Goal: Task Accomplishment & Management: Manage account settings

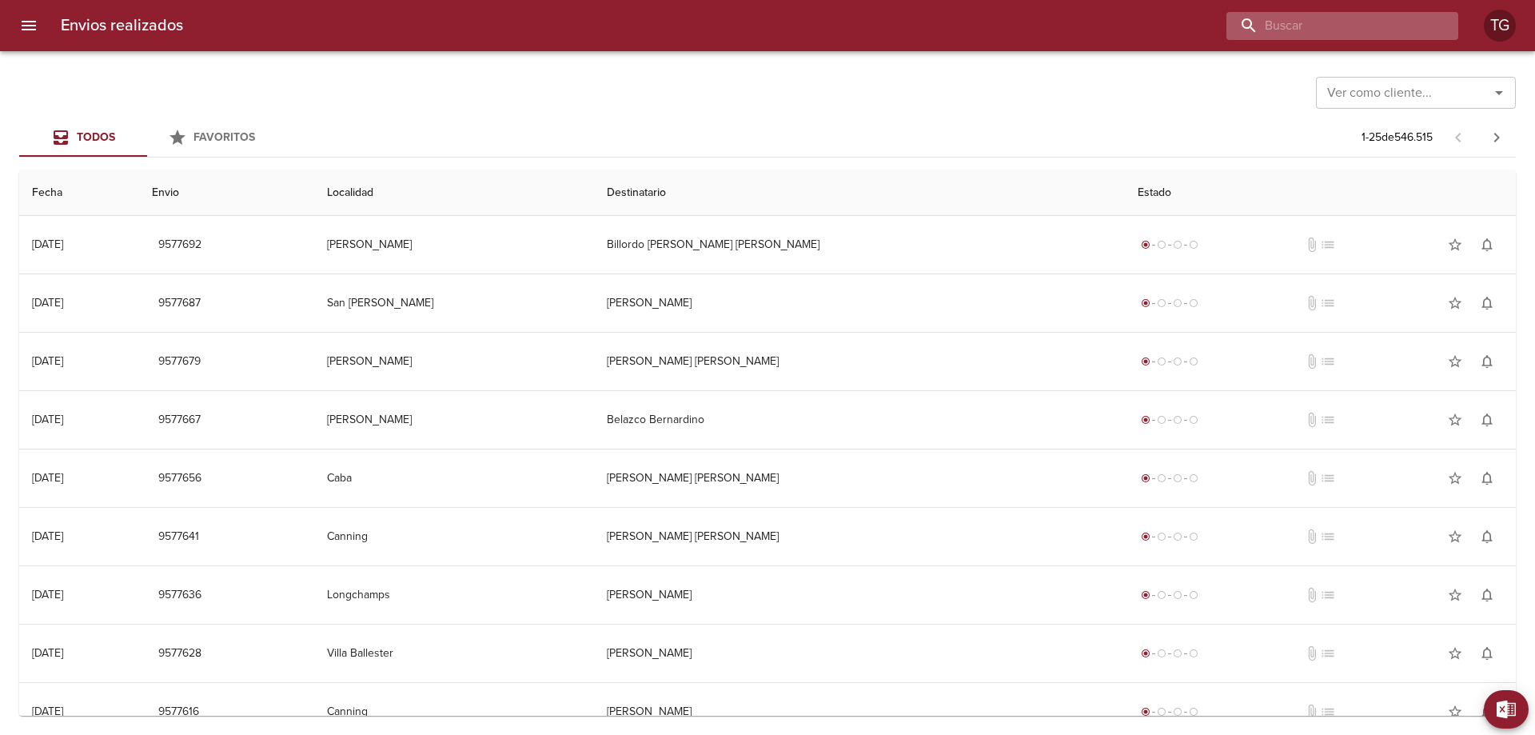
click at [1406, 25] on input "buscar" at bounding box center [1328, 26] width 205 height 28
paste input "91380"
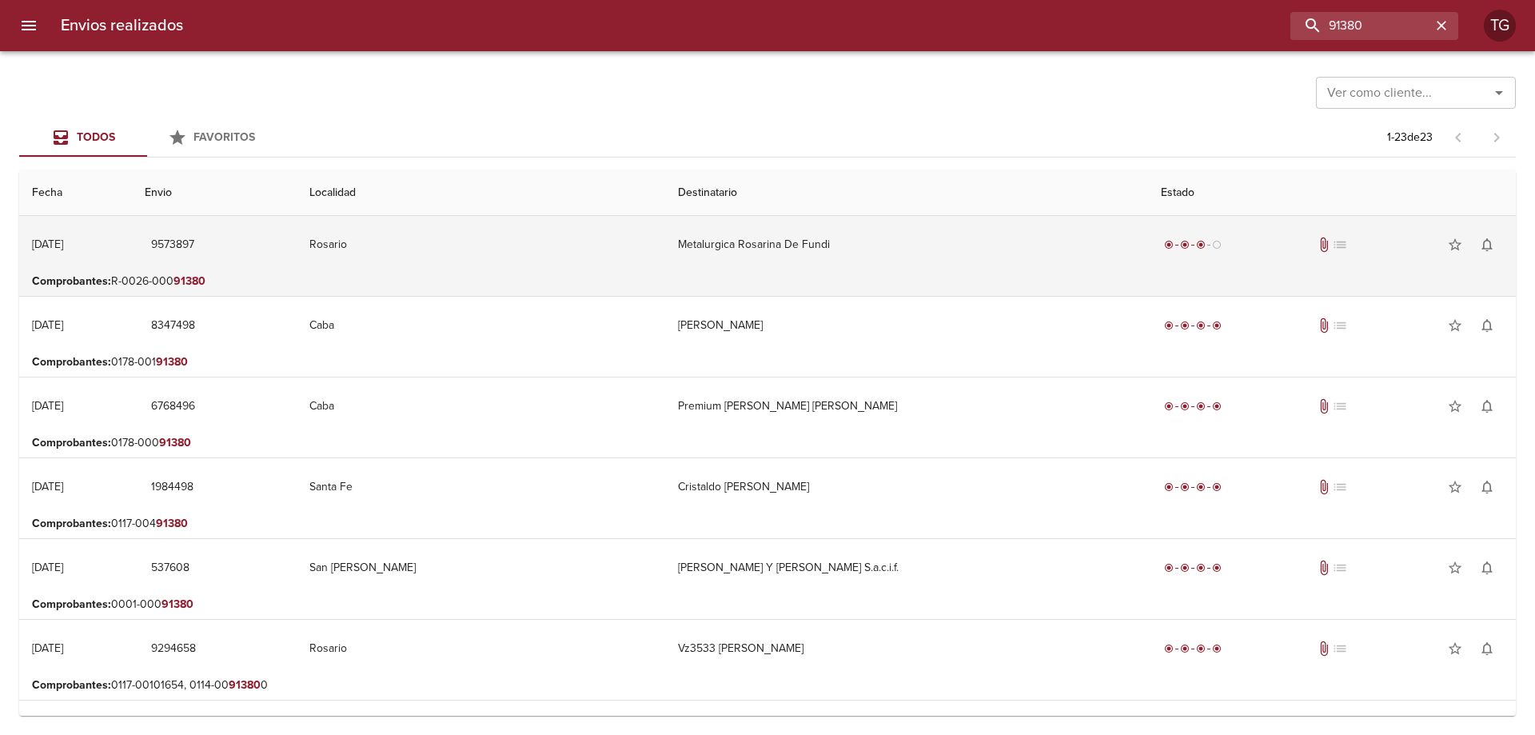
click at [642, 240] on td "Rosario" at bounding box center [481, 245] width 369 height 58
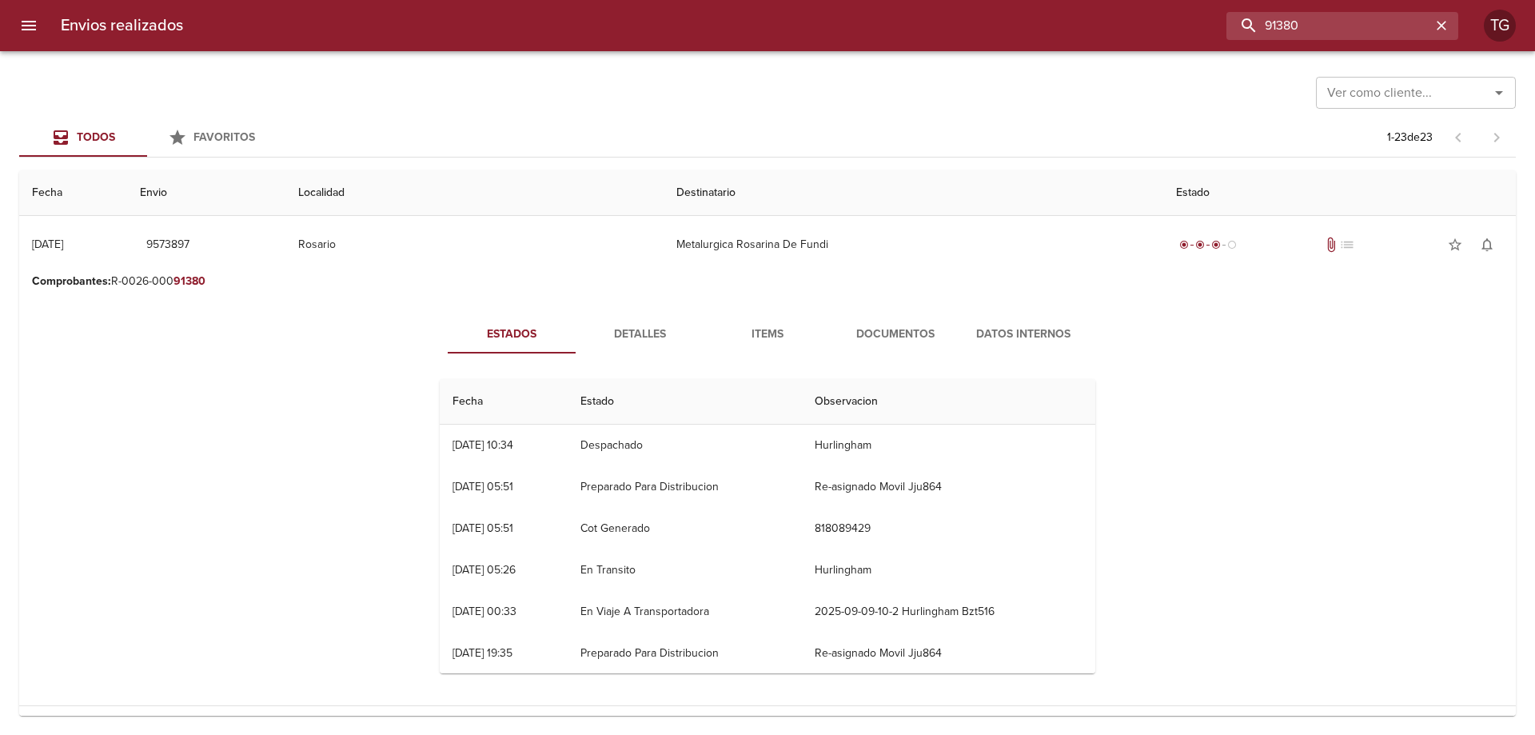
drag, startPoint x: 1371, startPoint y: 26, endPoint x: 1068, endPoint y: 22, distance: 303.0
click at [1070, 22] on div "91380" at bounding box center [827, 26] width 1262 height 28
paste input "9399326"
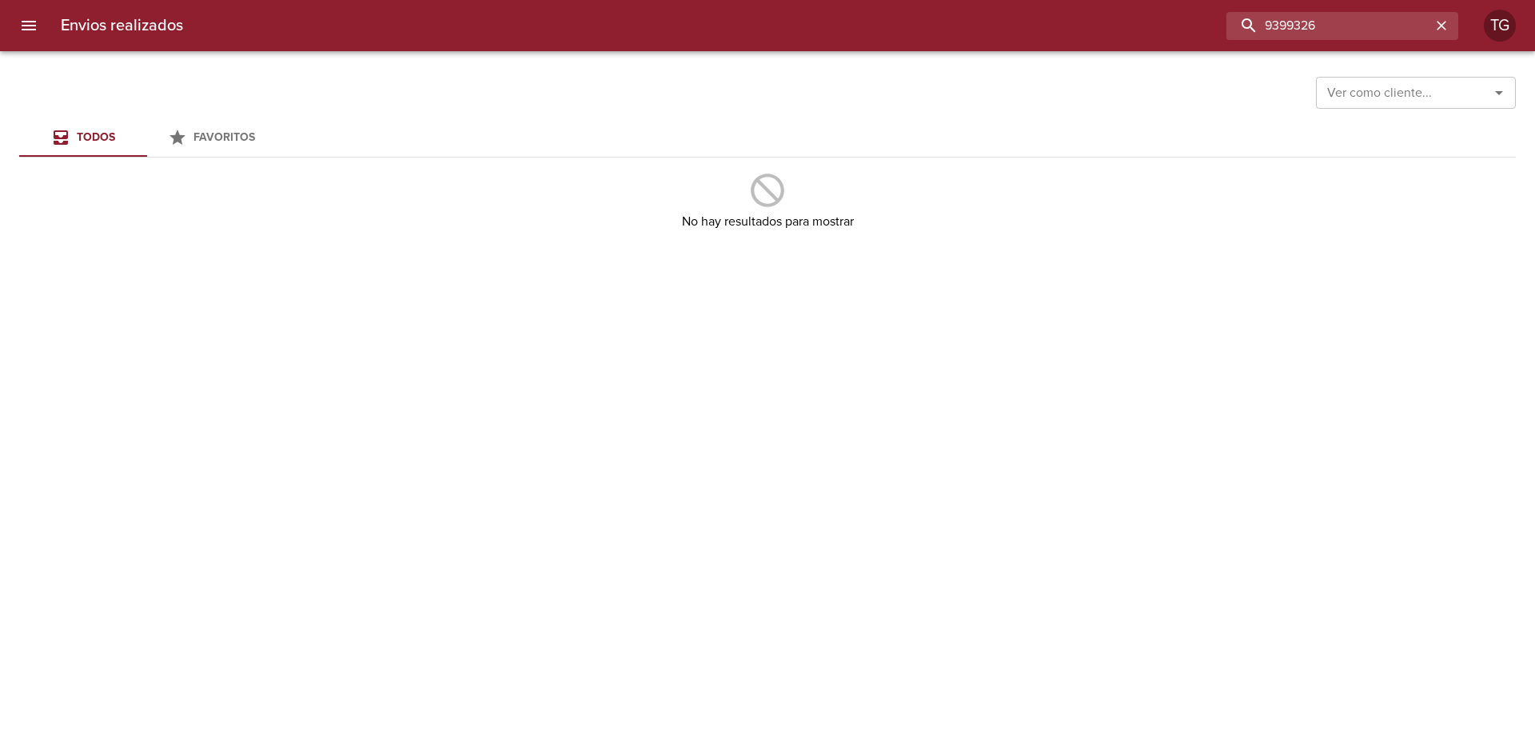
drag, startPoint x: 1318, startPoint y: 30, endPoint x: 1013, endPoint y: 27, distance: 305.4
click at [1002, 30] on div "9399326" at bounding box center [827, 26] width 1262 height 28
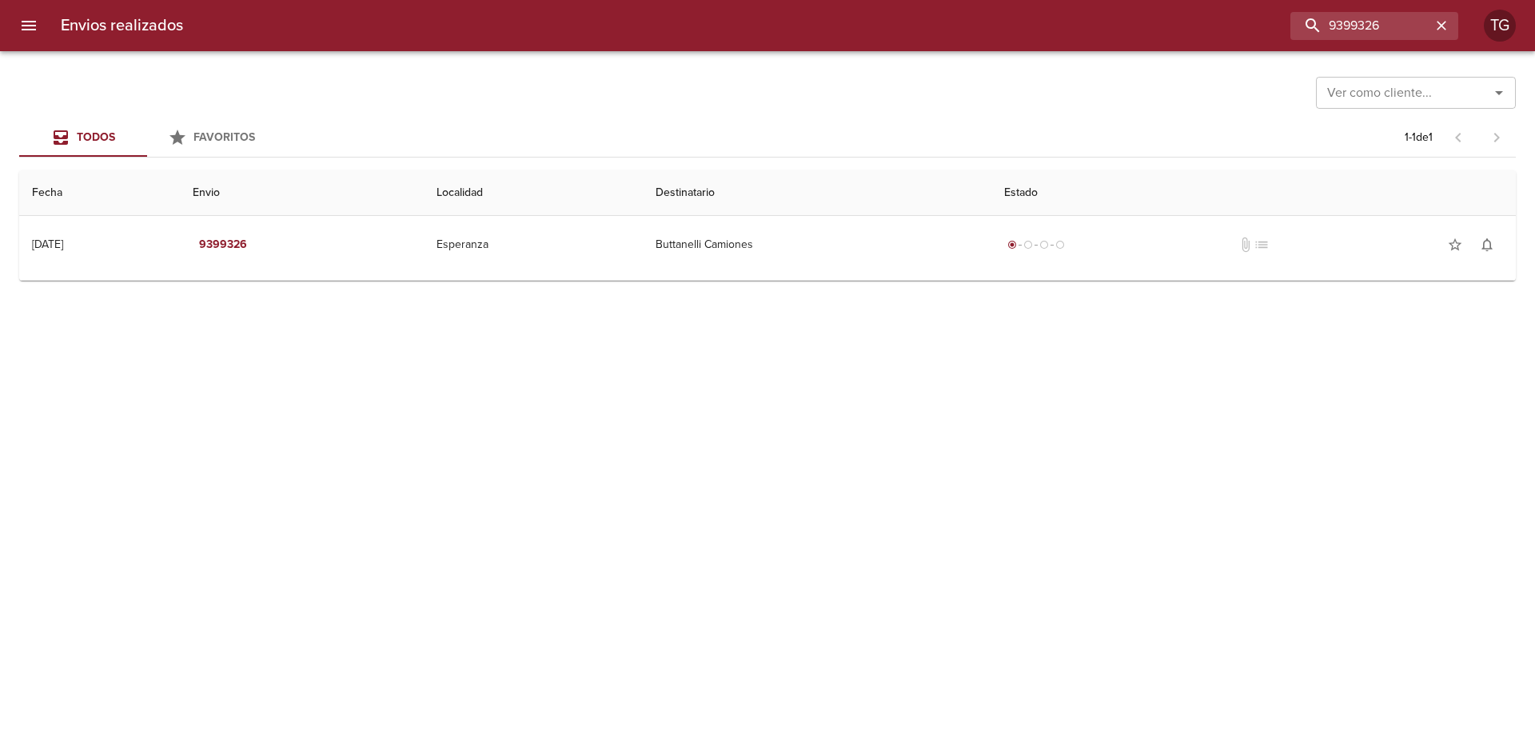
drag, startPoint x: 914, startPoint y: 265, endPoint x: 909, endPoint y: 277, distance: 12.9
click at [911, 265] on td "Buttanelli Camiones" at bounding box center [817, 245] width 348 height 58
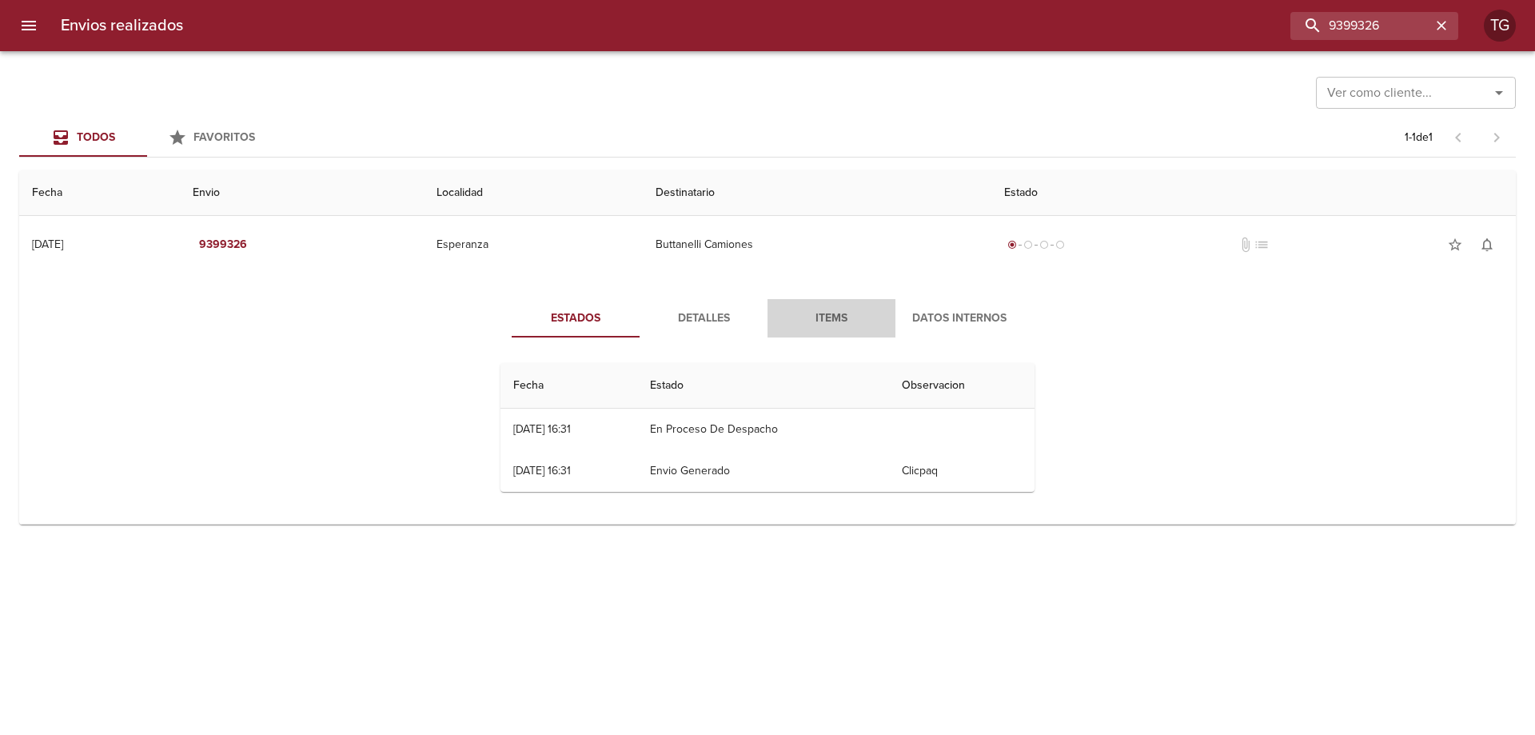
click at [845, 313] on span "Items" at bounding box center [831, 319] width 109 height 20
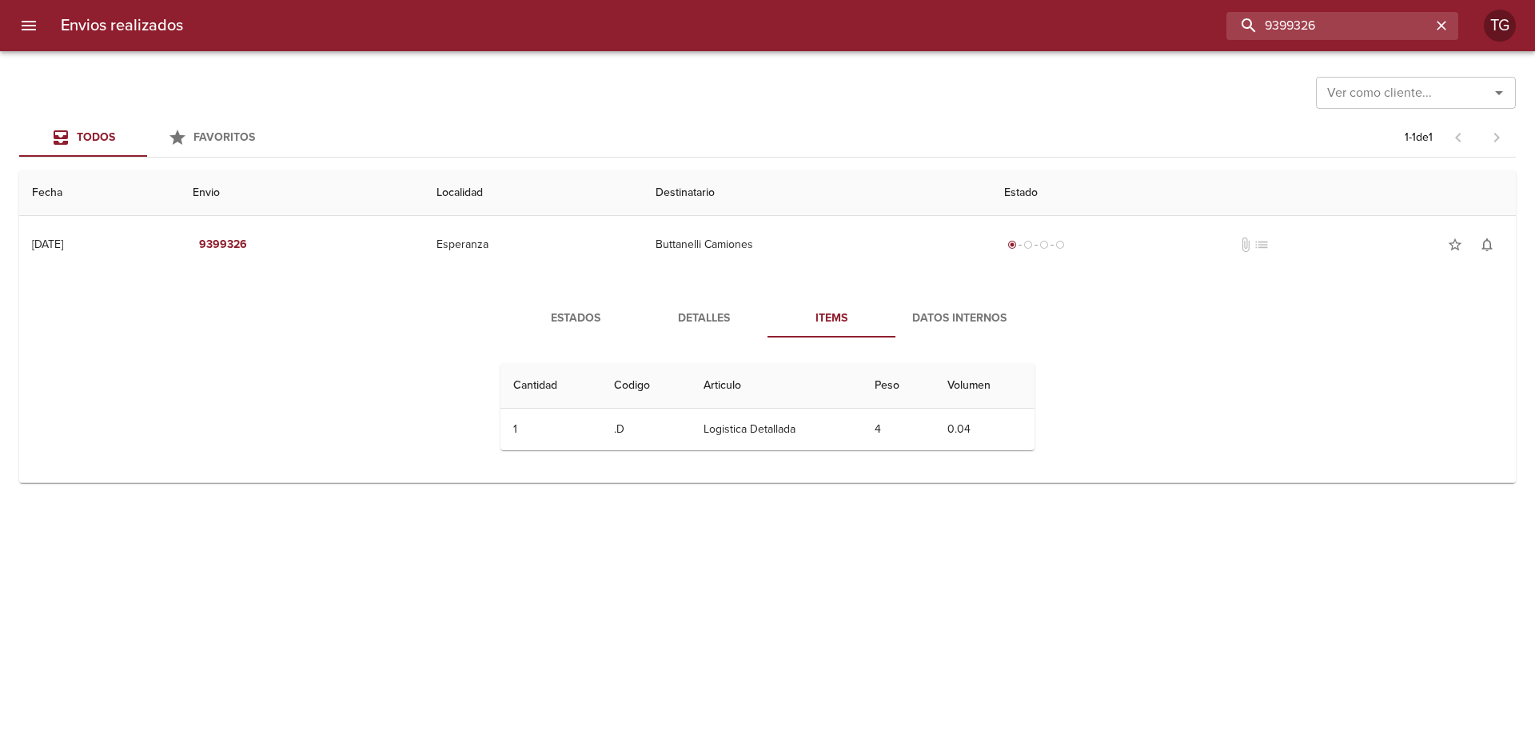
drag, startPoint x: 1374, startPoint y: 21, endPoint x: 628, endPoint y: 14, distance: 746.6
click at [636, 15] on div "9399326" at bounding box center [827, 26] width 1262 height 28
paste input "405918"
type input "9405918"
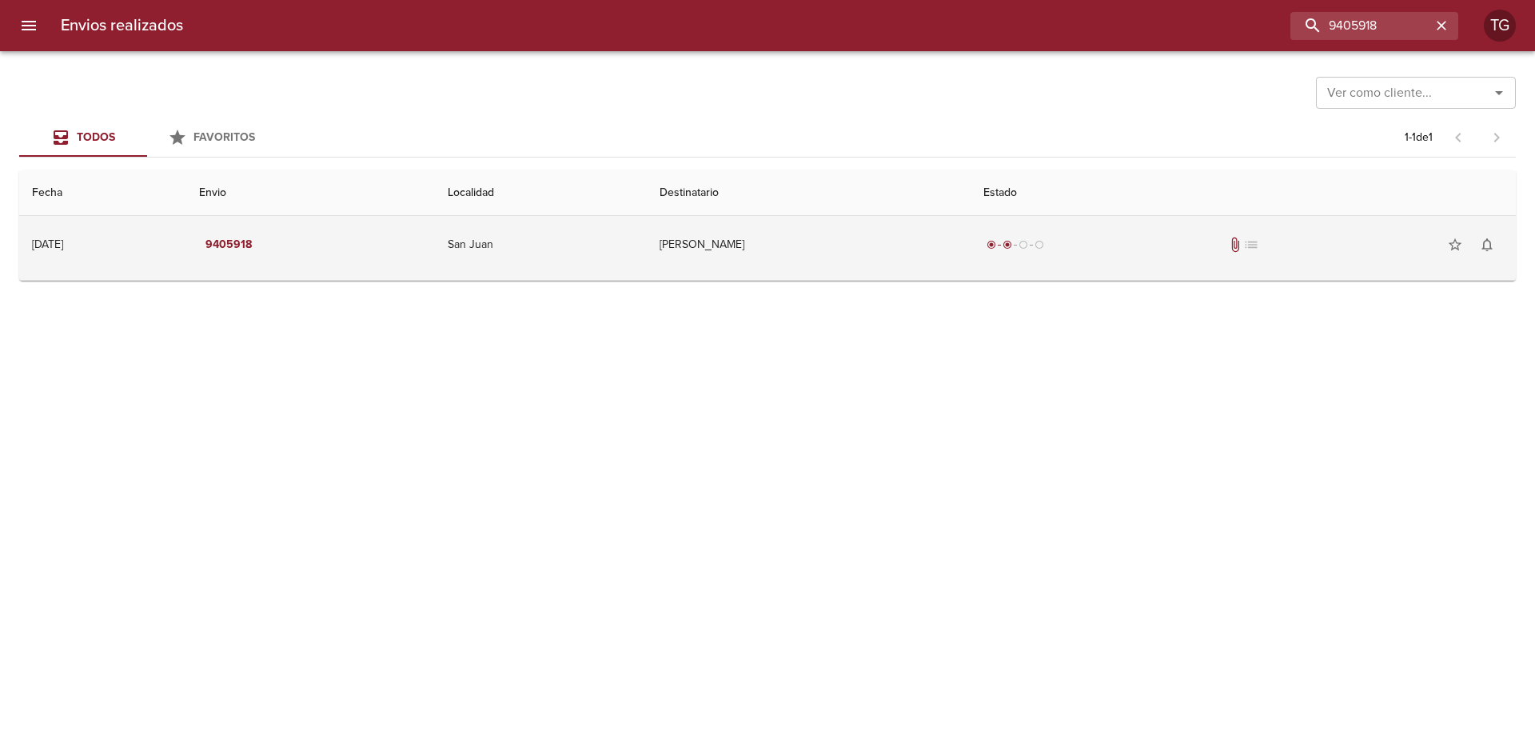
click at [921, 272] on td "Minera Andina Del Sol Srl" at bounding box center [809, 245] width 324 height 58
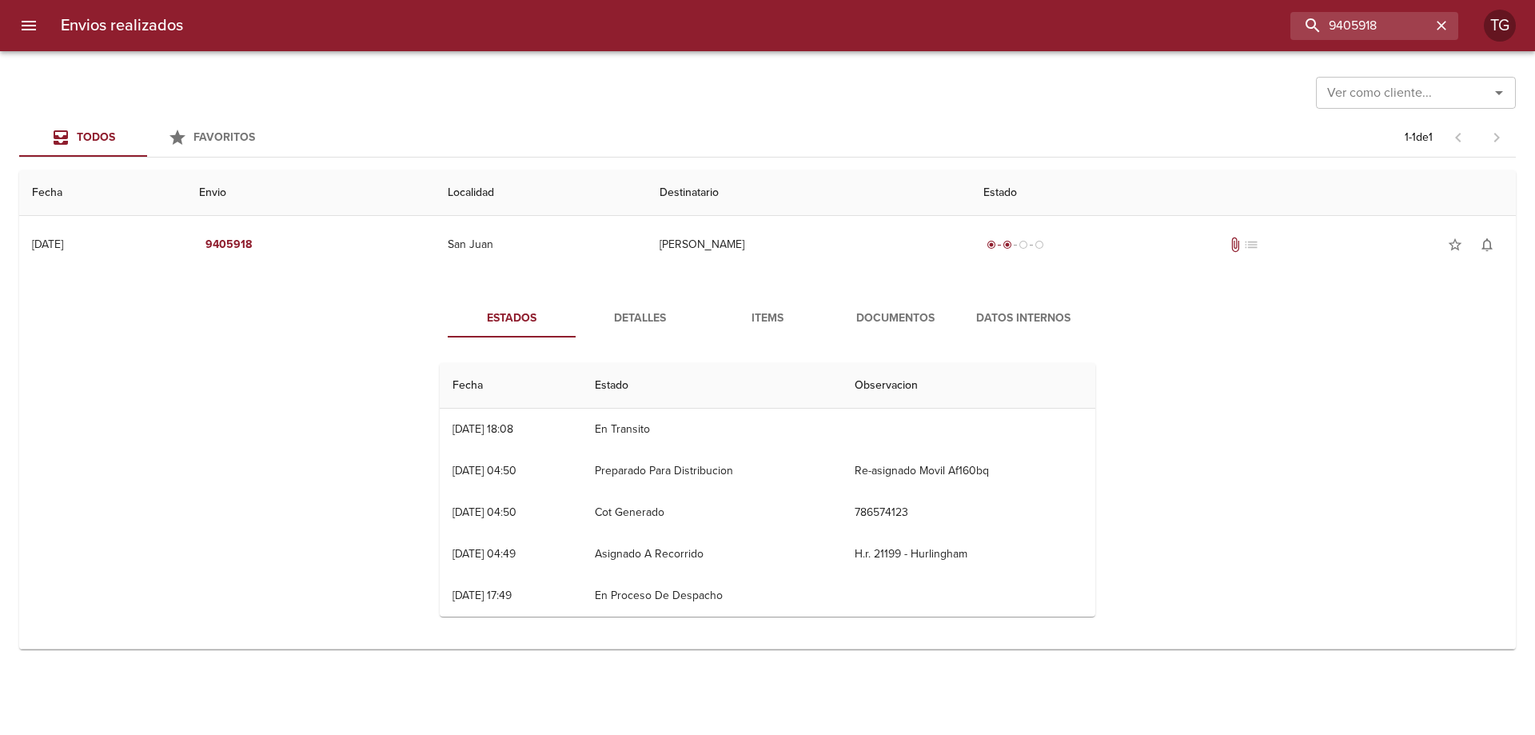
click at [907, 310] on span "Documentos" at bounding box center [895, 319] width 109 height 20
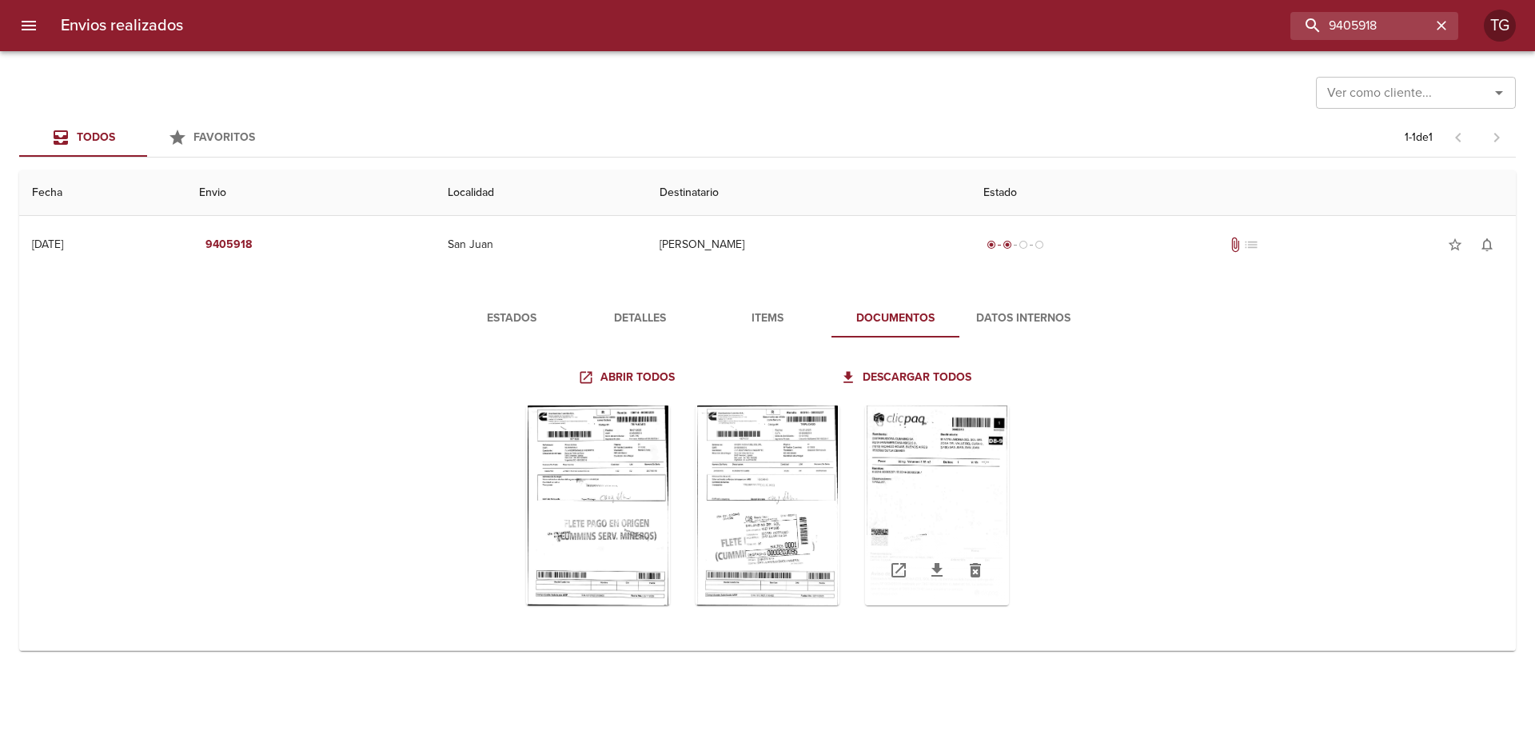
click at [977, 442] on div "Tabla de envíos del cliente" at bounding box center [937, 505] width 144 height 200
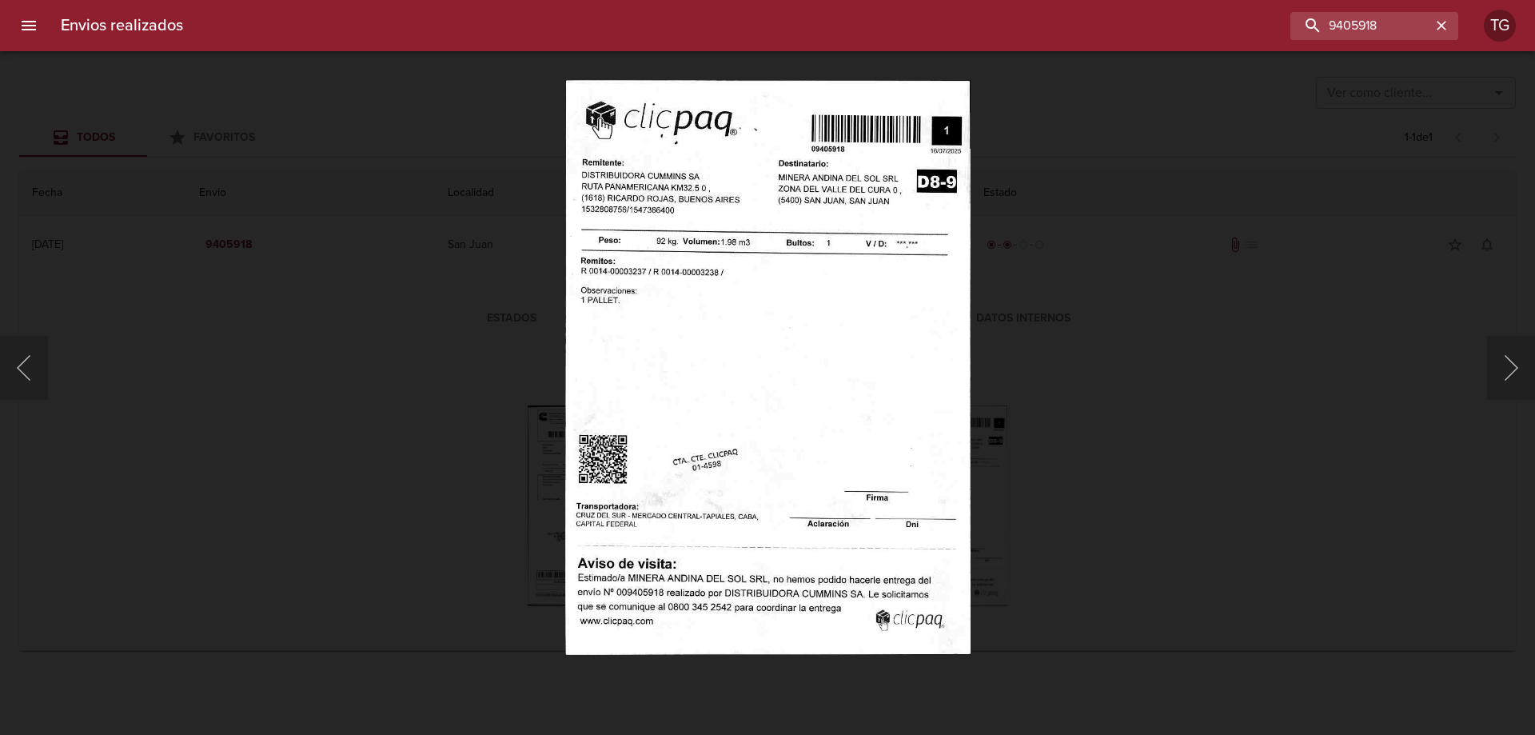
click at [1149, 312] on div "Lightbox" at bounding box center [767, 367] width 1535 height 735
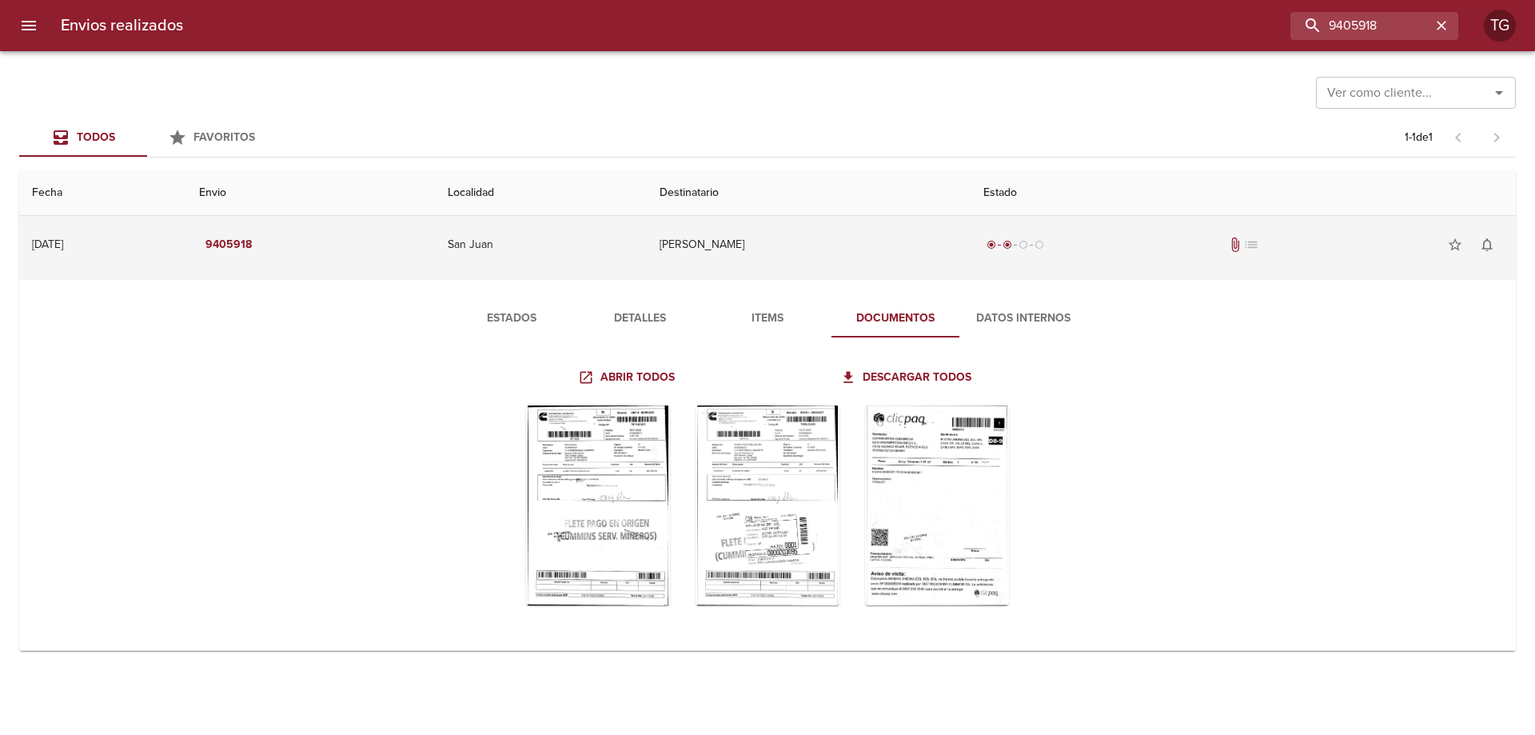
click at [761, 232] on td "[PERSON_NAME]" at bounding box center [809, 245] width 324 height 58
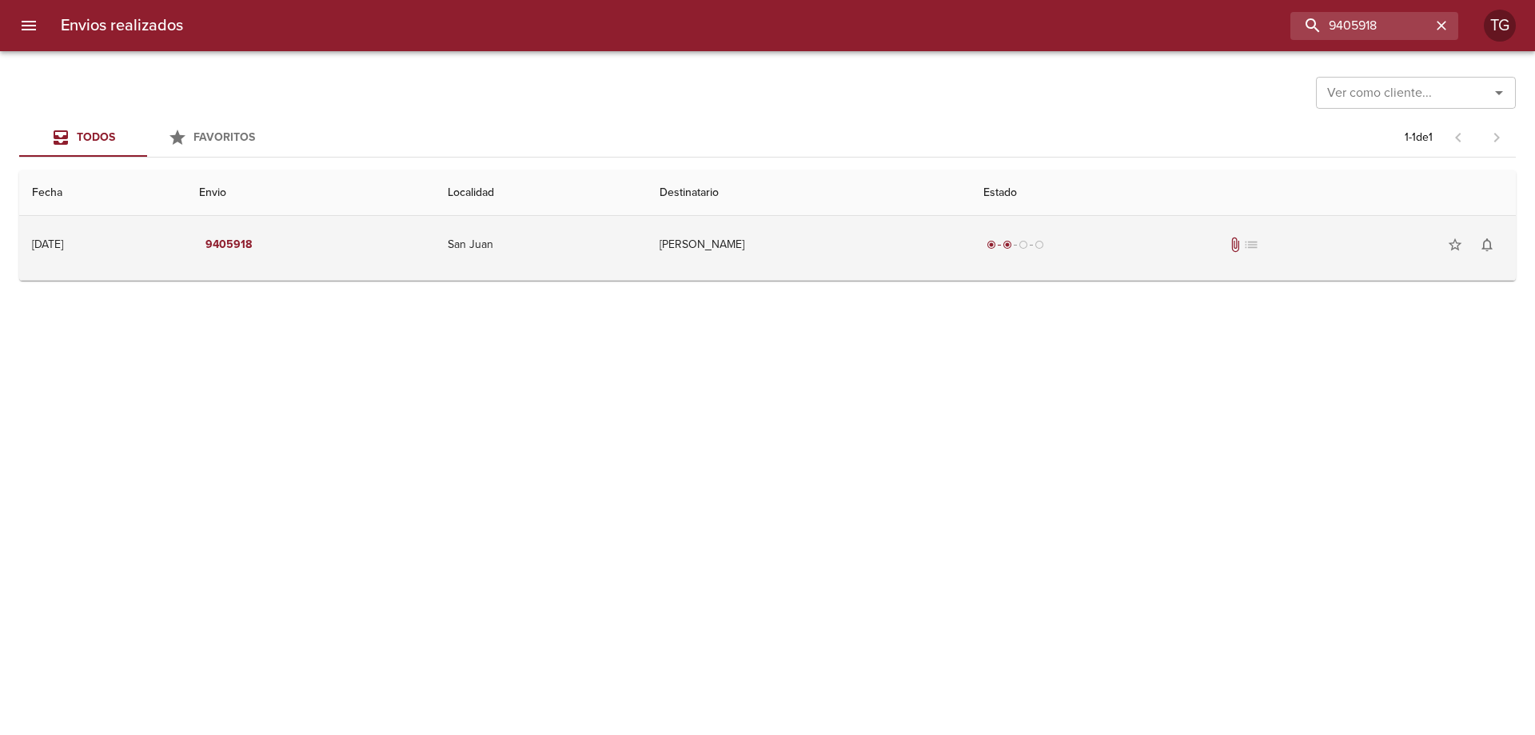
click at [761, 232] on td "Minera Andina Del Sol Srl" at bounding box center [809, 245] width 324 height 58
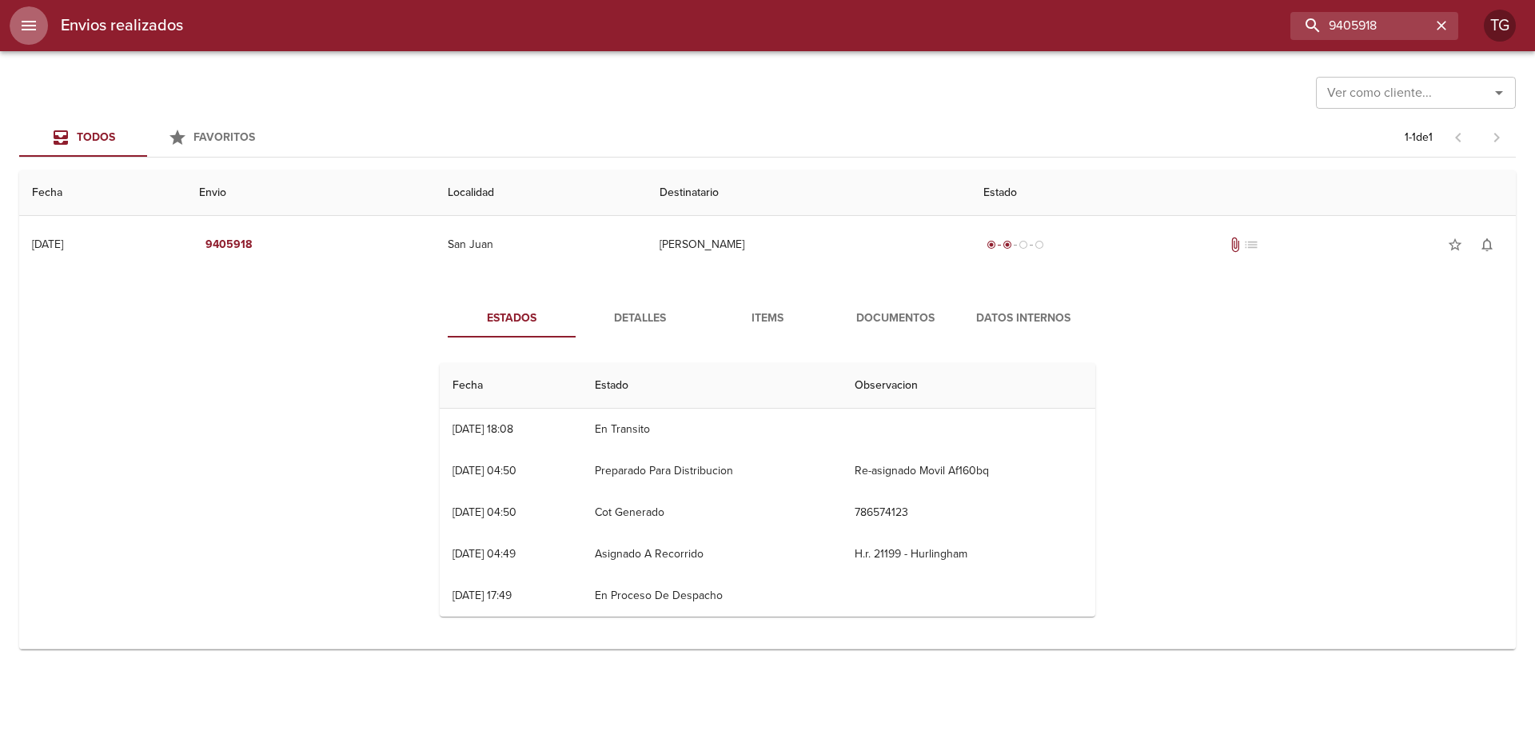
click at [36, 29] on icon "menu" at bounding box center [29, 26] width 14 height 10
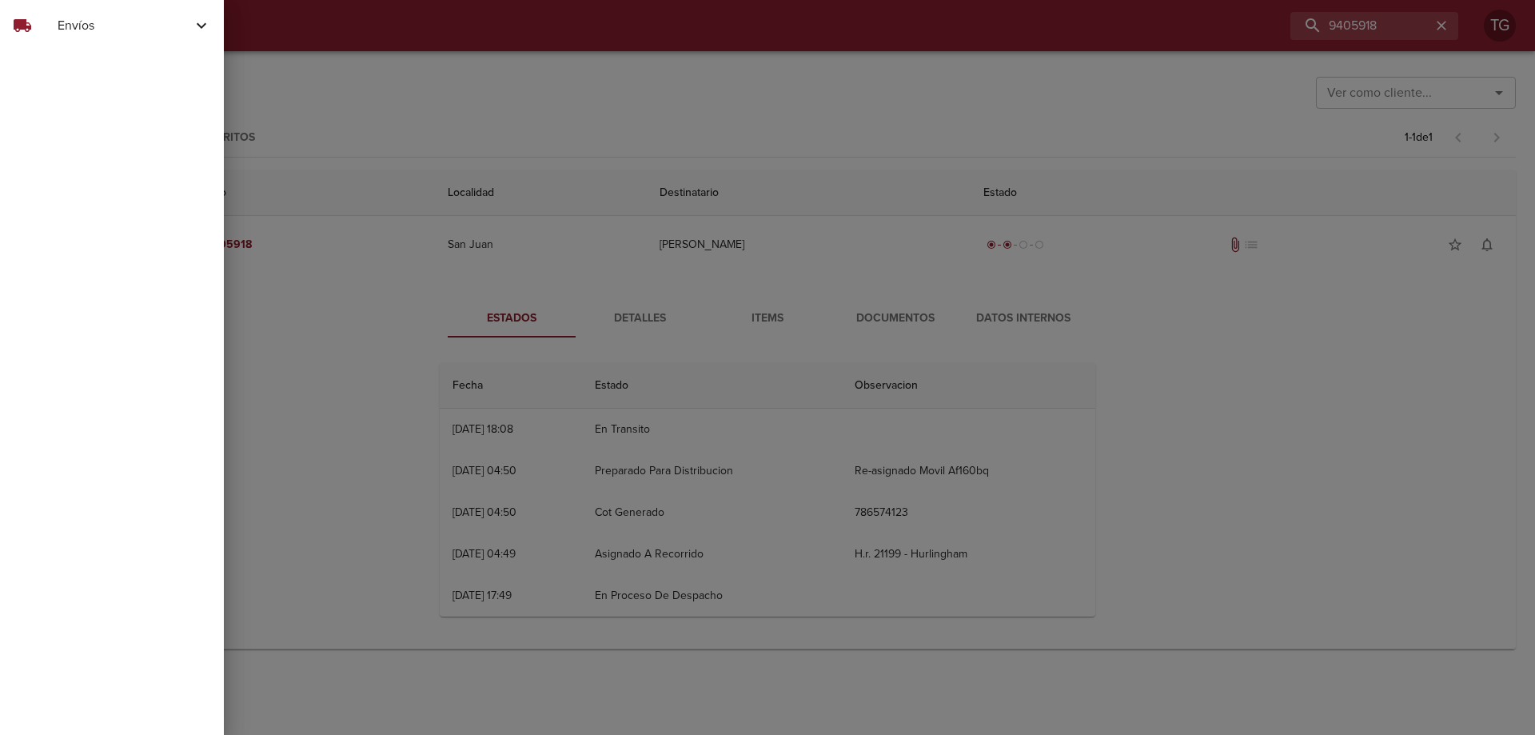
click at [106, 19] on span "Envíos" at bounding box center [125, 25] width 134 height 19
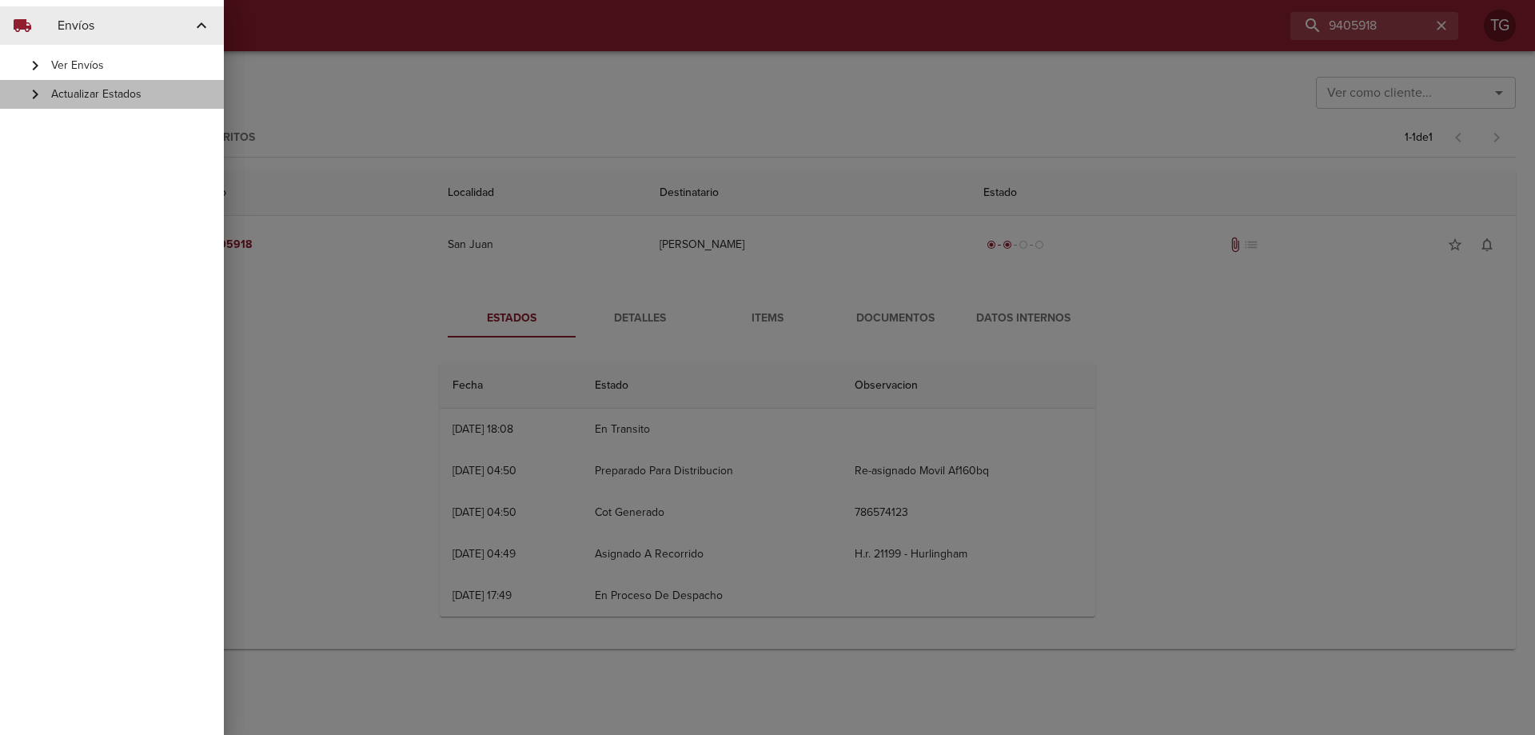
click at [168, 96] on span "Actualizar Estados" at bounding box center [131, 94] width 160 height 16
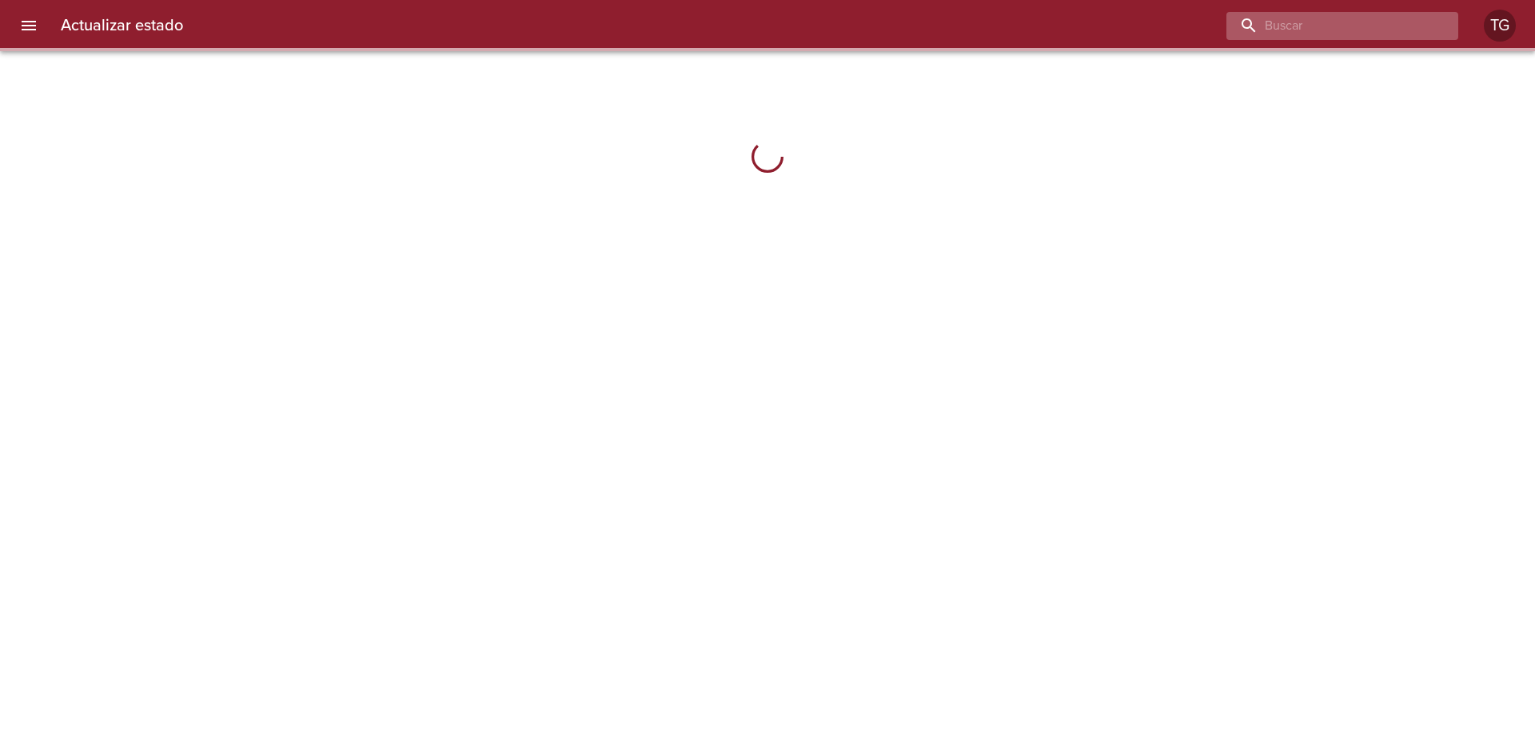
click at [1367, 30] on input "buscar" at bounding box center [1328, 26] width 205 height 28
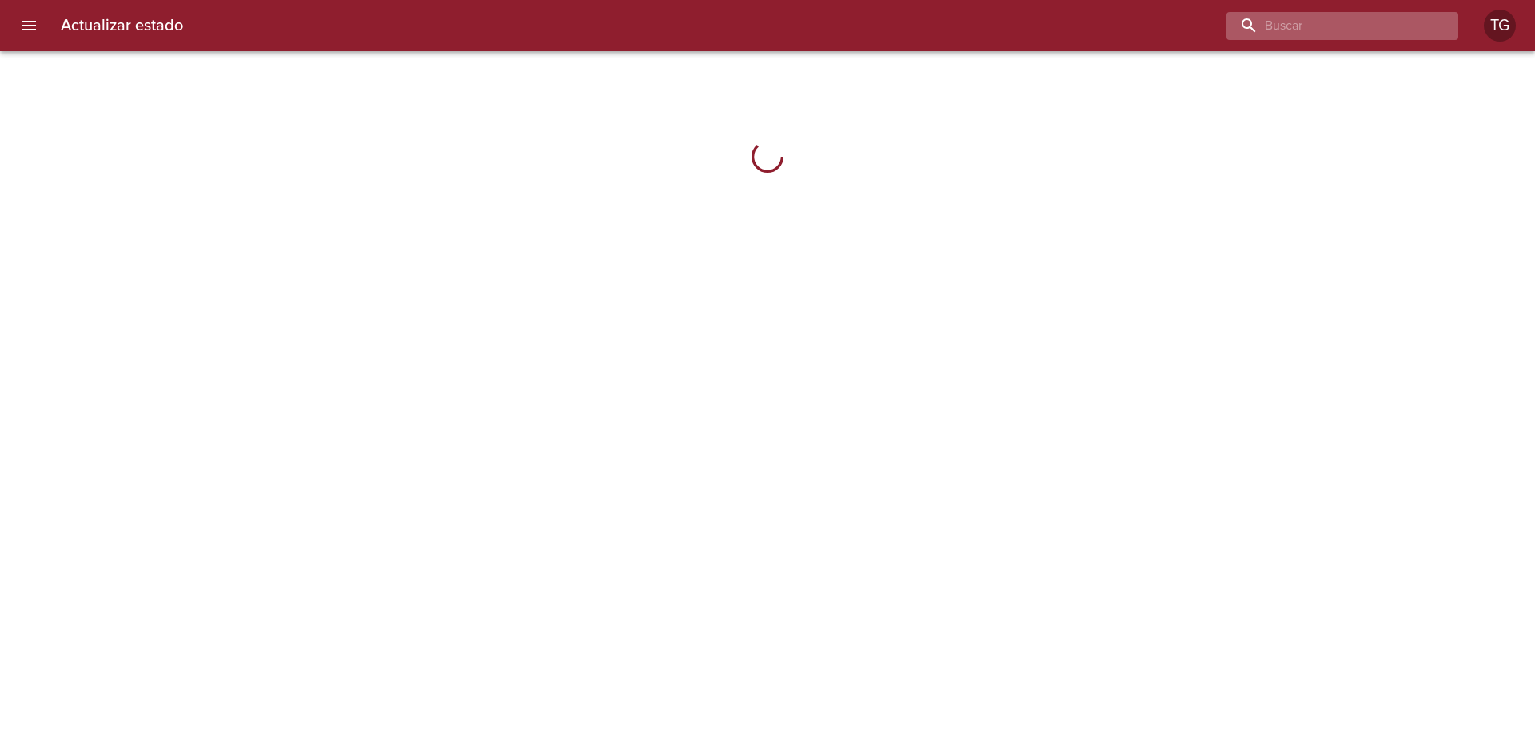
paste input "9405918"
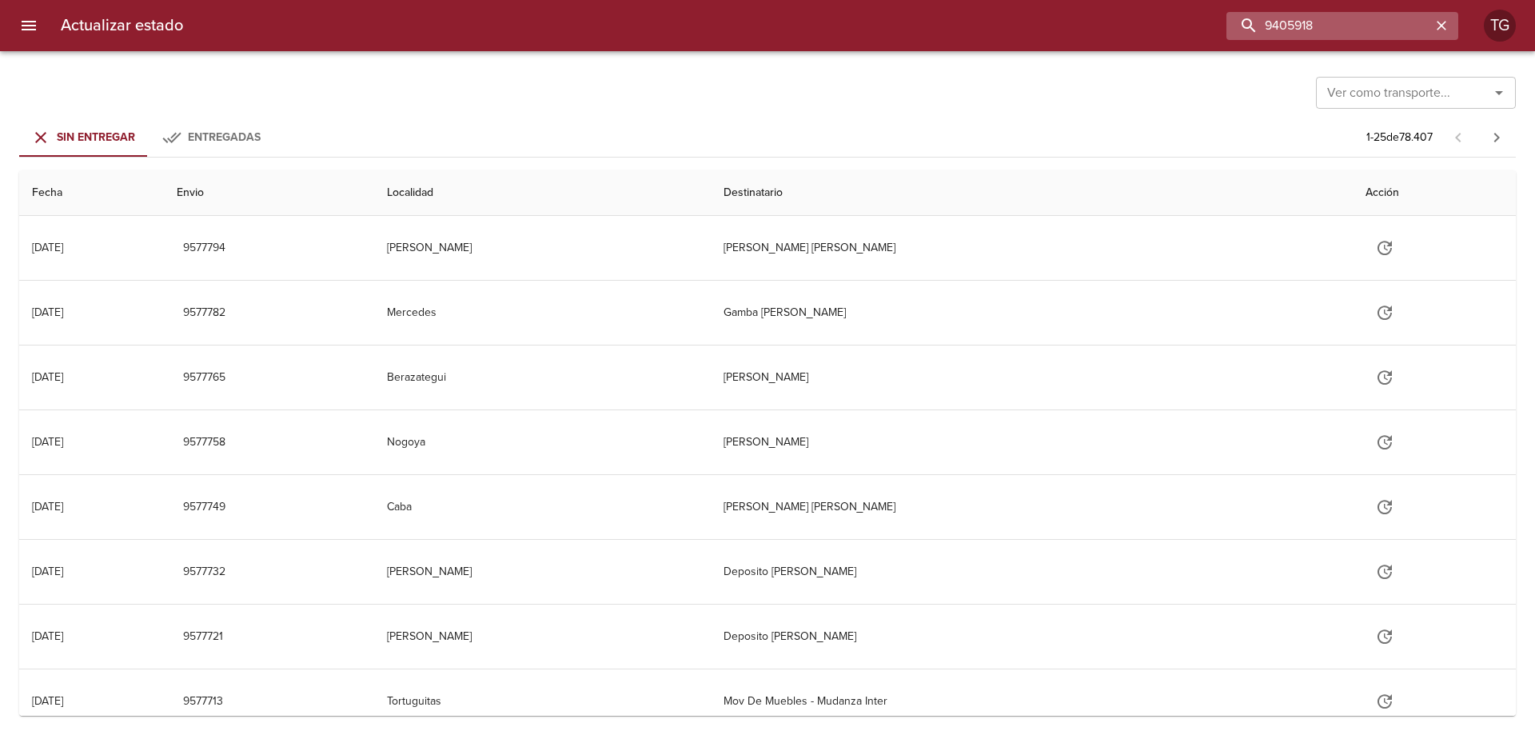
type input "9405918"
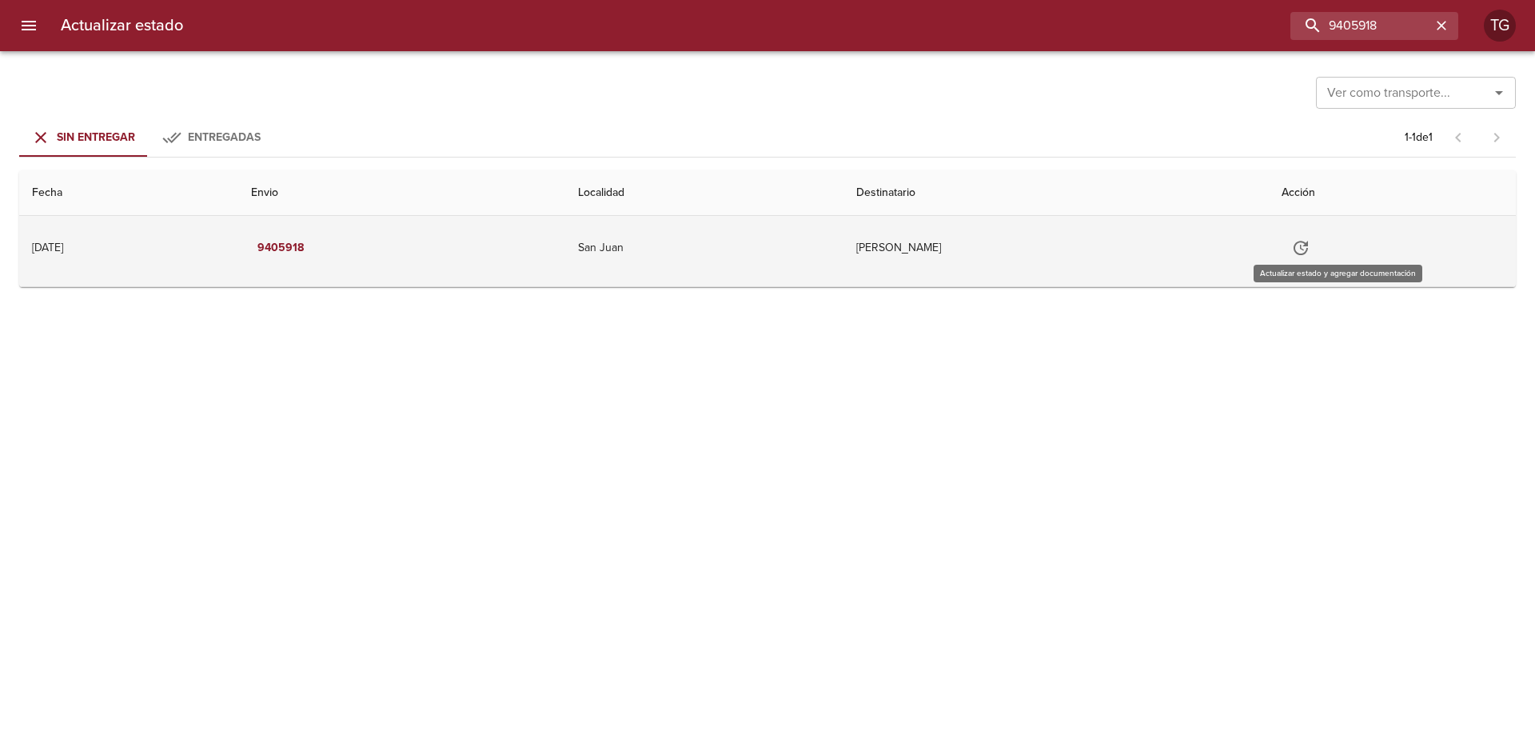
click at [1310, 241] on icon "Tabla de envíos del cliente" at bounding box center [1300, 247] width 19 height 19
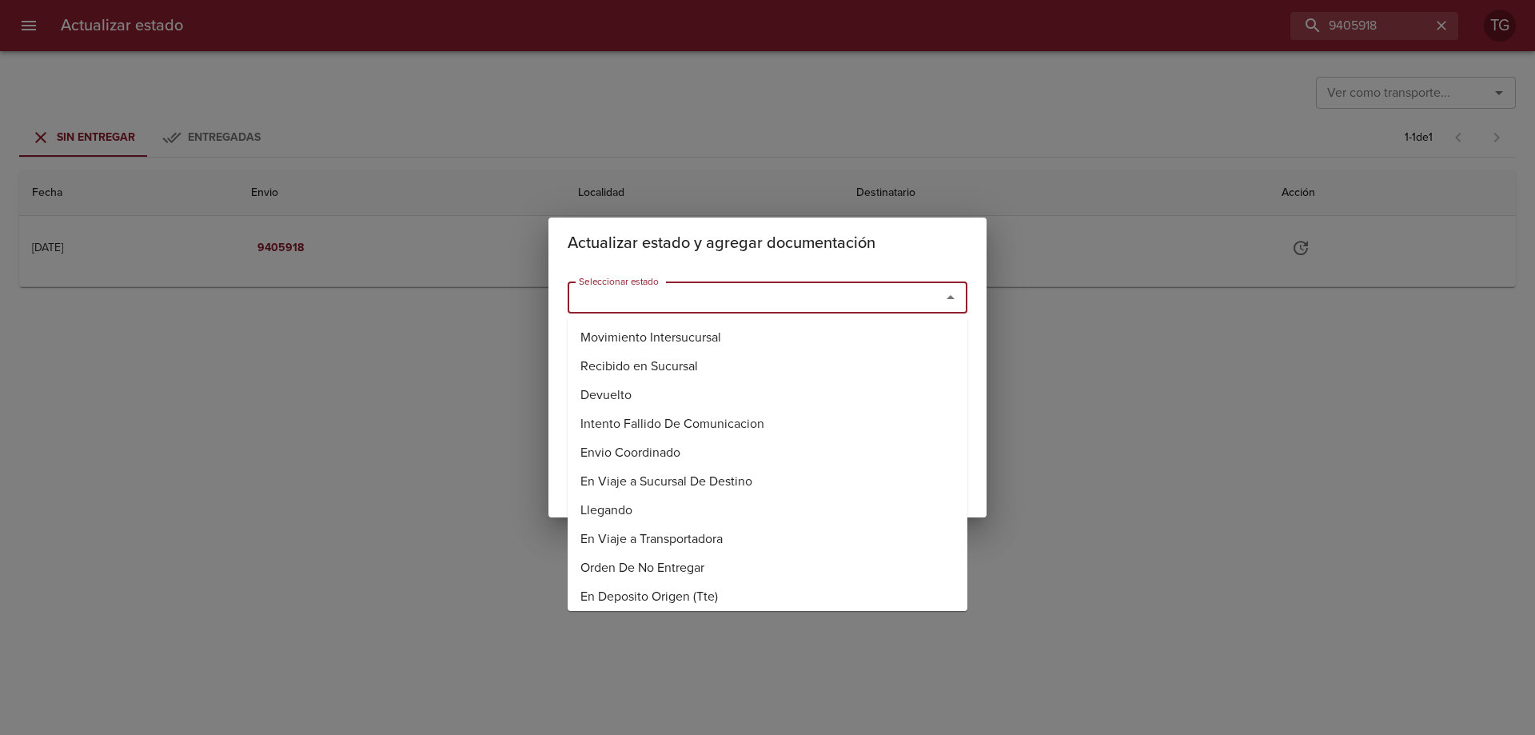
click at [655, 291] on input "Seleccionar estado" at bounding box center [743, 297] width 343 height 22
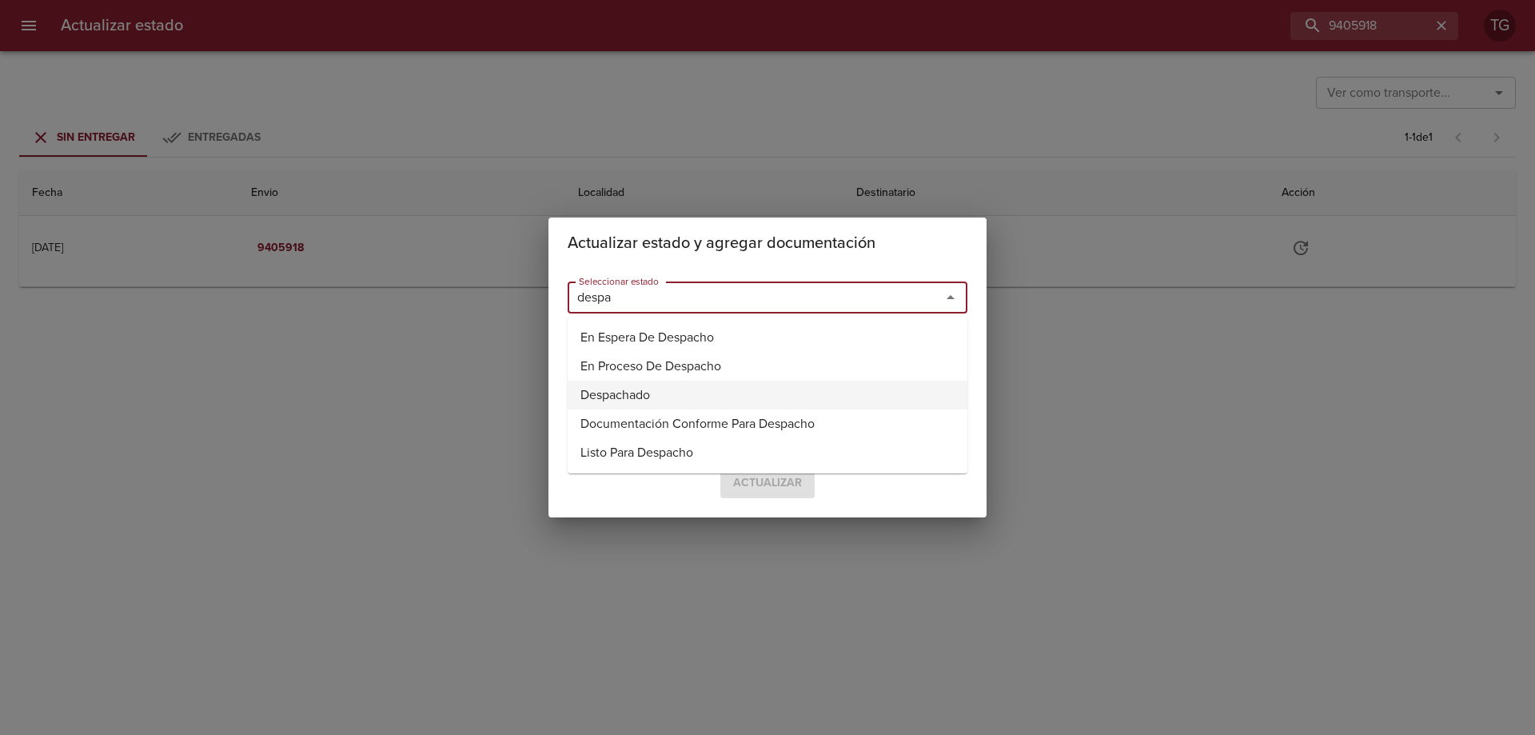
click at [723, 396] on li "Despachado" at bounding box center [768, 395] width 400 height 29
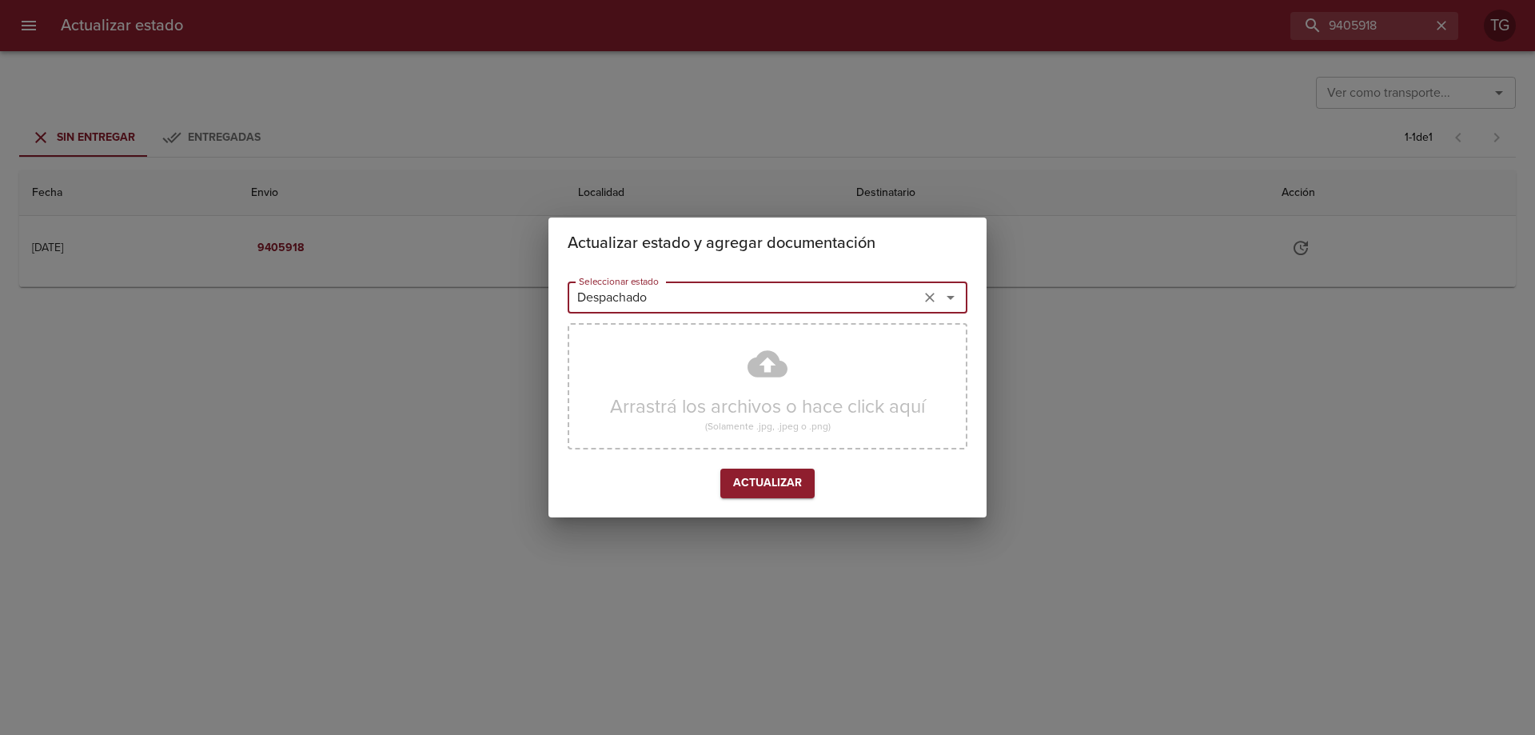
type input "Despachado"
drag, startPoint x: 884, startPoint y: 492, endPoint x: 902, endPoint y: 557, distance: 67.9
click at [902, 557] on div "Actualizar estado y agregar documentación Seleccionar estado Despachado Selecci…" at bounding box center [767, 367] width 1535 height 735
drag, startPoint x: 982, startPoint y: 202, endPoint x: 797, endPoint y: 177, distance: 187.1
click at [982, 195] on div "Actualizar estado y agregar documentación Seleccionar estado Despachado Selecci…" at bounding box center [767, 367] width 1535 height 735
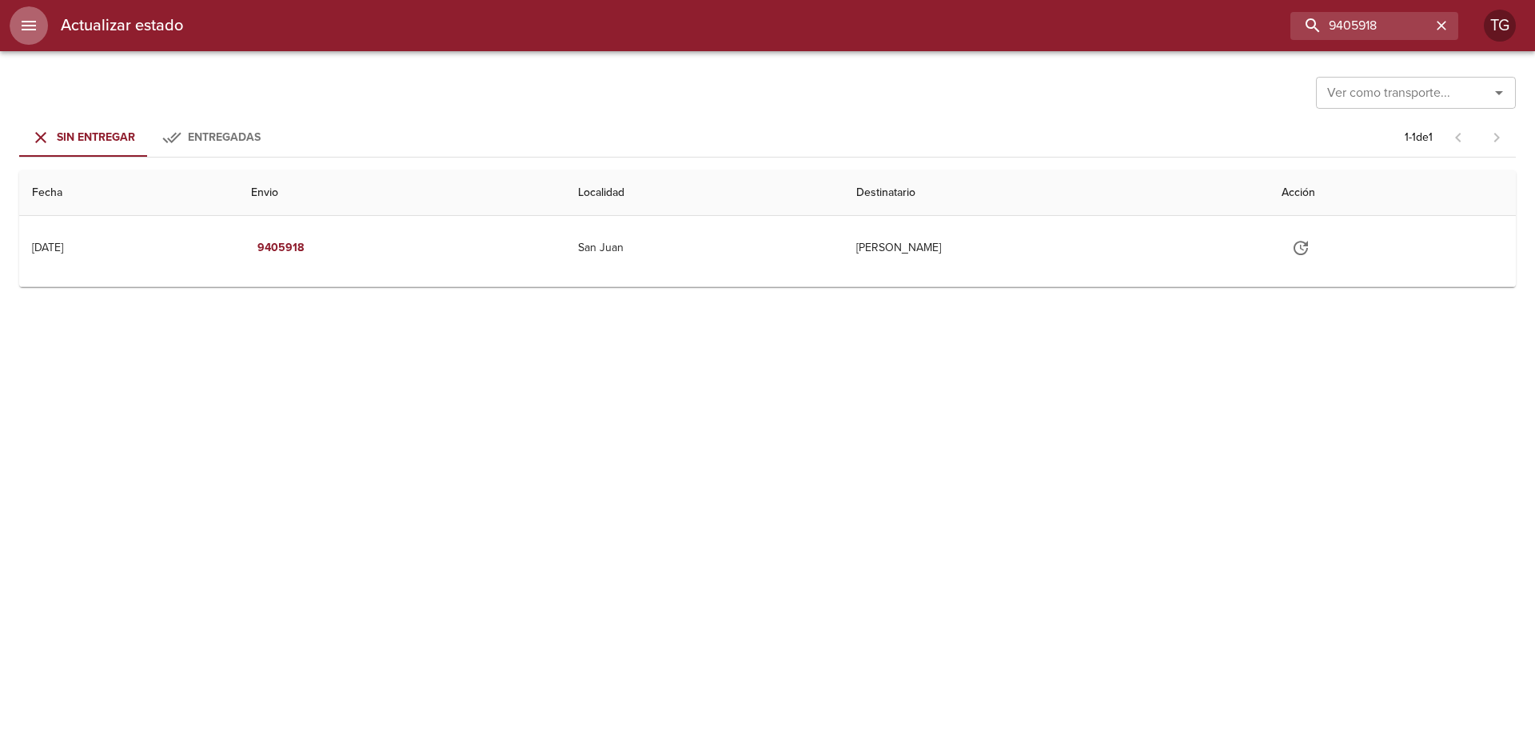
click at [32, 34] on icon "menu" at bounding box center [28, 25] width 19 height 19
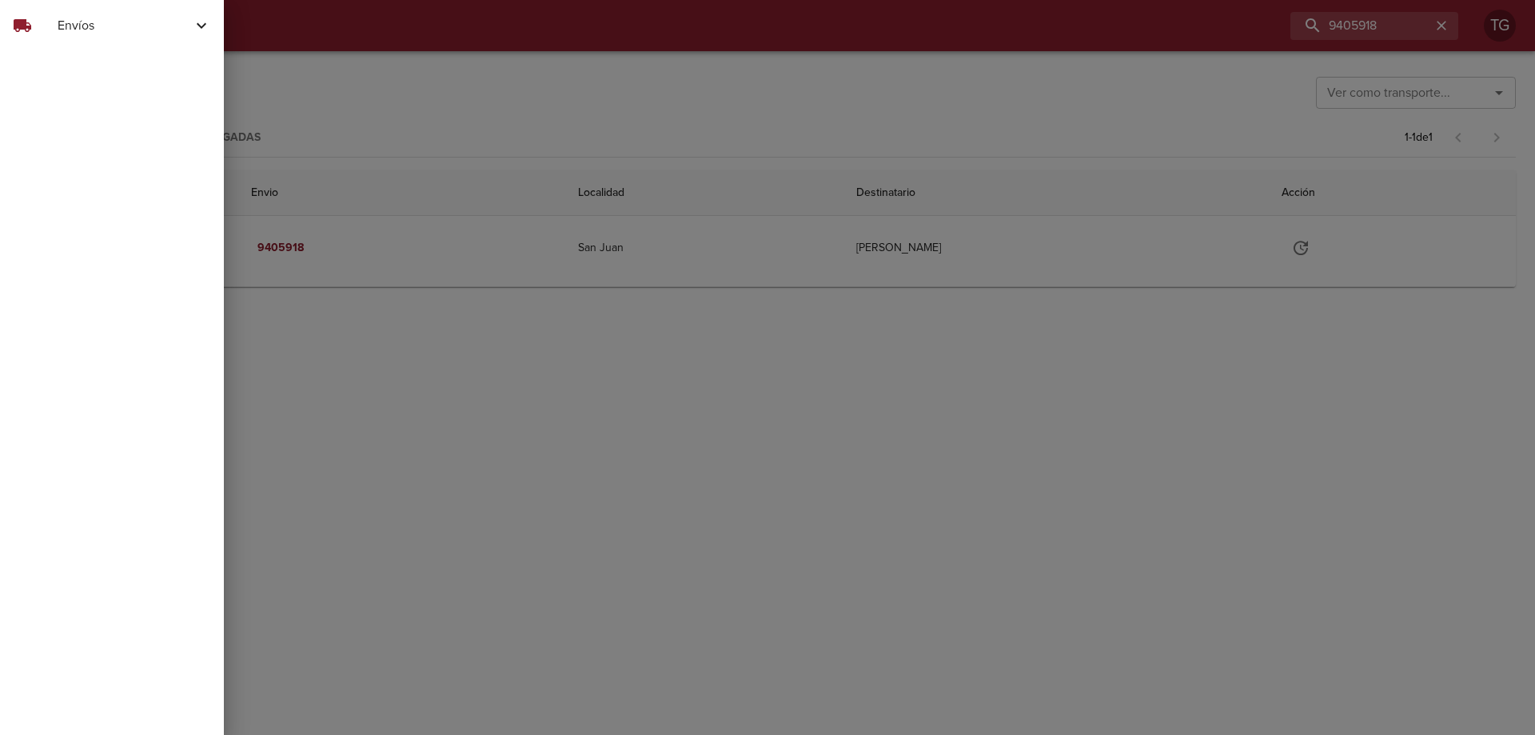
drag, startPoint x: 112, startPoint y: 21, endPoint x: 94, endPoint y: 66, distance: 48.4
click at [111, 24] on span "Envíos" at bounding box center [125, 25] width 134 height 19
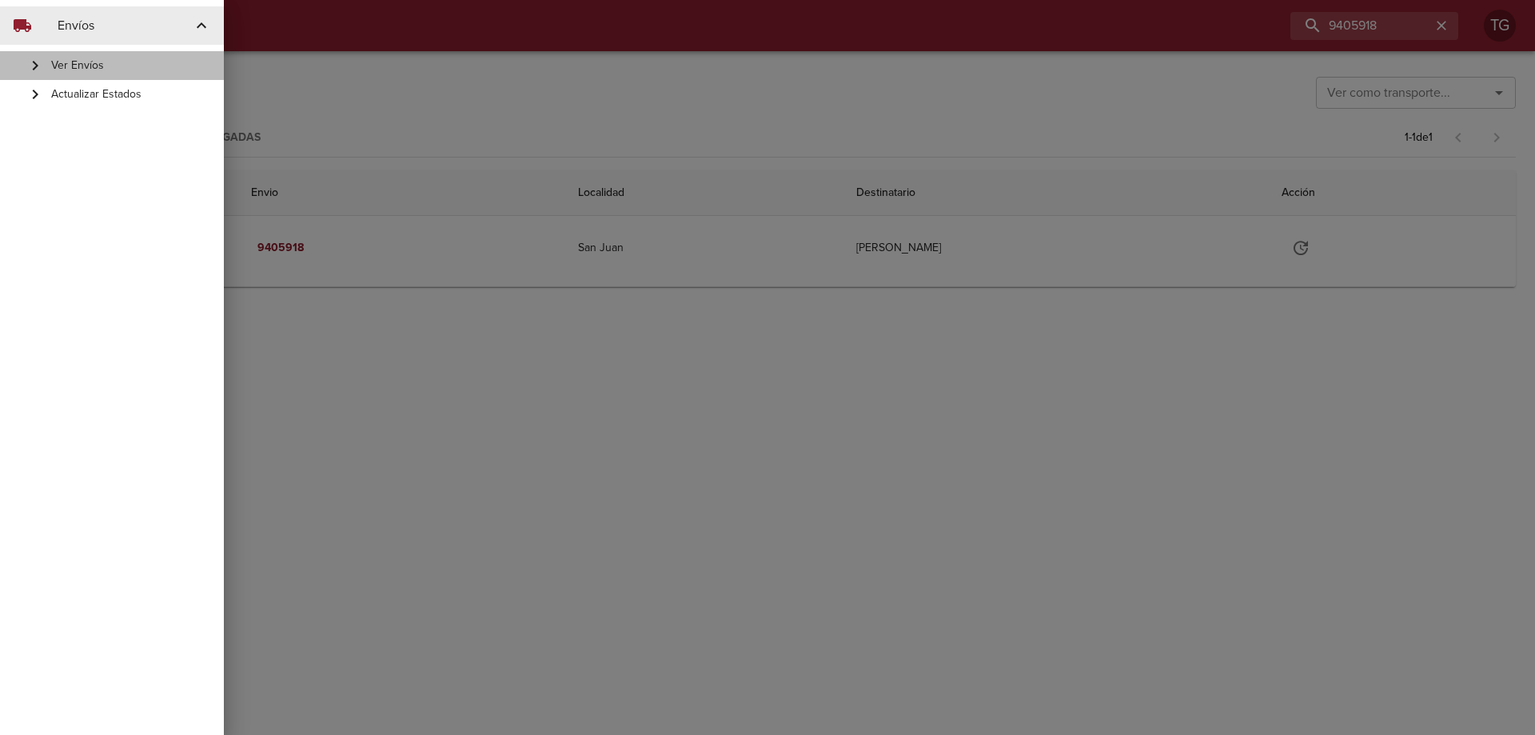
click at [89, 70] on span "Ver Envíos" at bounding box center [131, 66] width 160 height 16
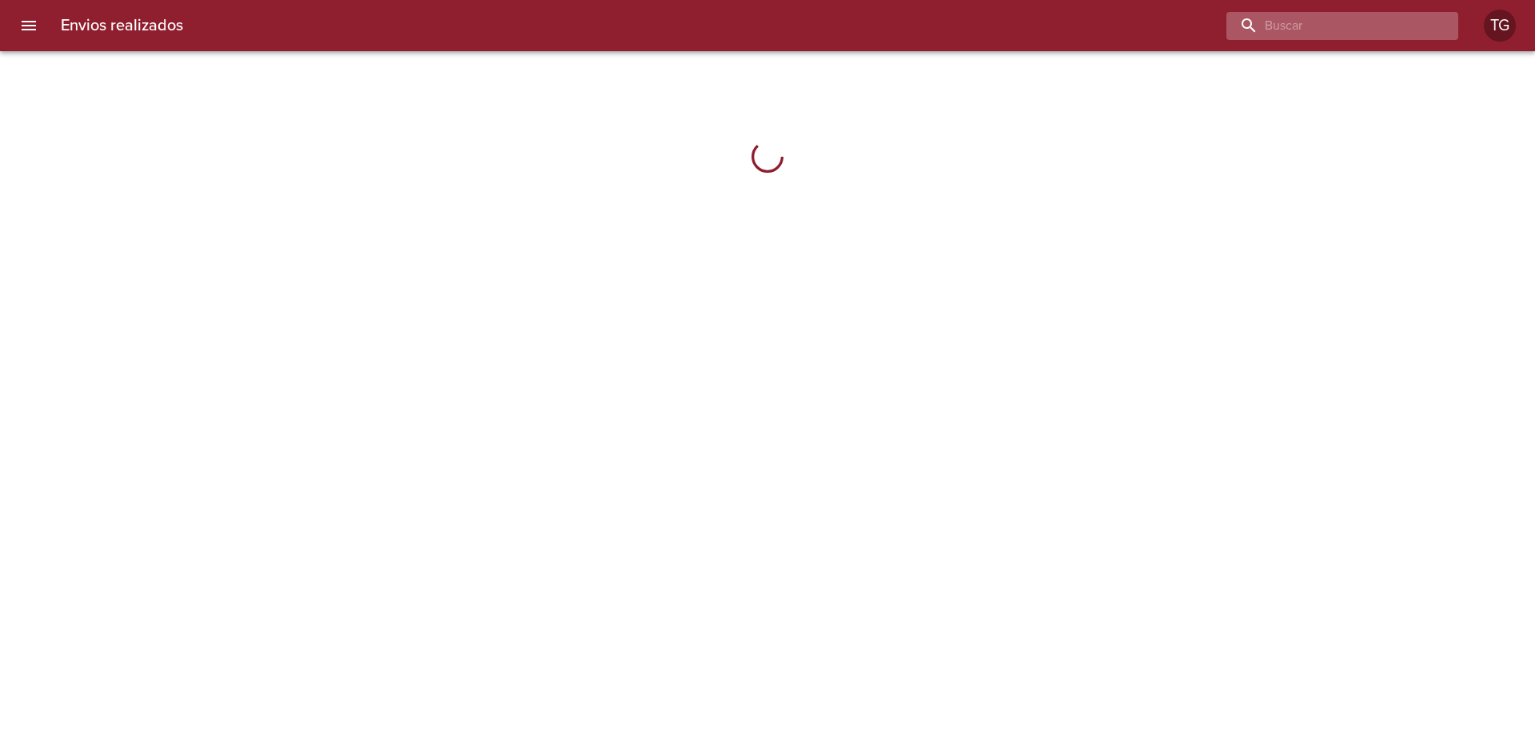
click at [1393, 30] on input "buscar" at bounding box center [1328, 26] width 205 height 28
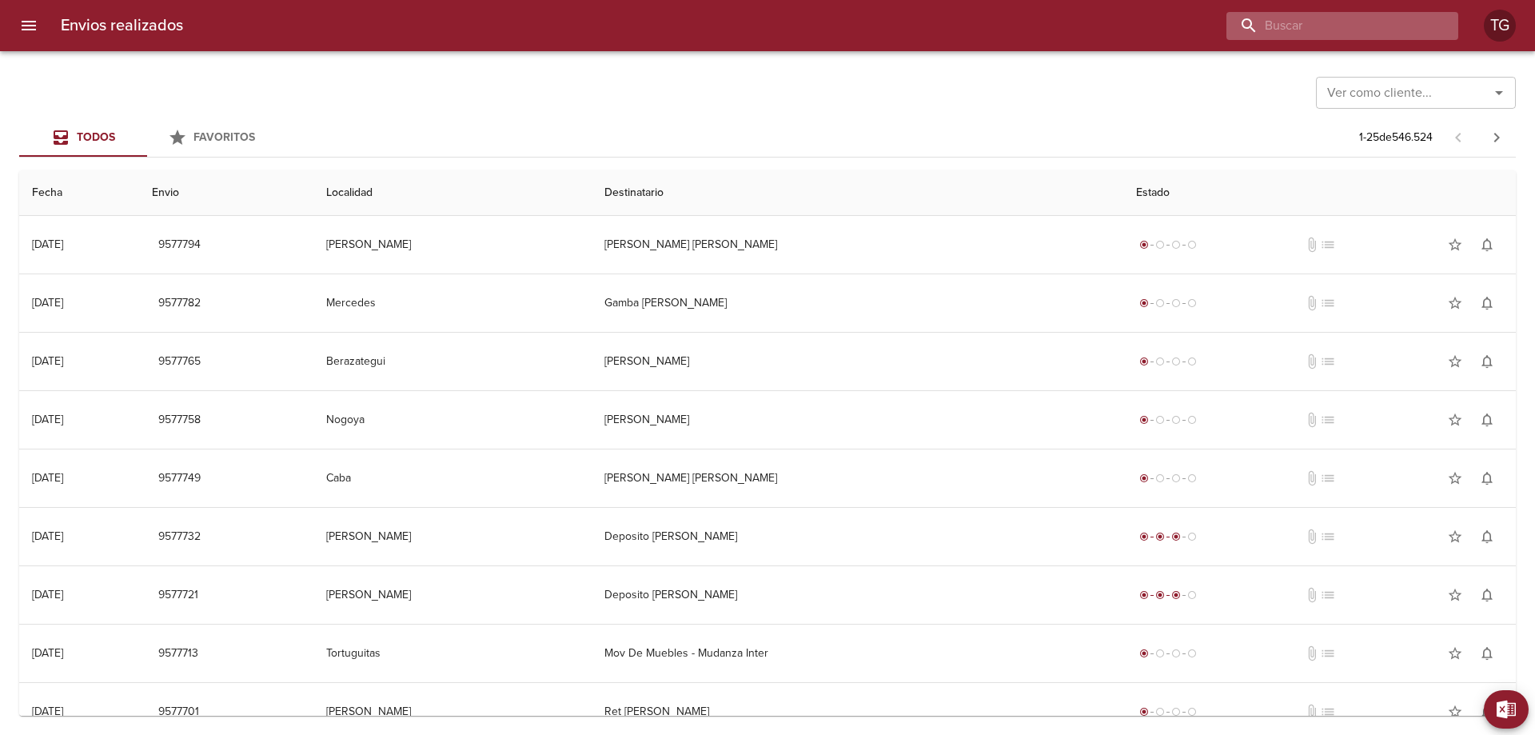
paste input "9412795"
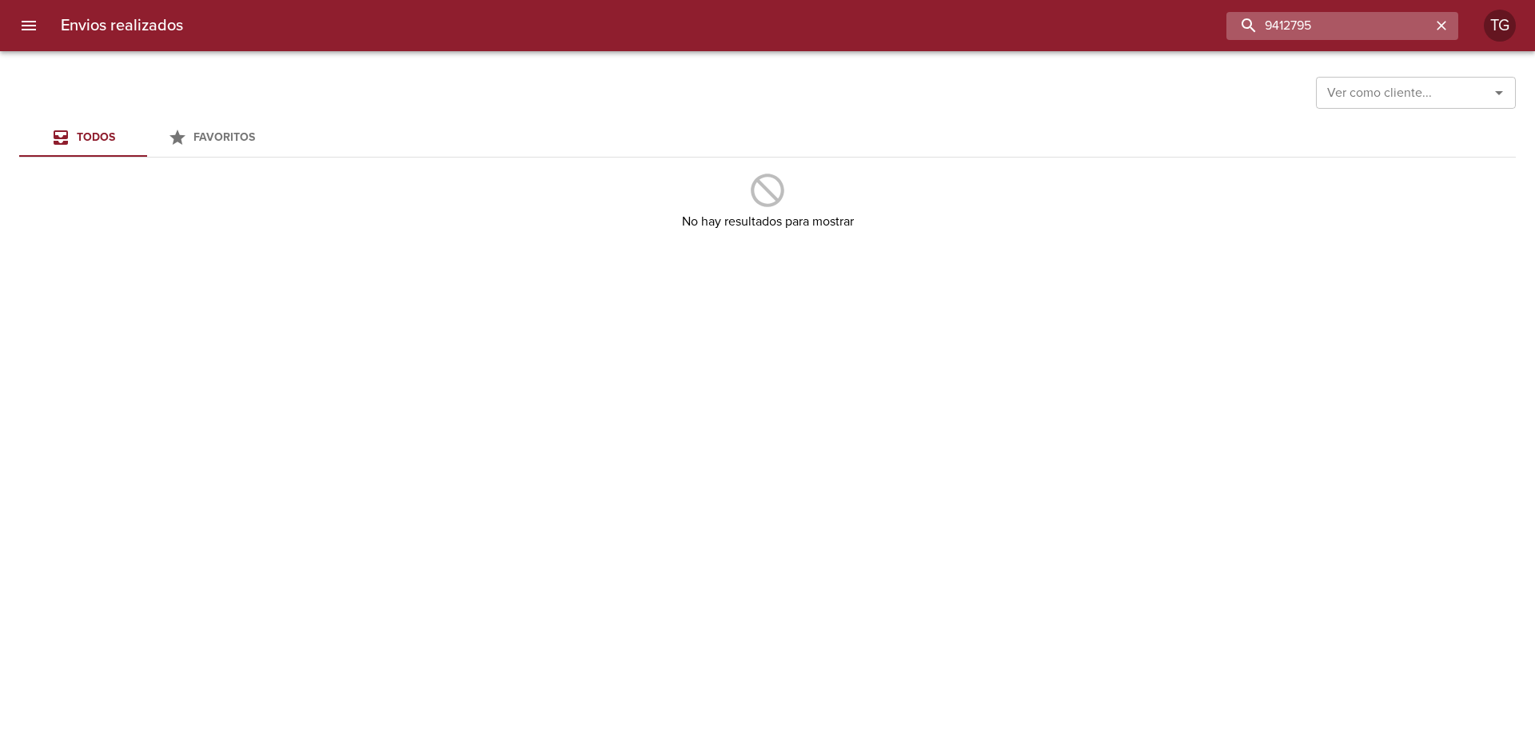
type input "9412795"
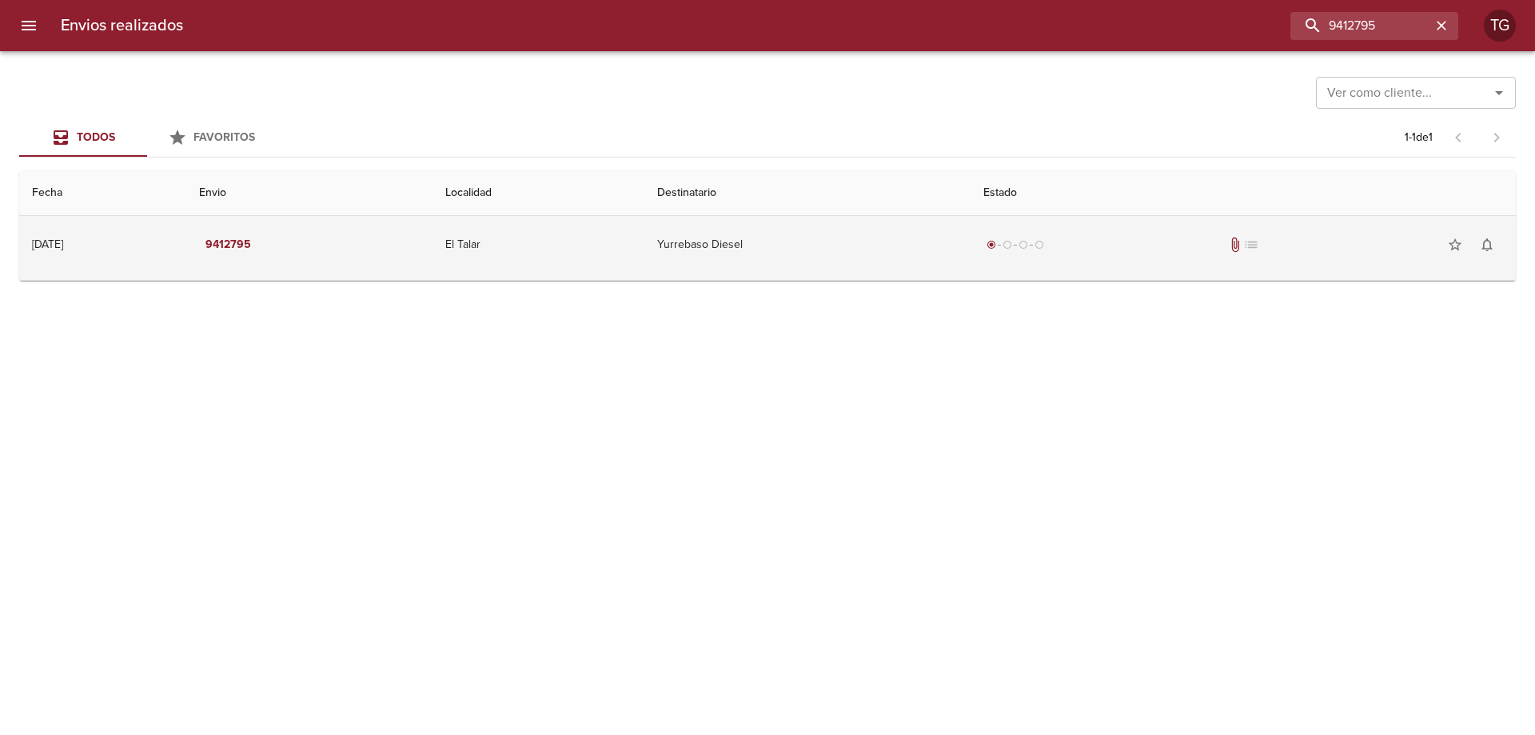
click at [1034, 254] on div "radio_button_checked radio_button_unchecked radio_button_unchecked radio_button…" at bounding box center [1243, 245] width 520 height 32
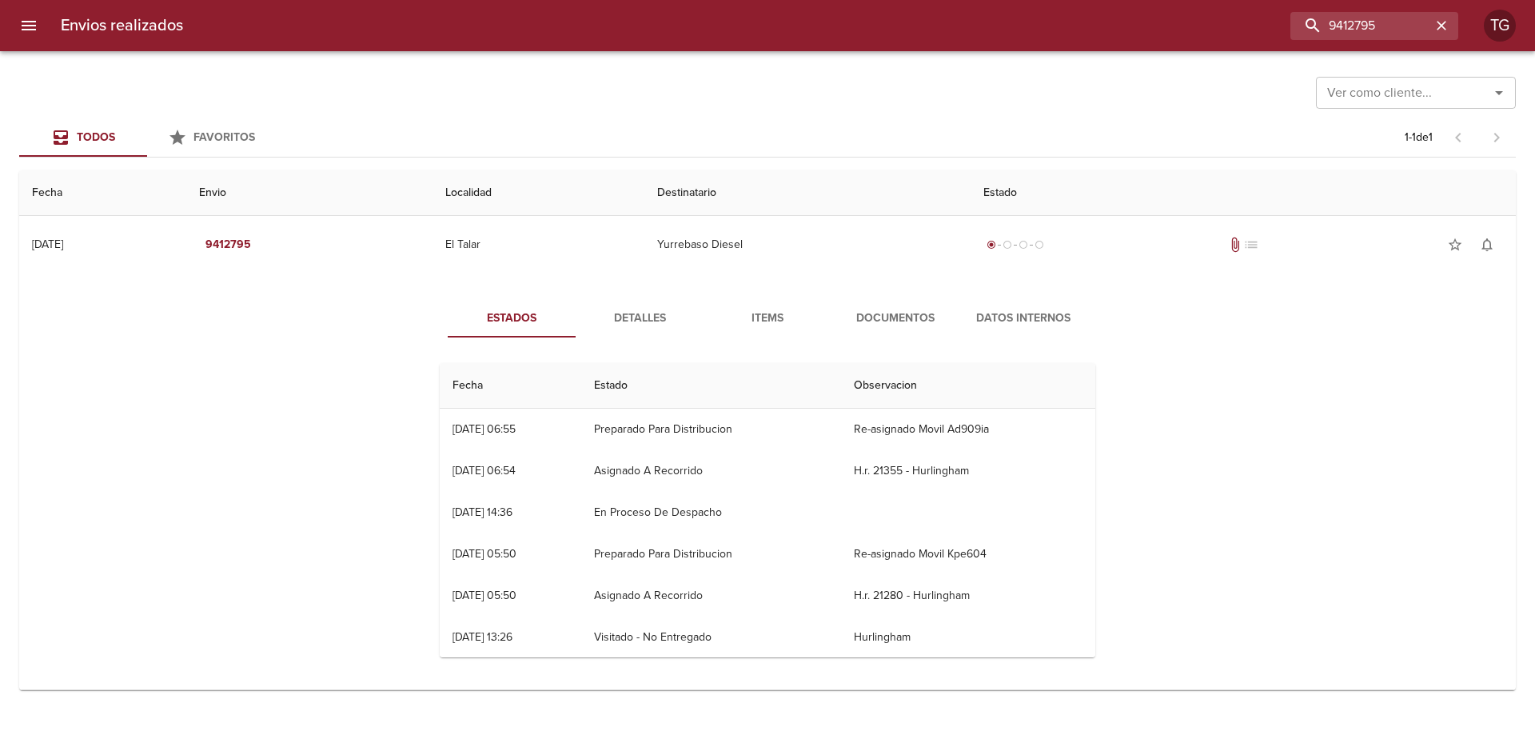
click at [873, 318] on span "Documentos" at bounding box center [895, 319] width 109 height 20
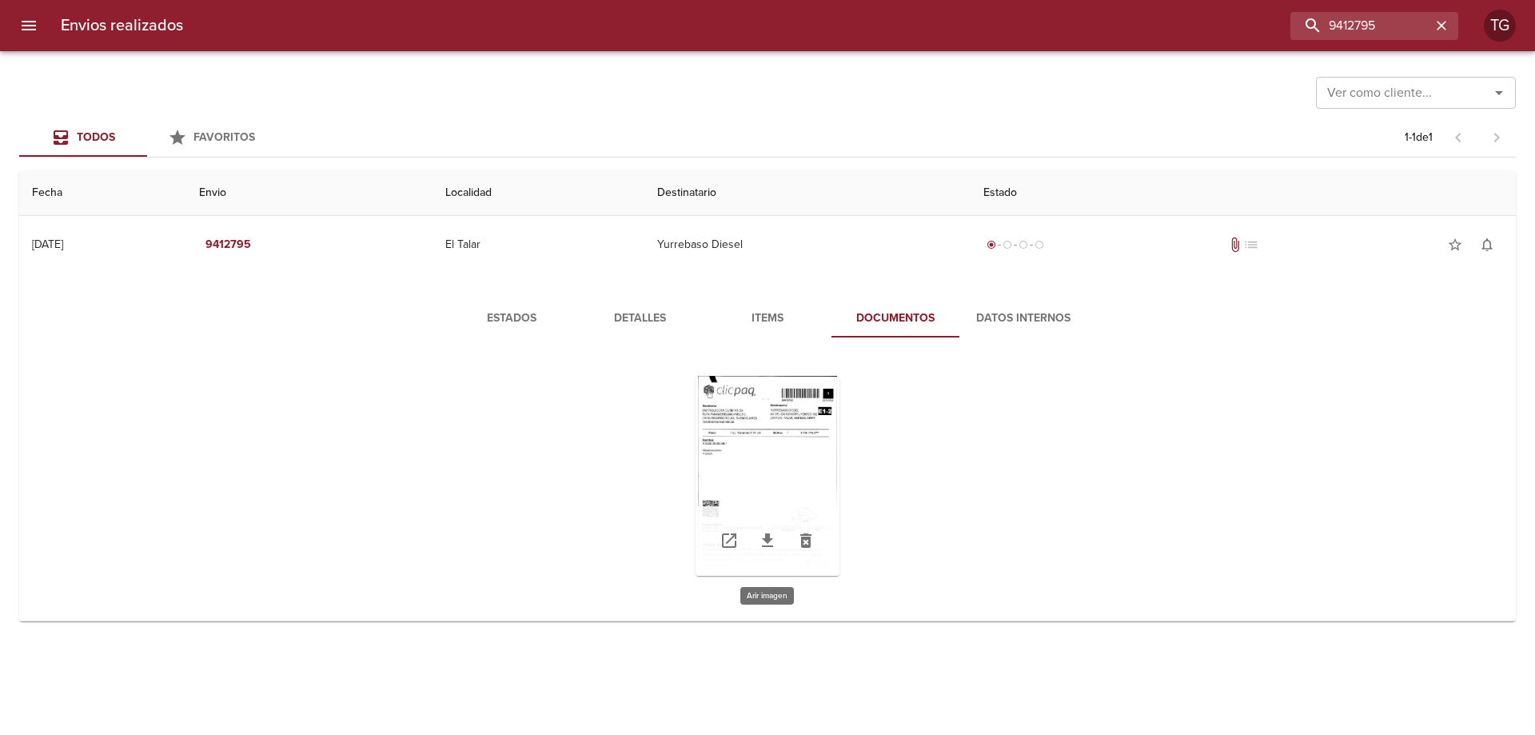
click at [775, 472] on div "Tabla de envíos del cliente" at bounding box center [767, 476] width 144 height 200
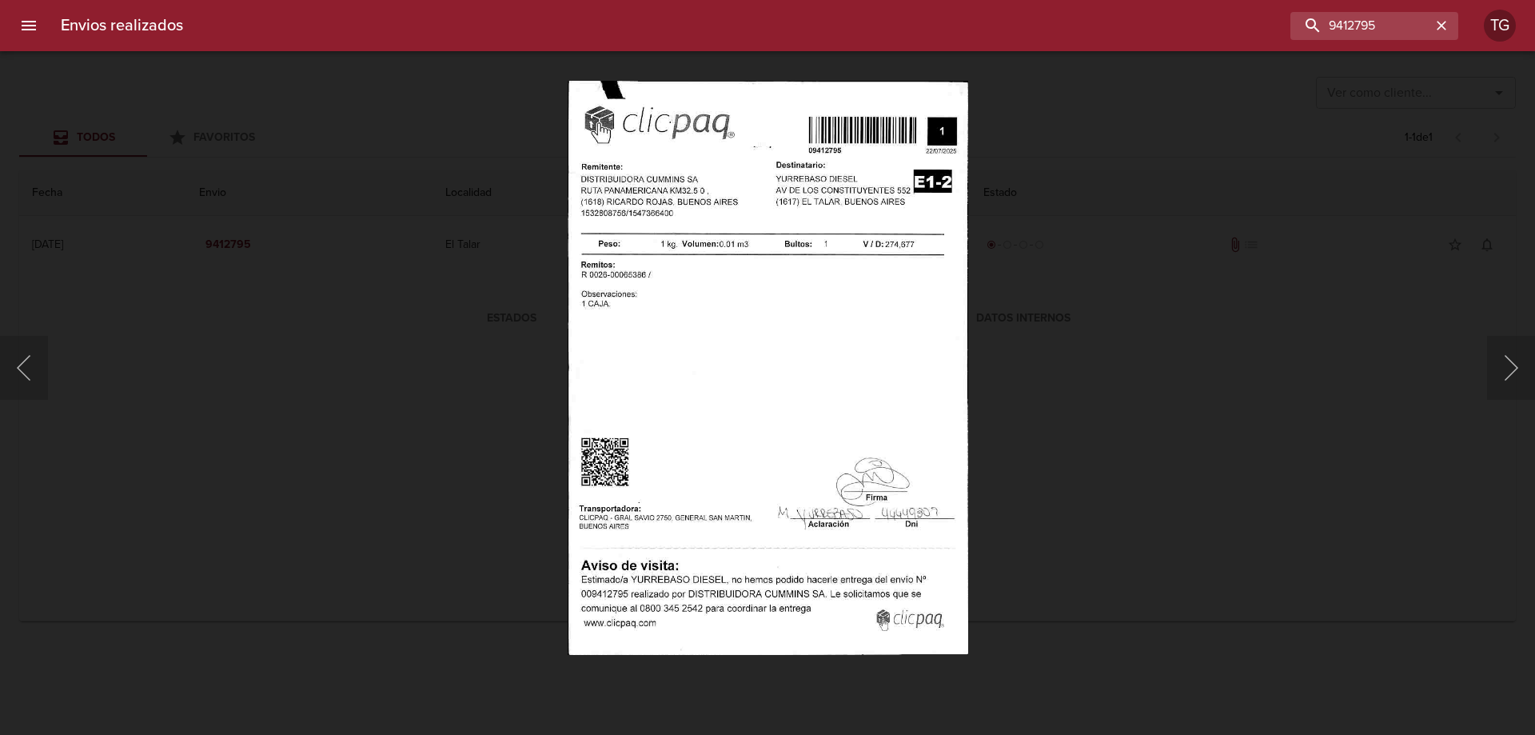
click at [1205, 350] on div "Lightbox" at bounding box center [767, 367] width 1535 height 735
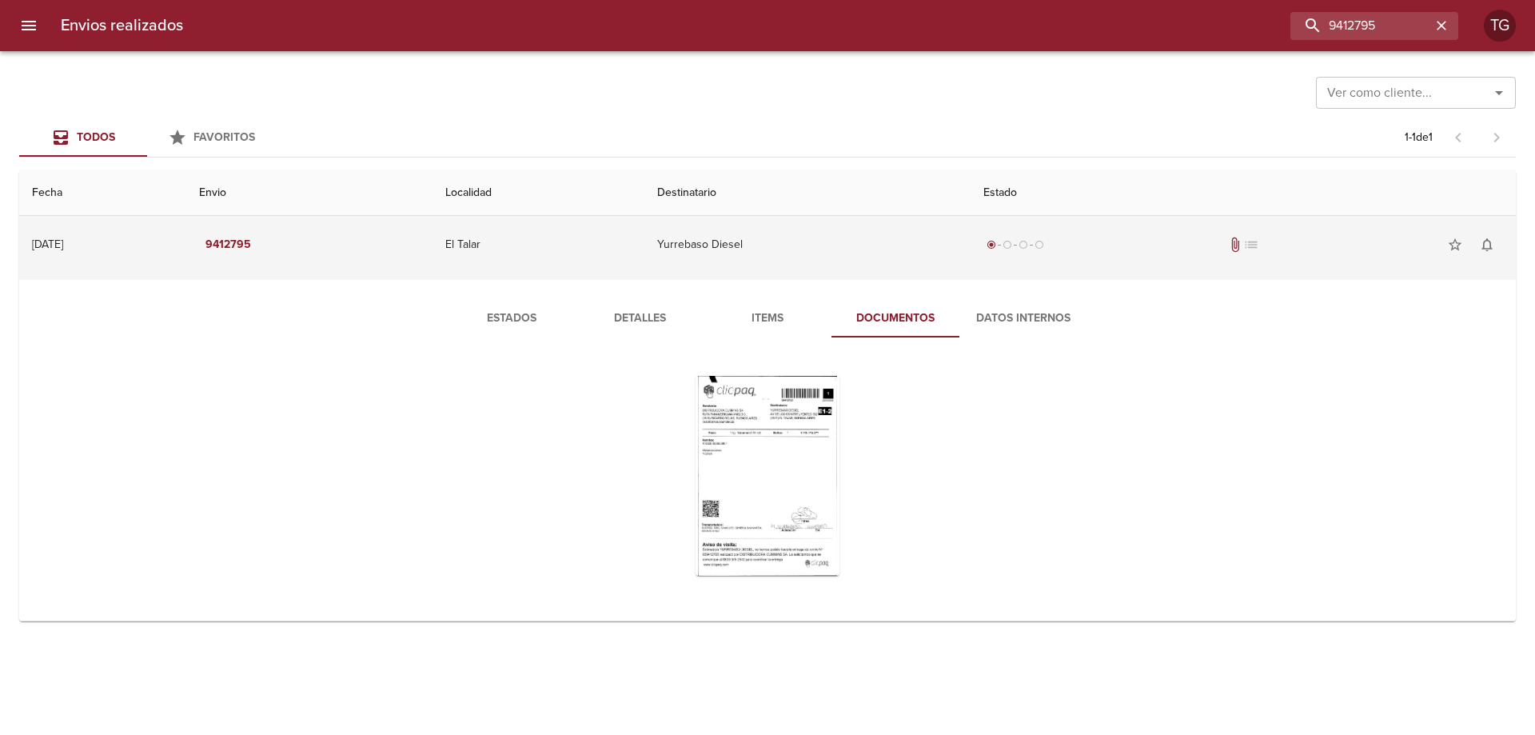
click at [277, 261] on td "9412795" at bounding box center [309, 245] width 247 height 58
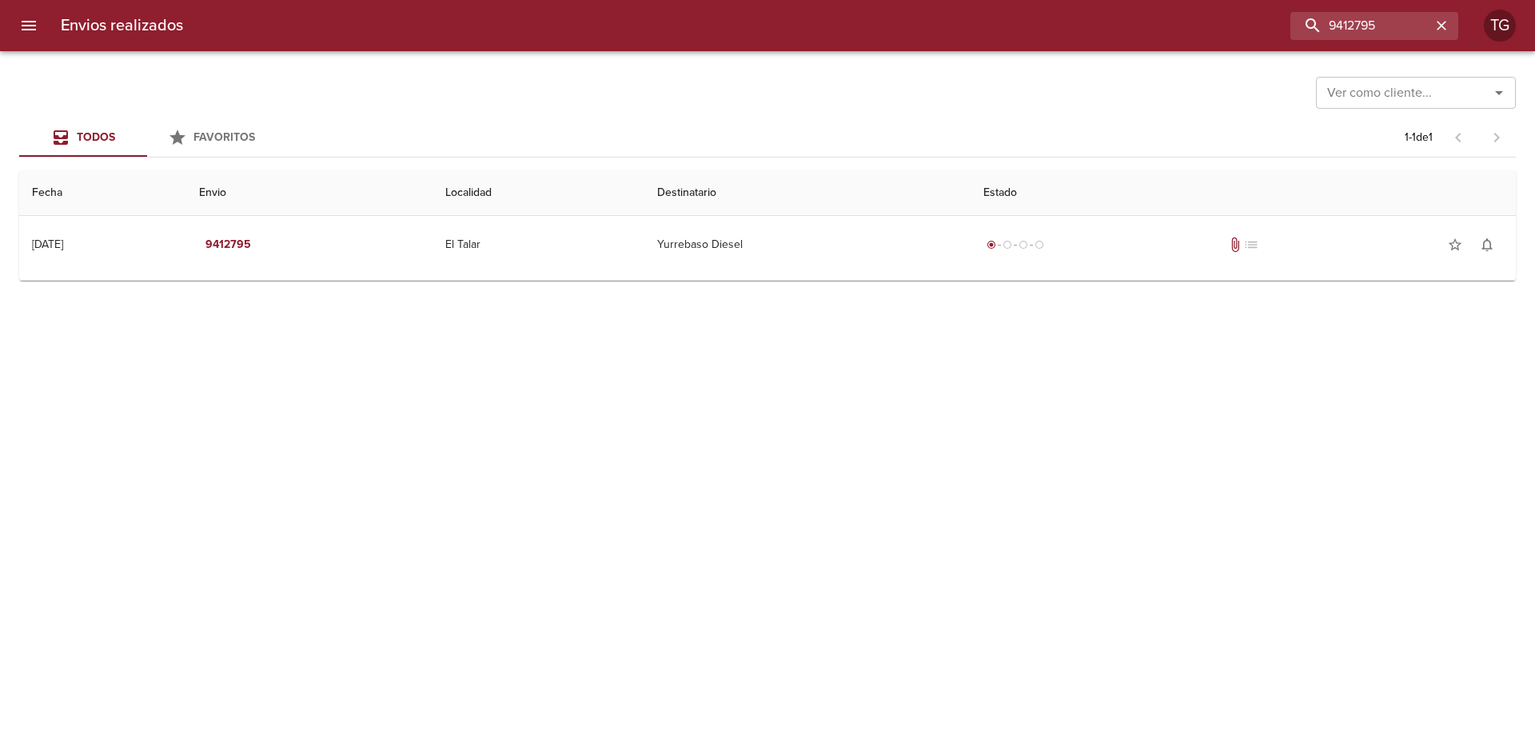
click at [28, 18] on icon "menu" at bounding box center [28, 25] width 19 height 19
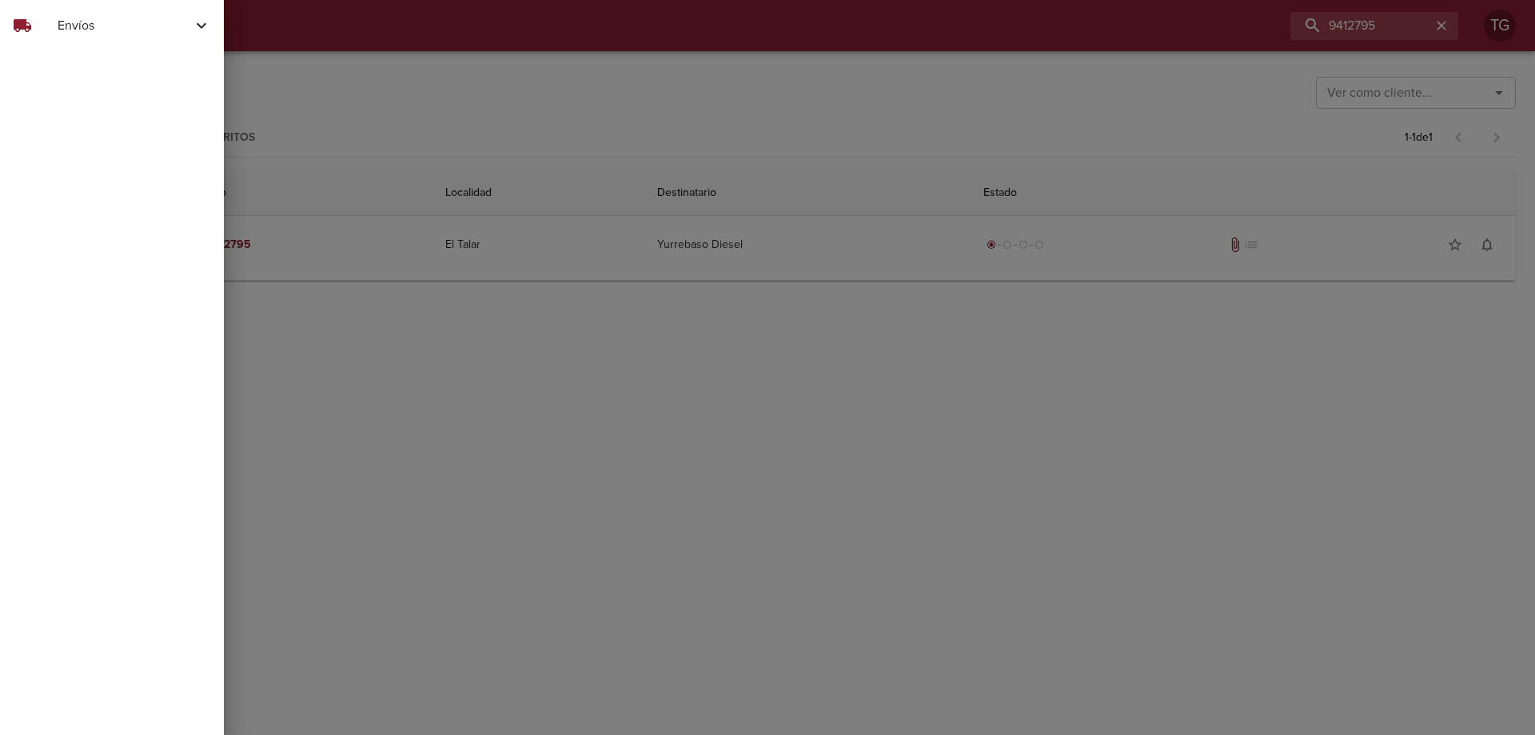
drag, startPoint x: 132, startPoint y: 52, endPoint x: 135, endPoint y: 38, distance: 14.0
click at [132, 50] on div "local_shipping Envíos Ver Envíos Actualizar Estados" at bounding box center [112, 367] width 224 height 735
click at [132, 30] on span "Envíos" at bounding box center [125, 25] width 134 height 19
click at [114, 90] on span "Actualizar Estados" at bounding box center [131, 94] width 160 height 16
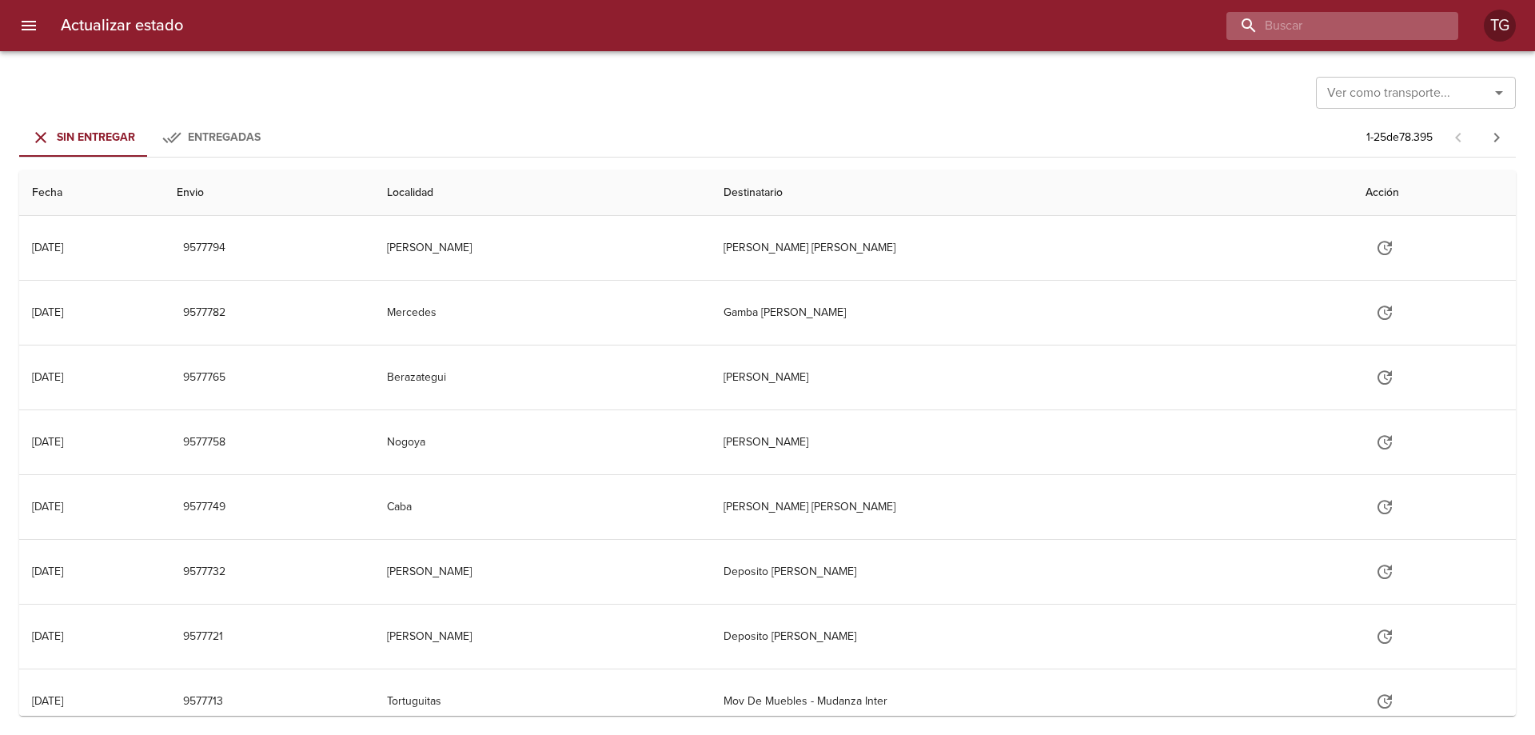
click at [1393, 28] on input "buscar" at bounding box center [1328, 26] width 205 height 28
paste input "9412795"
type input "9412795"
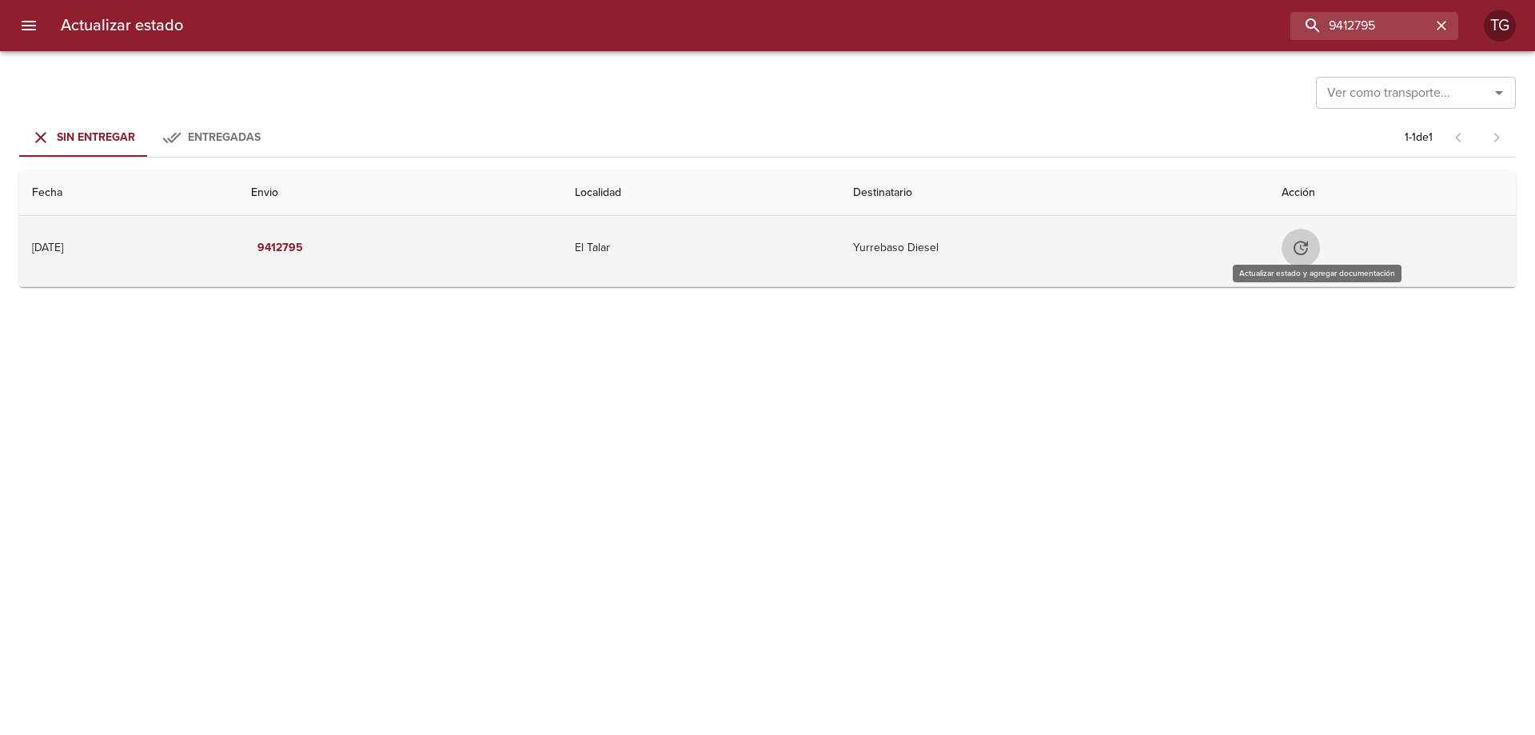
click at [1310, 245] on icon "Tabla de envíos del cliente" at bounding box center [1300, 247] width 19 height 19
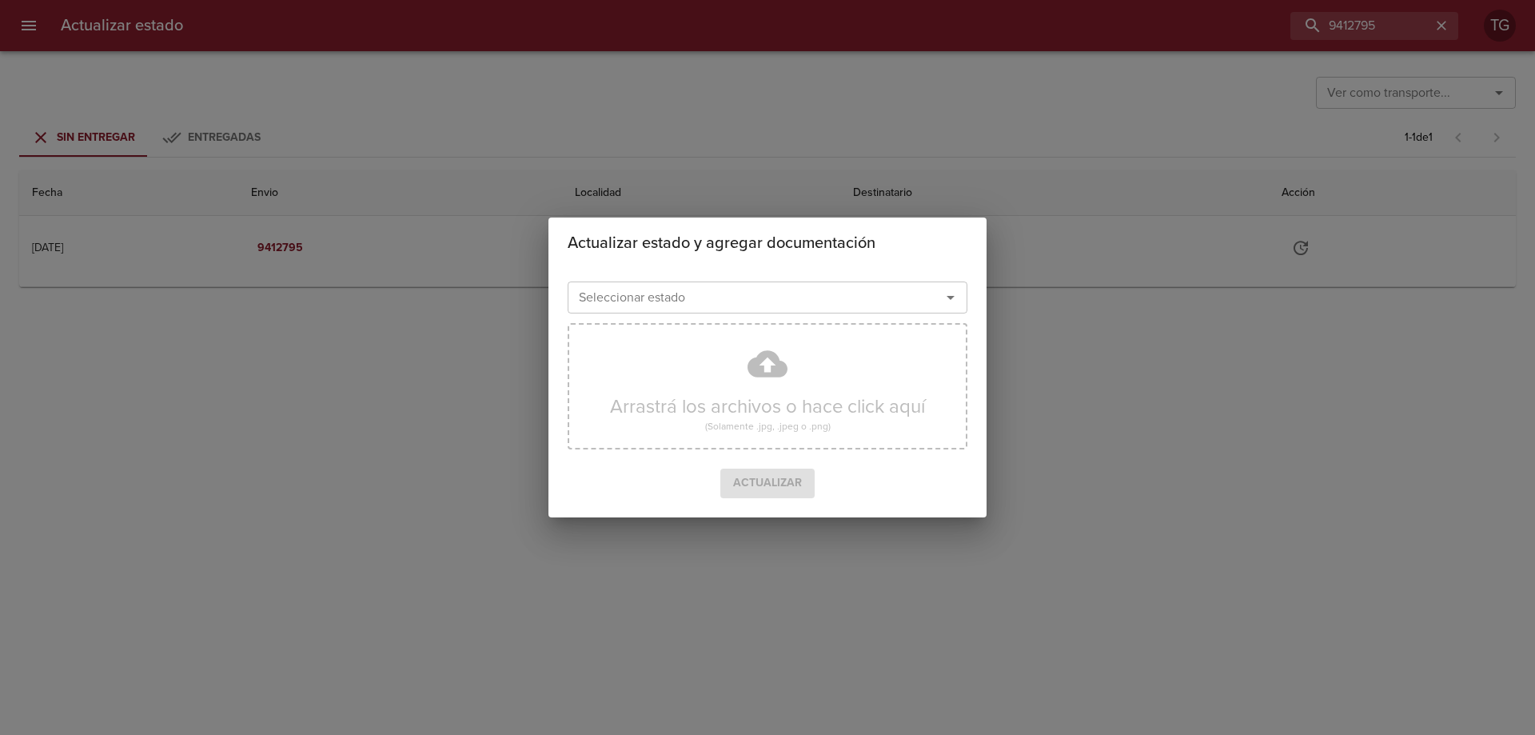
click at [817, 161] on div "Actualizar estado y agregar documentación Seleccionar estado Seleccionar estado…" at bounding box center [767, 367] width 1535 height 735
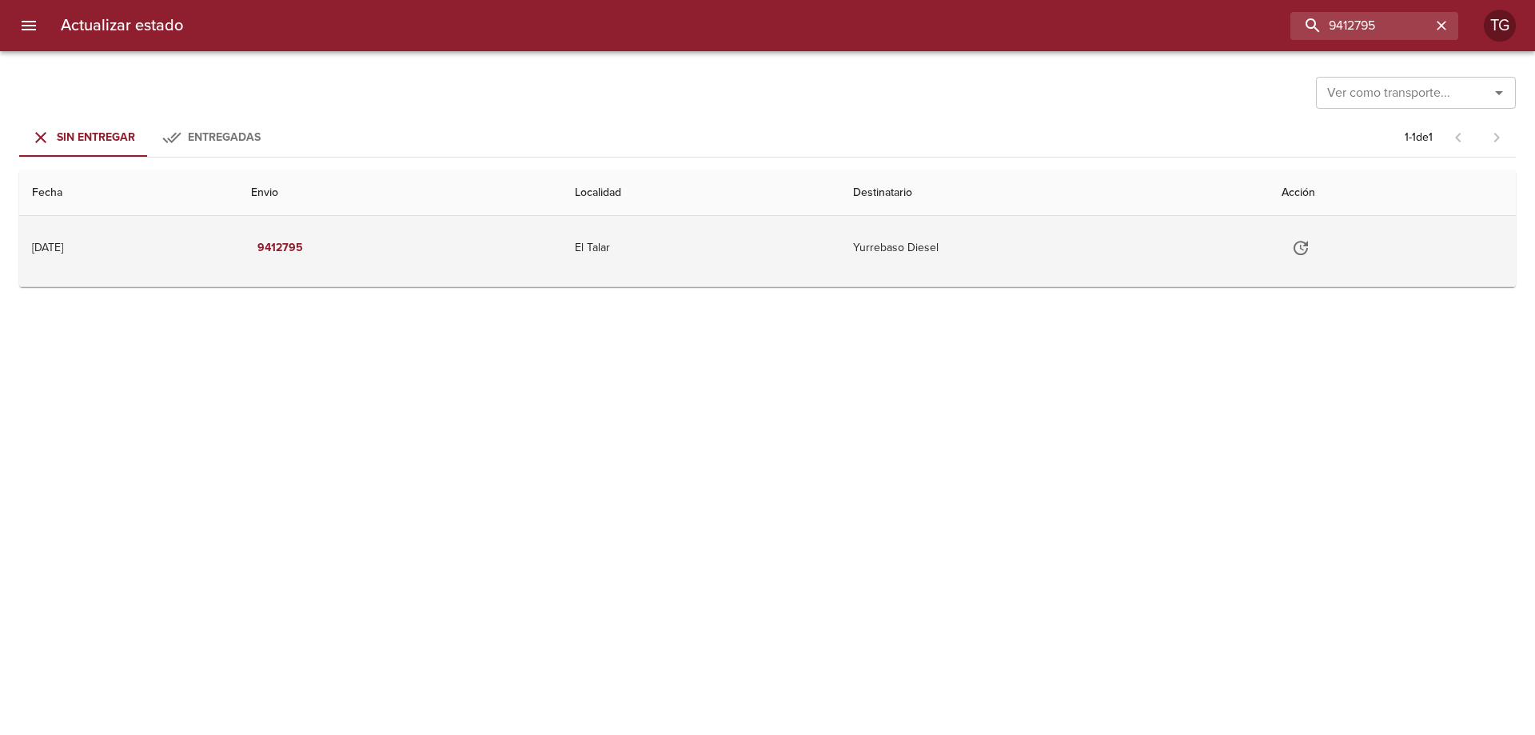
click at [691, 273] on td "El Talar" at bounding box center [700, 248] width 277 height 64
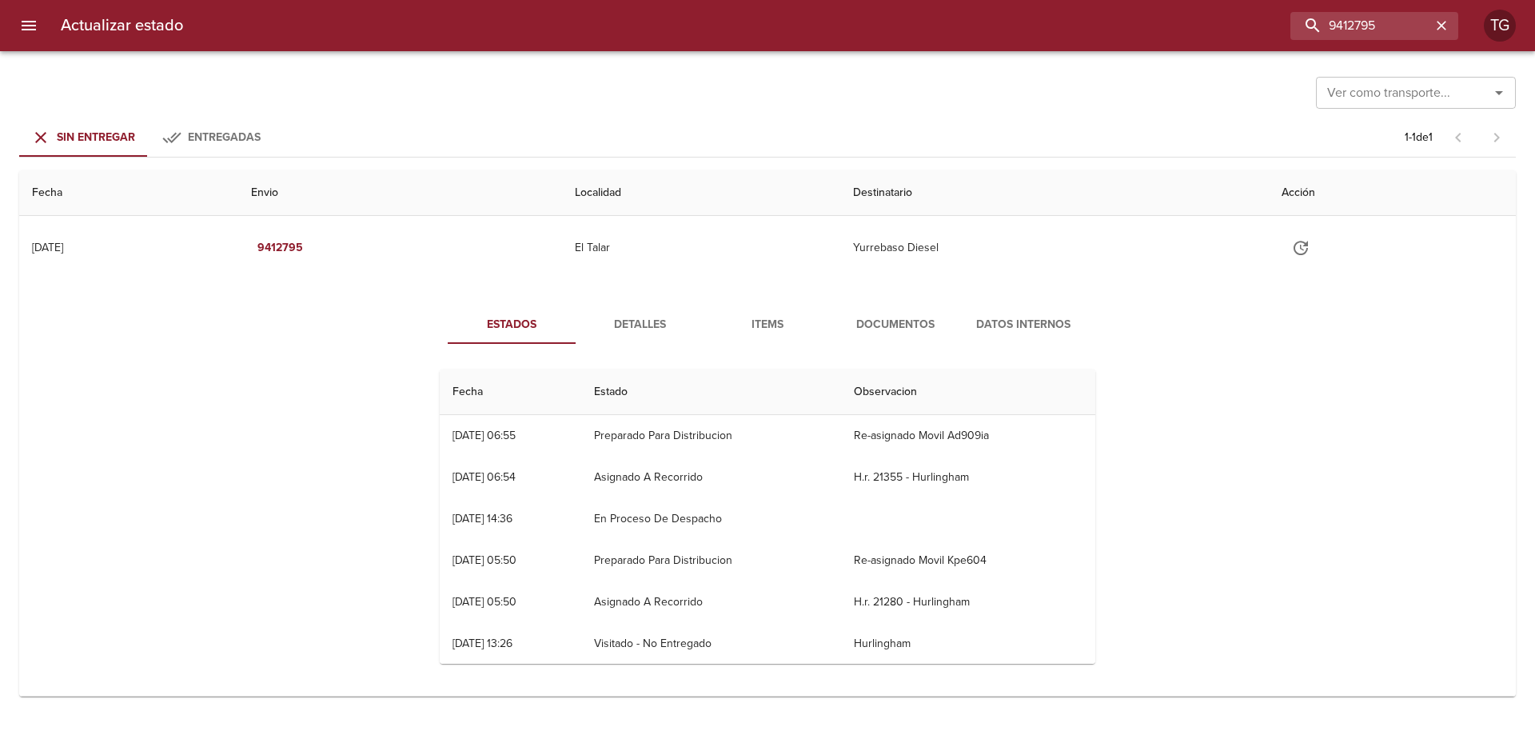
click at [906, 321] on span "Documentos" at bounding box center [895, 325] width 109 height 20
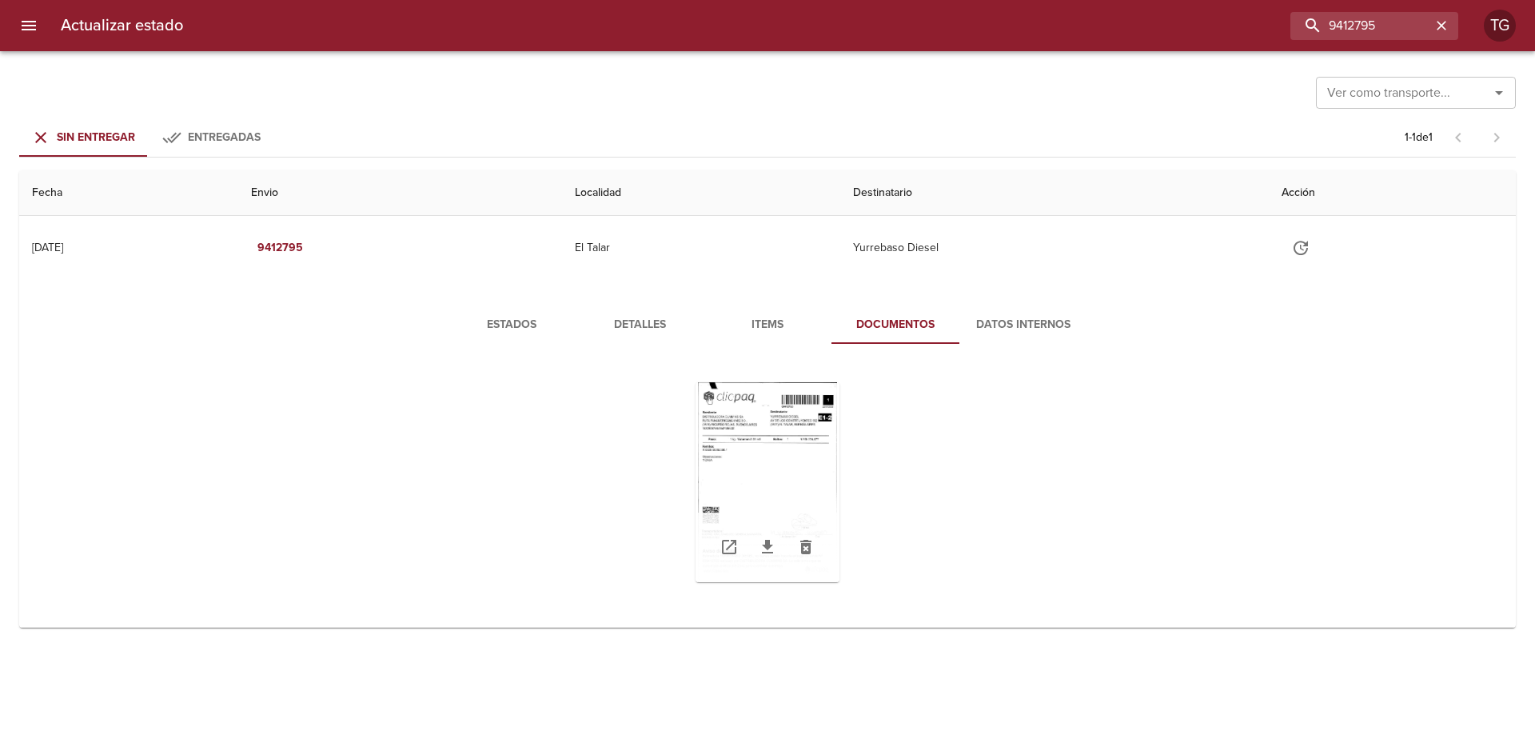
click at [747, 465] on div "Tabla de envíos del cliente" at bounding box center [767, 482] width 144 height 200
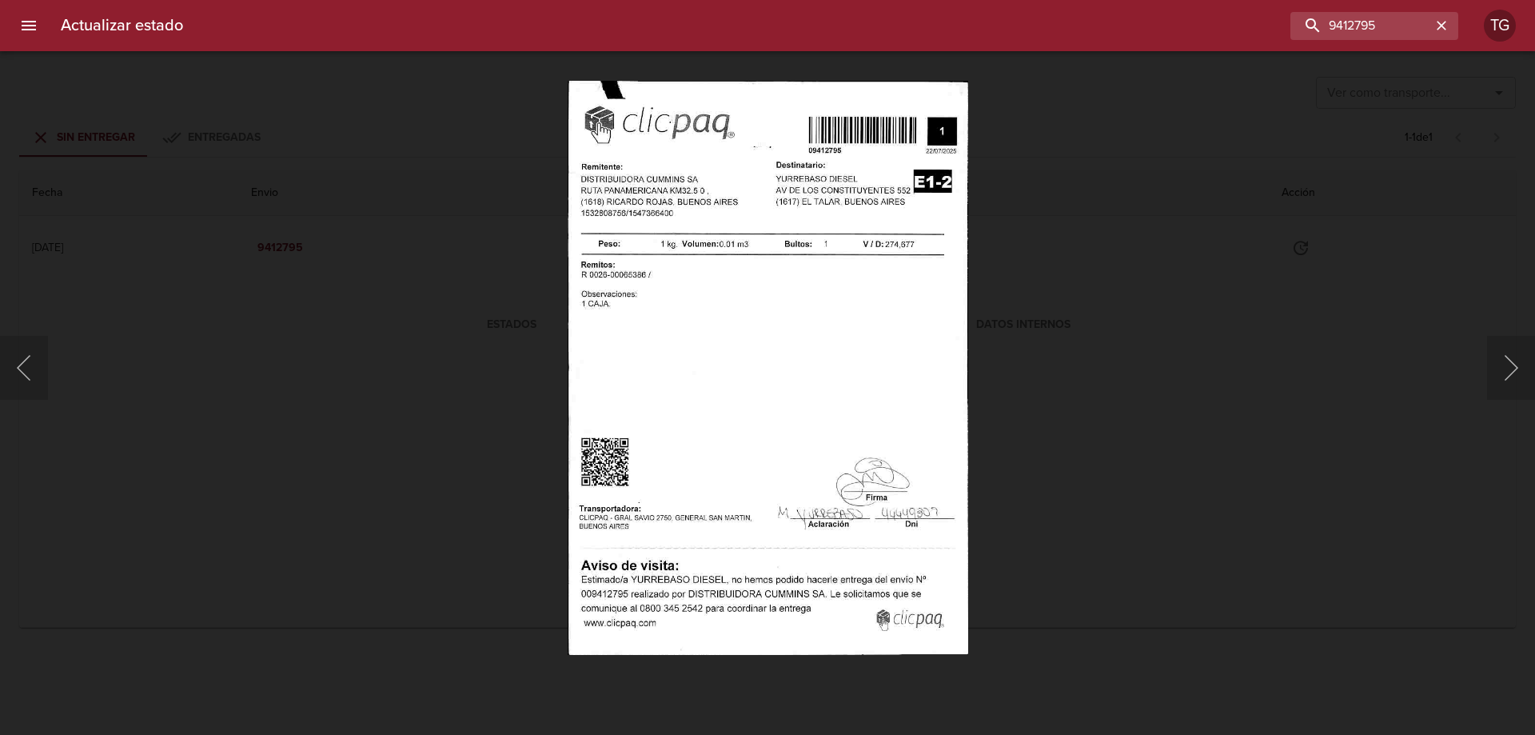
drag, startPoint x: 1199, startPoint y: 392, endPoint x: 1168, endPoint y: 405, distance: 33.7
click at [1181, 401] on div "Lightbox" at bounding box center [767, 367] width 1535 height 735
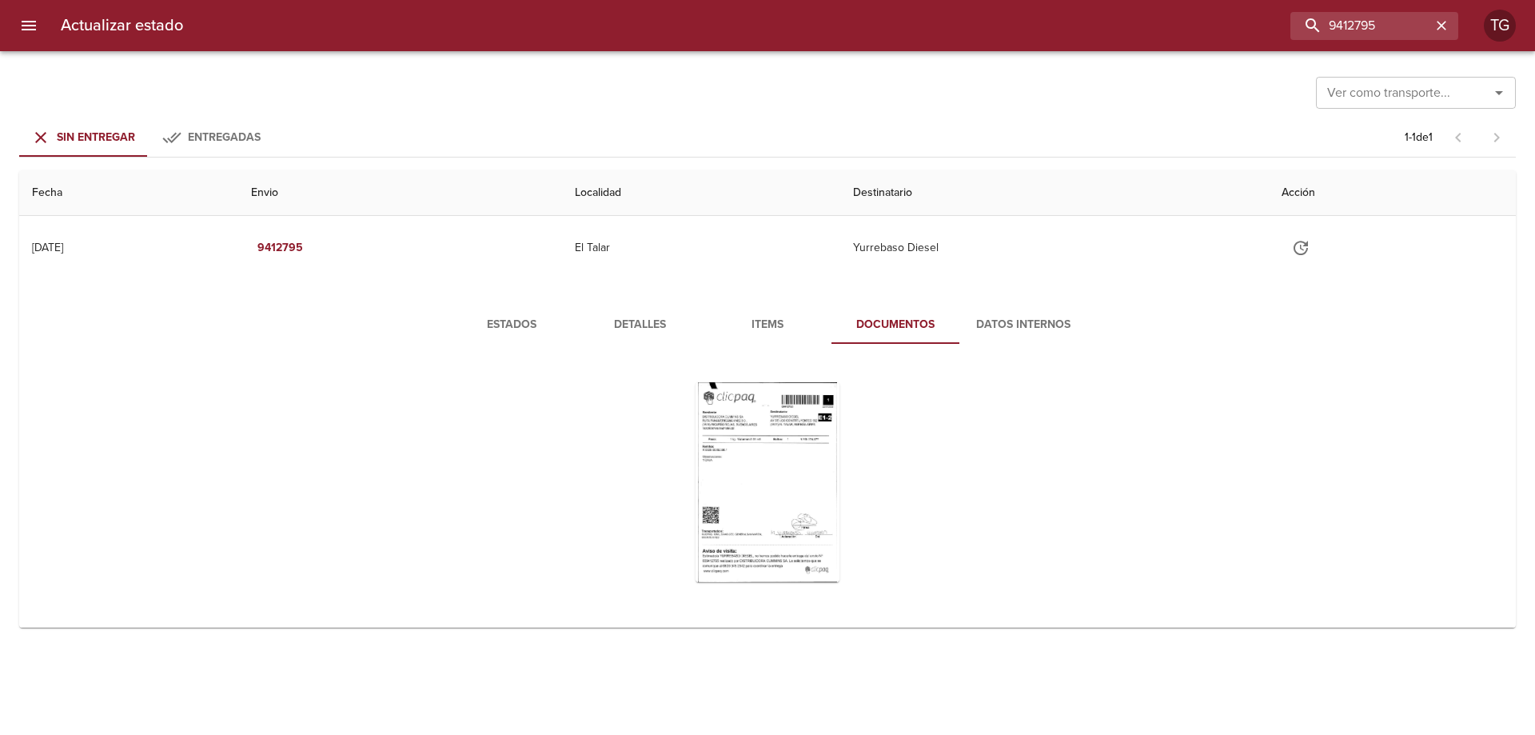
click at [767, 322] on span "Items" at bounding box center [767, 325] width 109 height 20
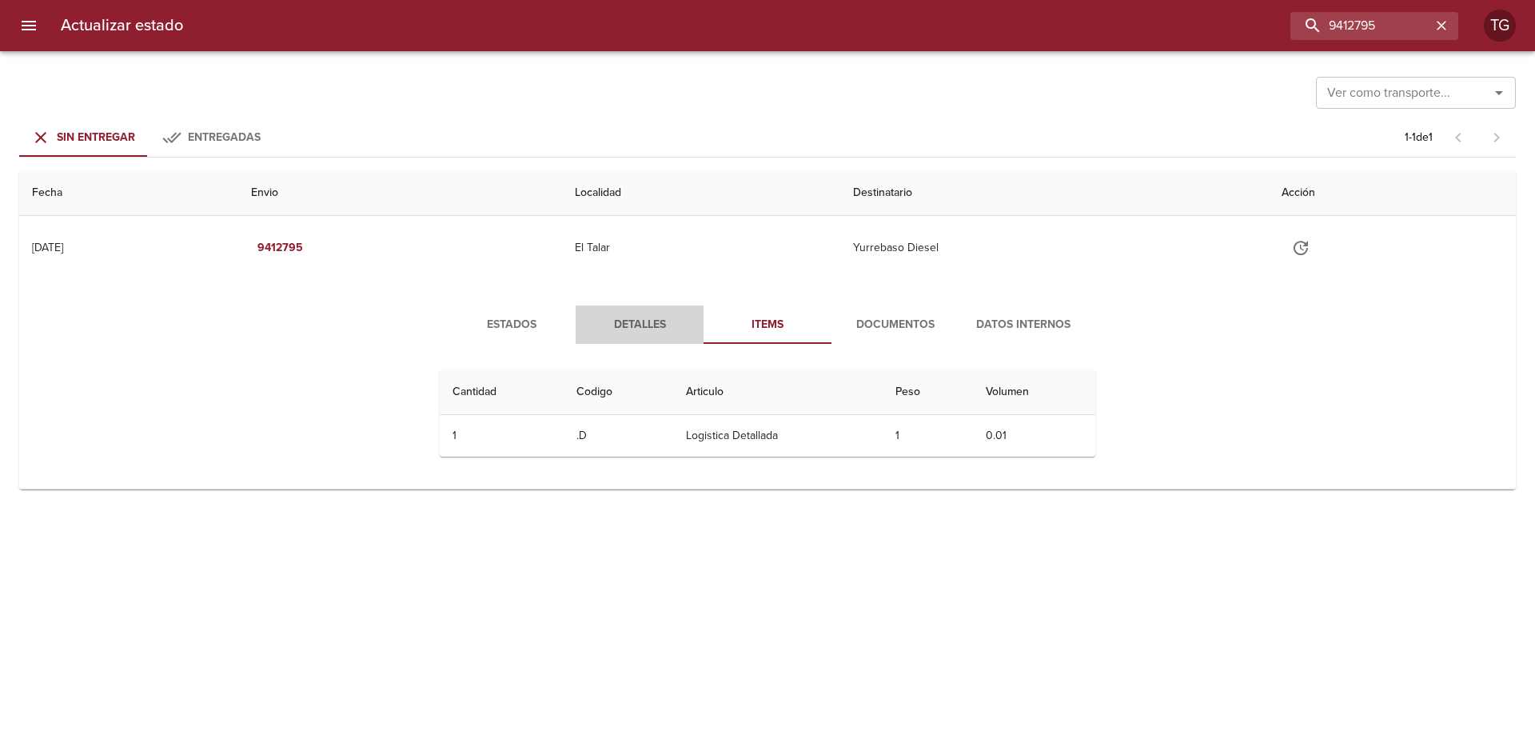
click at [624, 327] on span "Detalles" at bounding box center [639, 325] width 109 height 20
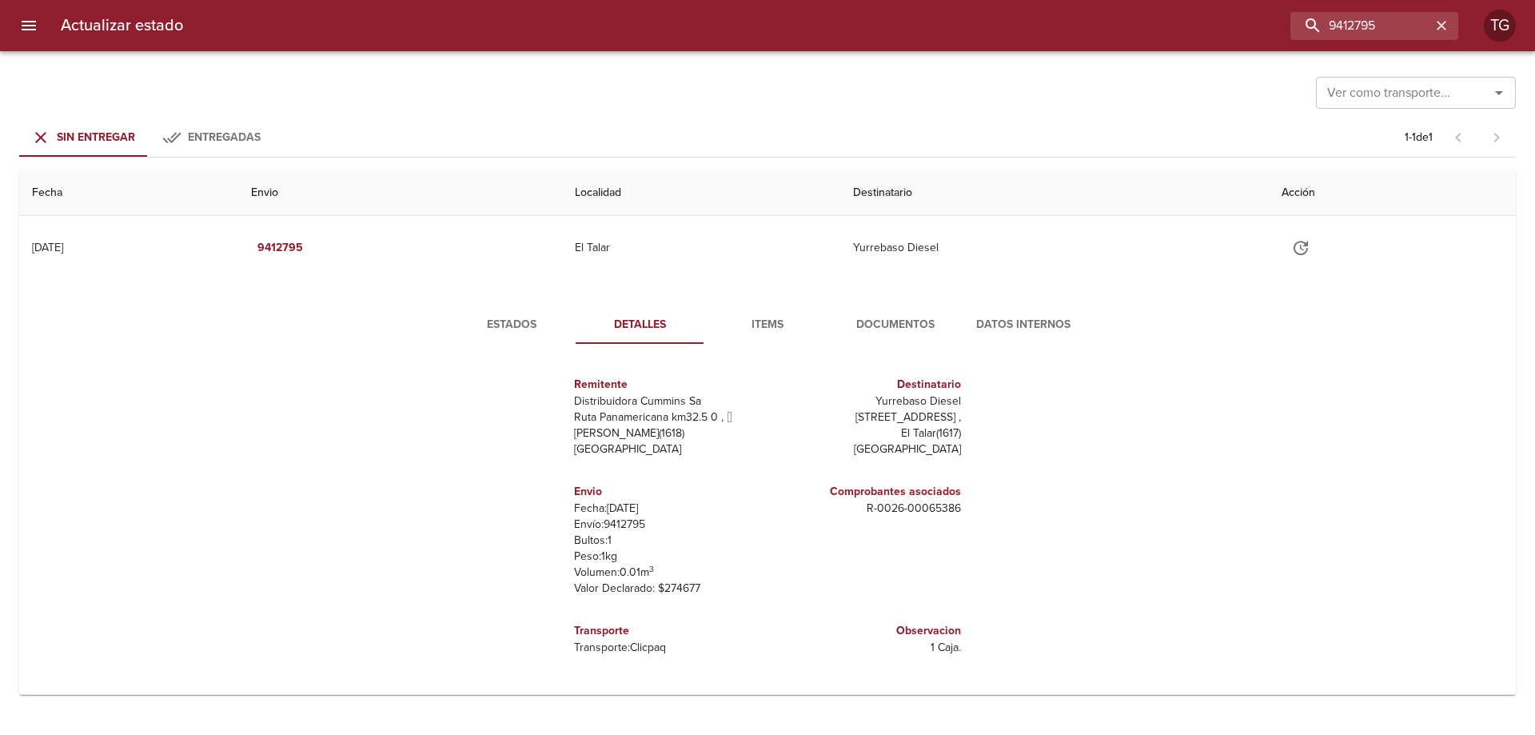
click at [515, 332] on span "Estados" at bounding box center [511, 325] width 109 height 20
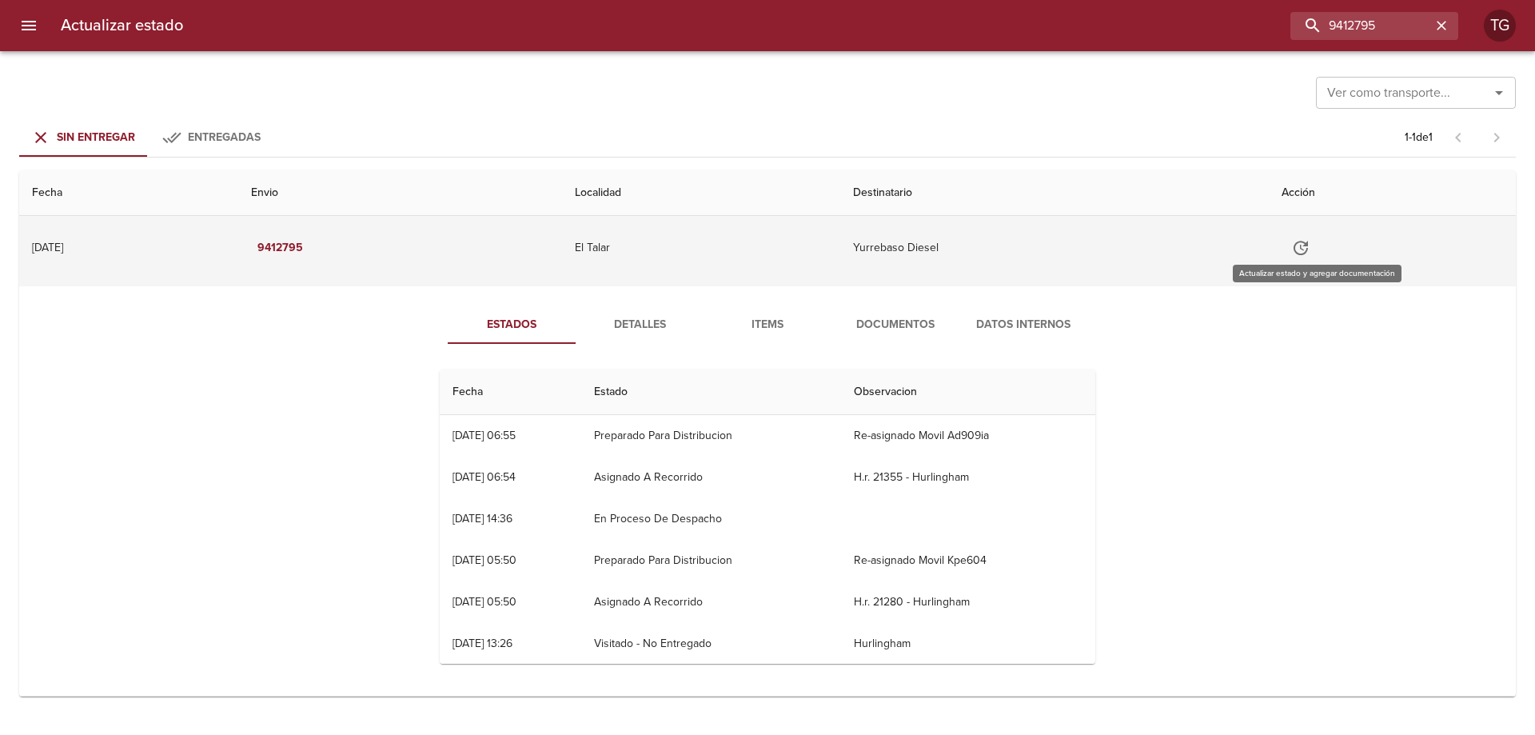
click at [1319, 234] on button "Tabla de envíos del cliente" at bounding box center [1300, 248] width 38 height 38
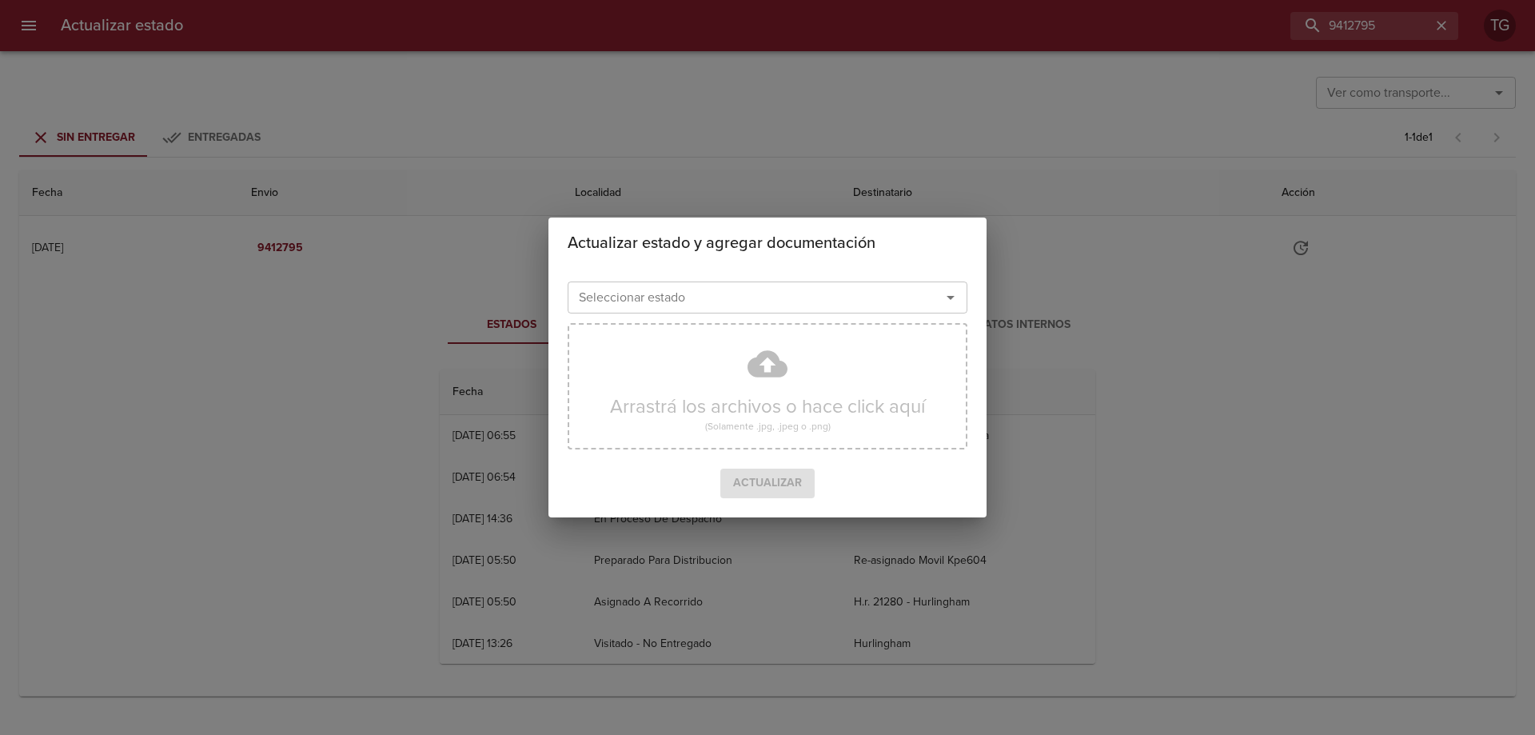
click at [836, 307] on input "Seleccionar estado" at bounding box center [743, 297] width 343 height 22
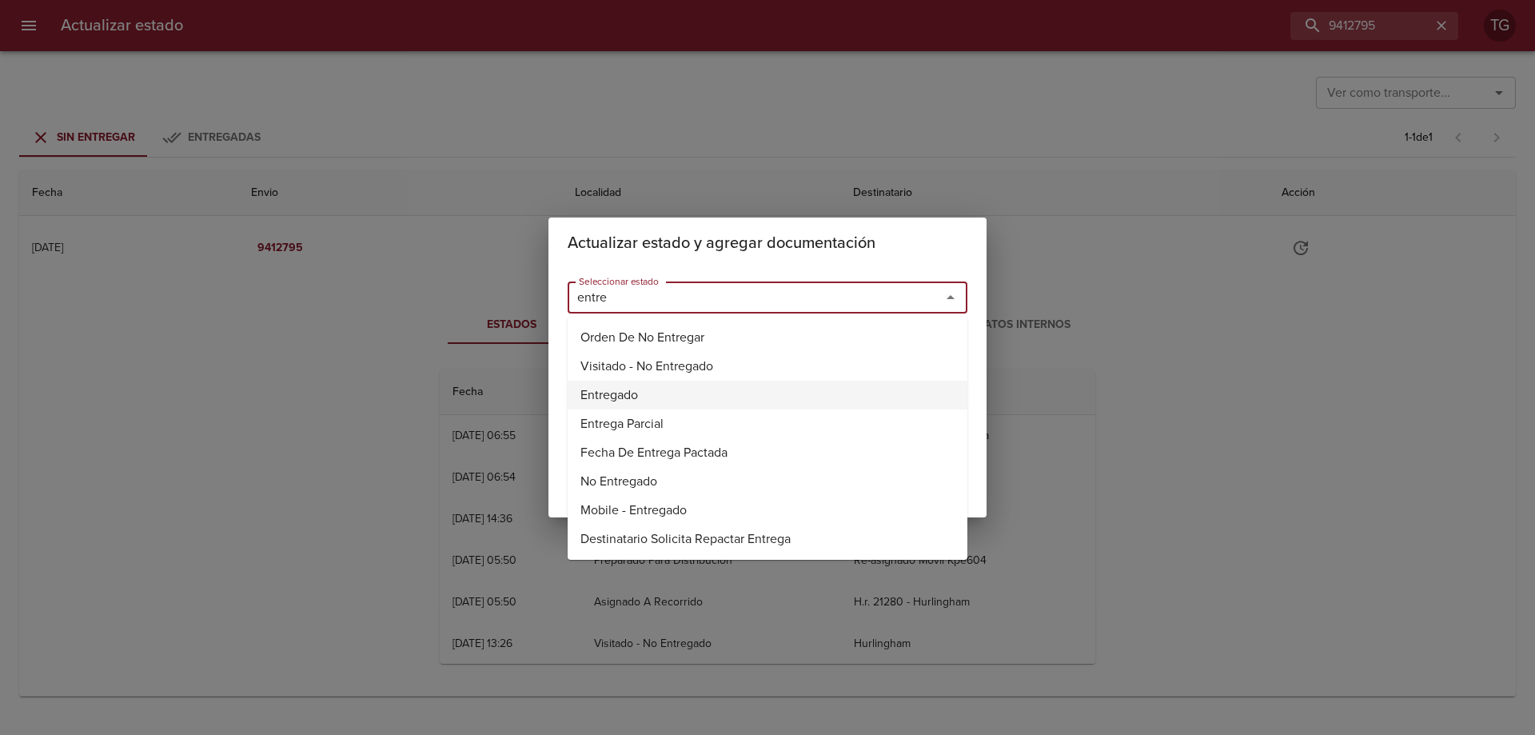
click at [589, 388] on li "Entregado" at bounding box center [768, 395] width 400 height 29
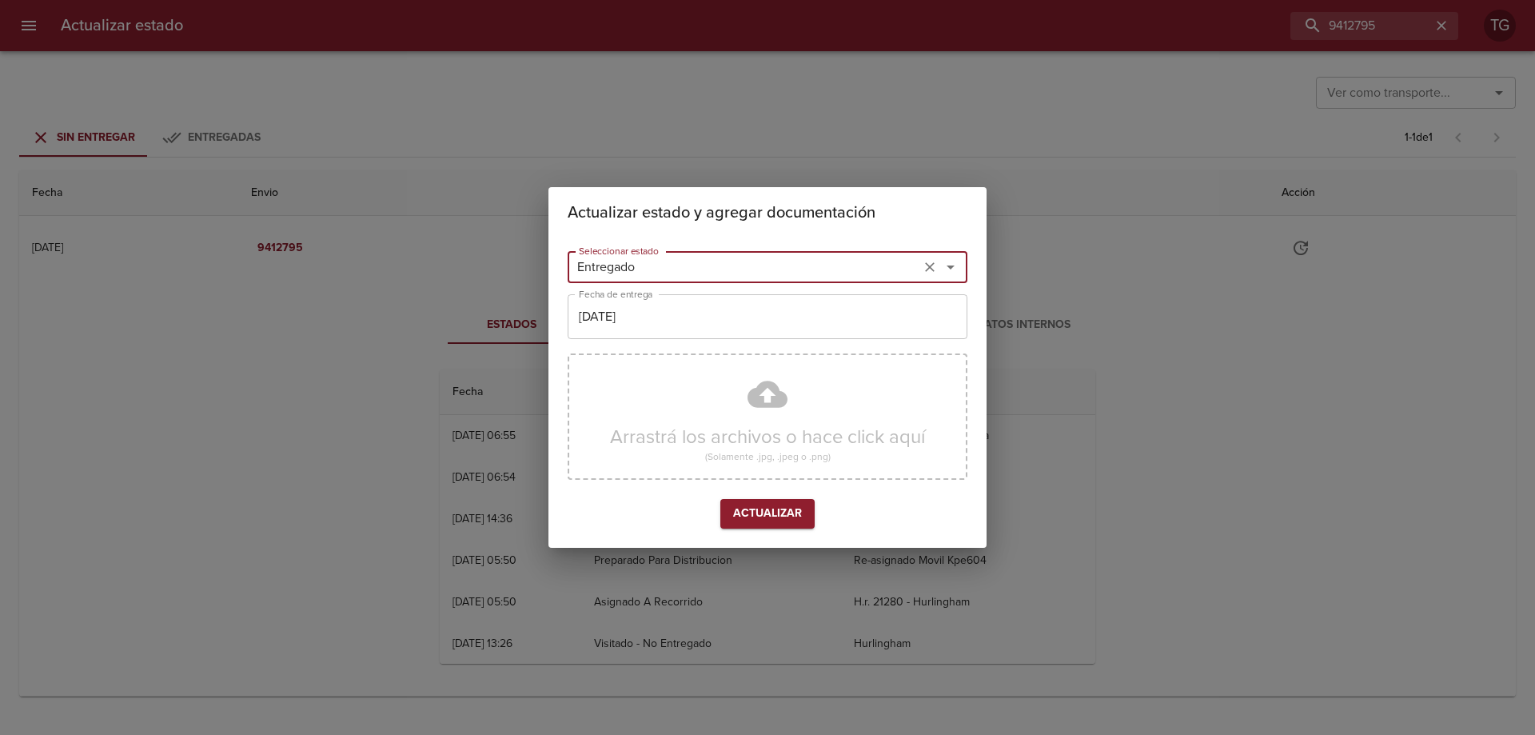
type input "Entregado"
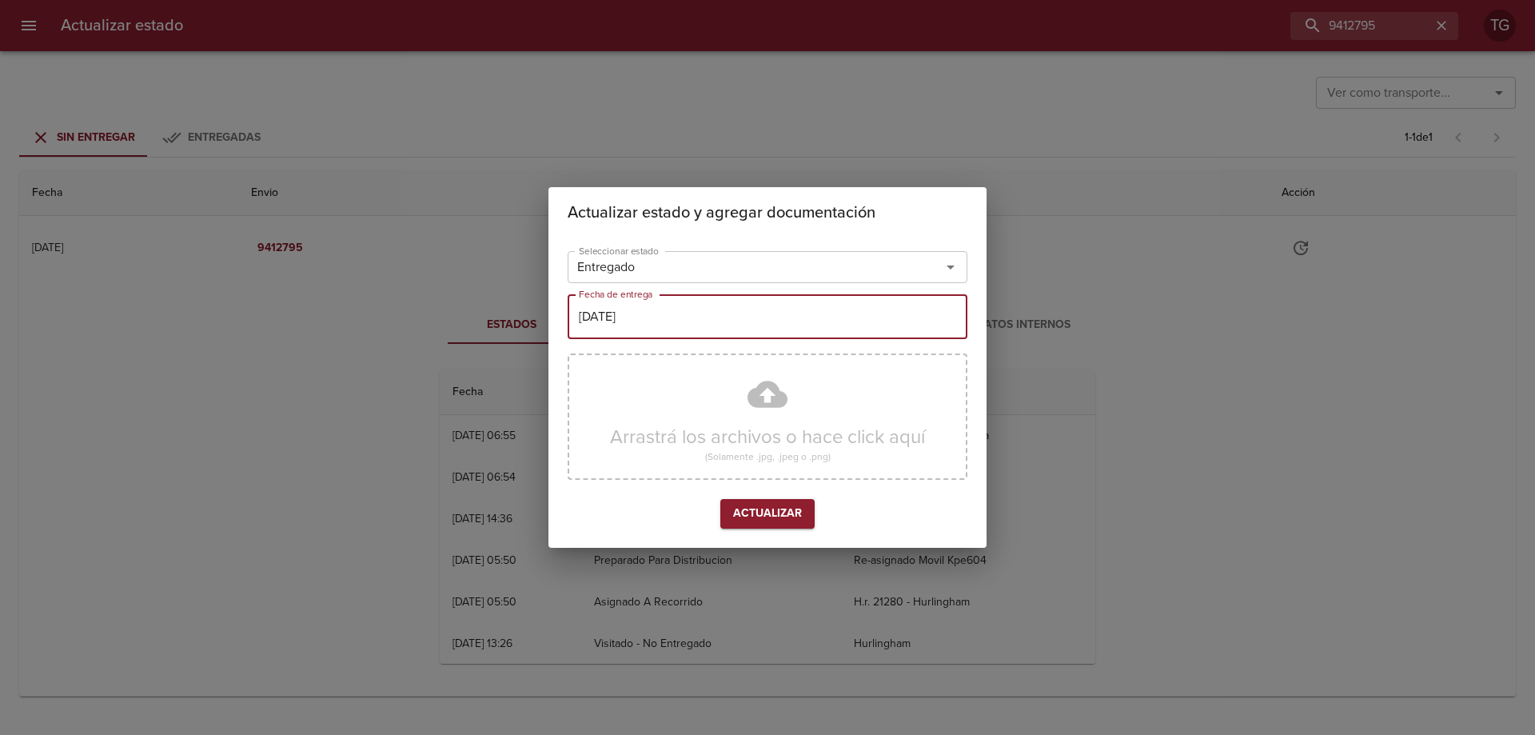
drag, startPoint x: 715, startPoint y: 317, endPoint x: 522, endPoint y: 325, distance: 193.6
click at [521, 325] on div "Actualizar estado y agregar documentación Seleccionar estado Entregado Seleccio…" at bounding box center [767, 367] width 1535 height 735
click at [585, 315] on input "[DATE]" at bounding box center [768, 316] width 400 height 45
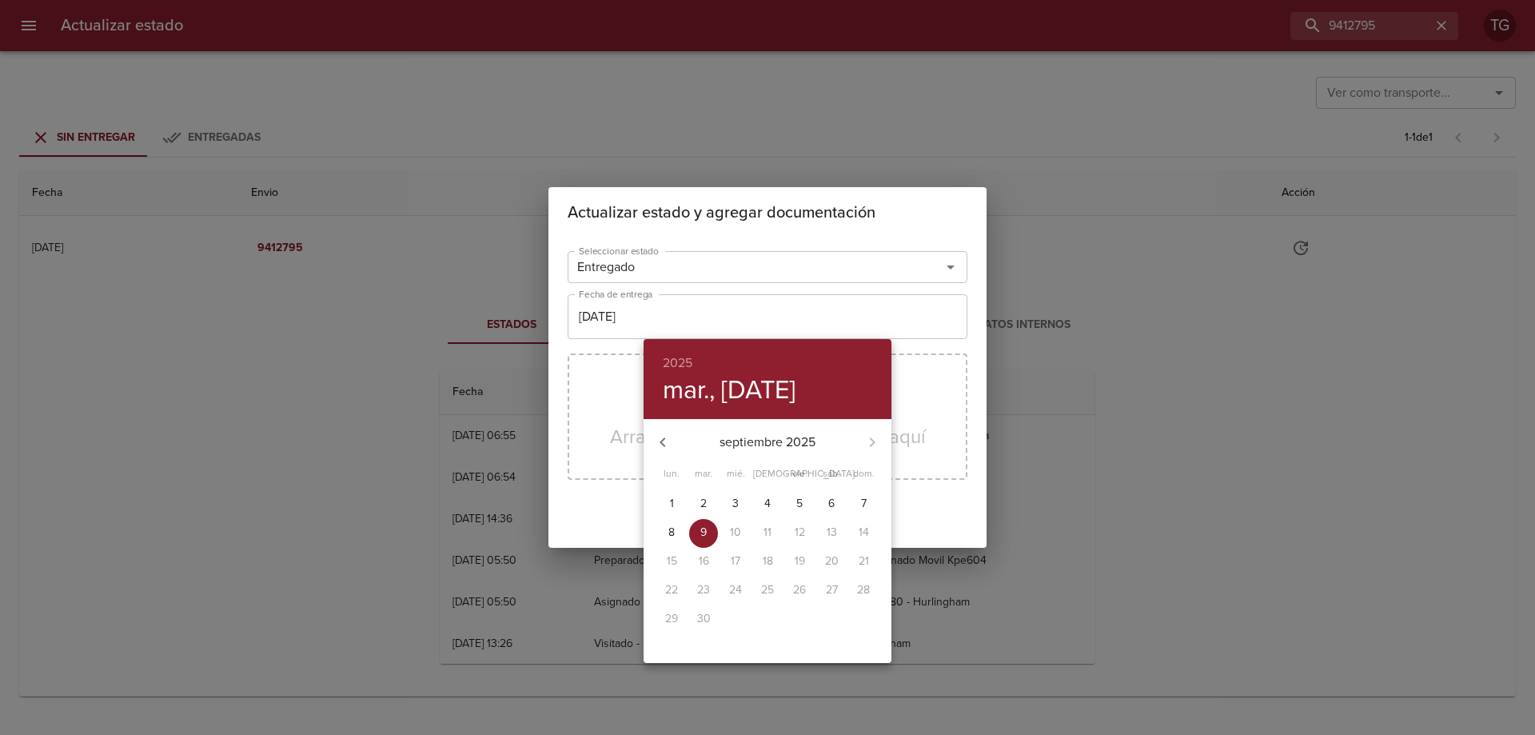
click at [587, 316] on div at bounding box center [767, 367] width 1535 height 735
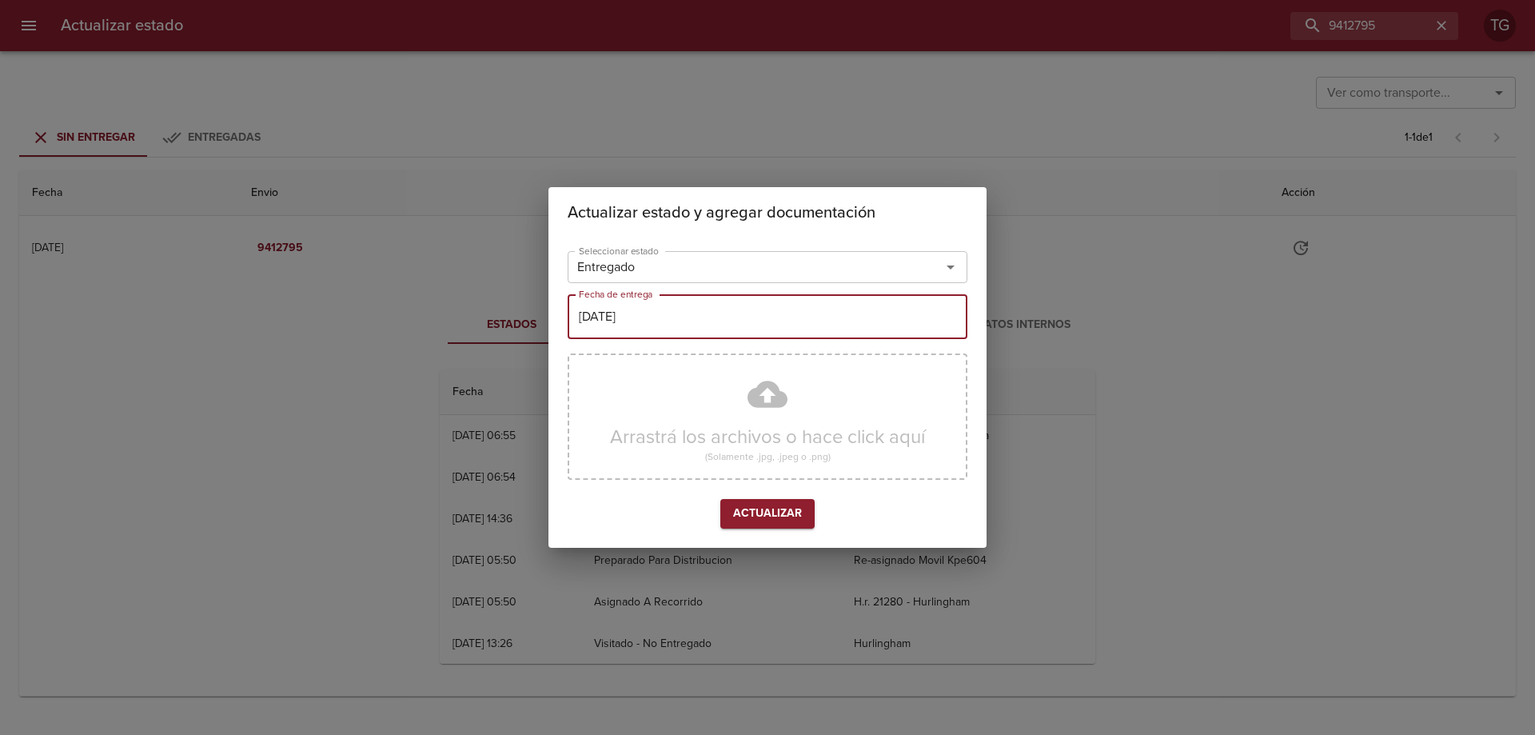
click at [588, 316] on input "[DATE]" at bounding box center [768, 316] width 400 height 45
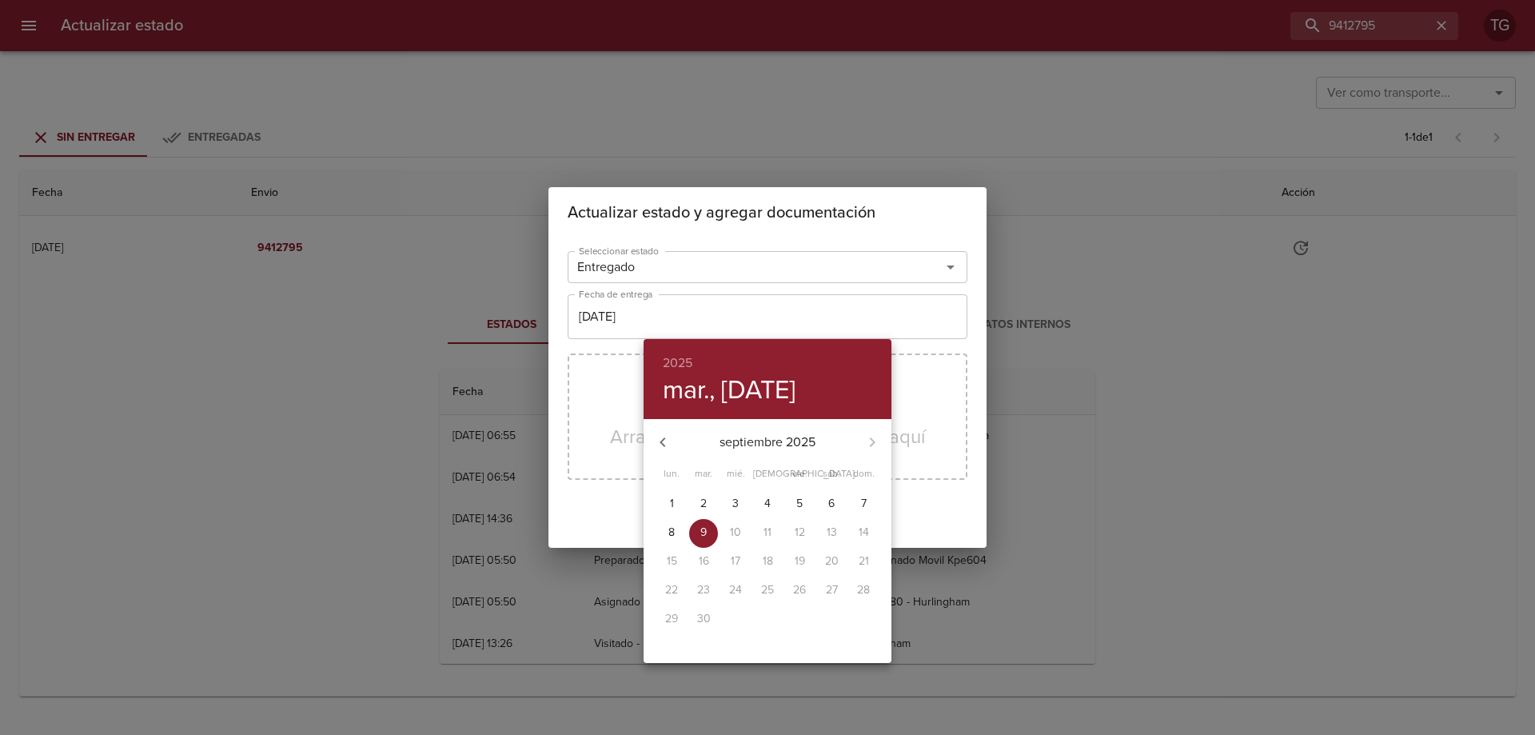
click at [659, 437] on icon "button" at bounding box center [662, 441] width 19 height 19
click at [677, 530] on span "4" at bounding box center [671, 532] width 29 height 16
type input "04/08/2025"
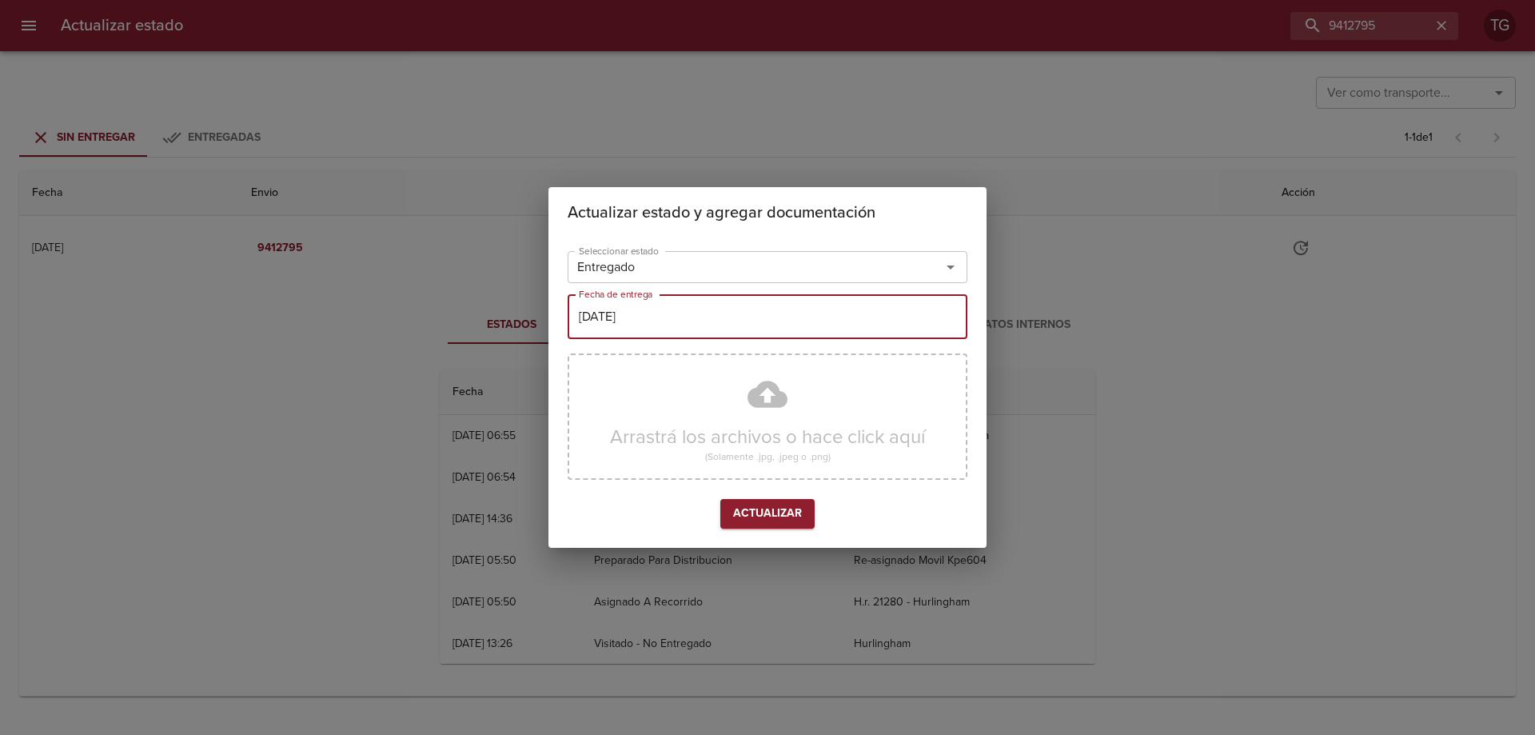
click at [783, 504] on span "Actualizar" at bounding box center [767, 514] width 69 height 20
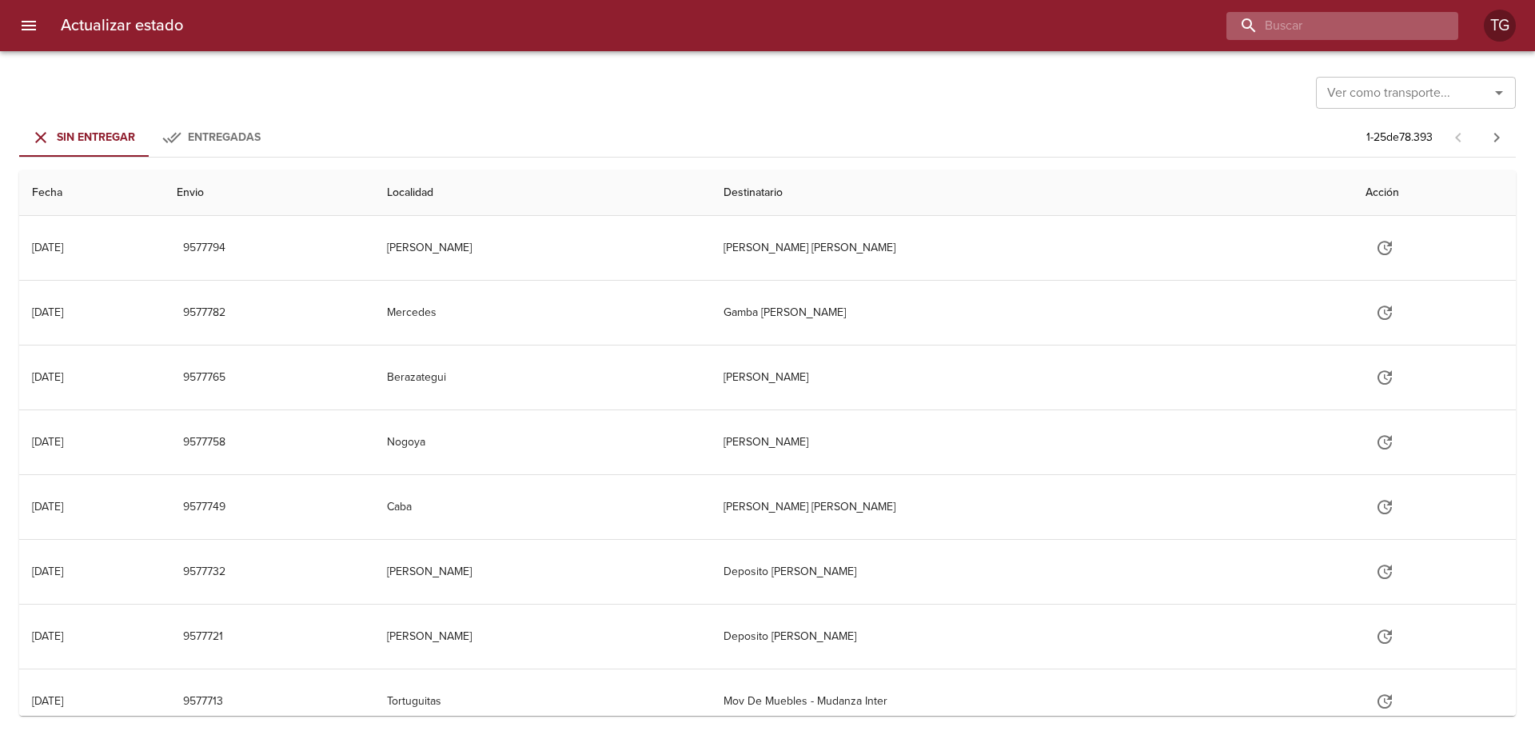
click at [1356, 18] on input "buscar" at bounding box center [1328, 26] width 205 height 28
paste input "9436707"
type input "9436707"
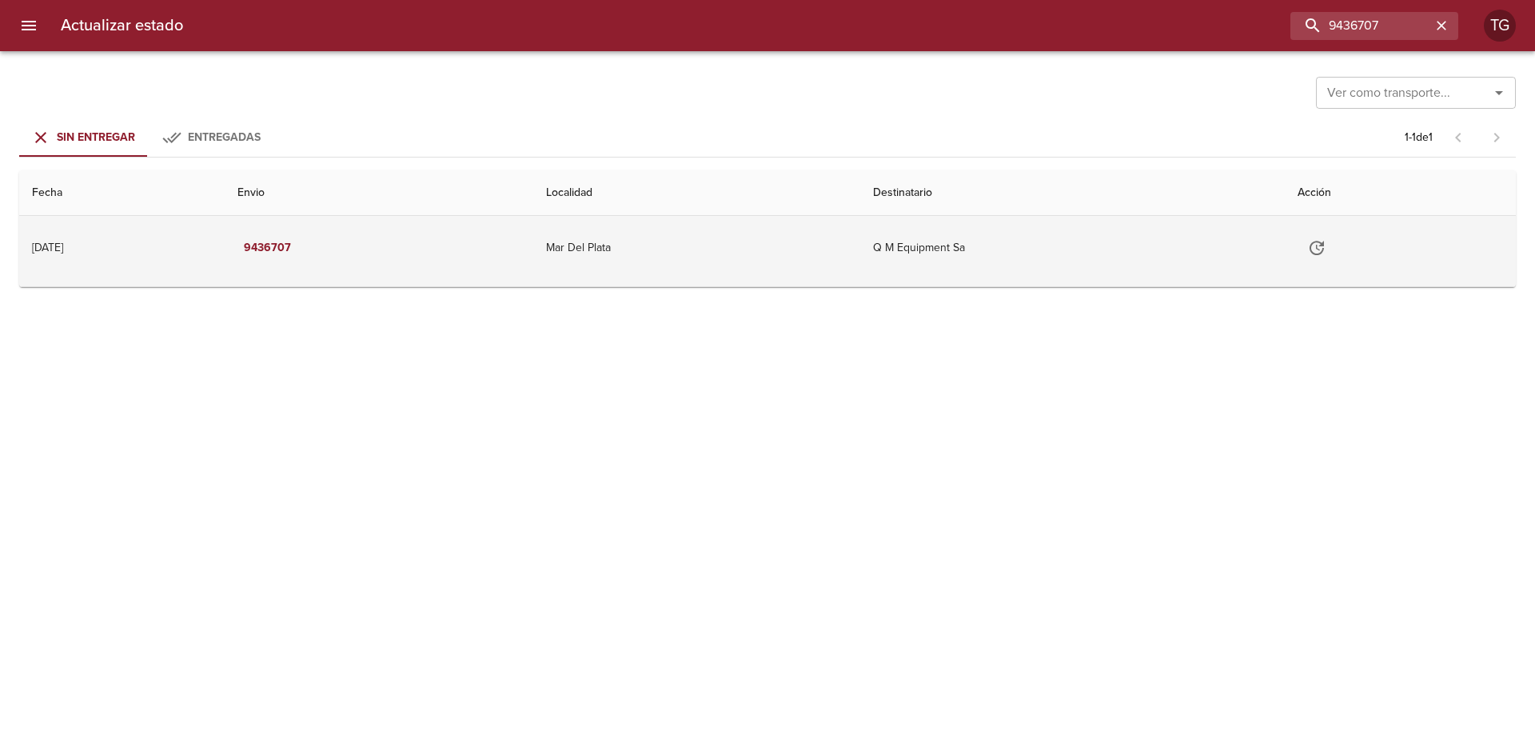
click at [628, 268] on td "Mar Del Plata" at bounding box center [696, 248] width 326 height 64
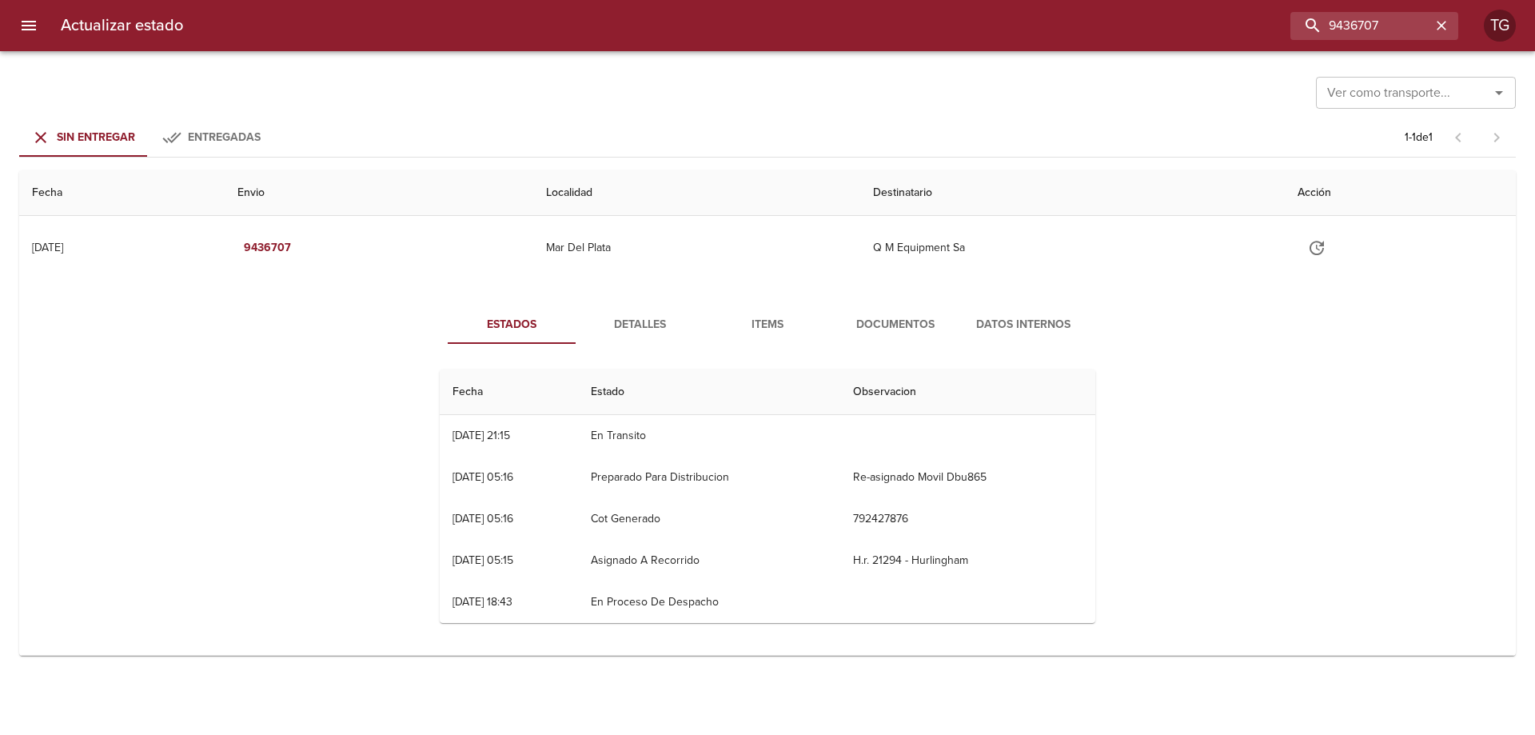
click at [902, 321] on span "Documentos" at bounding box center [895, 325] width 109 height 20
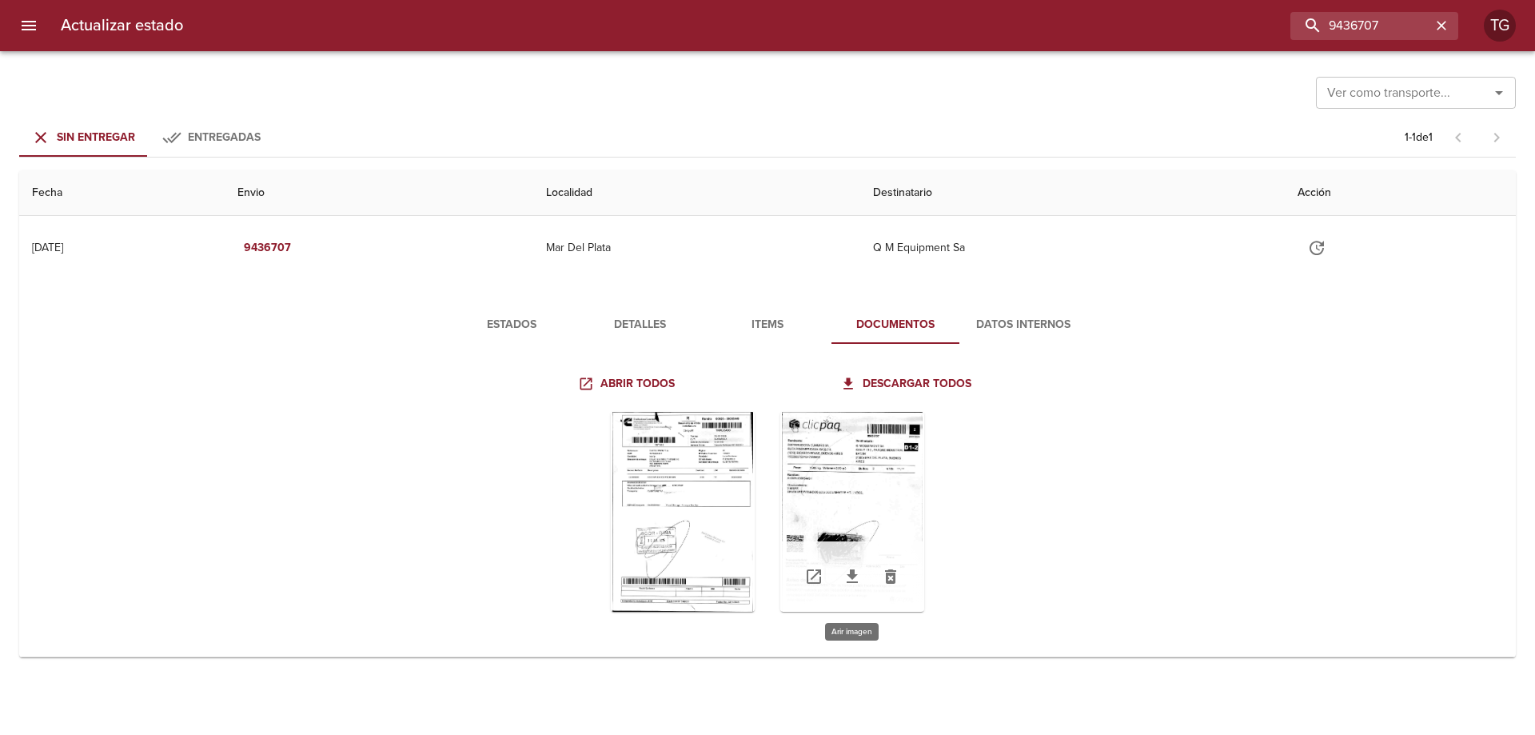
click at [905, 496] on div "Tabla de envíos del cliente" at bounding box center [852, 512] width 144 height 200
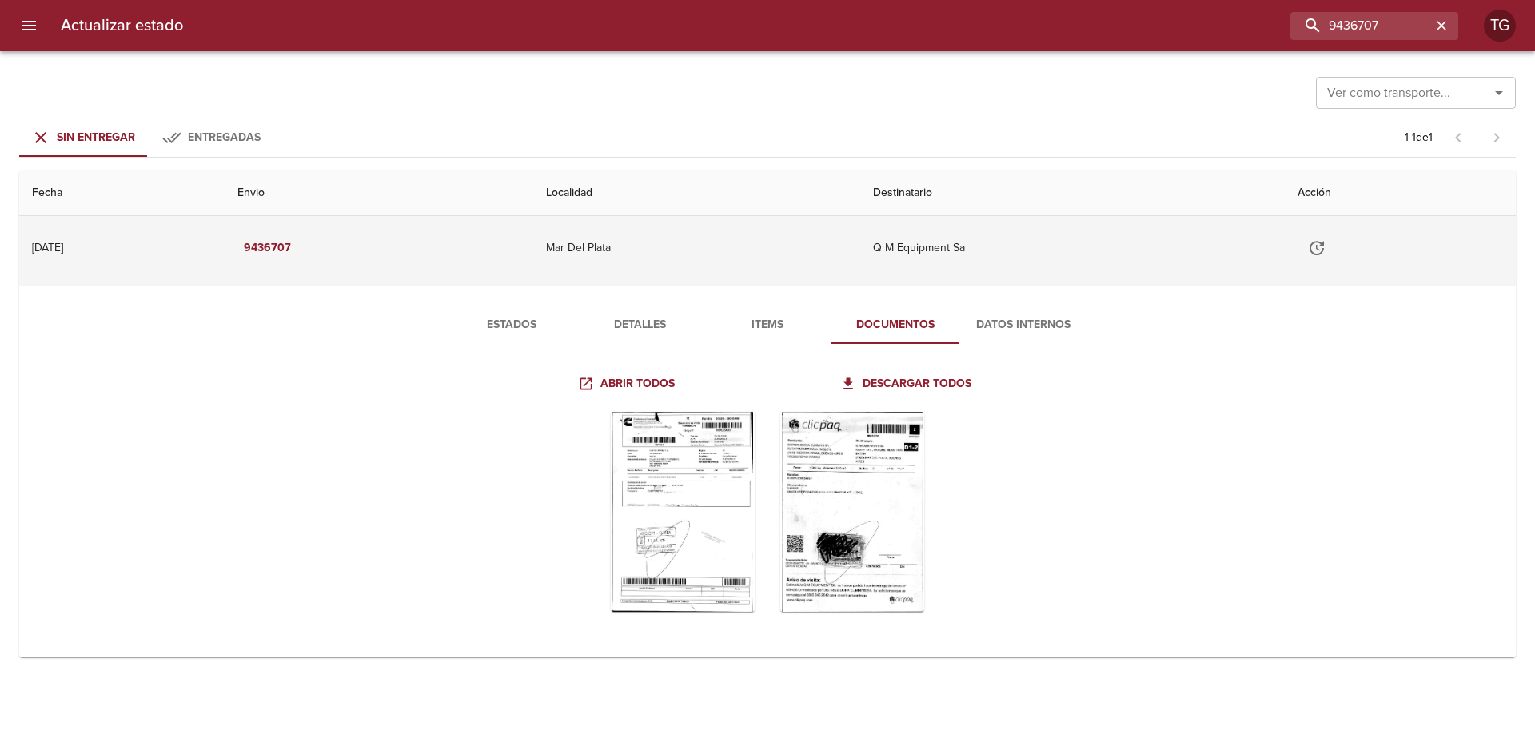
click at [1312, 250] on button "Tabla de envíos del cliente" at bounding box center [1316, 248] width 38 height 38
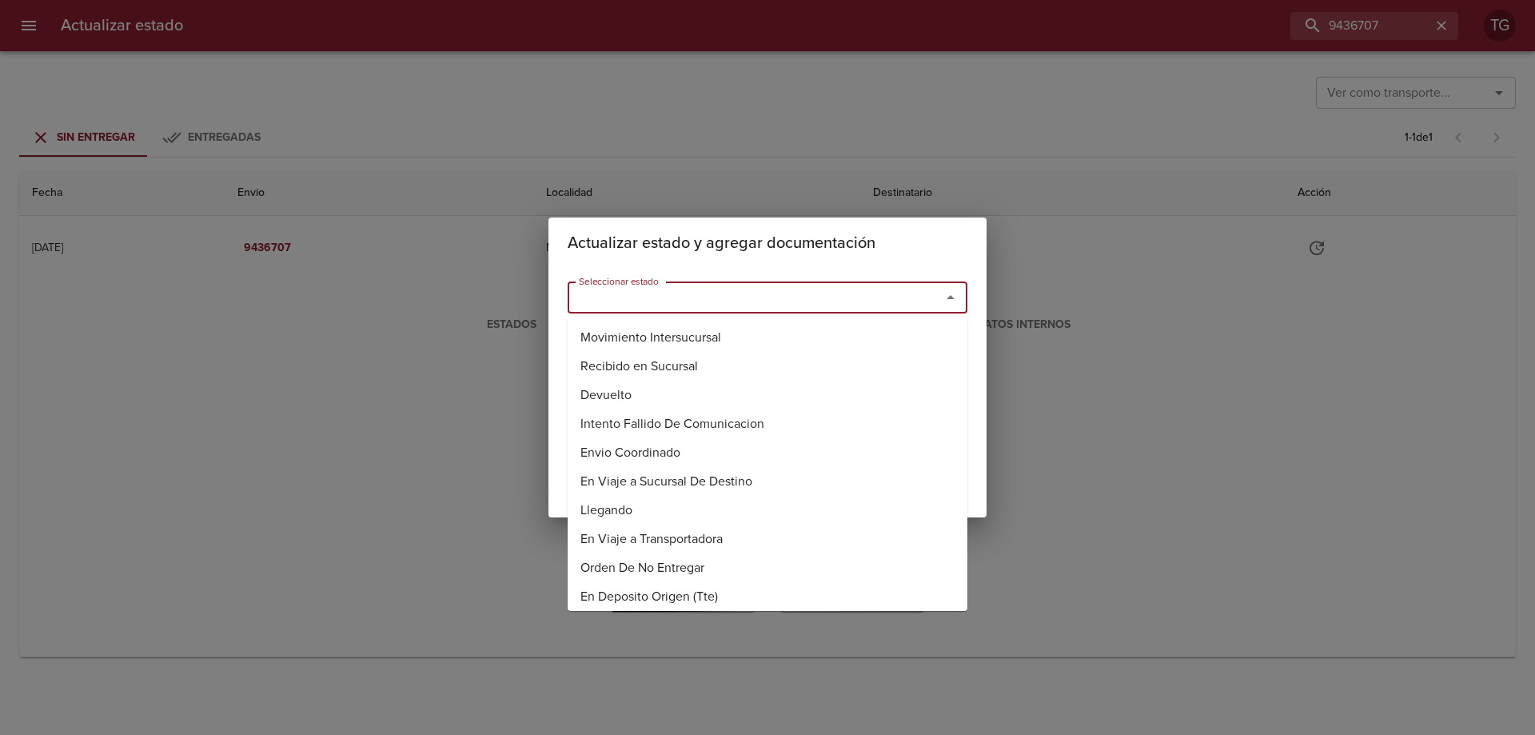
click at [724, 300] on input "Seleccionar estado" at bounding box center [743, 297] width 343 height 22
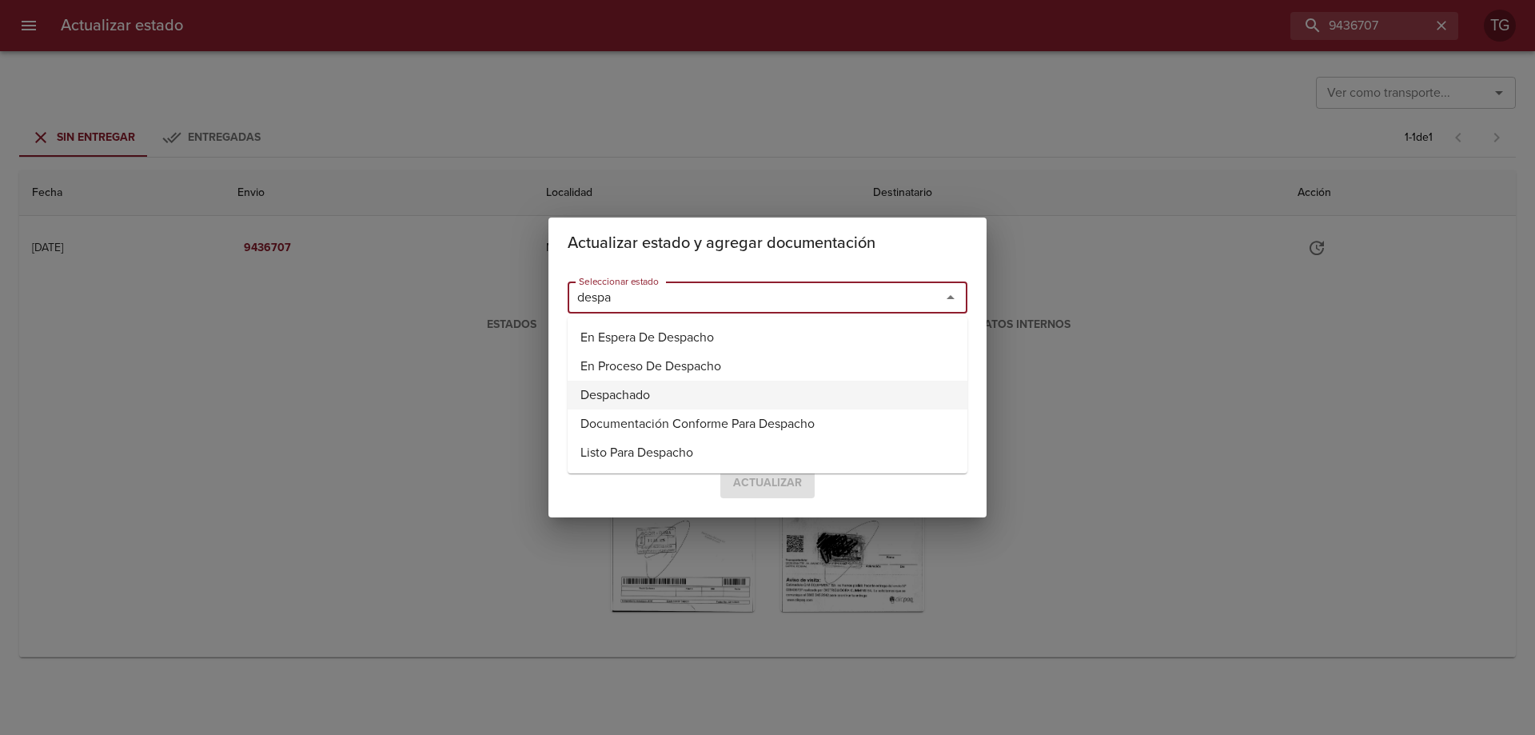
click at [735, 387] on li "Despachado" at bounding box center [768, 395] width 400 height 29
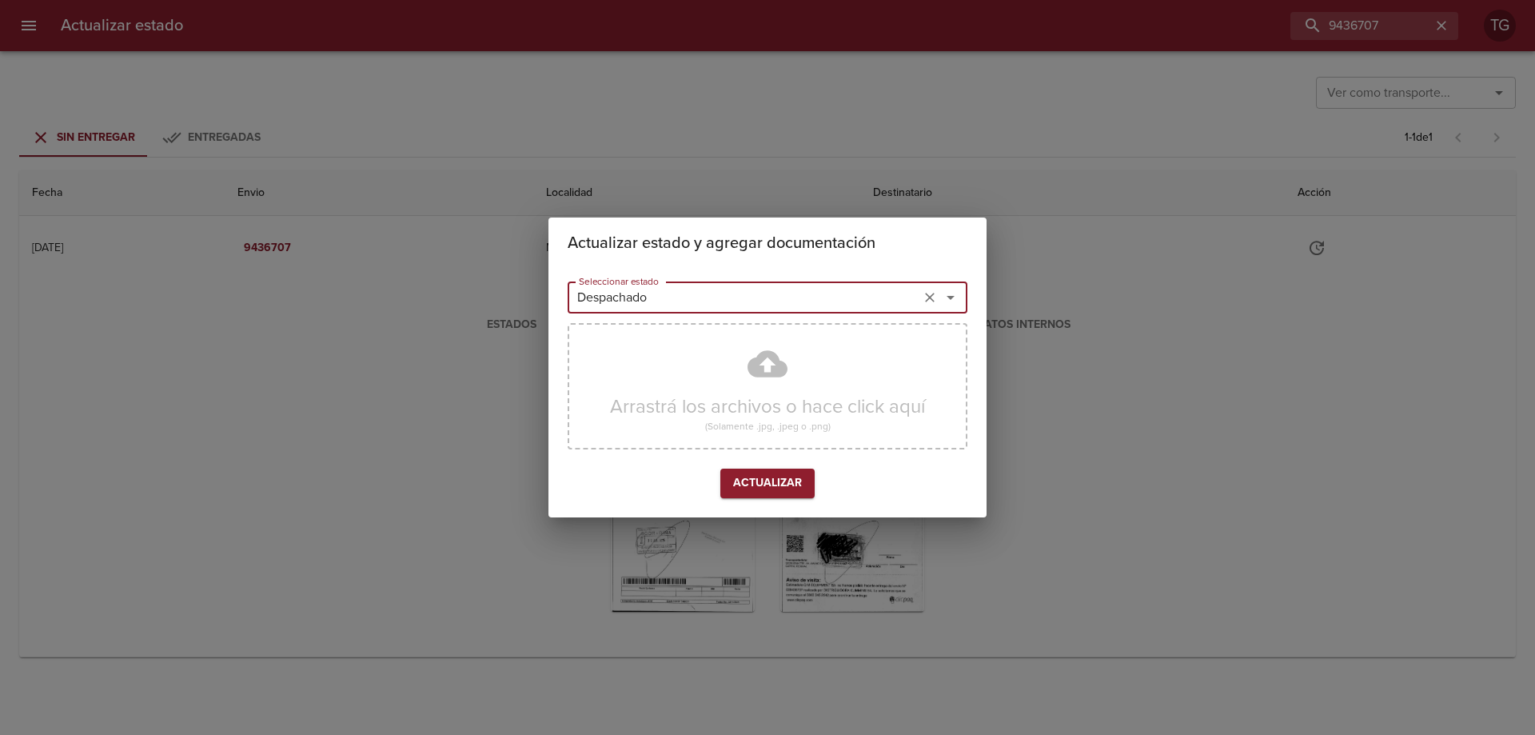
type input "Despachado"
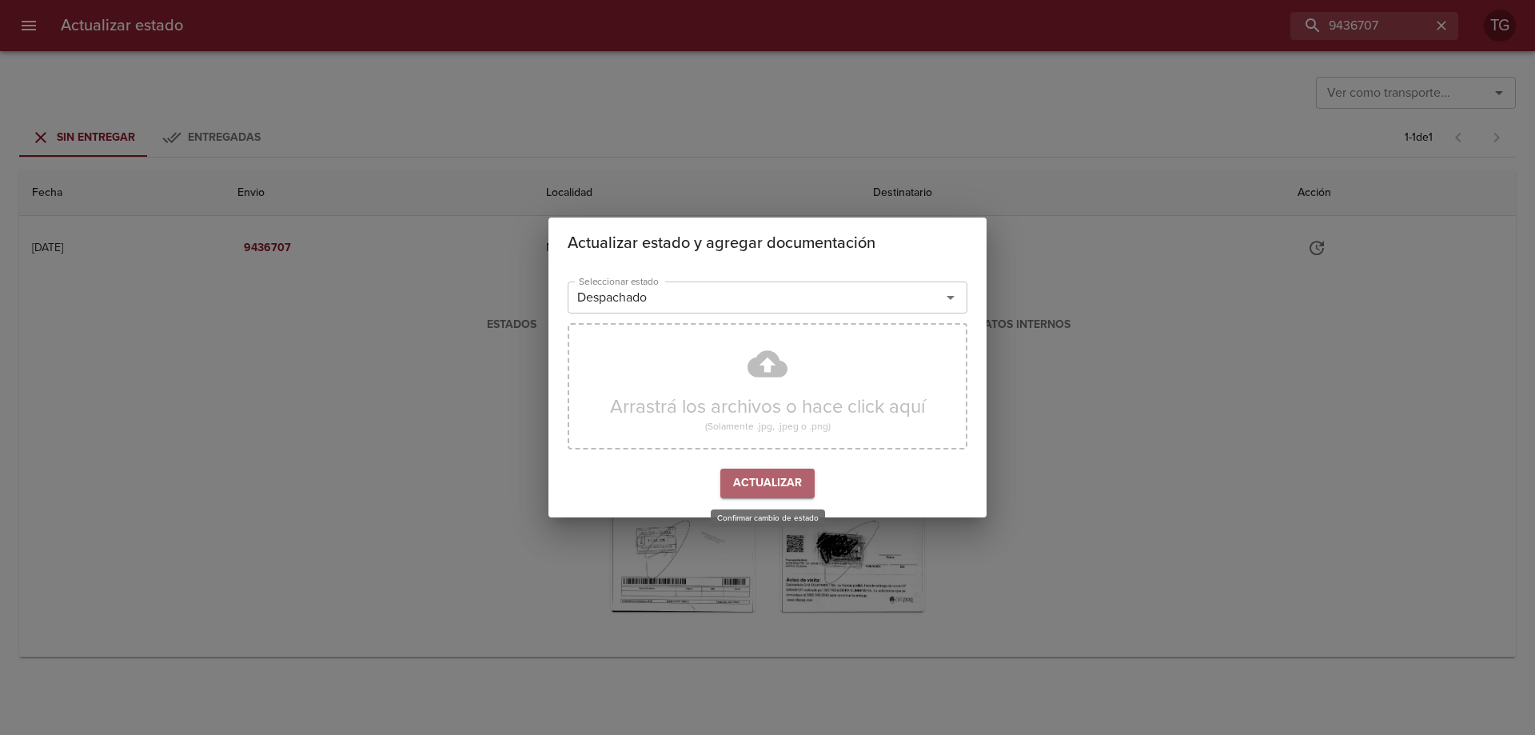
click at [787, 488] on span "Actualizar" at bounding box center [767, 483] width 69 height 20
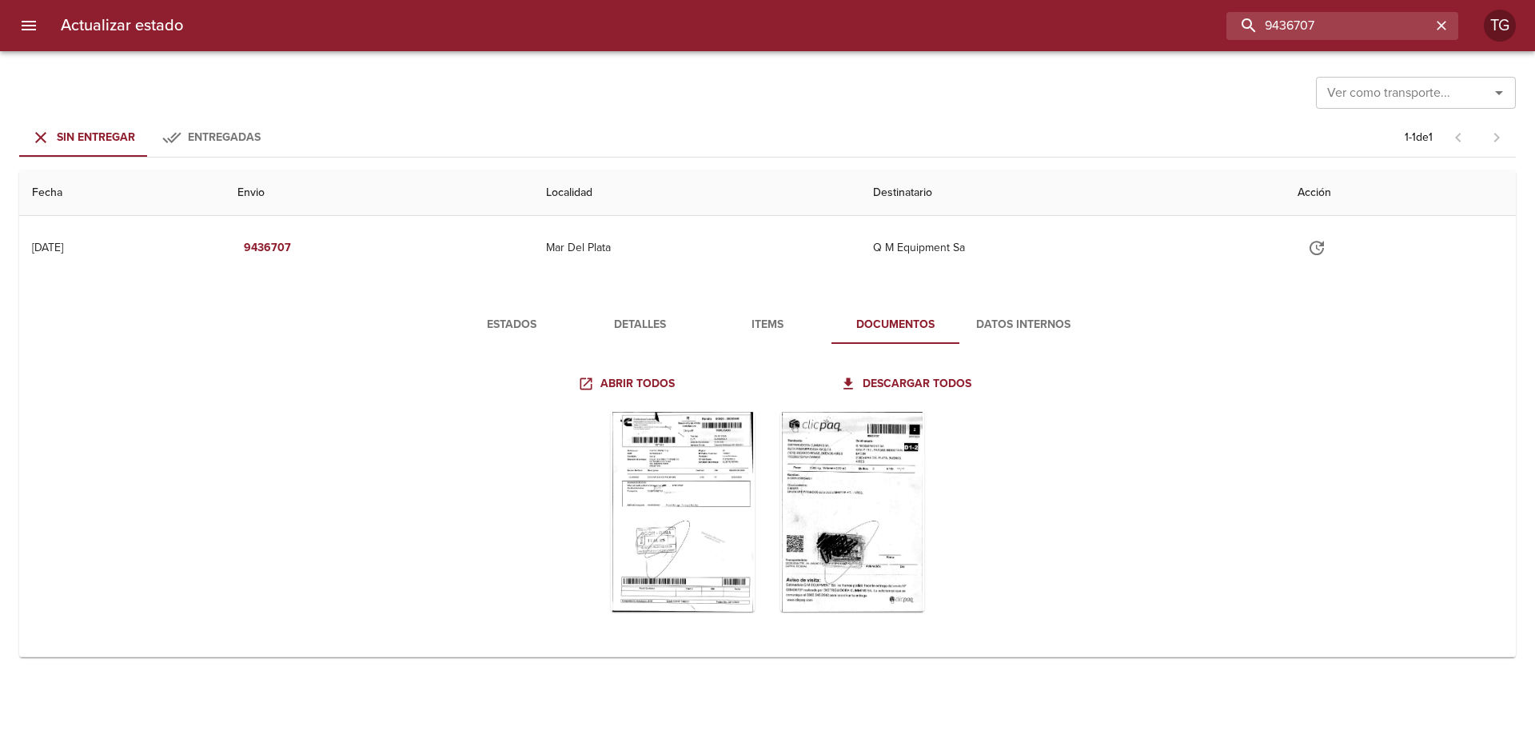
drag, startPoint x: 1378, startPoint y: 20, endPoint x: 908, endPoint y: 18, distance: 470.0
click at [915, 19] on div "9436707" at bounding box center [827, 26] width 1262 height 28
paste input "05918"
type input "9405918"
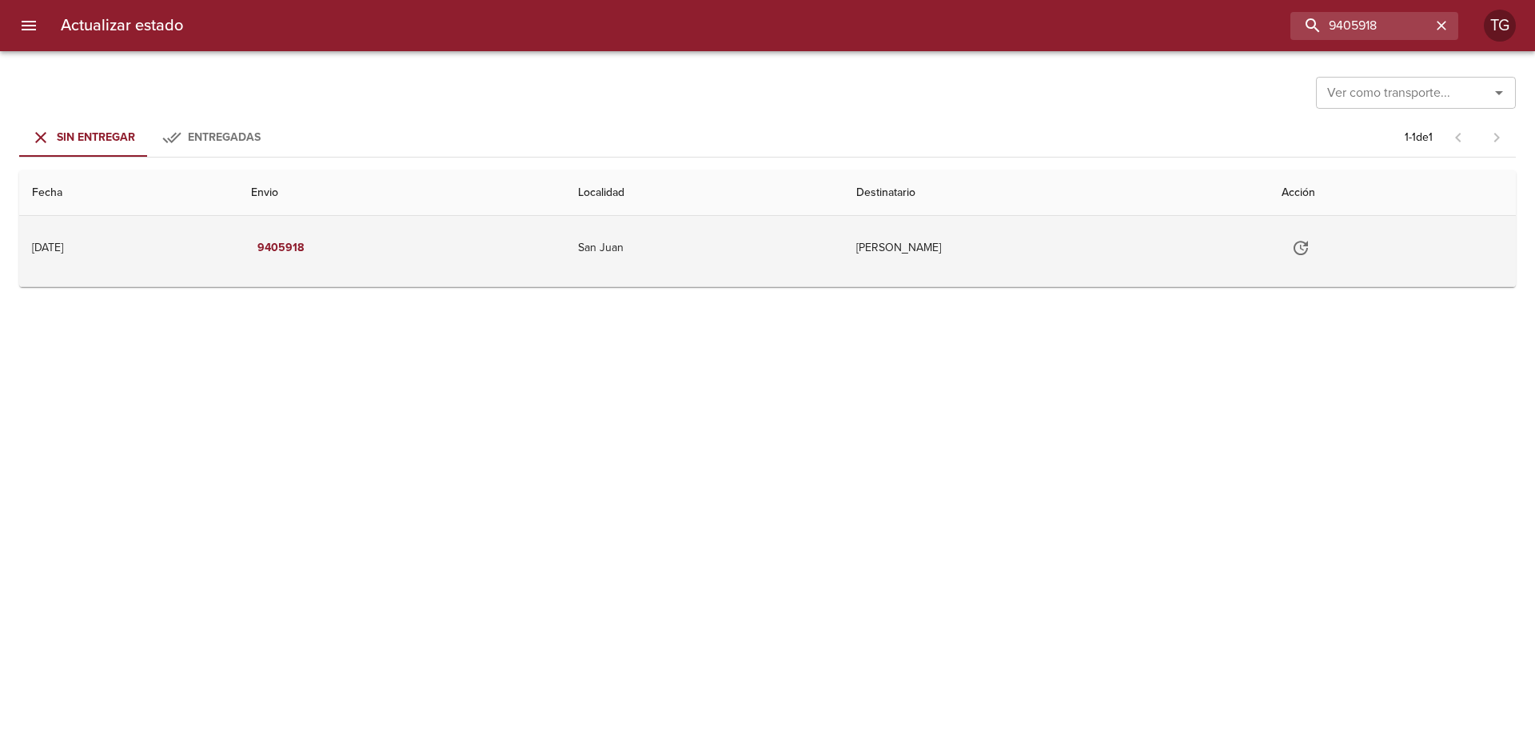
click at [1027, 249] on td "Minera Andina Del Sol Srl" at bounding box center [1055, 248] width 425 height 64
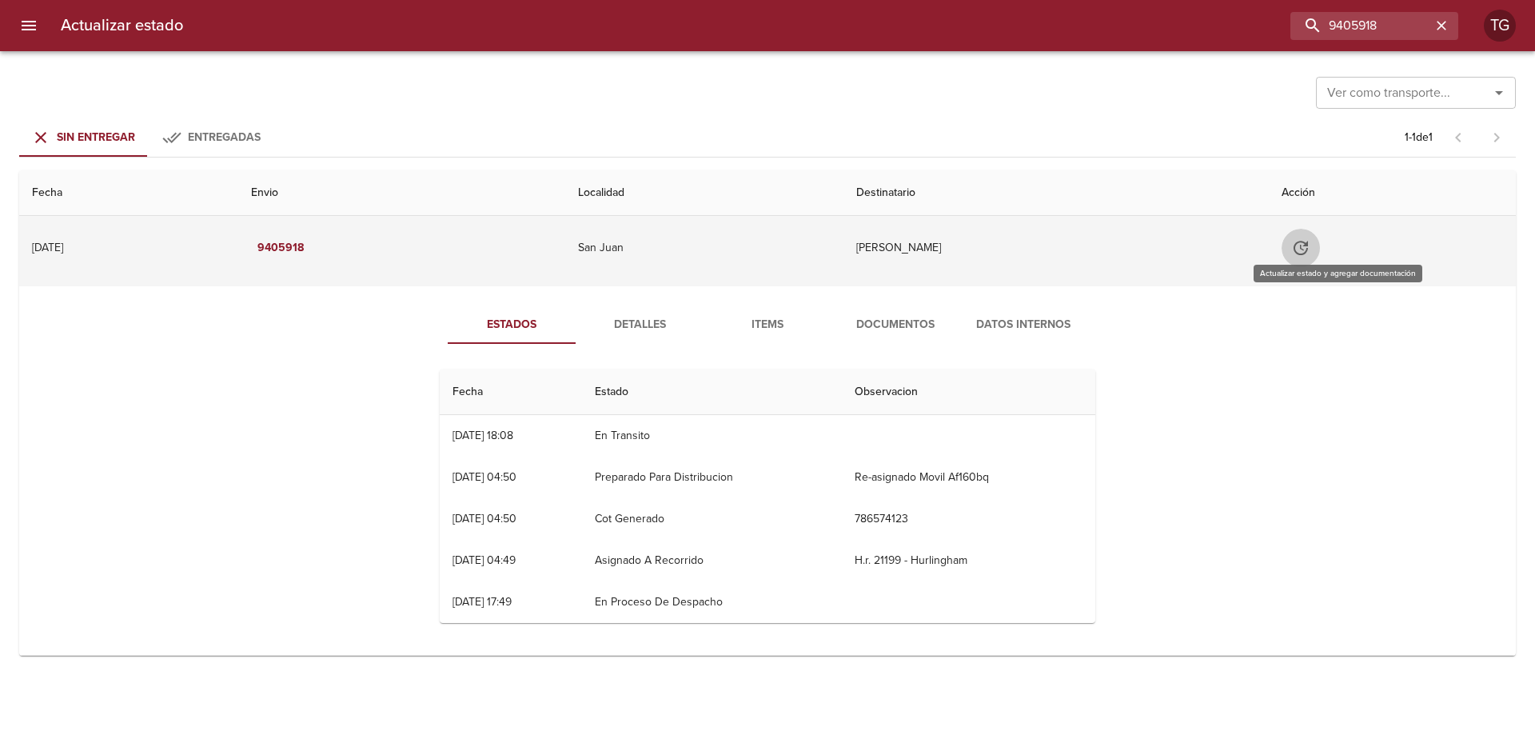
click at [1319, 247] on button "Tabla de envíos del cliente" at bounding box center [1300, 248] width 38 height 38
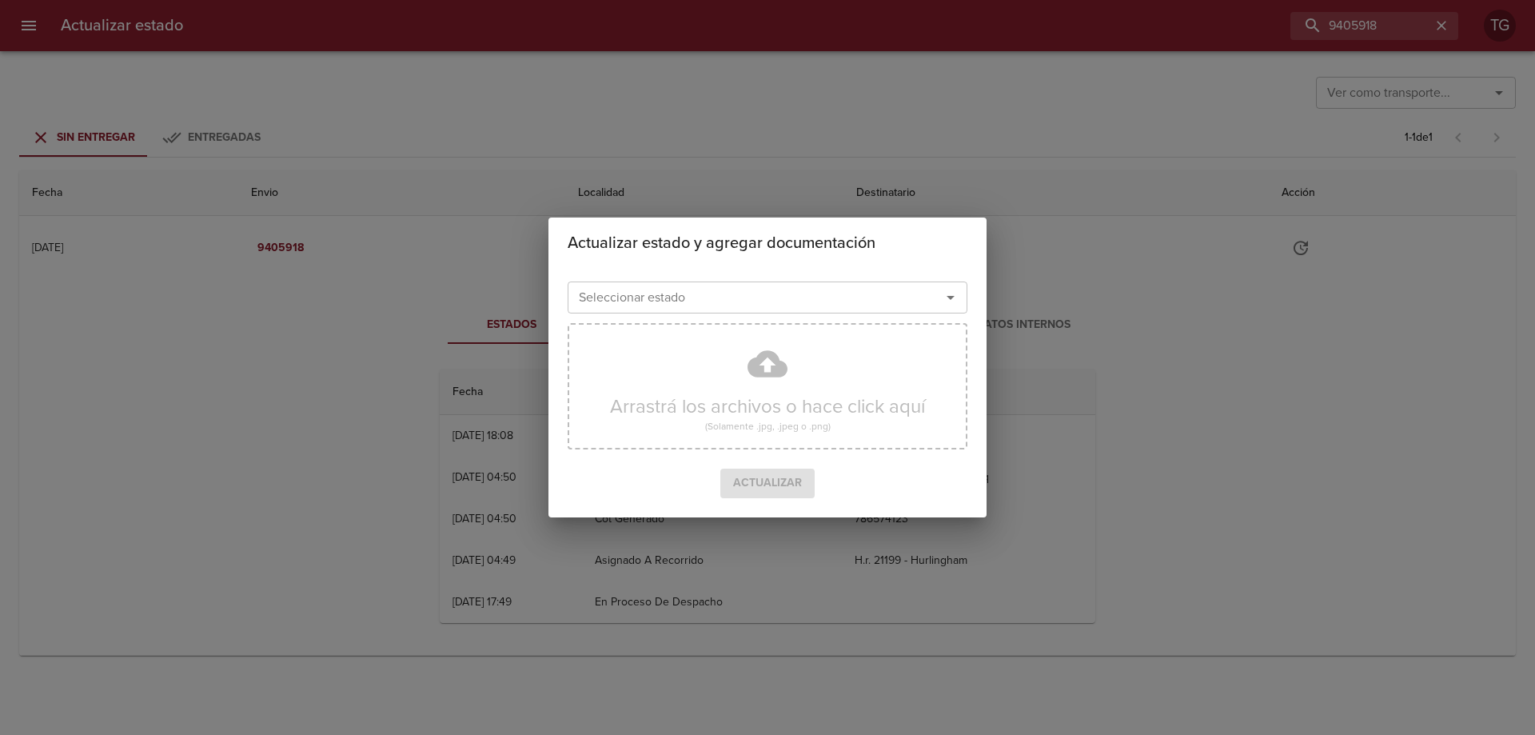
click at [818, 287] on input "Seleccionar estado" at bounding box center [743, 297] width 343 height 22
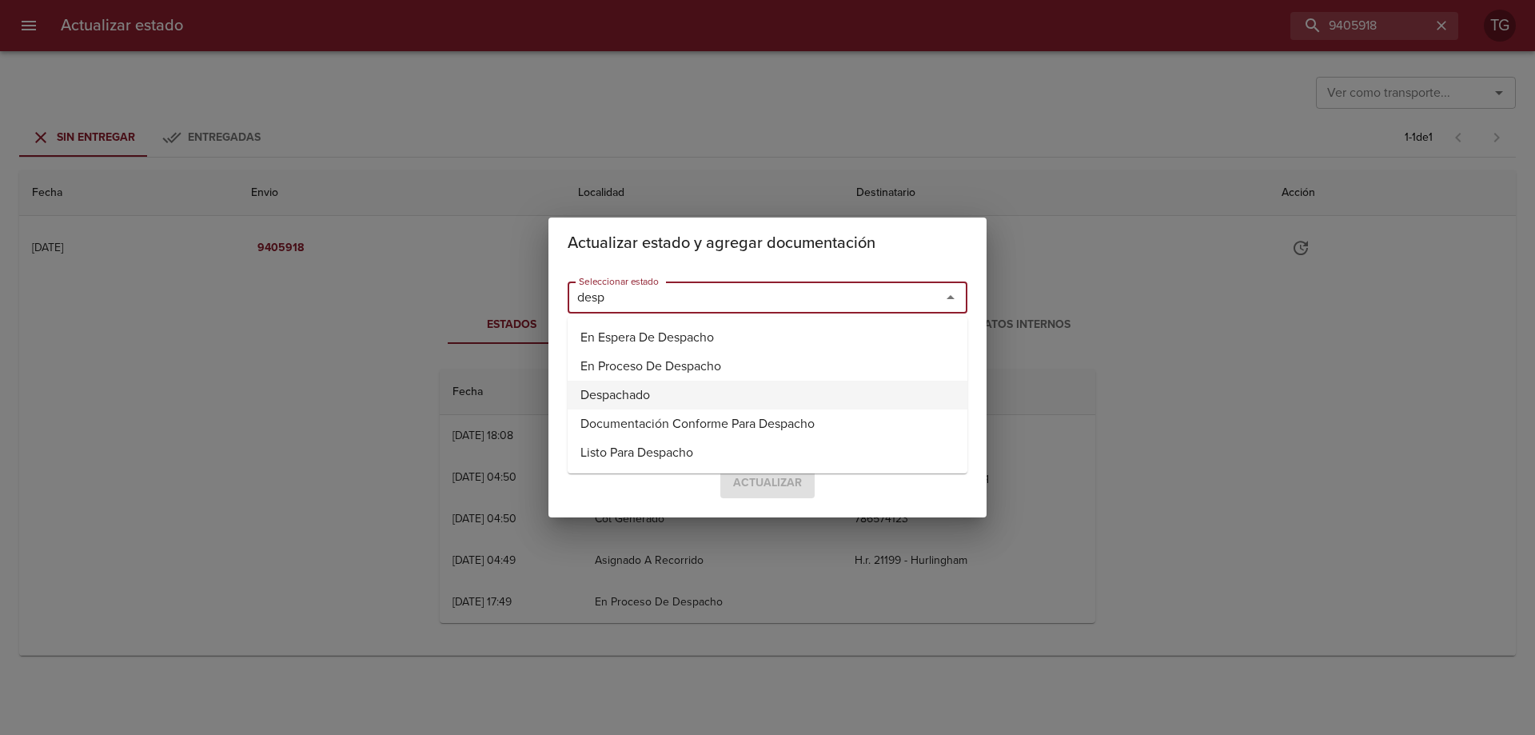
click at [647, 393] on li "Despachado" at bounding box center [768, 395] width 400 height 29
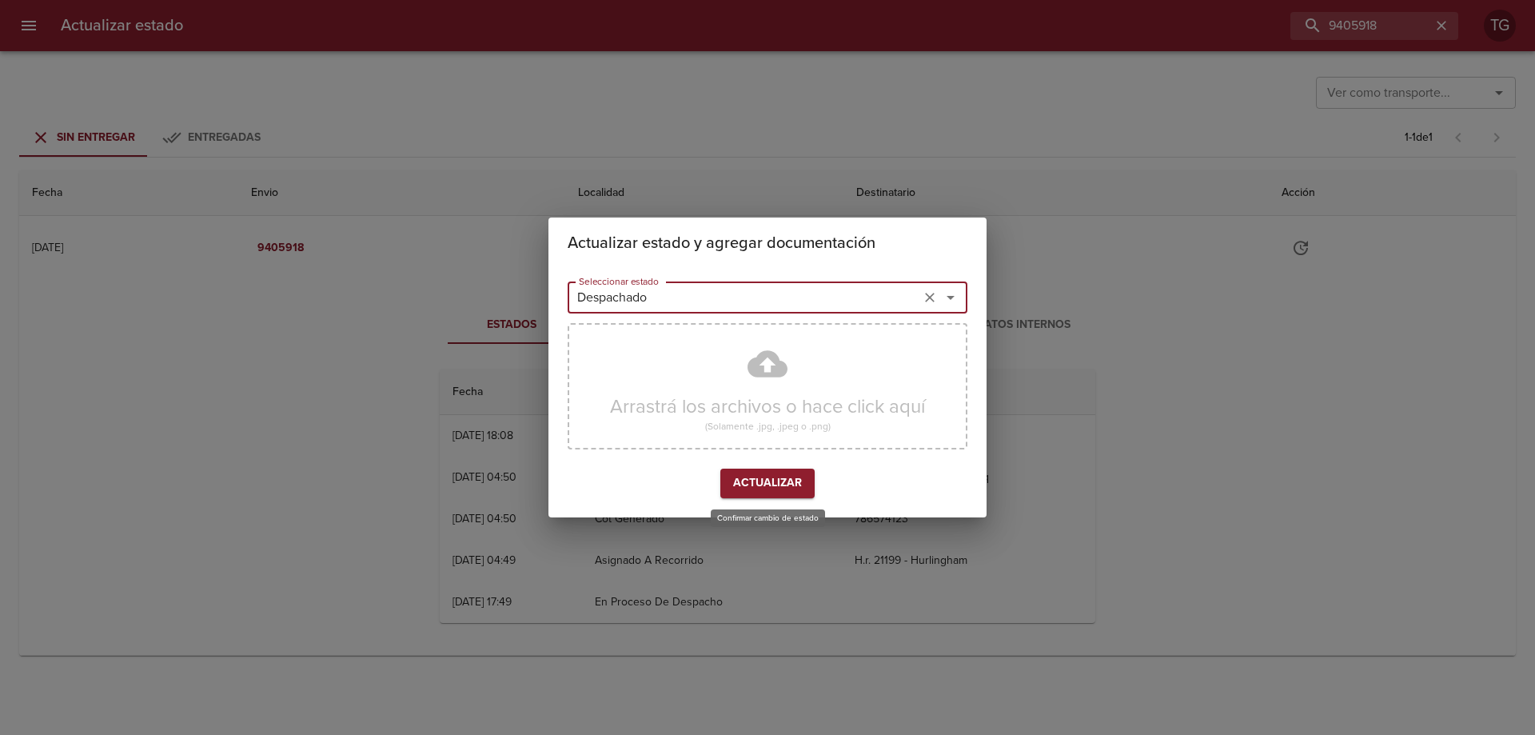
type input "Despachado"
click at [767, 481] on span "Actualizar" at bounding box center [767, 483] width 69 height 20
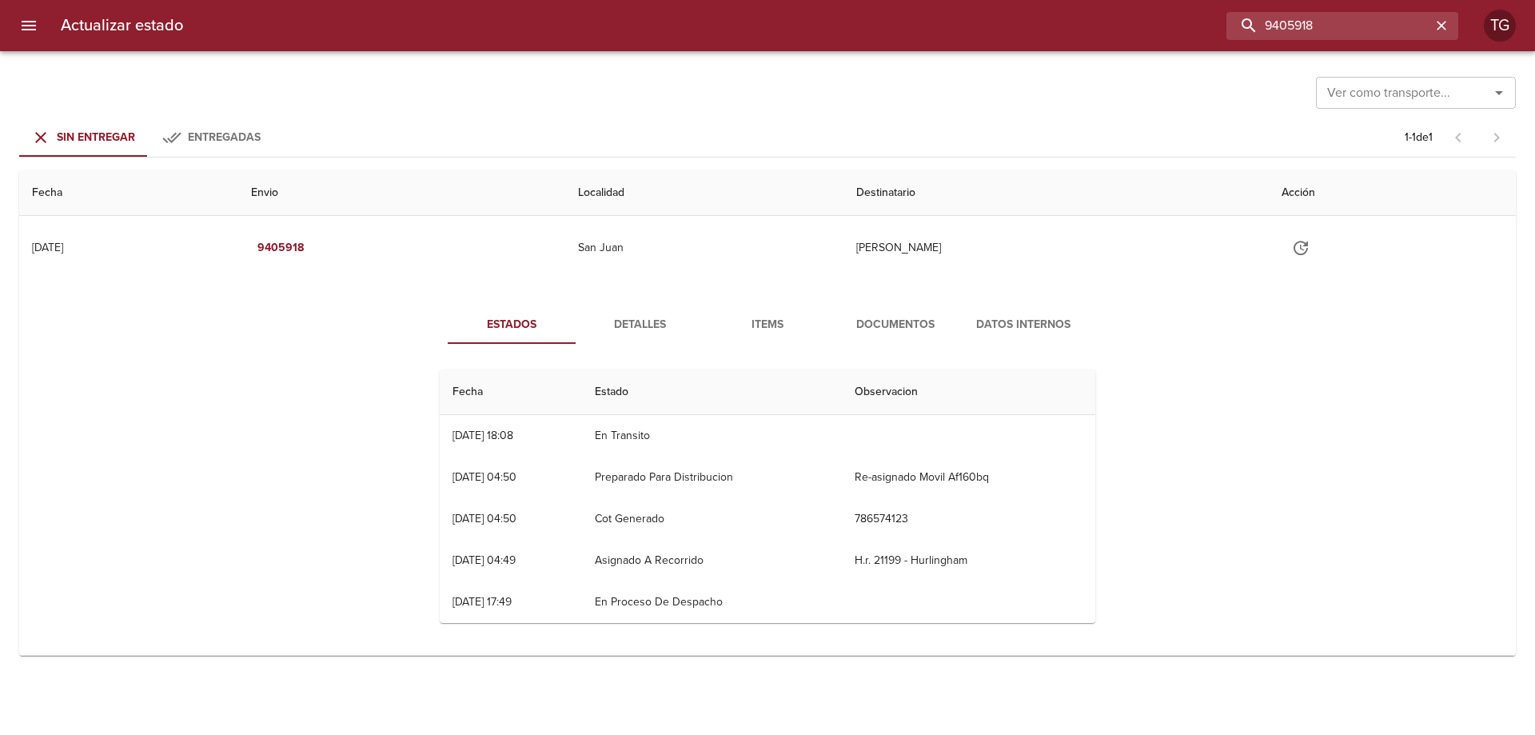
drag, startPoint x: 1393, startPoint y: 11, endPoint x: 805, endPoint y: 9, distance: 587.5
click at [838, 34] on div "9405918" at bounding box center [827, 26] width 1262 height 28
paste input "849"
type input "9405849"
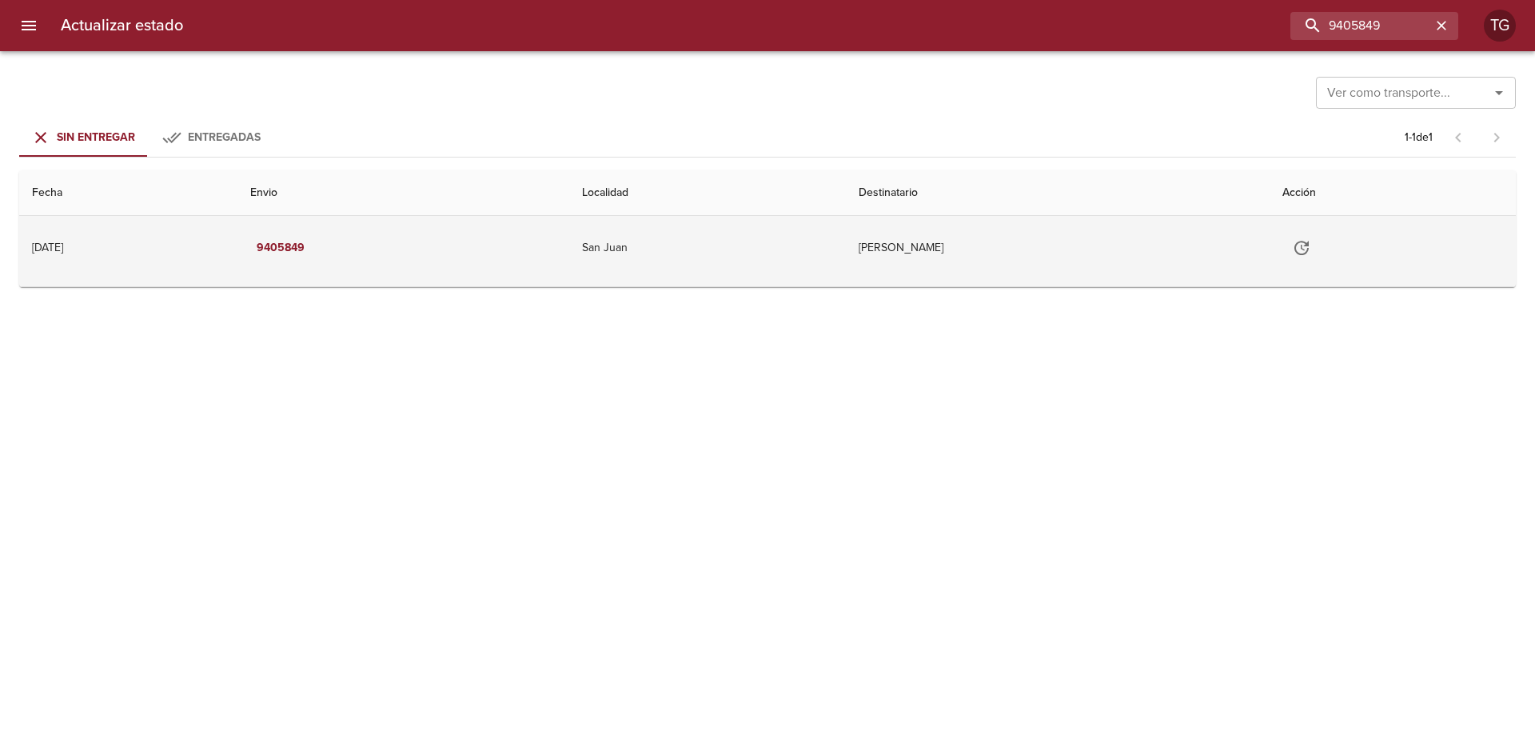
click at [962, 264] on td "Minera Andina Del Sol Srl" at bounding box center [1058, 248] width 424 height 64
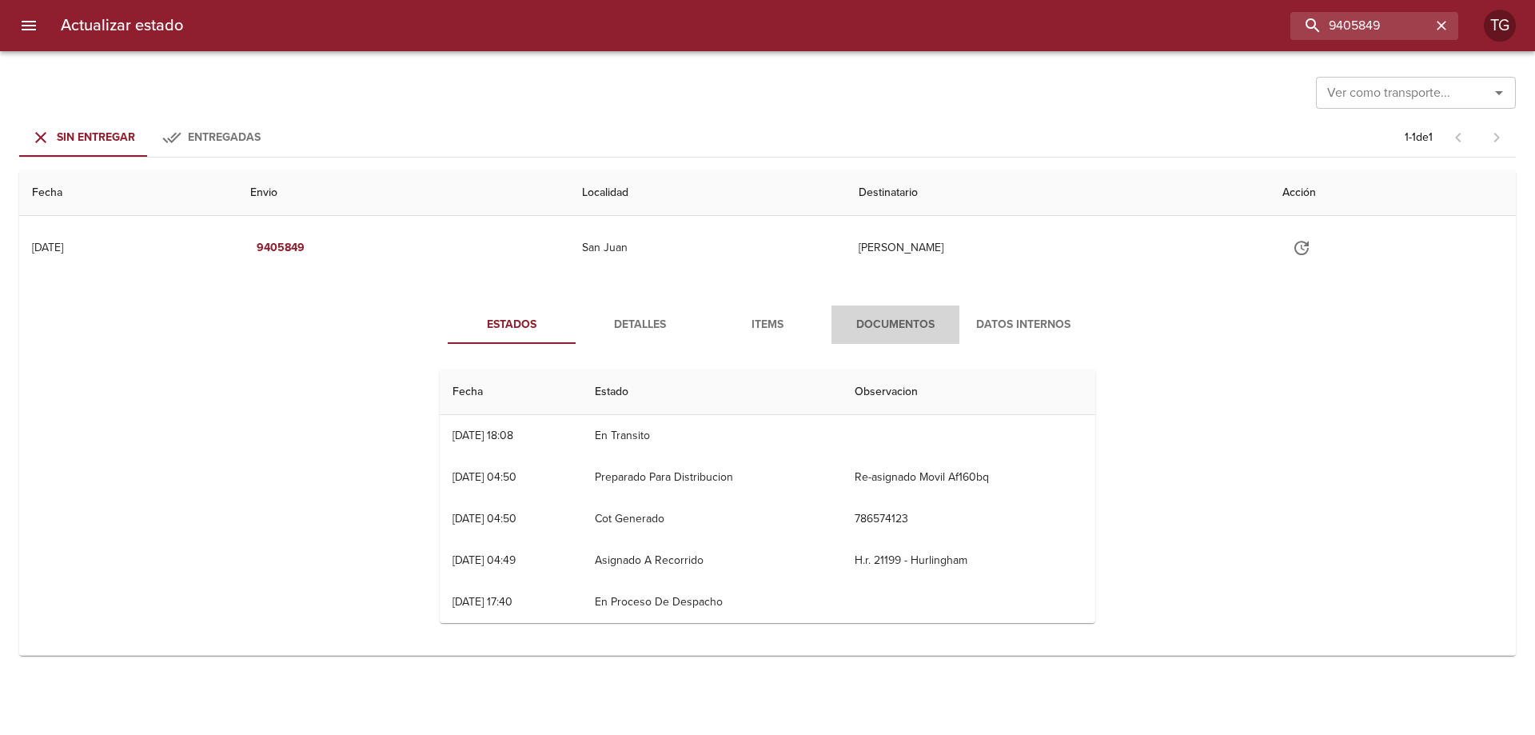
click at [884, 318] on span "Documentos" at bounding box center [895, 325] width 109 height 20
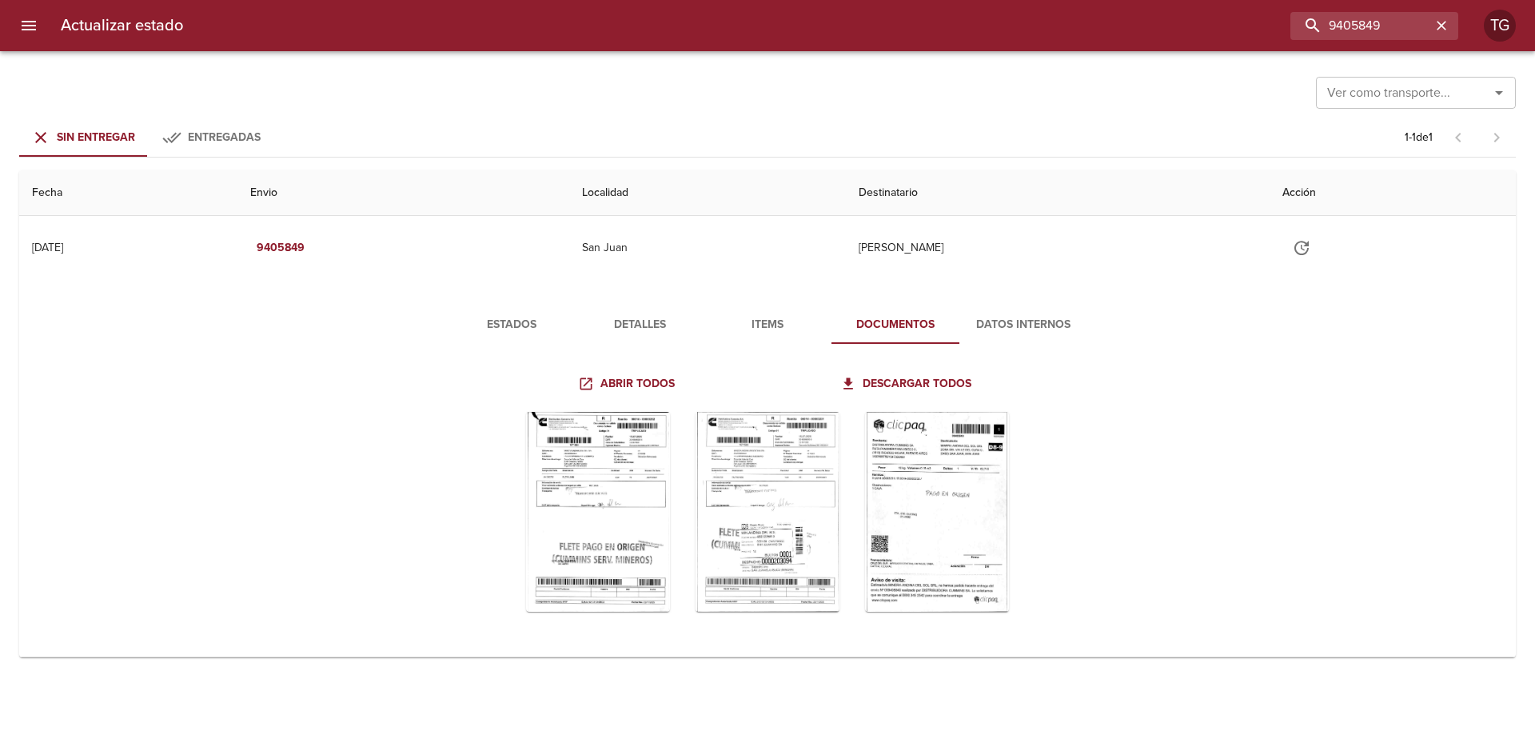
click at [516, 319] on span "Estados" at bounding box center [511, 325] width 109 height 20
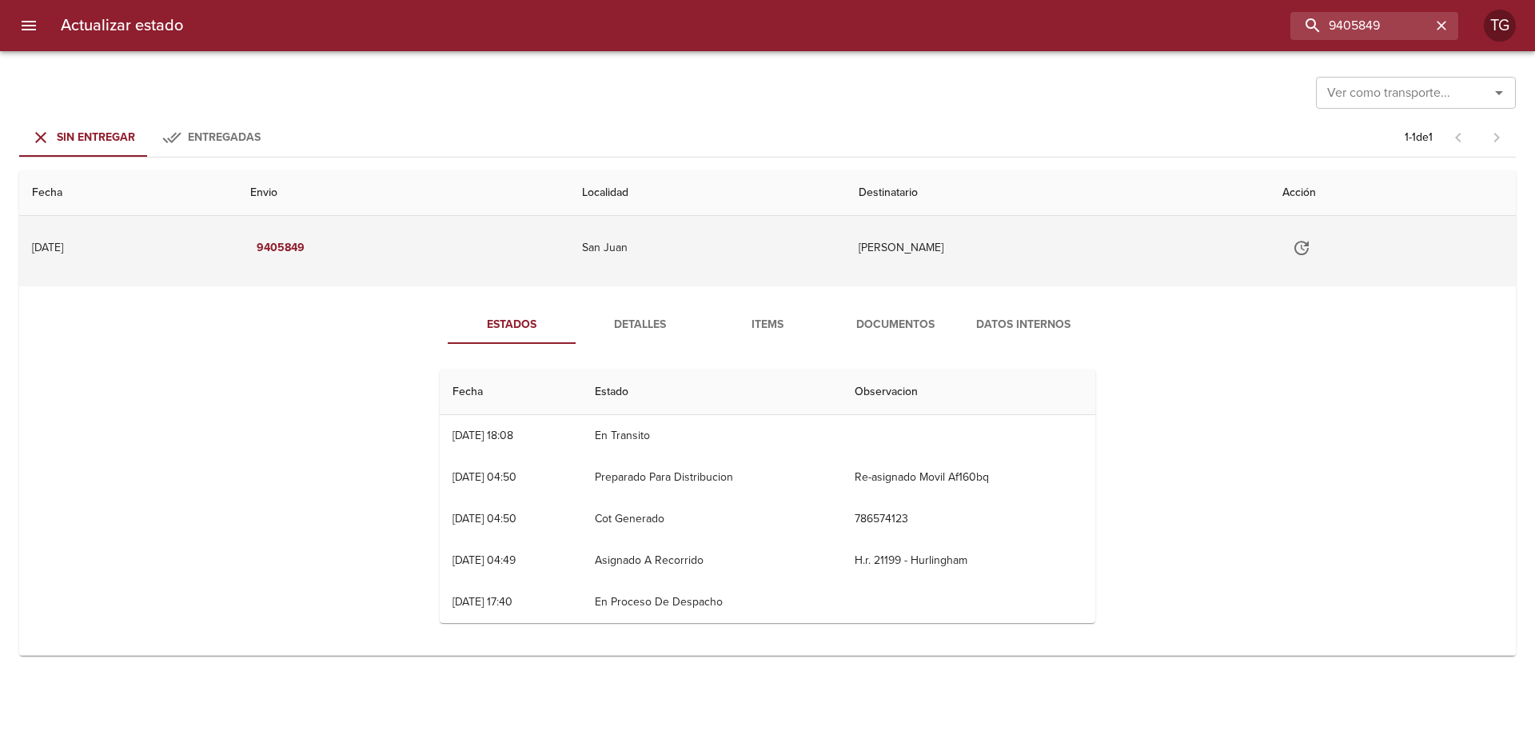
click at [1311, 250] on icon "Tabla de envíos del cliente" at bounding box center [1301, 247] width 19 height 19
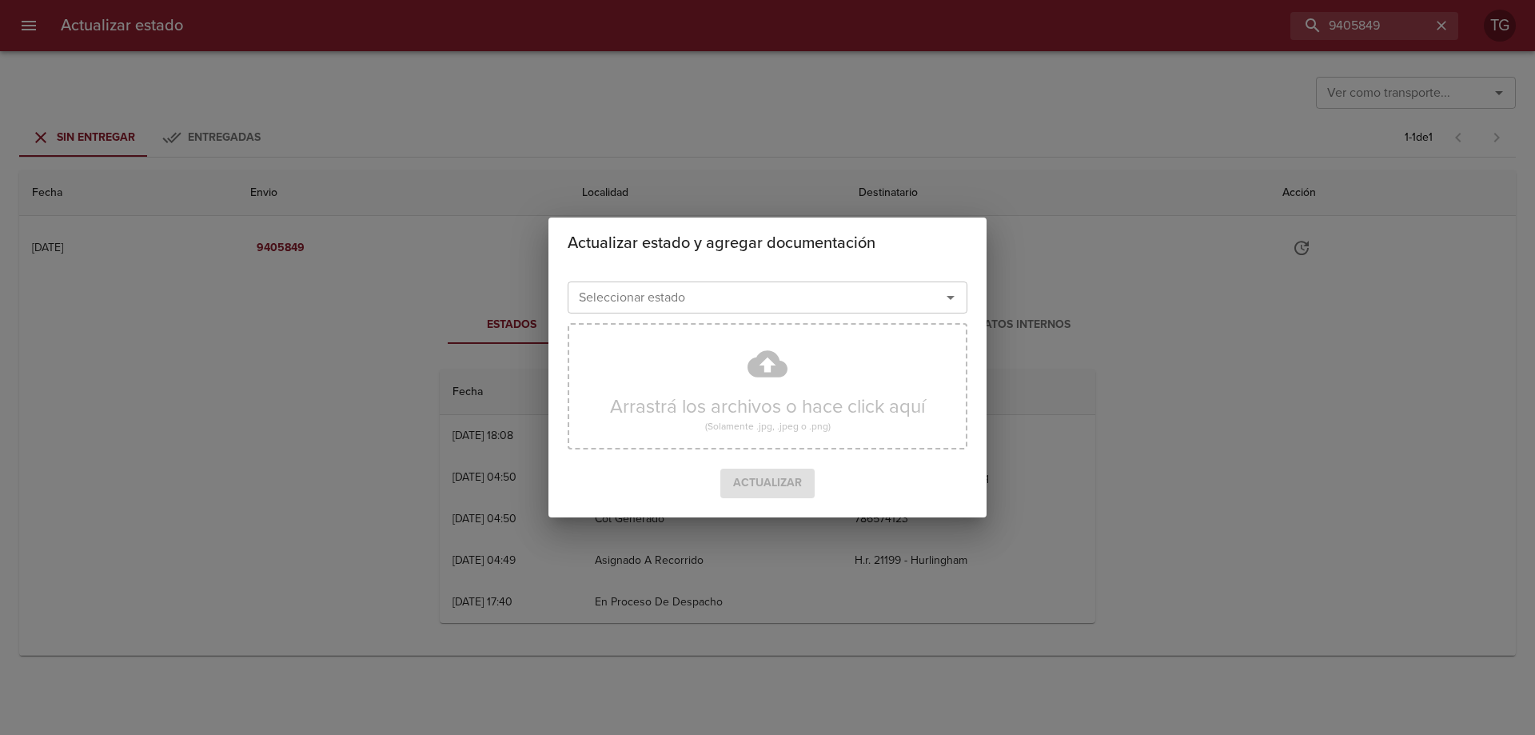
click at [695, 290] on input "Seleccionar estado" at bounding box center [743, 297] width 343 height 22
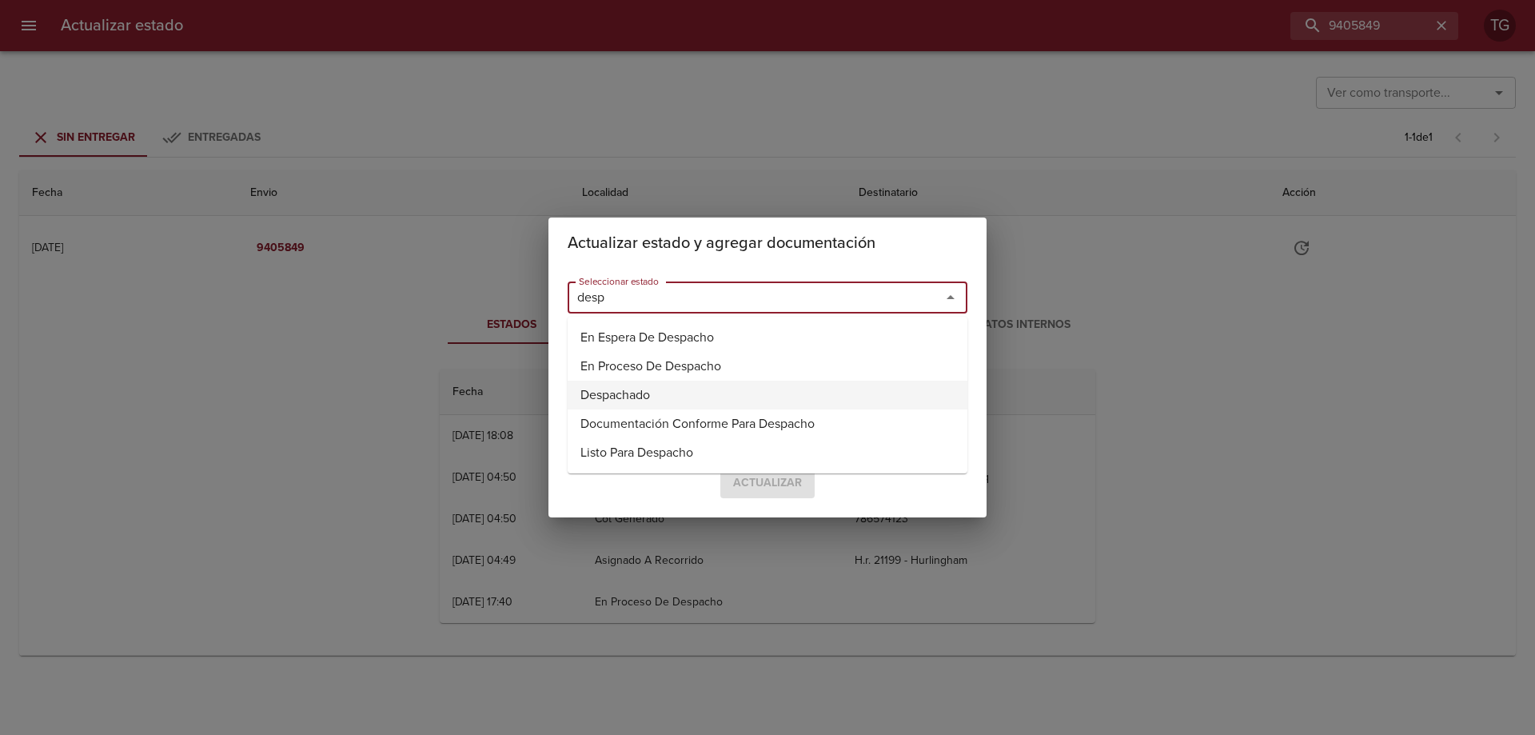
click at [683, 387] on li "Despachado" at bounding box center [768, 395] width 400 height 29
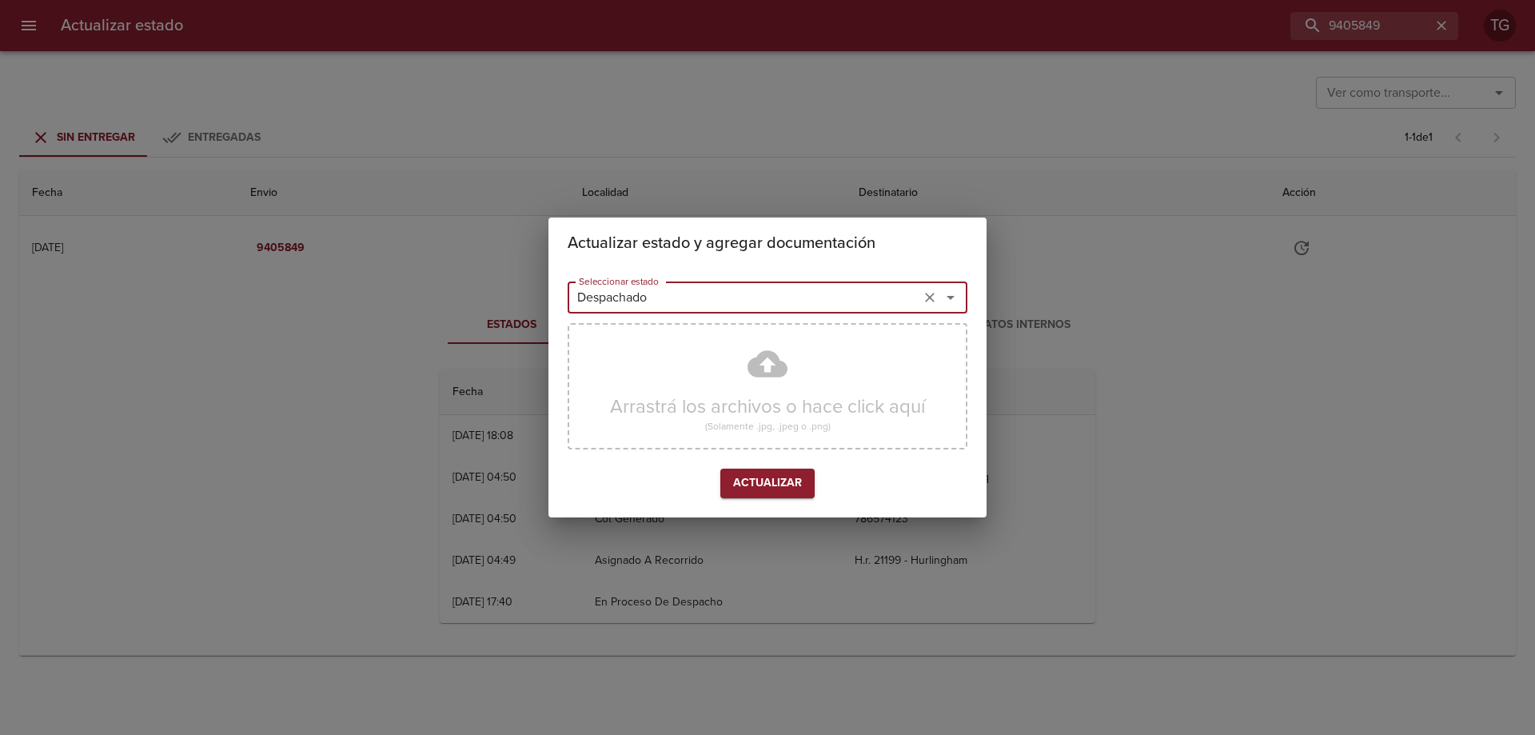
type input "Despachado"
click at [796, 491] on span "Actualizar" at bounding box center [767, 483] width 69 height 20
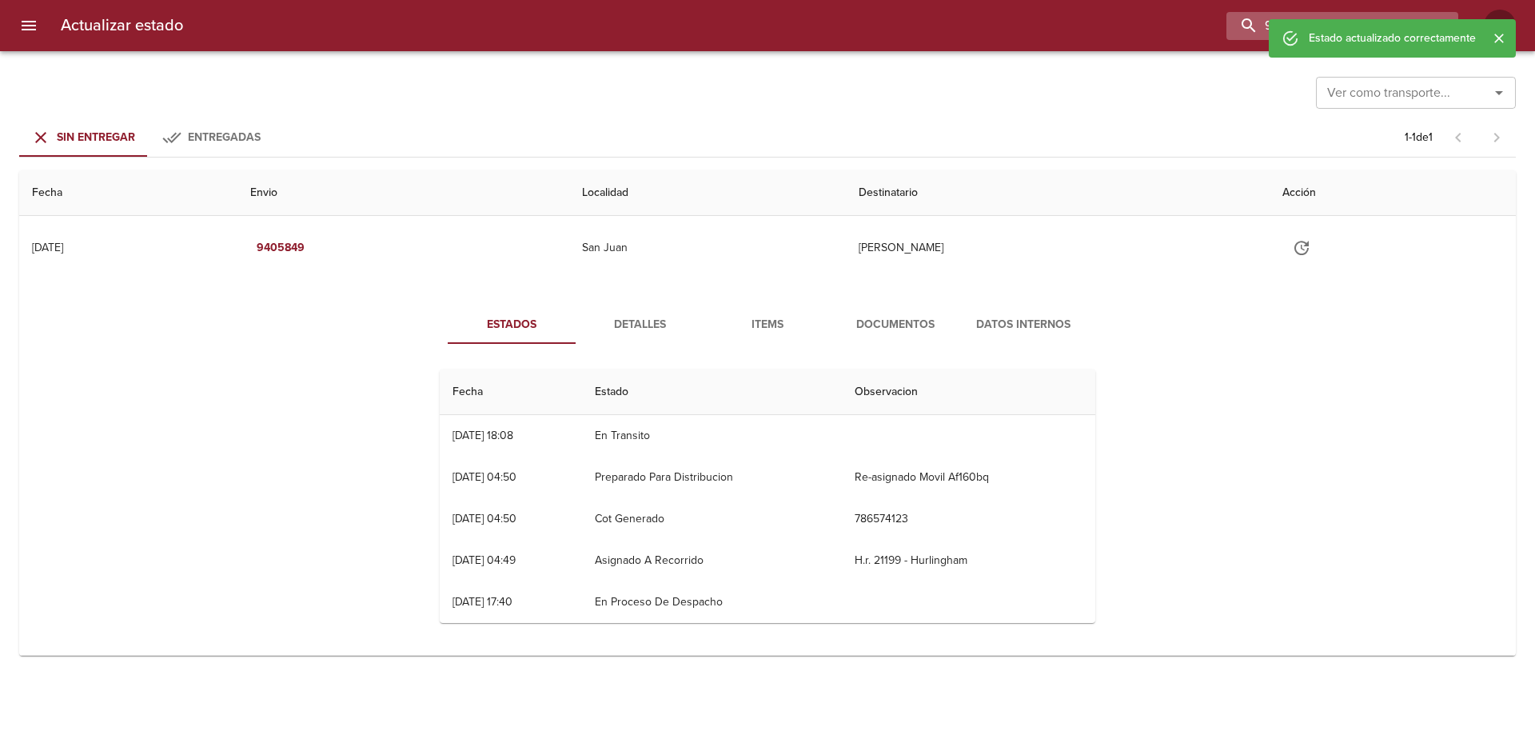
click at [1411, 15] on input "9405849" at bounding box center [1328, 26] width 205 height 28
paste input "8656"
type input "9408656"
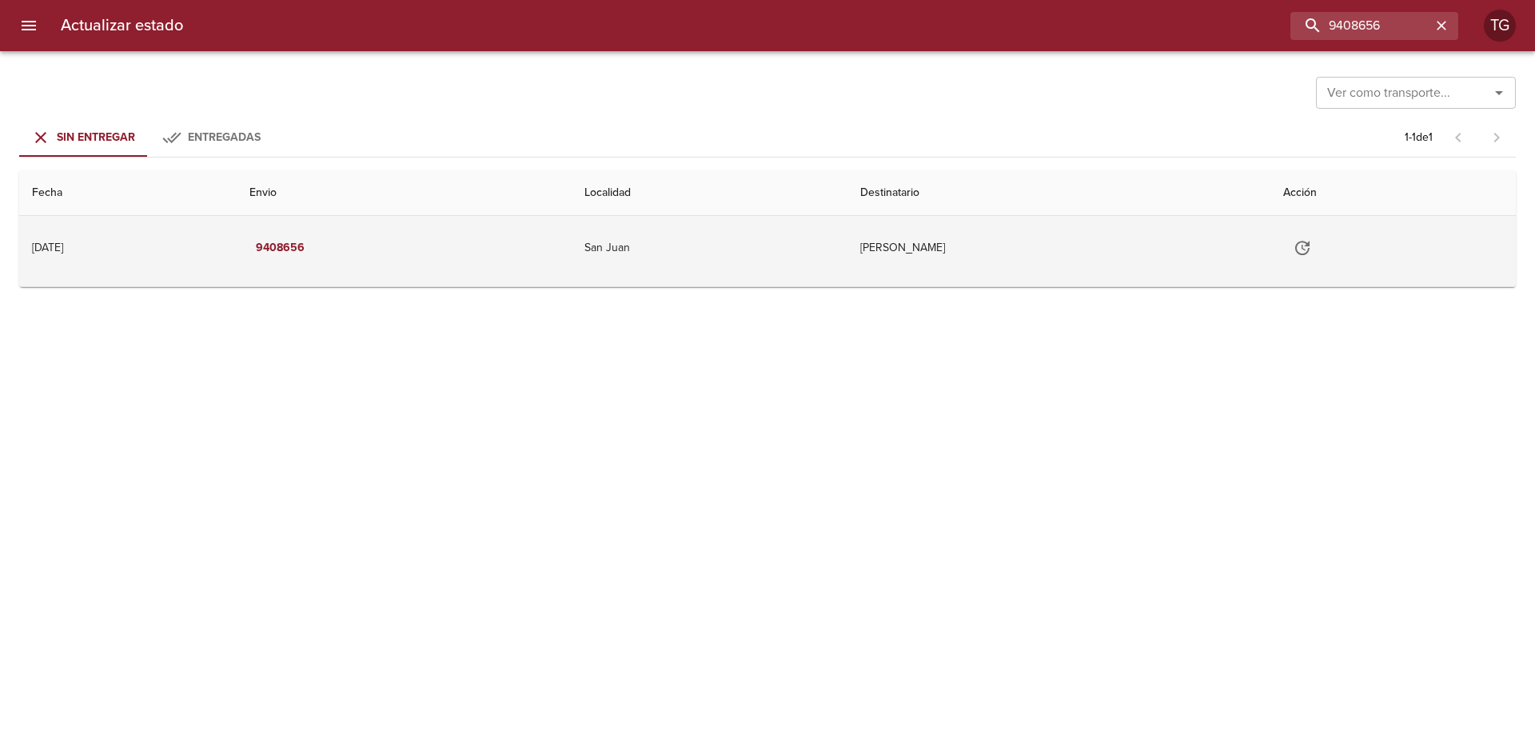
drag, startPoint x: 1082, startPoint y: 238, endPoint x: 1062, endPoint y: 269, distance: 36.6
click at [1076, 237] on td "Minera Andina Del Sol Srl" at bounding box center [1058, 248] width 423 height 64
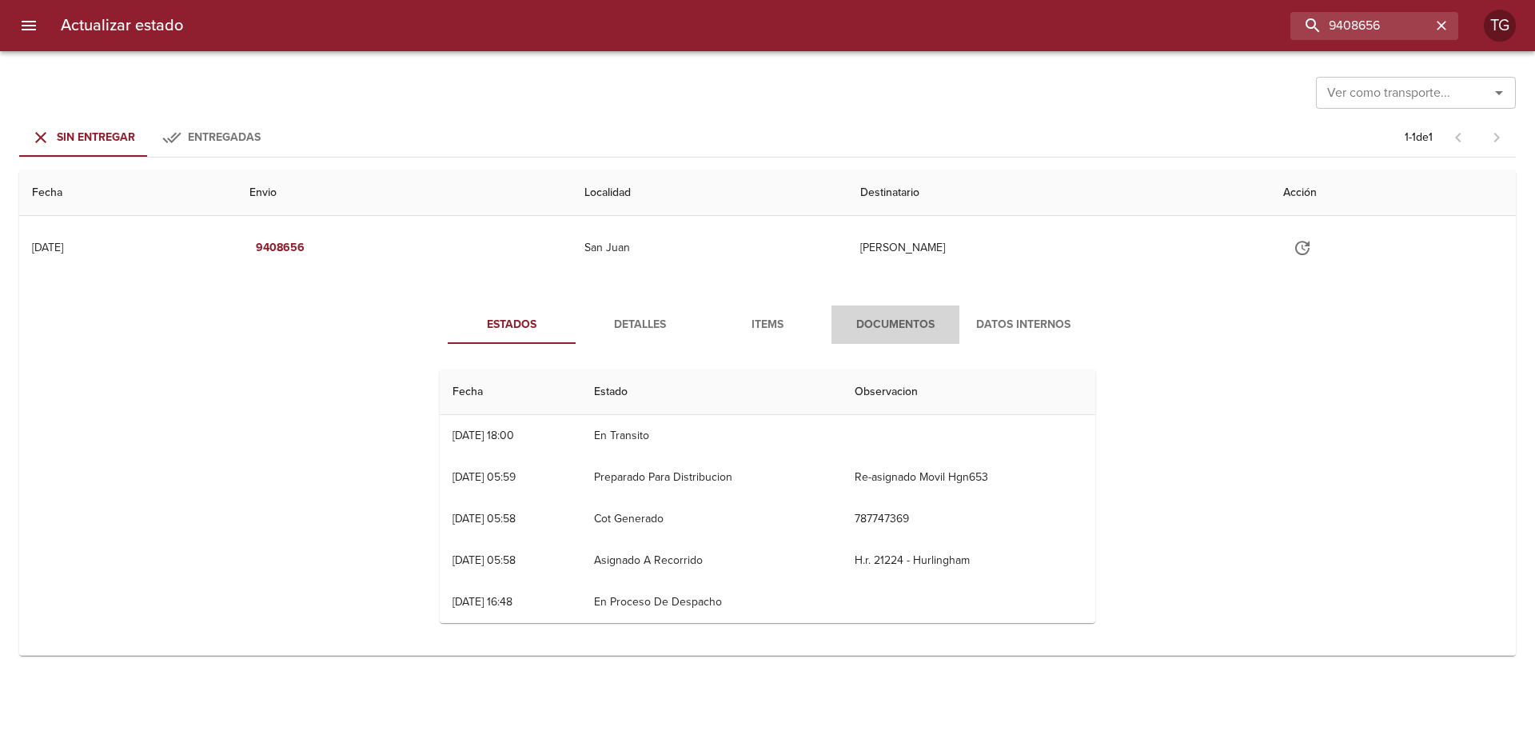
click at [893, 318] on span "Documentos" at bounding box center [895, 325] width 109 height 20
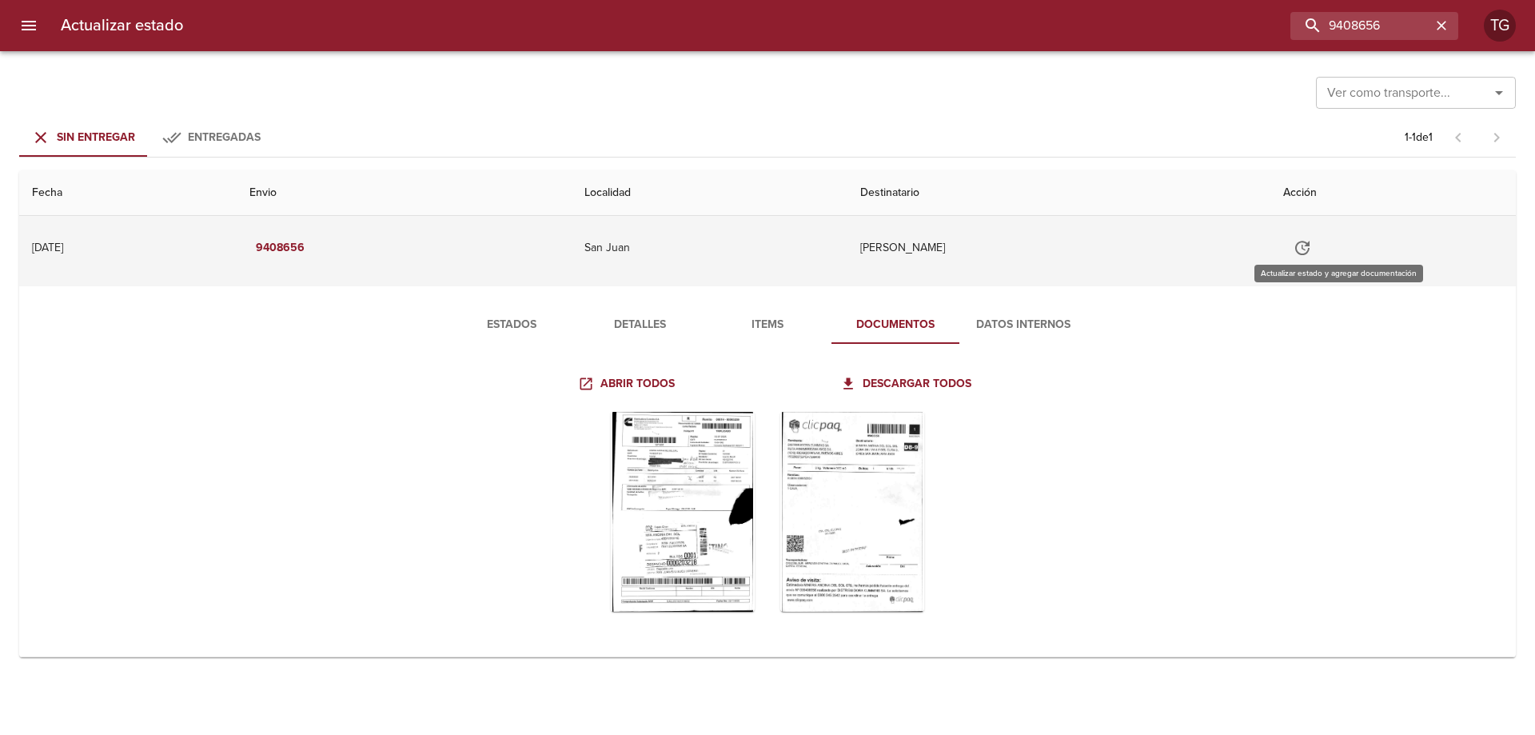
click at [1309, 245] on icon "Tabla de envíos del cliente" at bounding box center [1302, 248] width 14 height 14
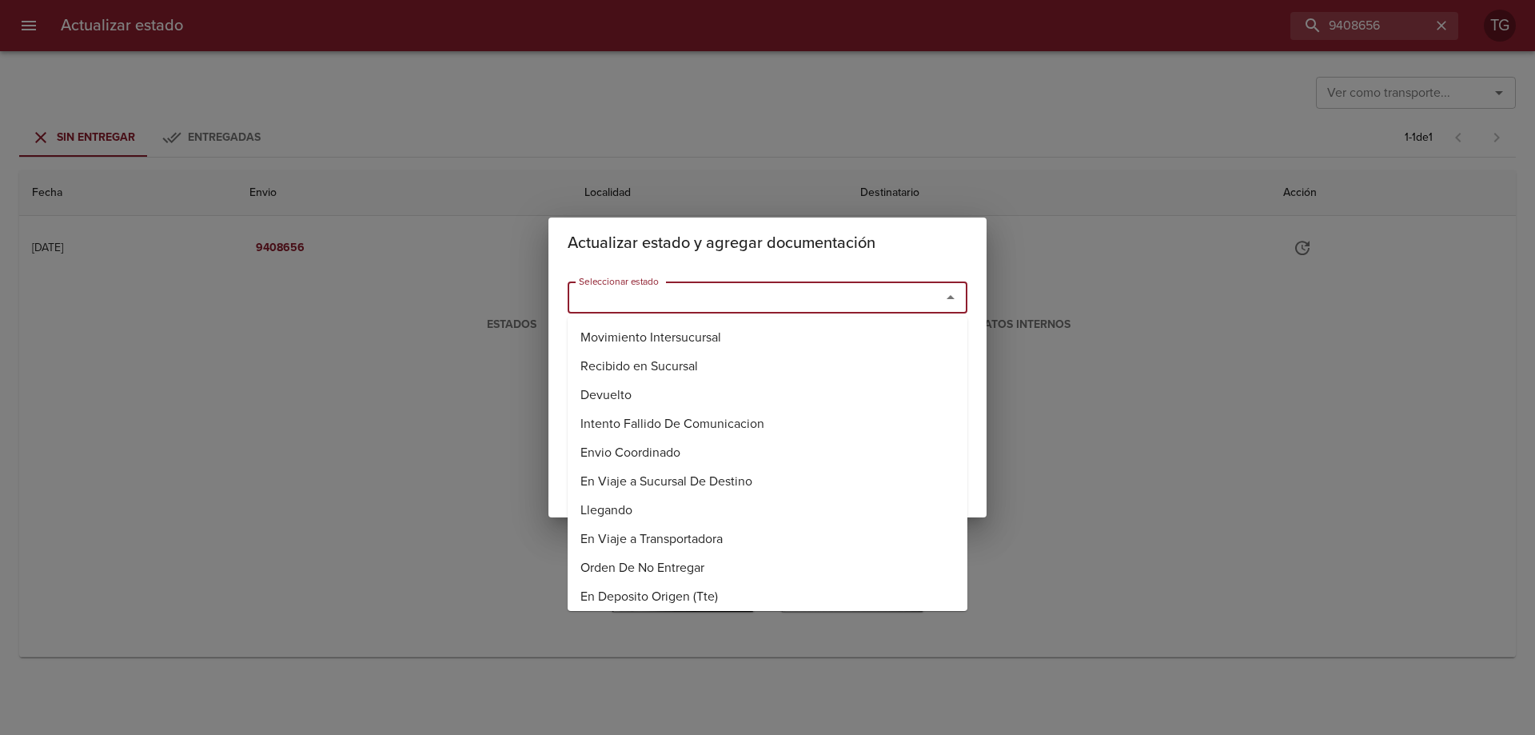
click at [749, 301] on input "Seleccionar estado" at bounding box center [743, 297] width 343 height 22
click at [643, 484] on li "Despachado" at bounding box center [768, 481] width 400 height 29
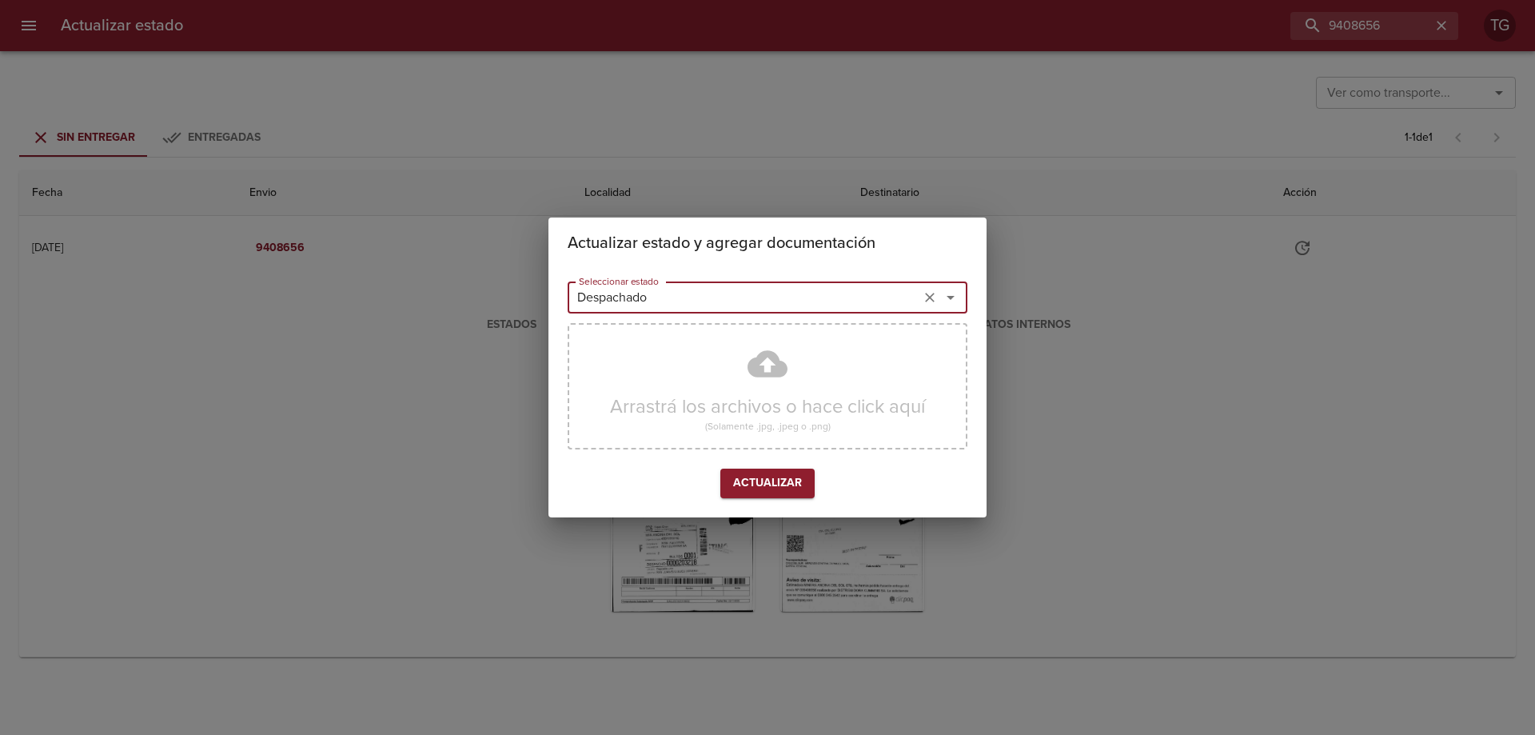
type input "Despachado"
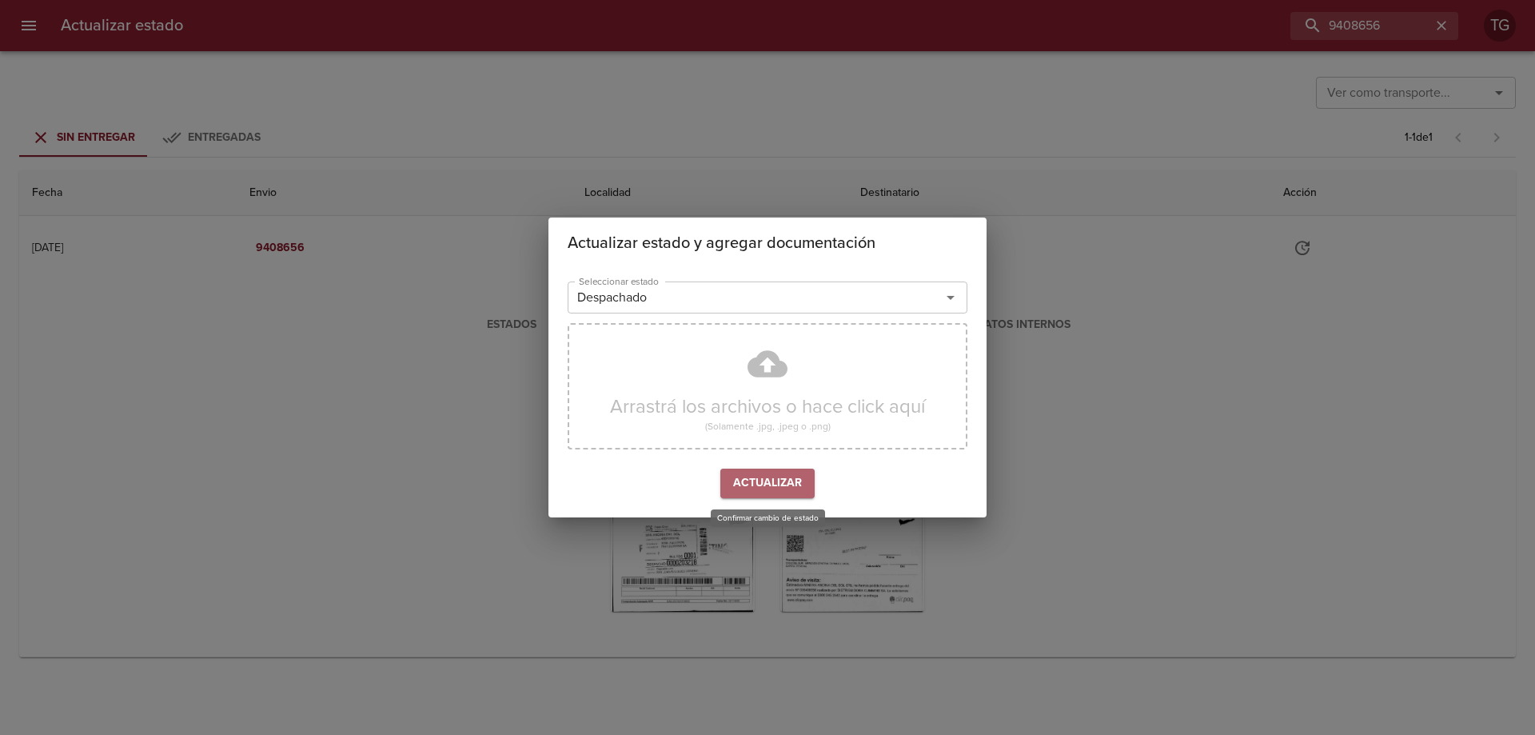
click at [777, 479] on span "Actualizar" at bounding box center [767, 483] width 69 height 20
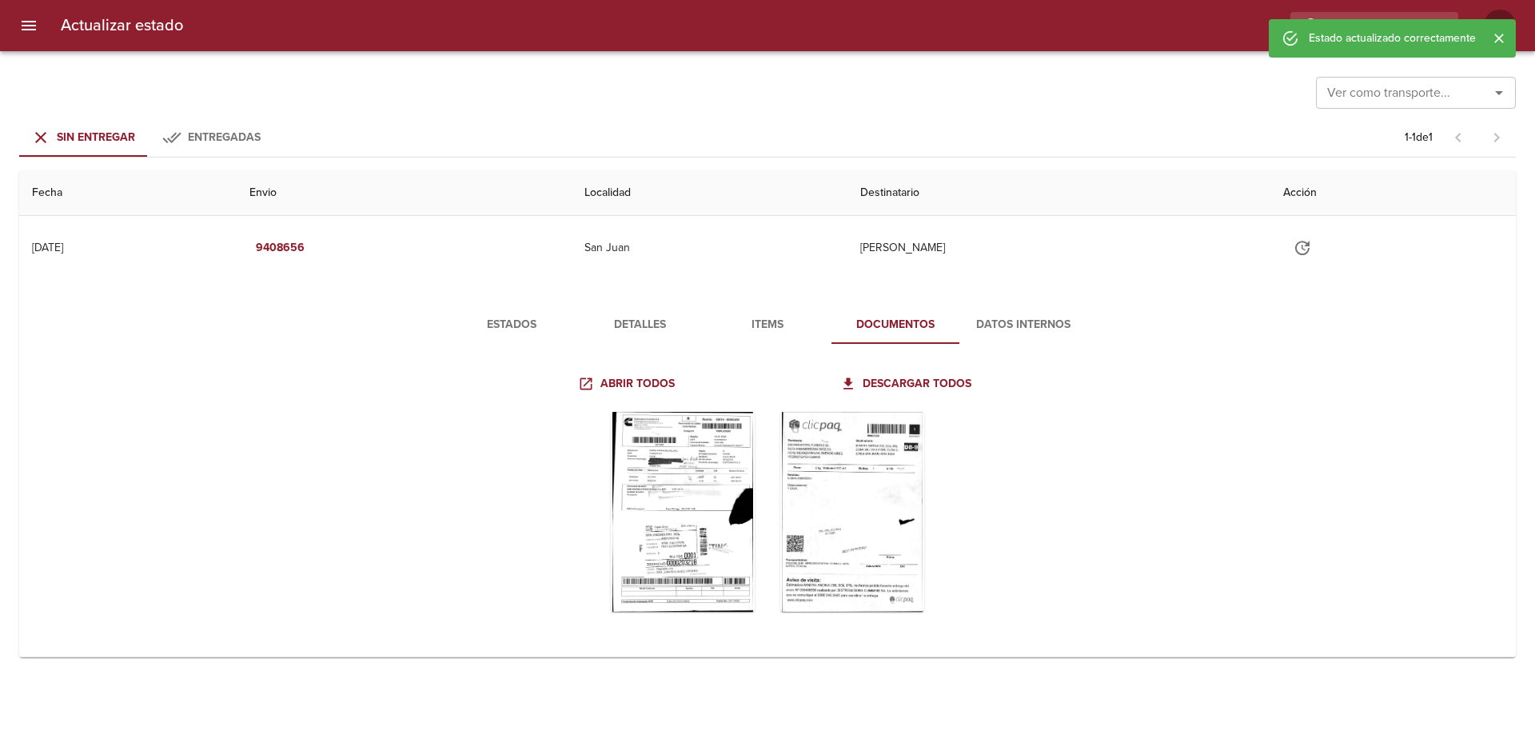
click at [1385, 26] on div "Estado actualizado correctamente" at bounding box center [1392, 38] width 167 height 29
click at [1388, 16] on input "9408656" at bounding box center [1328, 26] width 205 height 28
paste input "12795"
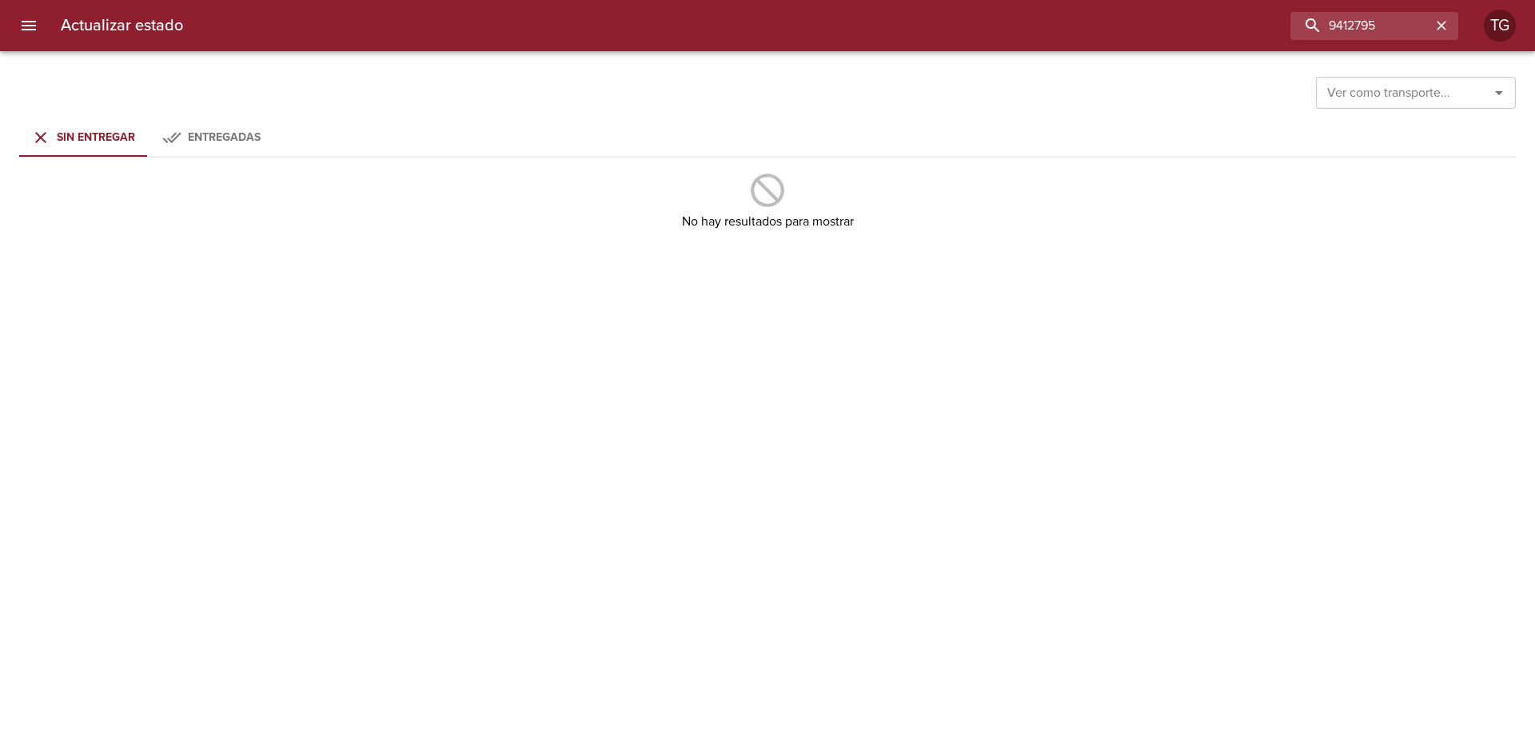
click at [224, 152] on button "Entregadas" at bounding box center [211, 137] width 128 height 38
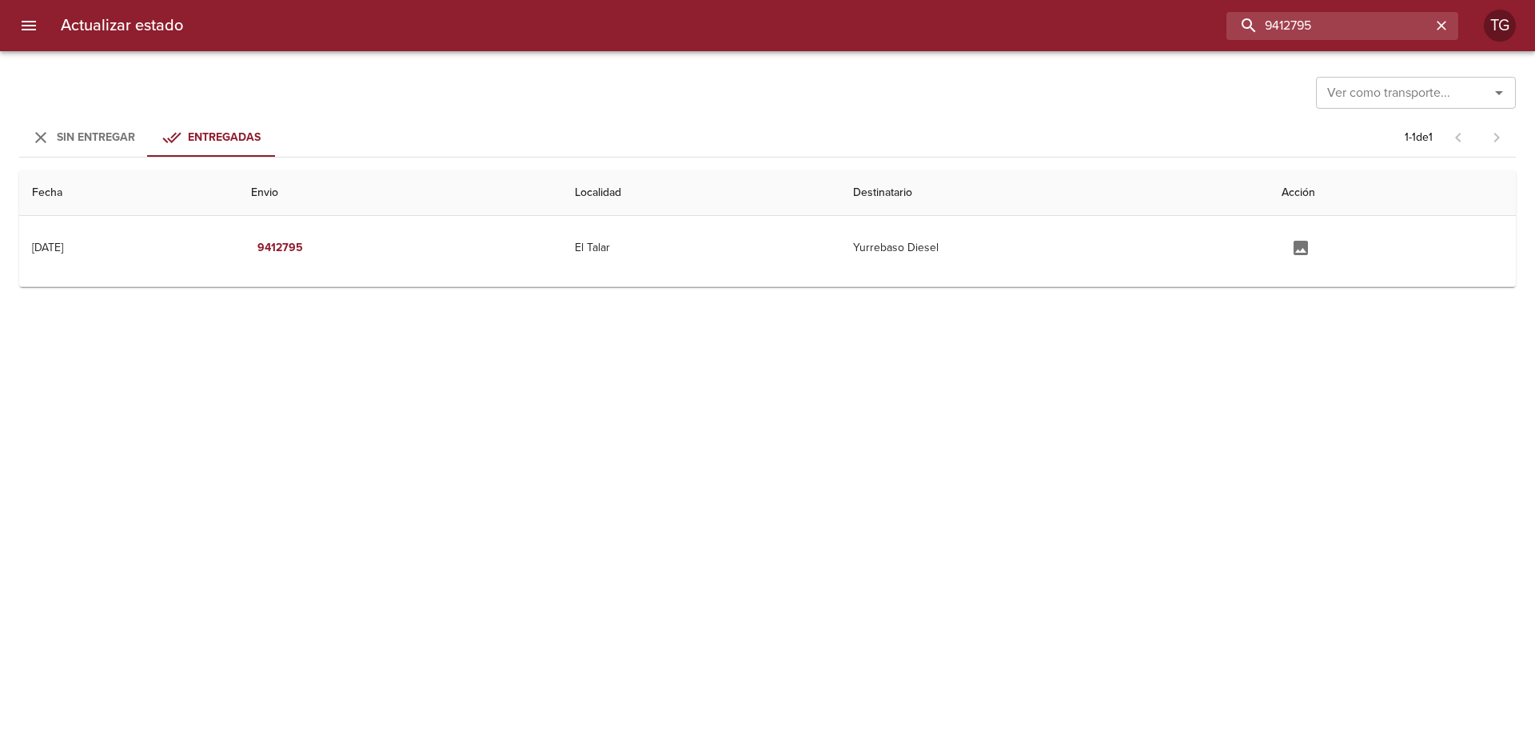
drag, startPoint x: 1384, startPoint y: 22, endPoint x: 696, endPoint y: 24, distance: 687.5
click at [759, 22] on div "9412795" at bounding box center [827, 26] width 1262 height 28
paste input "41821"
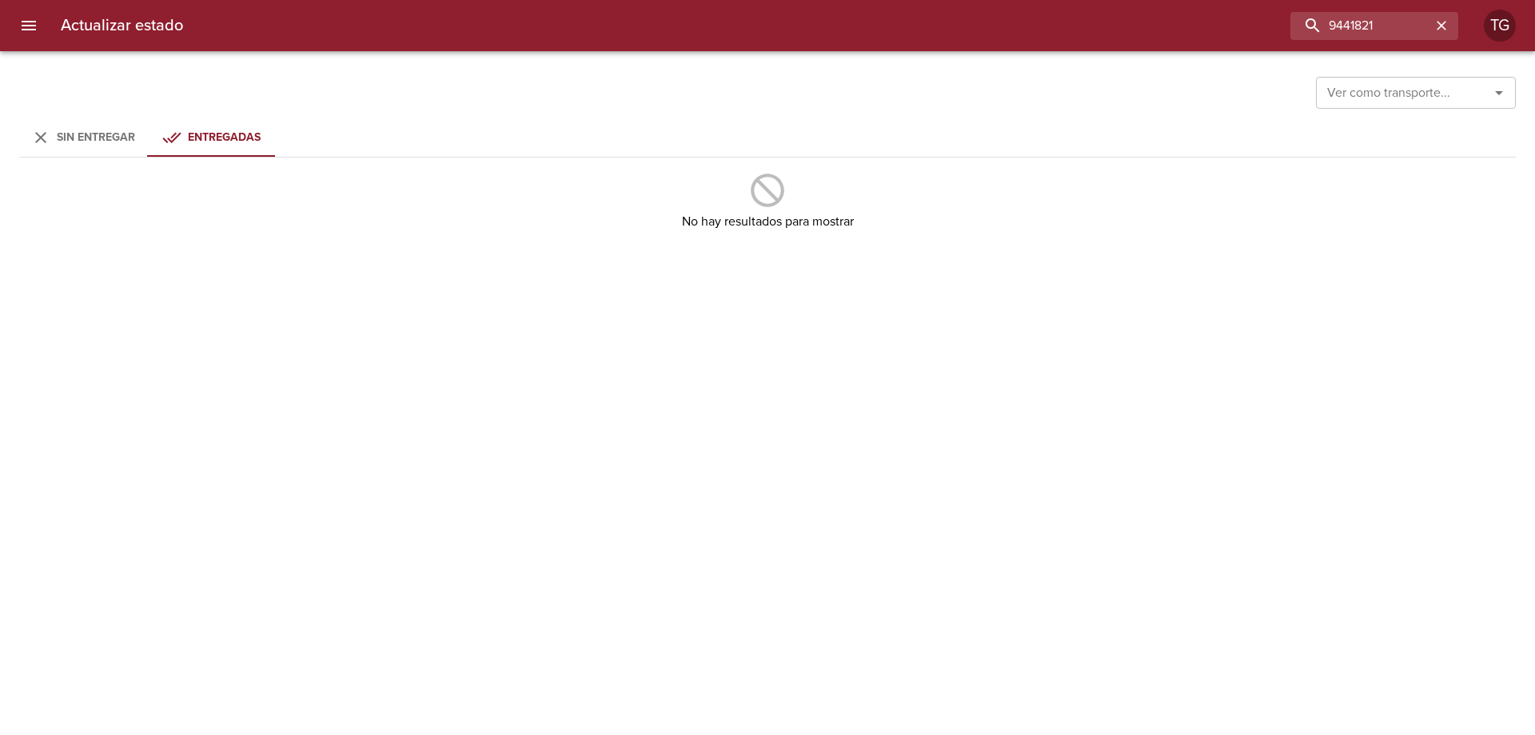
click at [94, 140] on span "Sin Entregar" at bounding box center [96, 137] width 78 height 14
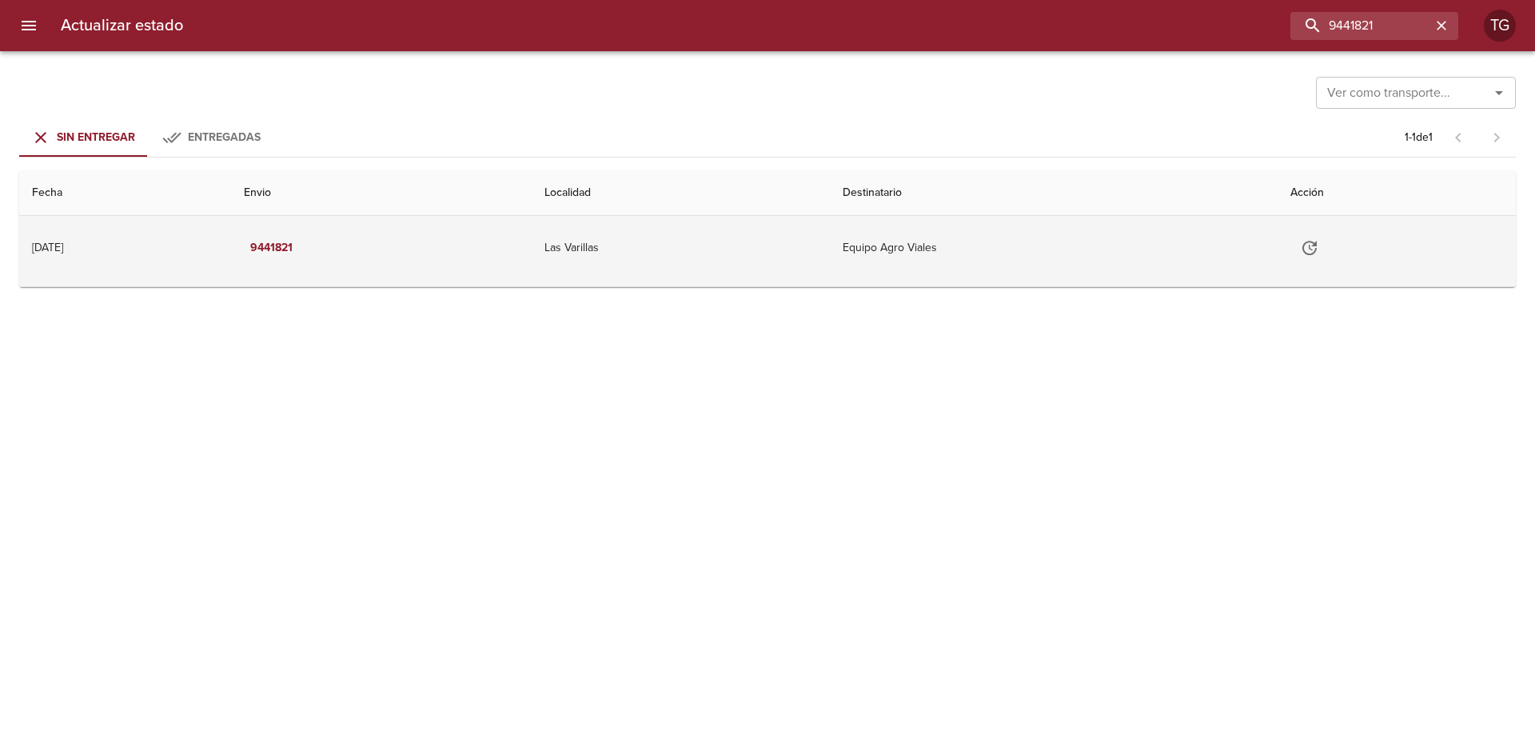
click at [900, 245] on td "Equipo Agro Viales" at bounding box center [1053, 248] width 447 height 64
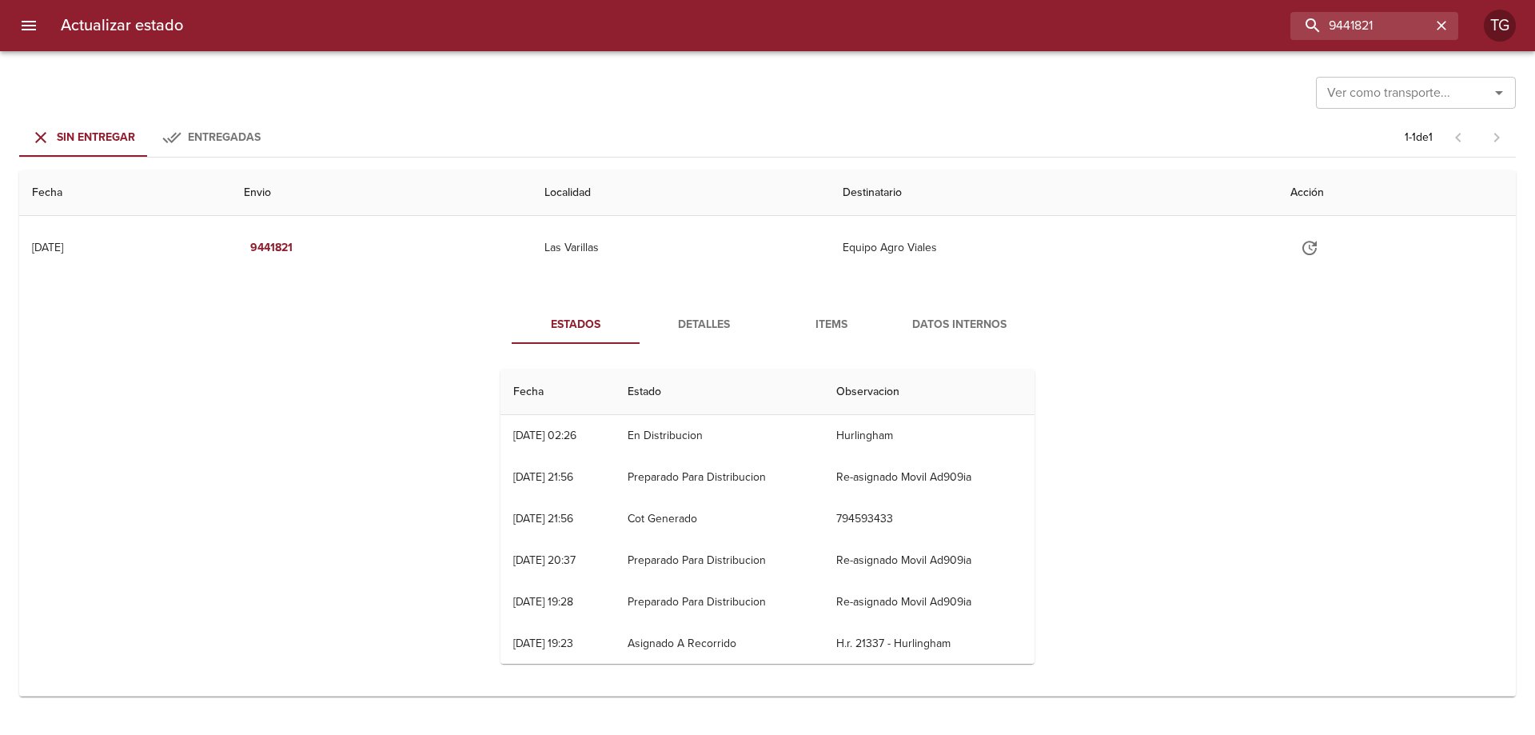
click at [835, 333] on span "Items" at bounding box center [831, 325] width 109 height 20
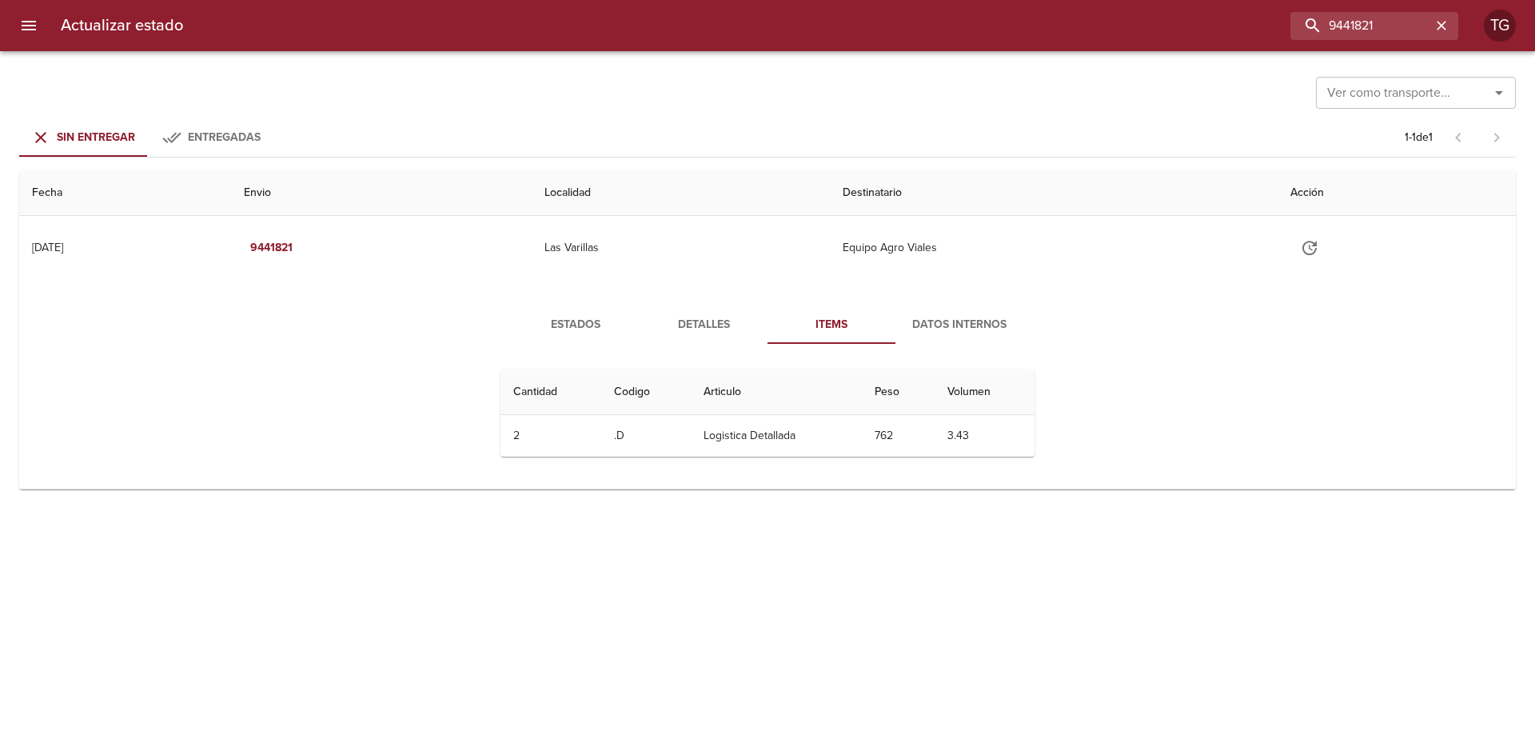
click at [675, 329] on span "Detalles" at bounding box center [703, 325] width 109 height 20
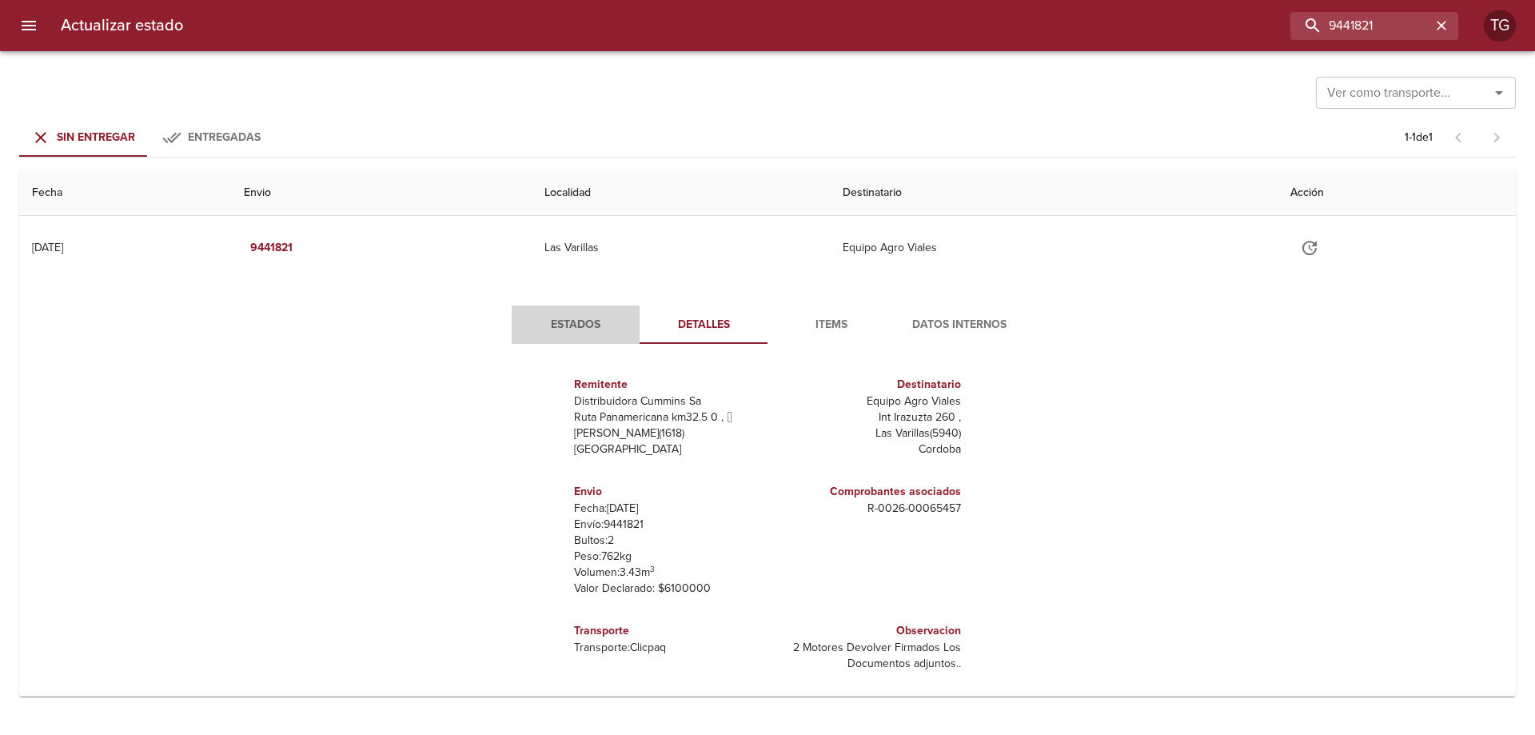
click at [601, 326] on span "Estados" at bounding box center [575, 325] width 109 height 20
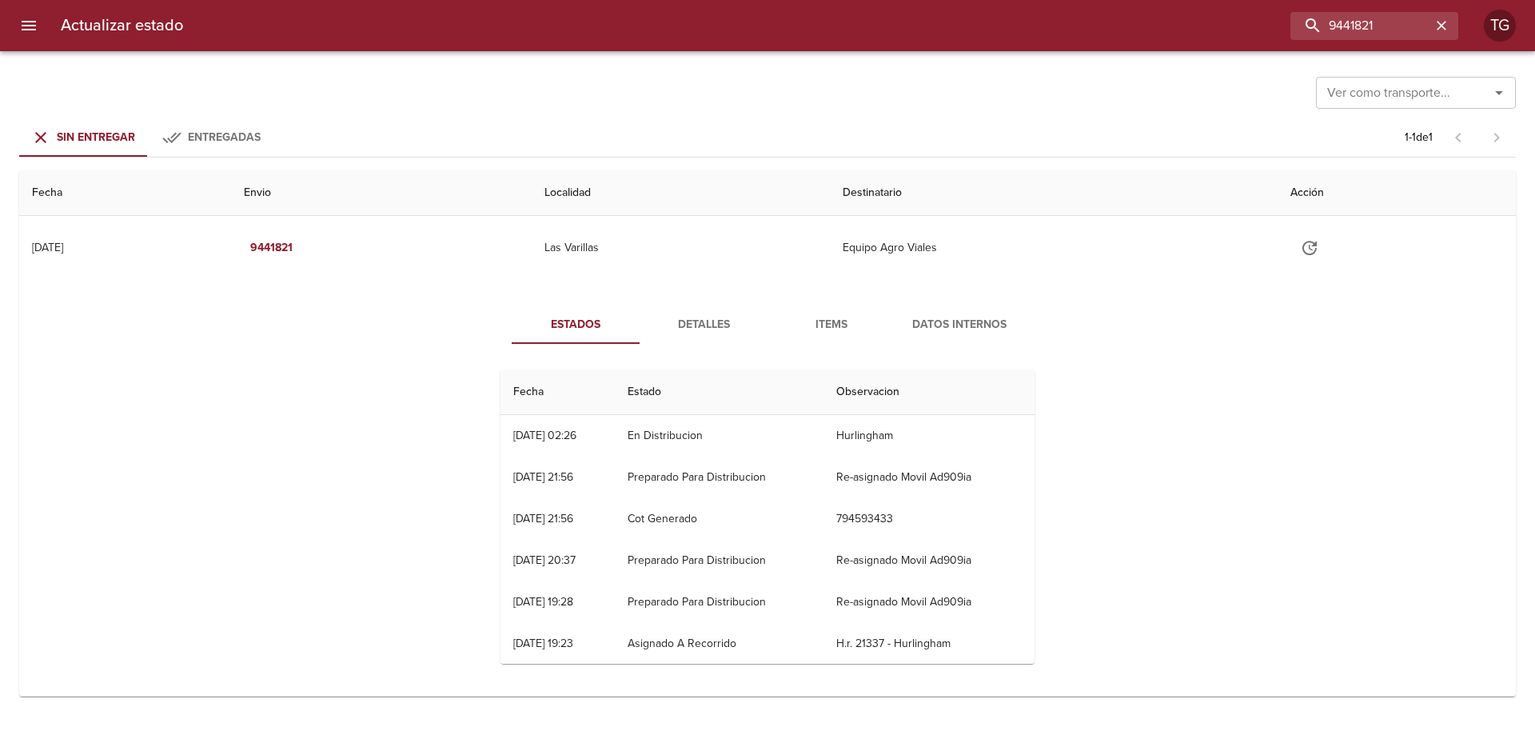
drag, startPoint x: 866, startPoint y: 638, endPoint x: 884, endPoint y: 643, distance: 19.0
click at [884, 643] on td "H.r. 21337 - Hurlingham" at bounding box center [928, 644] width 211 height 42
drag, startPoint x: 860, startPoint y: 640, endPoint x: 881, endPoint y: 640, distance: 20.8
click at [881, 640] on td "H.r. 21337 - Hurlingham" at bounding box center [928, 644] width 211 height 42
click at [873, 640] on td "H.r. 21337 - Hurlingham" at bounding box center [928, 644] width 211 height 42
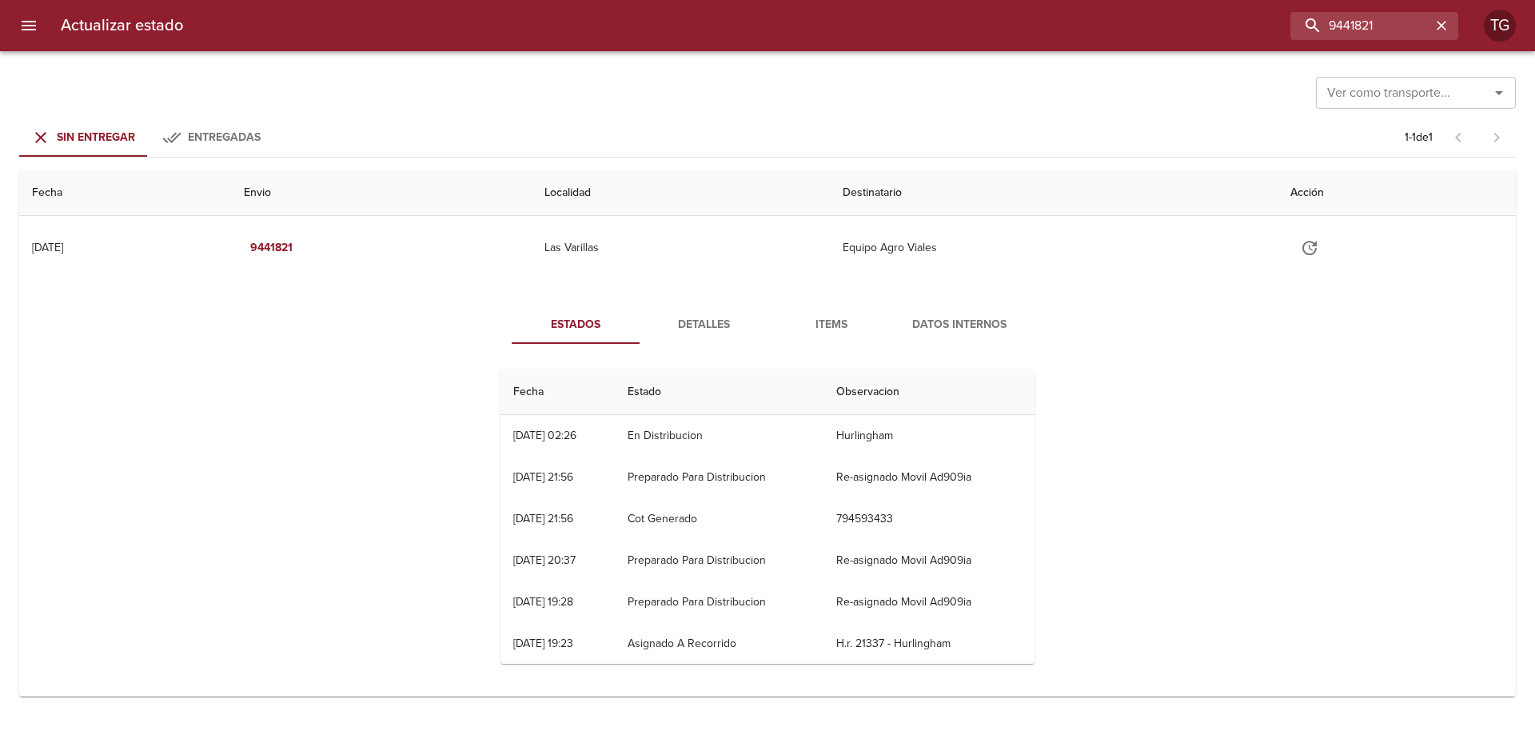
click at [873, 640] on td "H.r. 21337 - Hurlingham" at bounding box center [928, 644] width 211 height 42
drag, startPoint x: 1392, startPoint y: 24, endPoint x: 1078, endPoint y: 28, distance: 313.4
click at [1082, 28] on div "9441821" at bounding box center [827, 26] width 1262 height 28
paste input "1"
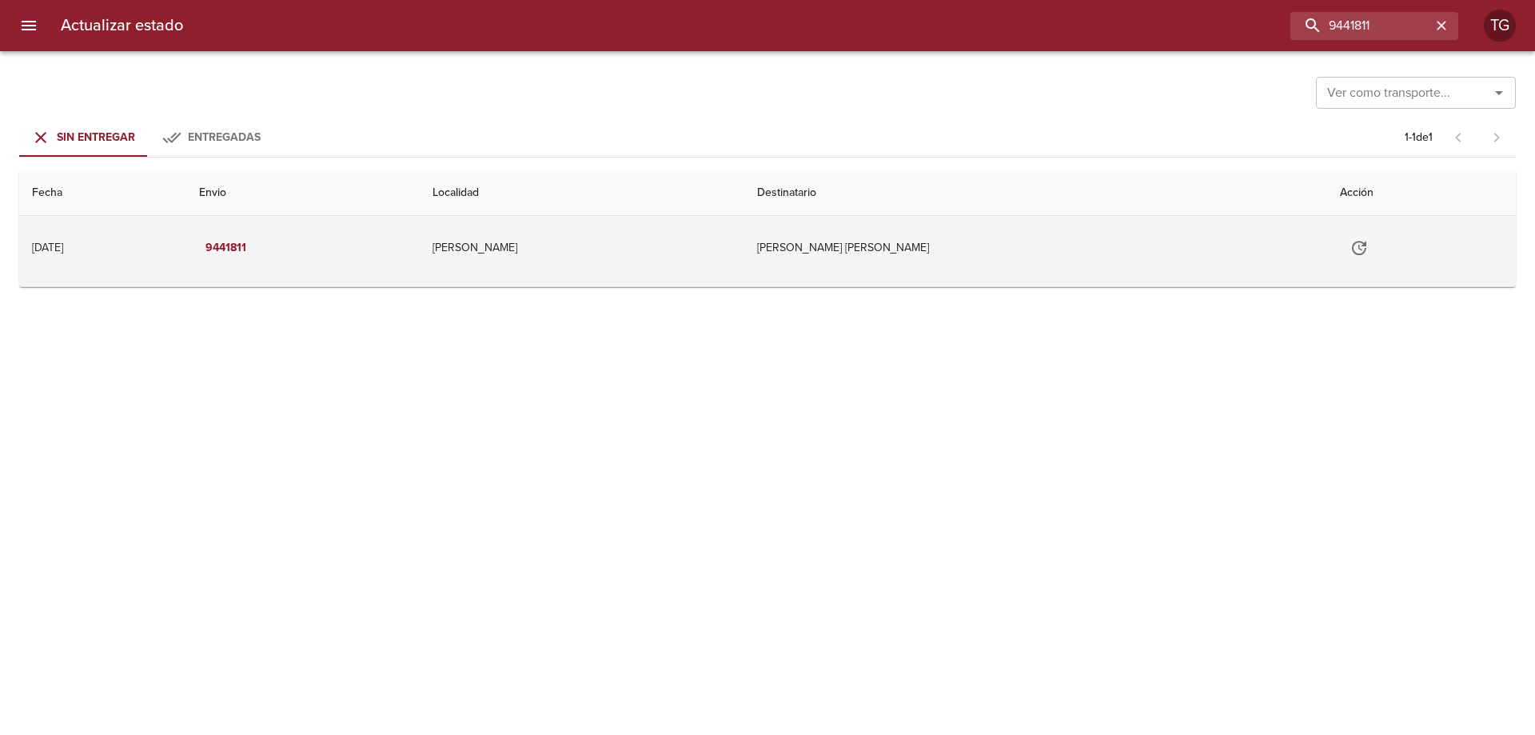
click at [1019, 232] on td "Cairola Marisa Cueto Mario" at bounding box center [1035, 248] width 583 height 64
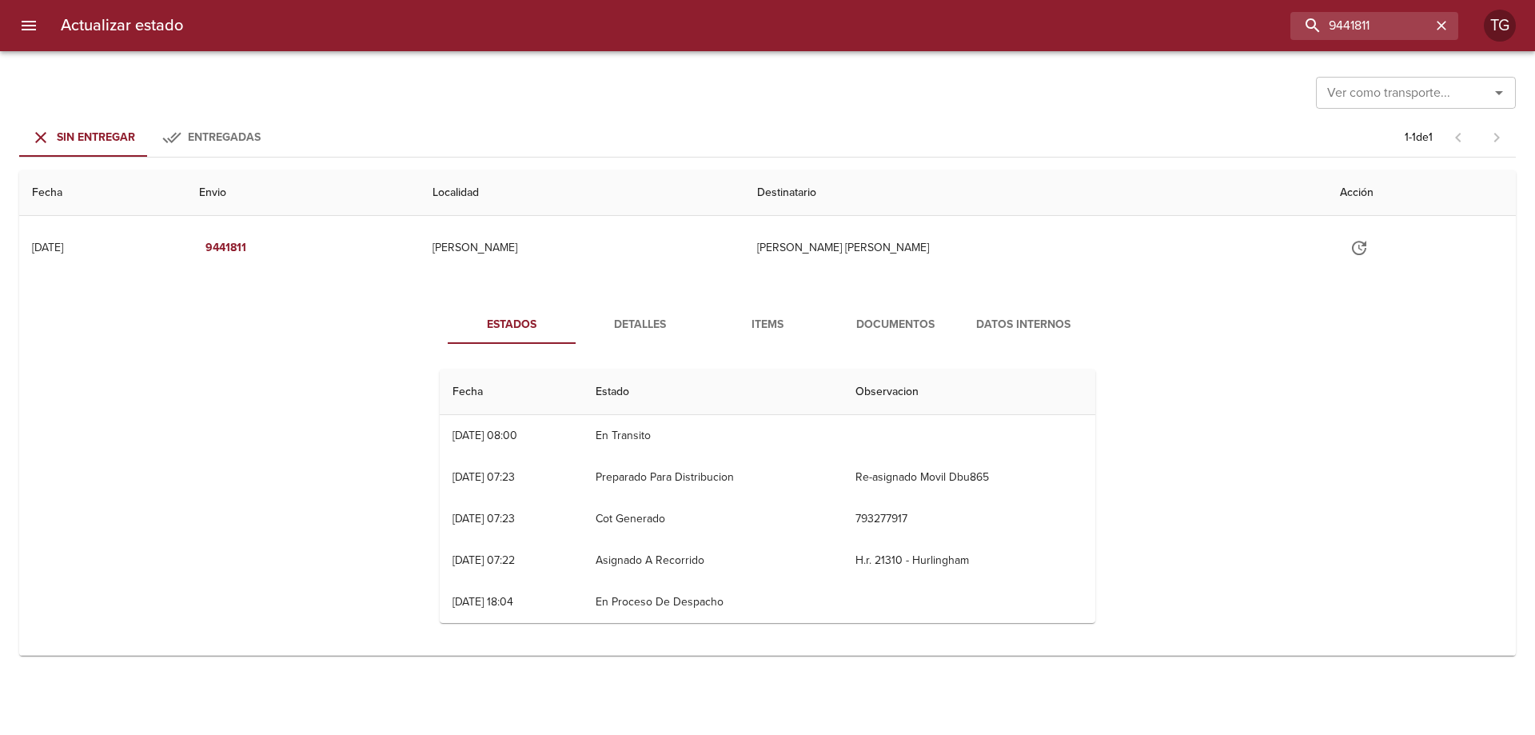
click at [886, 336] on button "Documentos" at bounding box center [895, 324] width 128 height 38
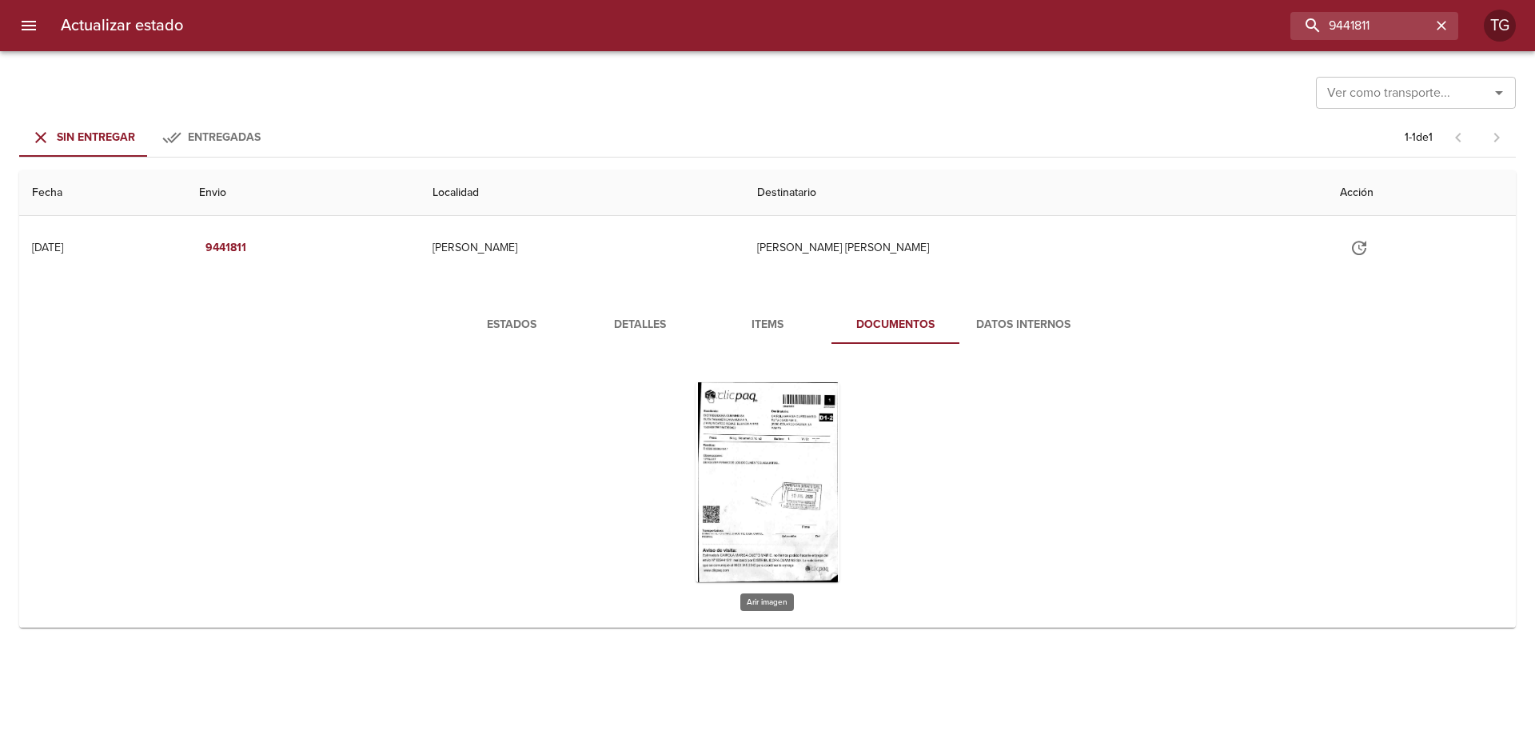
click at [711, 438] on div "Tabla de envíos del cliente" at bounding box center [767, 482] width 144 height 200
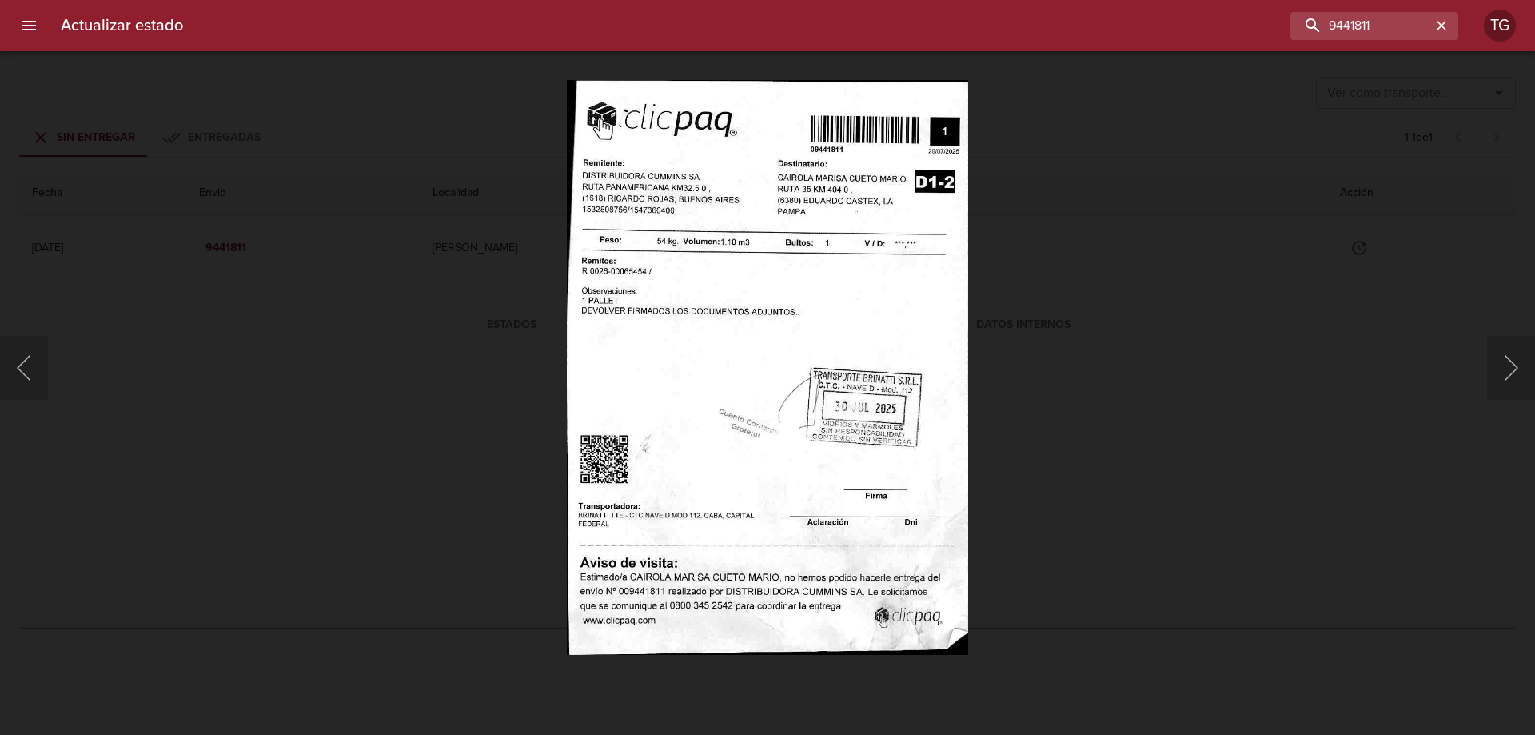
click at [1048, 413] on div "Lightbox" at bounding box center [767, 367] width 1535 height 735
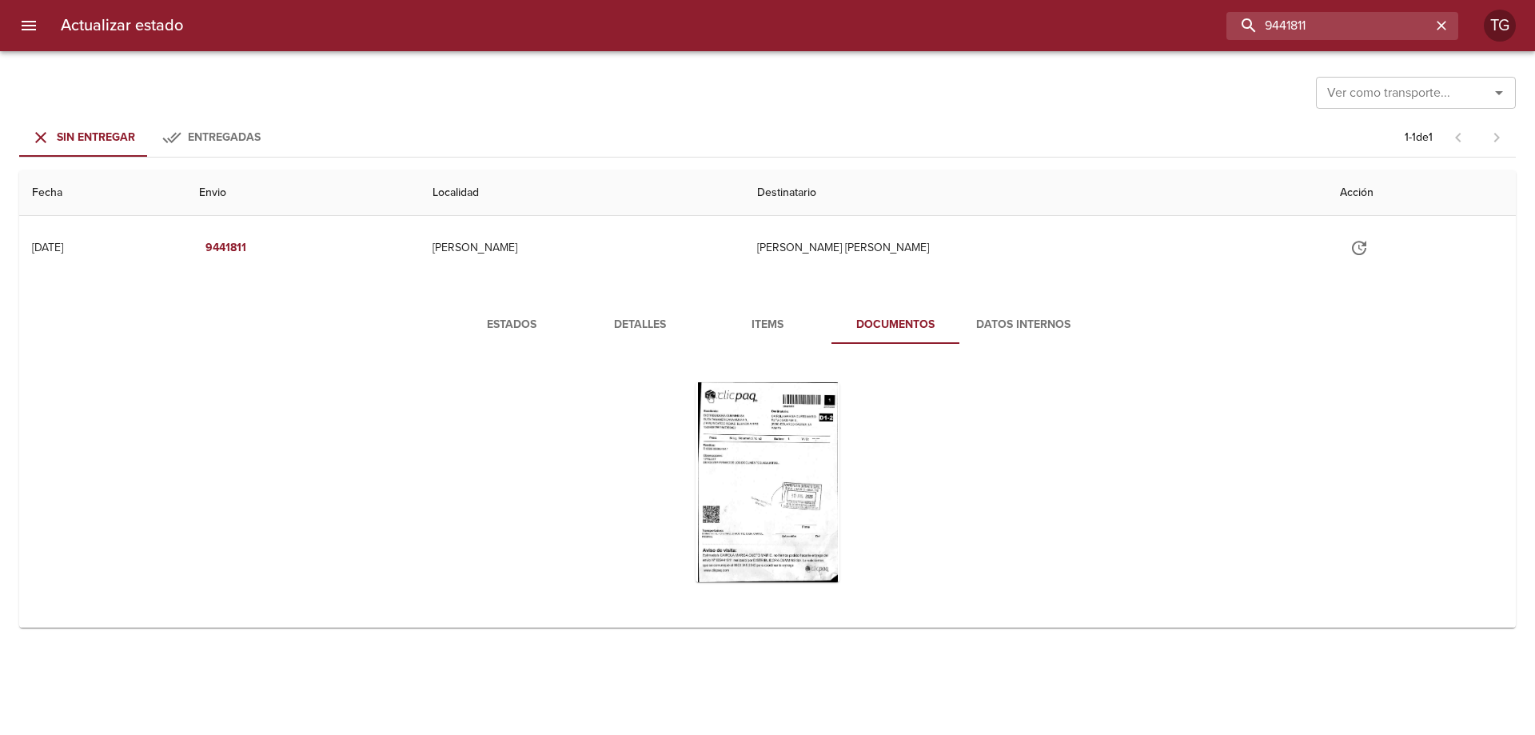
drag, startPoint x: 1369, startPoint y: 30, endPoint x: 1026, endPoint y: 34, distance: 343.0
click at [1106, 34] on div "9441811" at bounding box center [827, 26] width 1262 height 28
paste input "713"
type input "9441713"
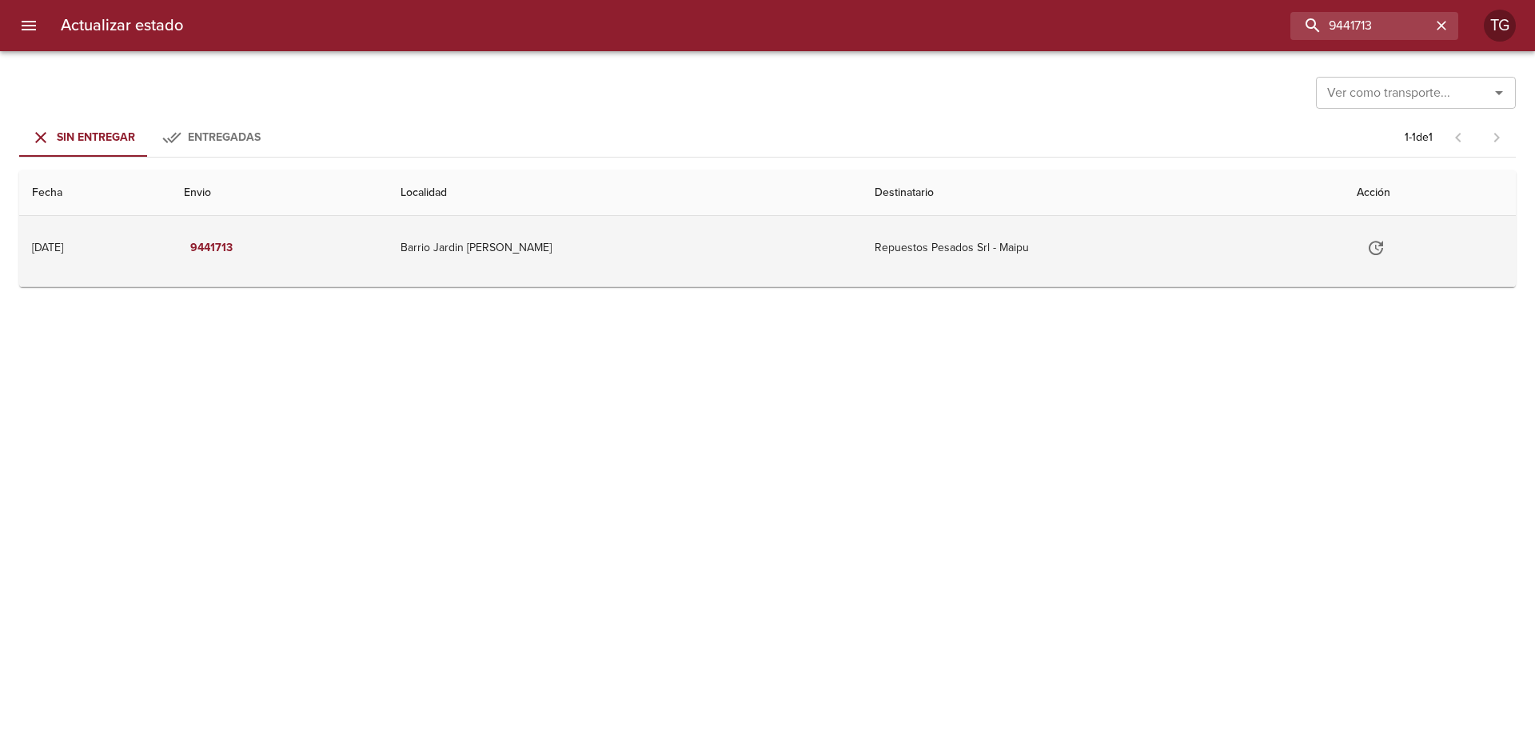
click at [916, 247] on td "Repuestos Pesados Srl - Maipu" at bounding box center [1103, 248] width 483 height 64
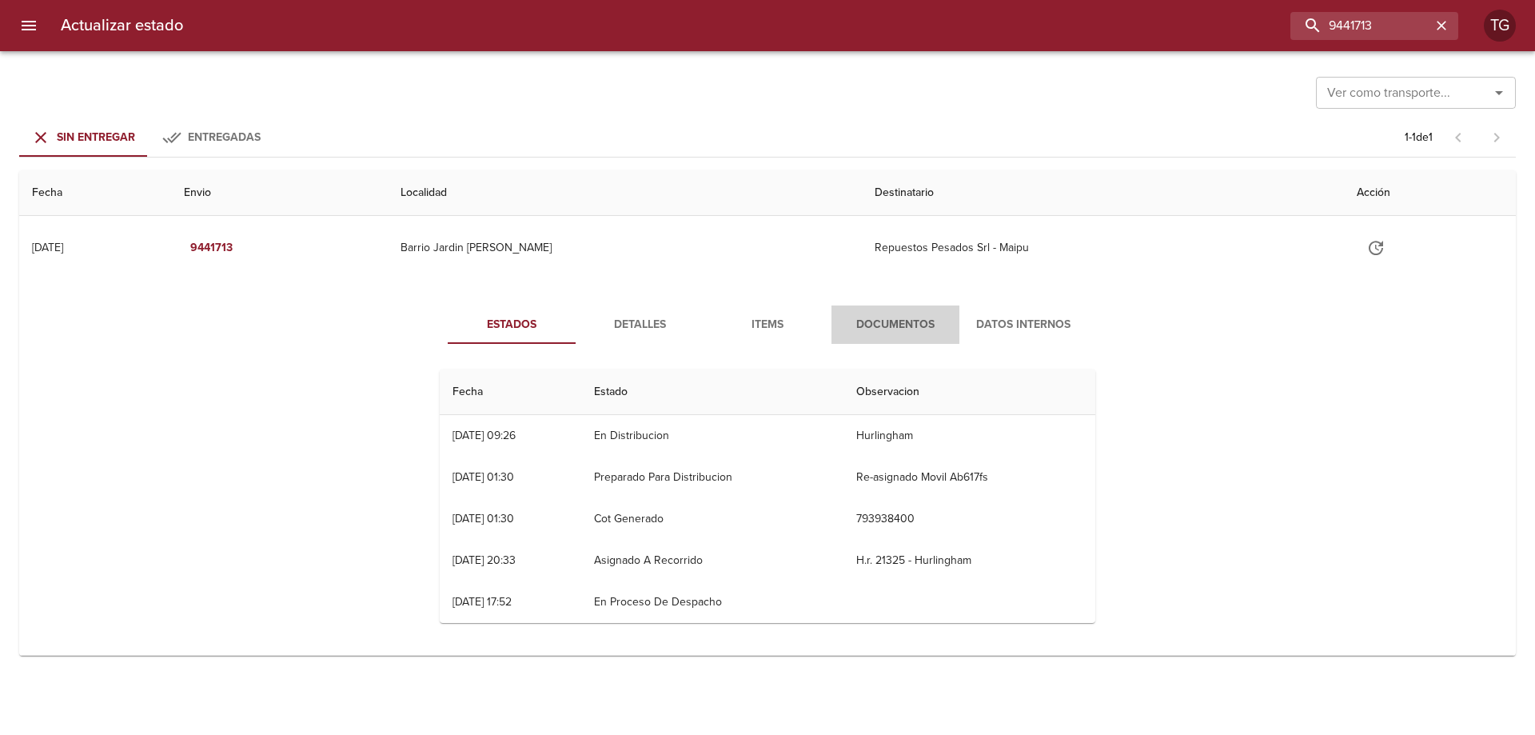
click at [870, 331] on span "Documentos" at bounding box center [895, 325] width 109 height 20
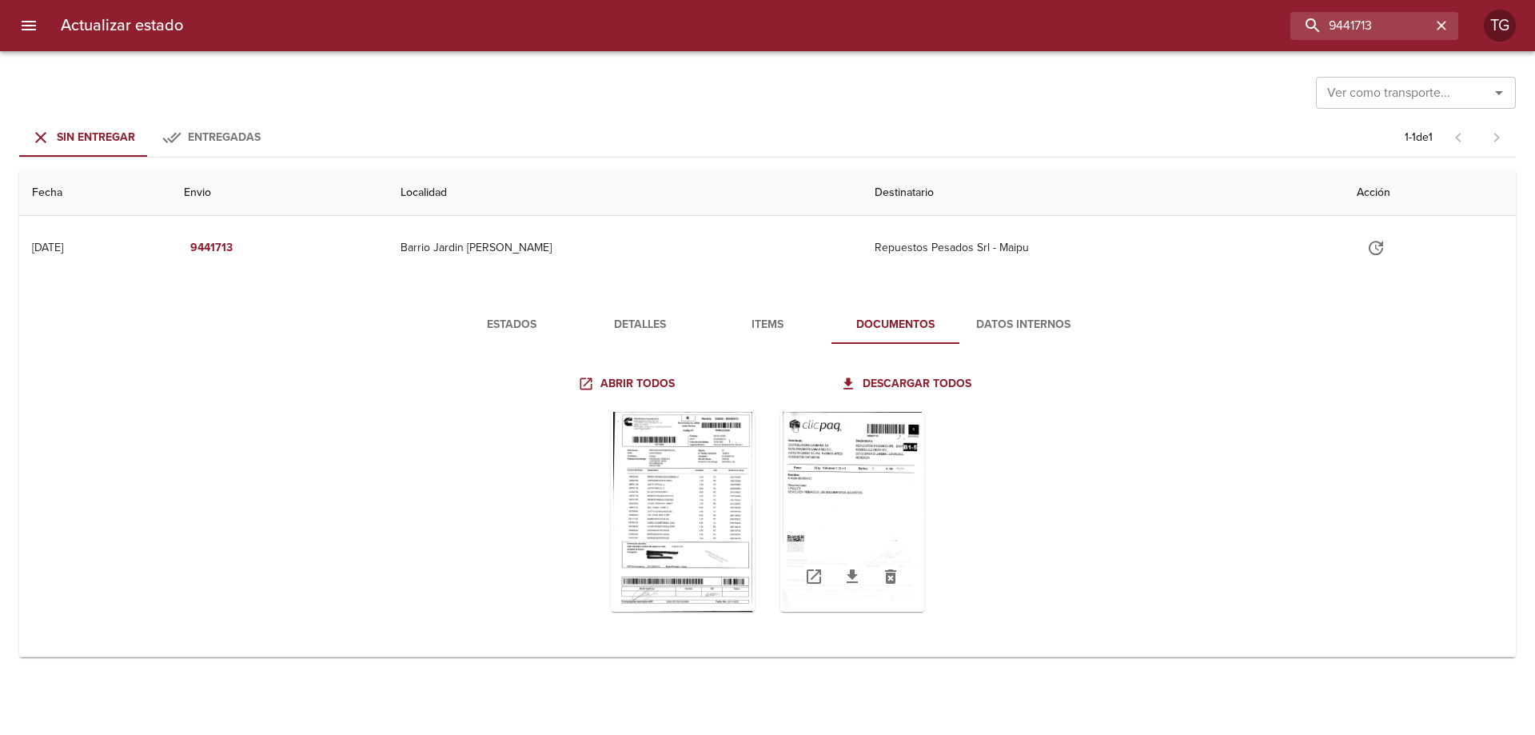
click at [851, 453] on div "Tabla de envíos del cliente" at bounding box center [852, 512] width 144 height 200
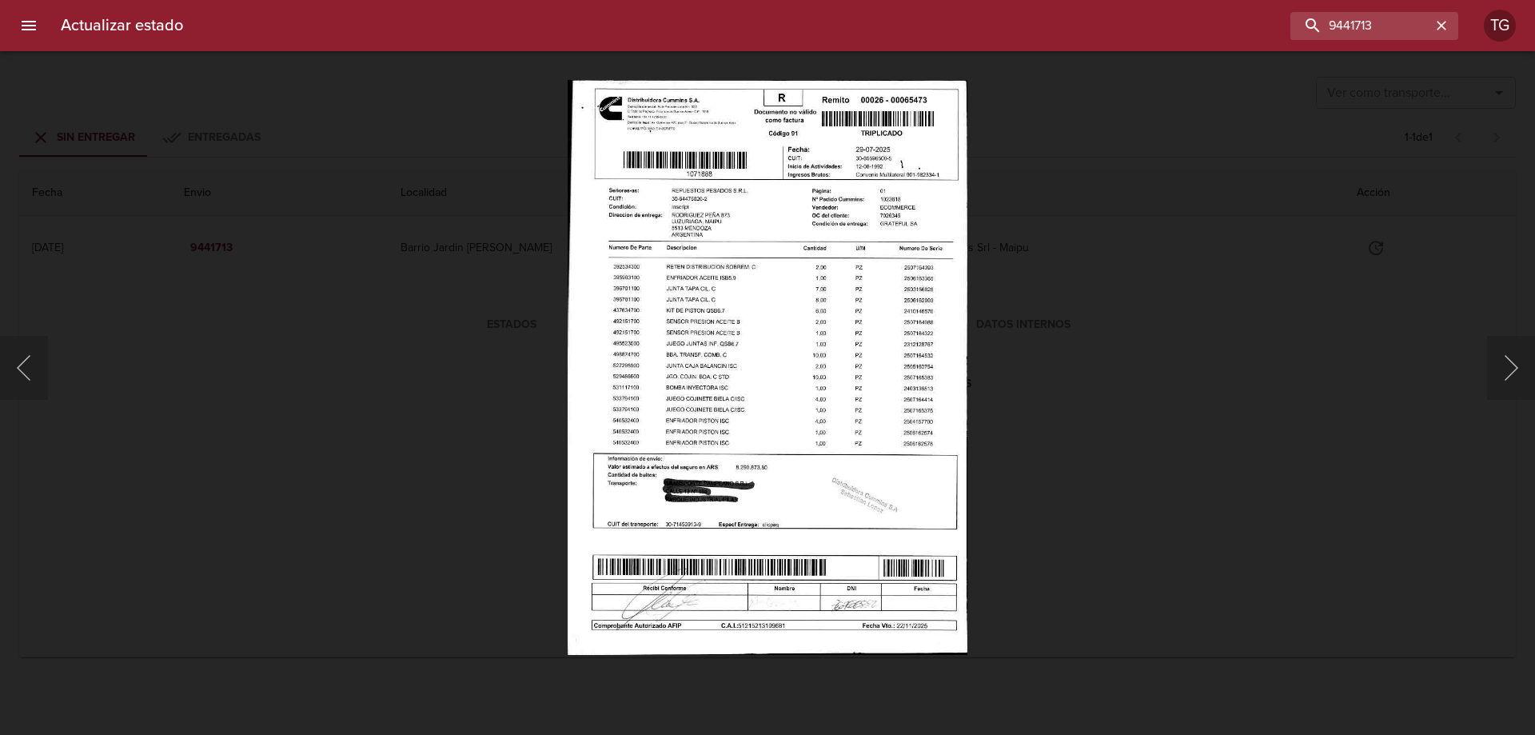
click at [1188, 479] on div "Lightbox" at bounding box center [767, 367] width 1535 height 735
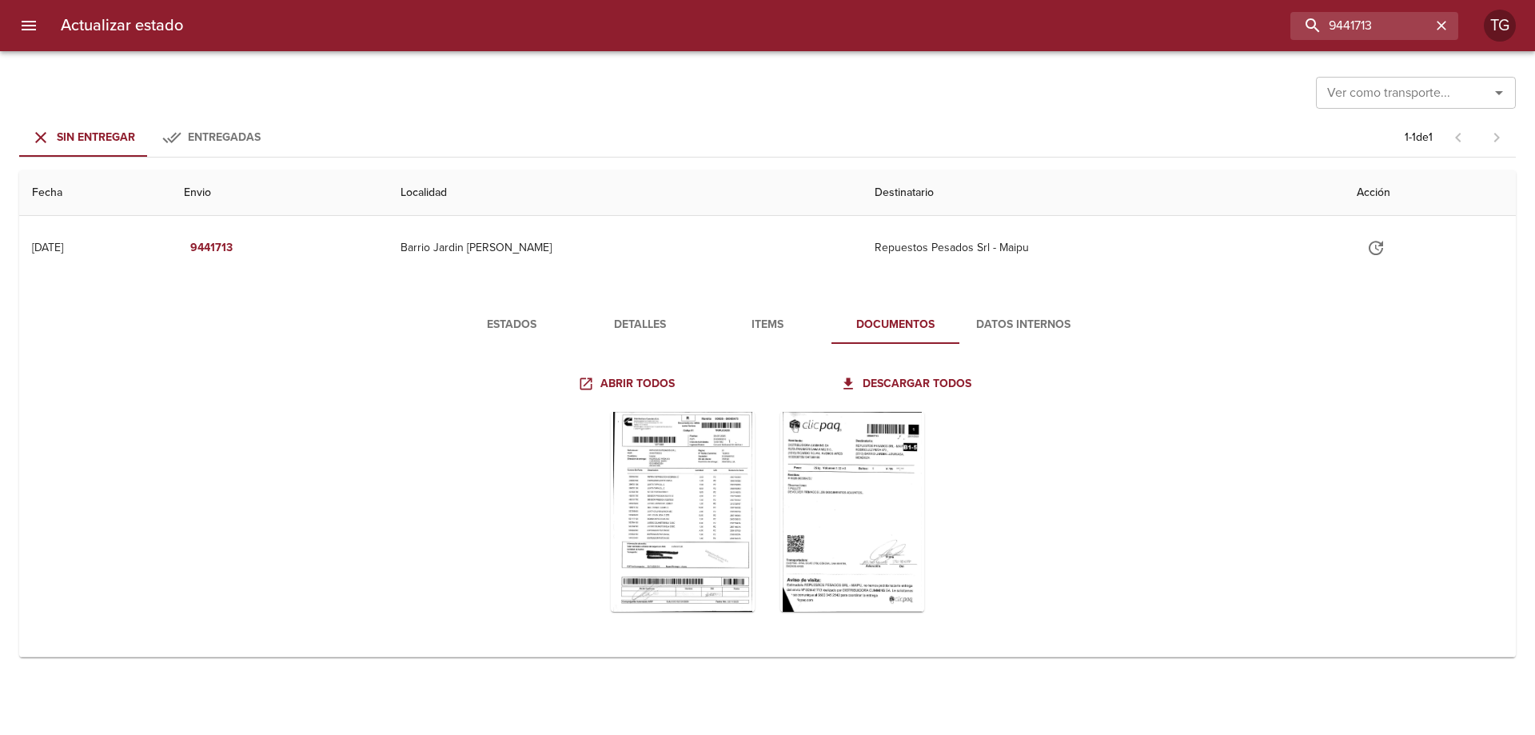
click at [649, 321] on span "Detalles" at bounding box center [639, 325] width 109 height 20
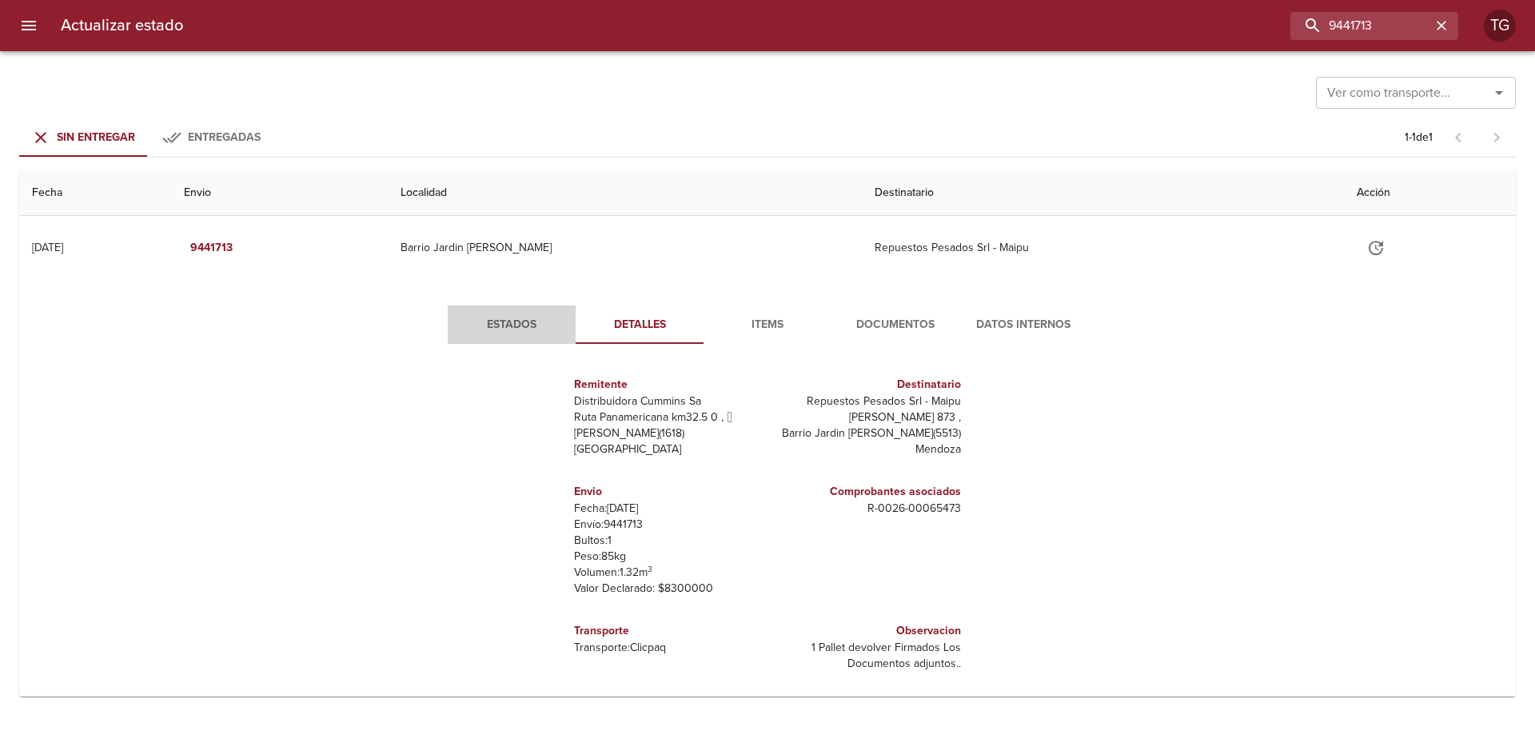
click at [512, 308] on button "Estados" at bounding box center [512, 324] width 128 height 38
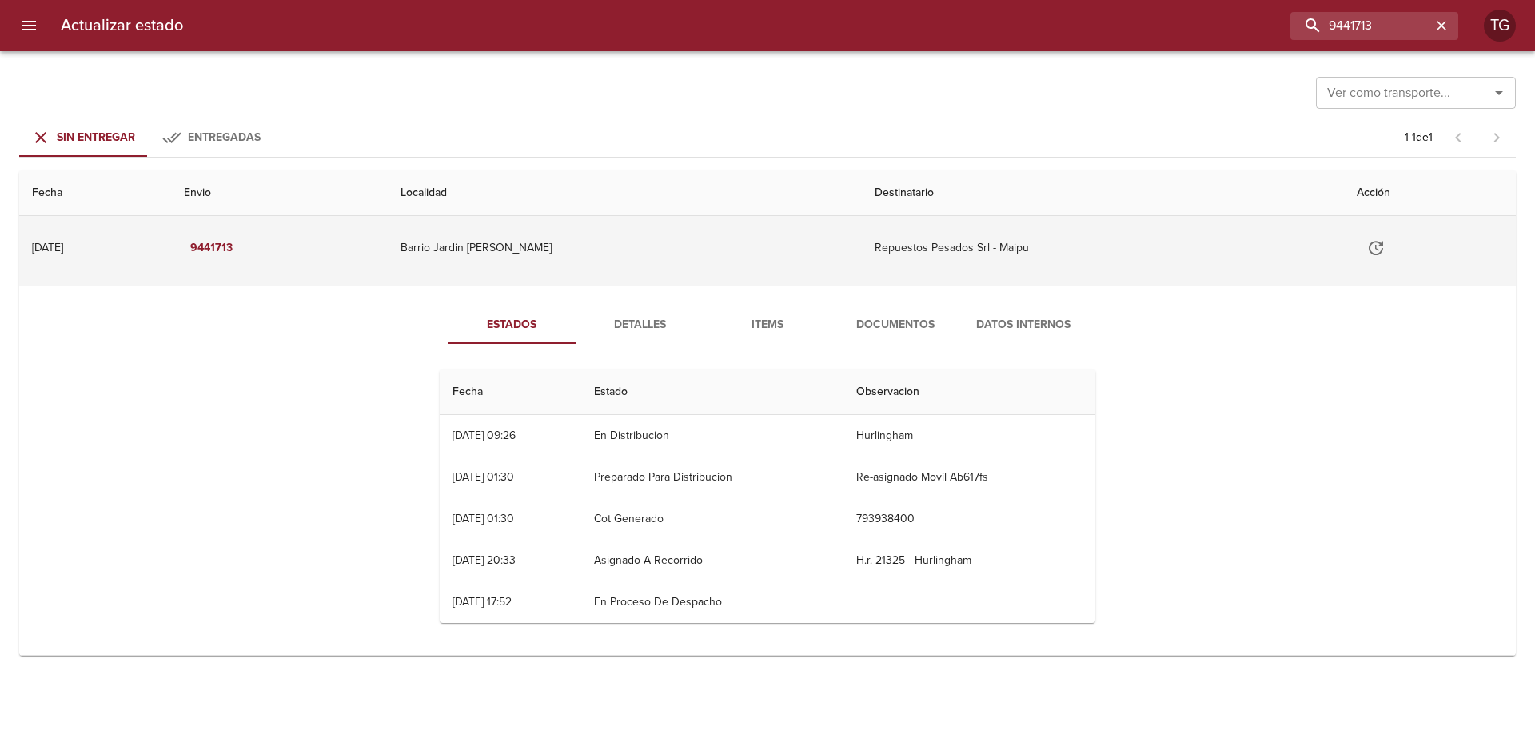
click at [1375, 240] on icon "Tabla de envíos del cliente" at bounding box center [1375, 247] width 19 height 19
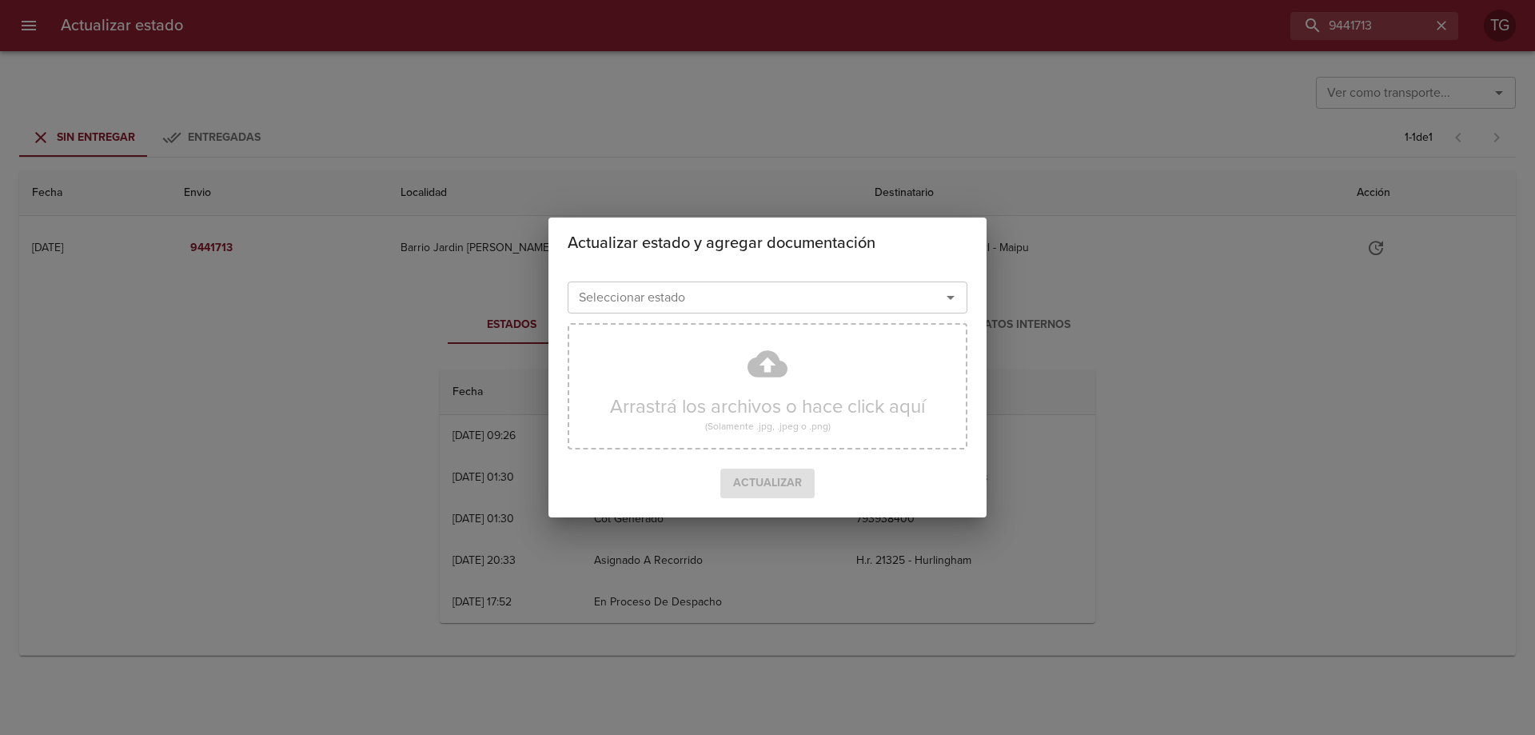
click at [935, 312] on div "Seleccionar estado" at bounding box center [768, 297] width 400 height 32
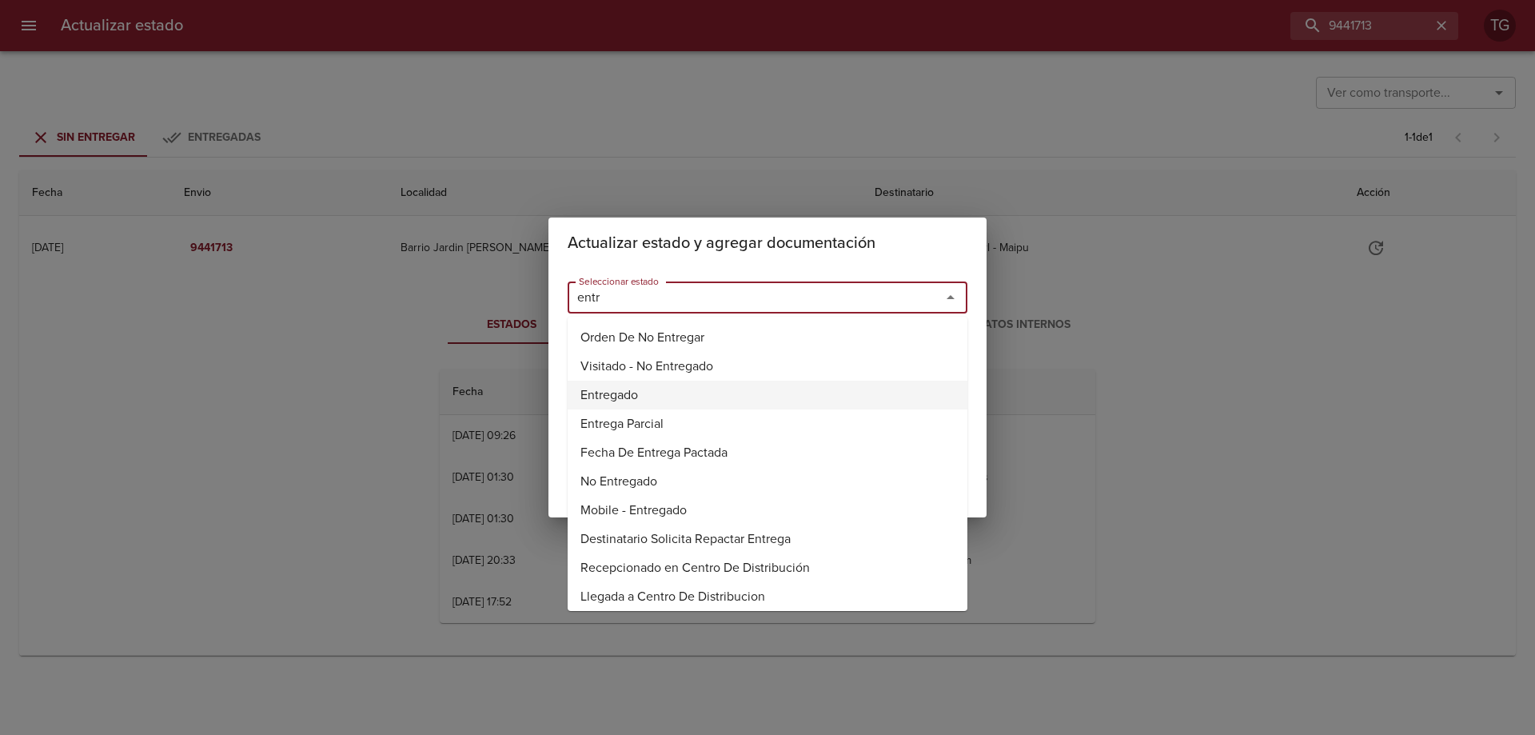
click at [650, 384] on li "Entregado" at bounding box center [768, 395] width 400 height 29
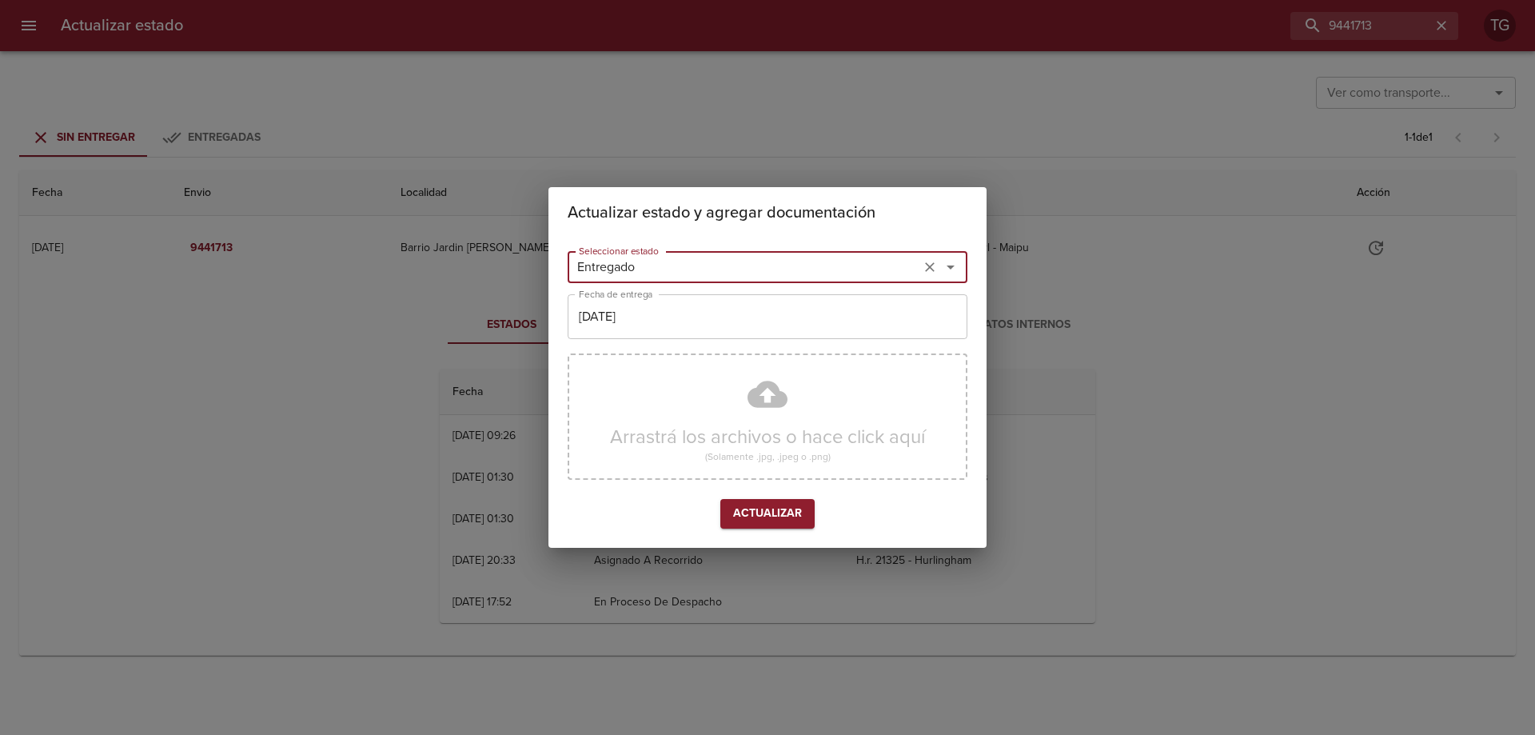
type input "Entregado"
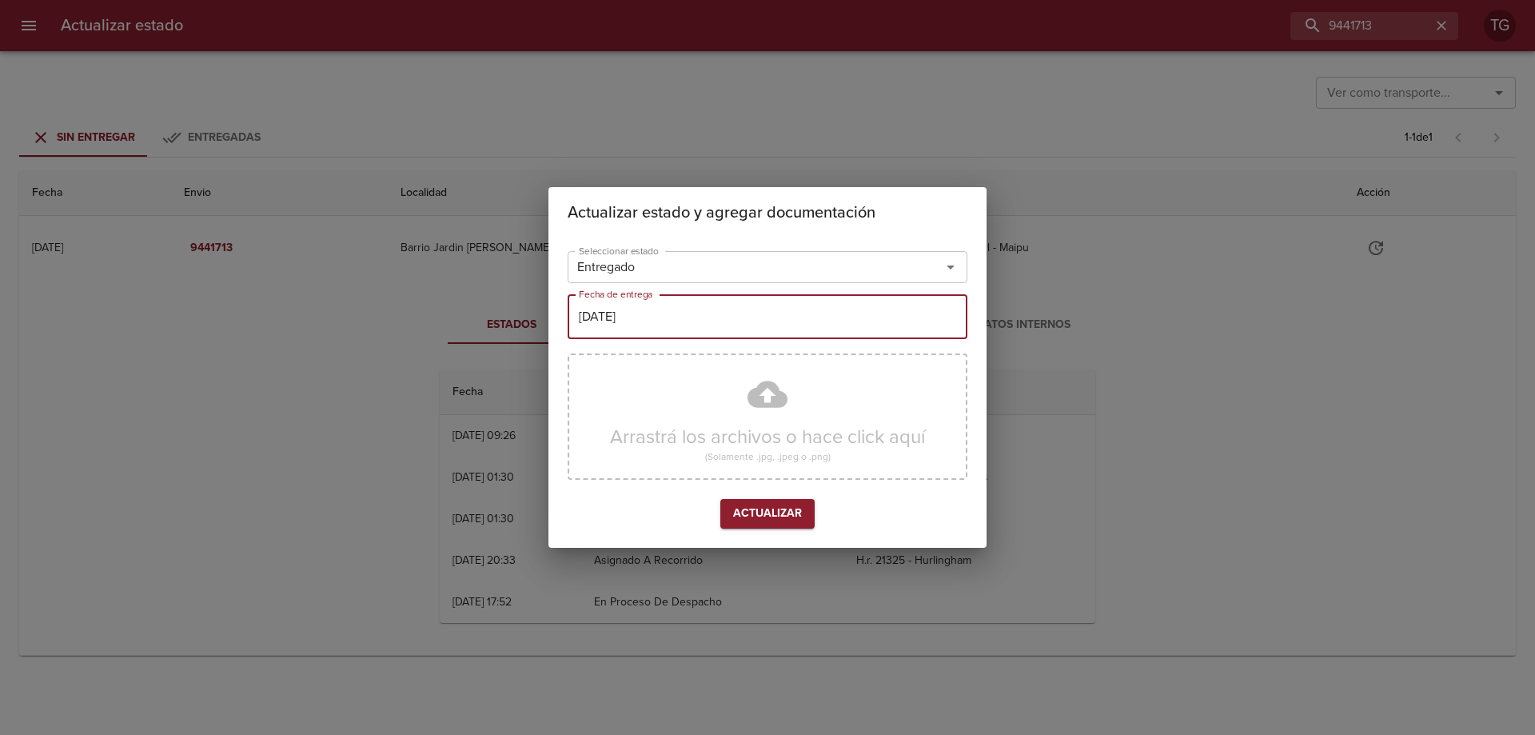
click at [676, 328] on input "[DATE]" at bounding box center [768, 316] width 400 height 45
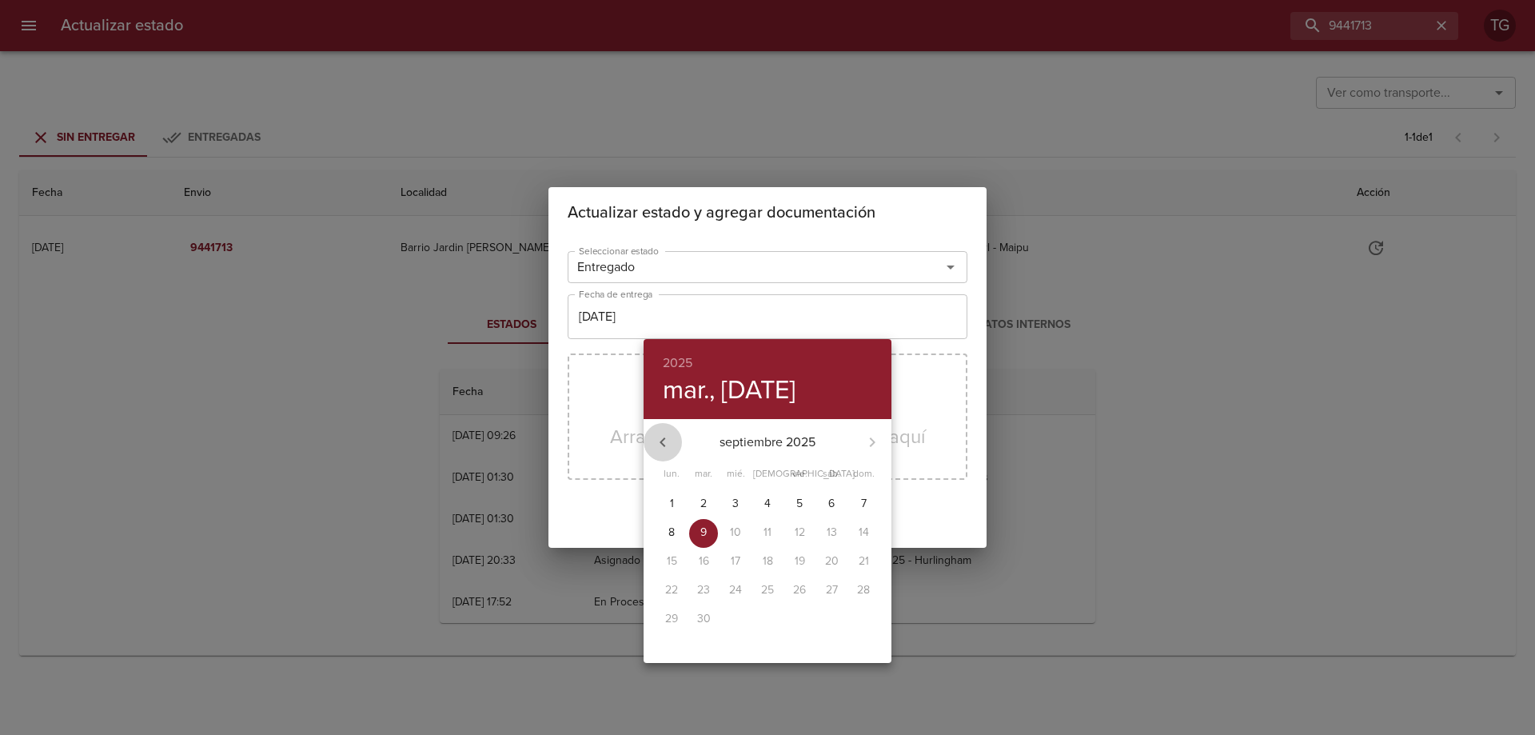
click at [668, 452] on button "button" at bounding box center [662, 442] width 38 height 38
click at [759, 618] on span "31" at bounding box center [767, 619] width 29 height 16
type input "31/07/2025"
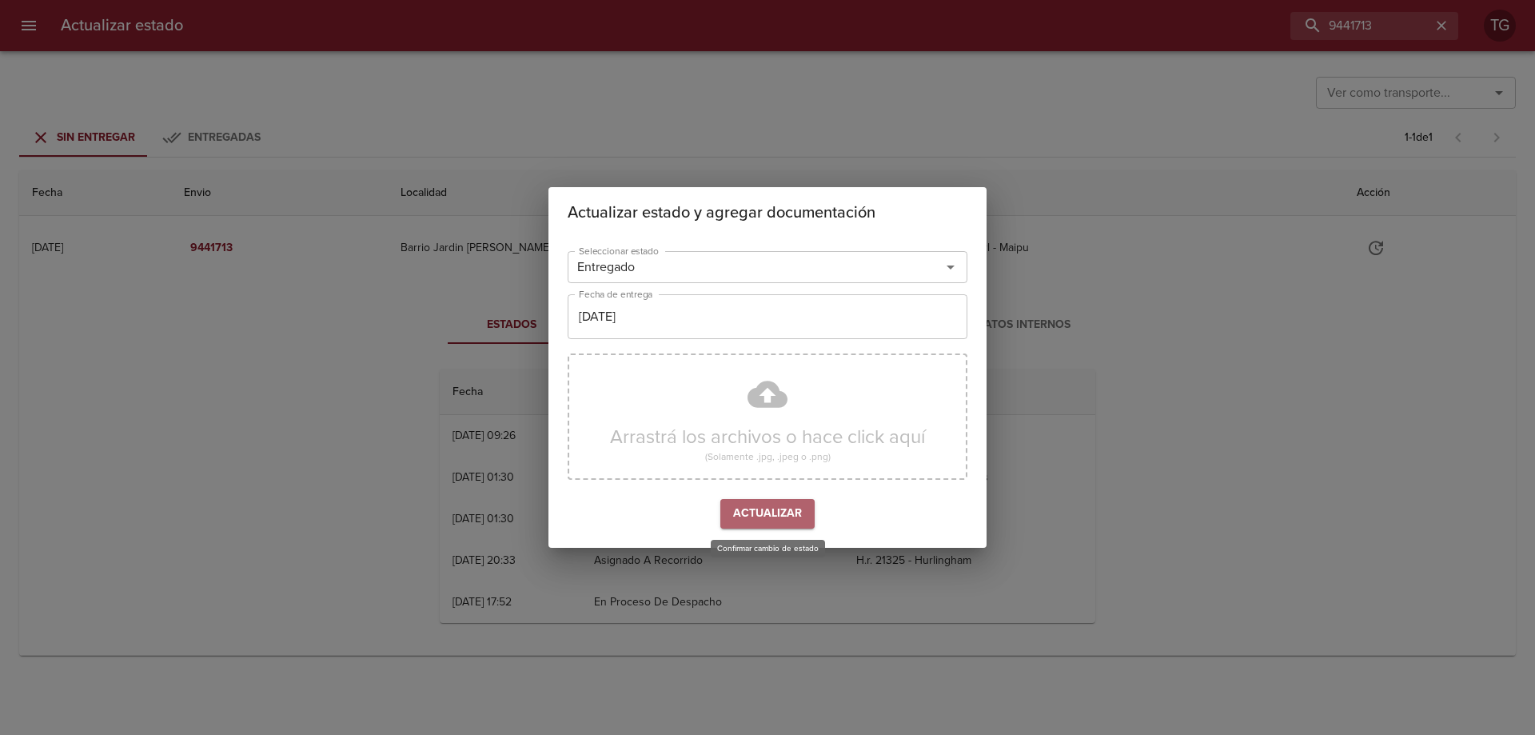
click at [777, 520] on span "Actualizar" at bounding box center [767, 514] width 69 height 20
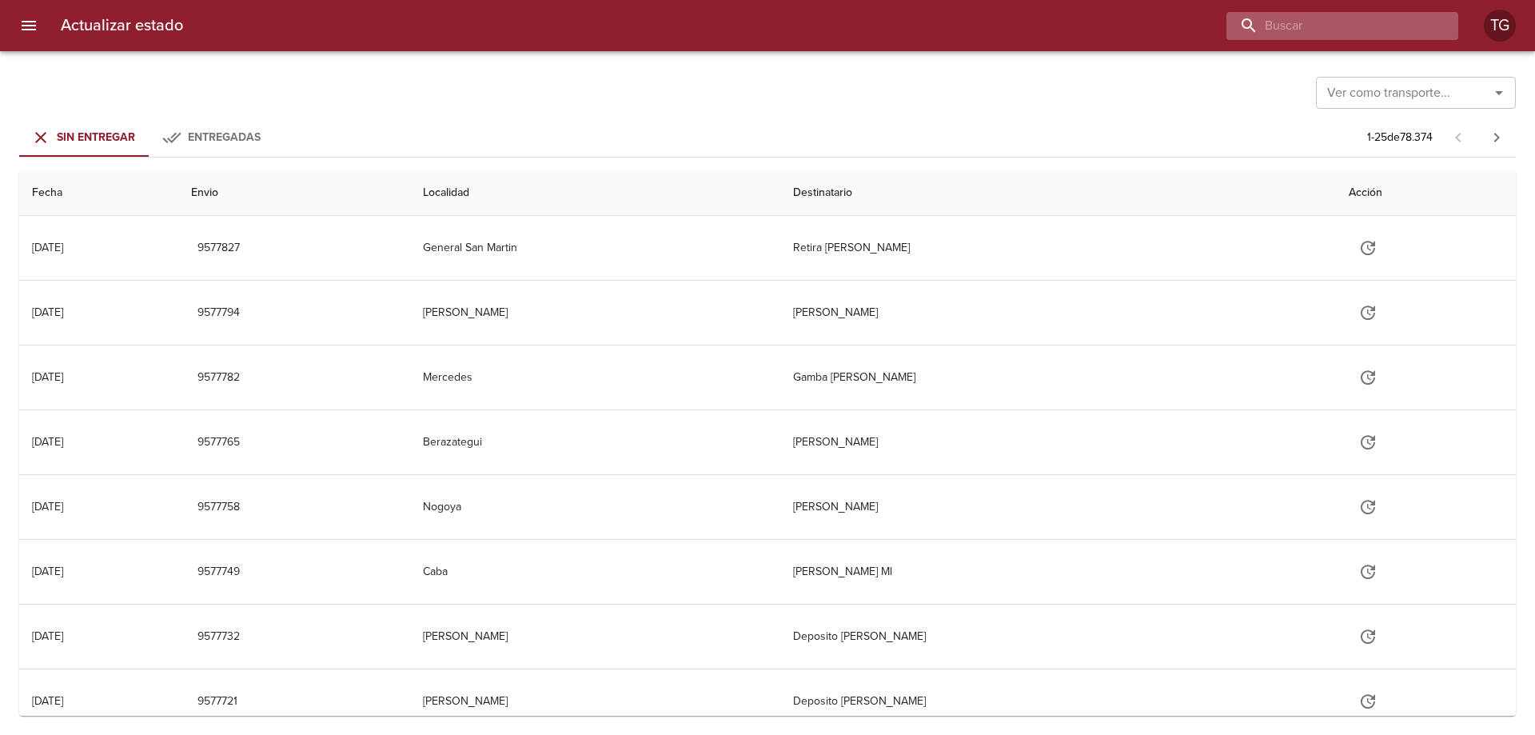
click at [1406, 32] on input "buscar" at bounding box center [1328, 26] width 205 height 28
paste input "9441762"
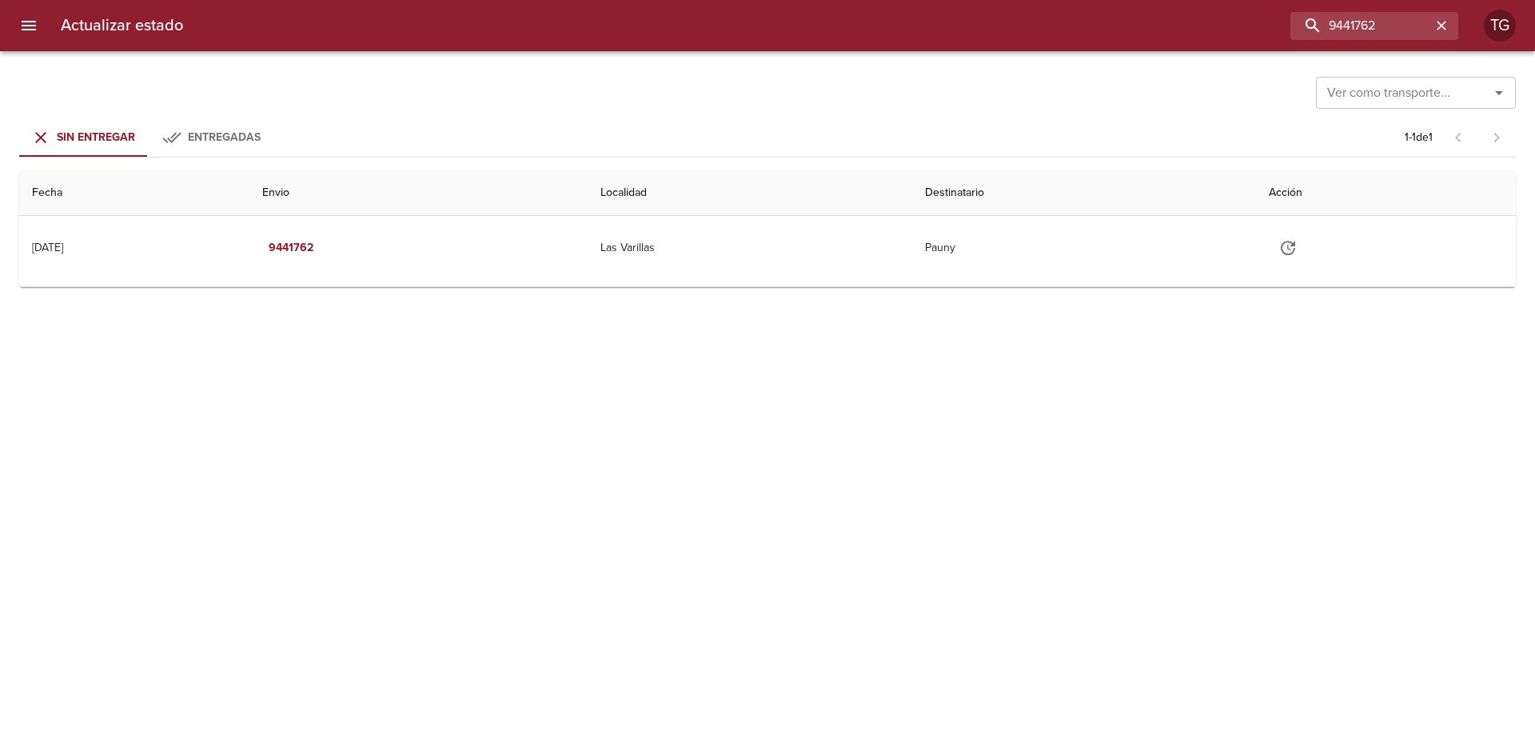
click at [934, 289] on div "Ver como transporte... Ver como transporte... Sin Entregar Entregadas 1 - 1 de …" at bounding box center [767, 392] width 1535 height 683
click at [932, 285] on td "Guia : 9441762" at bounding box center [767, 283] width 1496 height 6
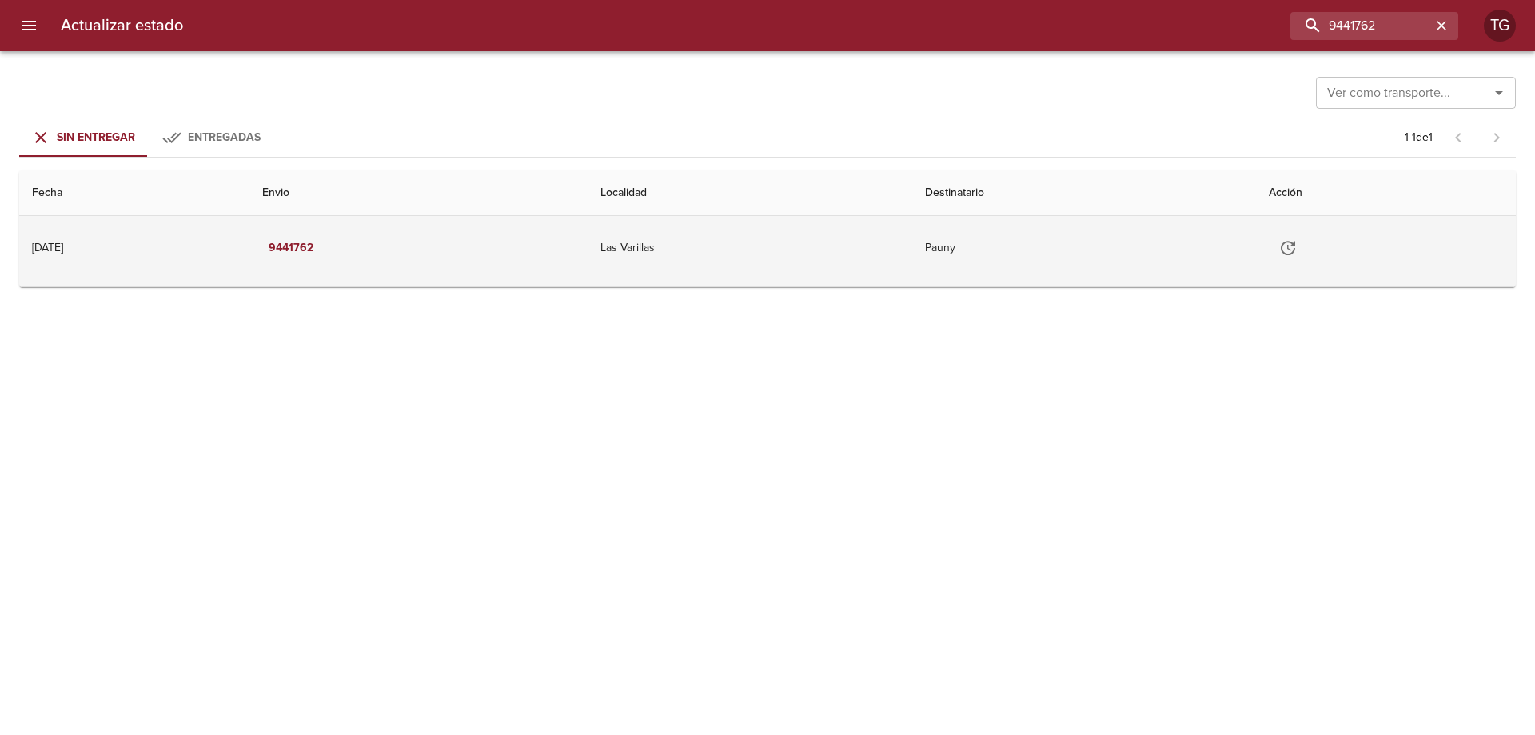
drag, startPoint x: 932, startPoint y: 266, endPoint x: 922, endPoint y: 269, distance: 10.7
click at [912, 268] on td "Las Varillas" at bounding box center [750, 248] width 325 height 64
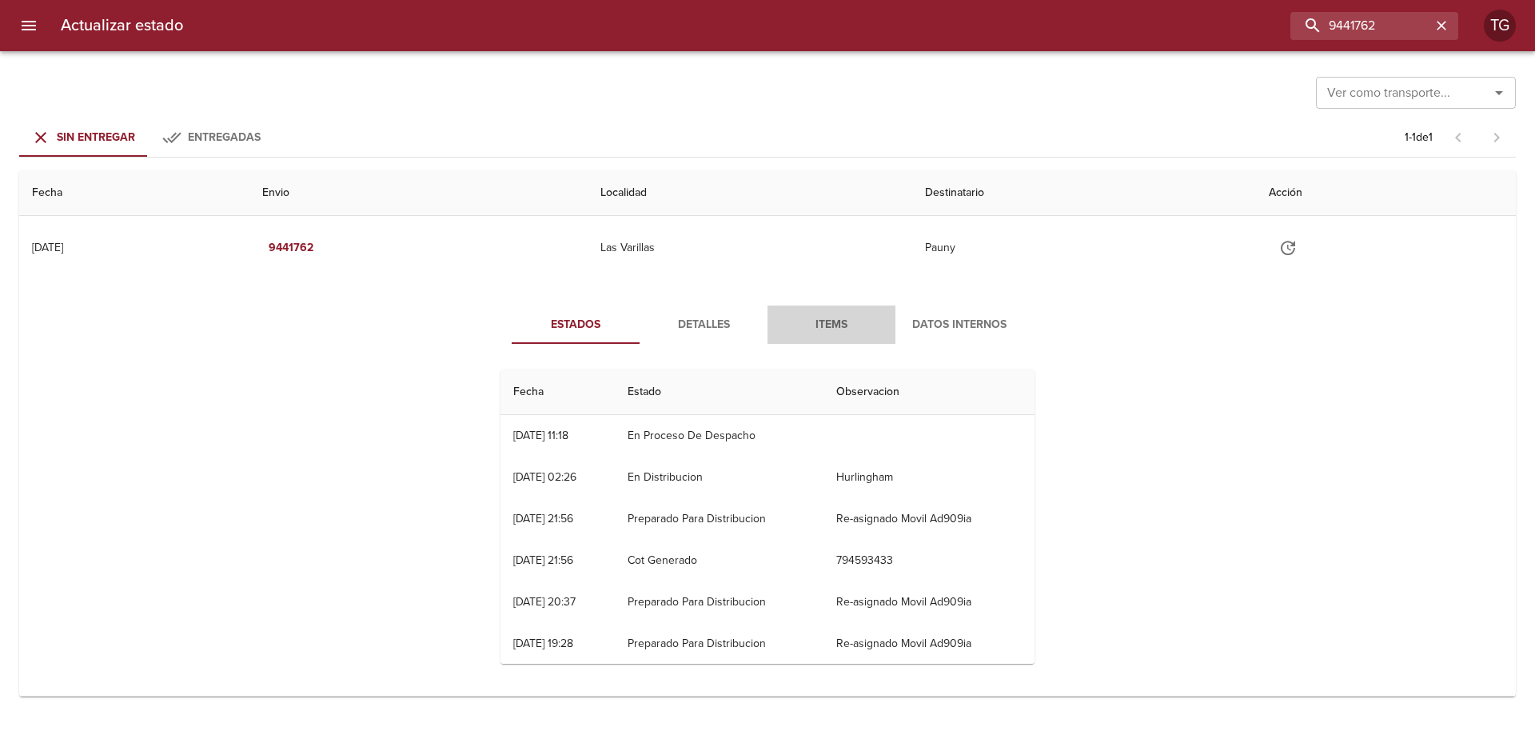
click at [855, 331] on span "Items" at bounding box center [831, 325] width 109 height 20
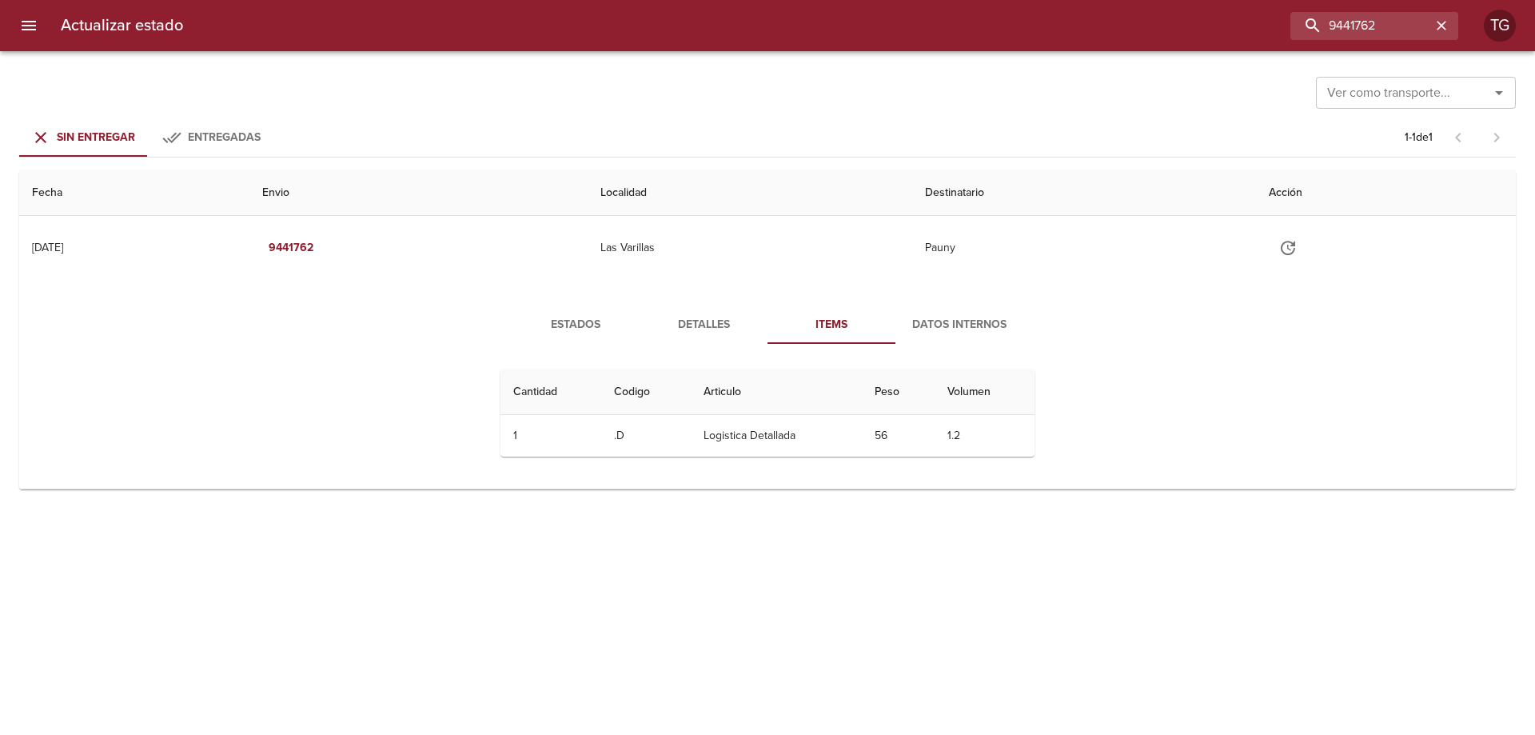
click at [705, 337] on button "Detalles" at bounding box center [703, 324] width 128 height 38
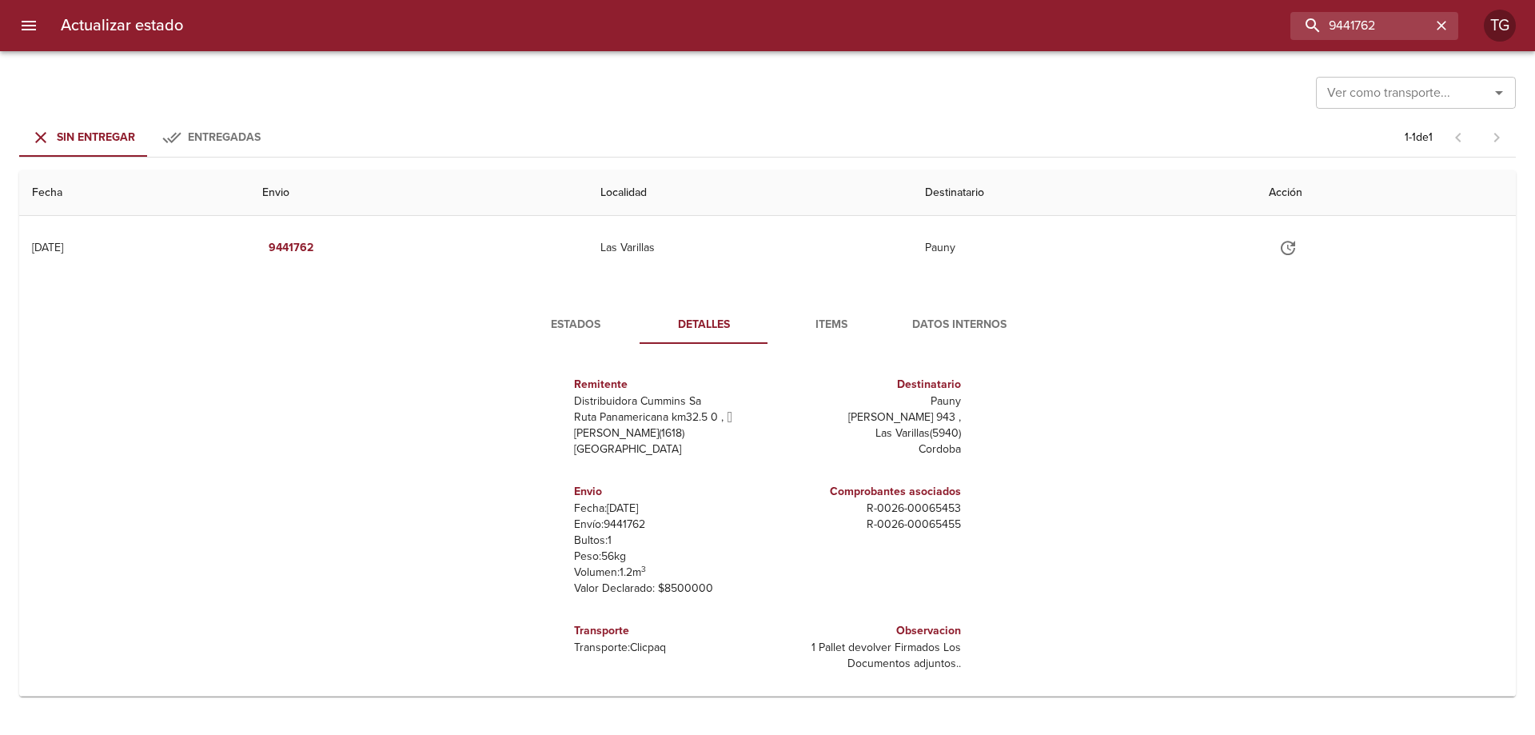
drag, startPoint x: 600, startPoint y: 316, endPoint x: 586, endPoint y: 324, distance: 15.8
click at [591, 320] on span "Estados" at bounding box center [575, 325] width 109 height 20
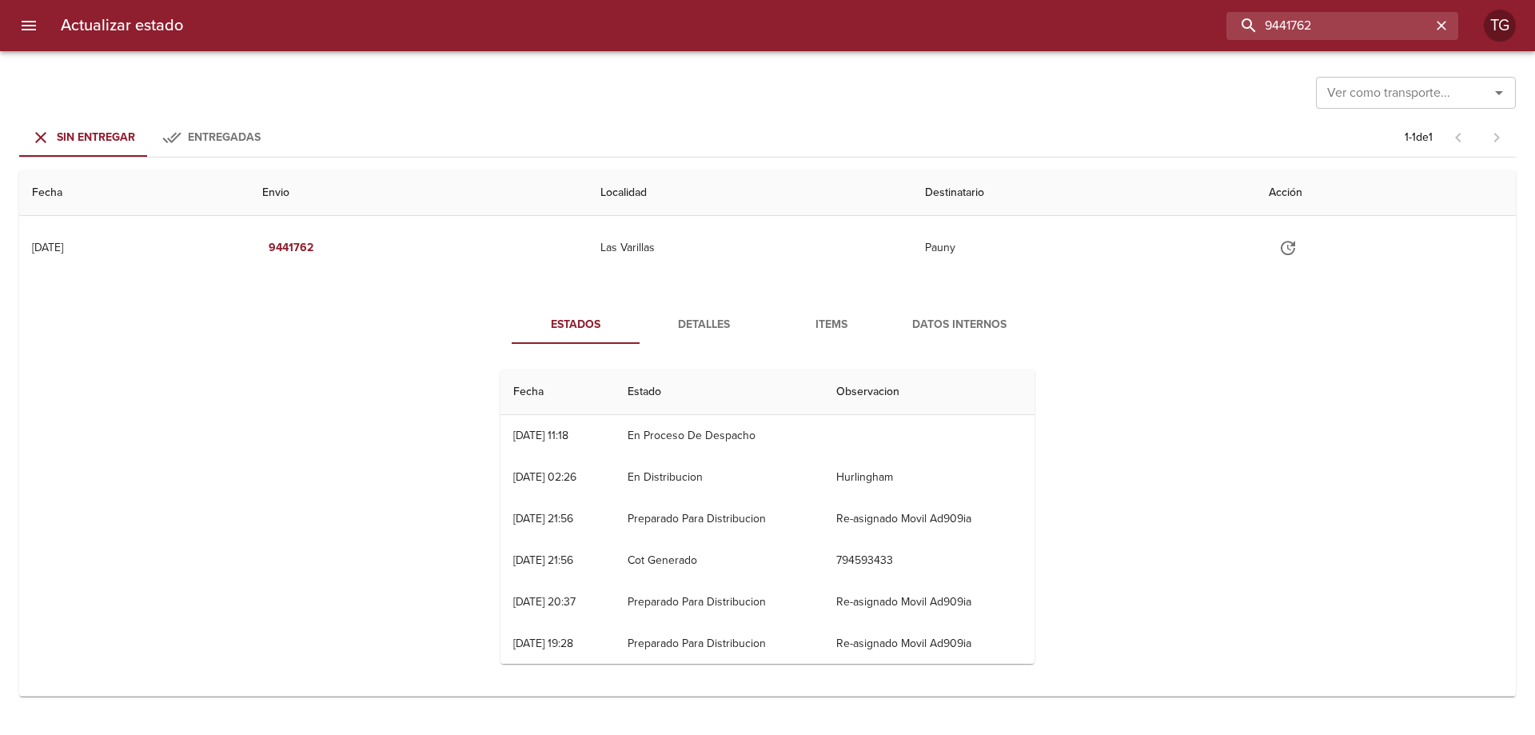
drag, startPoint x: 1369, startPoint y: 25, endPoint x: 898, endPoint y: 25, distance: 471.6
click at [906, 25] on div "9441762" at bounding box center [827, 26] width 1262 height 28
paste input "809"
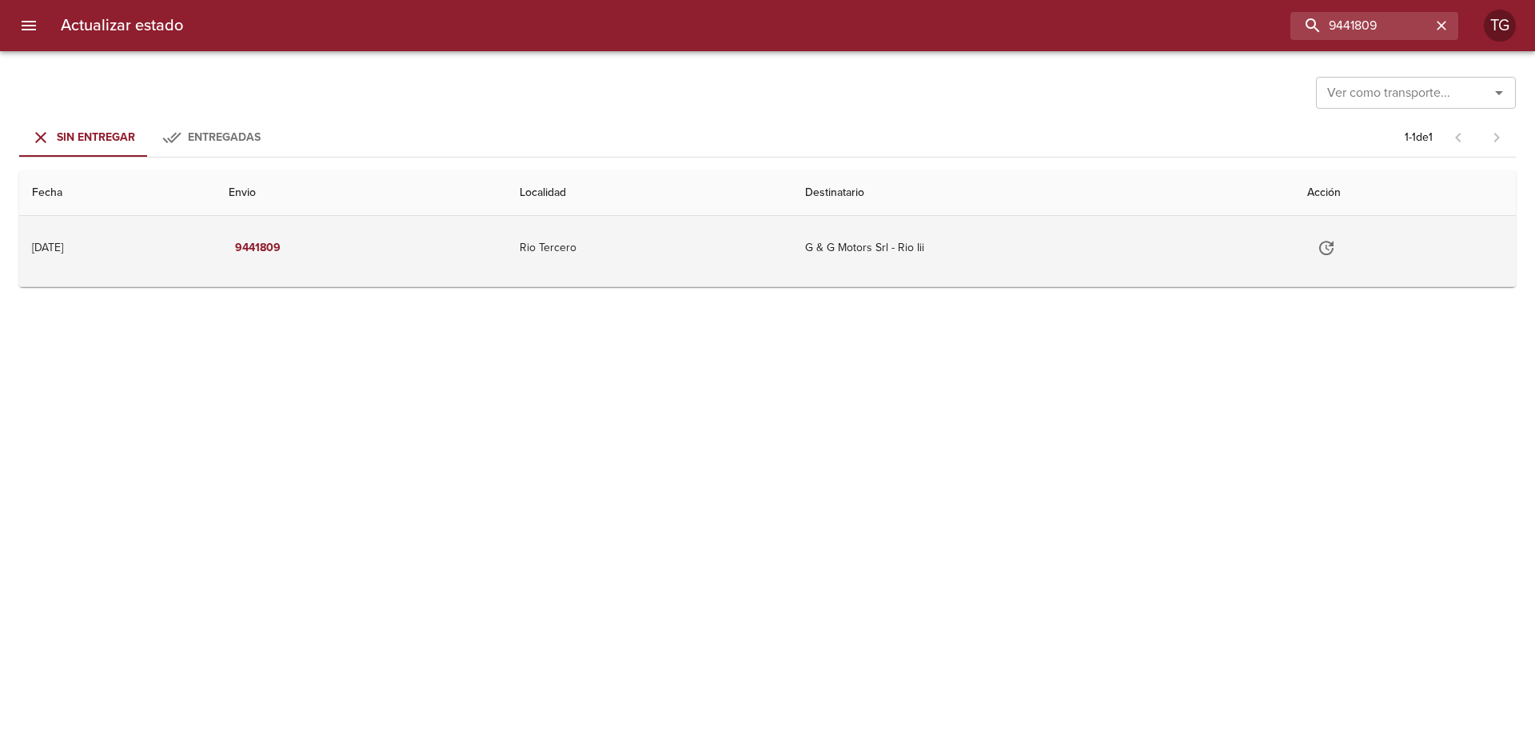
click at [867, 264] on td "G & G Motors Srl - Rio Iii" at bounding box center [1042, 248] width 501 height 64
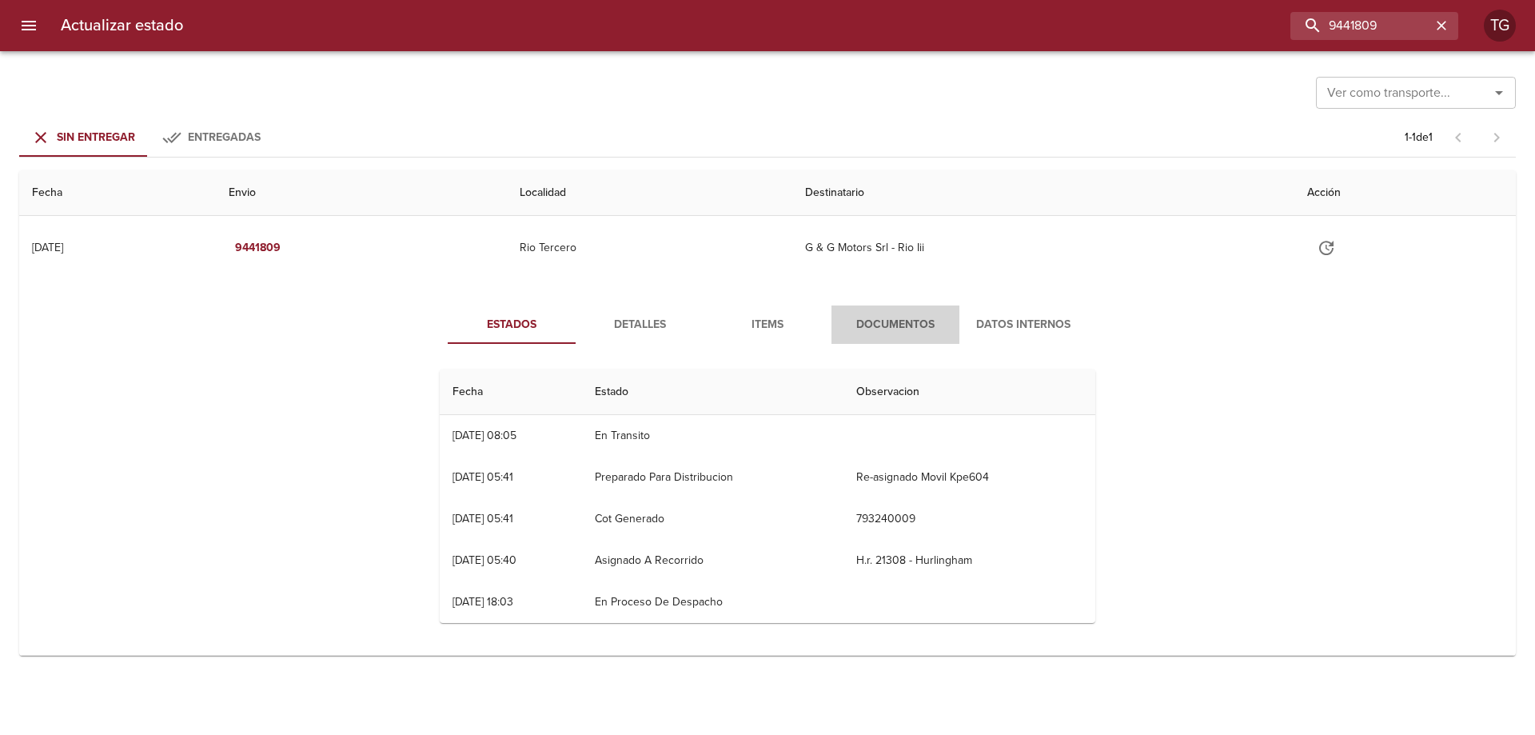
click at [920, 333] on span "Documentos" at bounding box center [895, 325] width 109 height 20
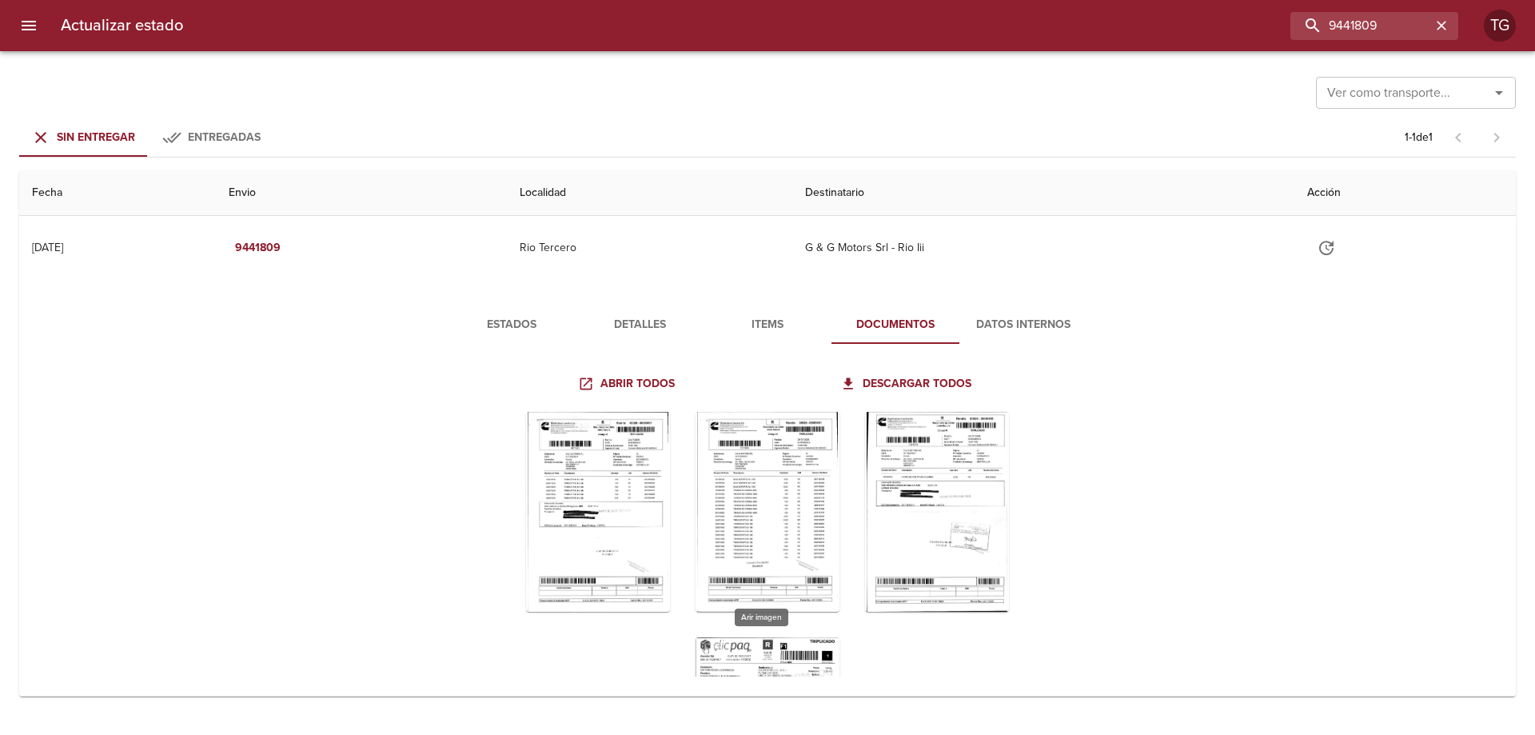
click at [779, 640] on div "Tabla de envíos del cliente" at bounding box center [767, 737] width 144 height 200
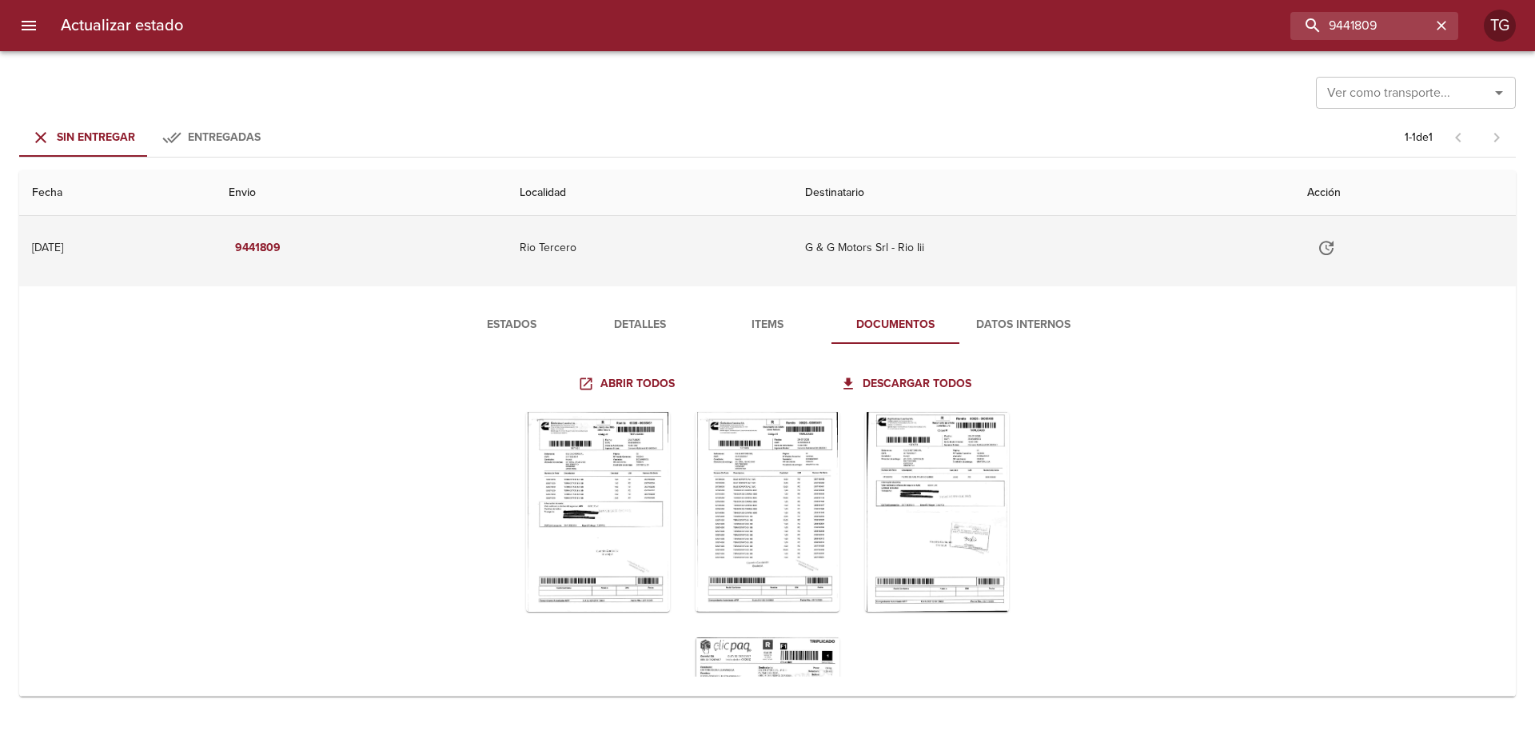
click at [1069, 245] on td "G & G Motors Srl - Rio Iii" at bounding box center [1042, 248] width 501 height 64
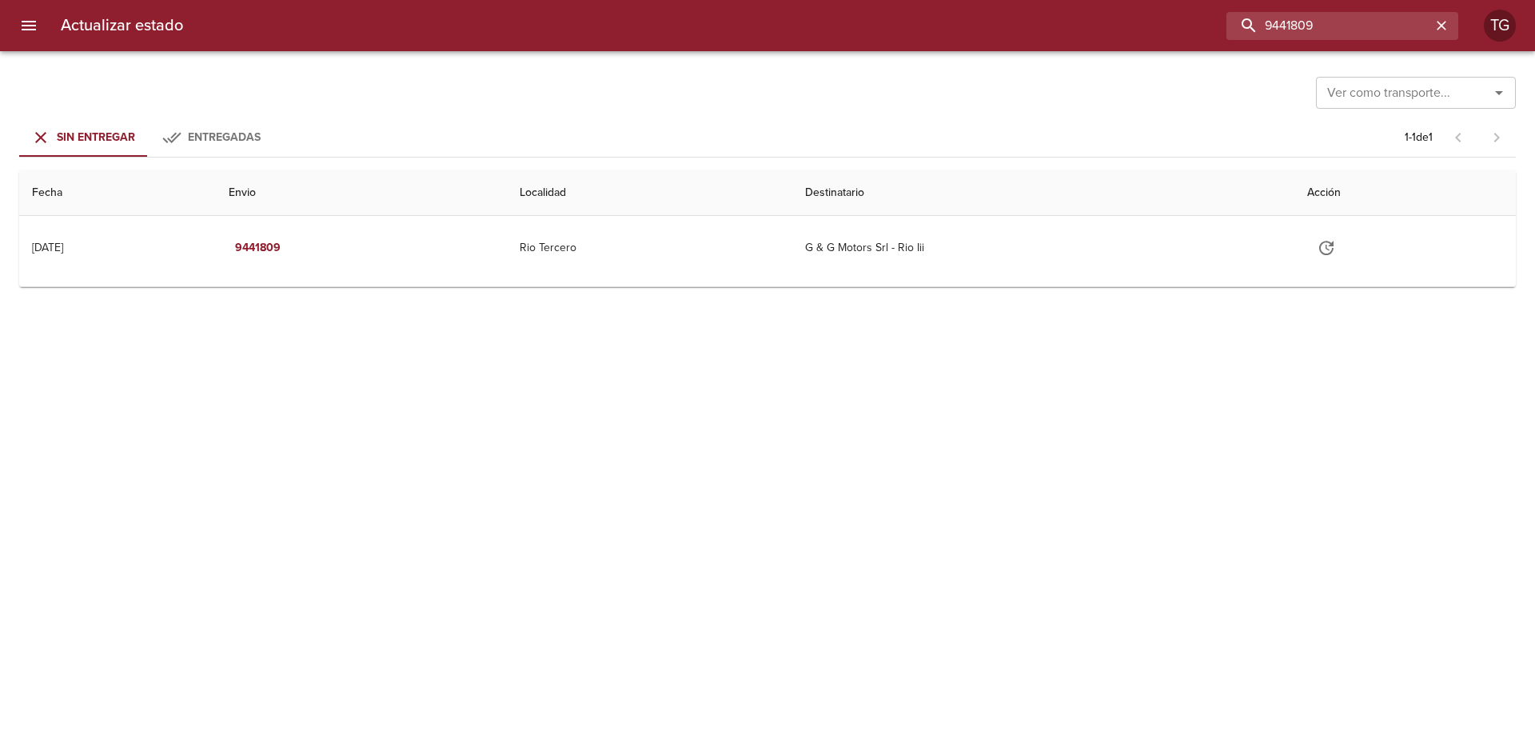
drag, startPoint x: 1389, startPoint y: 20, endPoint x: 949, endPoint y: -39, distance: 443.6
click at [949, 0] on html "Actualizar estado 9441809 TG Ver como transporte... Ver como transporte... Sin …" at bounding box center [767, 0] width 1535 height 0
paste input "53785"
type input "9453785"
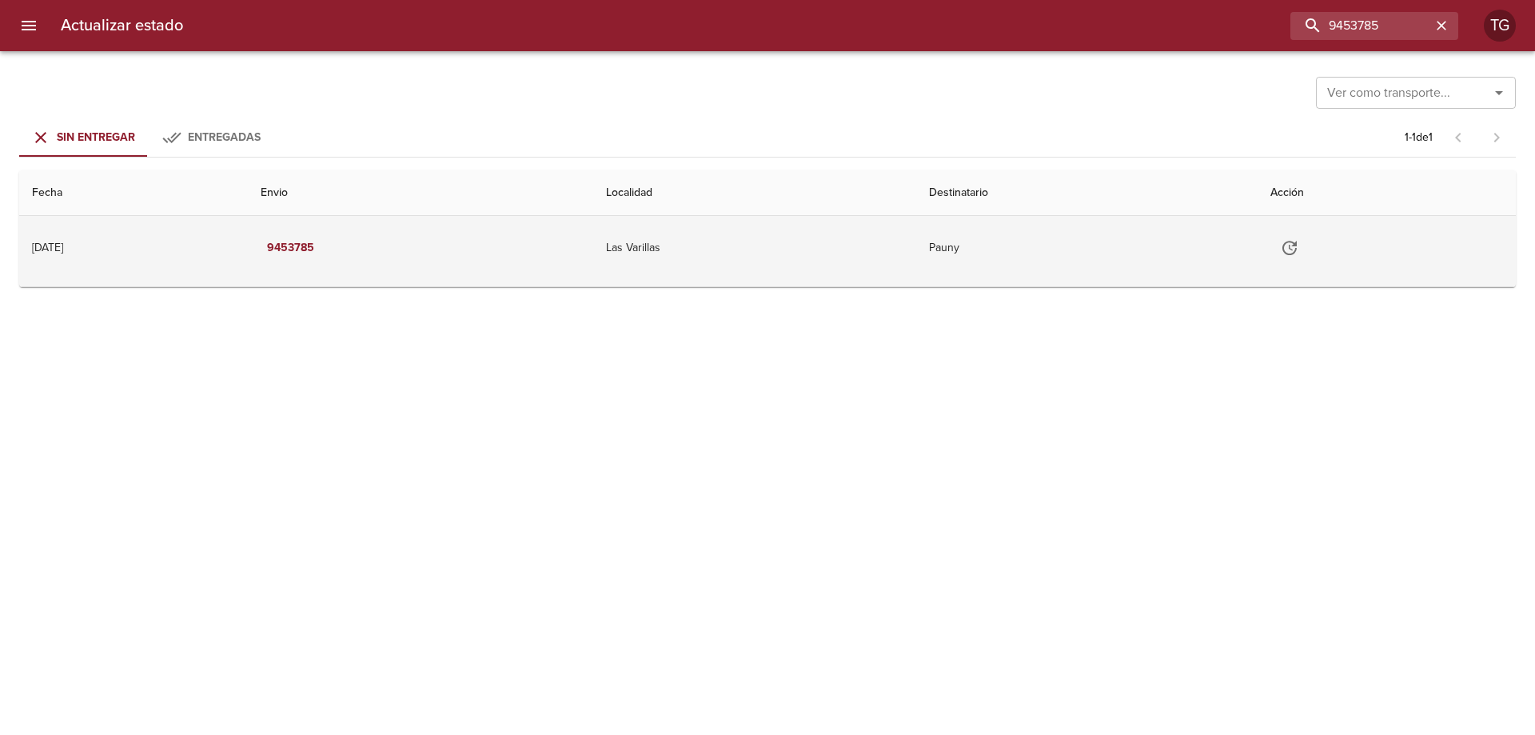
click at [954, 265] on td "Pauny" at bounding box center [1087, 248] width 342 height 64
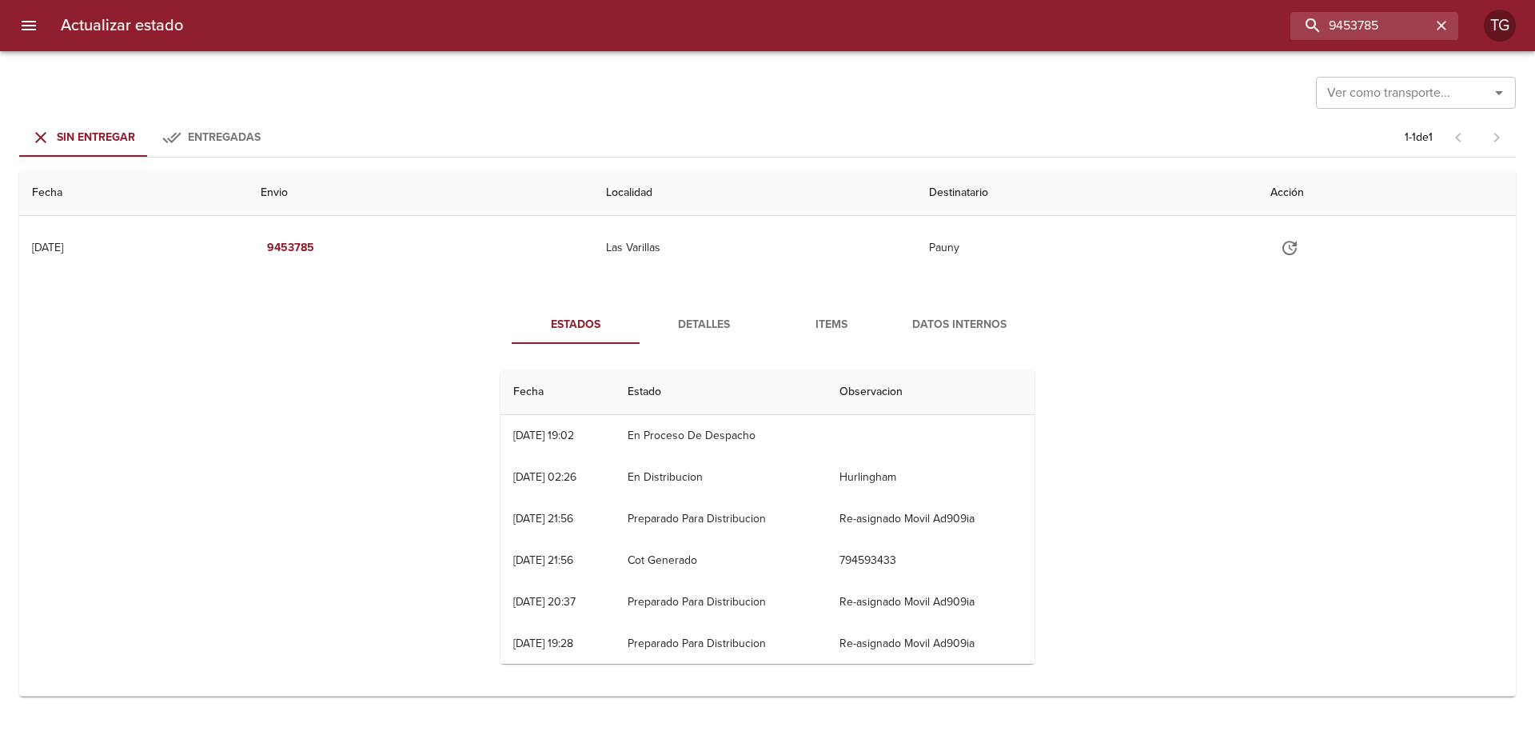
click at [831, 327] on span "Items" at bounding box center [831, 325] width 109 height 20
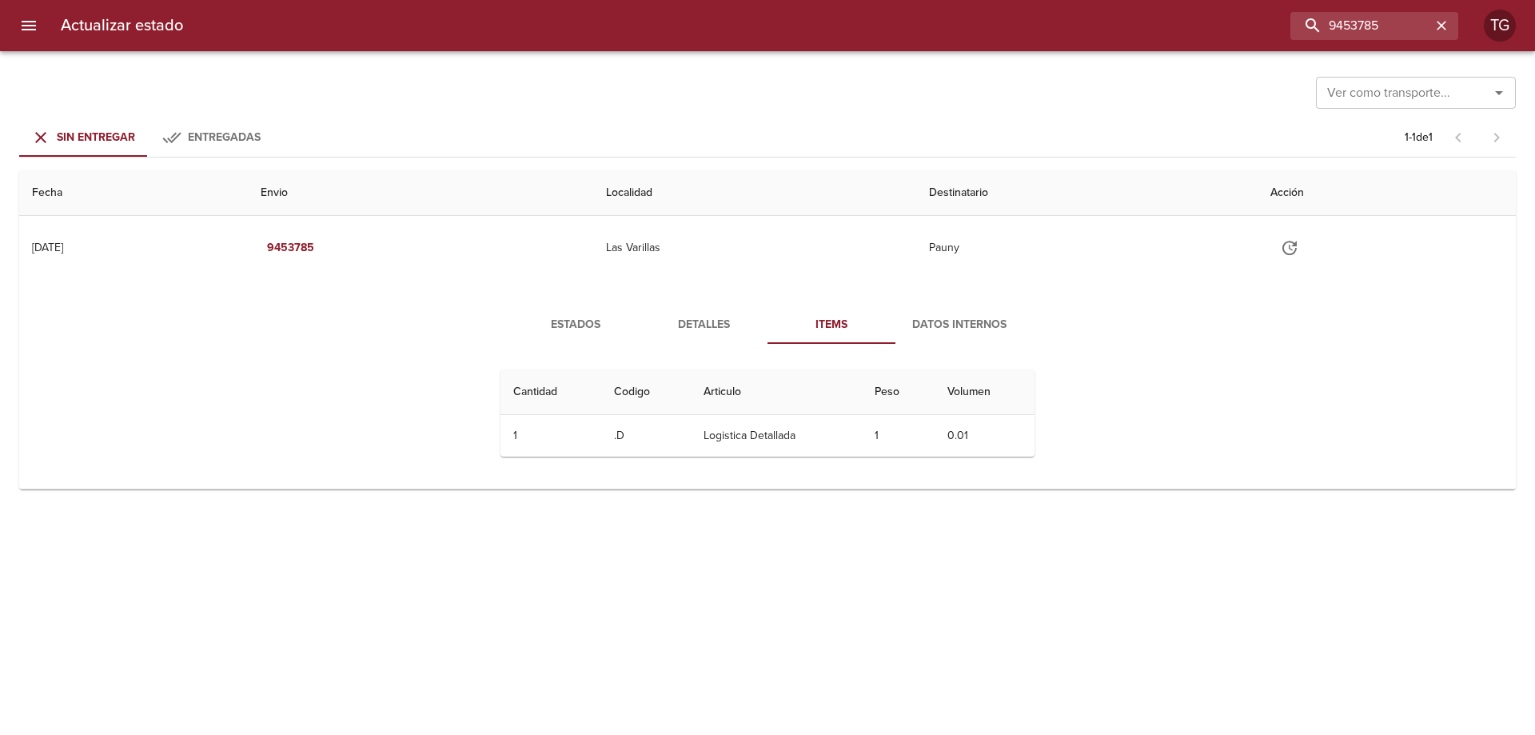
click at [699, 336] on button "Detalles" at bounding box center [703, 324] width 128 height 38
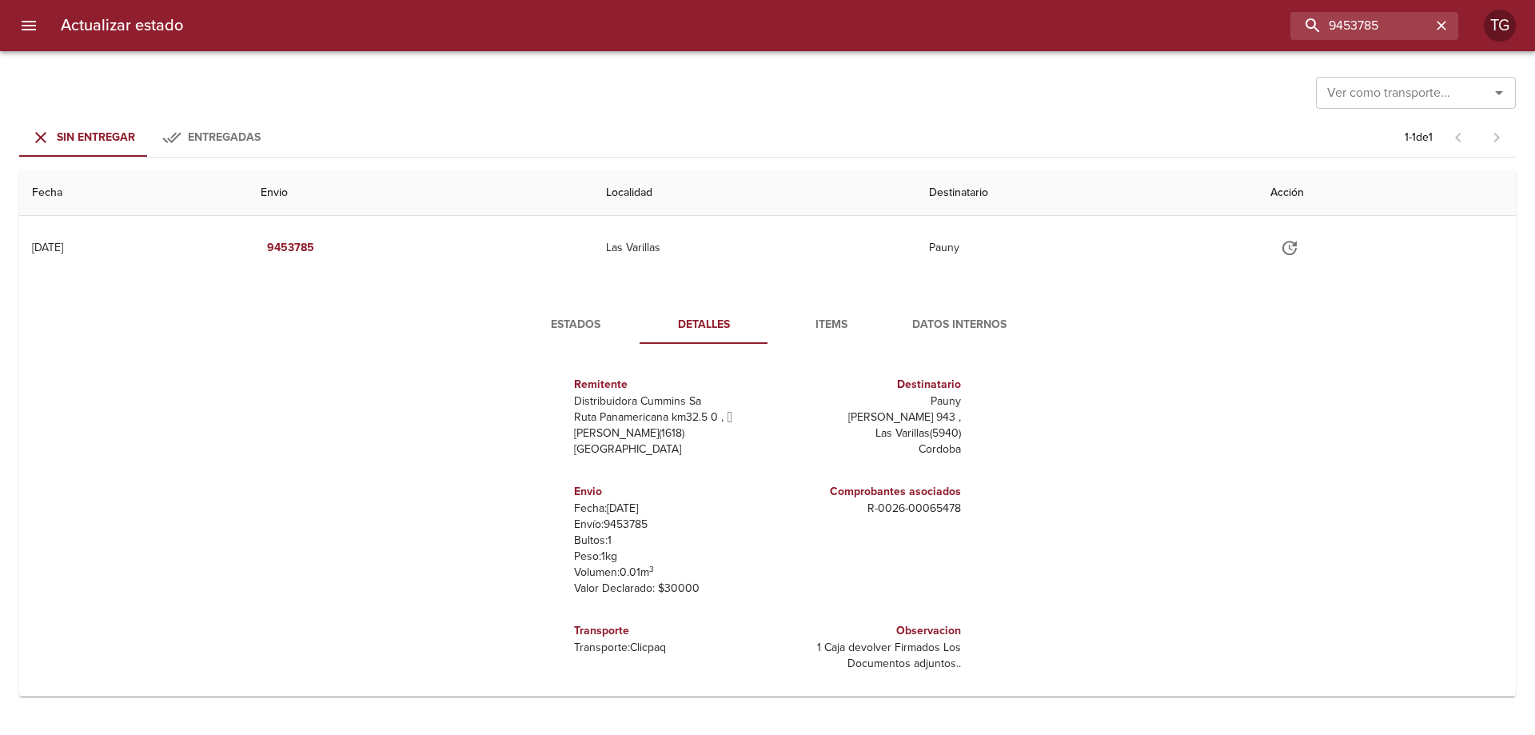
click at [578, 322] on span "Estados" at bounding box center [575, 325] width 109 height 20
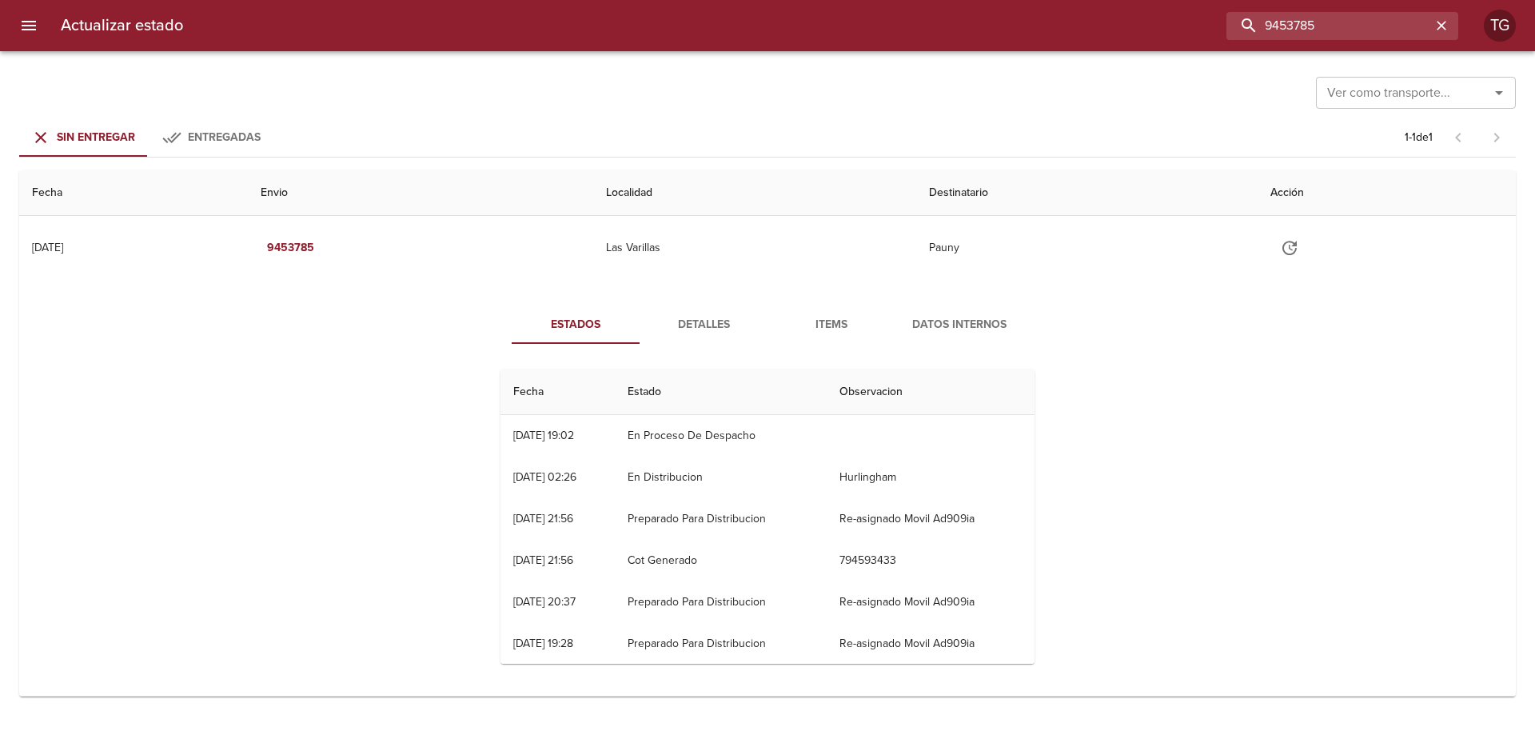
drag, startPoint x: 1374, startPoint y: 22, endPoint x: 832, endPoint y: 23, distance: 542.0
click at [845, 22] on div "9453785" at bounding box center [827, 26] width 1262 height 28
paste input "832"
type input "9453832"
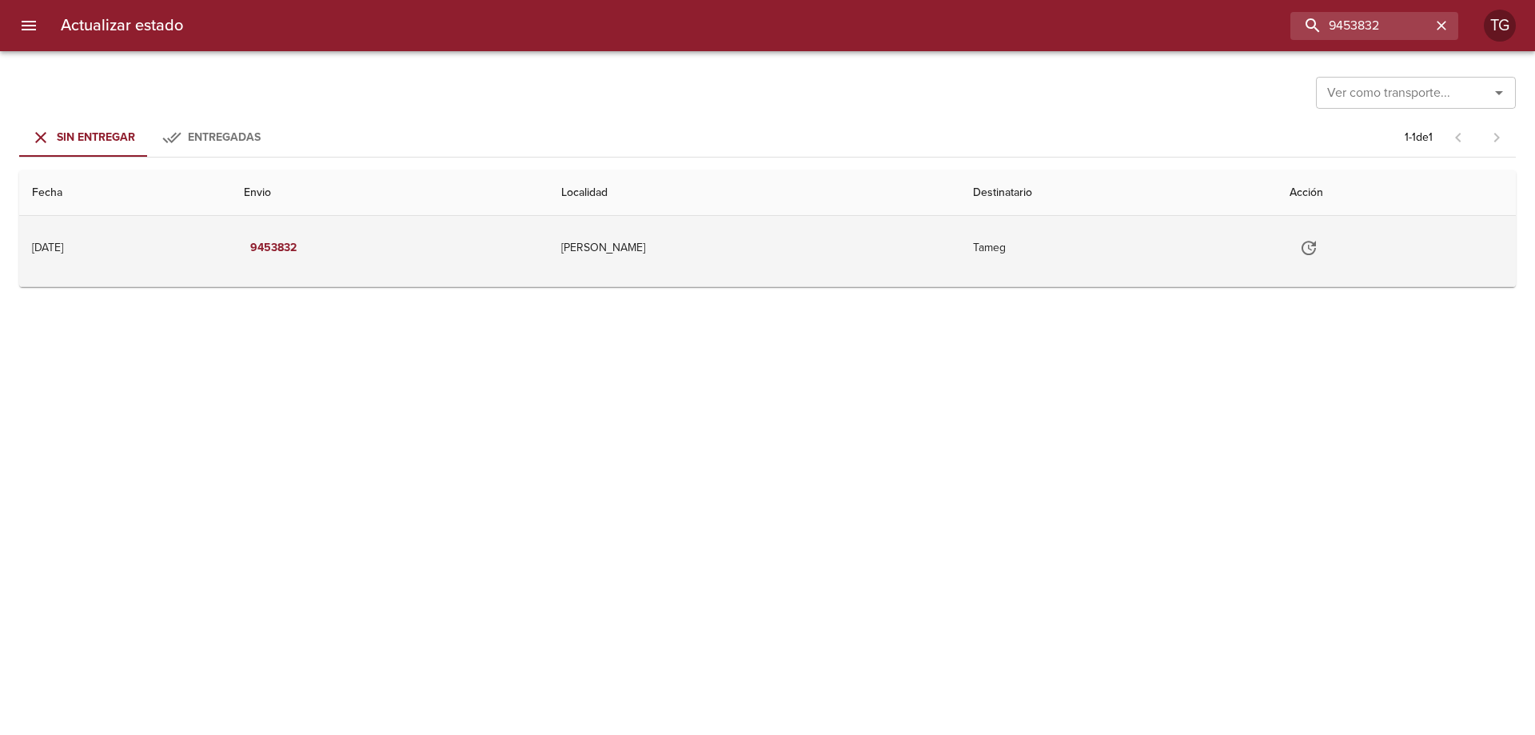
drag, startPoint x: 848, startPoint y: 251, endPoint x: 863, endPoint y: 277, distance: 29.7
click at [848, 252] on td "Jose Leon Suarez" at bounding box center [754, 248] width 412 height 64
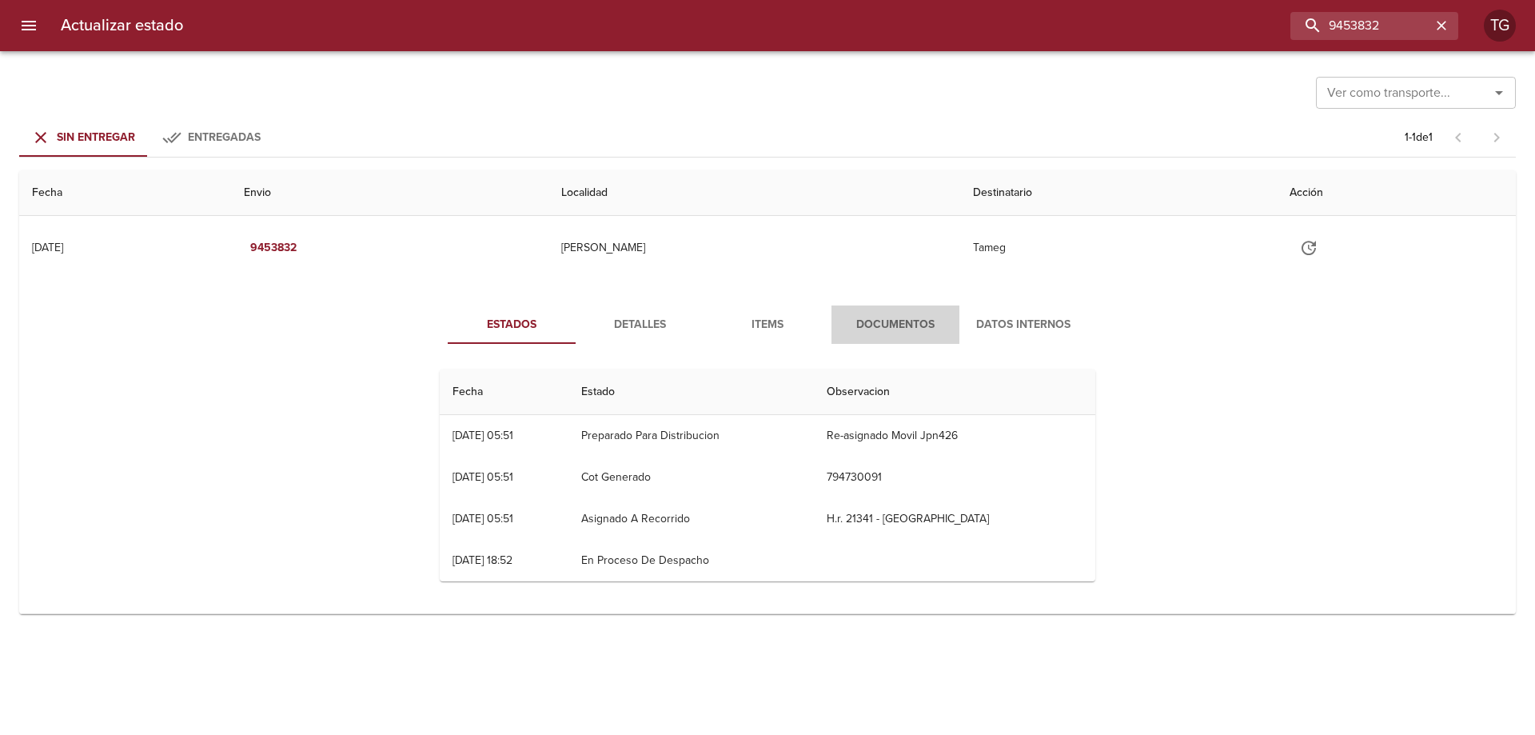
click at [893, 321] on span "Documentos" at bounding box center [895, 325] width 109 height 20
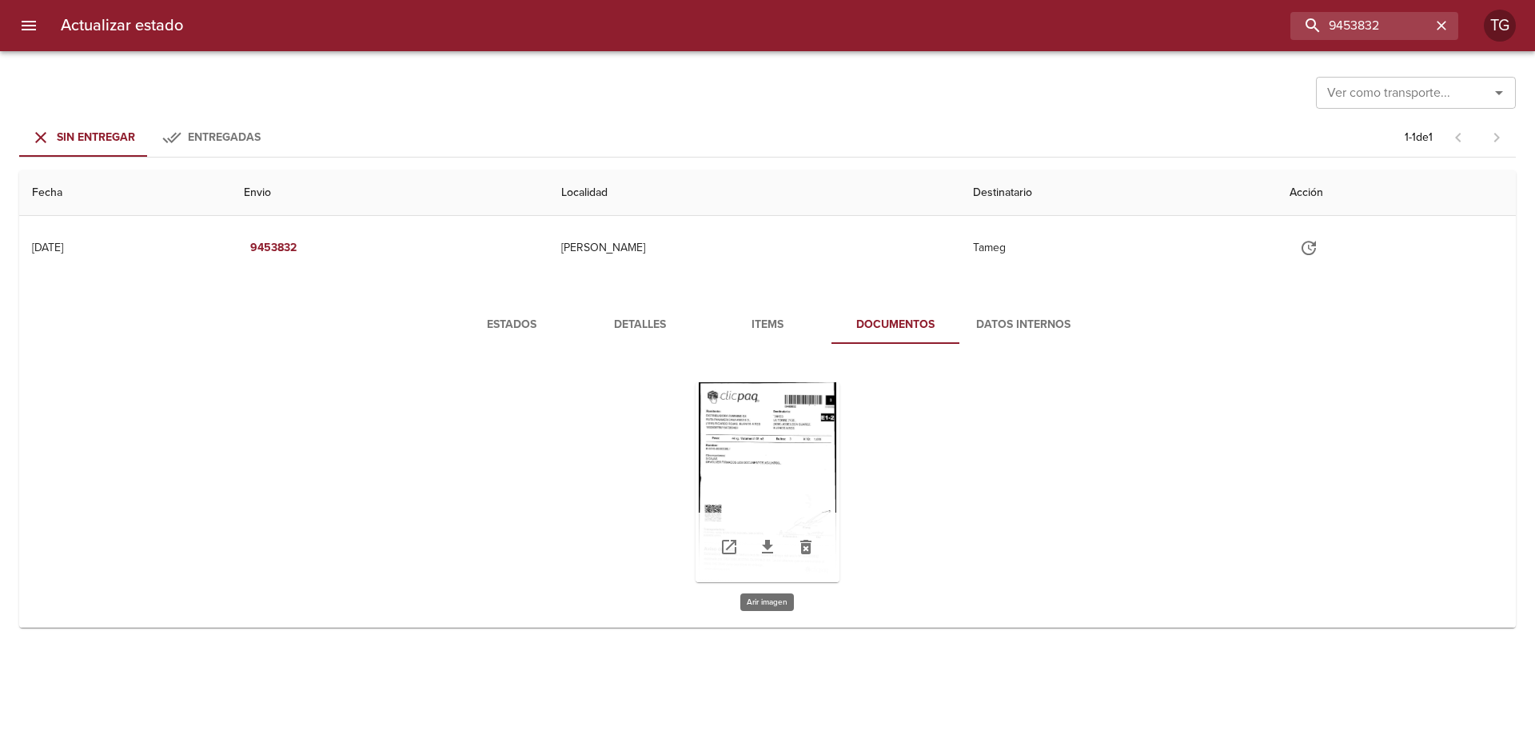
click at [799, 452] on div "Tabla de envíos del cliente" at bounding box center [767, 482] width 144 height 200
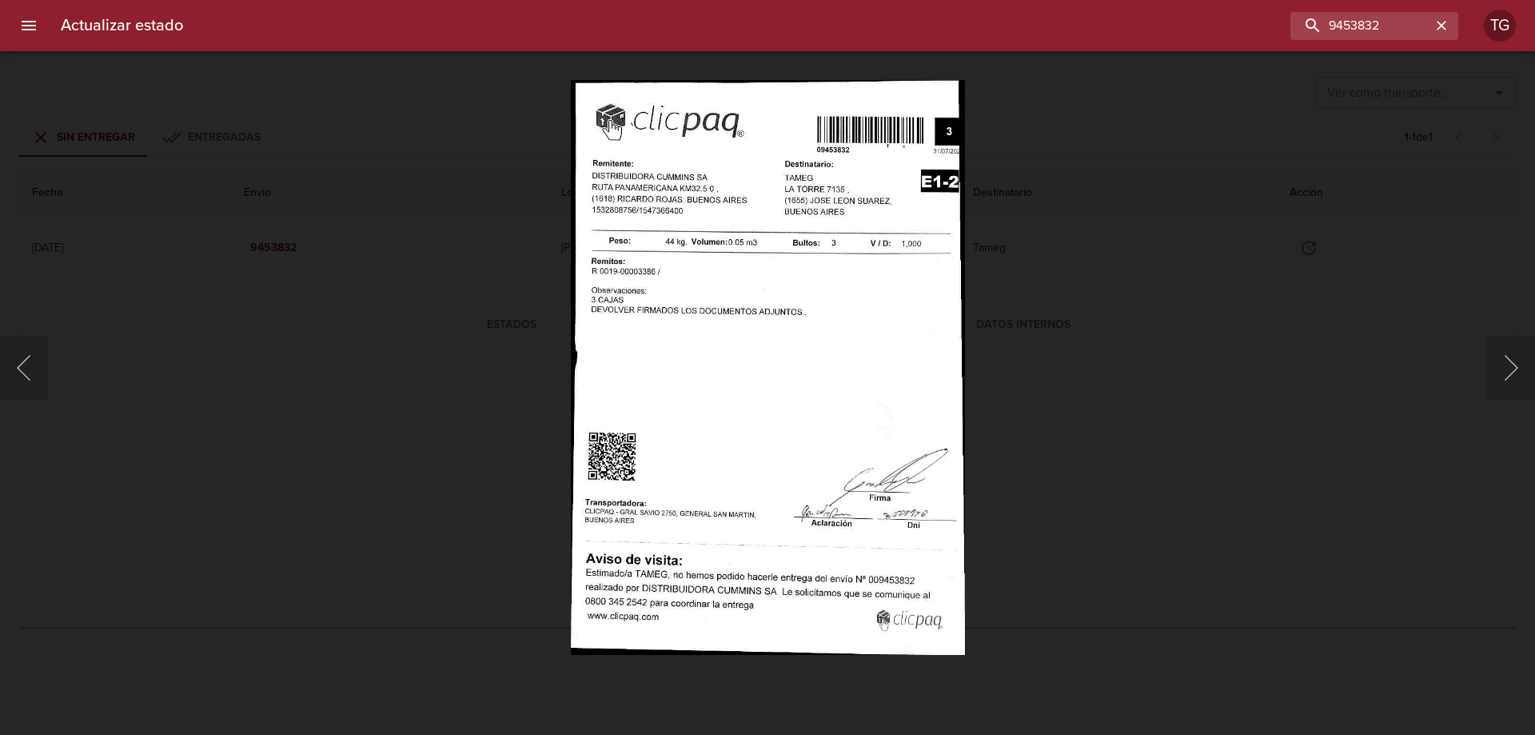
click at [1042, 452] on div "Lightbox" at bounding box center [767, 367] width 1535 height 735
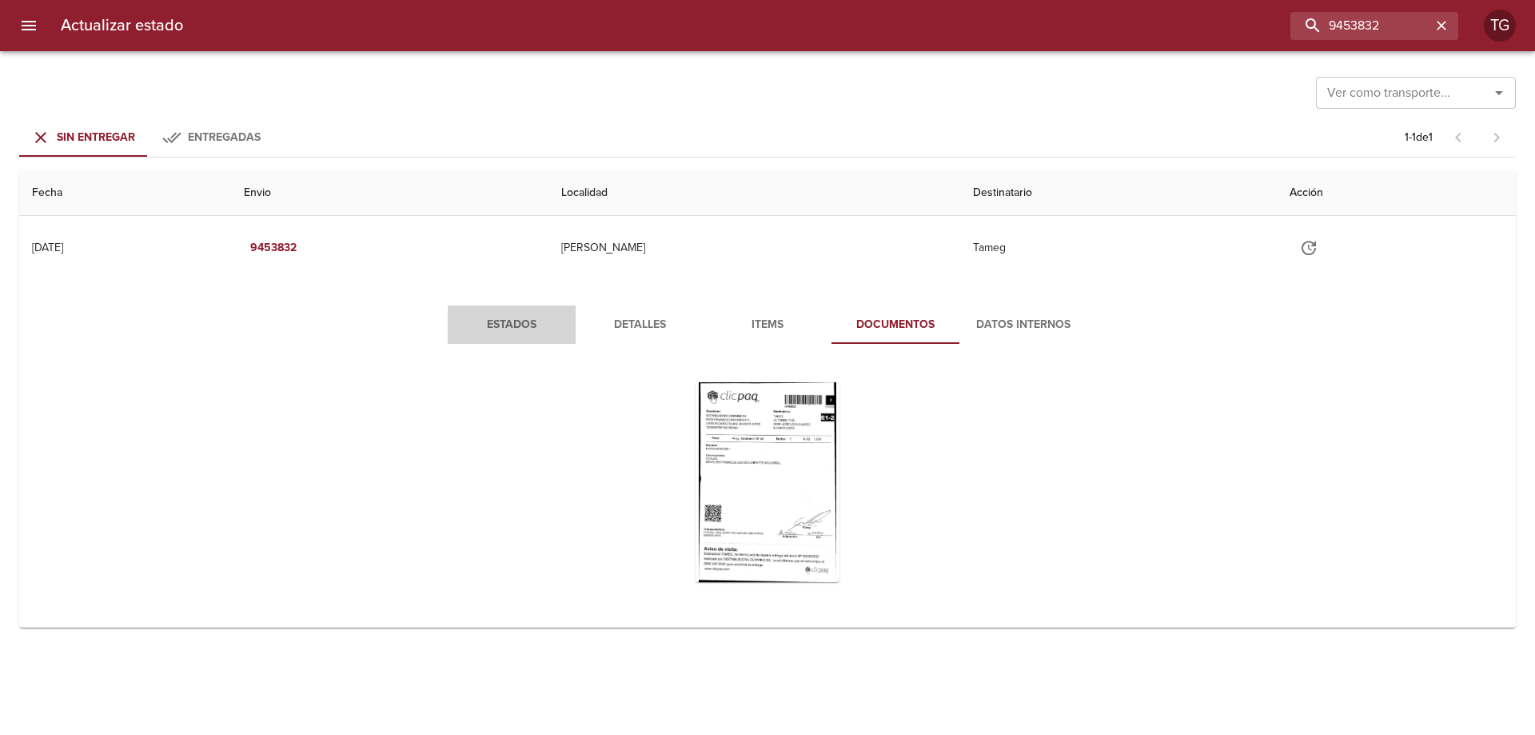
click at [503, 325] on span "Estados" at bounding box center [511, 325] width 109 height 20
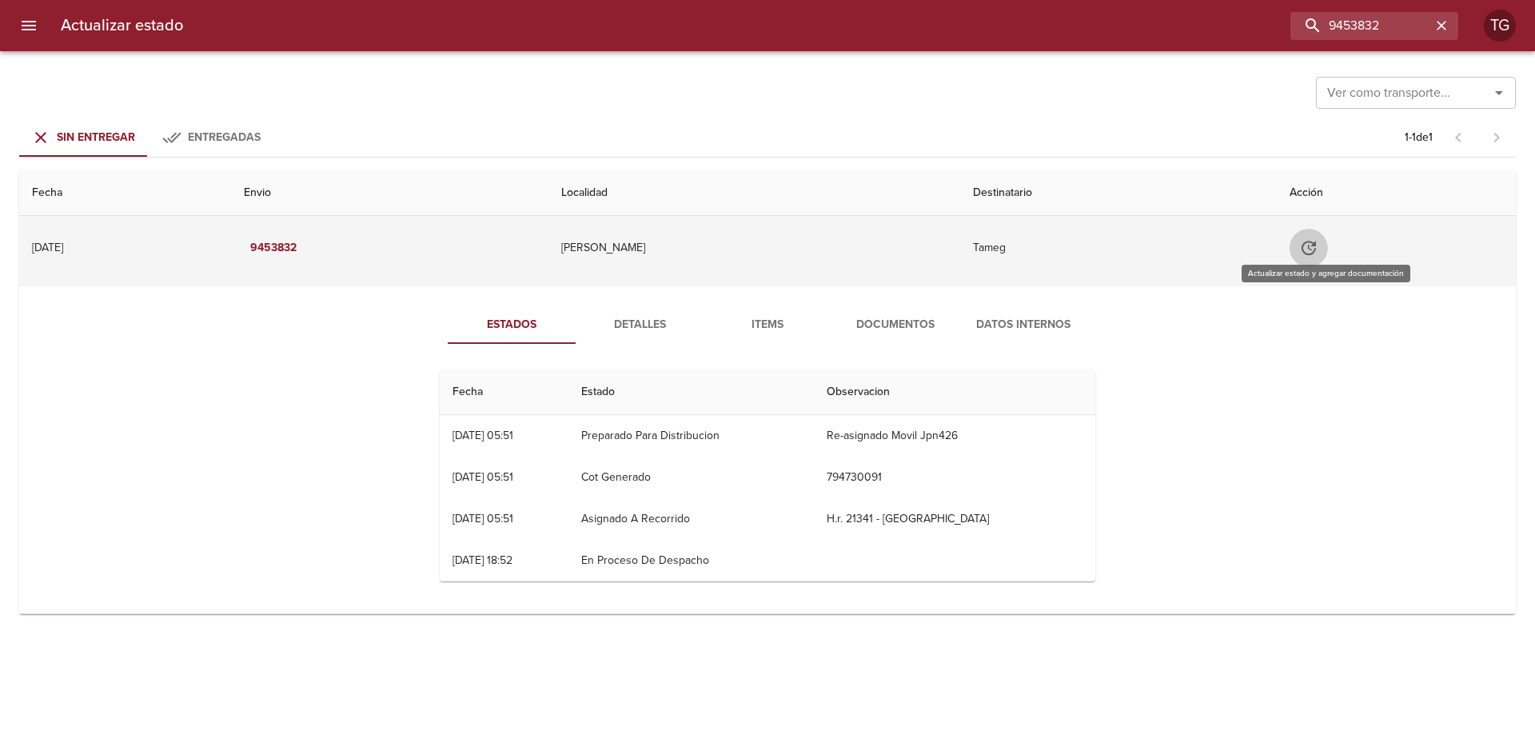
click at [1318, 243] on icon "Tabla de envíos del cliente" at bounding box center [1308, 247] width 19 height 19
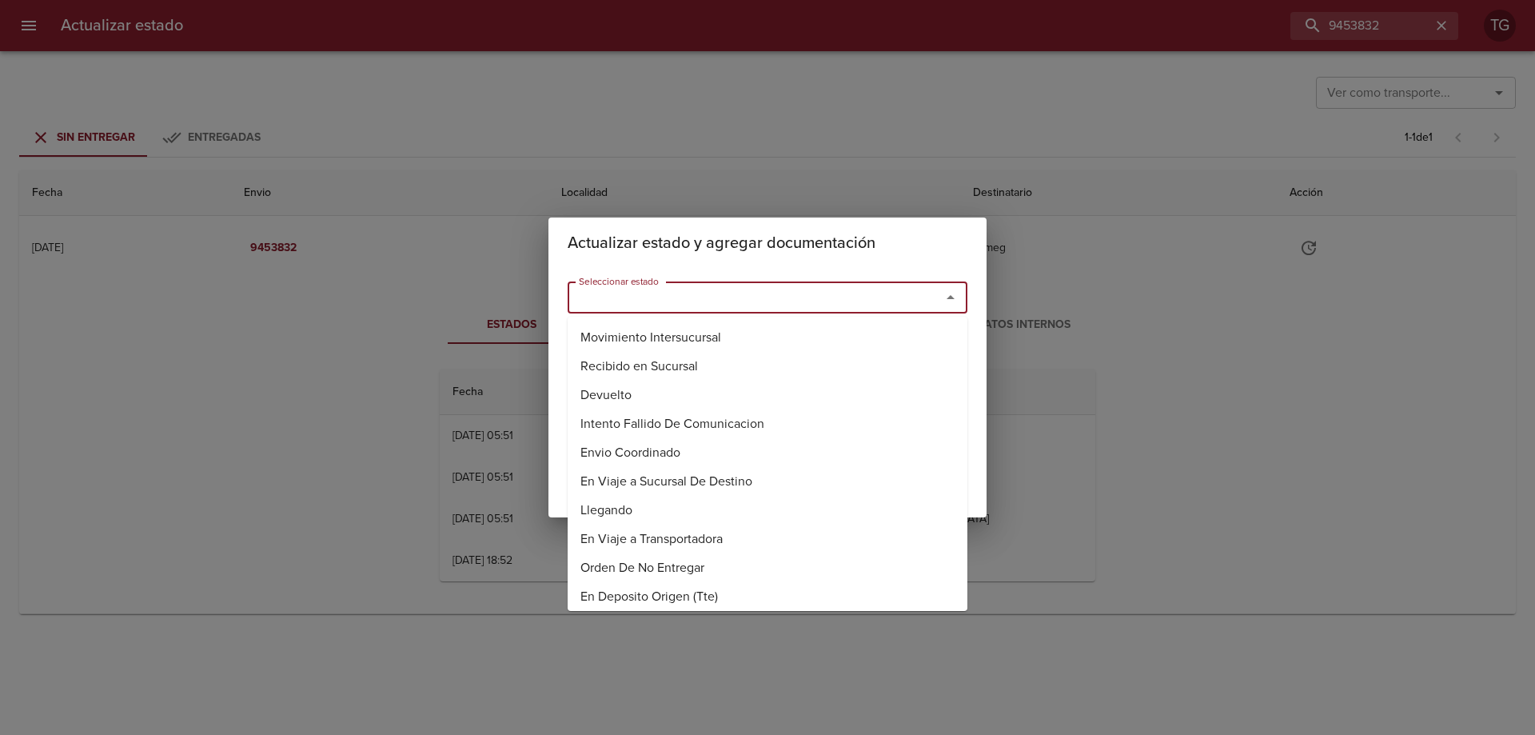
click at [746, 304] on input "Seleccionar estado" at bounding box center [743, 297] width 343 height 22
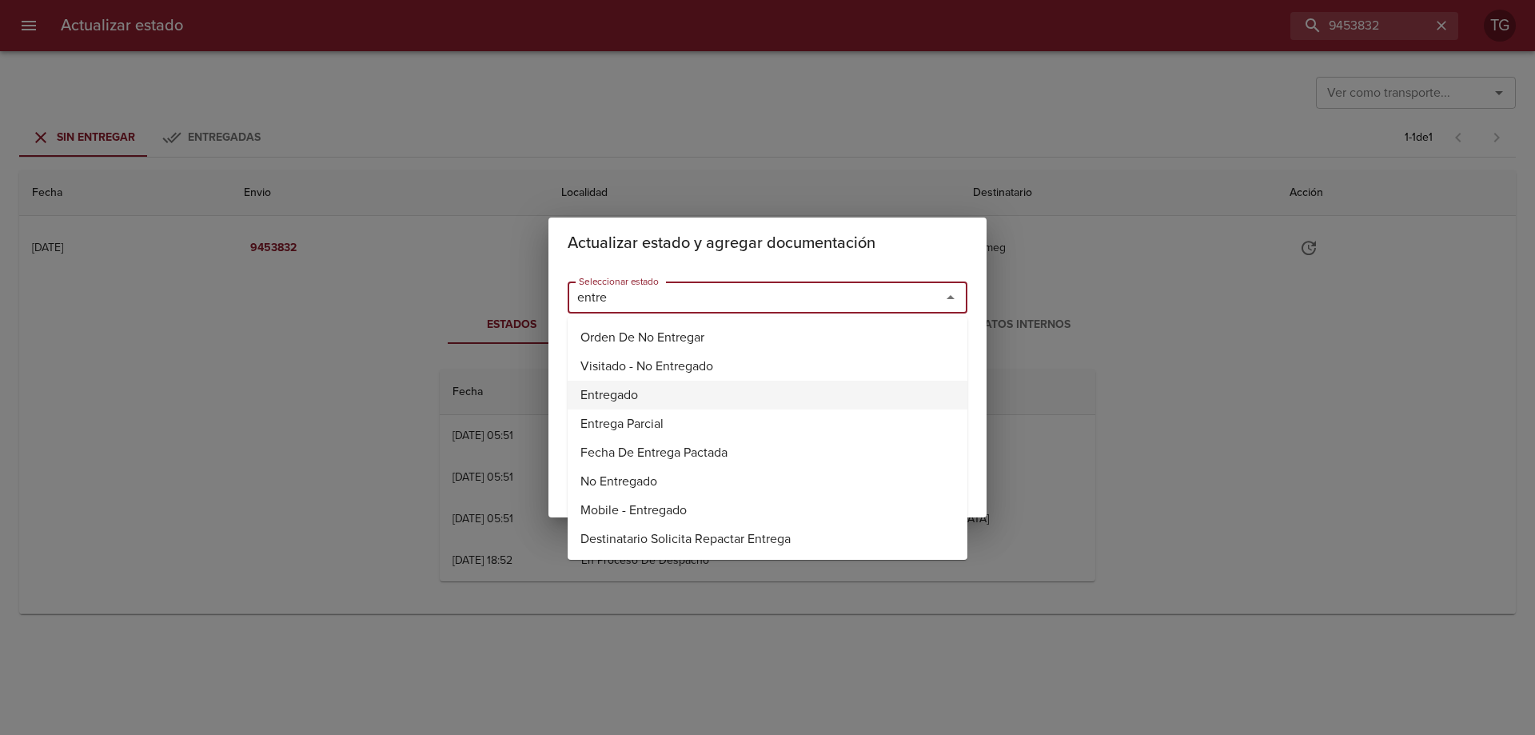
click at [614, 392] on li "Entregado" at bounding box center [768, 395] width 400 height 29
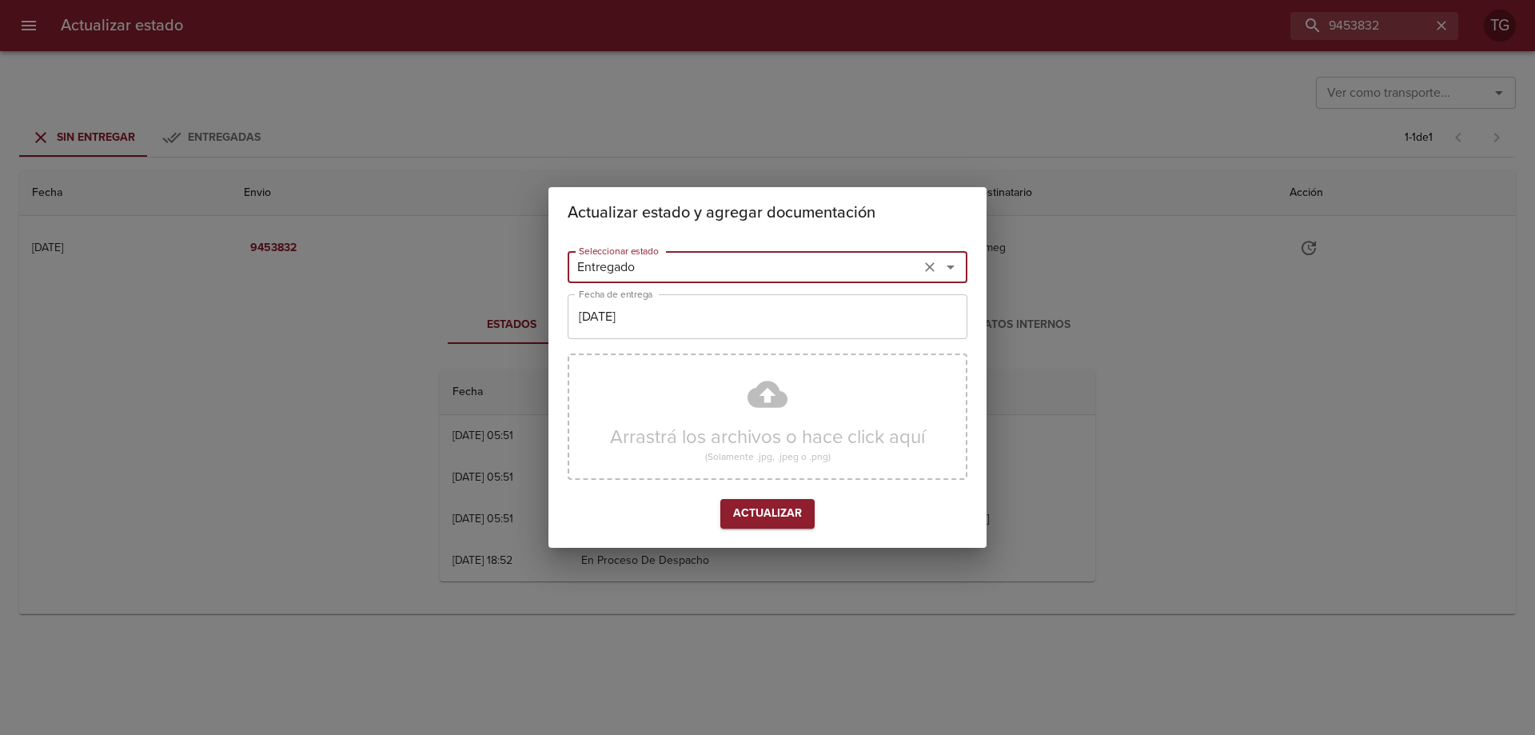
type input "Entregado"
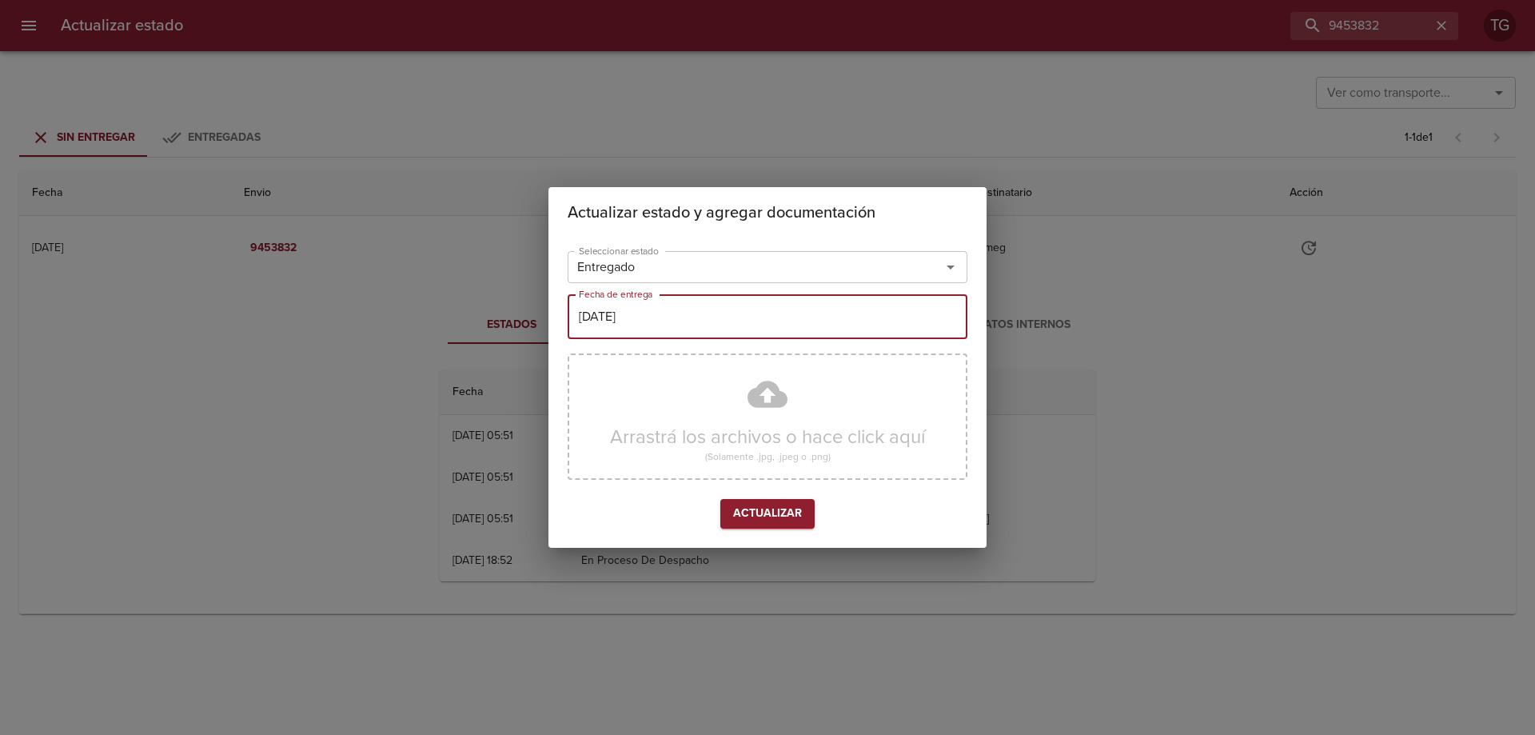
drag, startPoint x: 663, startPoint y: 327, endPoint x: 219, endPoint y: 295, distance: 444.8
click at [219, 295] on div "Actualizar estado y agregar documentación Seleccionar estado Entregado Seleccio…" at bounding box center [767, 367] width 1535 height 735
click at [648, 330] on input "[DATE]" at bounding box center [768, 316] width 400 height 45
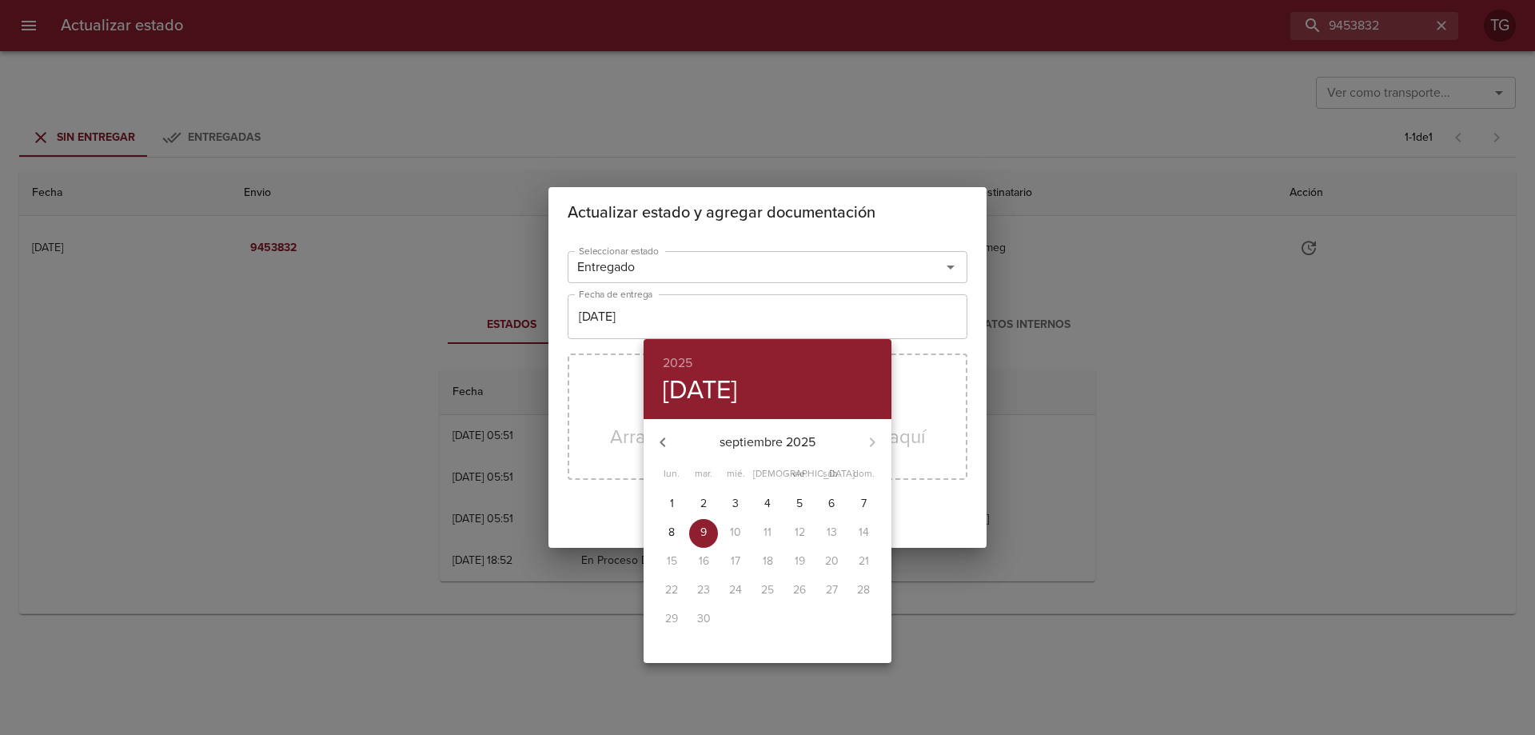
click at [667, 439] on icon "button" at bounding box center [662, 441] width 19 height 19
click at [801, 501] on p "1" at bounding box center [800, 504] width 4 height 16
type input "[DATE]"
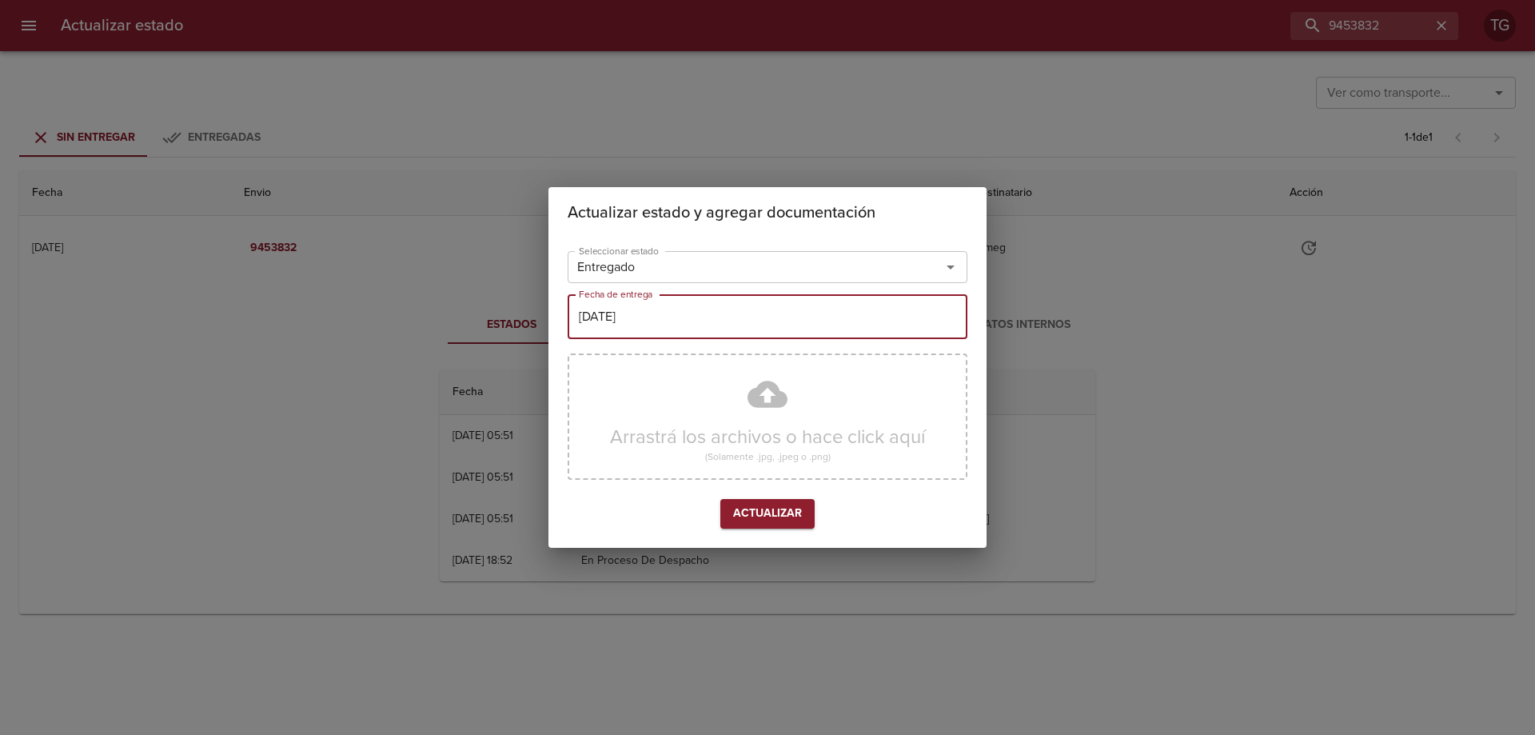
click at [767, 516] on span "Actualizar" at bounding box center [767, 514] width 69 height 20
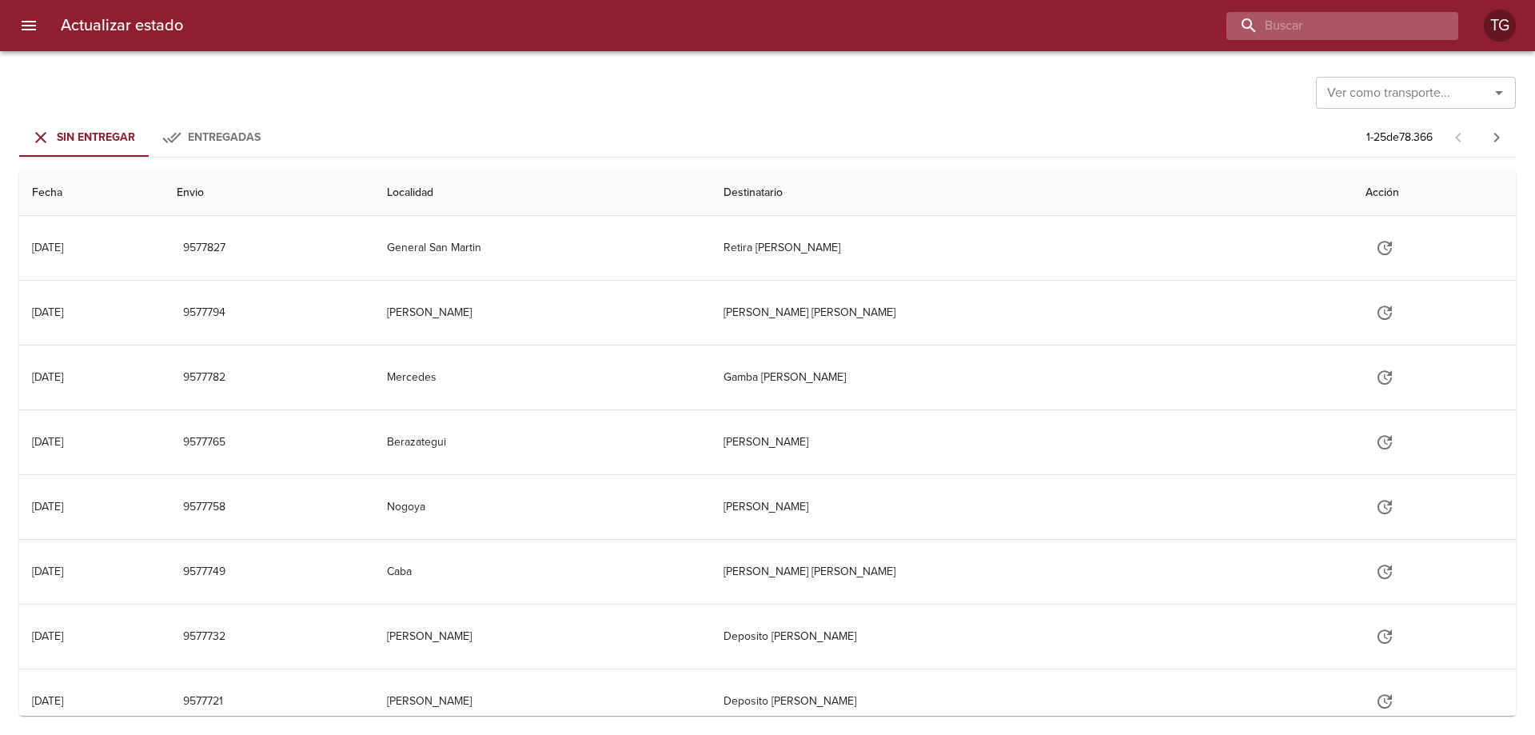
click at [1387, 30] on input "buscar" at bounding box center [1328, 26] width 205 height 28
paste input "9453815"
type input "9453815"
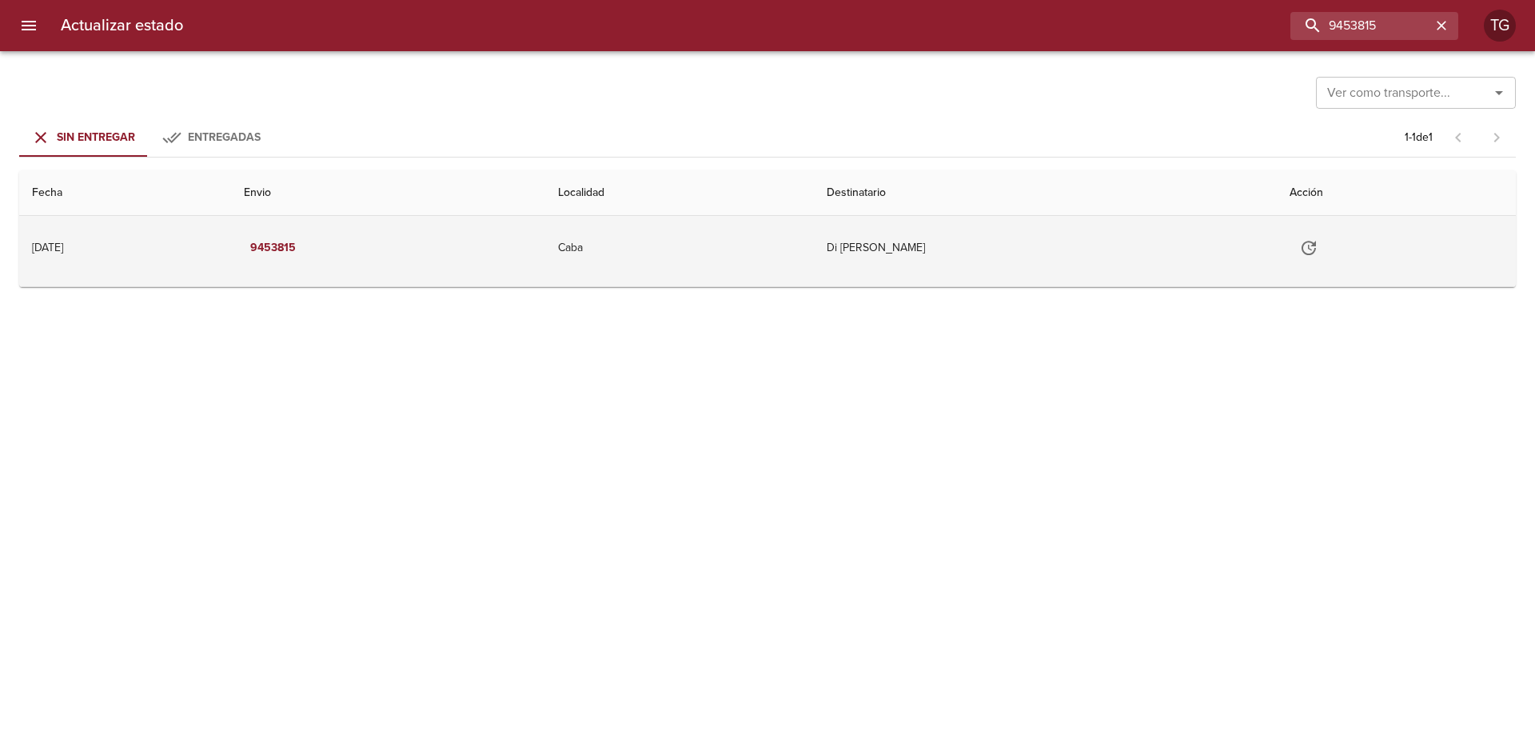
click at [1062, 263] on td "Di Chiara Nicolas" at bounding box center [1045, 248] width 463 height 64
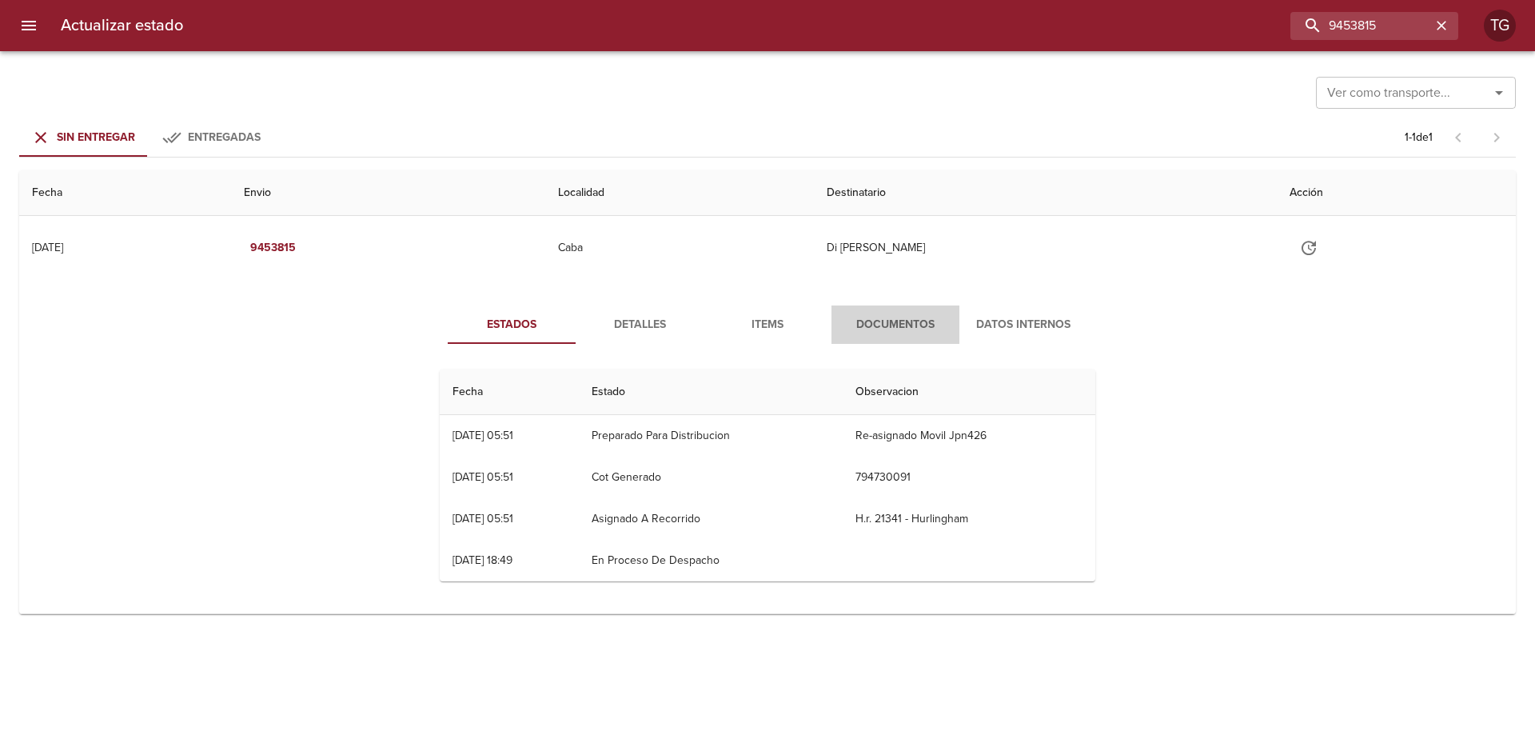
click at [851, 319] on span "Documentos" at bounding box center [895, 325] width 109 height 20
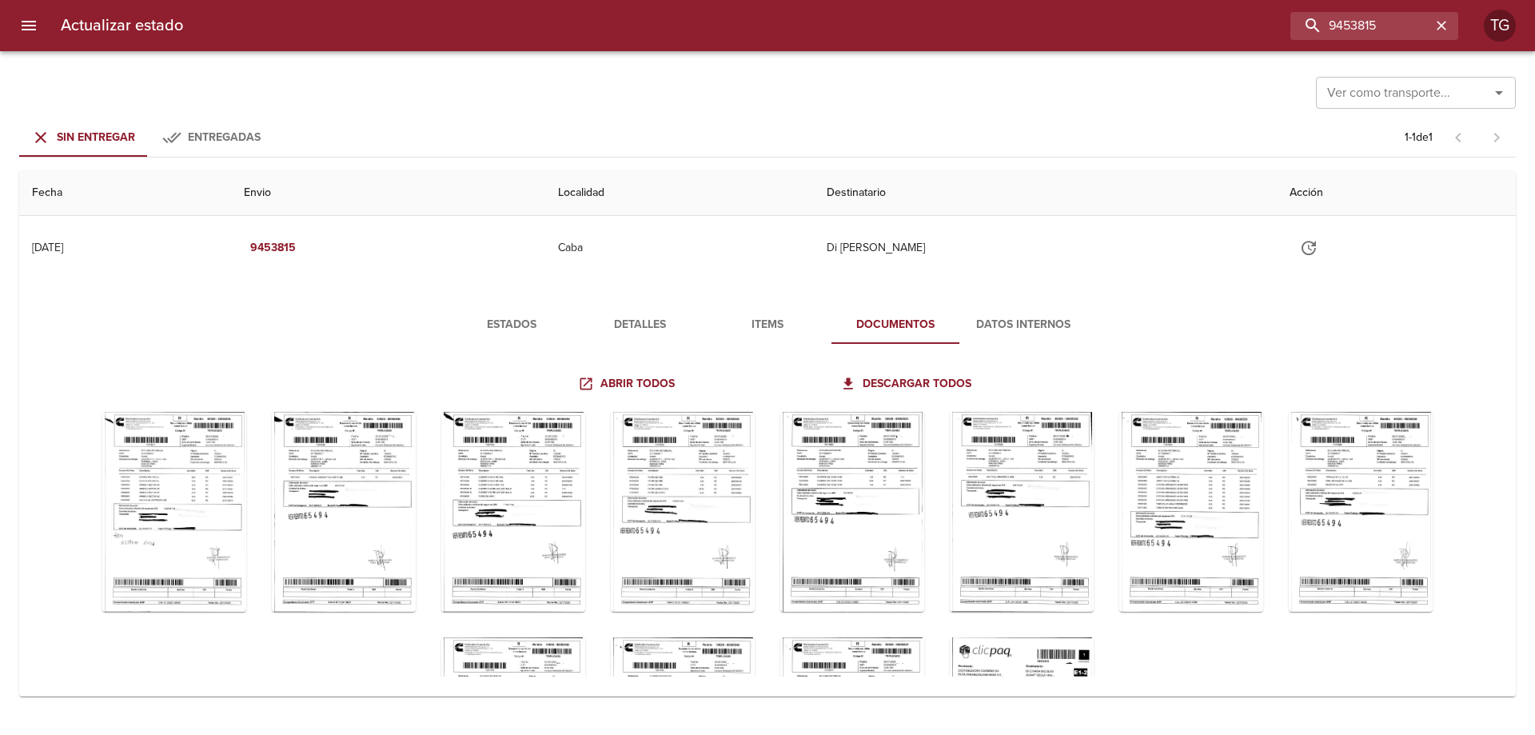
click at [659, 328] on span "Detalles" at bounding box center [639, 325] width 109 height 20
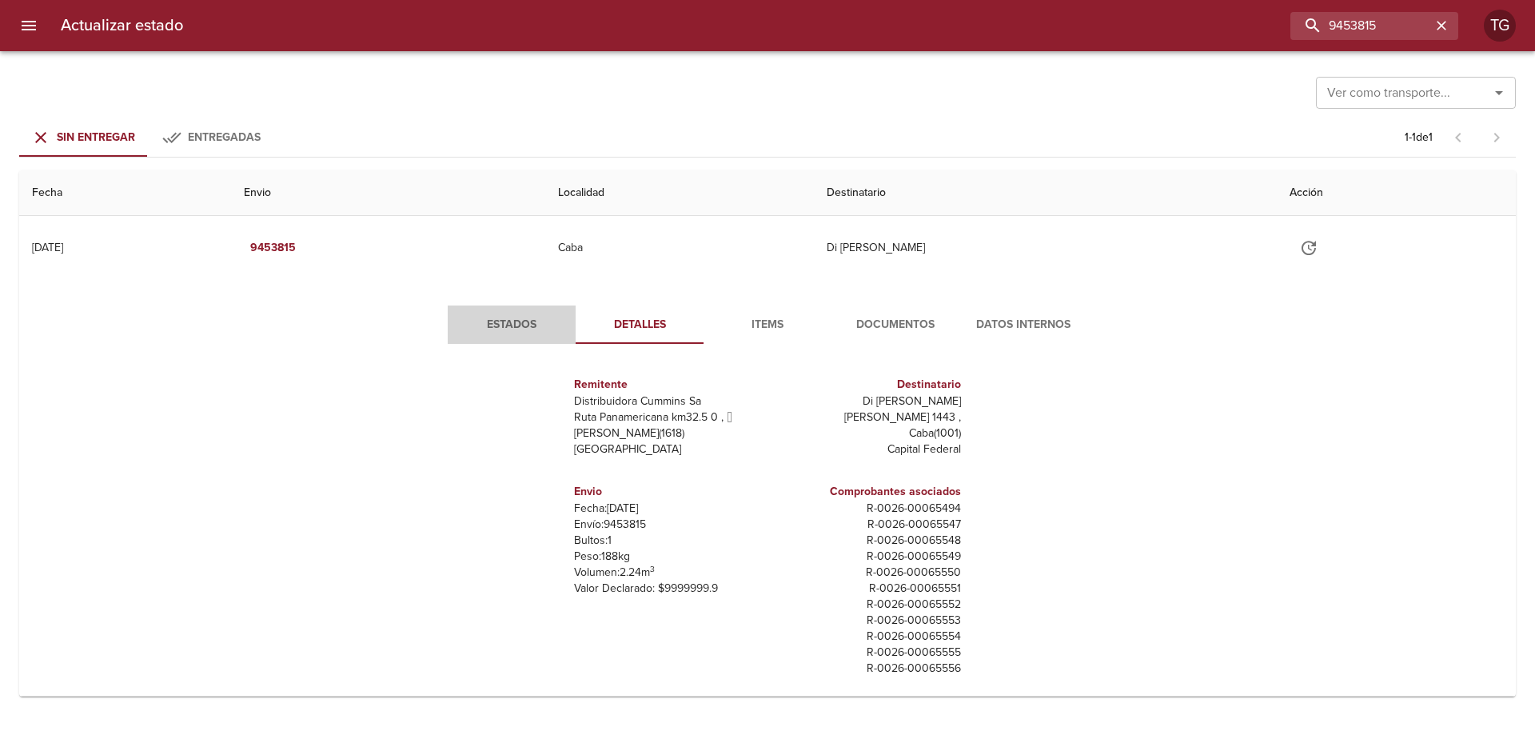
click at [570, 328] on button "Estados" at bounding box center [512, 324] width 128 height 38
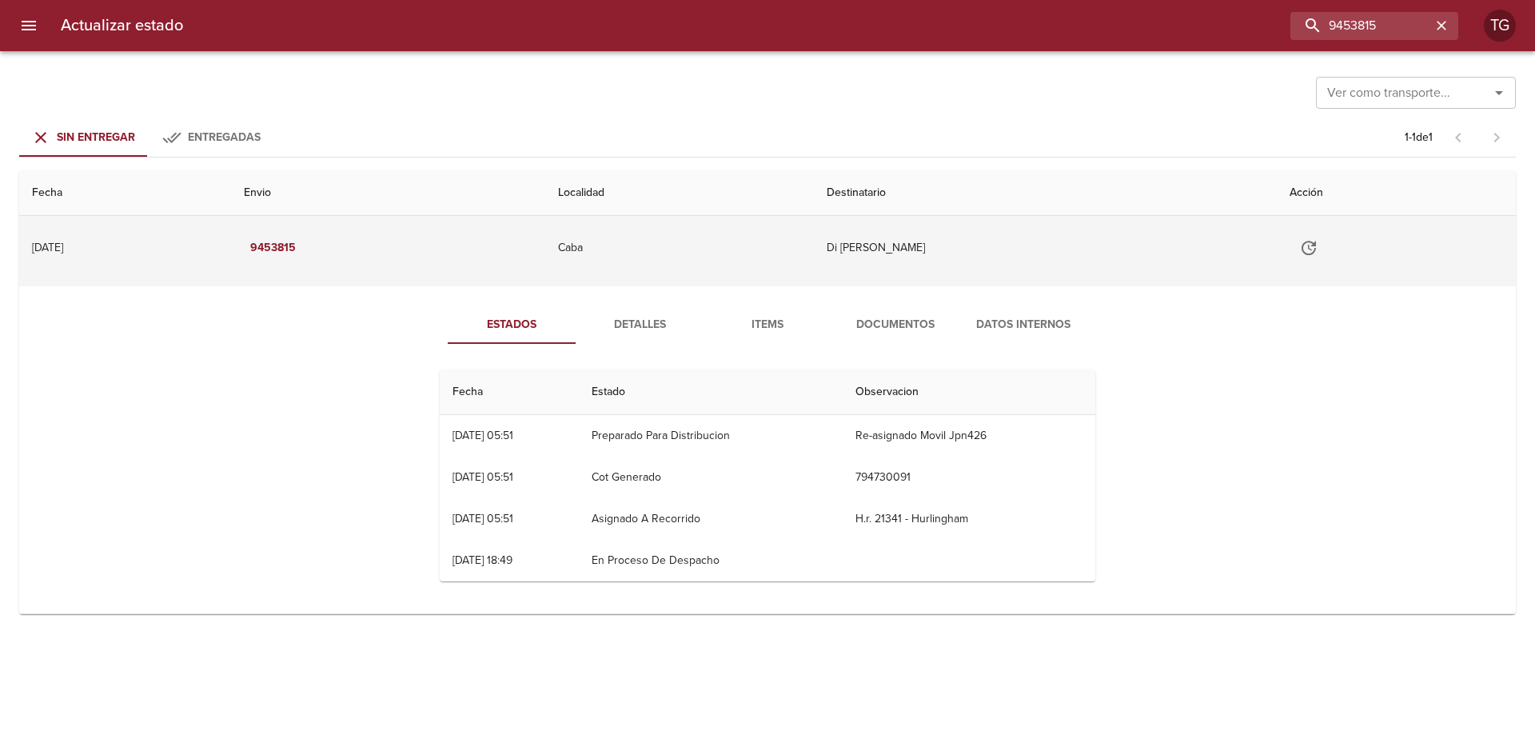
click at [1328, 241] on button "Tabla de envíos del cliente" at bounding box center [1308, 248] width 38 height 38
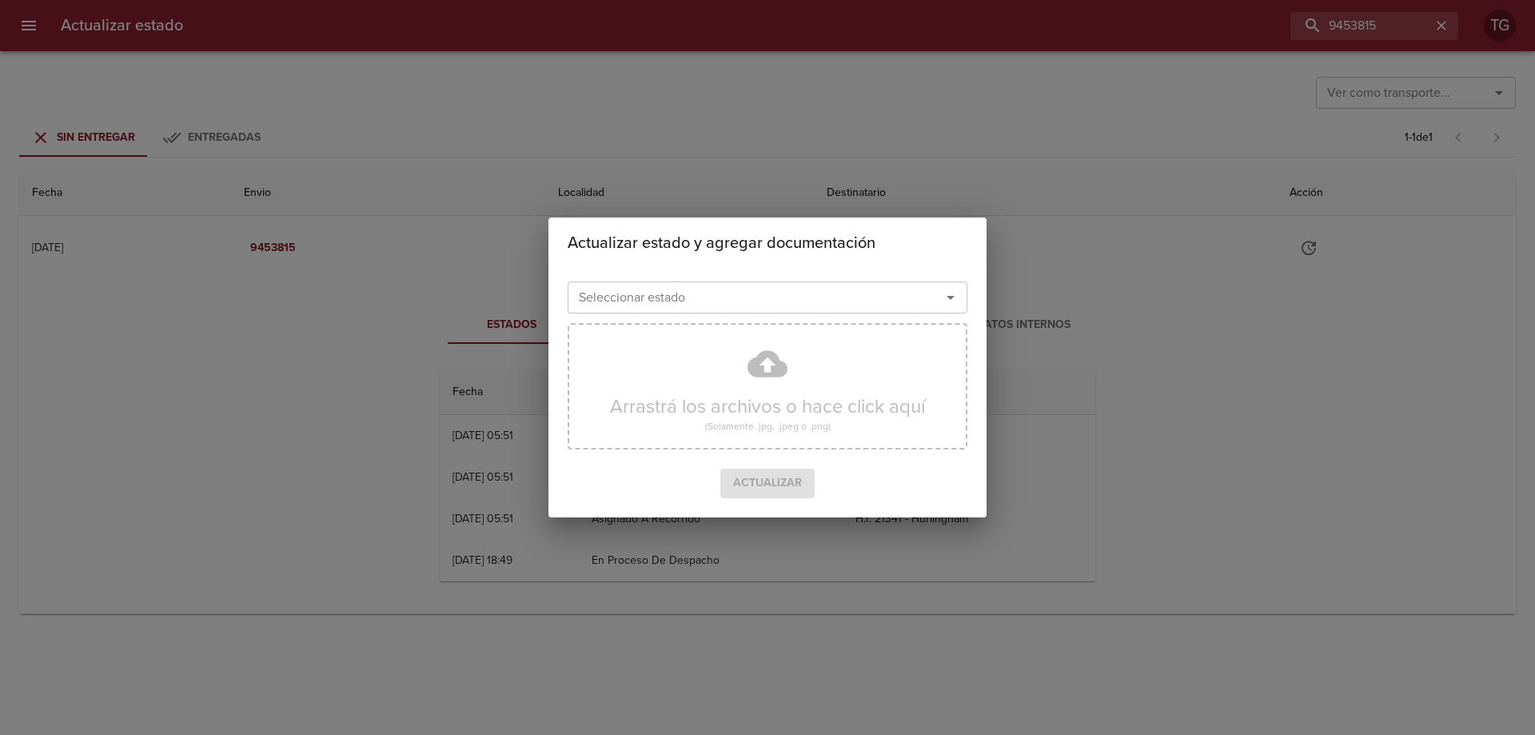
click at [675, 305] on input "Seleccionar estado" at bounding box center [743, 297] width 343 height 22
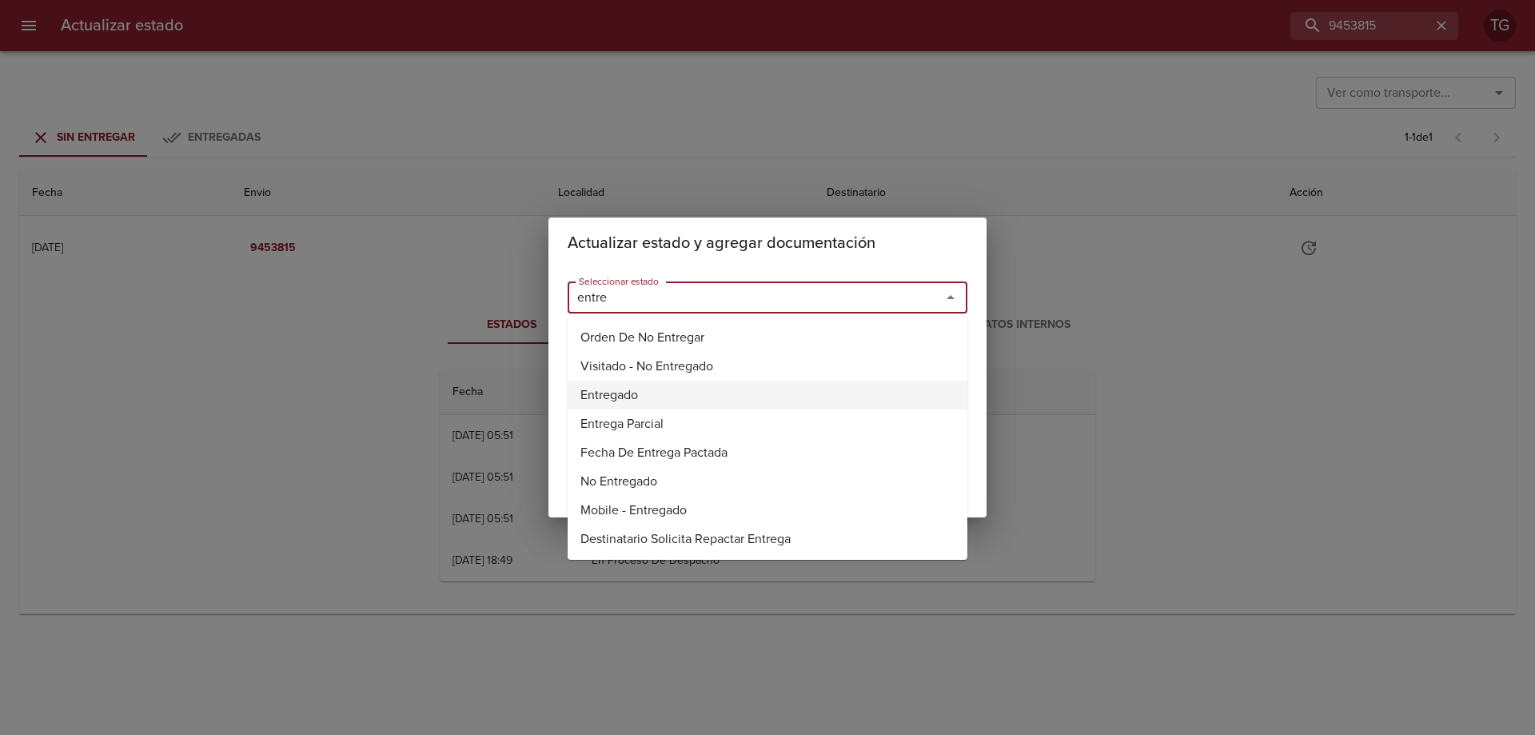
click at [667, 399] on li "Entregado" at bounding box center [768, 395] width 400 height 29
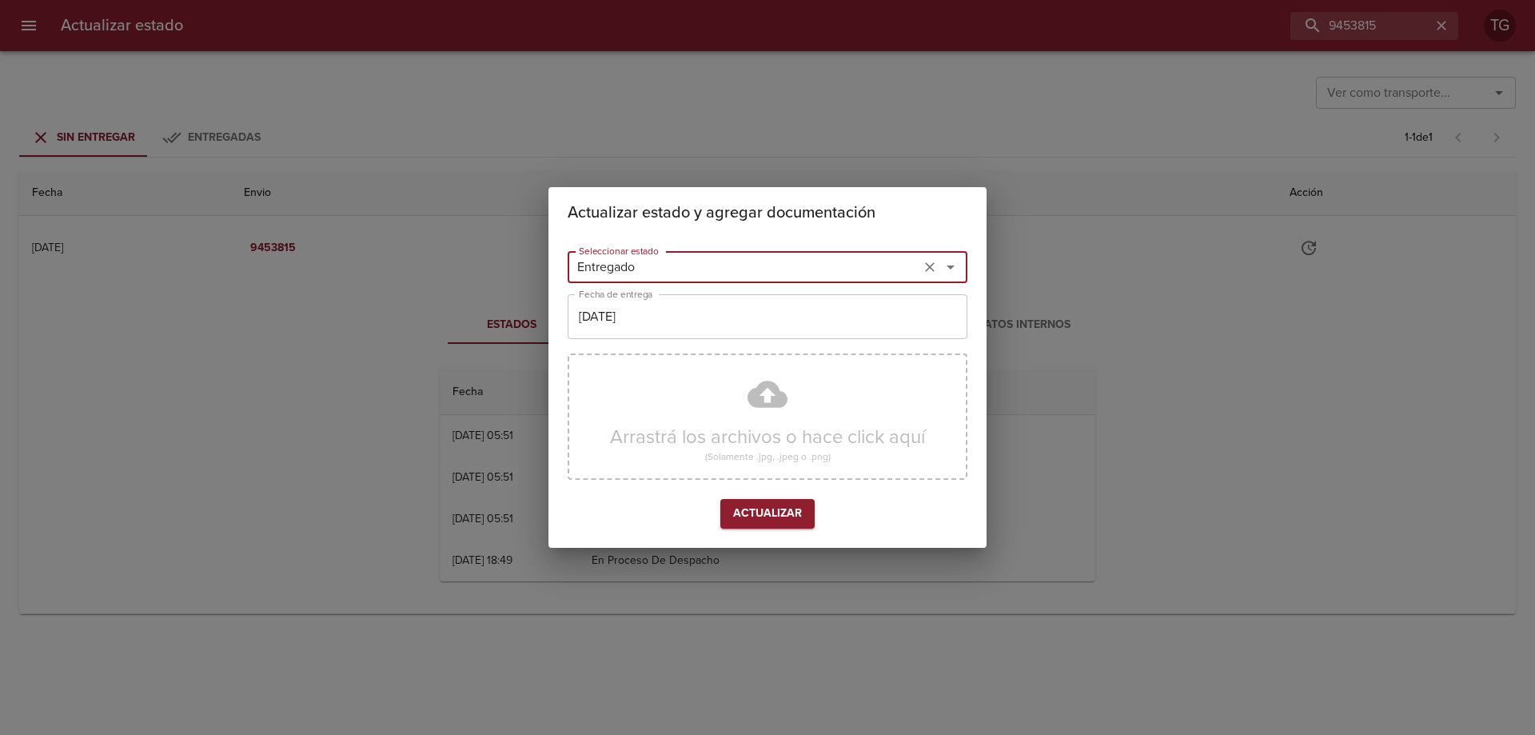
type input "Entregado"
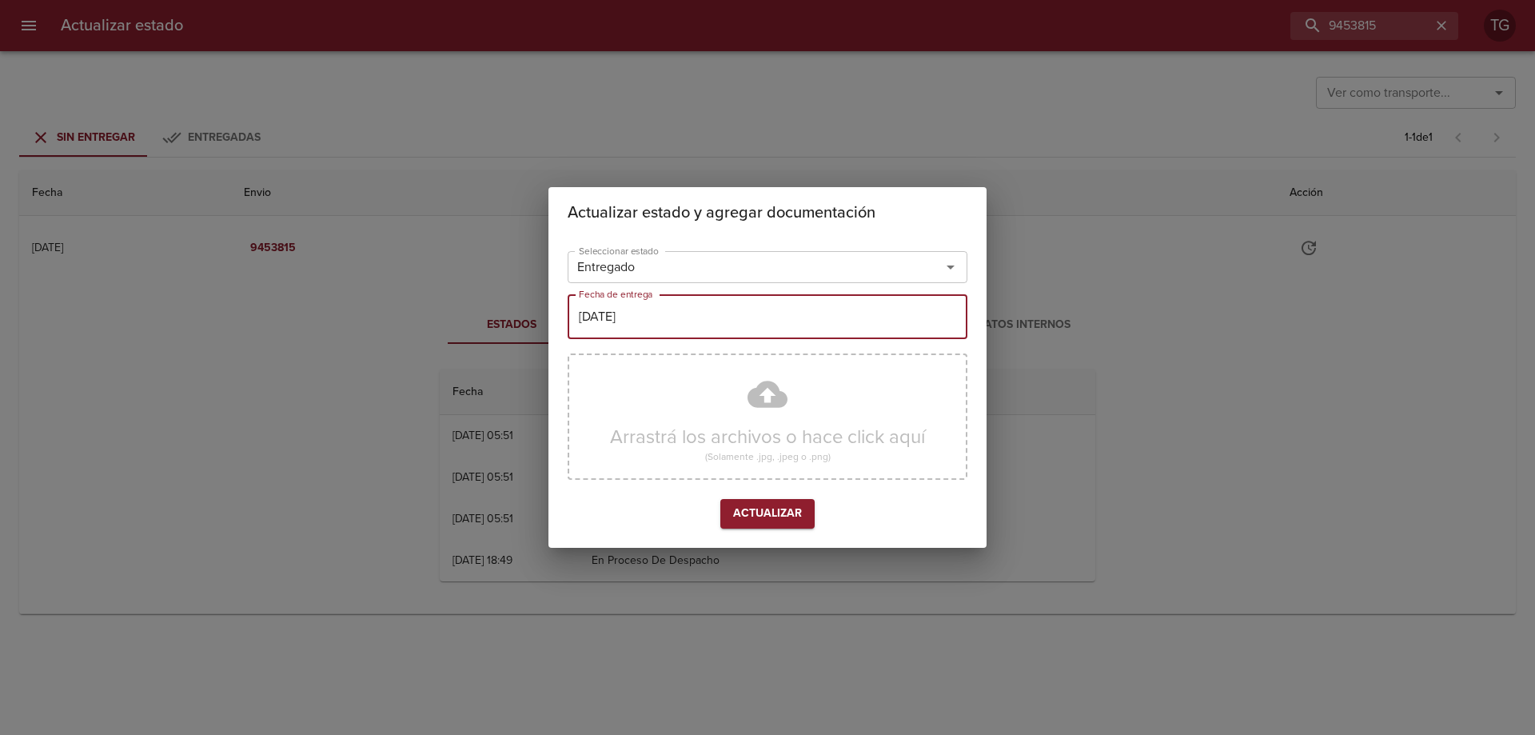
click at [616, 318] on input "[DATE]" at bounding box center [768, 316] width 400 height 45
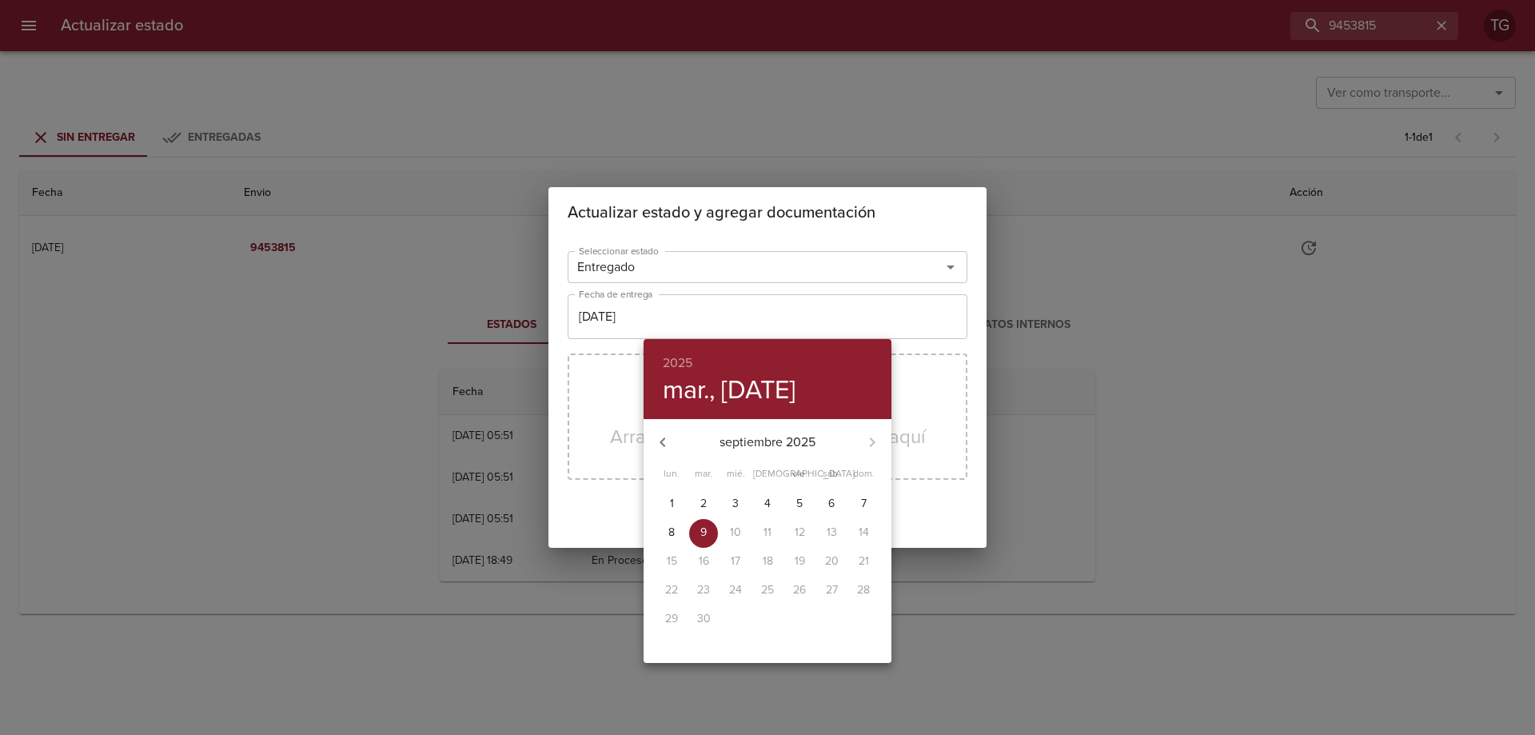
click at [671, 440] on icon "button" at bounding box center [662, 441] width 19 height 19
click at [890, 432] on div "[PERSON_NAME] 2025" at bounding box center [767, 442] width 248 height 38
click at [877, 440] on icon "button" at bounding box center [872, 441] width 19 height 19
click at [804, 504] on span "1" at bounding box center [799, 504] width 29 height 16
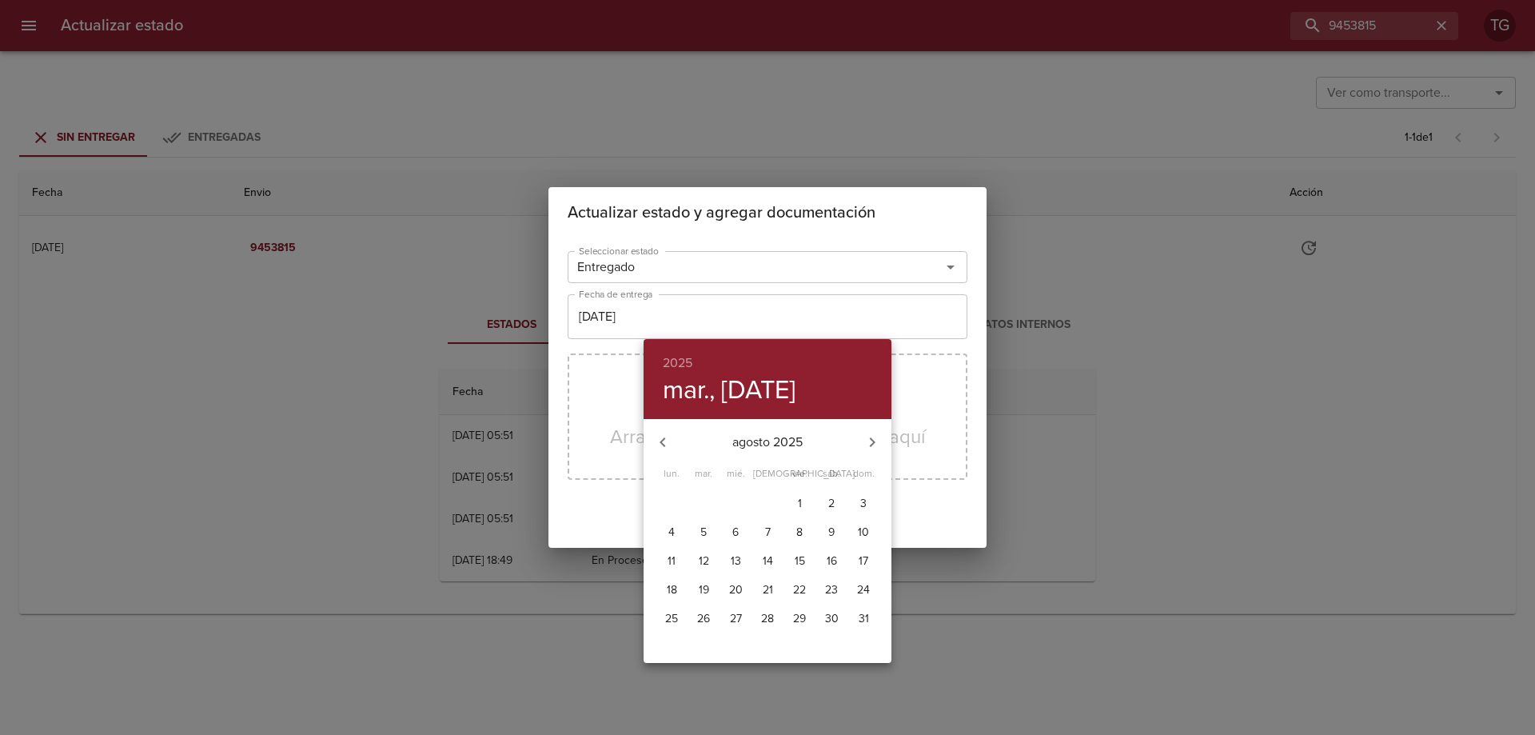
type input "01/08/2025"
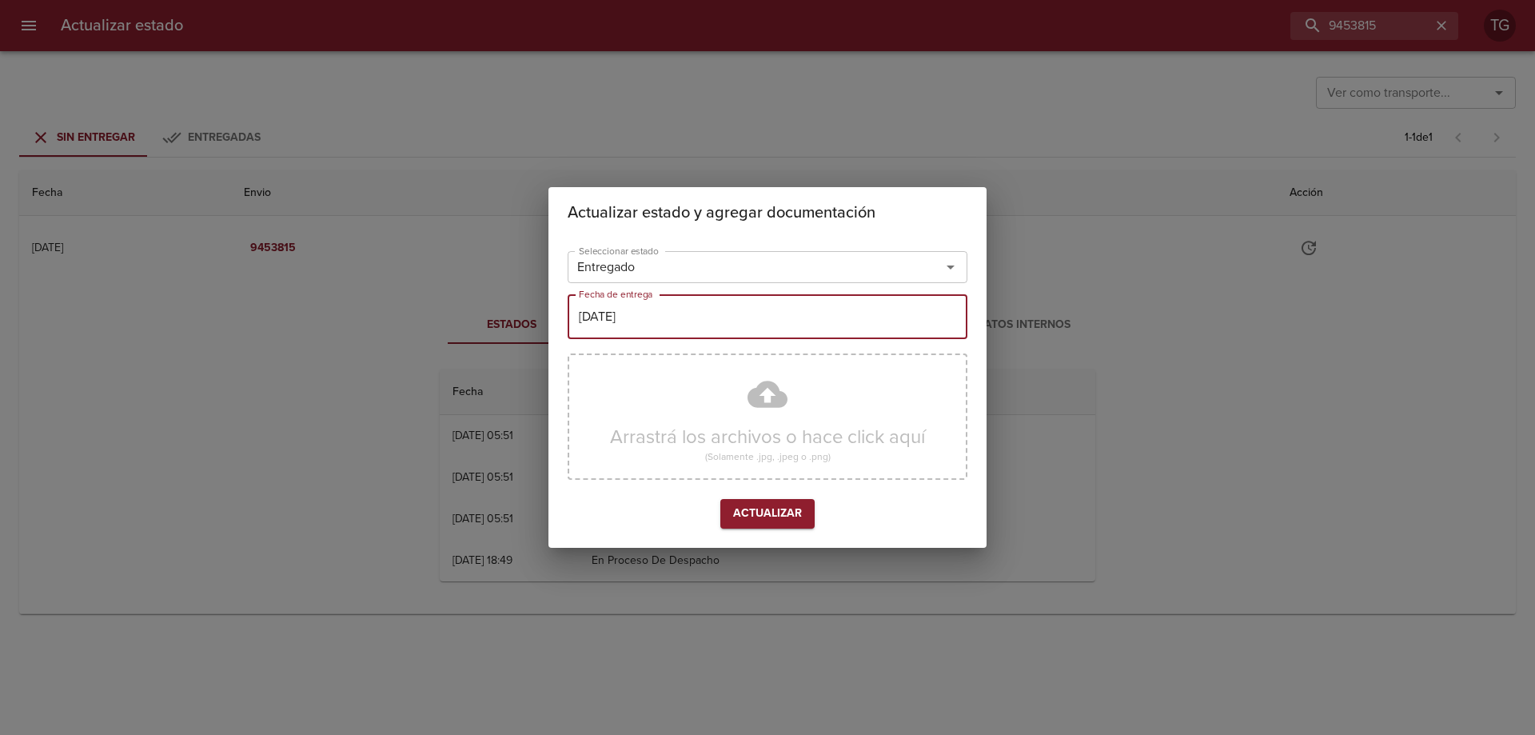
click at [799, 510] on span "Actualizar" at bounding box center [767, 514] width 69 height 20
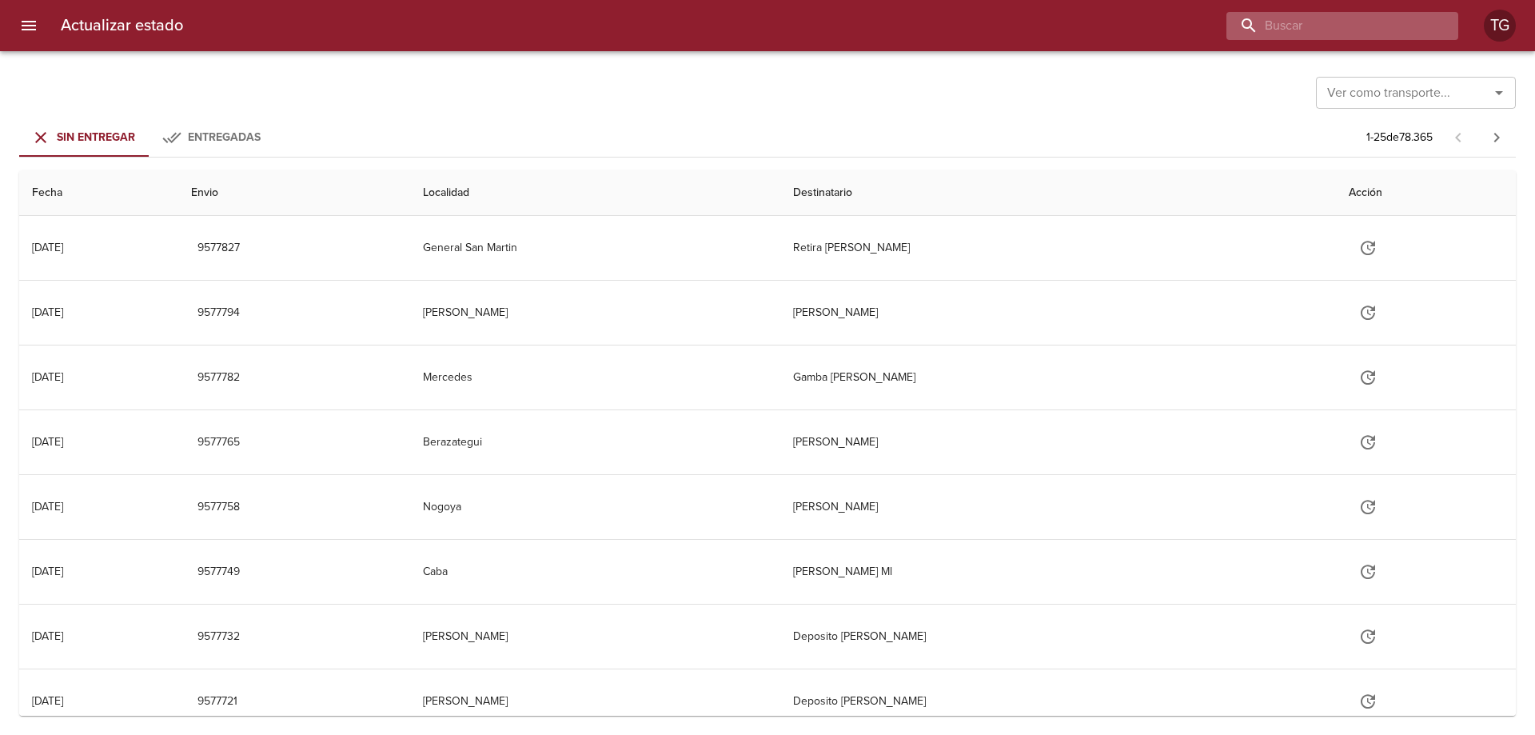
click at [1351, 27] on input "buscar" at bounding box center [1328, 26] width 205 height 28
paste input "9453826"
type input "9453826"
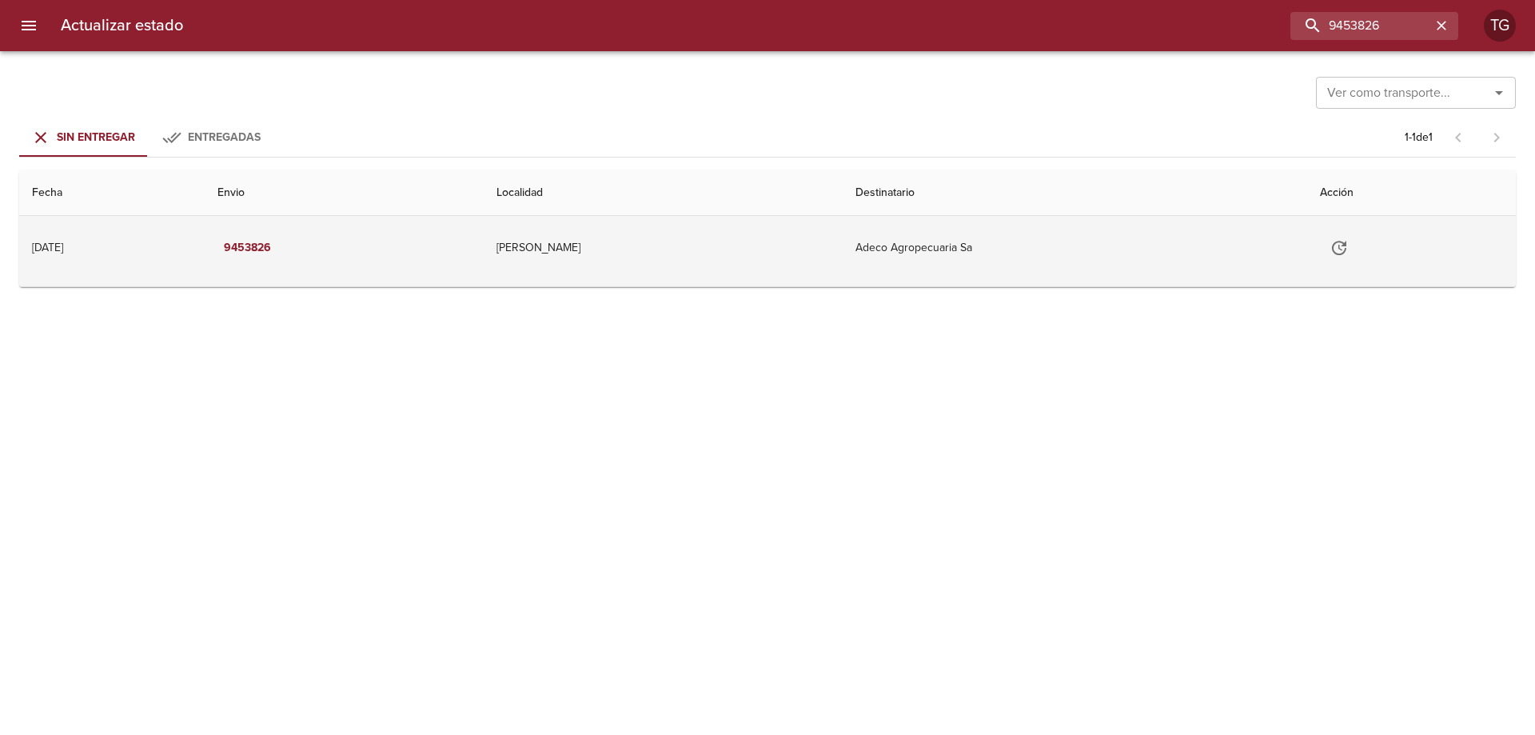
click at [1115, 269] on td "Adeco Agropecuaria Sa" at bounding box center [1075, 248] width 464 height 64
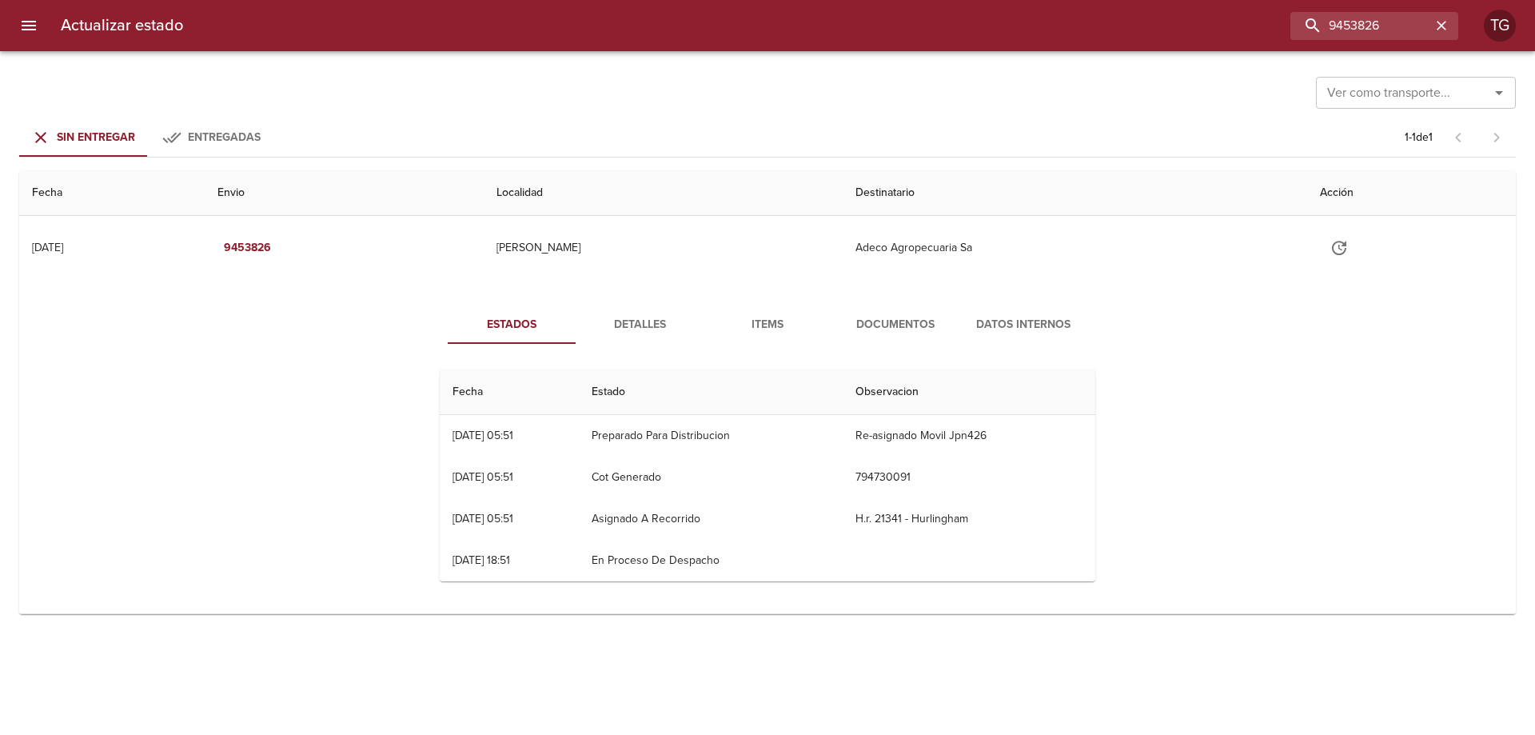
click at [857, 324] on span "Documentos" at bounding box center [895, 325] width 109 height 20
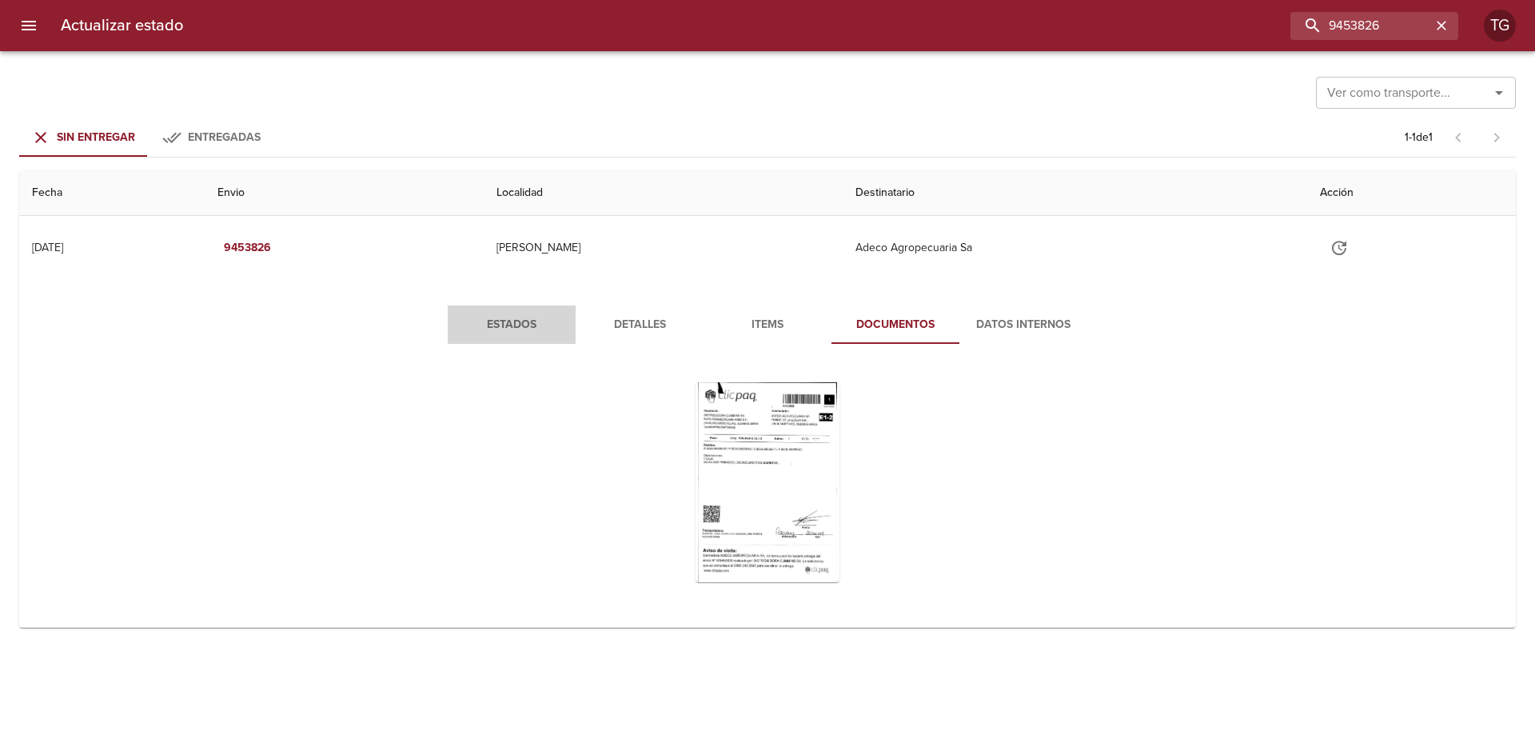
click at [556, 329] on span "Estados" at bounding box center [511, 325] width 109 height 20
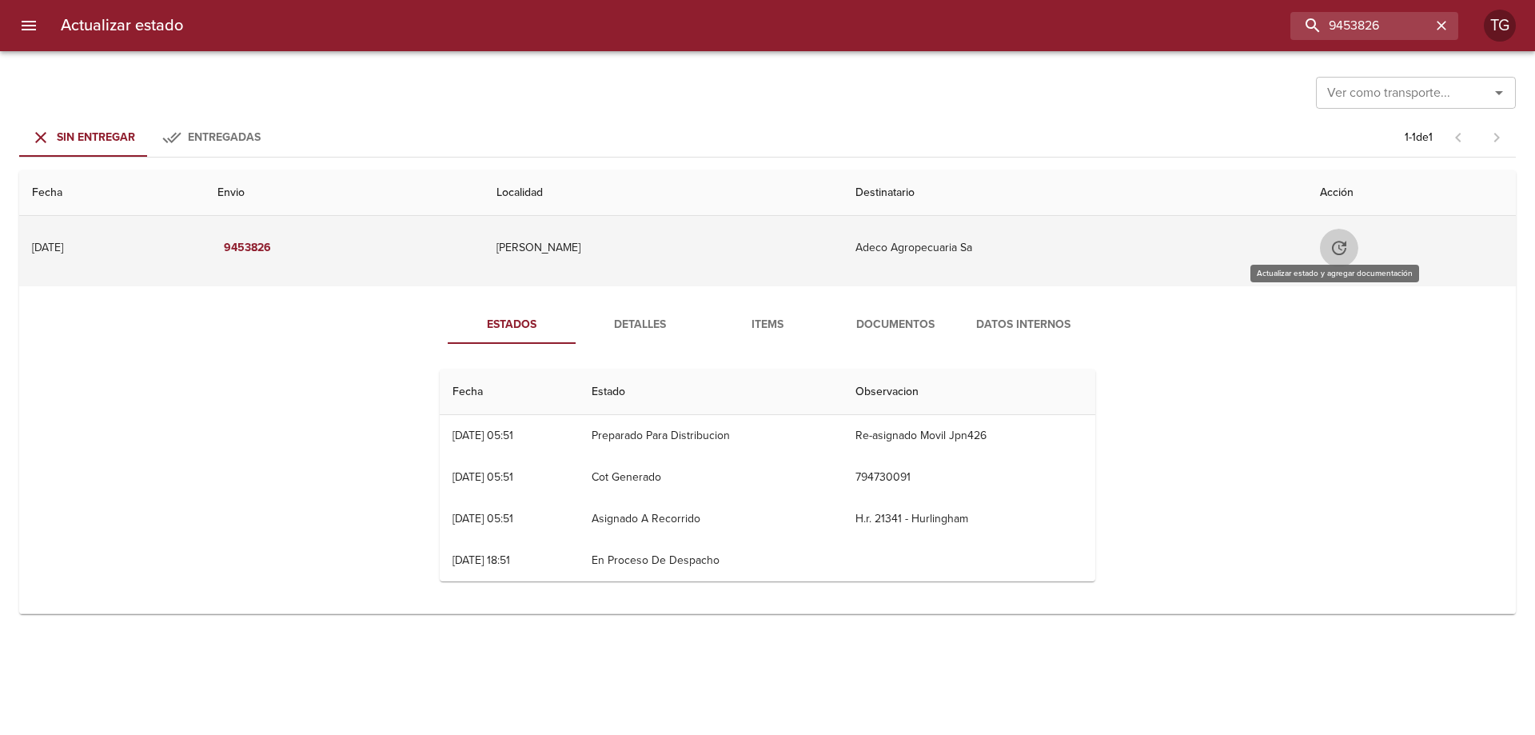
click at [1321, 252] on button "Tabla de envíos del cliente" at bounding box center [1339, 248] width 38 height 38
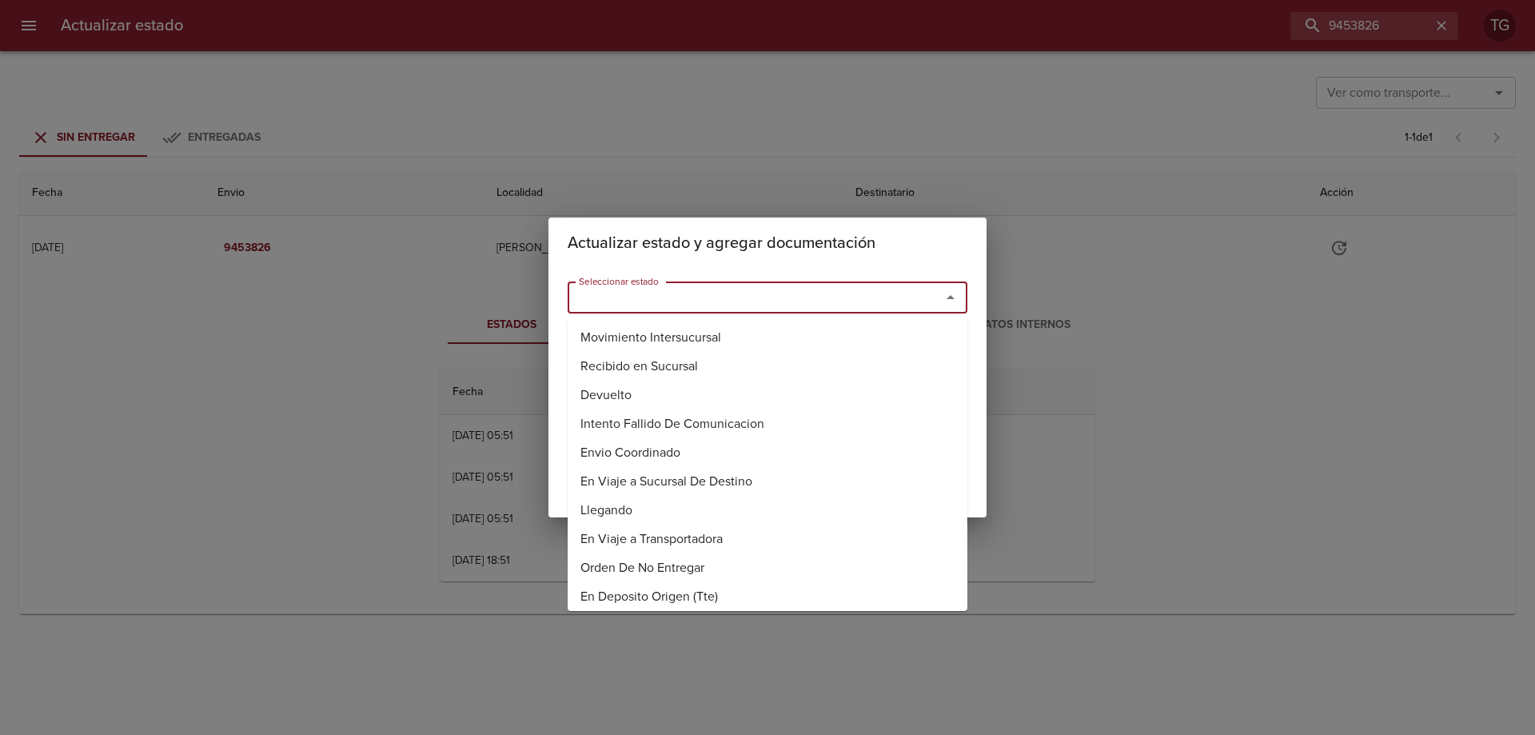
click at [894, 289] on input "Seleccionar estado" at bounding box center [743, 297] width 343 height 22
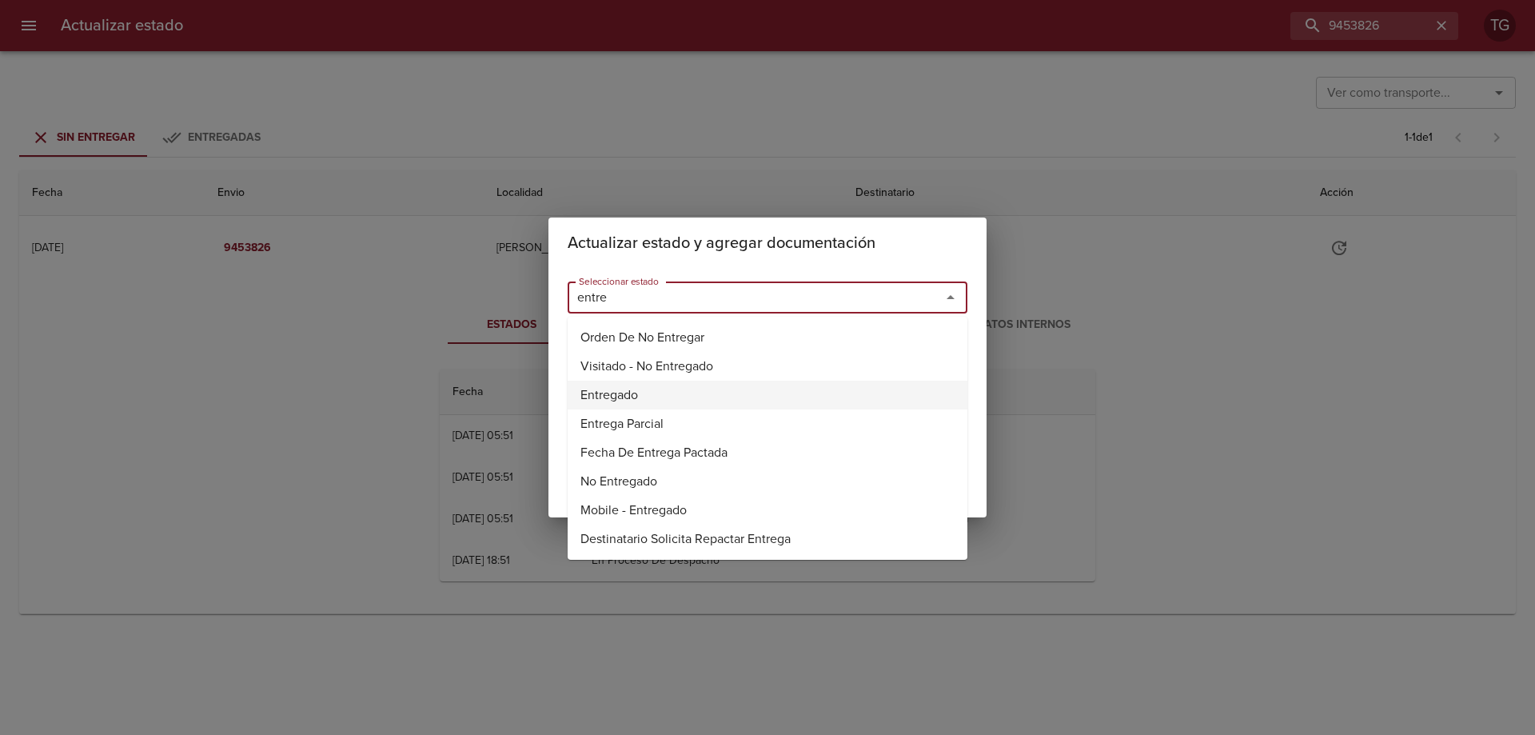
click at [635, 395] on li "Entregado" at bounding box center [768, 395] width 400 height 29
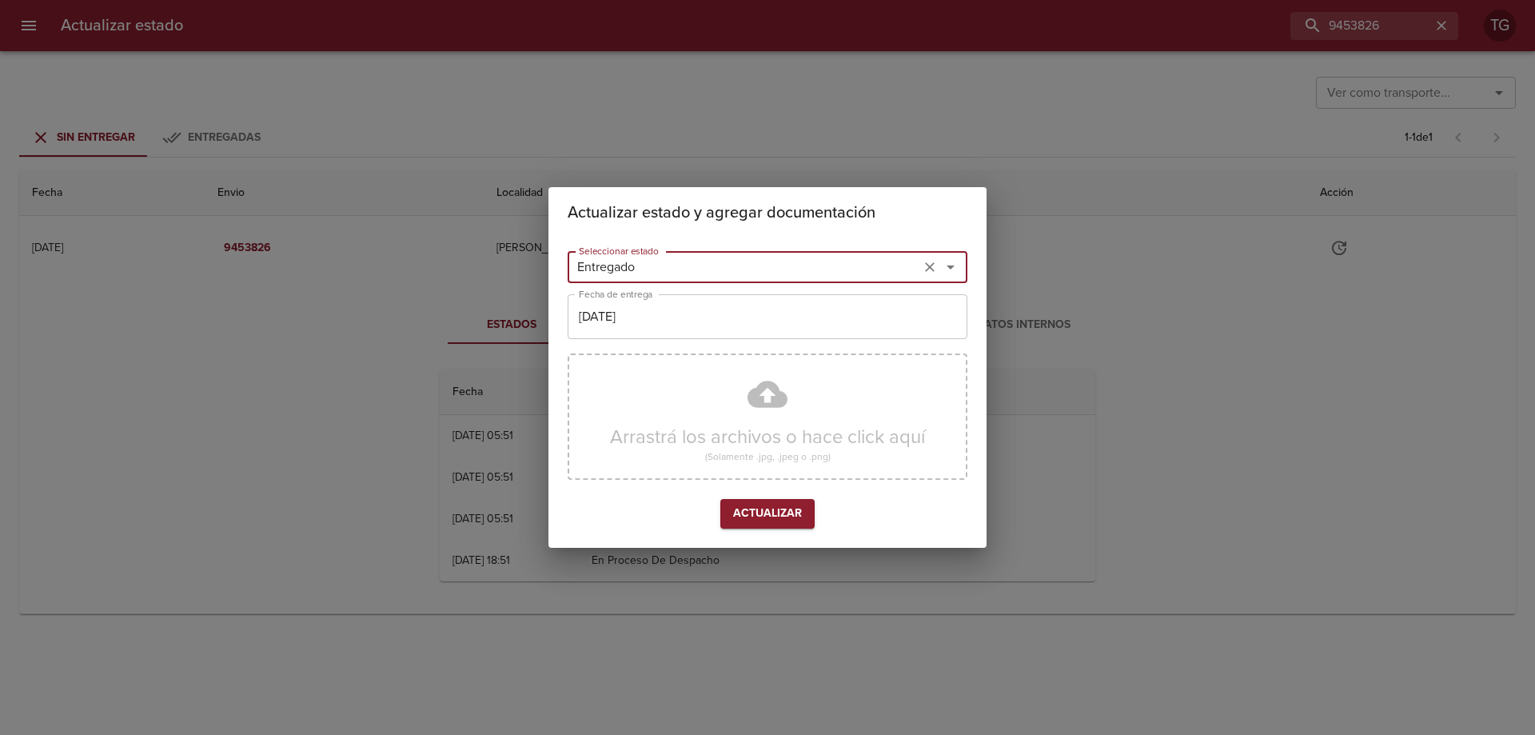
type input "Entregado"
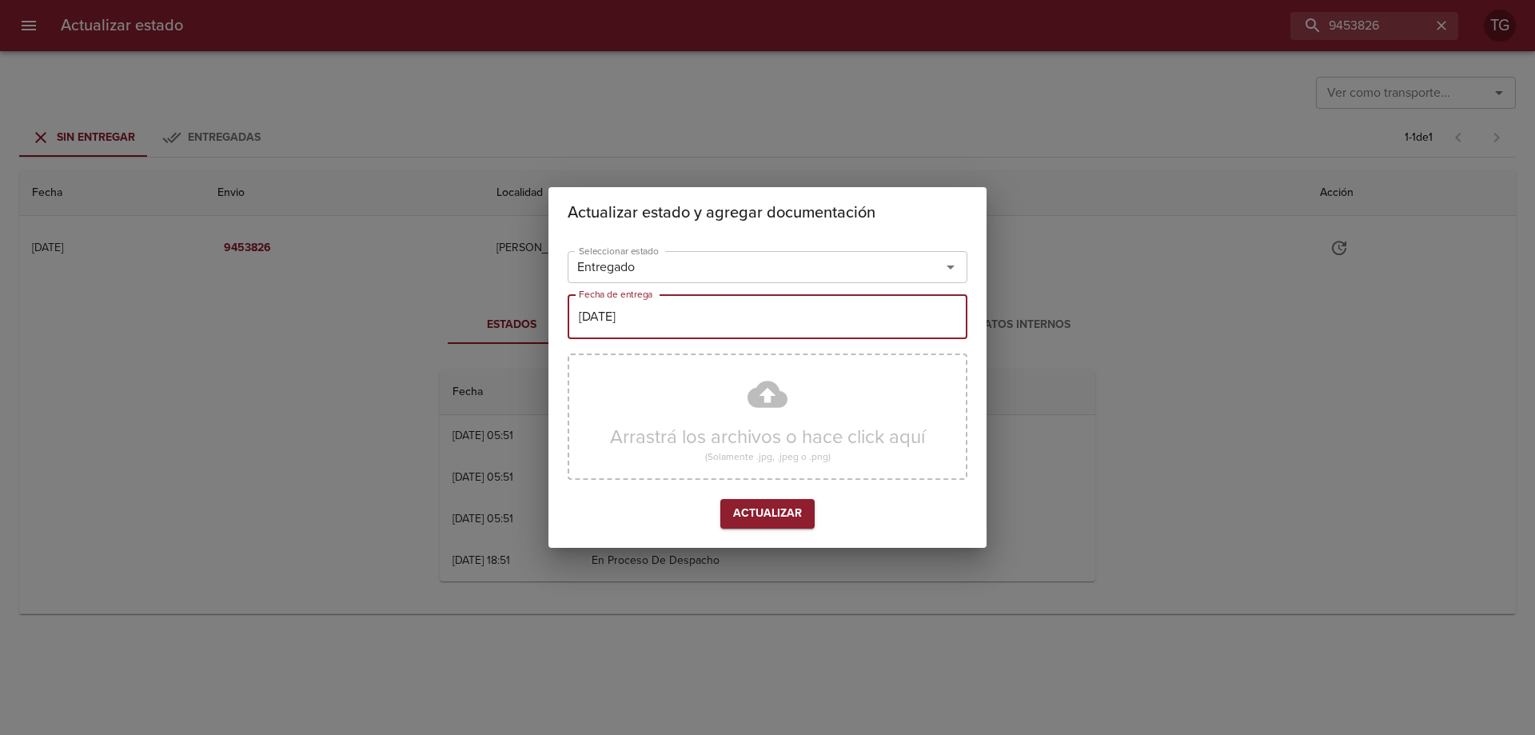
click at [648, 320] on input "[DATE]" at bounding box center [768, 316] width 400 height 45
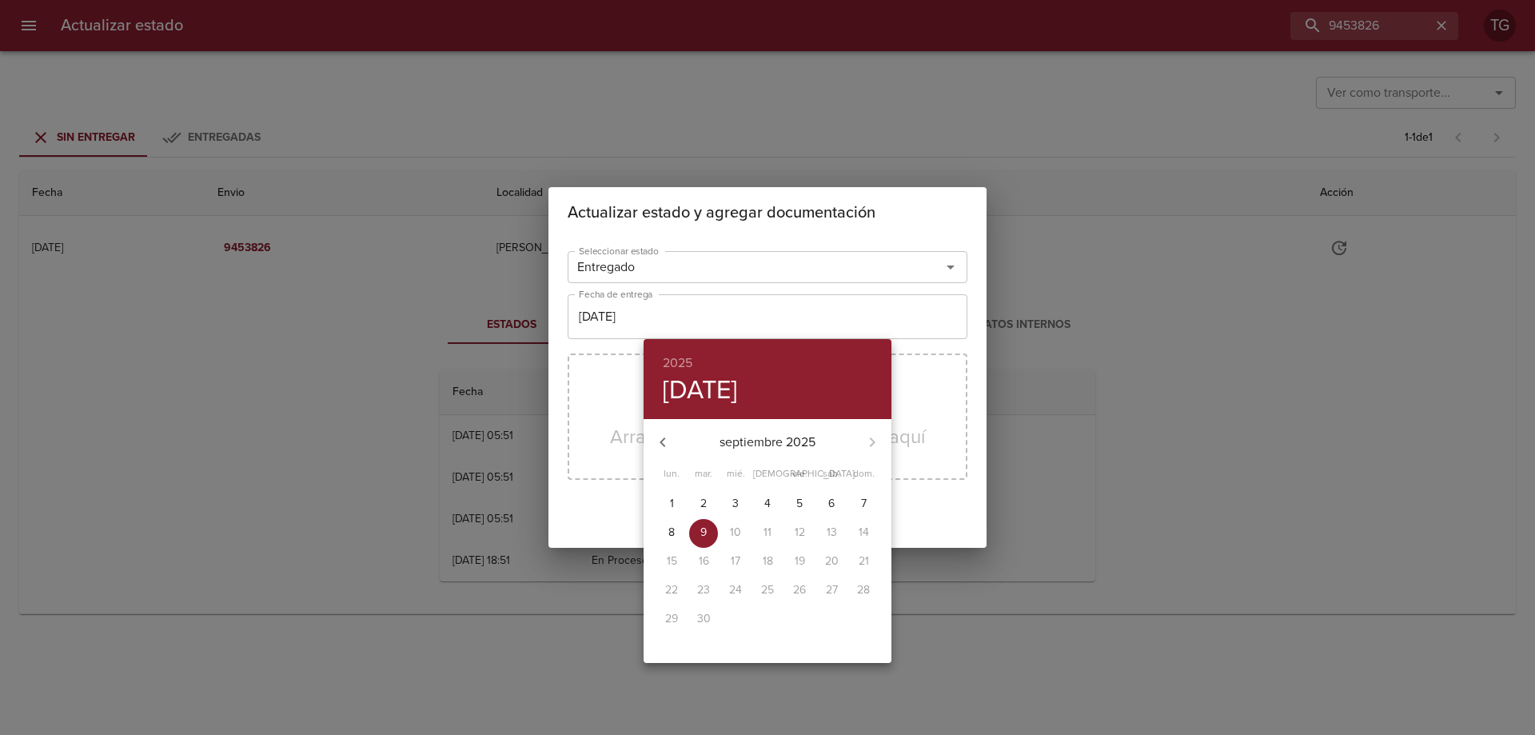
click at [660, 438] on icon "button" at bounding box center [662, 441] width 19 height 19
click at [811, 508] on span "1" at bounding box center [799, 504] width 29 height 16
type input "01/08/2025"
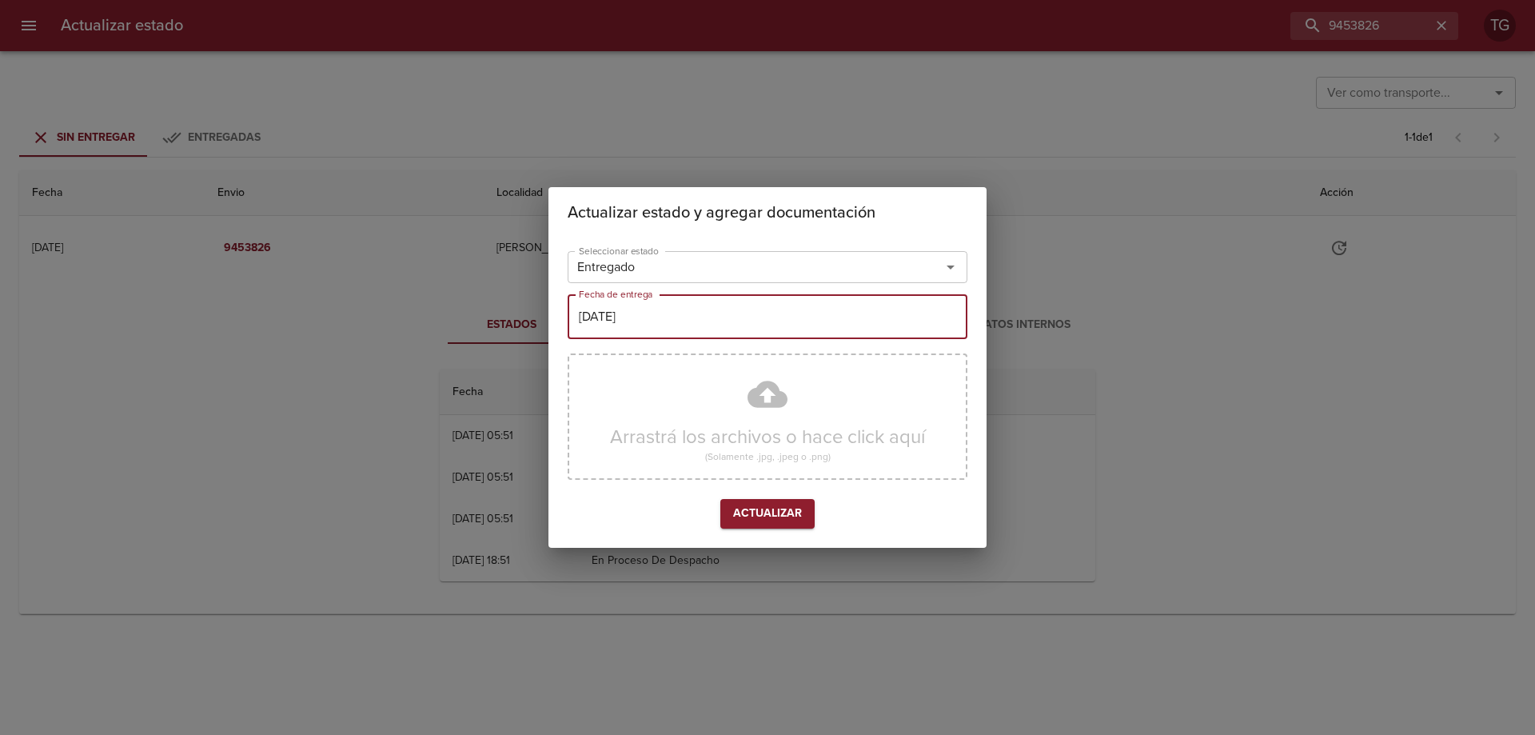
click at [811, 508] on button "Actualizar" at bounding box center [767, 514] width 94 height 30
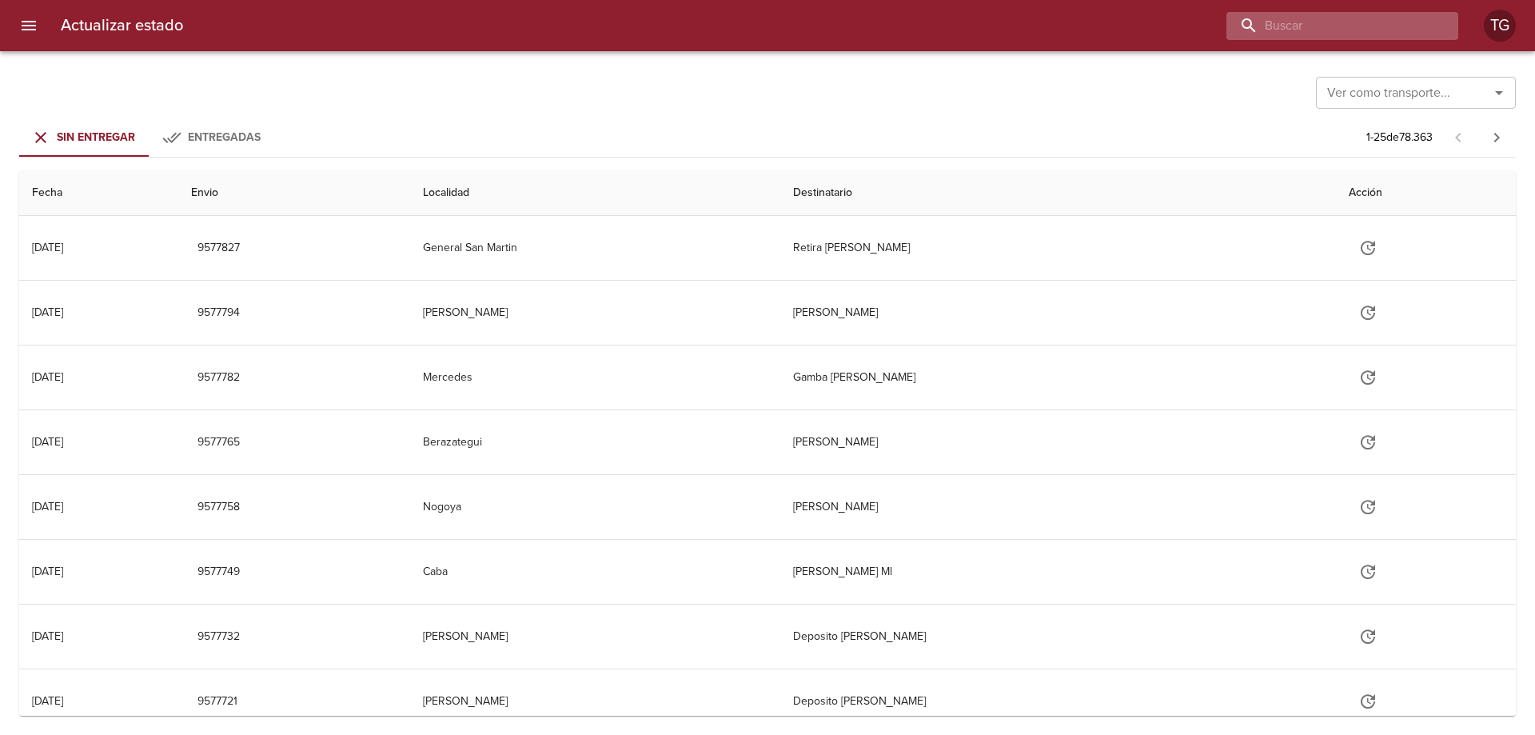
click at [1369, 30] on input "buscar" at bounding box center [1328, 26] width 205 height 28
paste input "9466615"
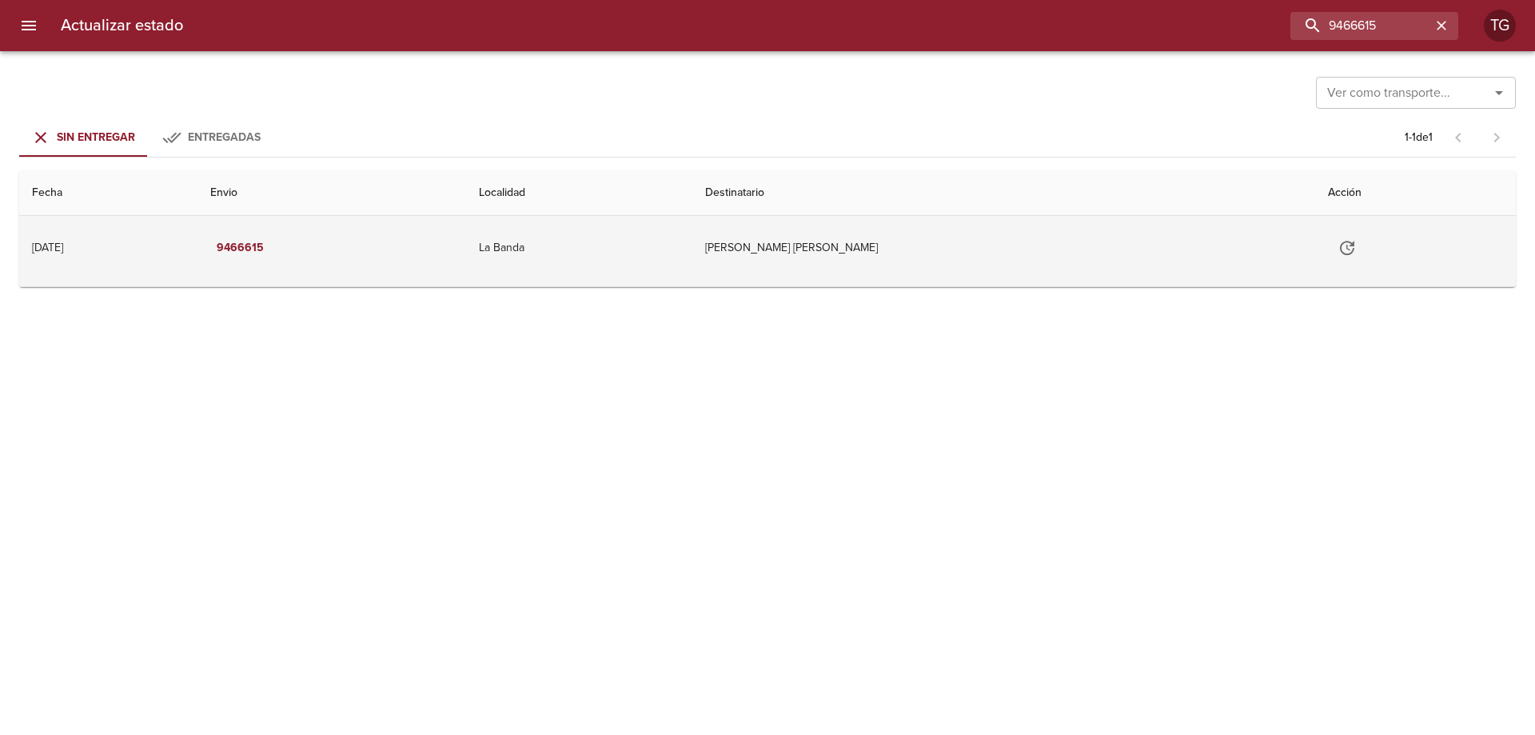
click at [832, 250] on td "[PERSON_NAME] [PERSON_NAME]" at bounding box center [1003, 248] width 622 height 64
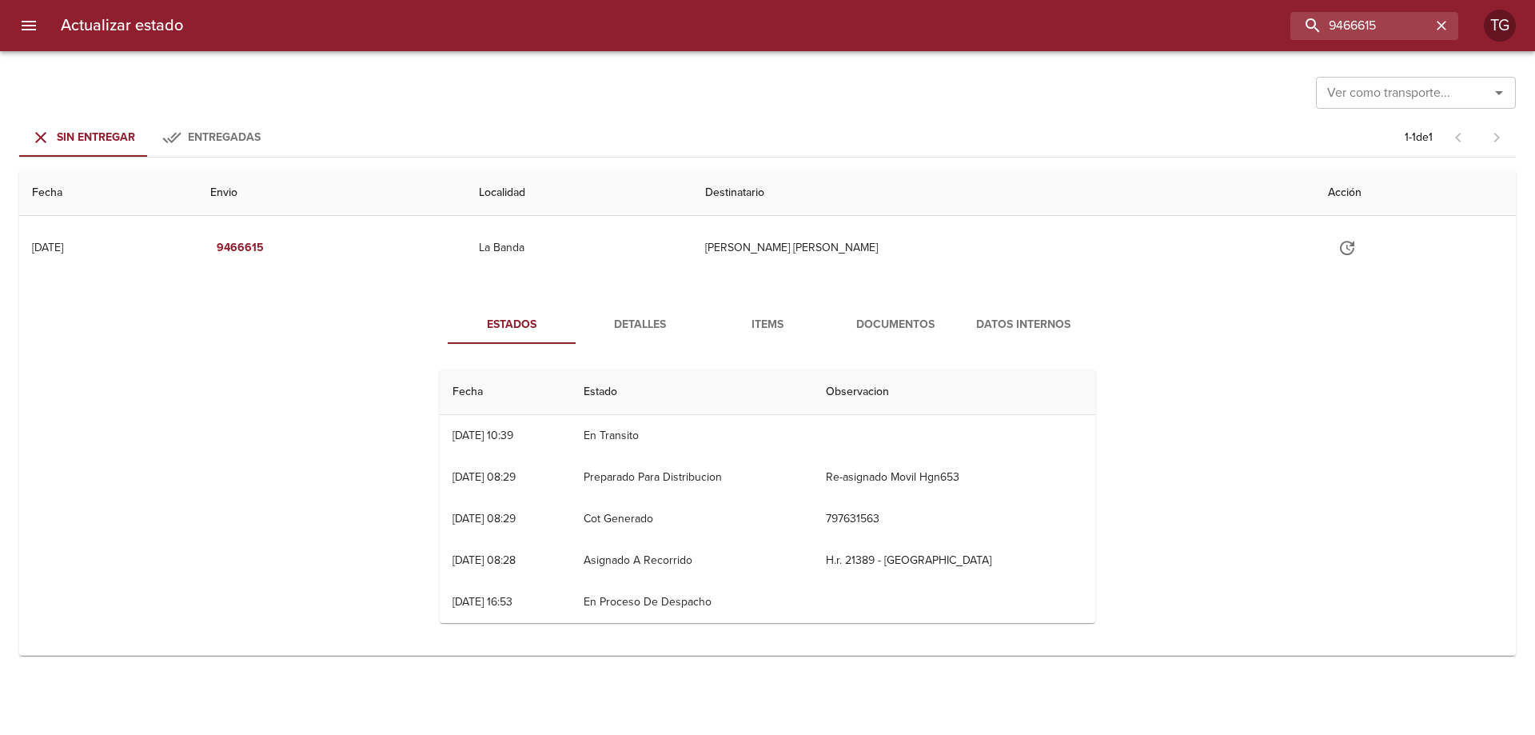
click at [913, 313] on button "Documentos" at bounding box center [895, 324] width 128 height 38
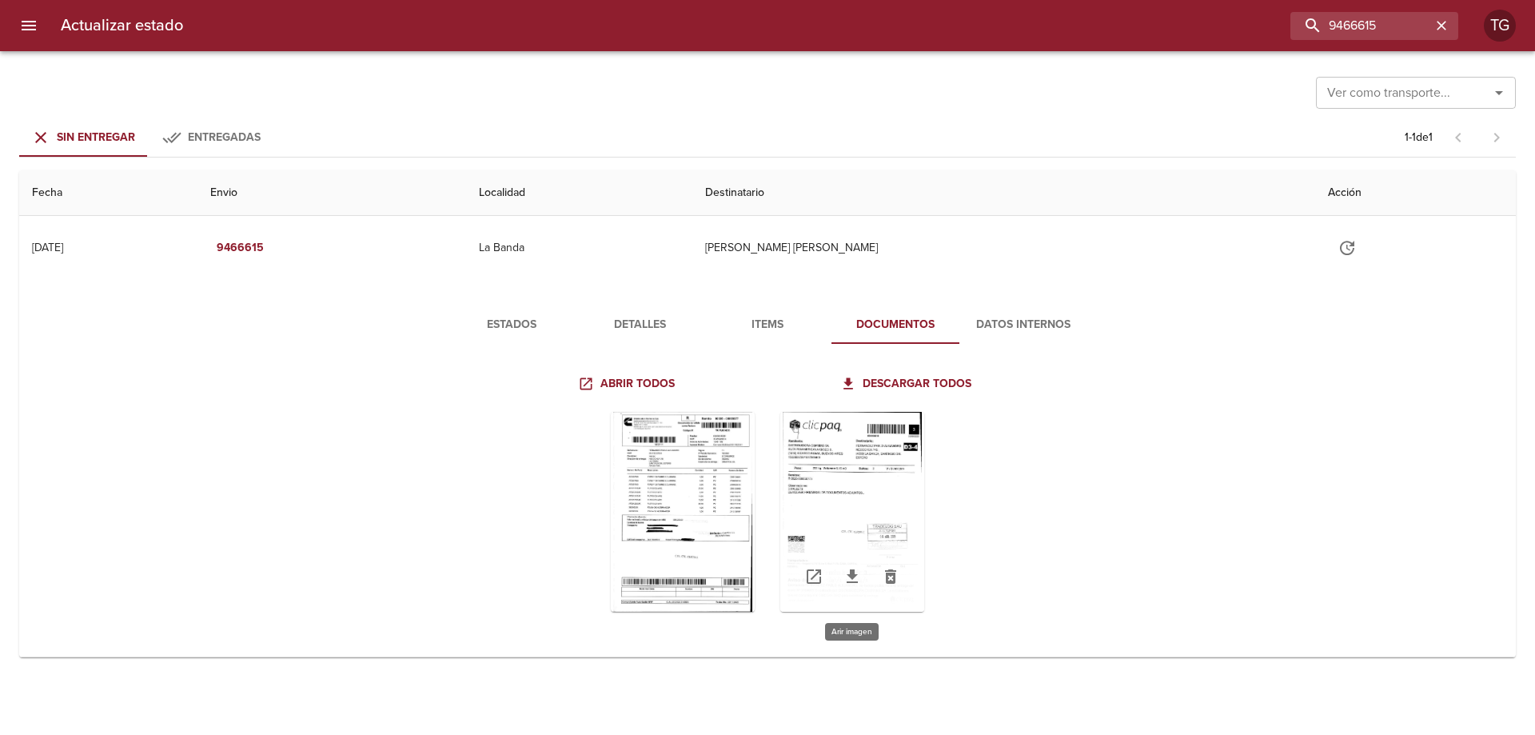
click at [860, 488] on div "Tabla de envíos del cliente" at bounding box center [852, 512] width 144 height 200
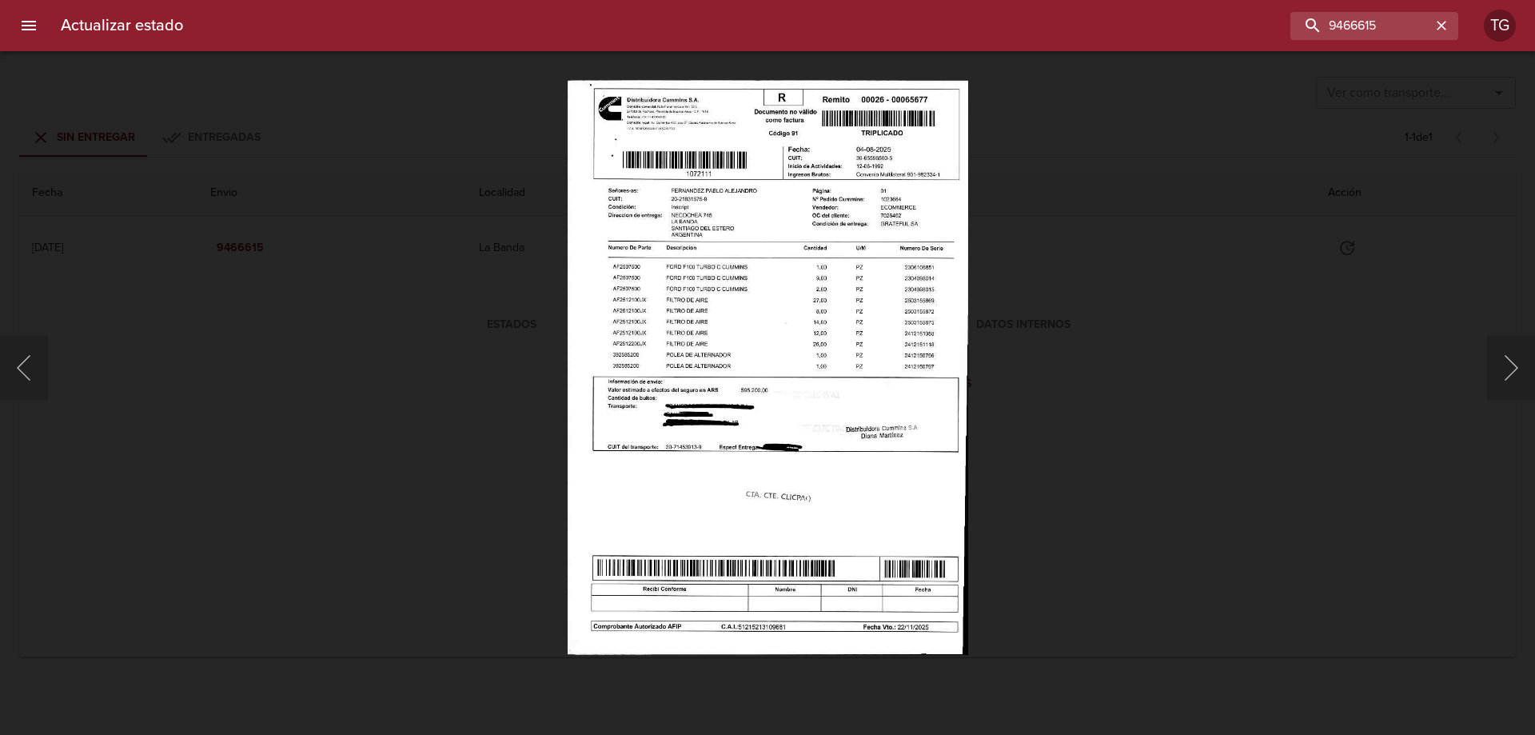
drag, startPoint x: 1148, startPoint y: 521, endPoint x: 1139, endPoint y: 512, distance: 13.0
click at [1143, 514] on div "Lightbox" at bounding box center [767, 367] width 1535 height 735
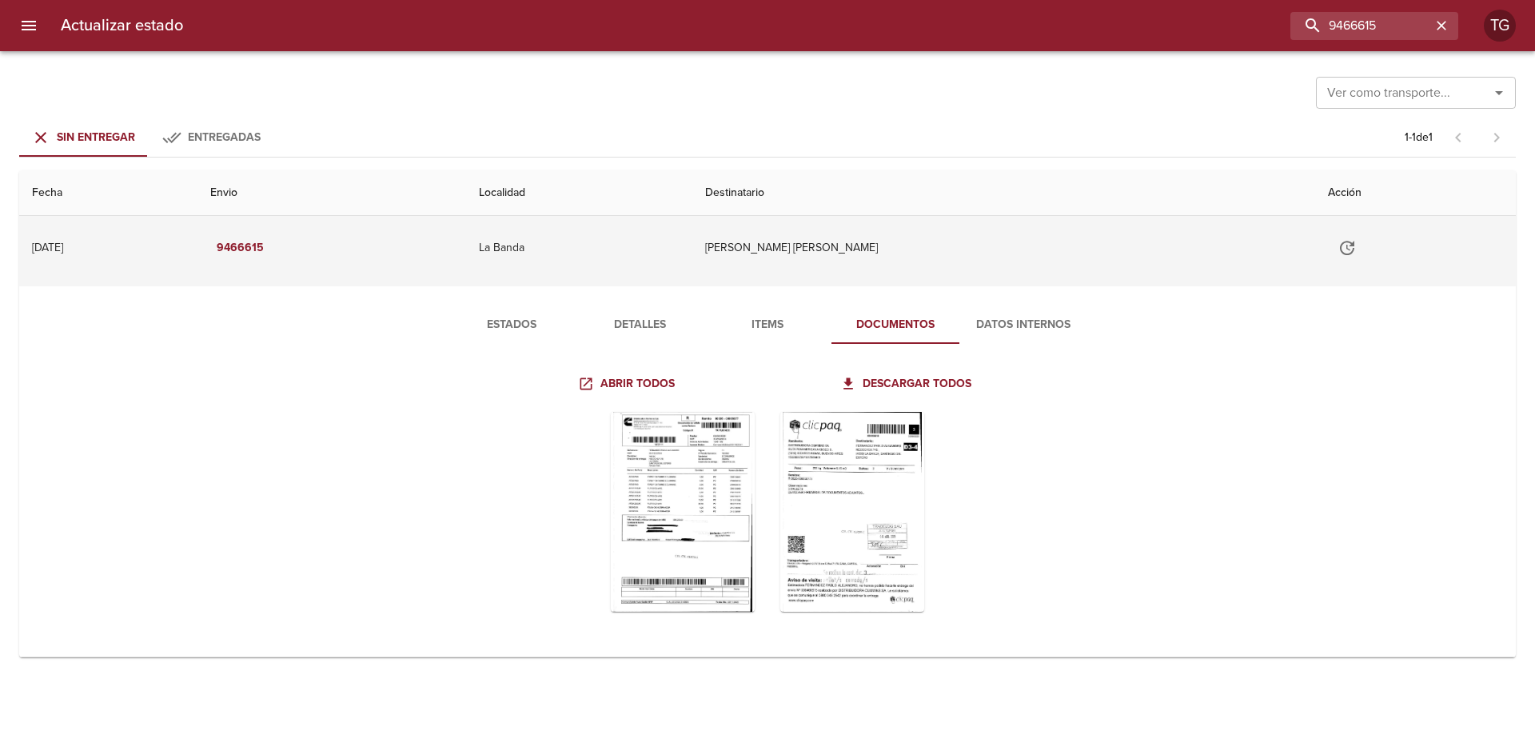
click at [871, 257] on td "[PERSON_NAME] [PERSON_NAME]" at bounding box center [1003, 248] width 622 height 64
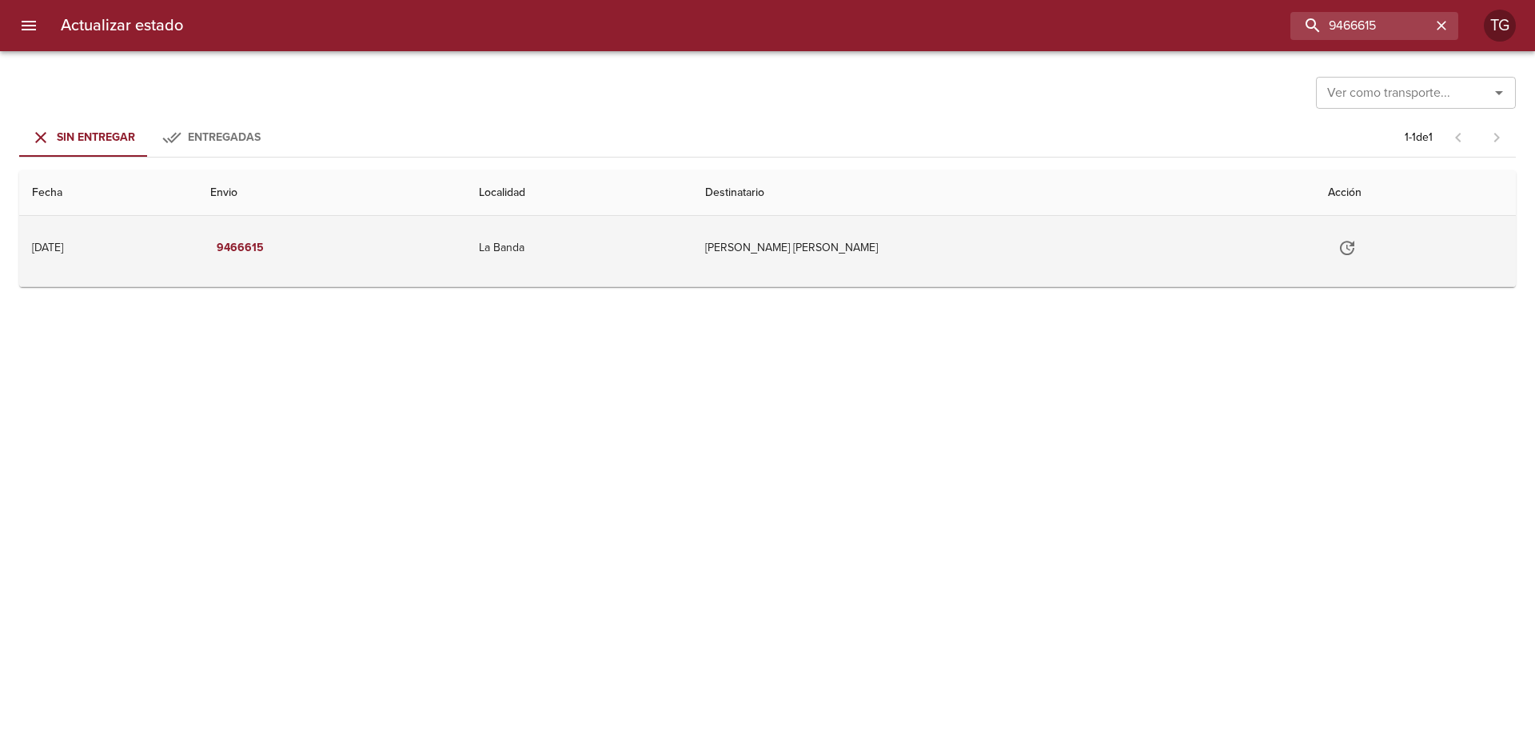
click at [871, 257] on td "[PERSON_NAME] [PERSON_NAME]" at bounding box center [1003, 248] width 622 height 64
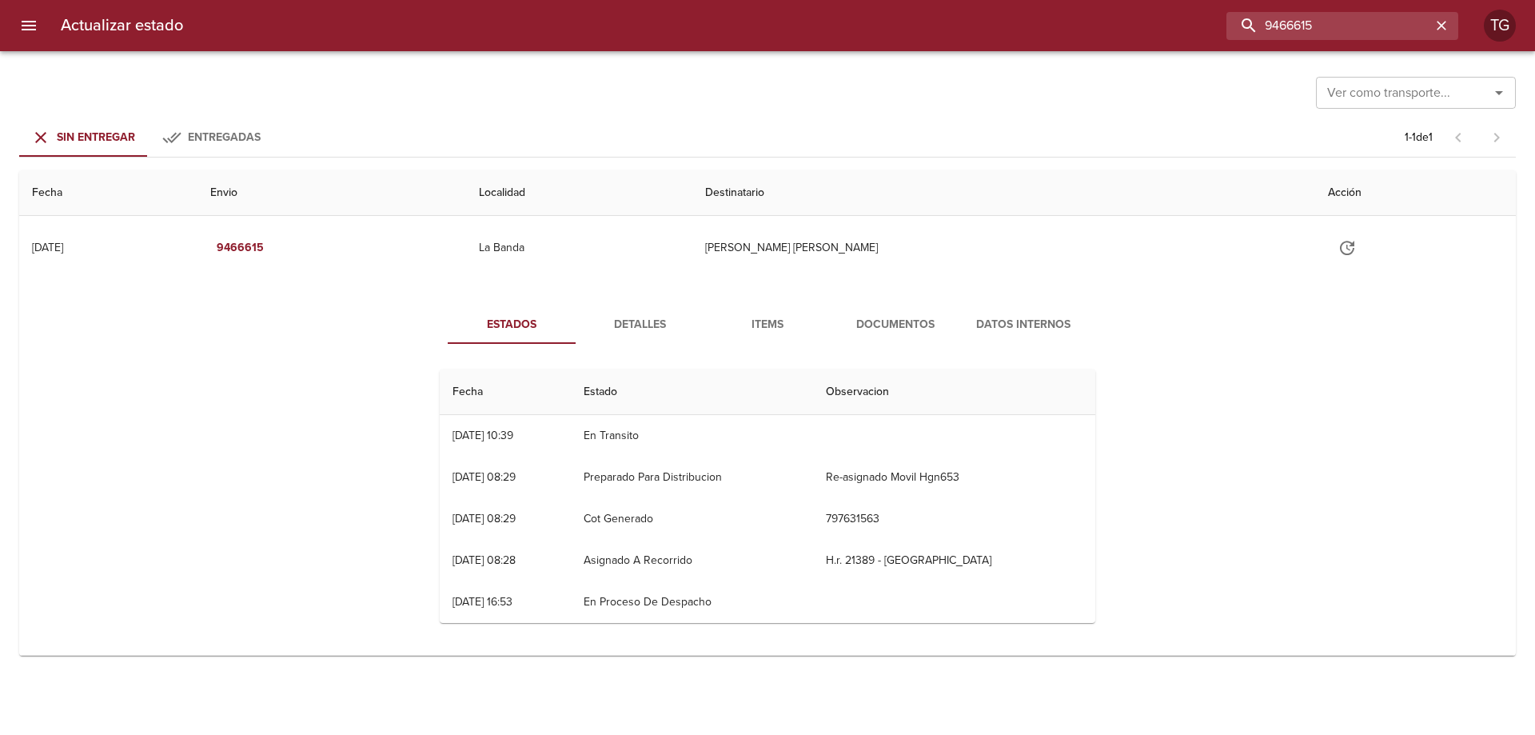
drag, startPoint x: 1387, startPoint y: 26, endPoint x: 1046, endPoint y: 23, distance: 340.5
click at [1047, 23] on div "9466615" at bounding box center [827, 26] width 1262 height 28
paste input "87214"
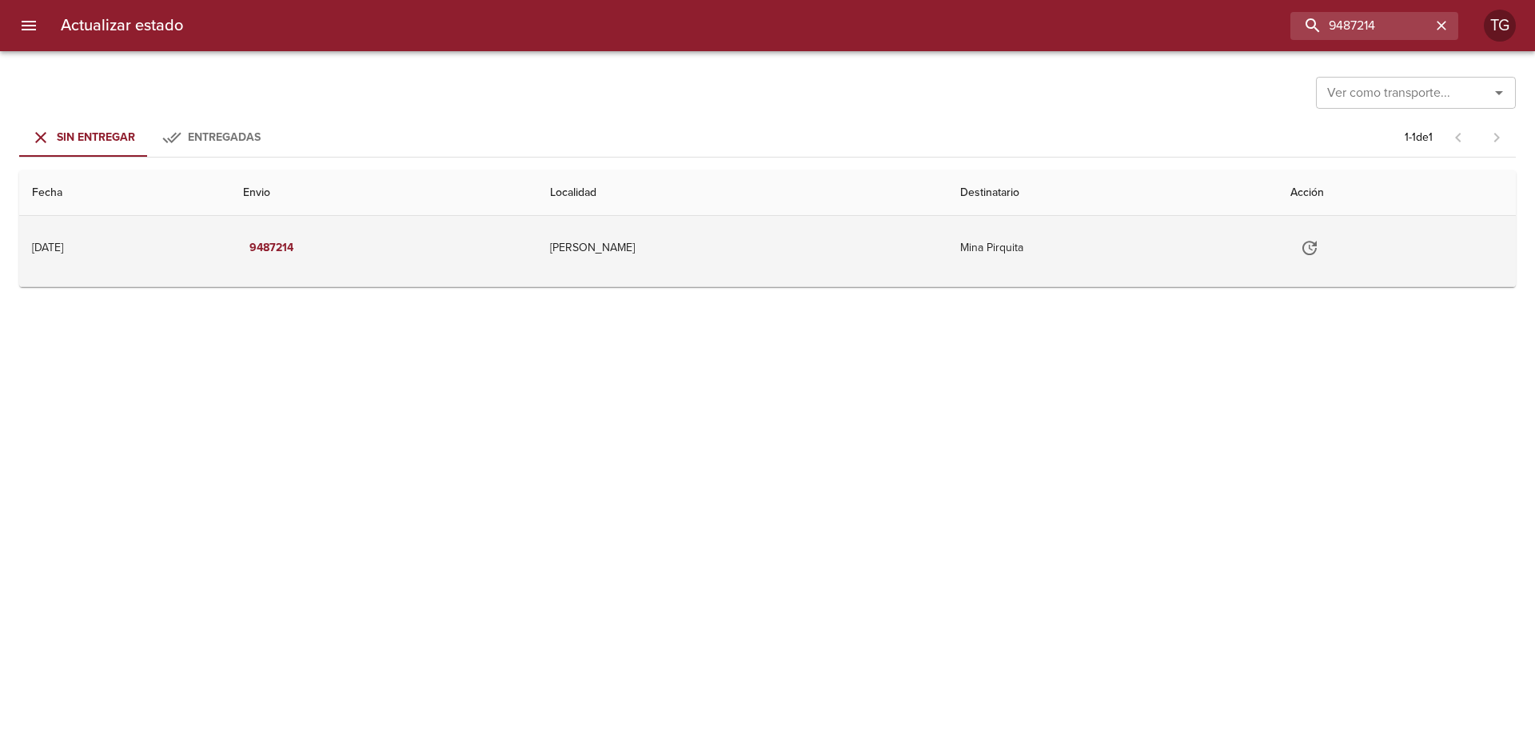
click at [891, 263] on td "[PERSON_NAME]" at bounding box center [742, 248] width 410 height 64
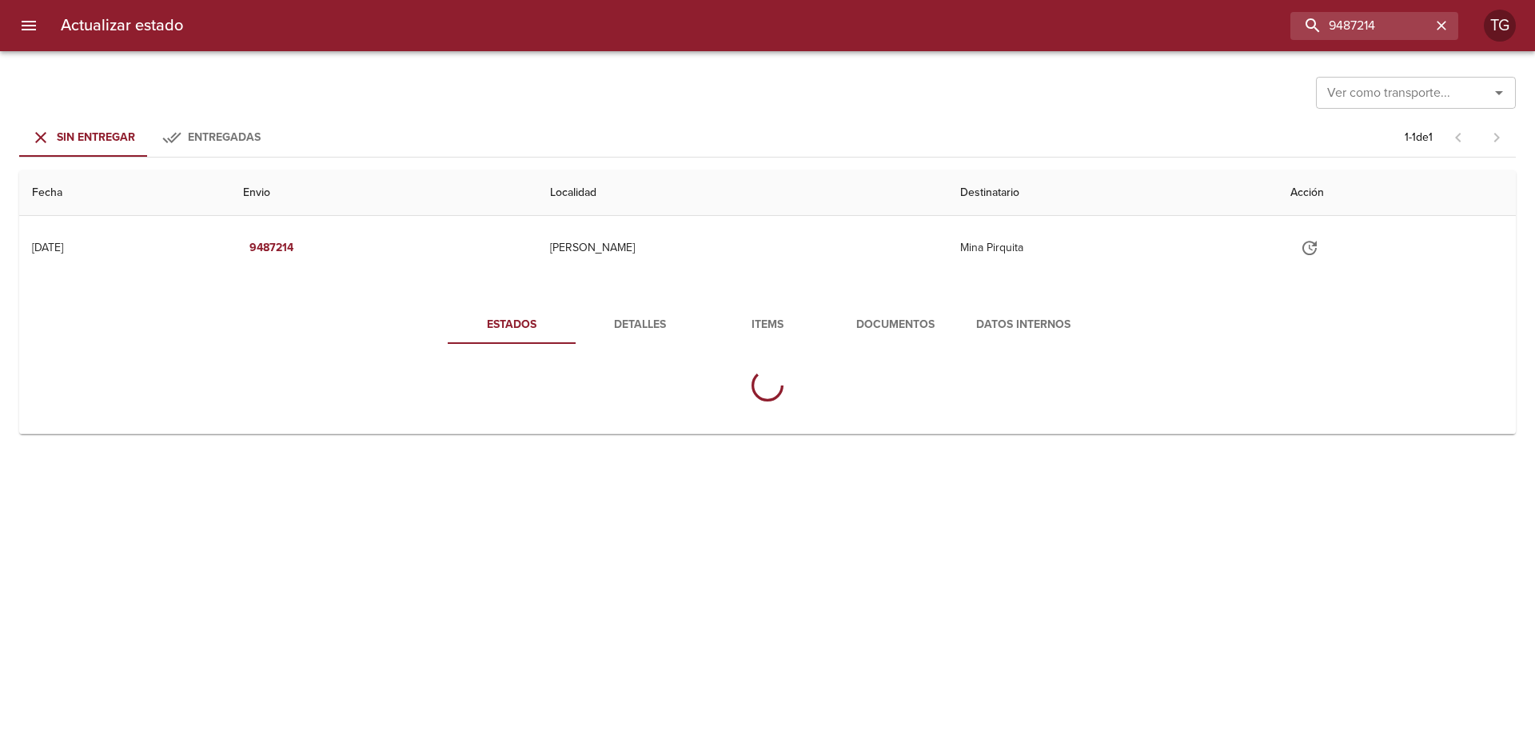
click at [885, 328] on span "Documentos" at bounding box center [895, 325] width 109 height 20
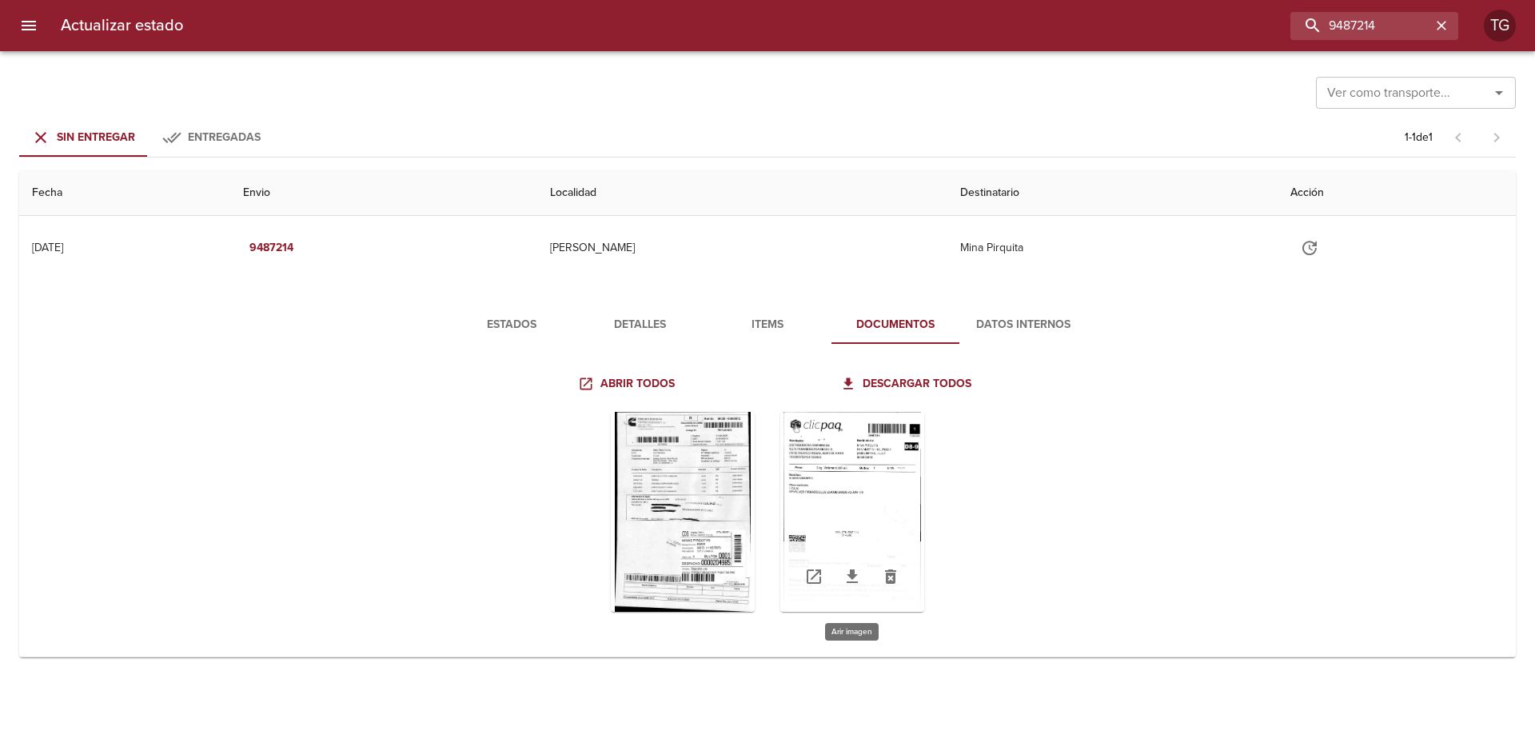
click at [810, 492] on div "Tabla de envíos del cliente" at bounding box center [852, 512] width 144 height 200
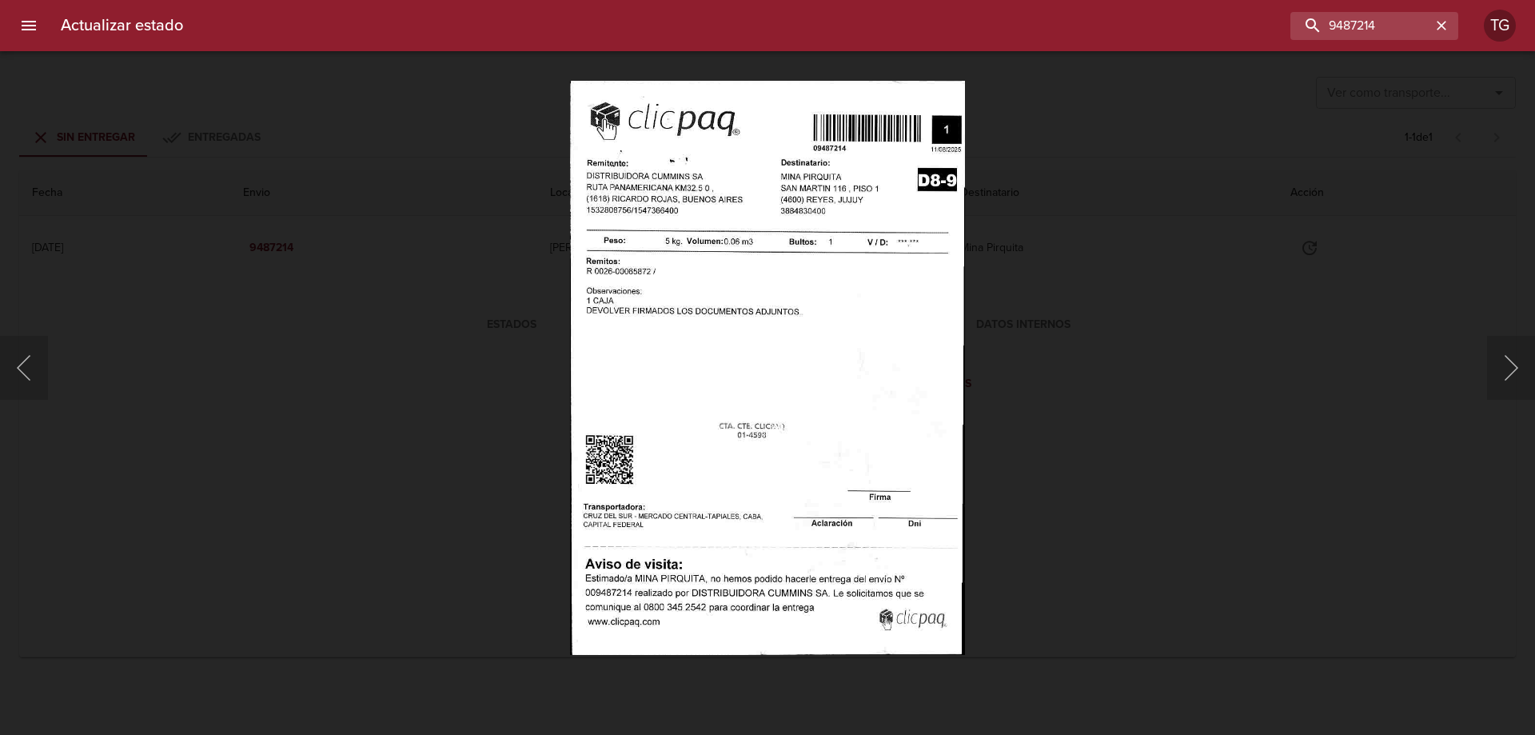
click at [1349, 404] on div "Lightbox" at bounding box center [767, 367] width 1535 height 735
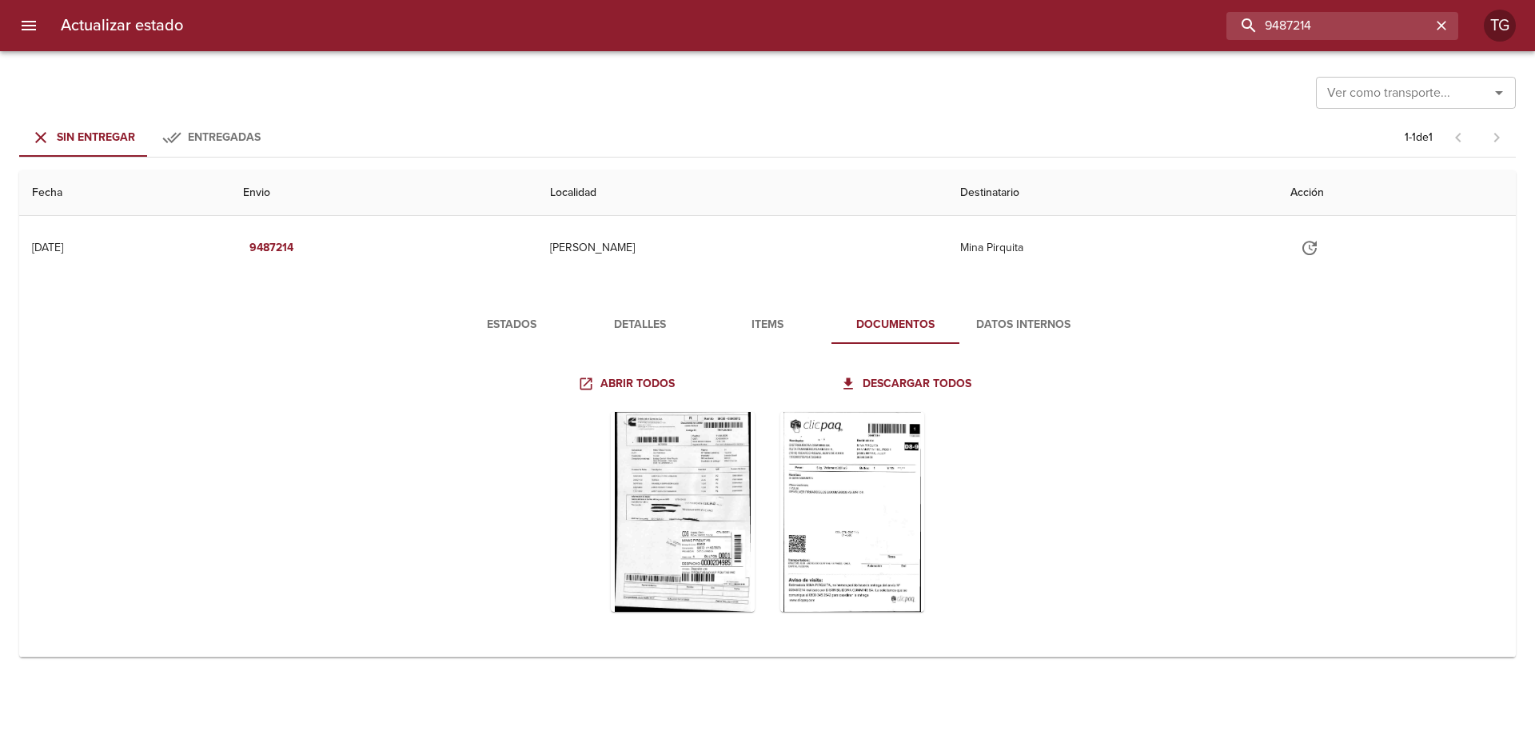
drag, startPoint x: 1386, startPoint y: 31, endPoint x: 1094, endPoint y: 17, distance: 292.1
click at [1094, 17] on div "9487214" at bounding box center [827, 26] width 1262 height 28
paste input "92228"
type input "9492228"
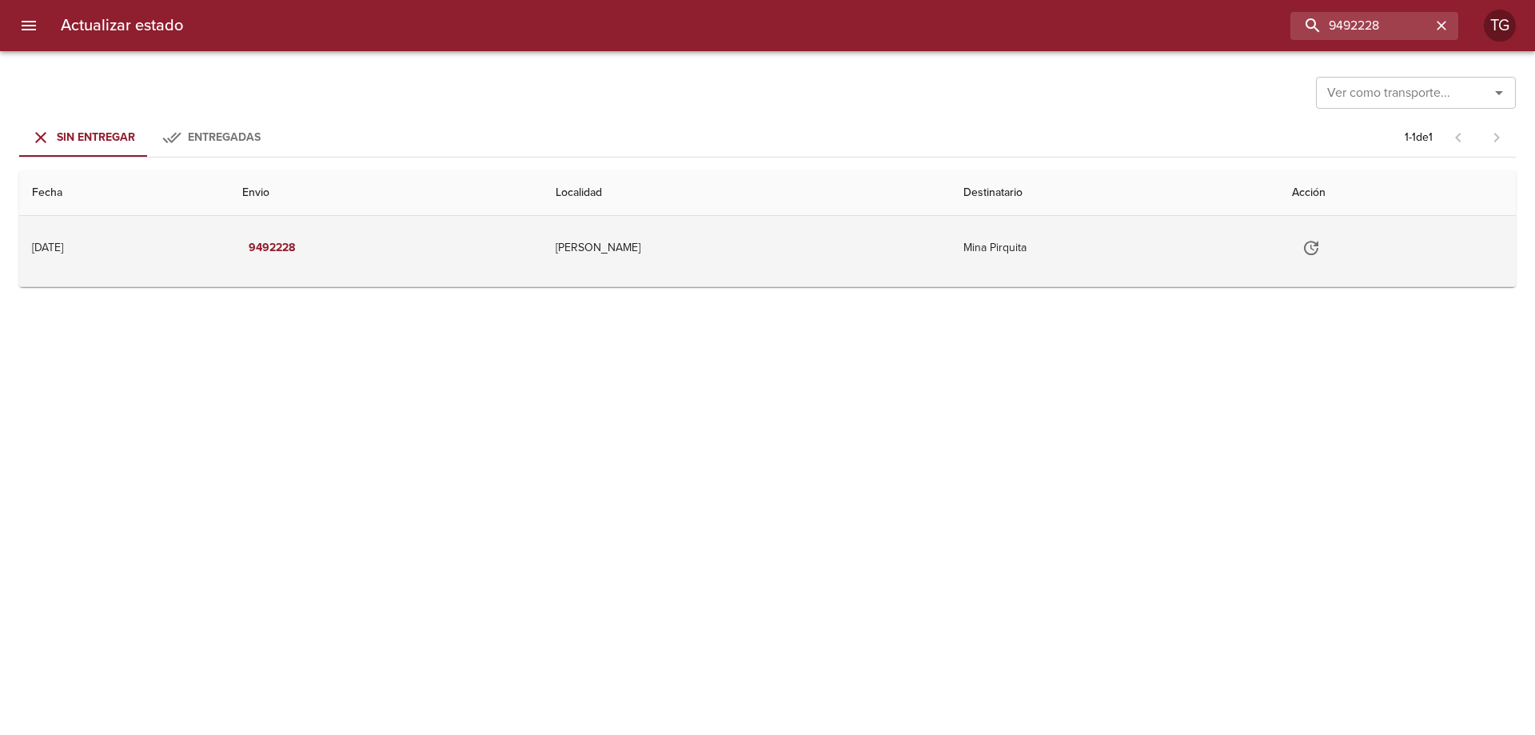
drag, startPoint x: 1090, startPoint y: 249, endPoint x: 1084, endPoint y: 277, distance: 29.5
click at [1086, 249] on td "Mina Pirquita" at bounding box center [1114, 248] width 329 height 64
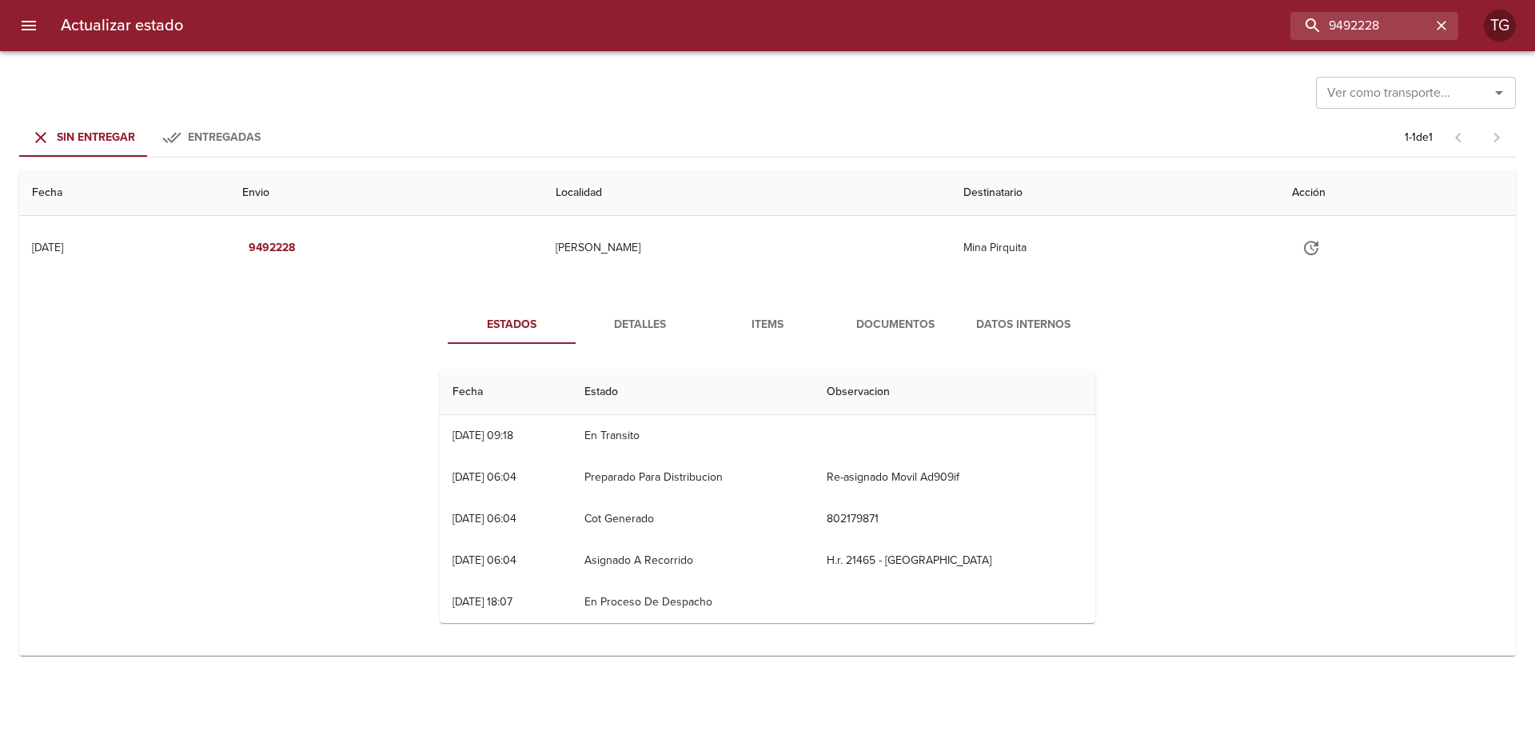
click at [914, 317] on span "Documentos" at bounding box center [895, 325] width 109 height 20
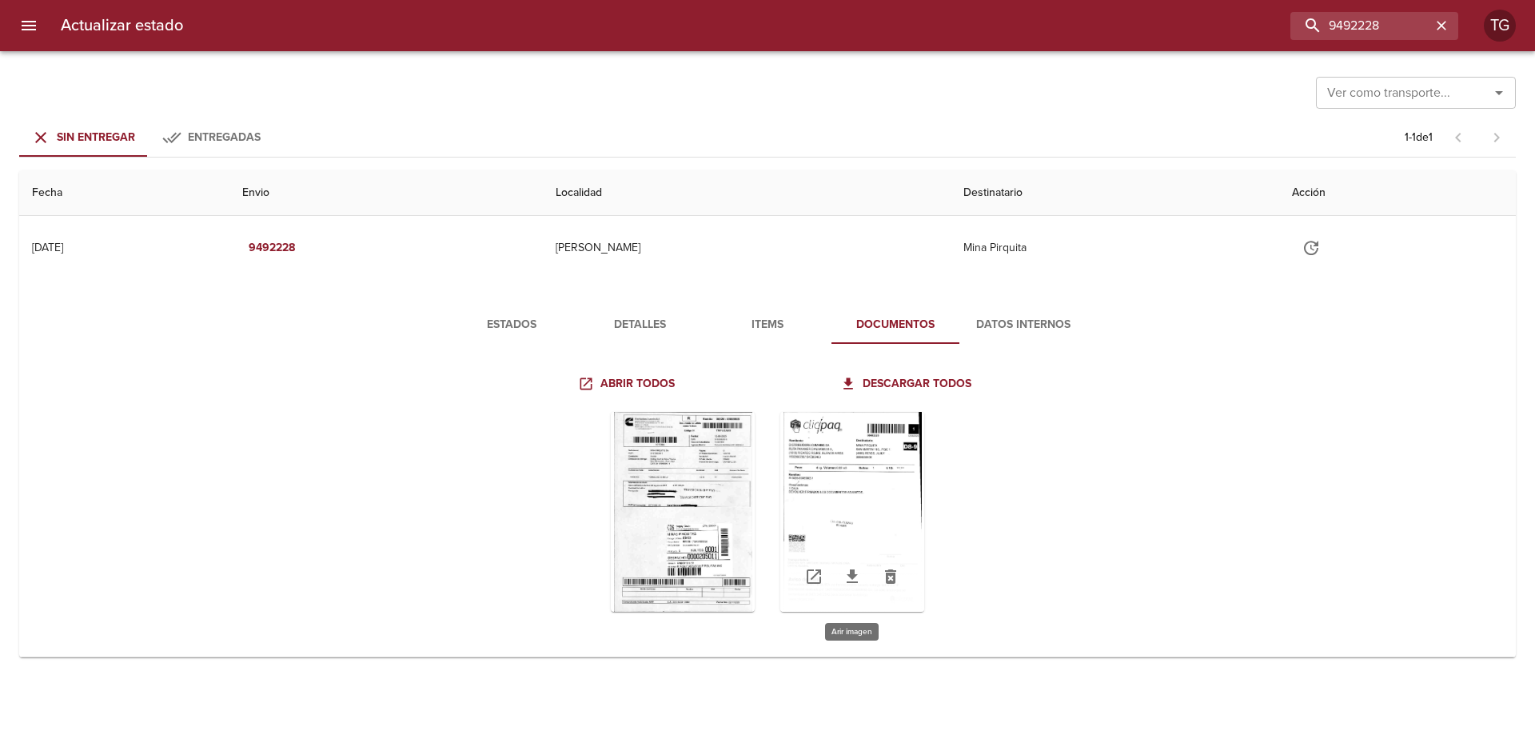
click at [830, 502] on div "Tabla de envíos del cliente" at bounding box center [852, 512] width 144 height 200
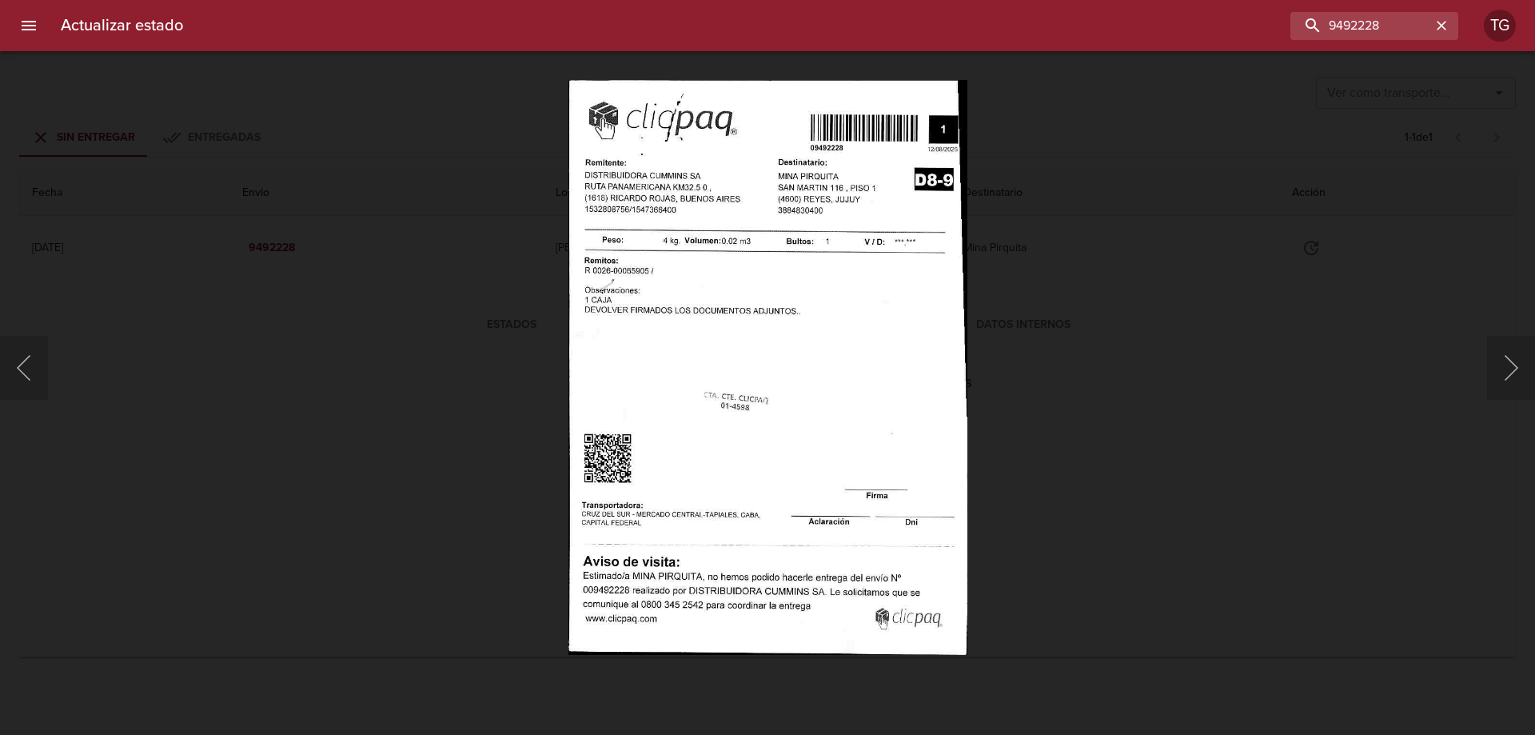
click at [1086, 458] on div "Lightbox" at bounding box center [767, 367] width 1535 height 735
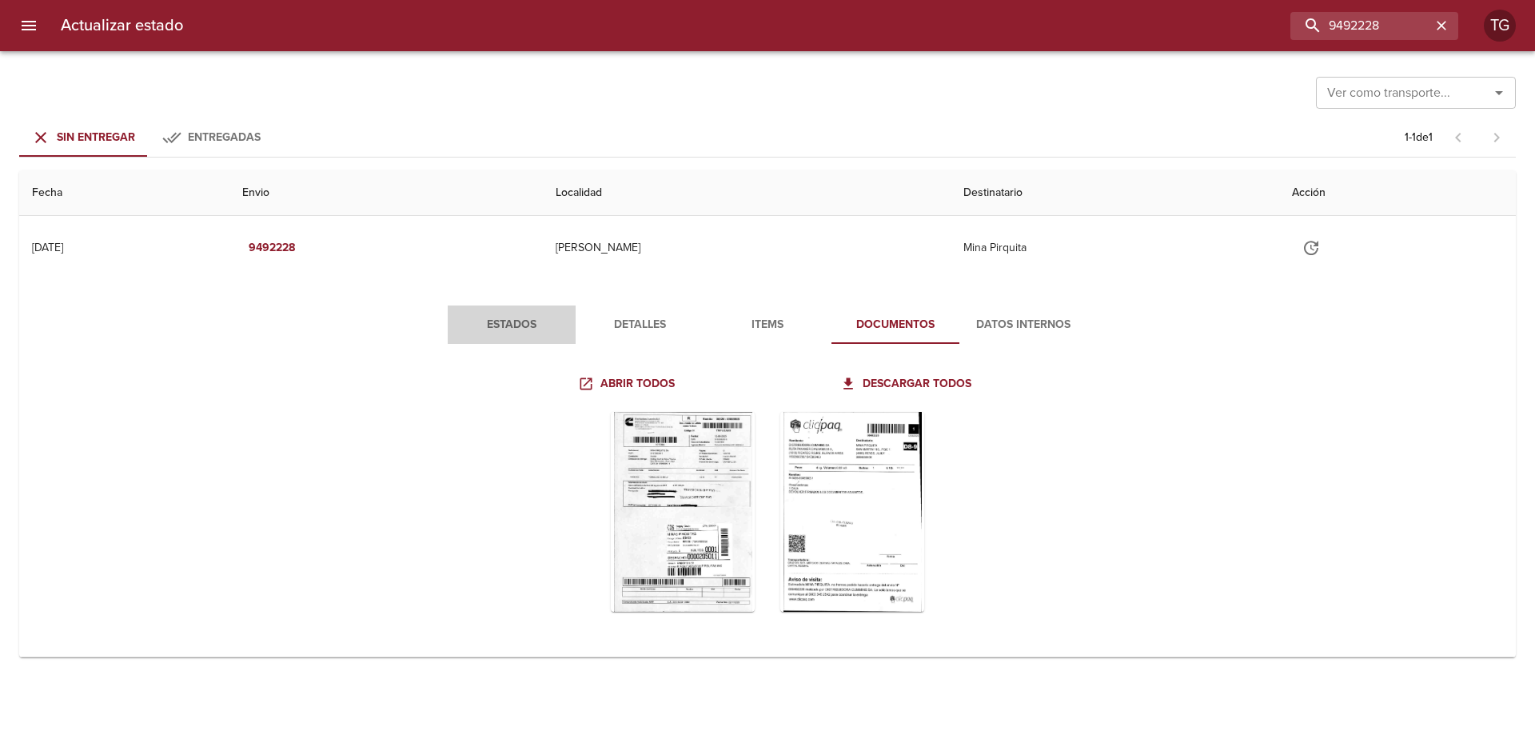
click at [544, 324] on span "Estados" at bounding box center [511, 325] width 109 height 20
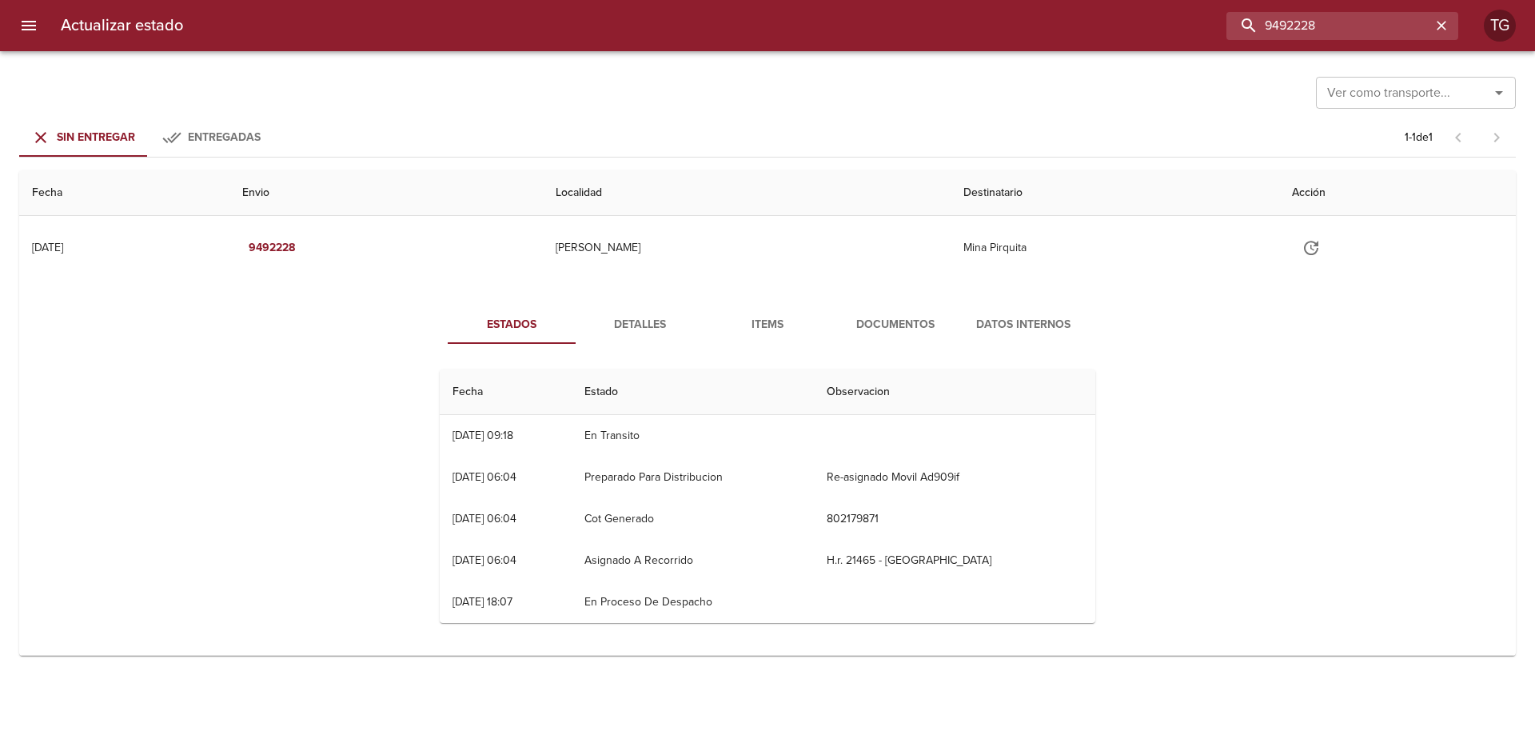
drag, startPoint x: 1388, startPoint y: 28, endPoint x: 733, endPoint y: 31, distance: 654.7
click at [741, 27] on div "9492228" at bounding box center [827, 26] width 1262 height 28
paste input "502781"
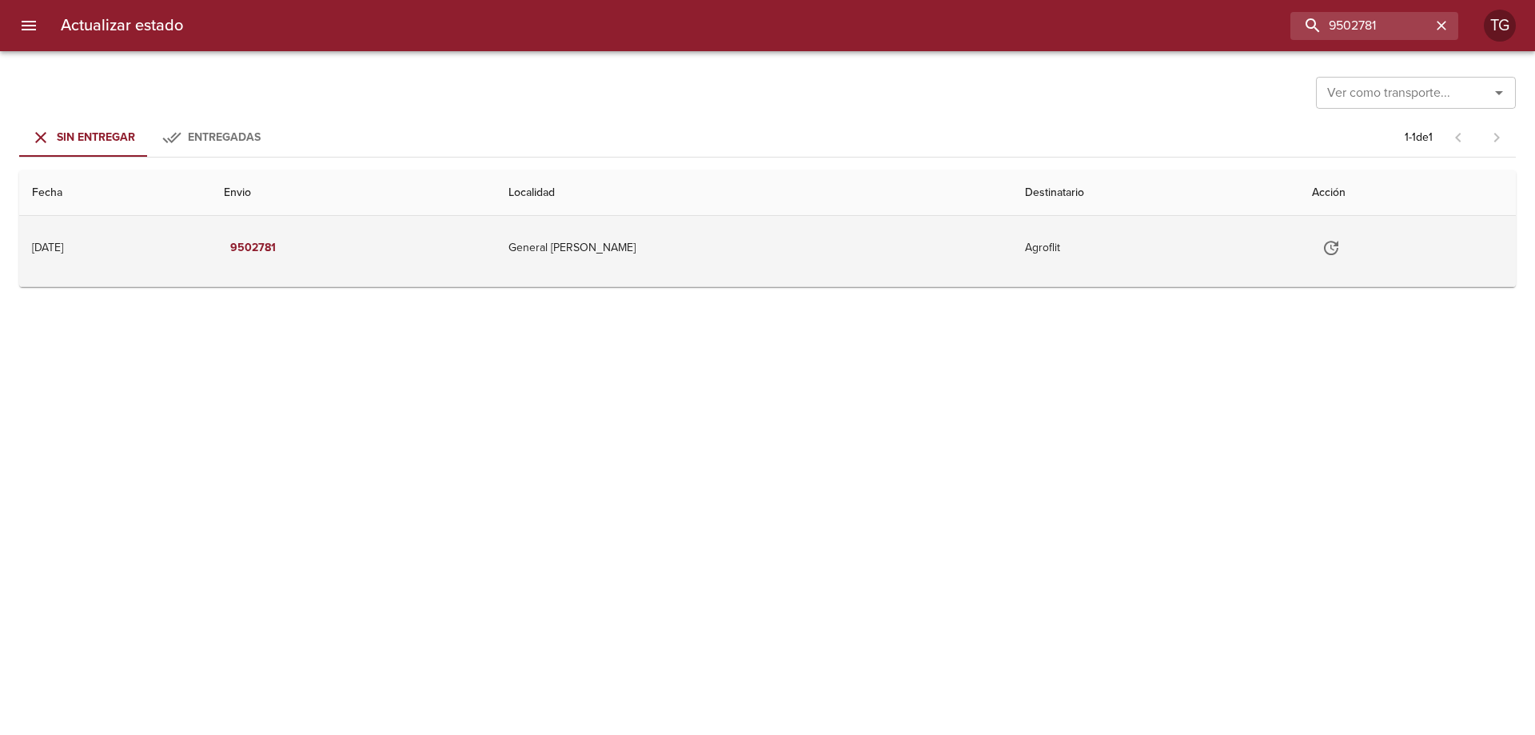
click at [775, 245] on td "General Pico" at bounding box center [754, 248] width 516 height 64
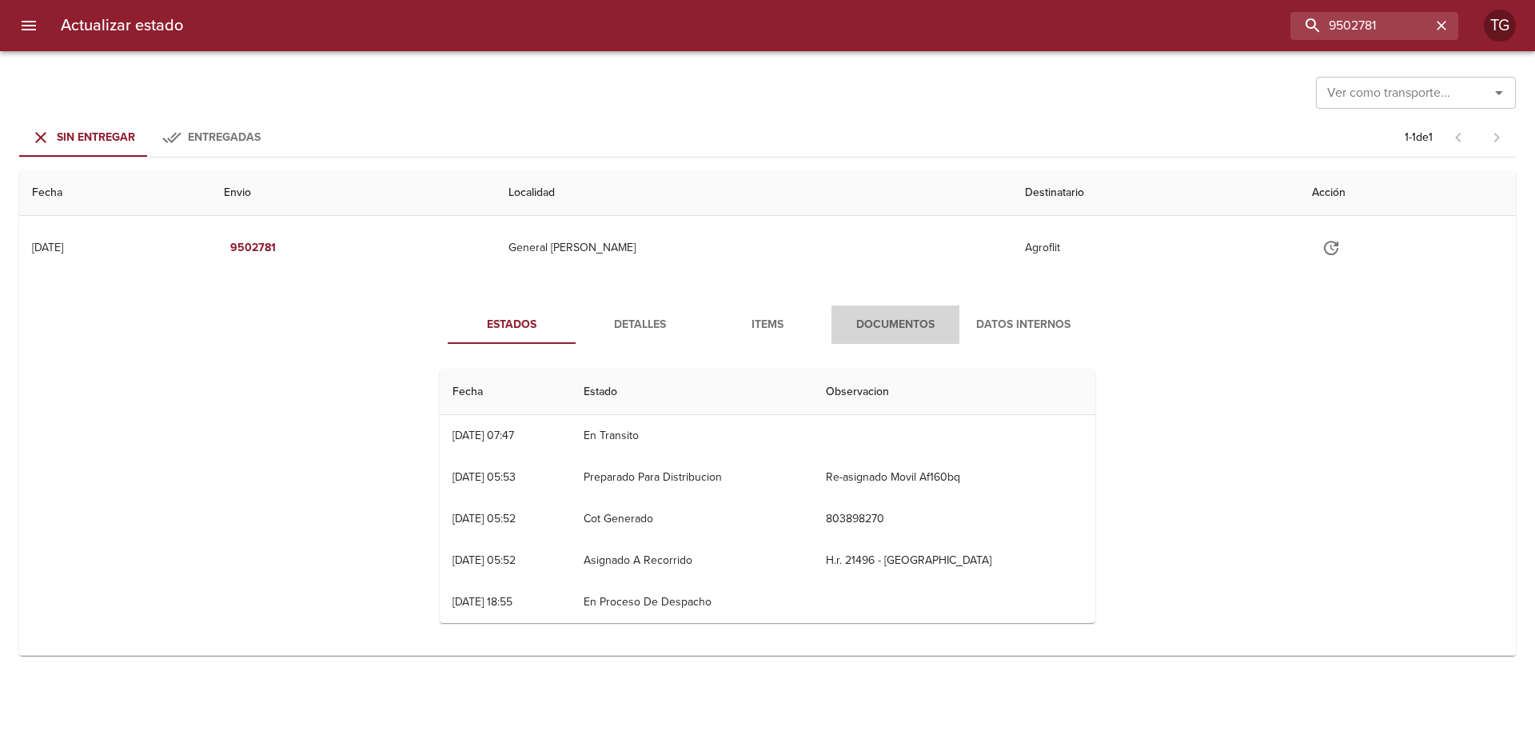
click at [870, 323] on span "Documentos" at bounding box center [895, 325] width 109 height 20
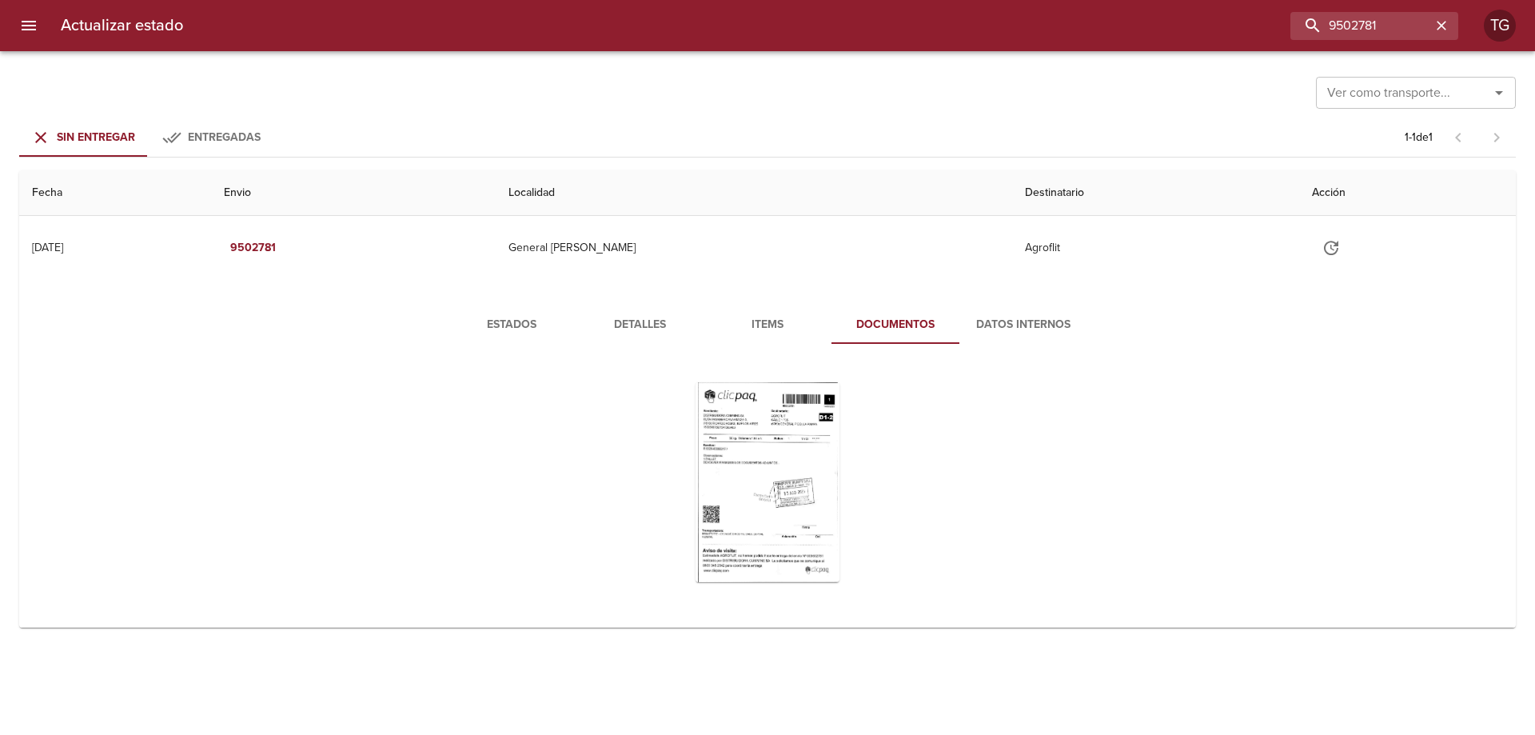
click at [694, 475] on div "Tabla de envíos del cliente" at bounding box center [767, 481] width 655 height 225
click at [755, 482] on div "Tabla de envíos del cliente" at bounding box center [767, 482] width 144 height 200
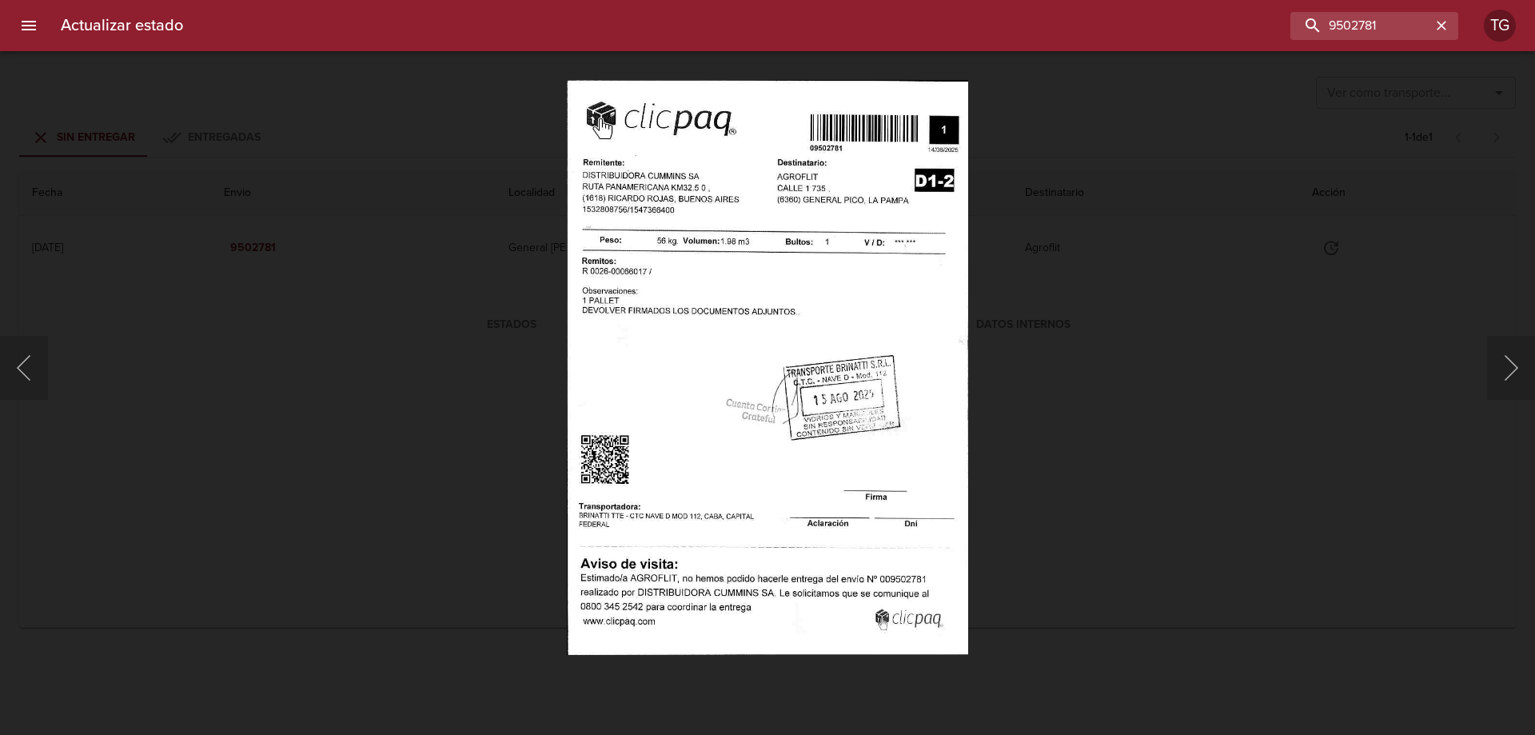
drag, startPoint x: 1102, startPoint y: 412, endPoint x: 1095, endPoint y: 403, distance: 11.4
click at [1101, 408] on div "Lightbox" at bounding box center [767, 367] width 1535 height 735
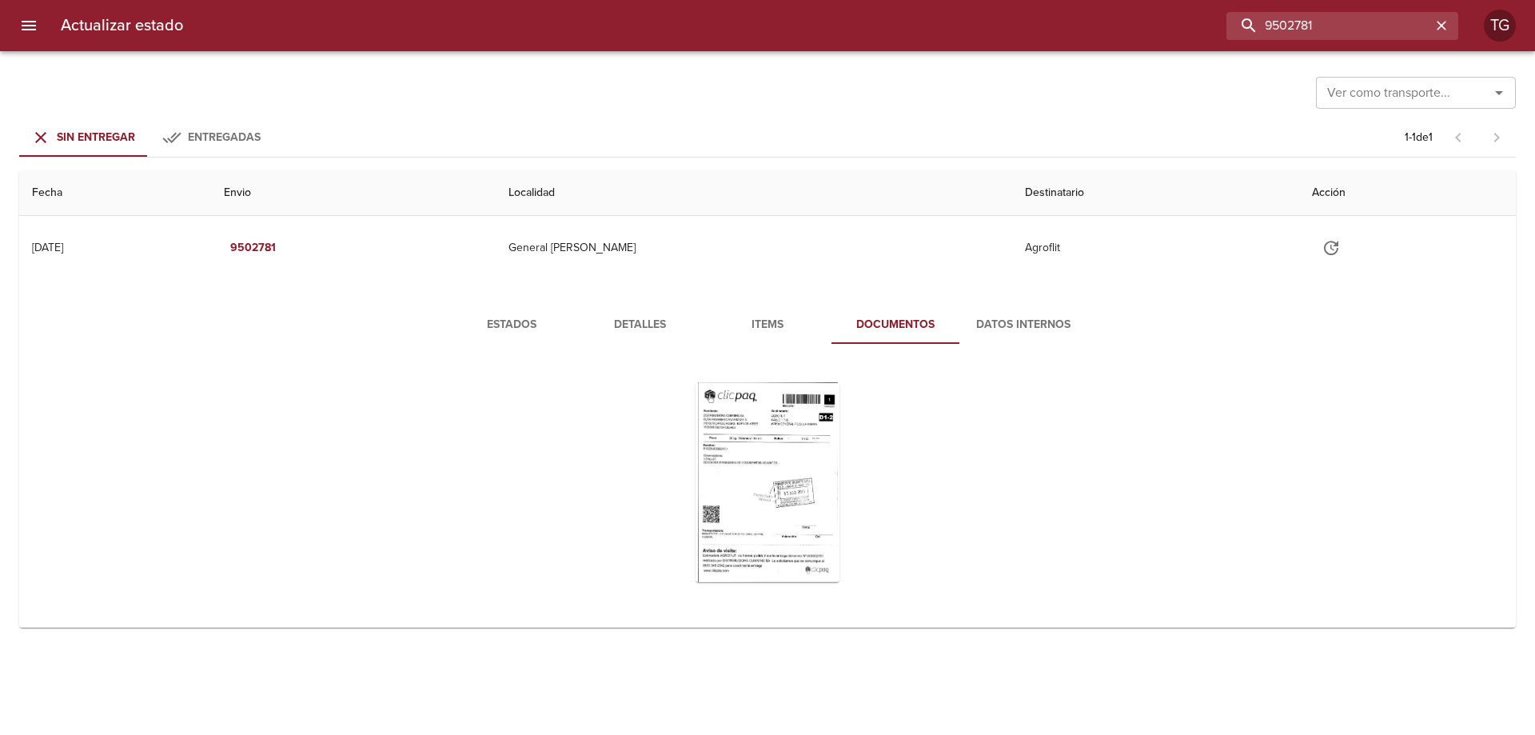
drag, startPoint x: 1332, startPoint y: 24, endPoint x: 966, endPoint y: 28, distance: 365.3
click at [1023, 26] on div "9502781" at bounding box center [827, 26] width 1262 height 28
paste input "22348"
type input "9522348"
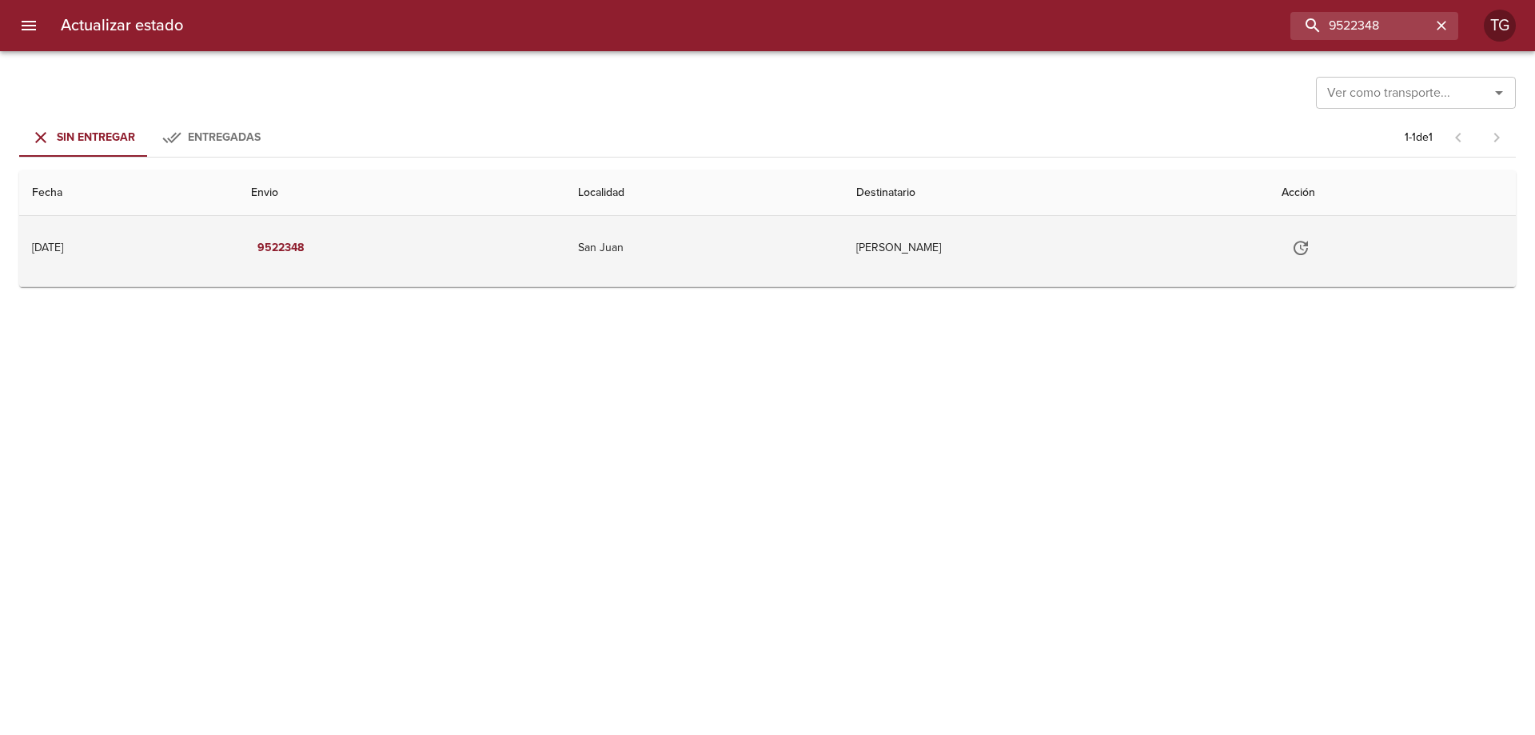
click at [843, 265] on td "Minera Andina Del Sol Srl" at bounding box center [1055, 248] width 425 height 64
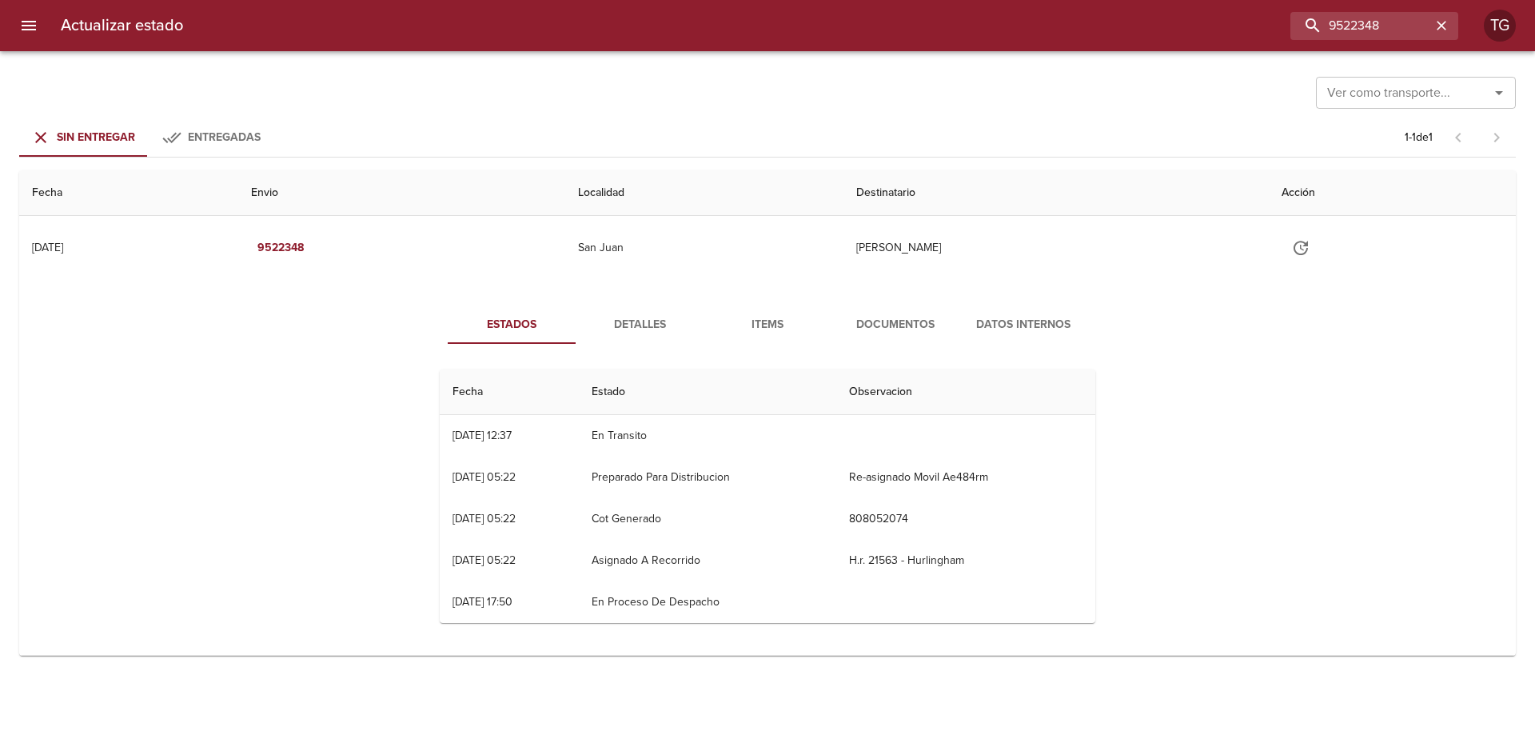
click at [632, 325] on span "Detalles" at bounding box center [639, 325] width 109 height 20
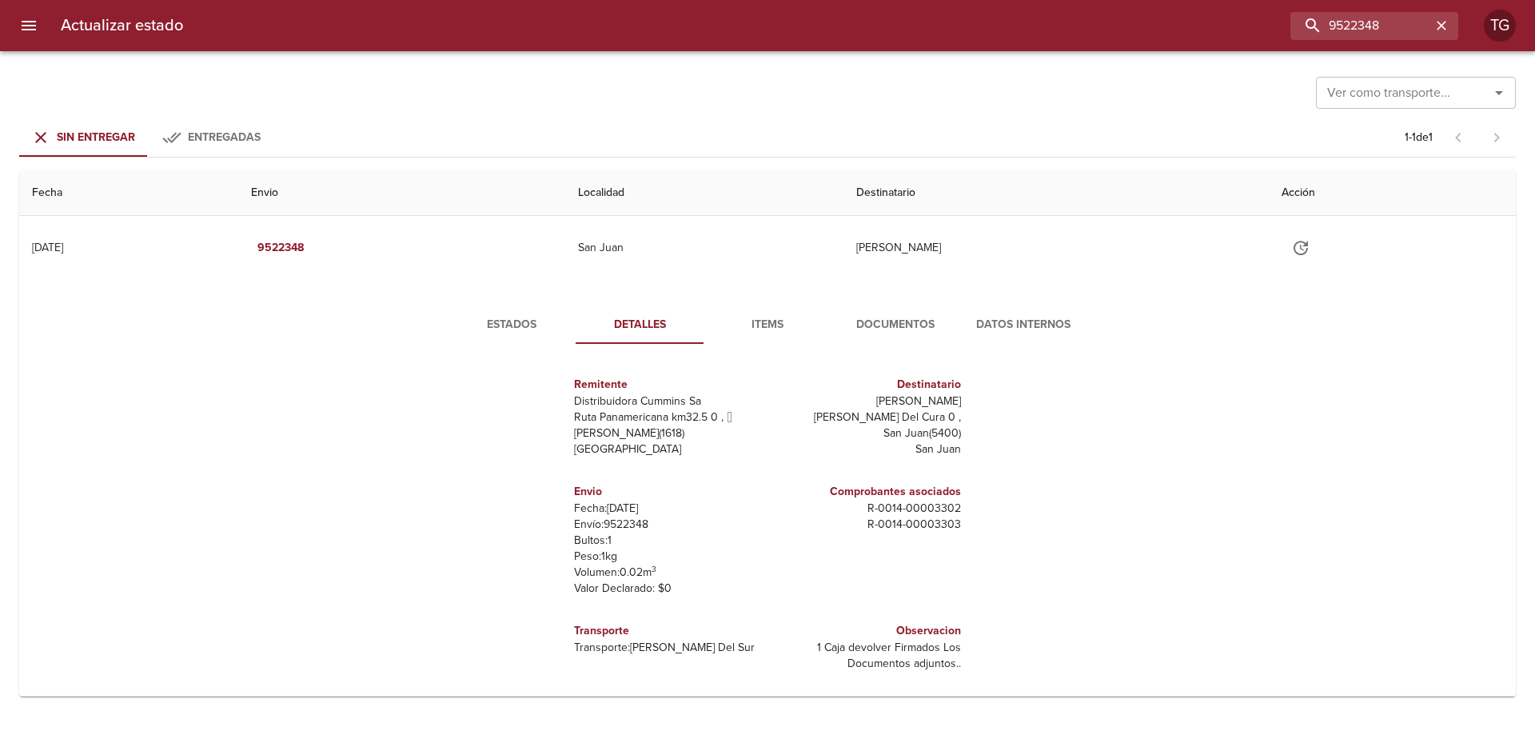
click at [797, 316] on span "Items" at bounding box center [767, 325] width 109 height 20
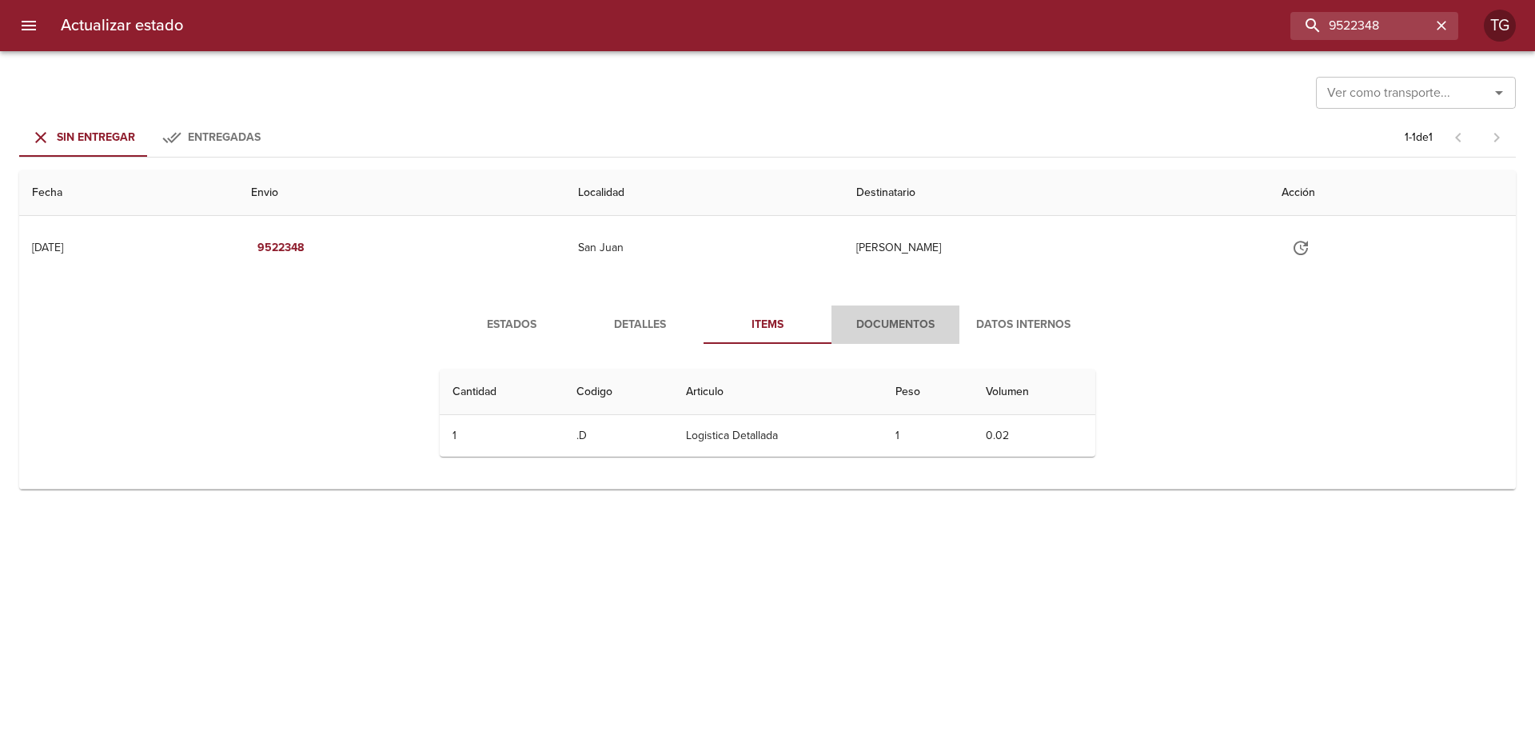
click at [914, 317] on span "Documentos" at bounding box center [895, 325] width 109 height 20
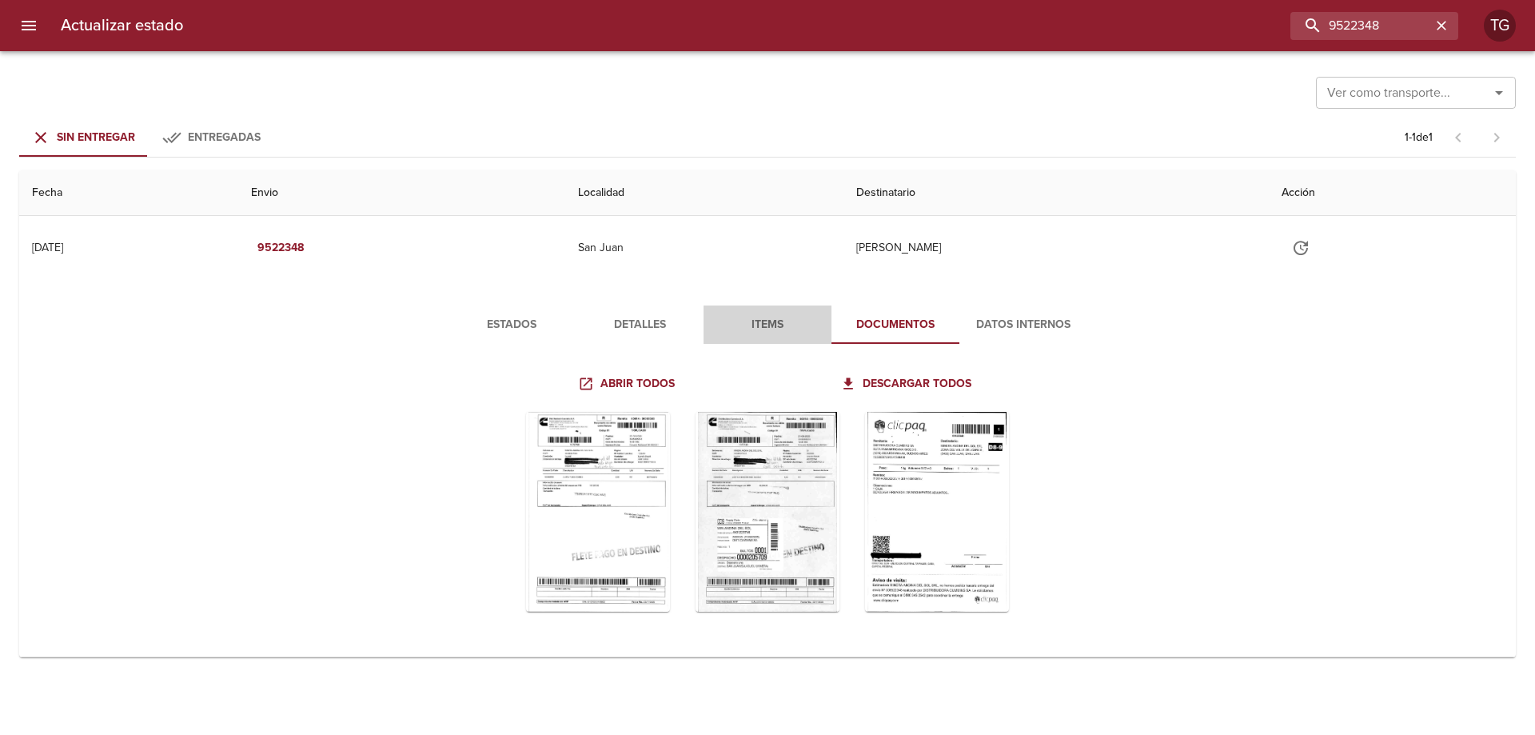
click at [787, 321] on span "Items" at bounding box center [767, 325] width 109 height 20
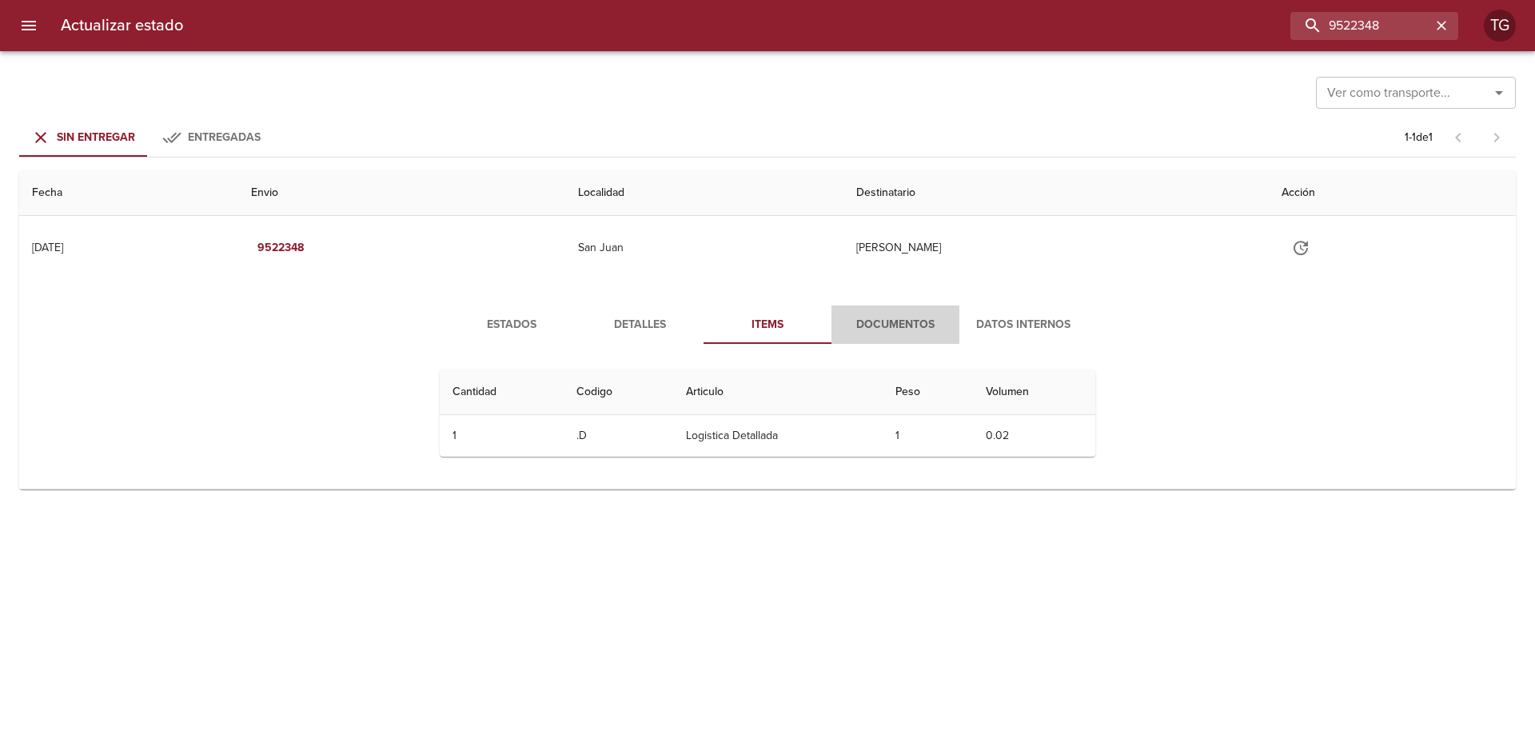
click at [902, 317] on span "Documentos" at bounding box center [895, 325] width 109 height 20
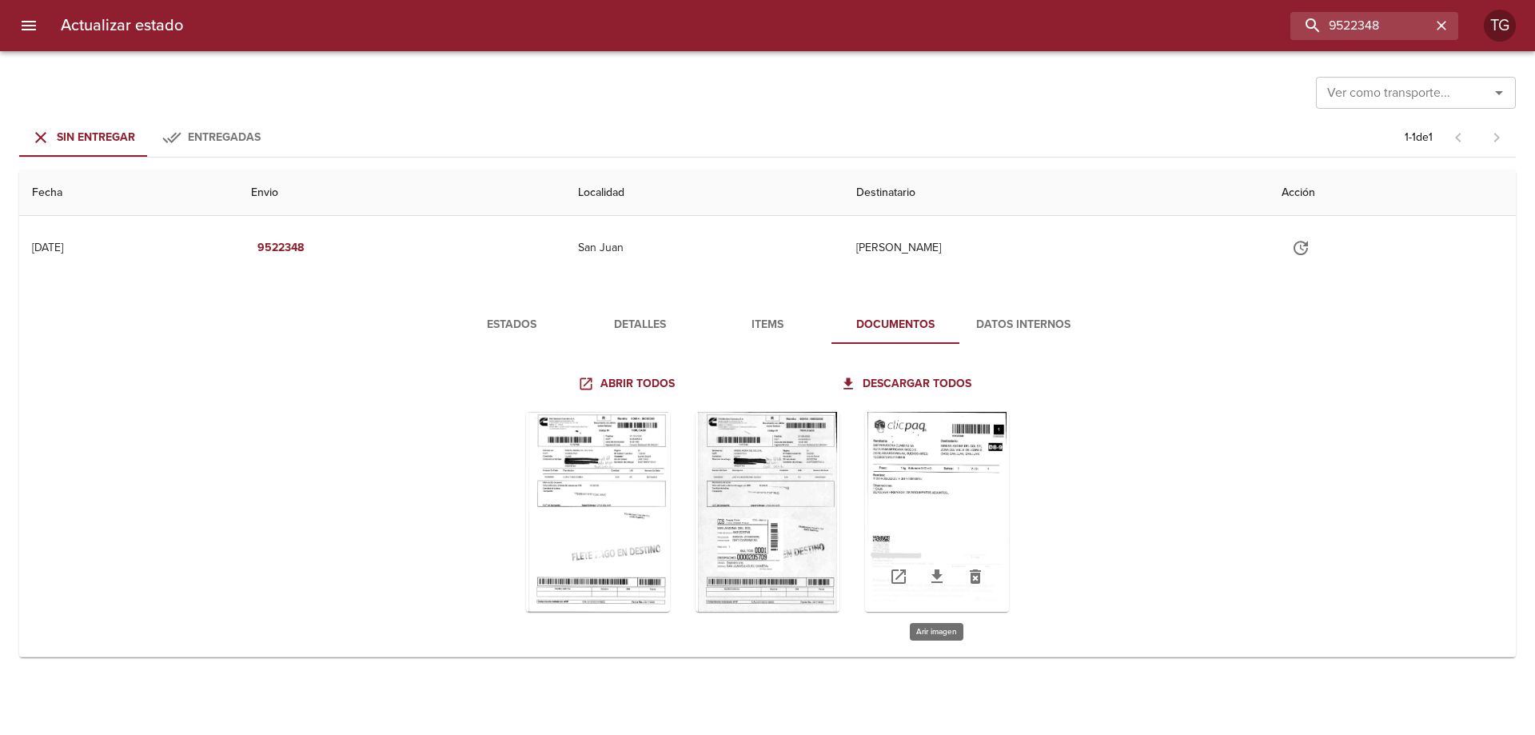
click at [938, 516] on div "Tabla de envíos del cliente" at bounding box center [937, 512] width 144 height 200
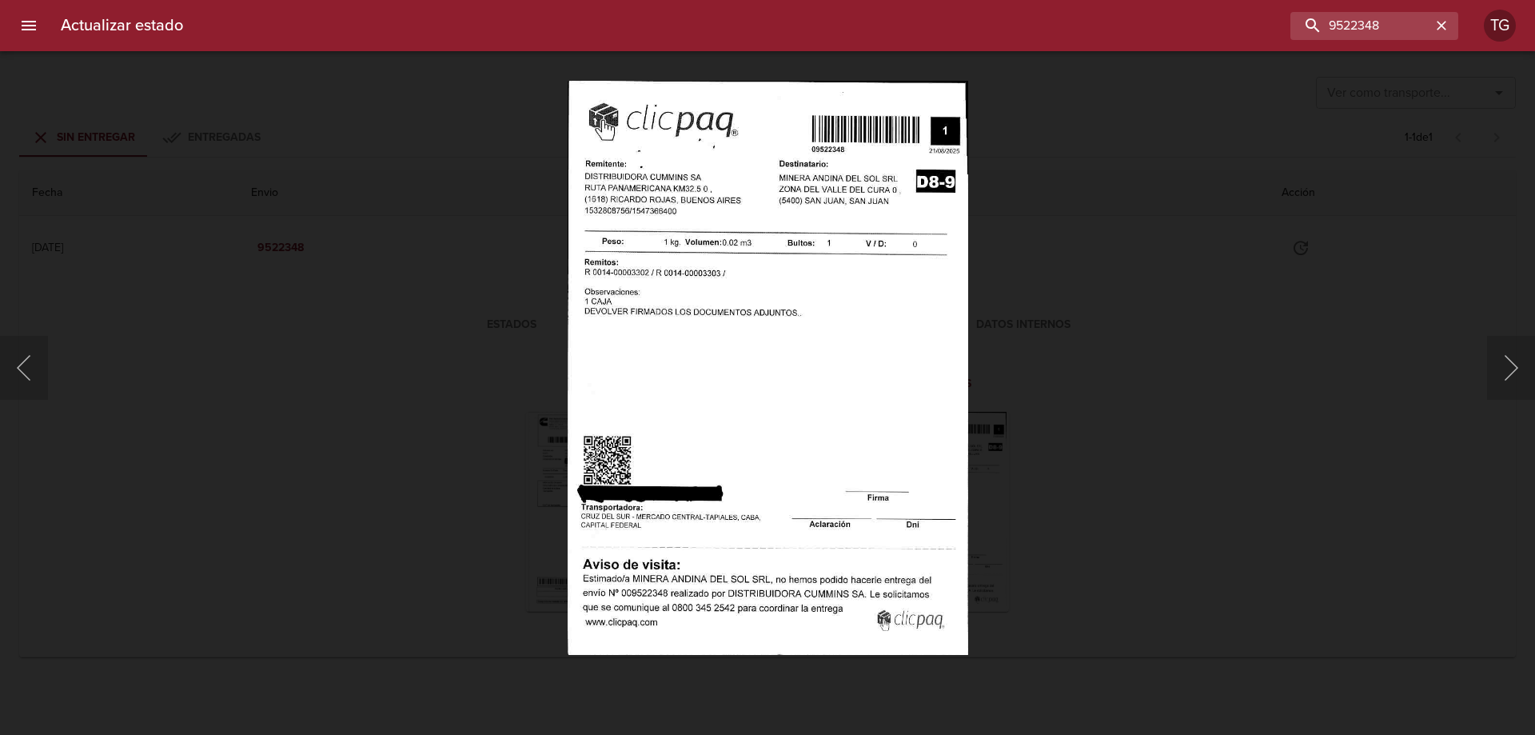
click at [1139, 395] on div "Lightbox" at bounding box center [767, 367] width 1535 height 735
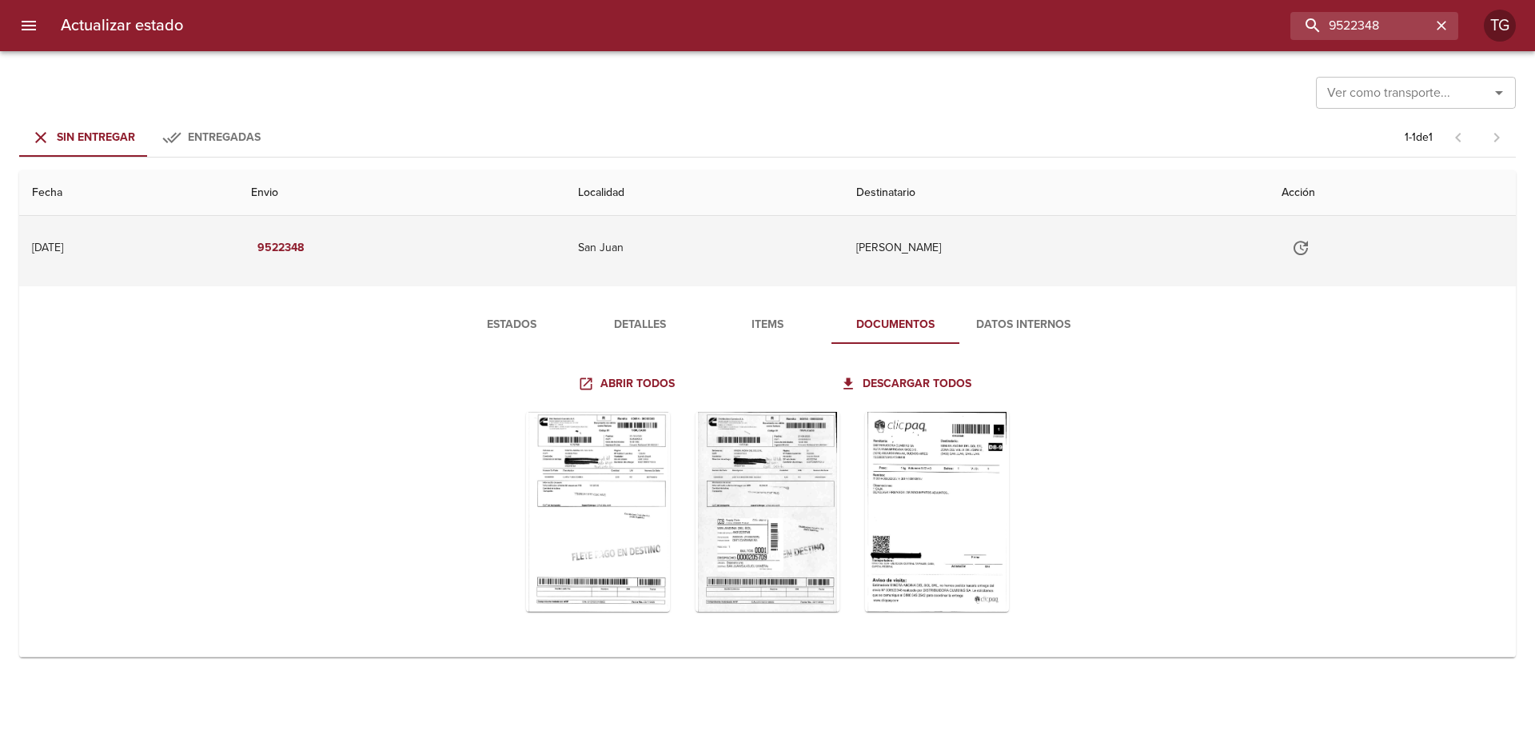
click at [1310, 239] on icon "Tabla de envíos del cliente" at bounding box center [1300, 247] width 19 height 19
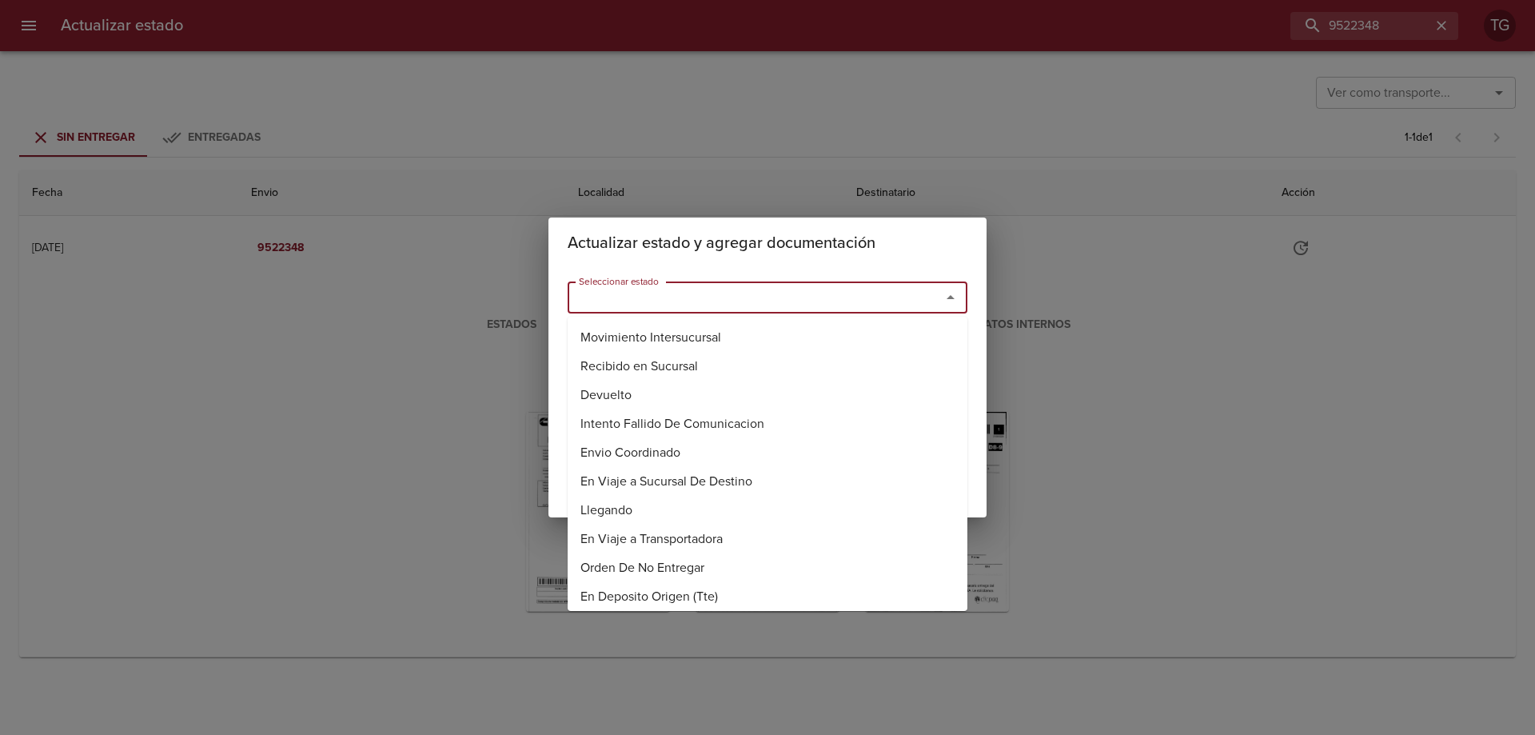
click at [692, 301] on input "Seleccionar estado" at bounding box center [743, 297] width 343 height 22
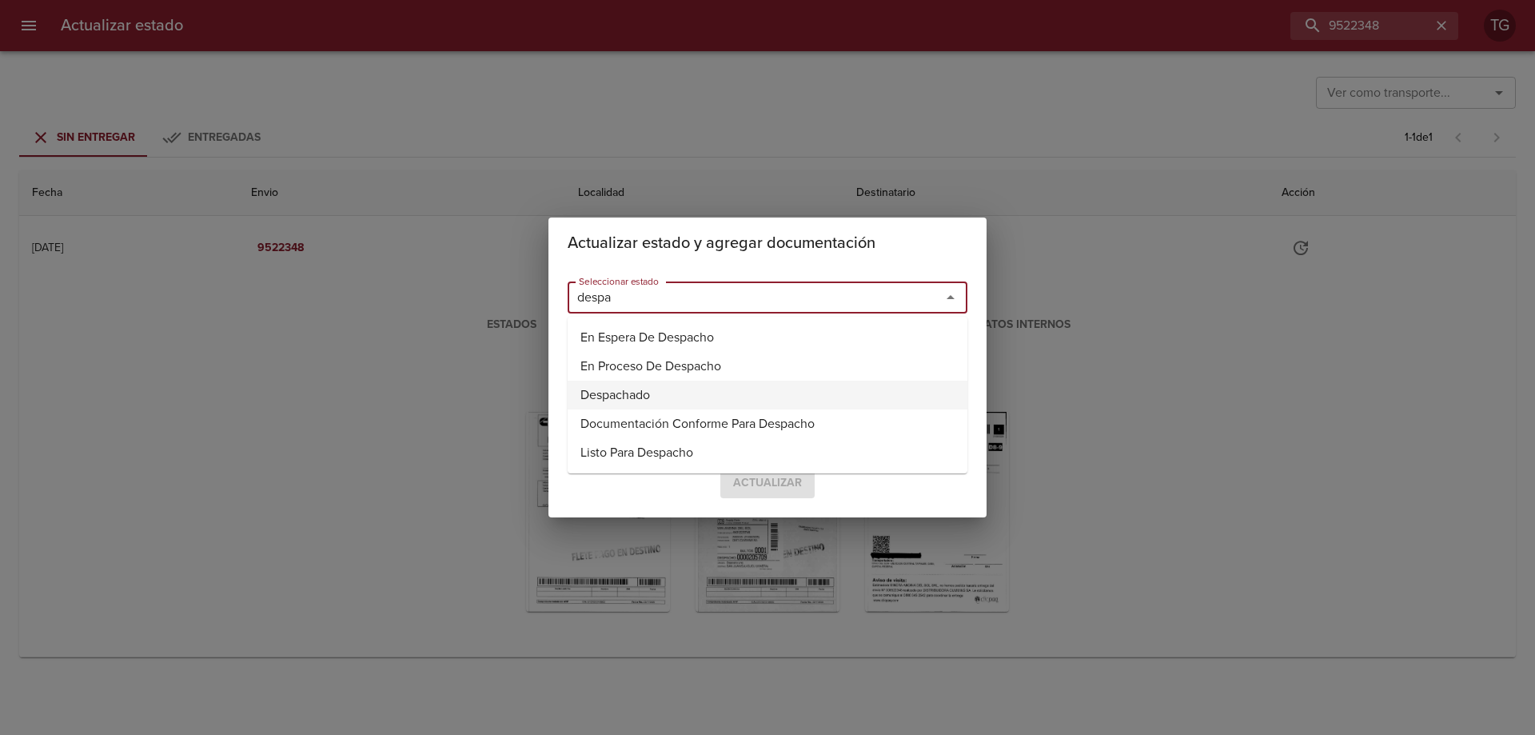
click at [678, 389] on li "Despachado" at bounding box center [768, 395] width 400 height 29
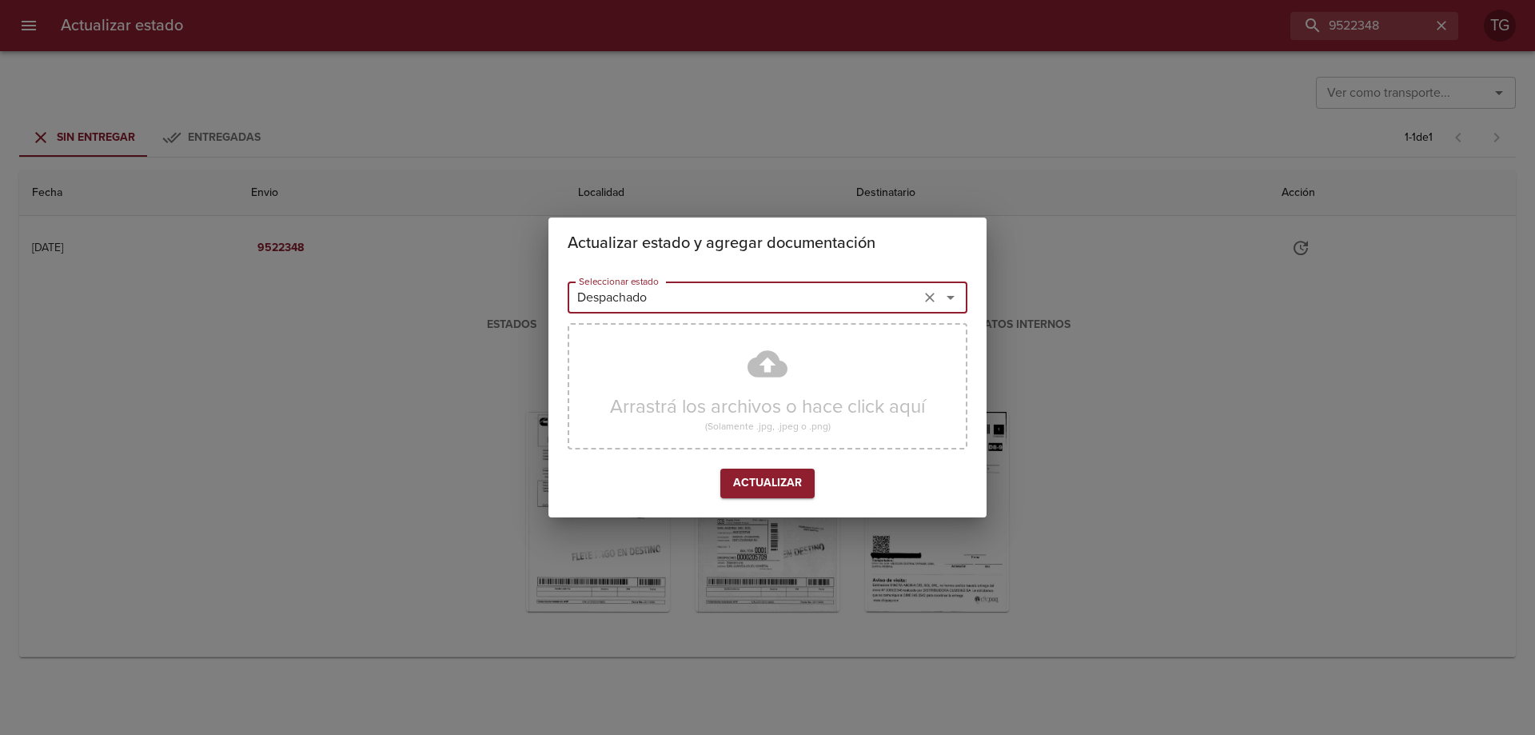
type input "Despachado"
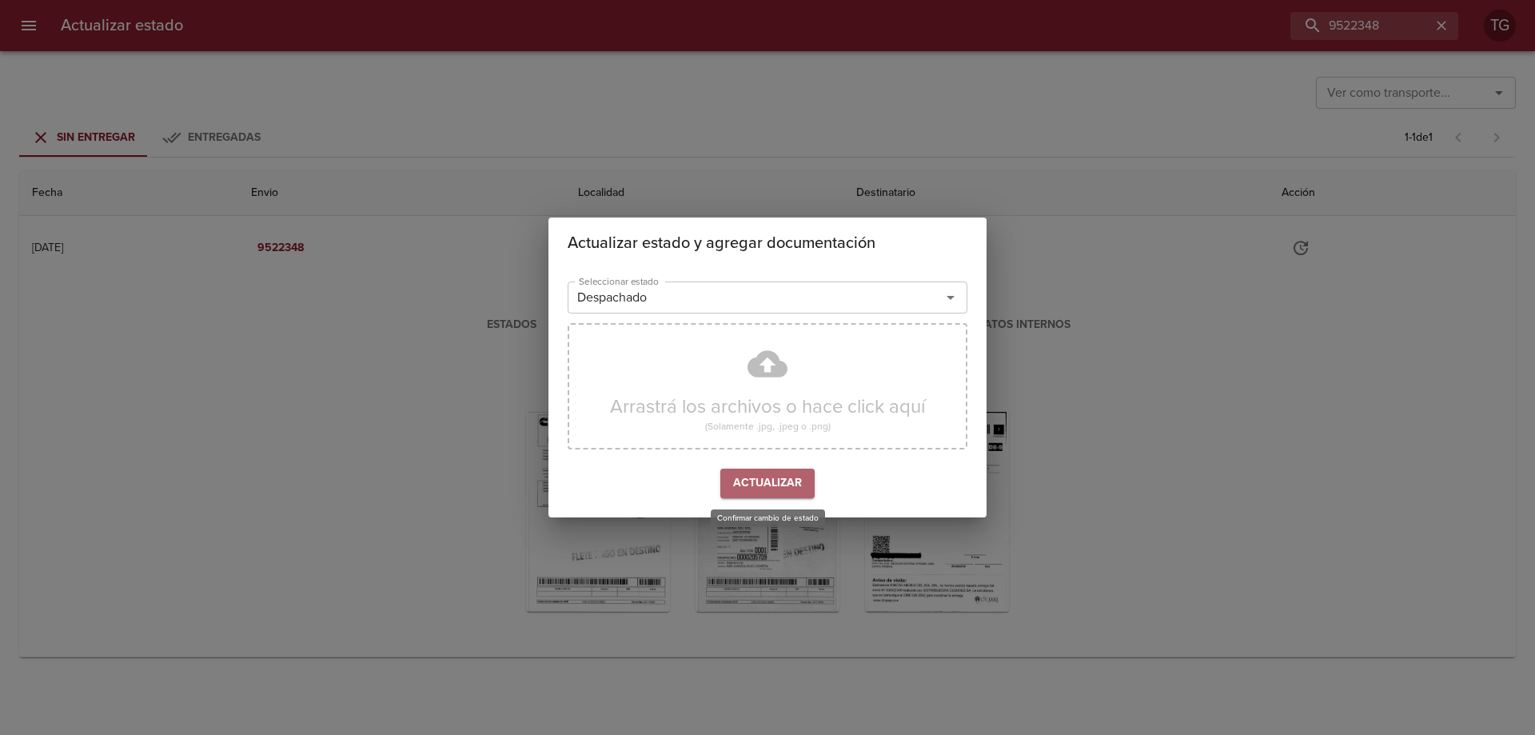
click at [764, 470] on button "Actualizar" at bounding box center [767, 483] width 94 height 30
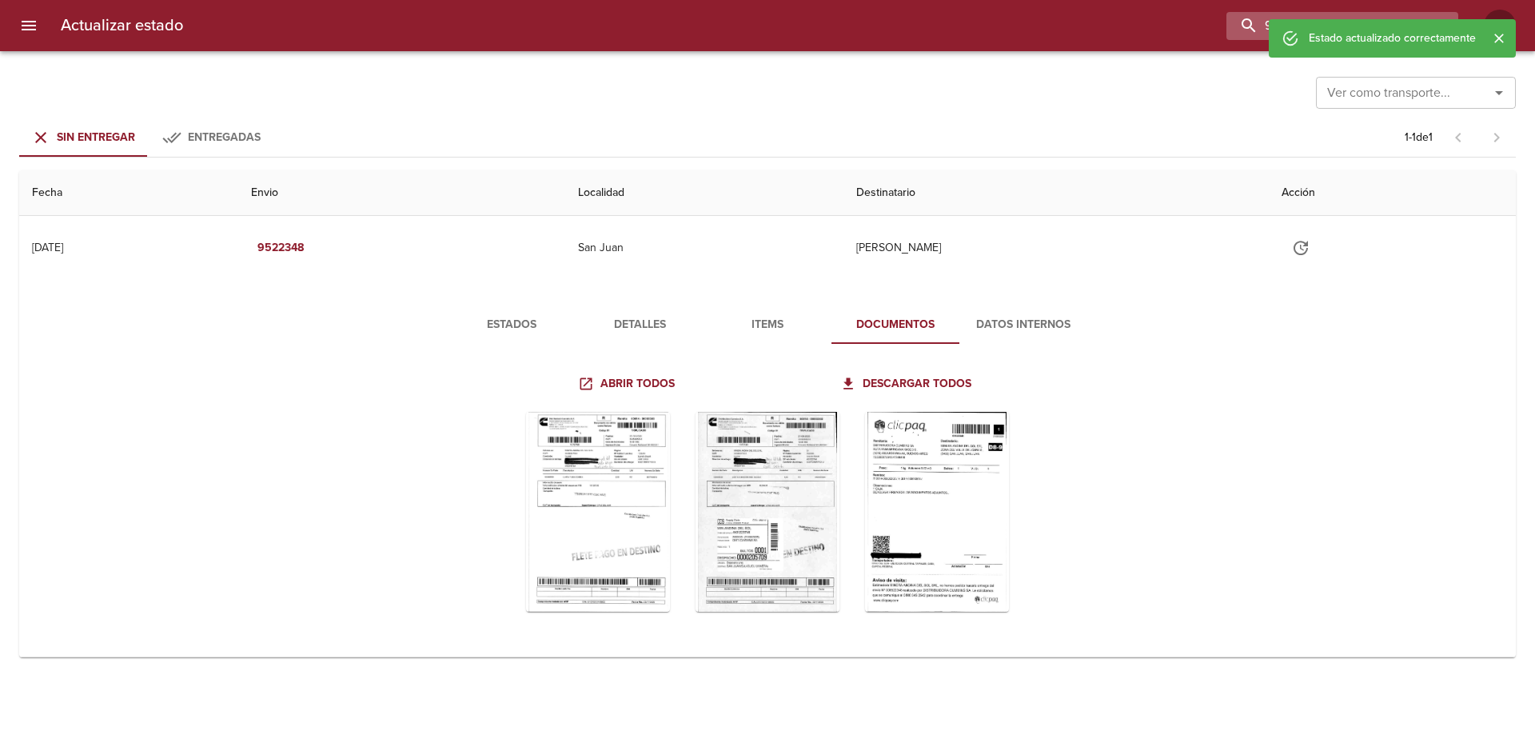
click at [1399, 18] on input "9522348" at bounding box center [1328, 26] width 205 height 28
paste input "06"
type input "9522306"
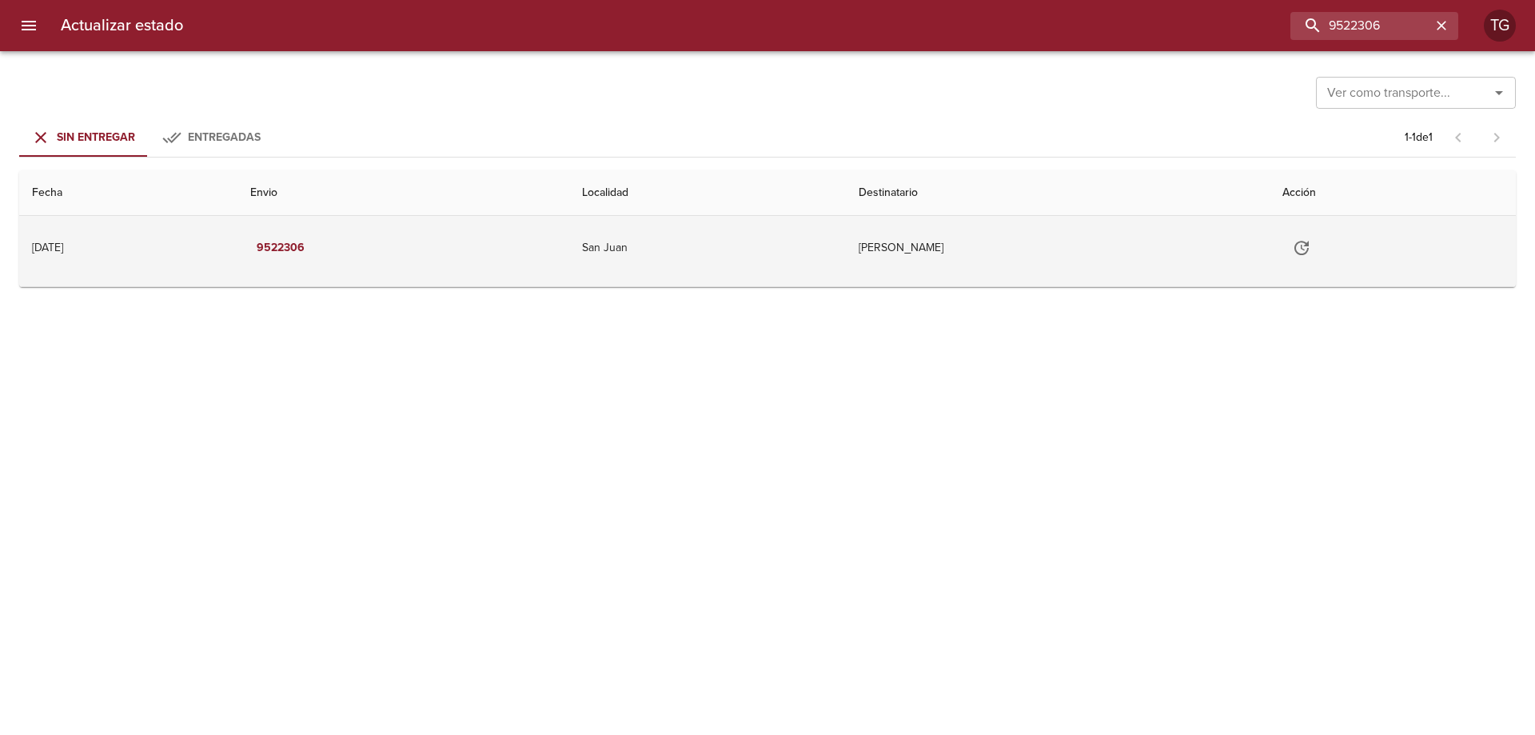
click at [1007, 249] on td "Minera Andina Del Sol Srl" at bounding box center [1058, 248] width 424 height 64
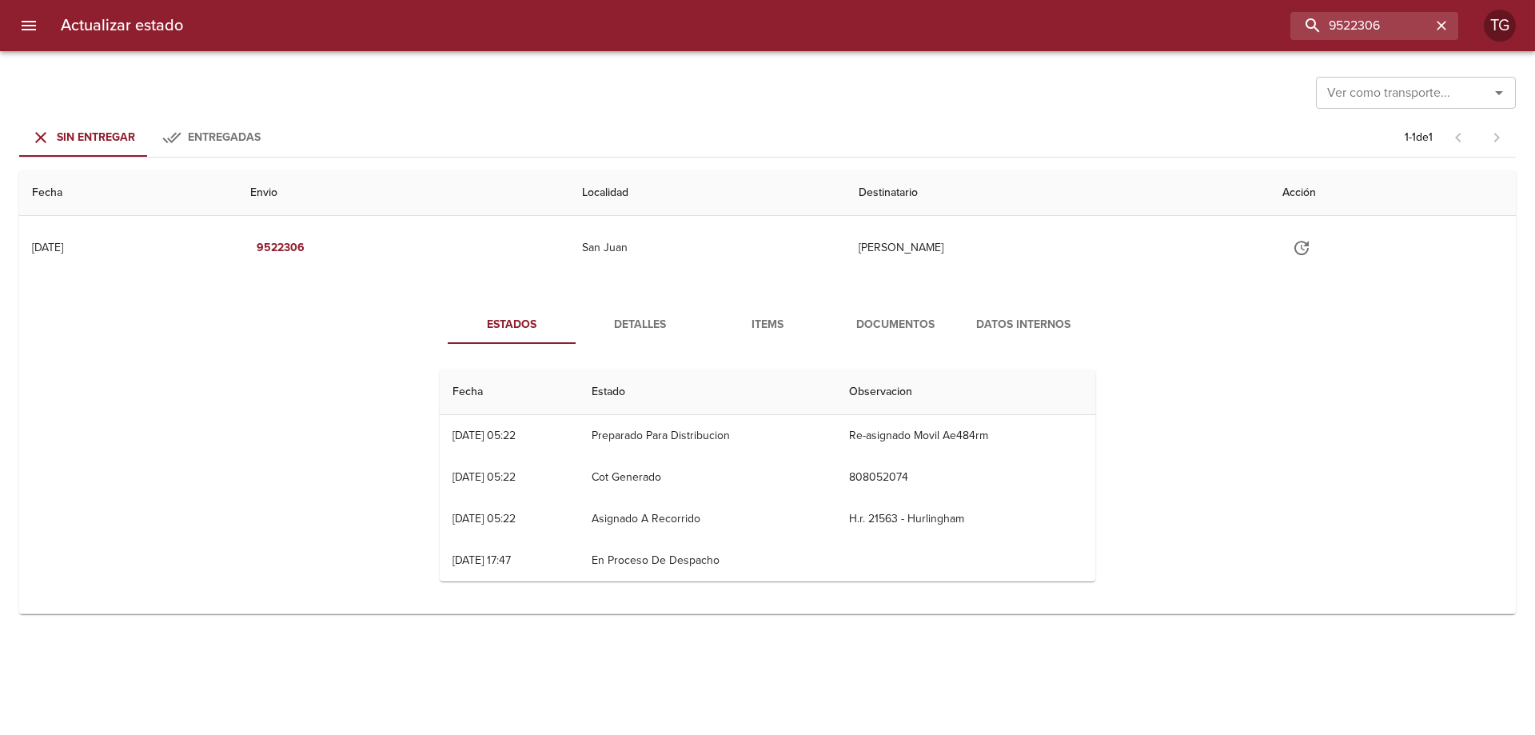
click at [898, 332] on span "Documentos" at bounding box center [895, 325] width 109 height 20
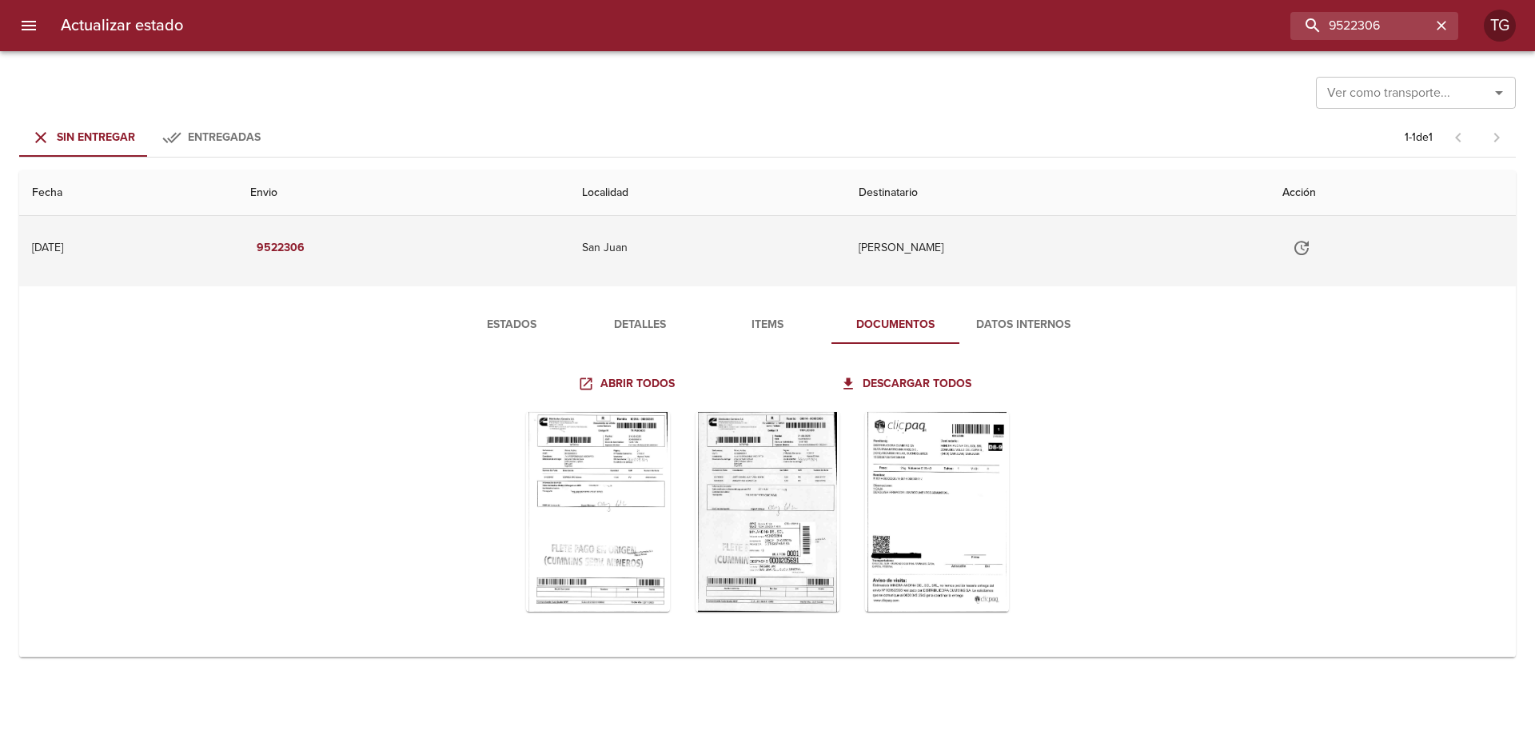
click at [1311, 249] on icon "Tabla de envíos del cliente" at bounding box center [1301, 247] width 19 height 19
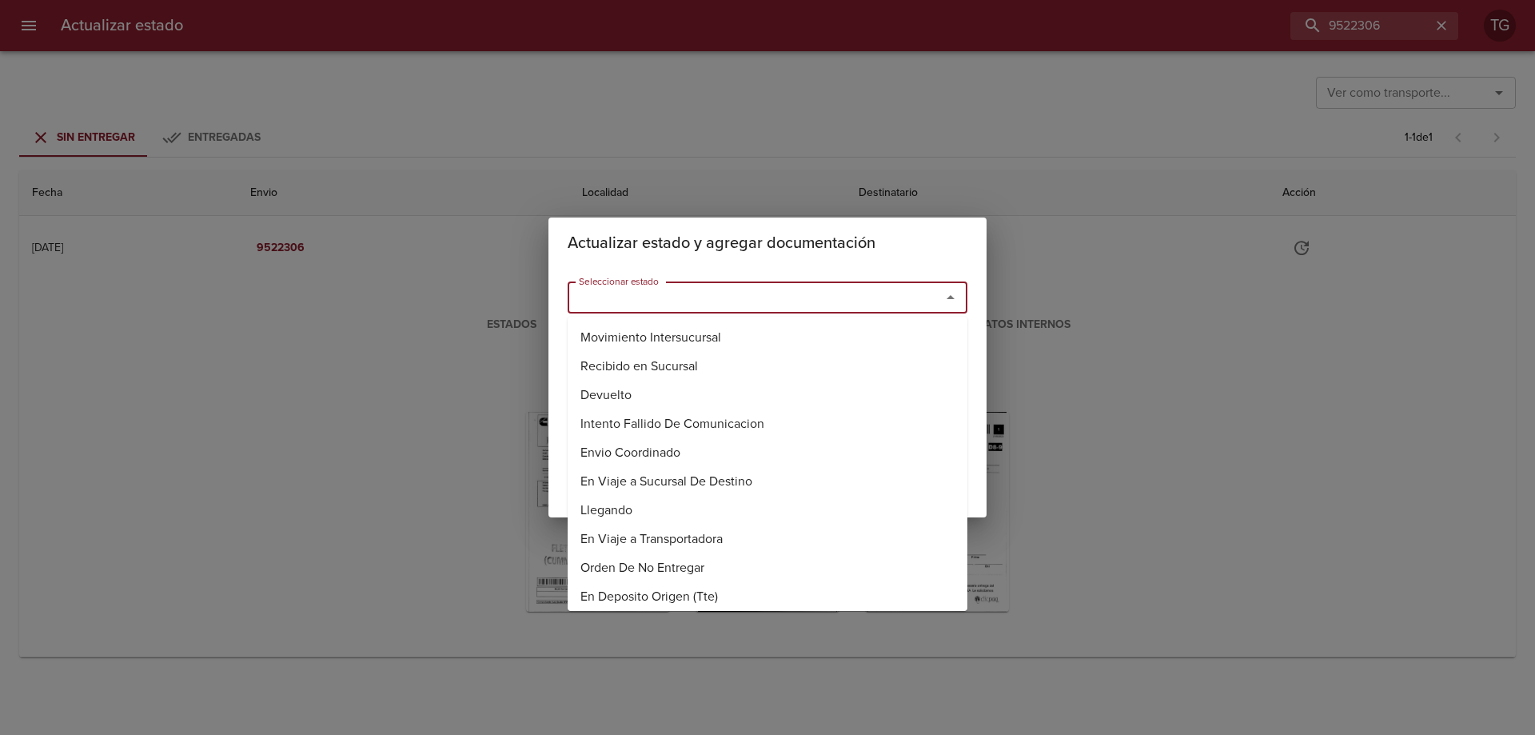
click at [783, 289] on input "Seleccionar estado" at bounding box center [743, 297] width 343 height 22
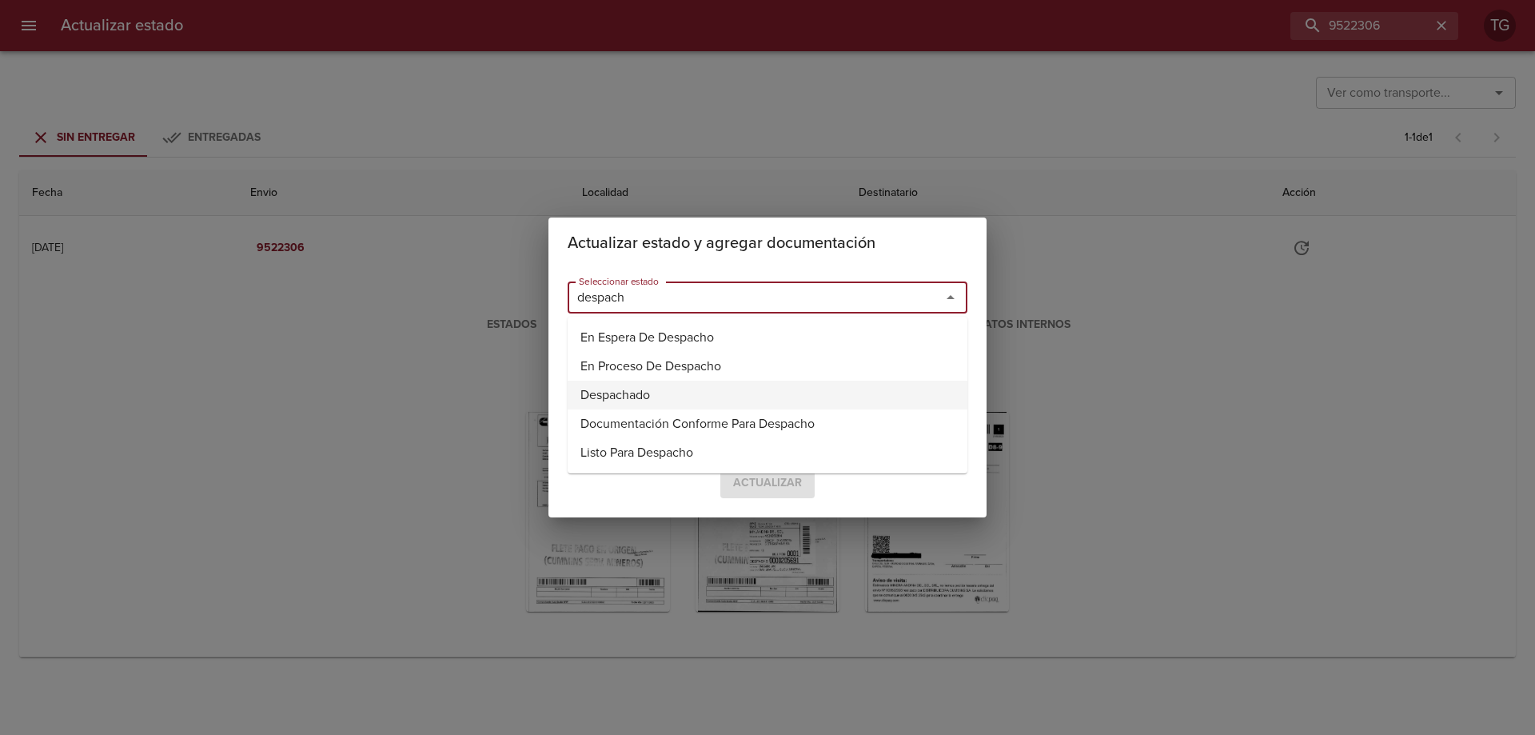
click at [654, 404] on li "Despachado" at bounding box center [768, 395] width 400 height 29
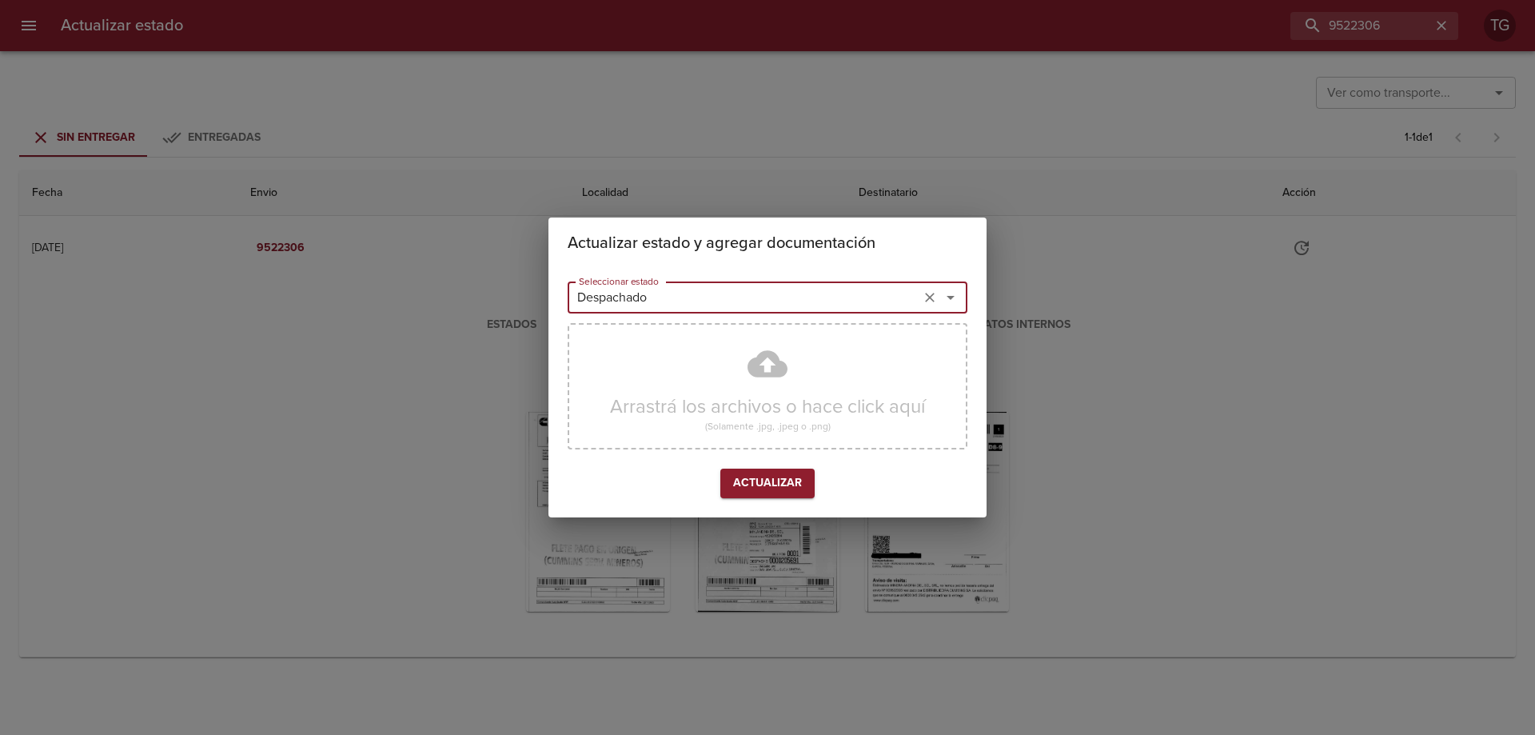
type input "Despachado"
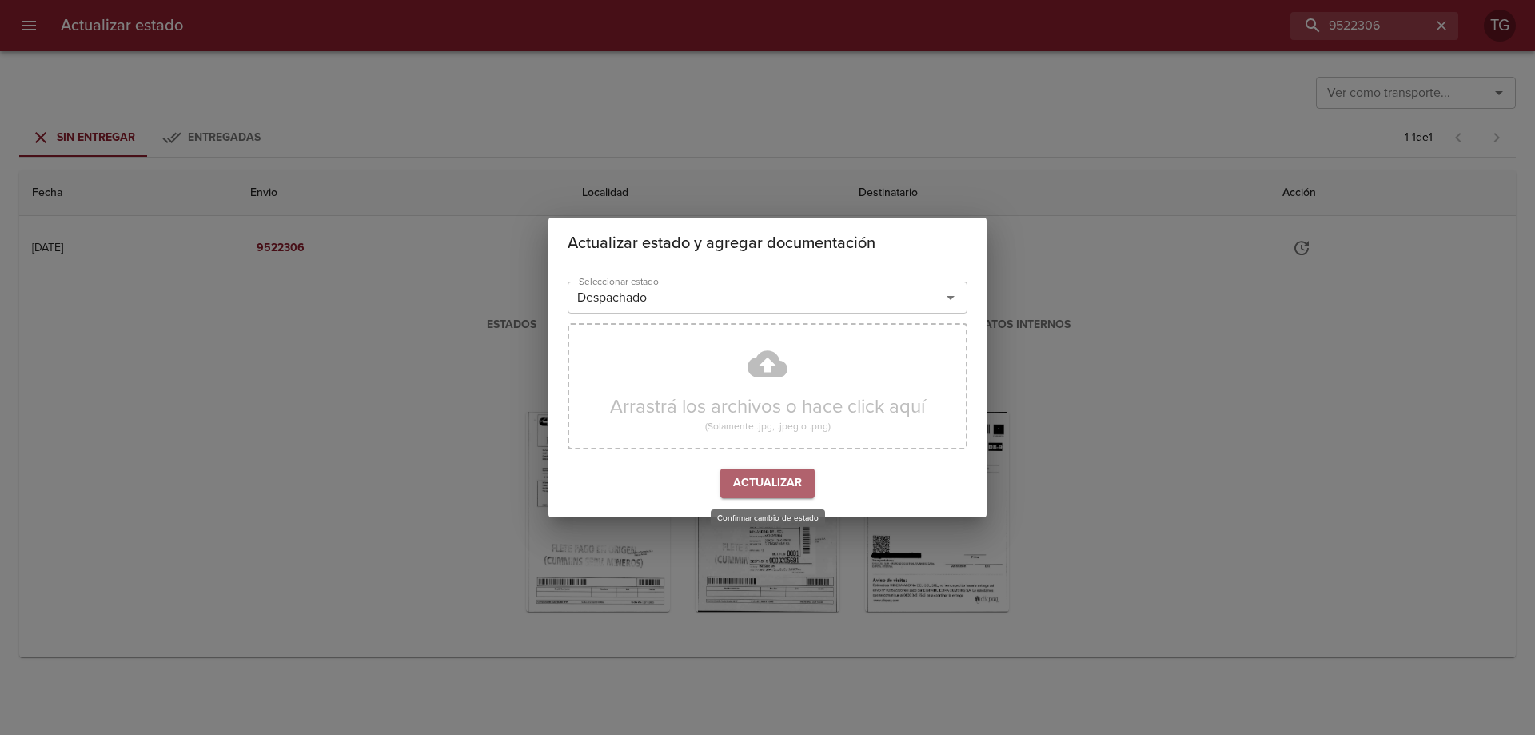
click at [787, 494] on button "Actualizar" at bounding box center [767, 483] width 94 height 30
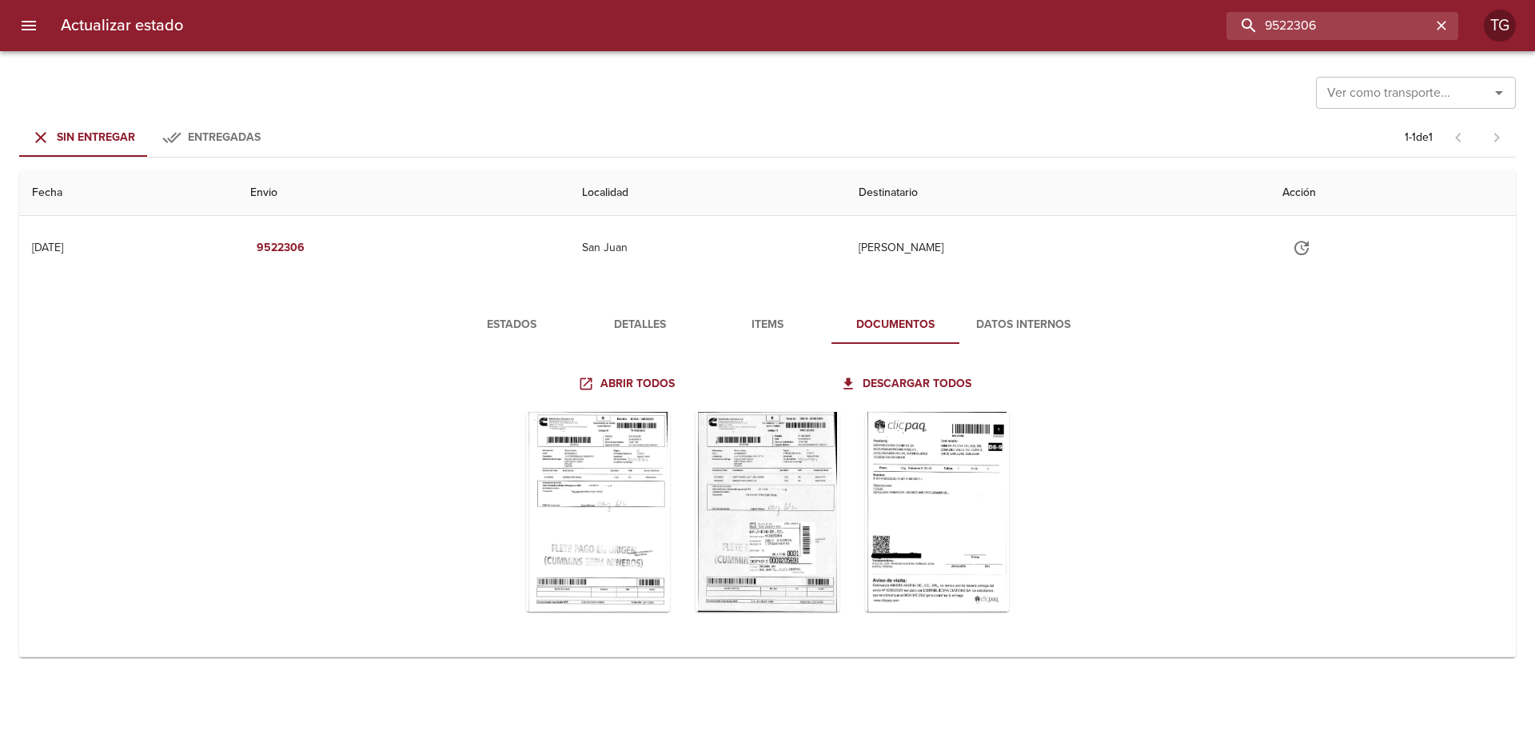
drag, startPoint x: 1273, startPoint y: 24, endPoint x: 634, endPoint y: 129, distance: 648.0
click at [737, 0] on div "Actualizar estado 9522306 TG Ver como transporte... Ver como transporte... Sin …" at bounding box center [767, 0] width 1535 height 0
paste input "4704"
type input "9524704"
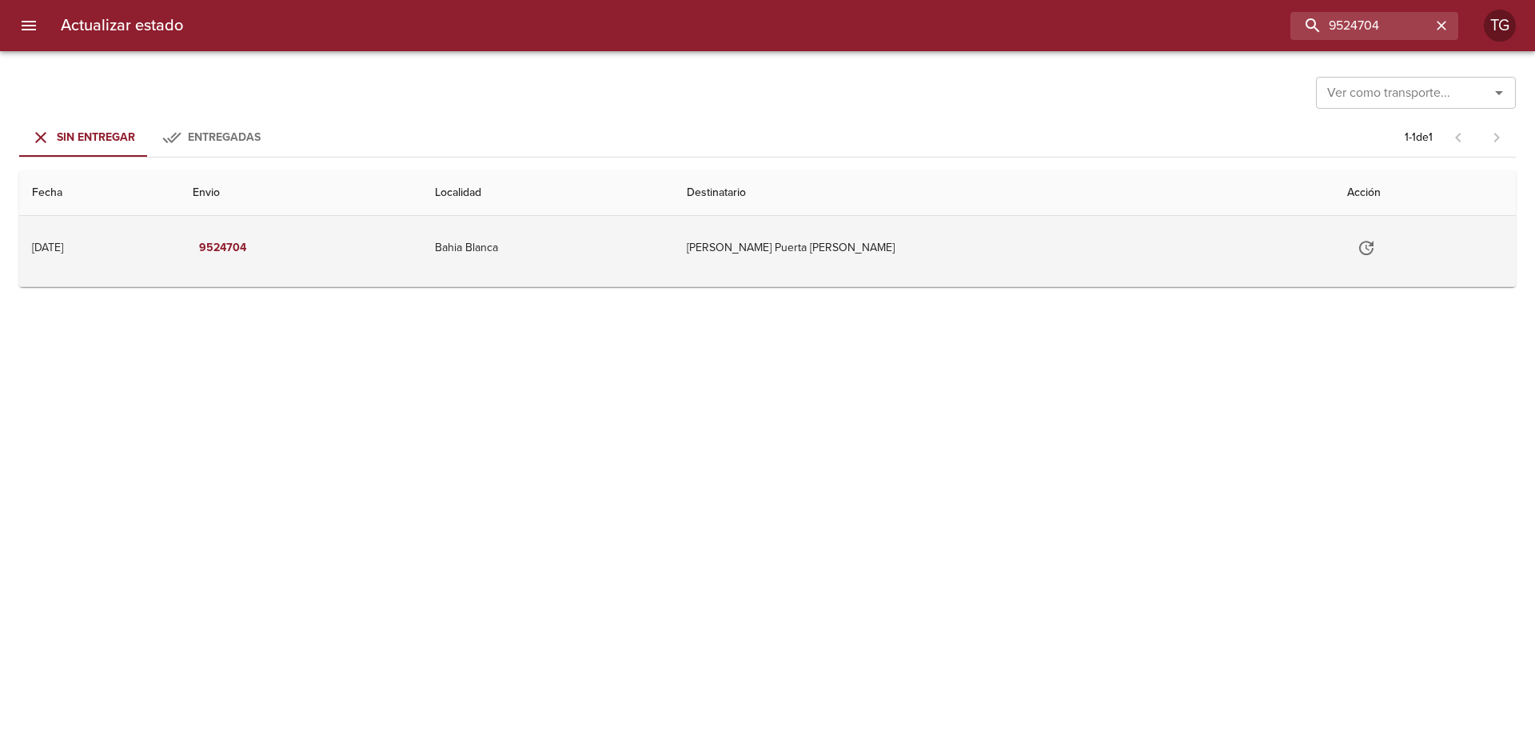
click at [984, 271] on td "Sanchez Puerta Federico Jose" at bounding box center [1004, 248] width 660 height 64
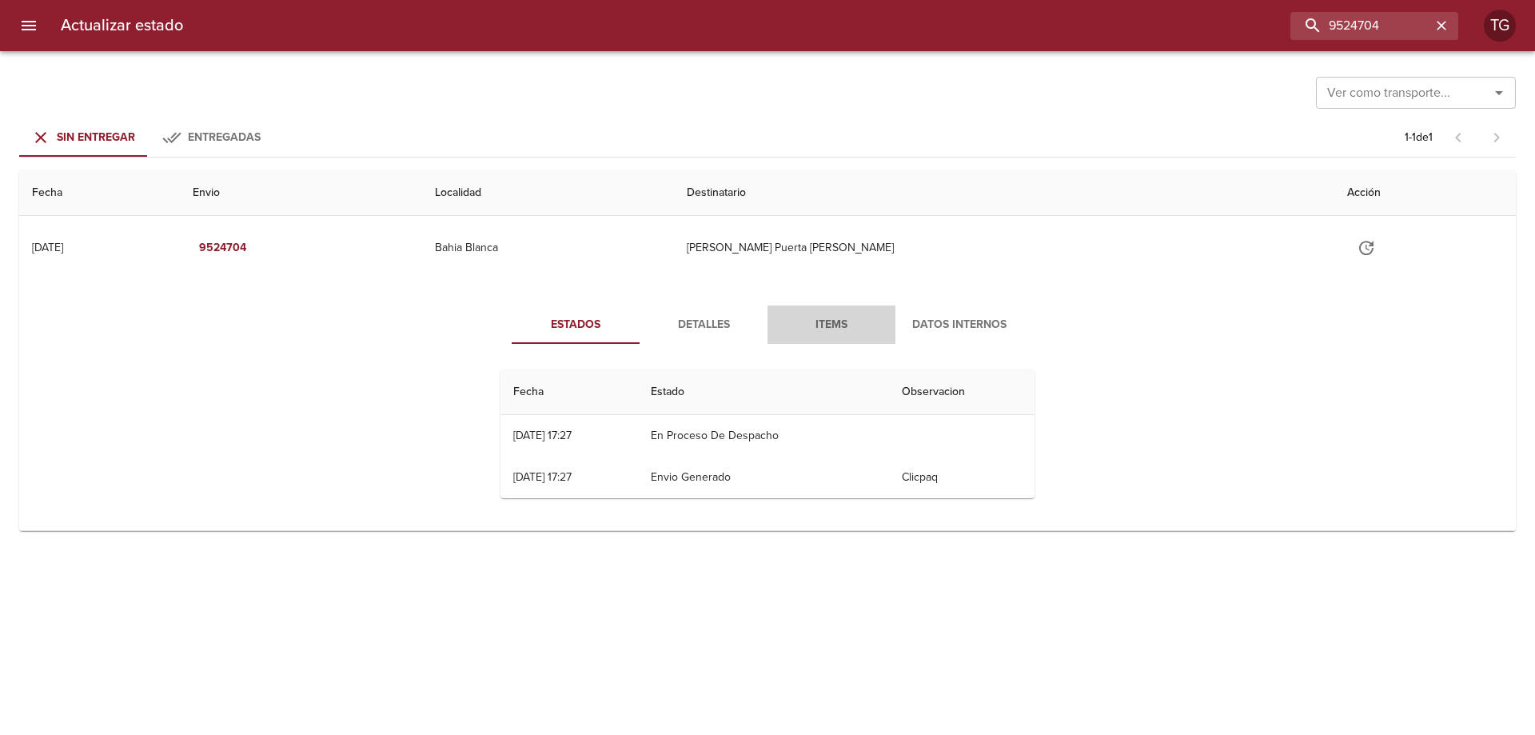
click at [837, 330] on span "Items" at bounding box center [831, 325] width 109 height 20
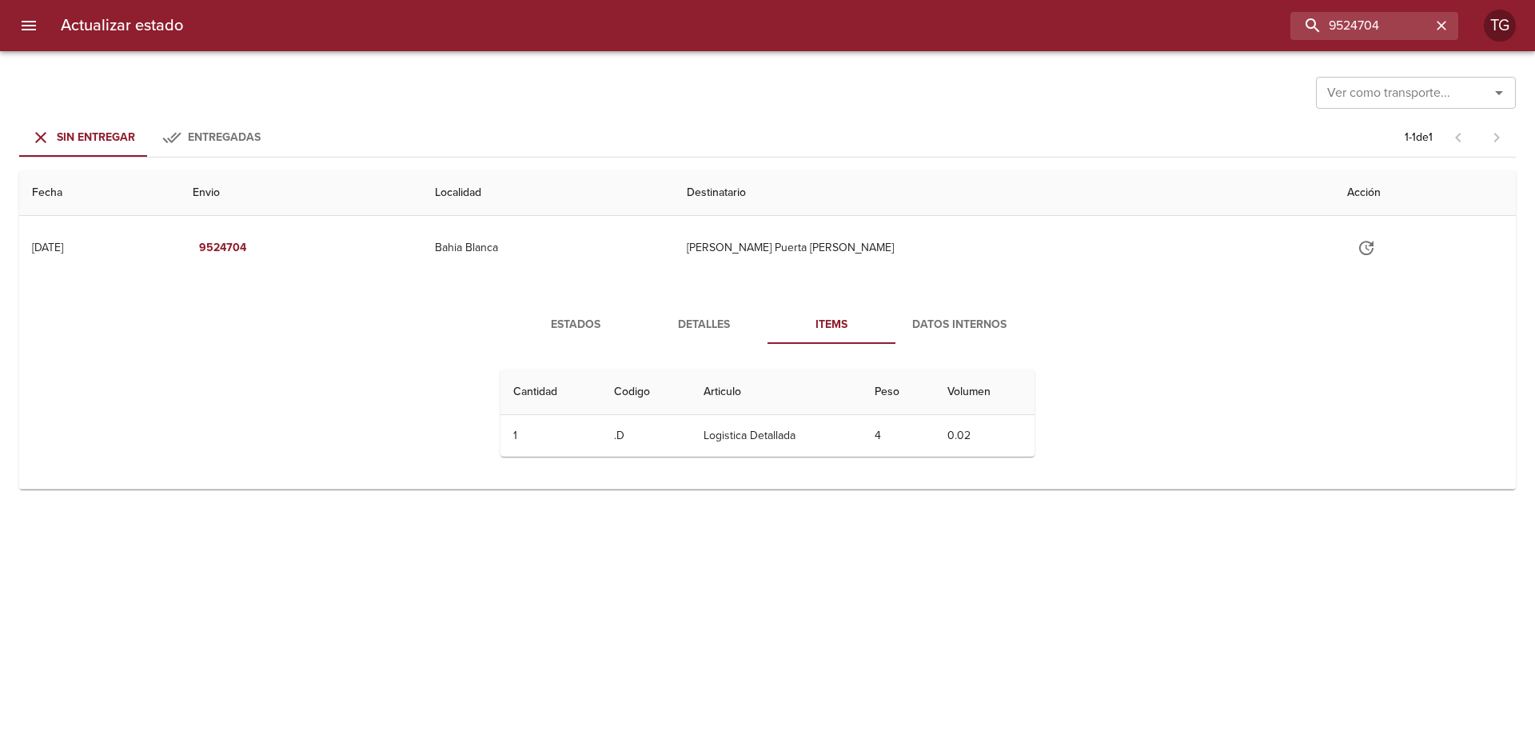
click at [706, 349] on div "Estados Detalles Items Datos Internos Cantidad Cant. Codigo Articulo Peso Volum…" at bounding box center [768, 387] width 576 height 164
click at [674, 329] on span "Detalles" at bounding box center [703, 325] width 109 height 20
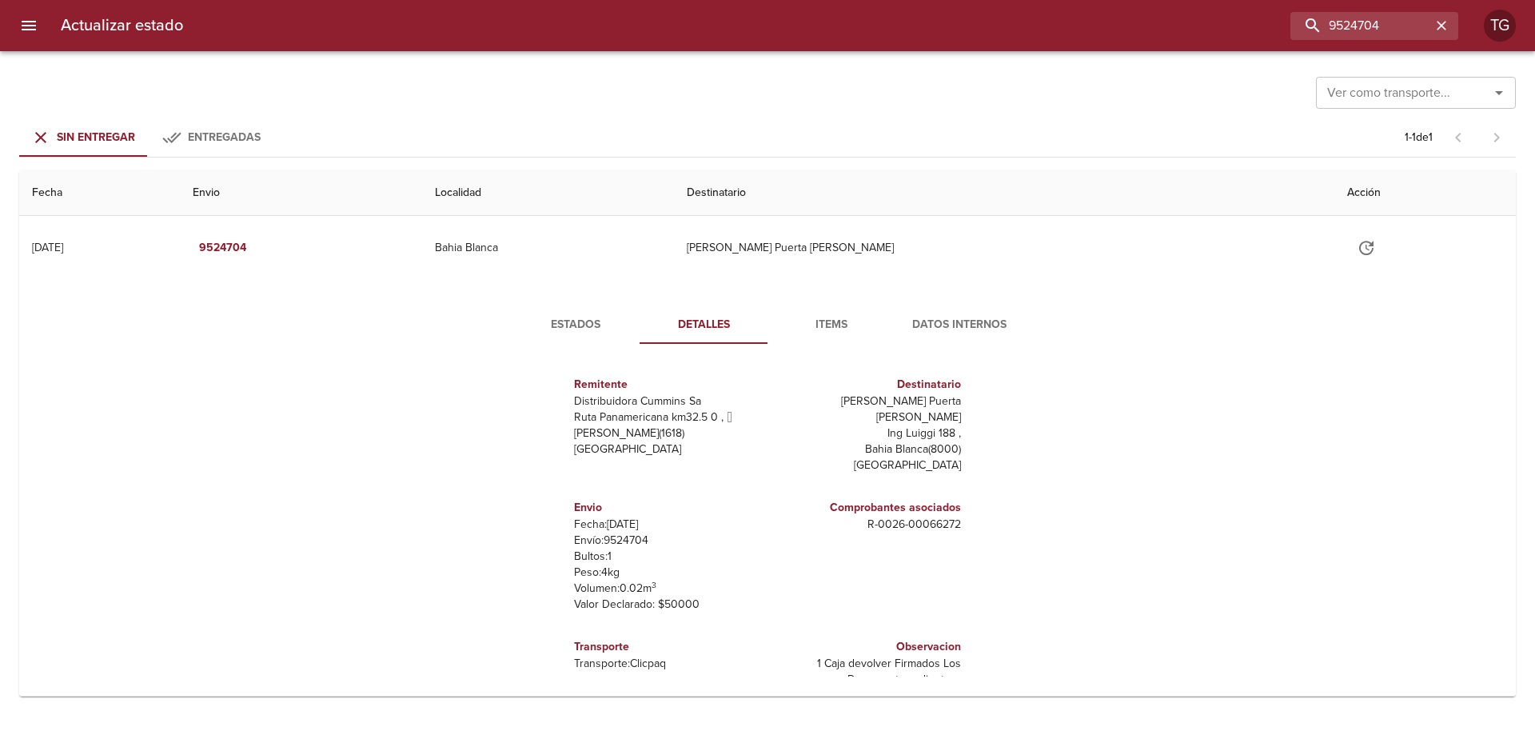
click at [592, 329] on span "Estados" at bounding box center [575, 325] width 109 height 20
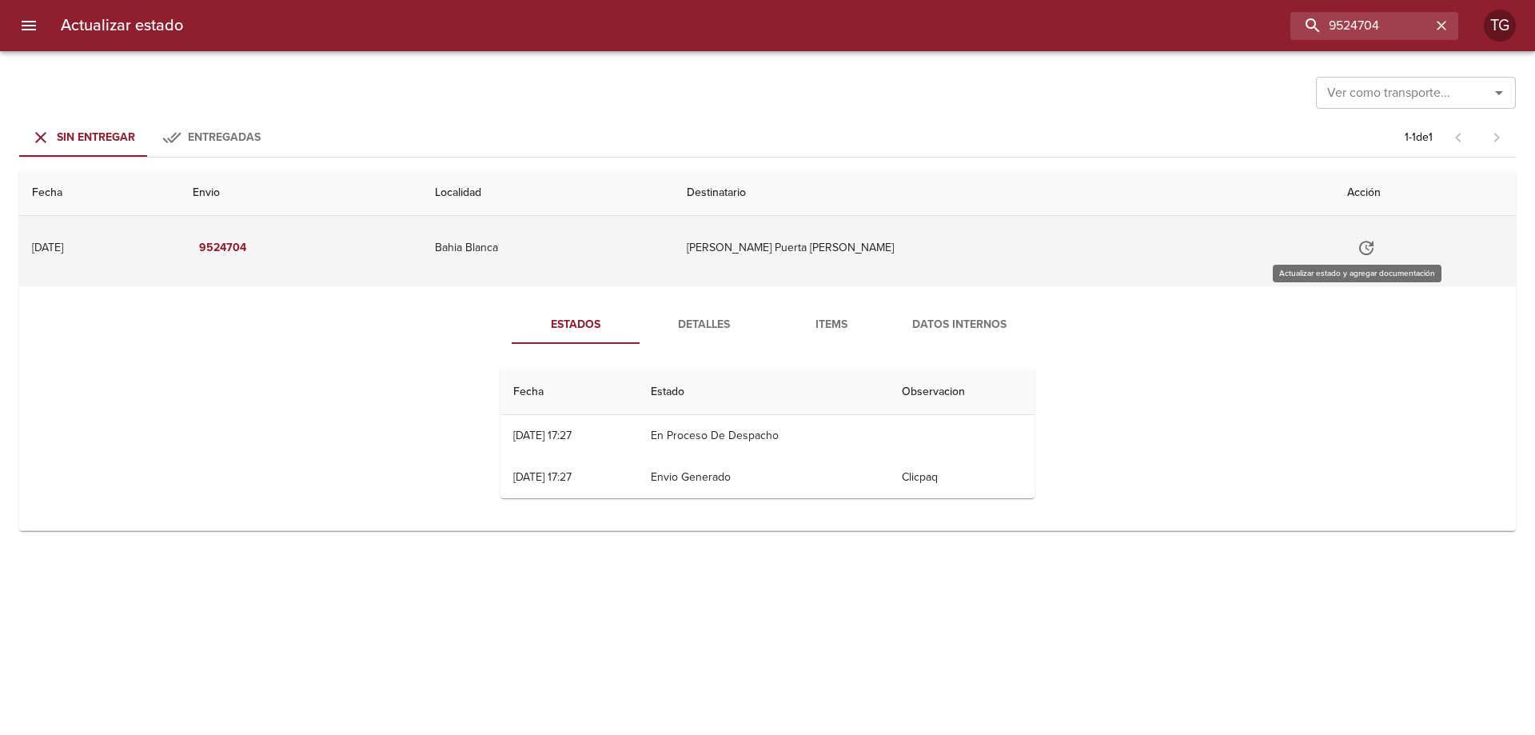
click at [1373, 245] on button "Tabla de envíos del cliente" at bounding box center [1366, 248] width 38 height 38
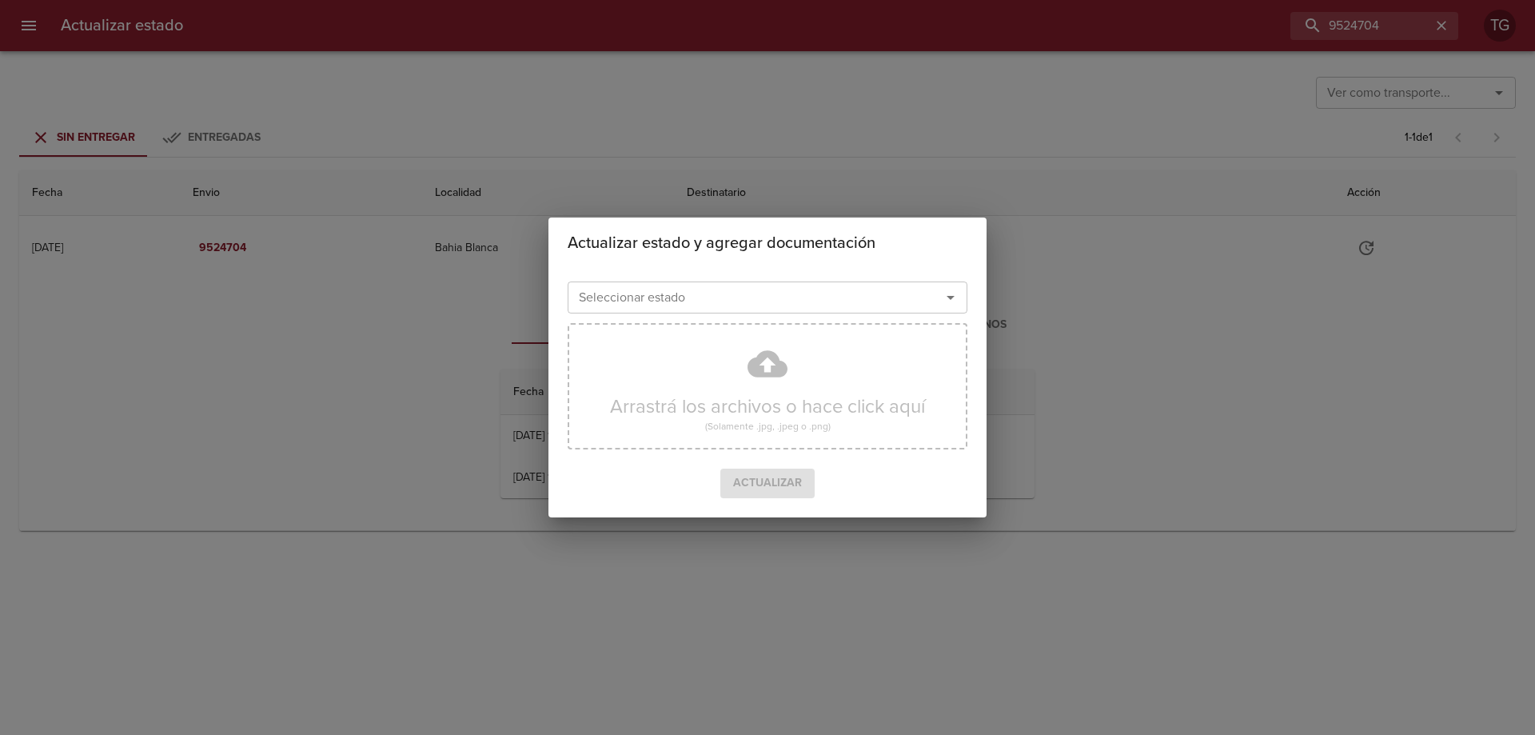
click at [735, 280] on div "Seleccionar estado Seleccionar estado" at bounding box center [768, 296] width 400 height 42
click at [735, 298] on input "Seleccionar estado" at bounding box center [743, 297] width 343 height 22
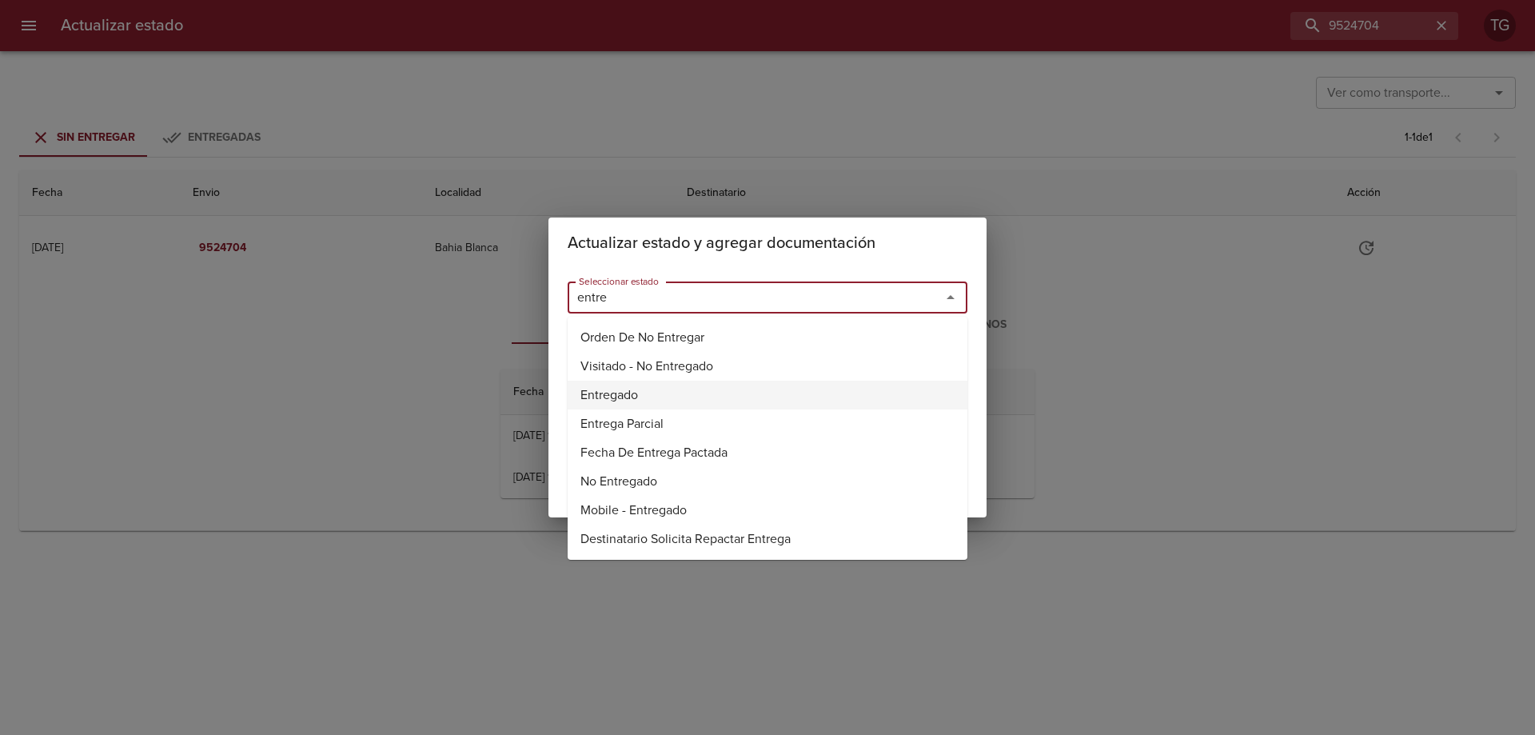
click at [615, 383] on li "Entregado" at bounding box center [768, 395] width 400 height 29
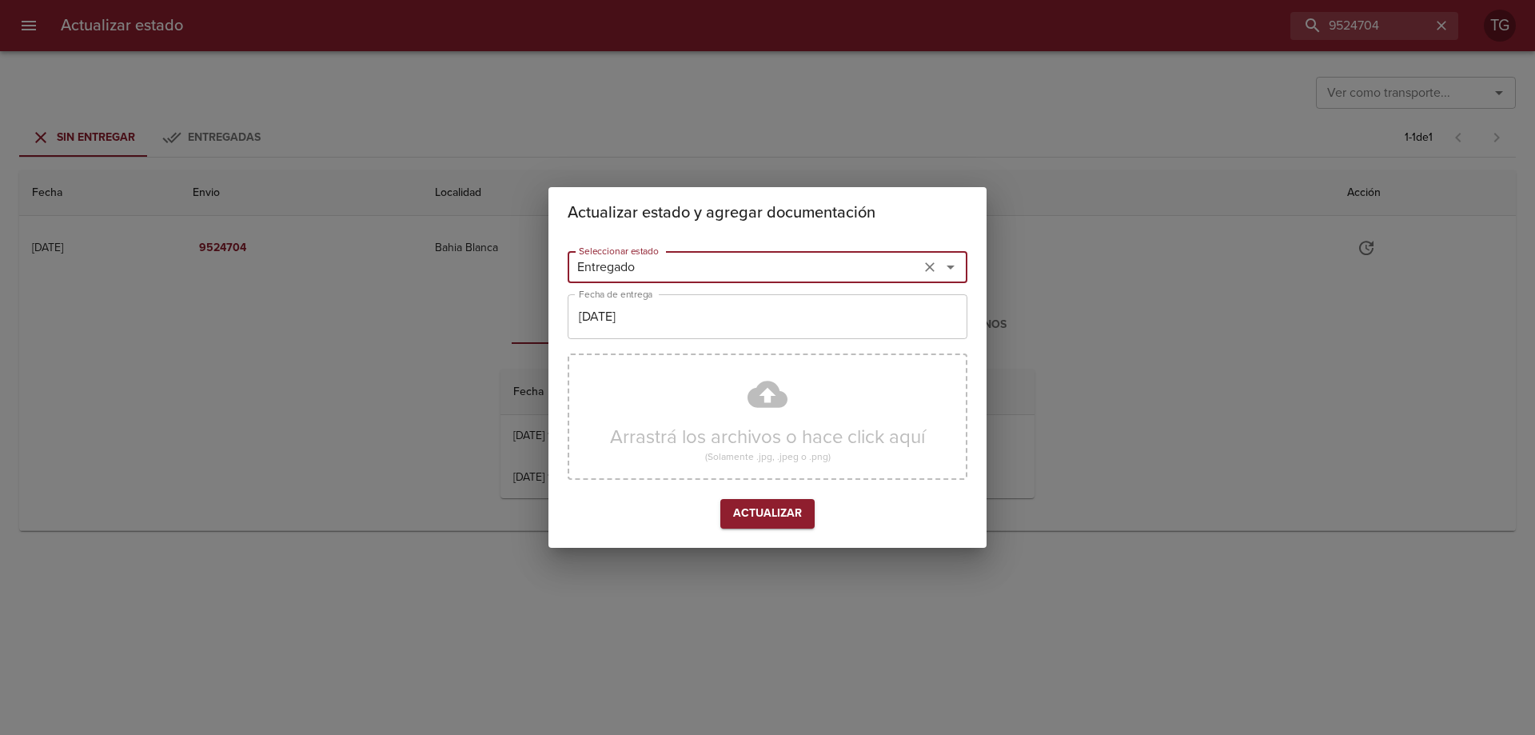
type input "Entregado"
click at [702, 315] on input "[DATE]" at bounding box center [768, 316] width 400 height 45
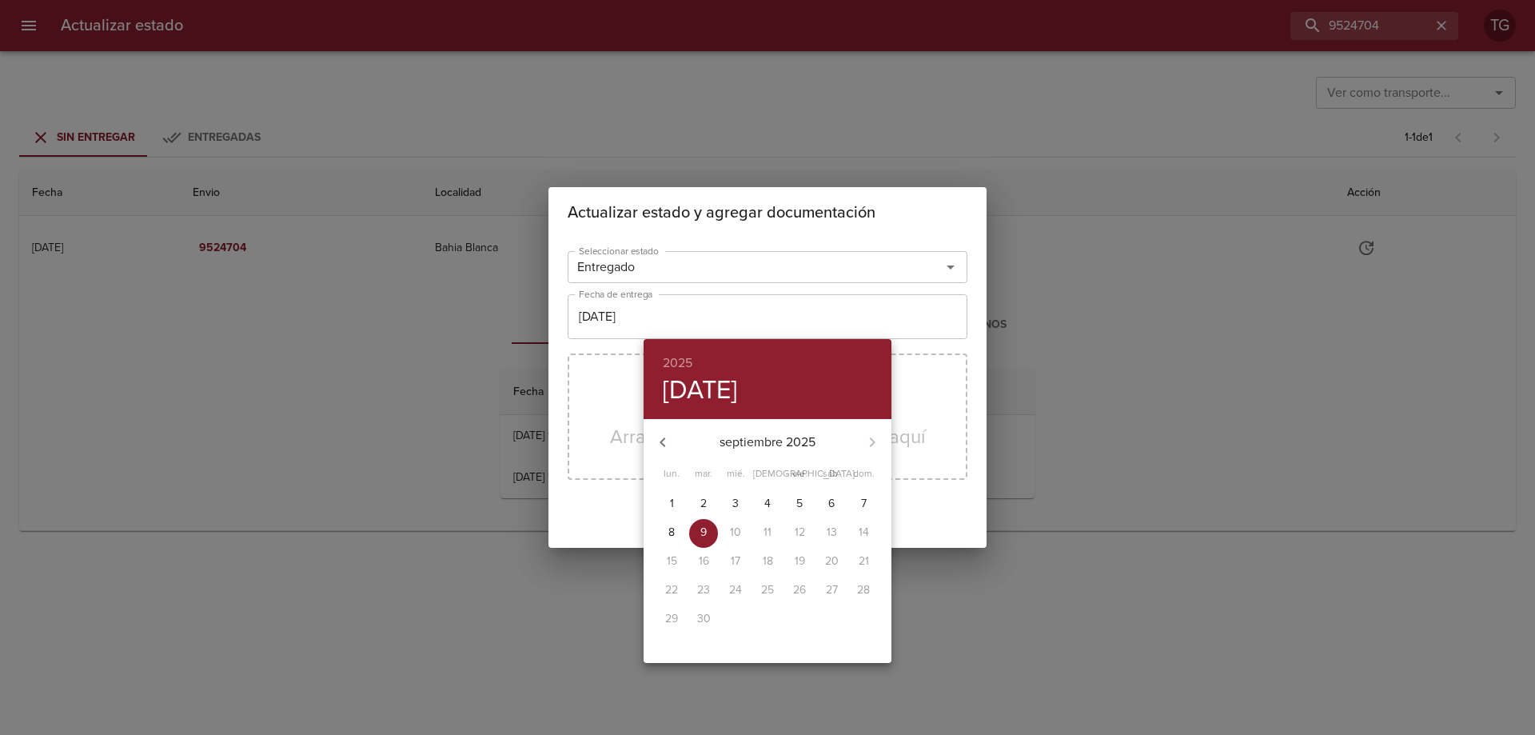
click at [675, 444] on button "button" at bounding box center [662, 442] width 38 height 38
click at [707, 616] on p "26" at bounding box center [703, 619] width 13 height 16
type input "26/08/2025"
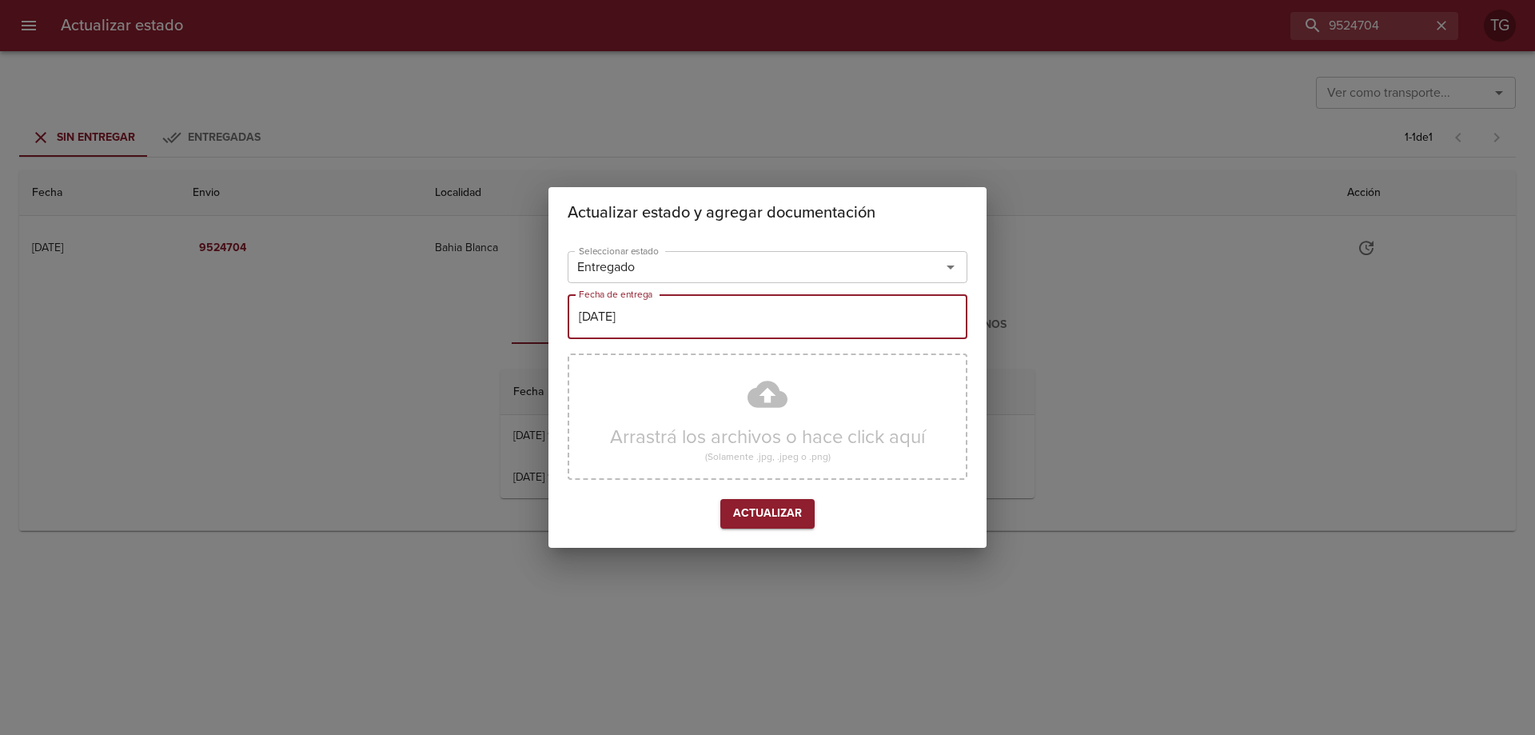
click at [786, 517] on span "Actualizar" at bounding box center [767, 514] width 69 height 20
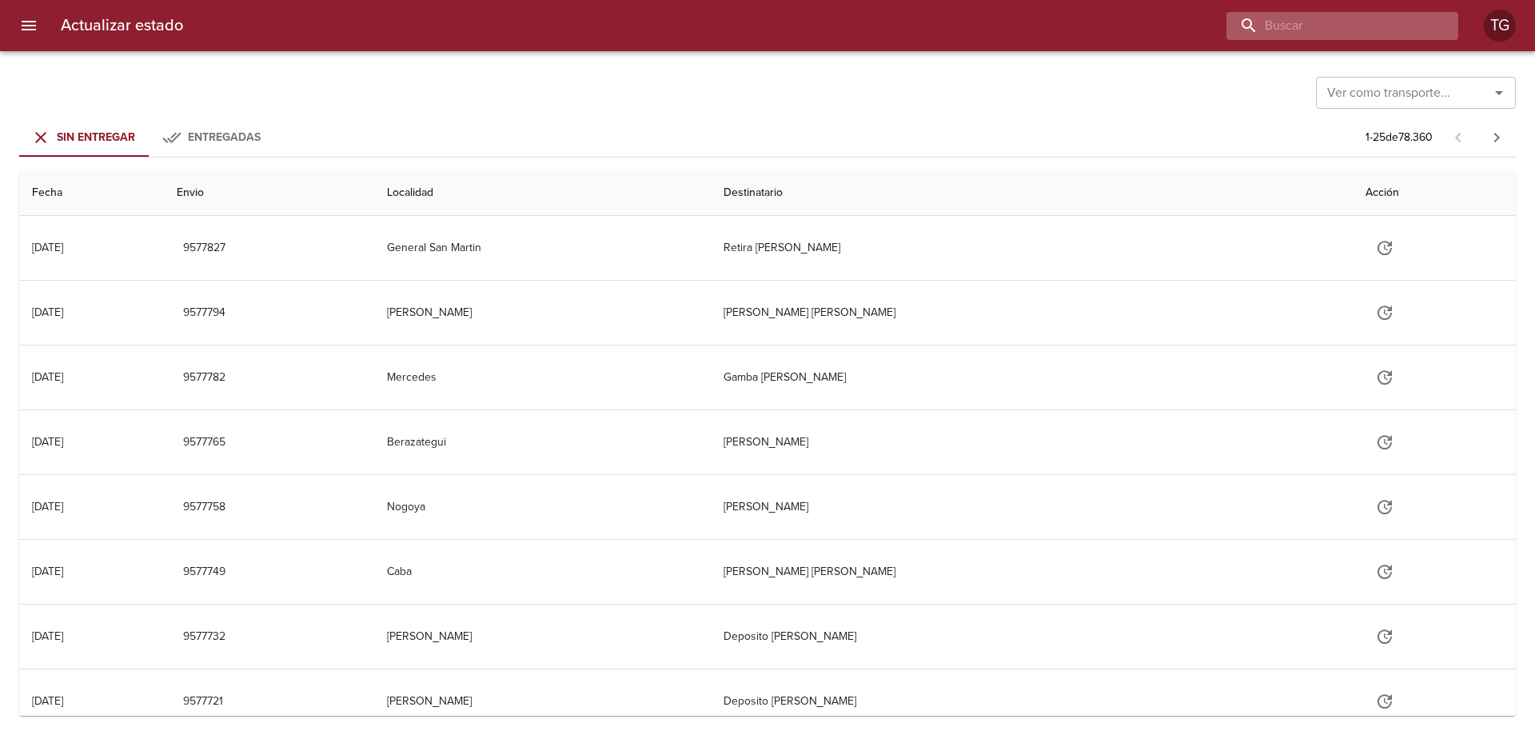
click at [1361, 20] on input "buscar" at bounding box center [1328, 26] width 205 height 28
paste input "9530139"
type input "9530139"
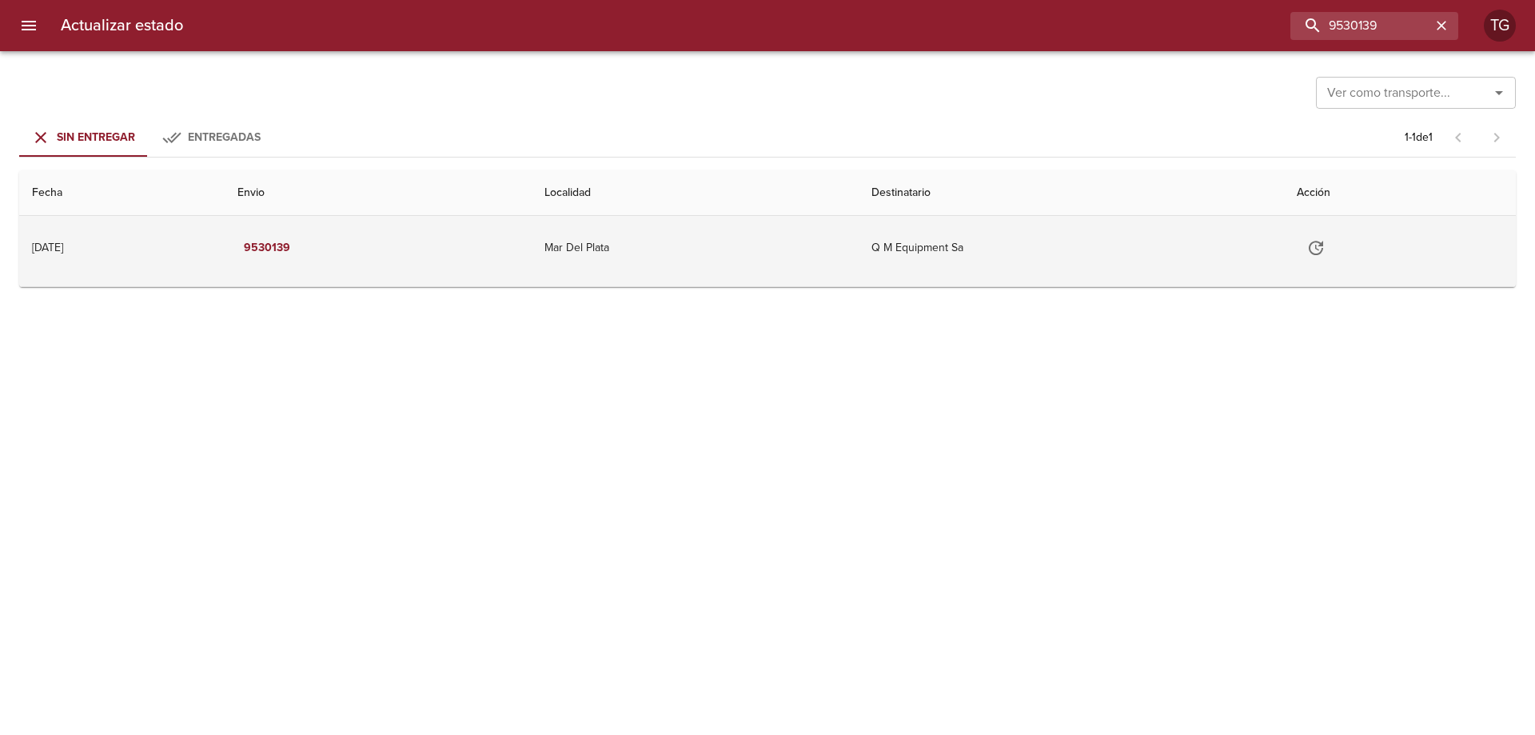
click at [1015, 228] on td "Q M Equipment Sa" at bounding box center [1071, 248] width 425 height 64
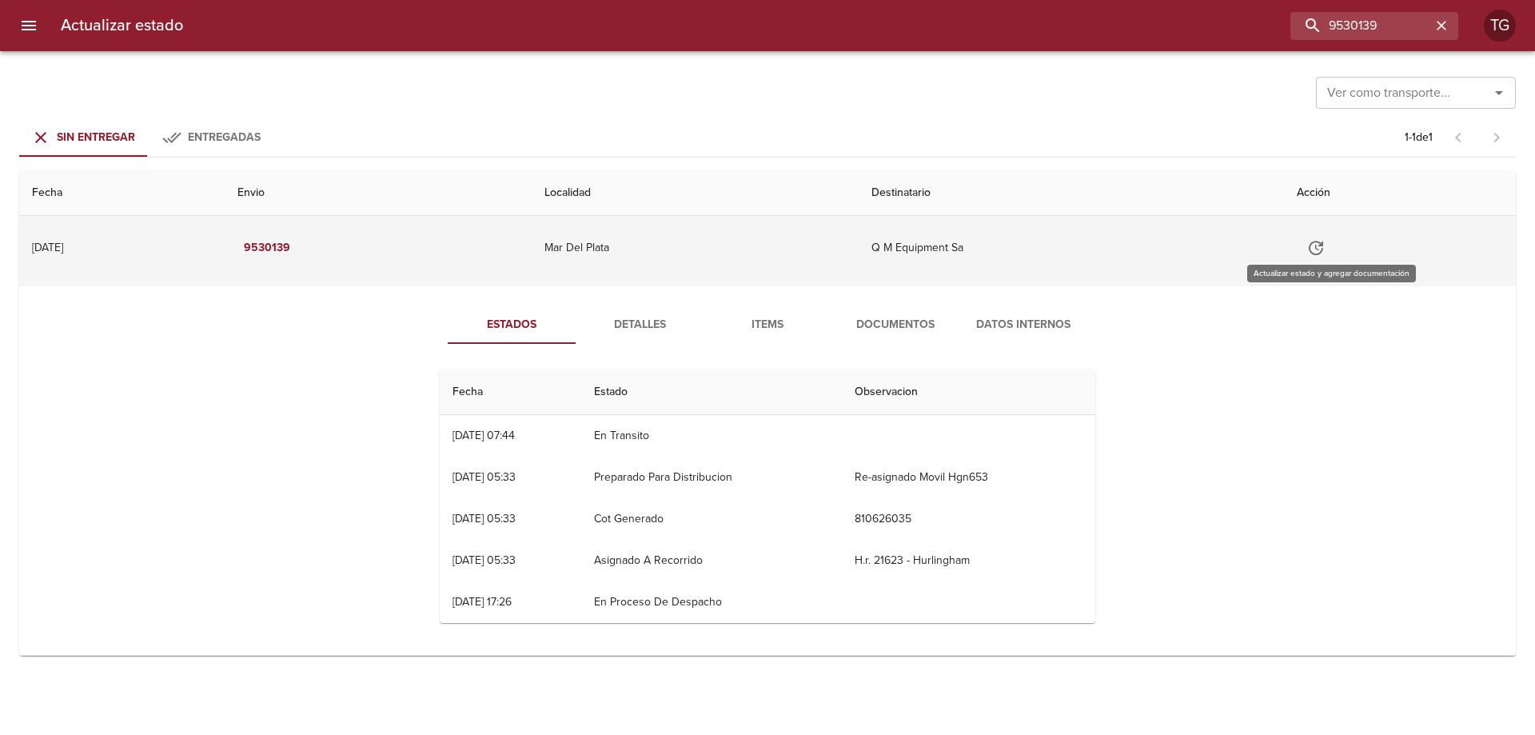
click at [1302, 247] on td "Tabla de envíos del cliente" at bounding box center [1400, 248] width 232 height 64
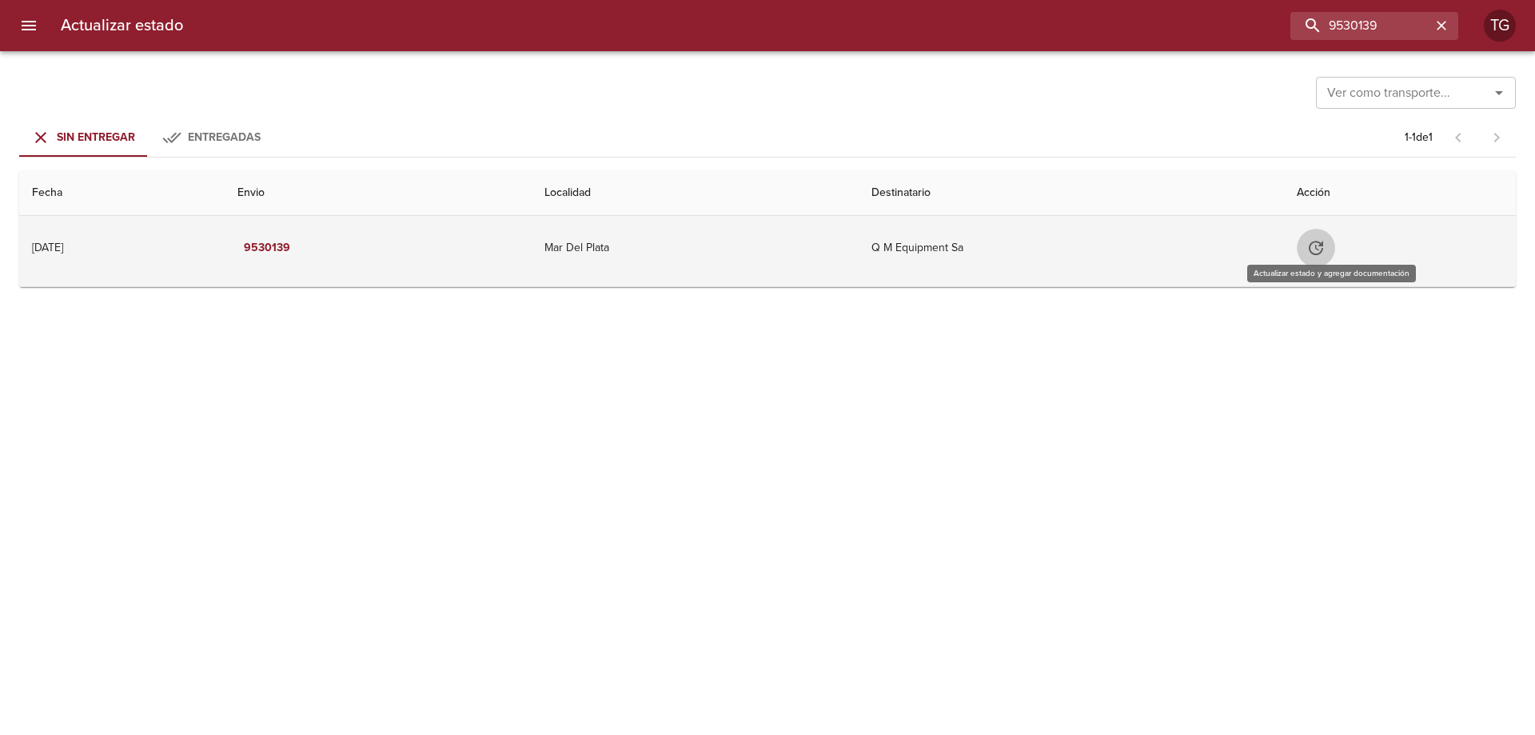
click at [1325, 245] on icon "Tabla de envíos del cliente" at bounding box center [1315, 247] width 19 height 19
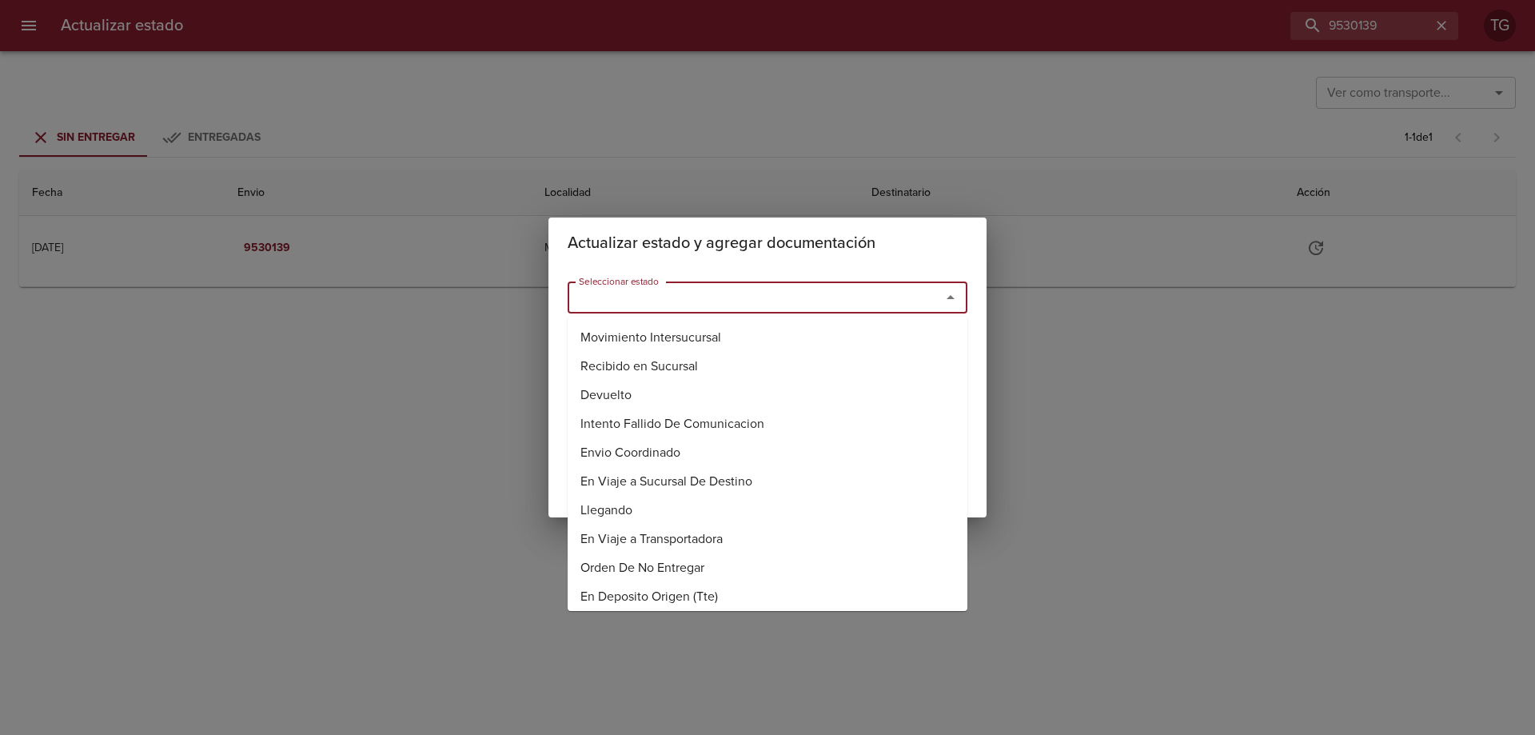
click at [745, 295] on input "Seleccionar estado" at bounding box center [743, 297] width 343 height 22
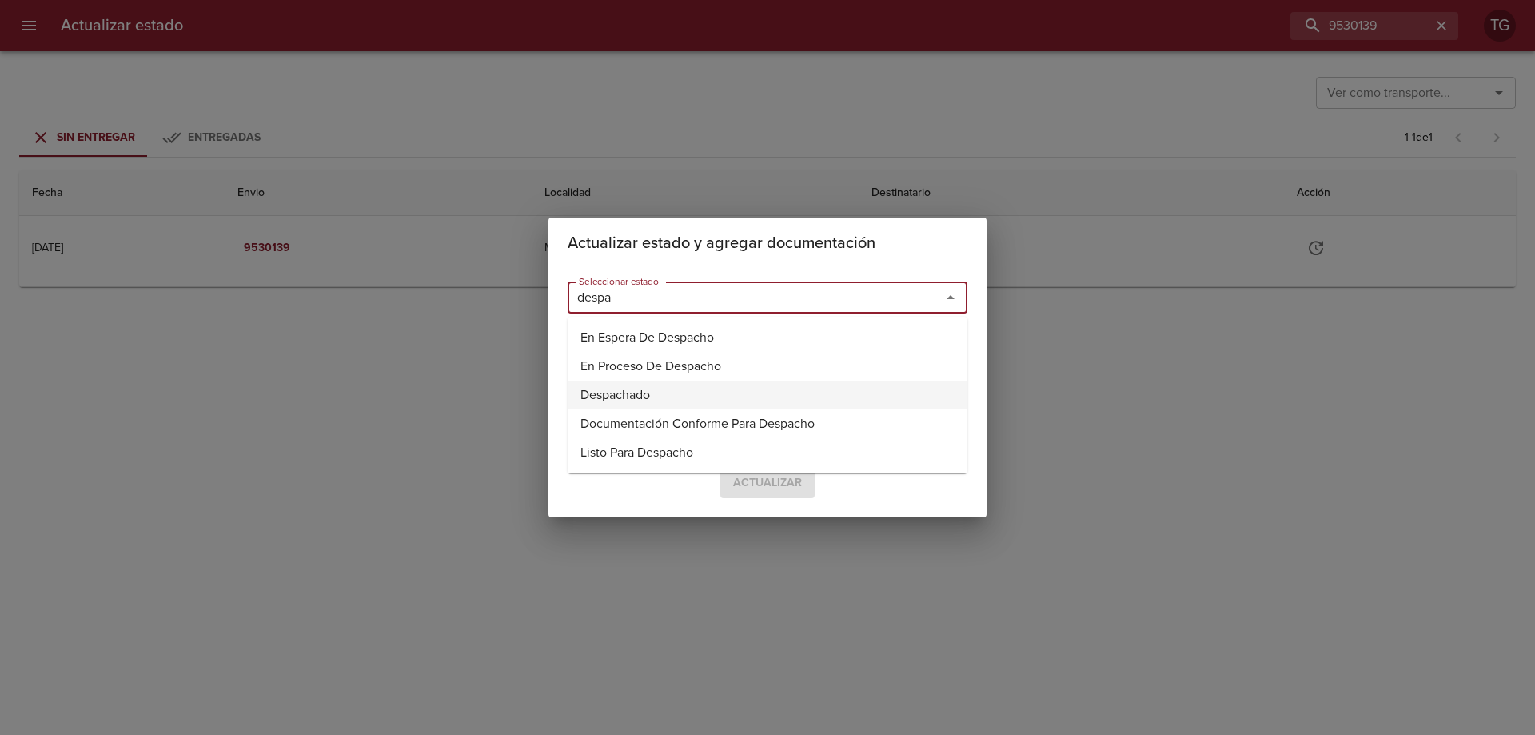
click at [635, 392] on li "Despachado" at bounding box center [768, 395] width 400 height 29
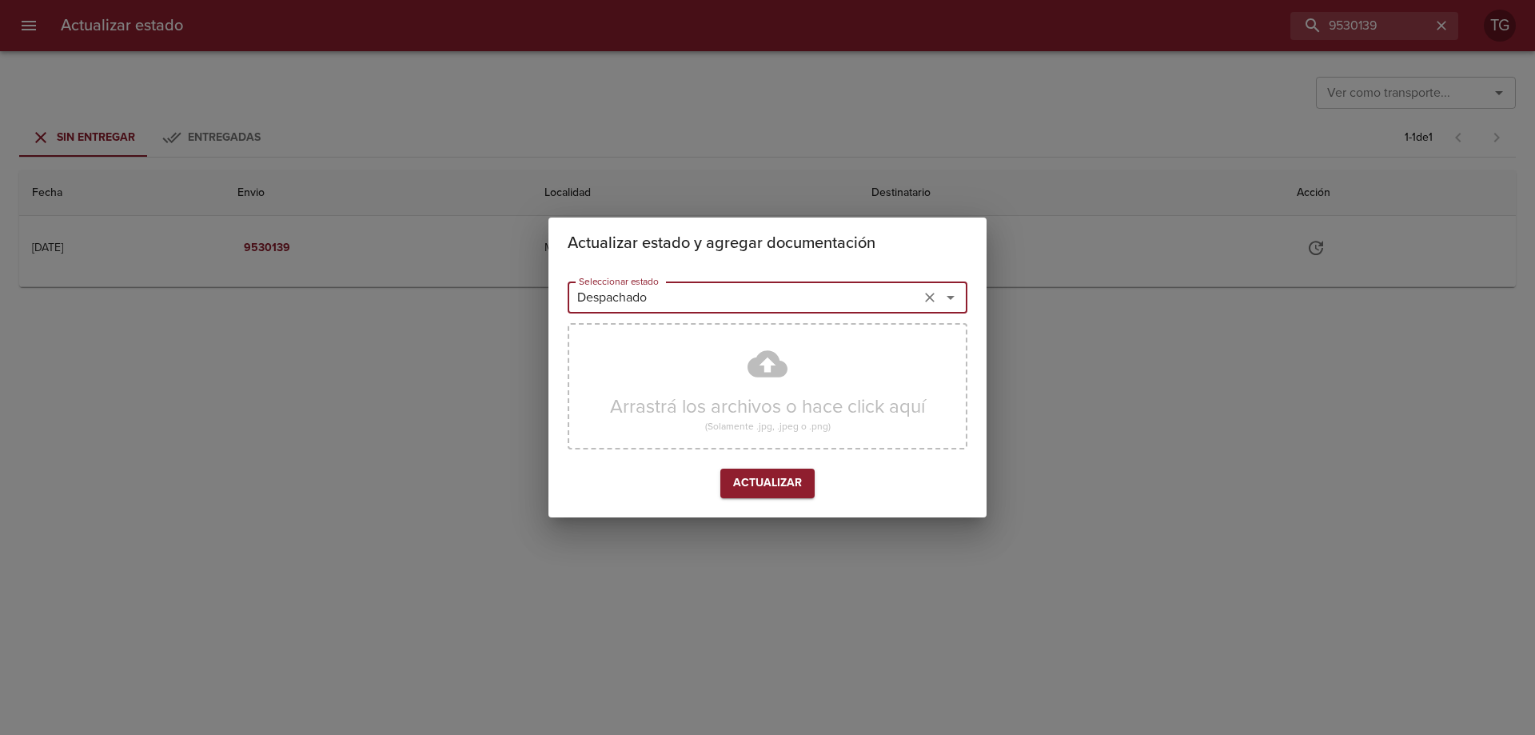
type input "Despachado"
click at [759, 482] on span "Actualizar" at bounding box center [767, 483] width 69 height 20
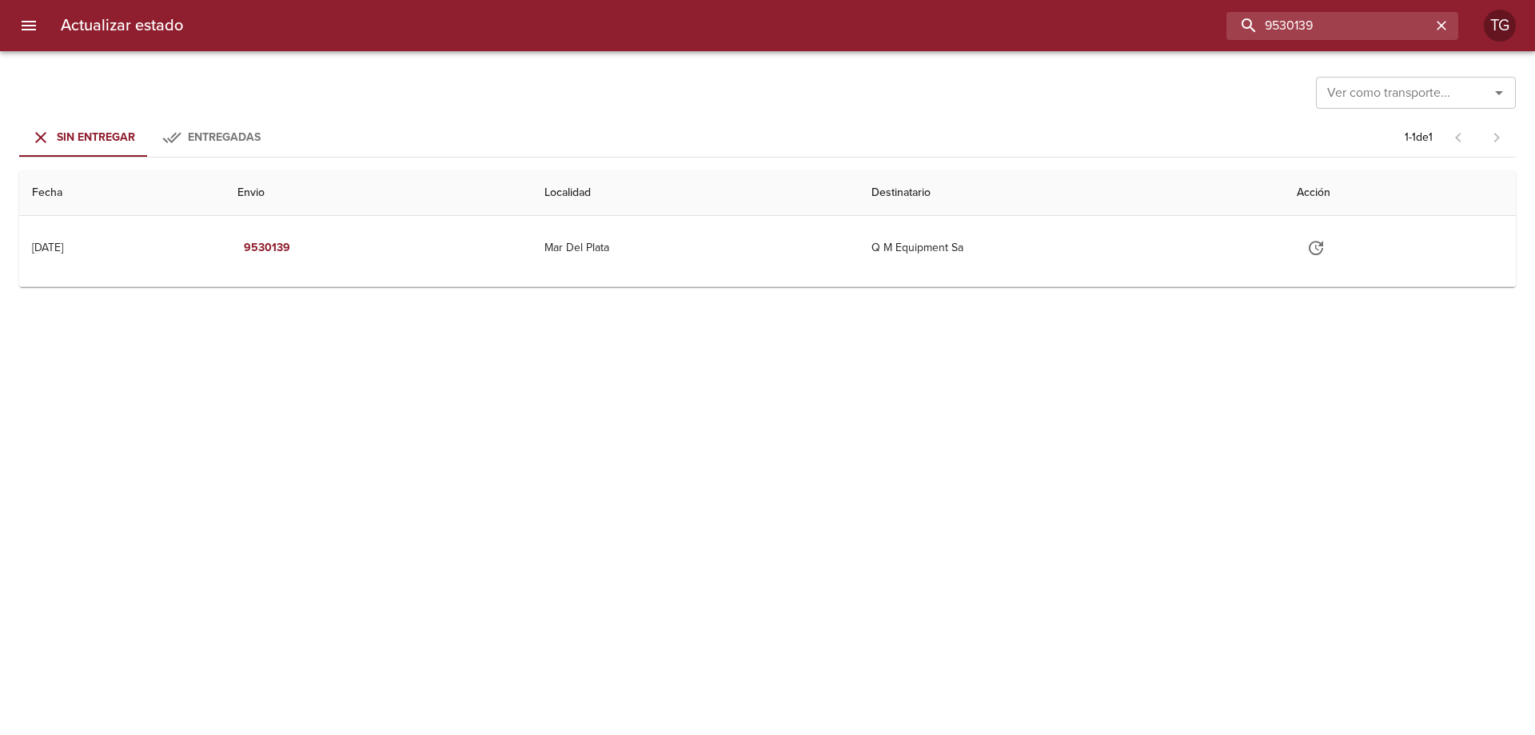
drag, startPoint x: 1388, startPoint y: 23, endPoint x: 1044, endPoint y: 37, distance: 344.0
click at [1099, 33] on div "9530139" at bounding box center [827, 26] width 1262 height 28
paste input "8587"
type input "9538587"
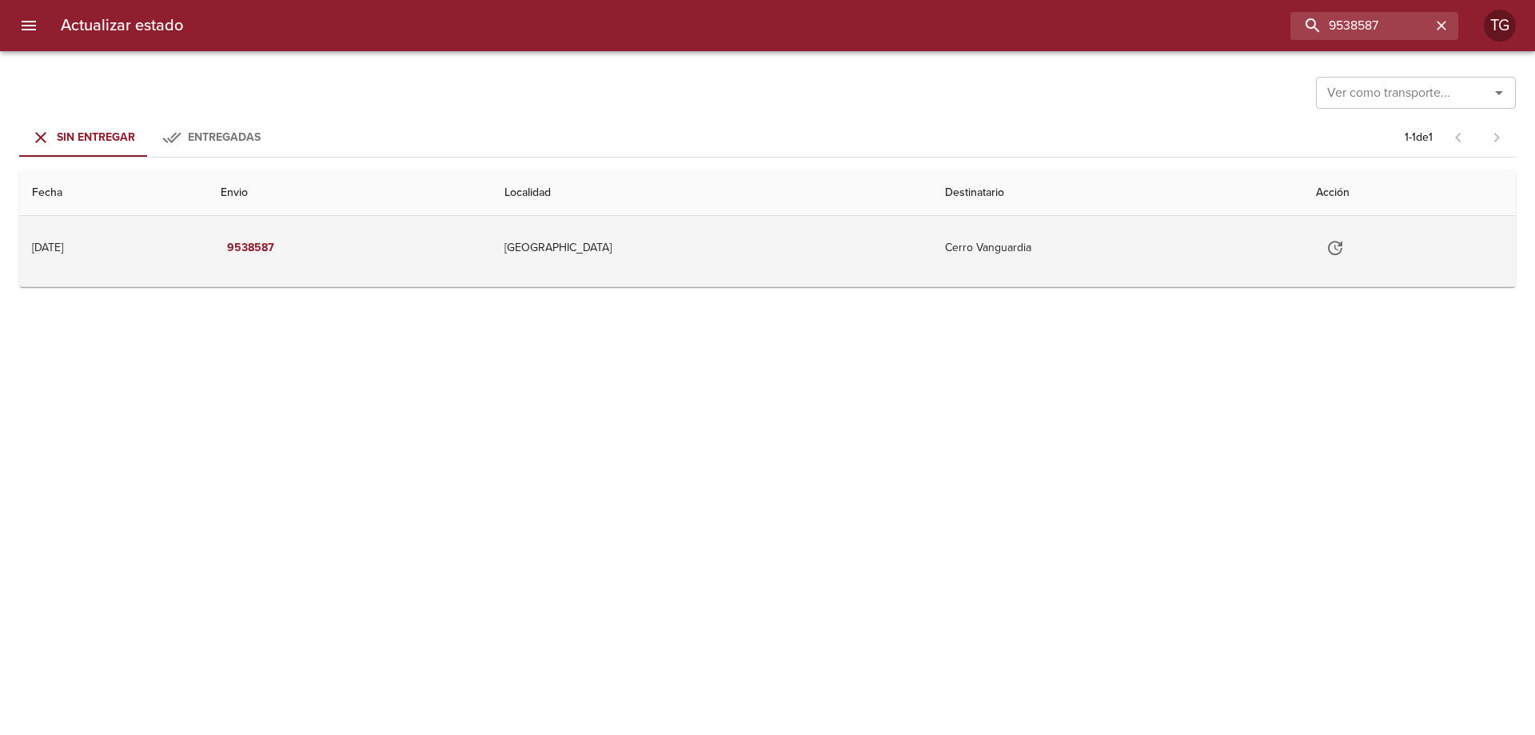
click at [925, 249] on td "[GEOGRAPHIC_DATA]" at bounding box center [712, 248] width 440 height 64
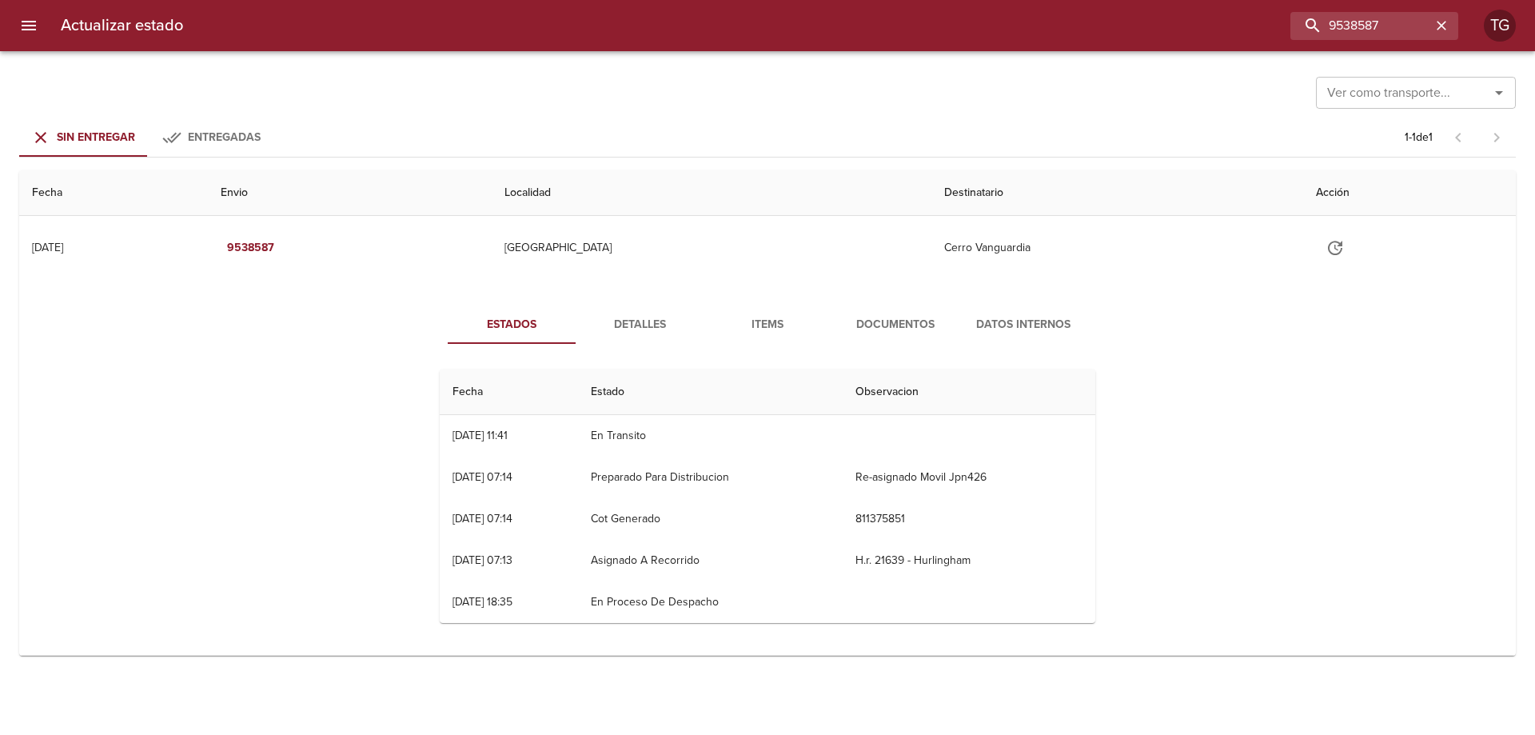
click at [907, 325] on span "Documentos" at bounding box center [895, 325] width 109 height 20
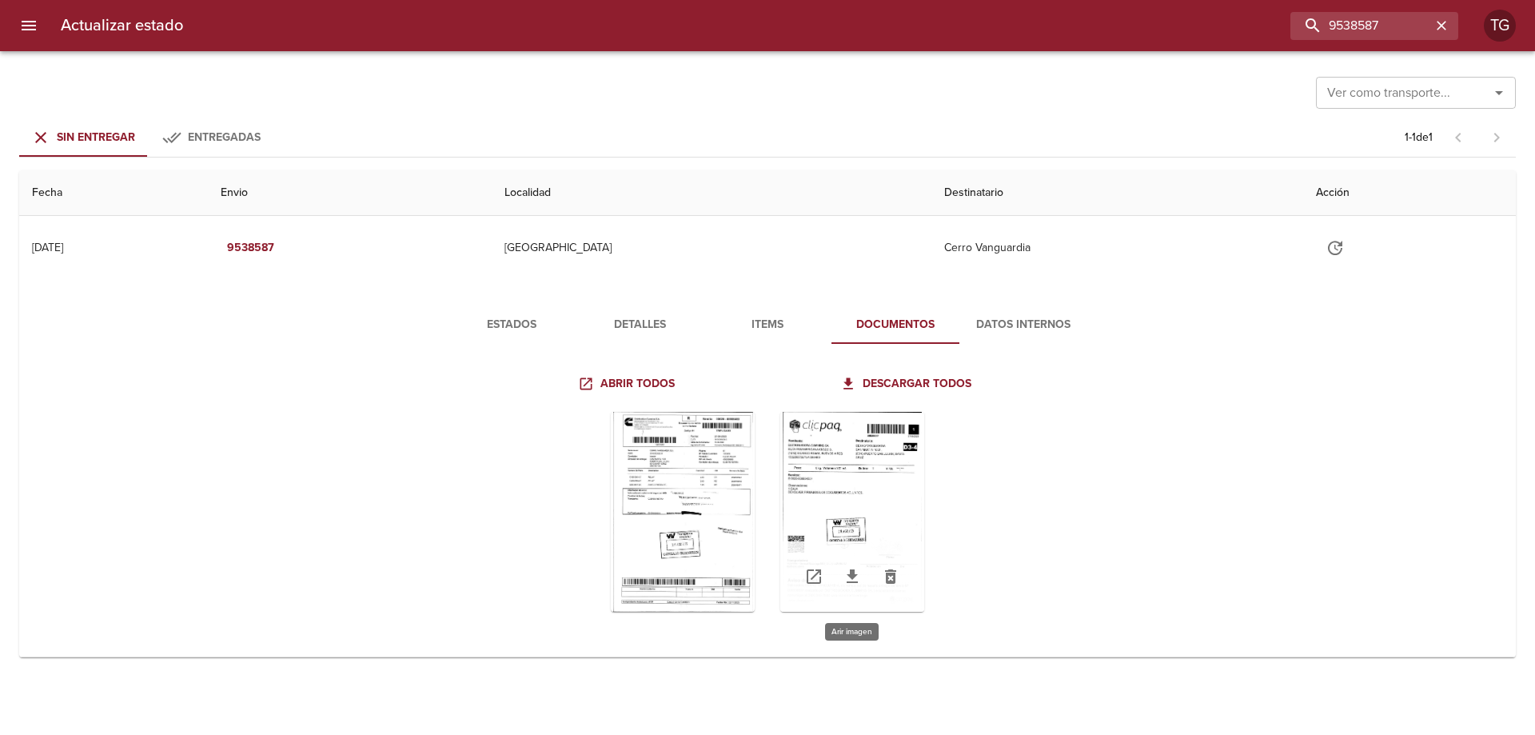
click at [878, 456] on div "Tabla de envíos del cliente" at bounding box center [852, 512] width 144 height 200
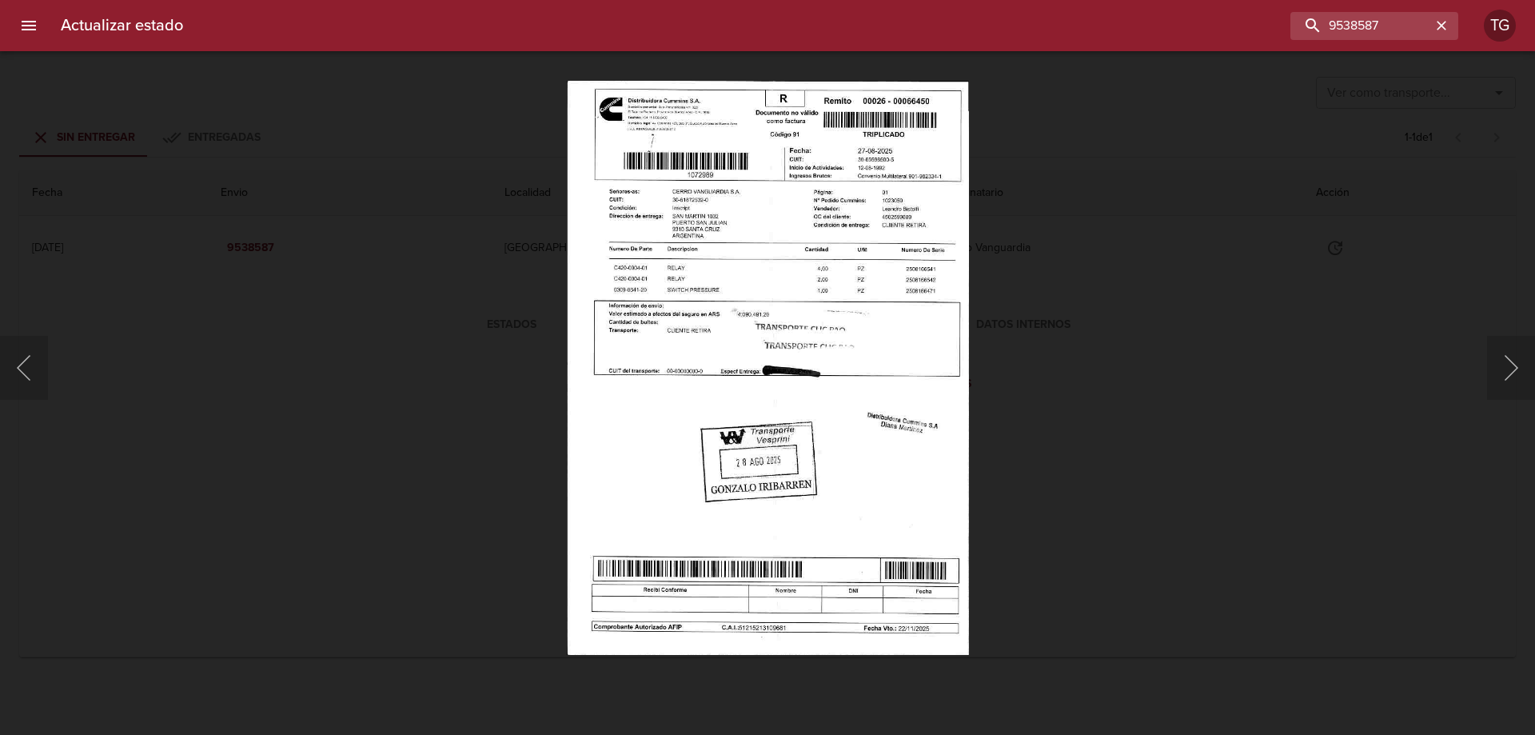
drag, startPoint x: 1149, startPoint y: 354, endPoint x: 1148, endPoint y: 341, distance: 12.9
click at [1149, 350] on div "Lightbox" at bounding box center [767, 367] width 1535 height 735
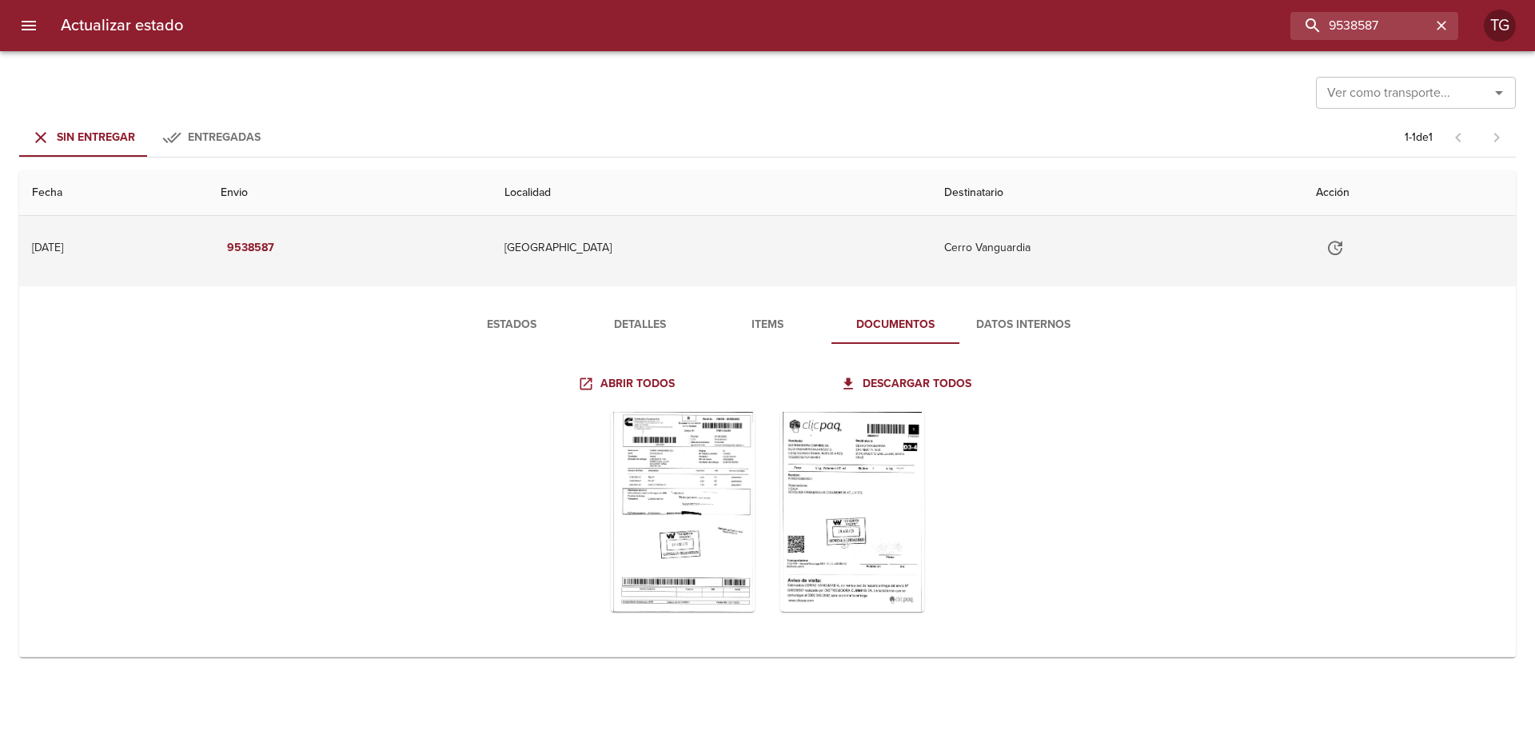
click at [1342, 252] on icon "Tabla de envíos del cliente" at bounding box center [1335, 248] width 14 height 14
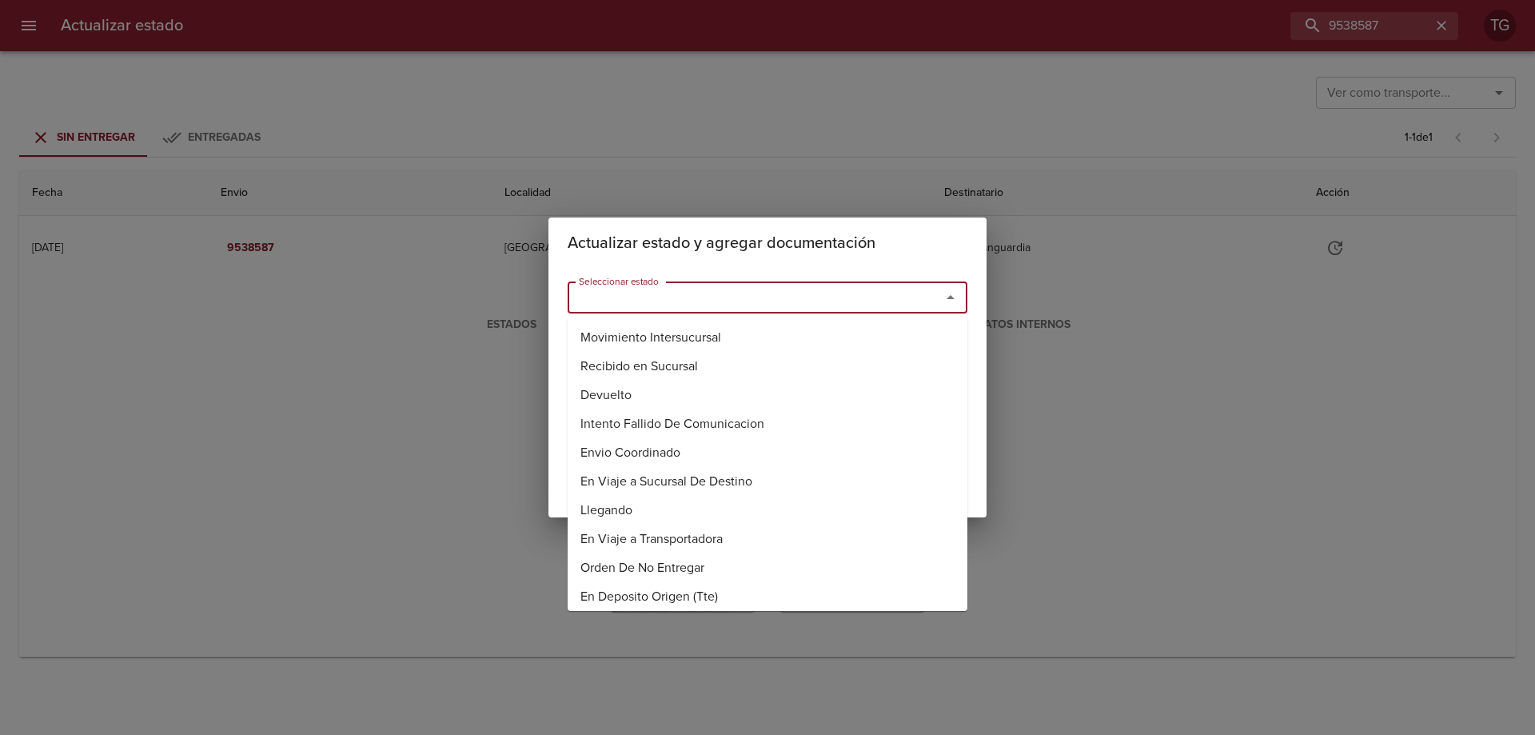
click at [865, 304] on input "Seleccionar estado" at bounding box center [743, 297] width 343 height 22
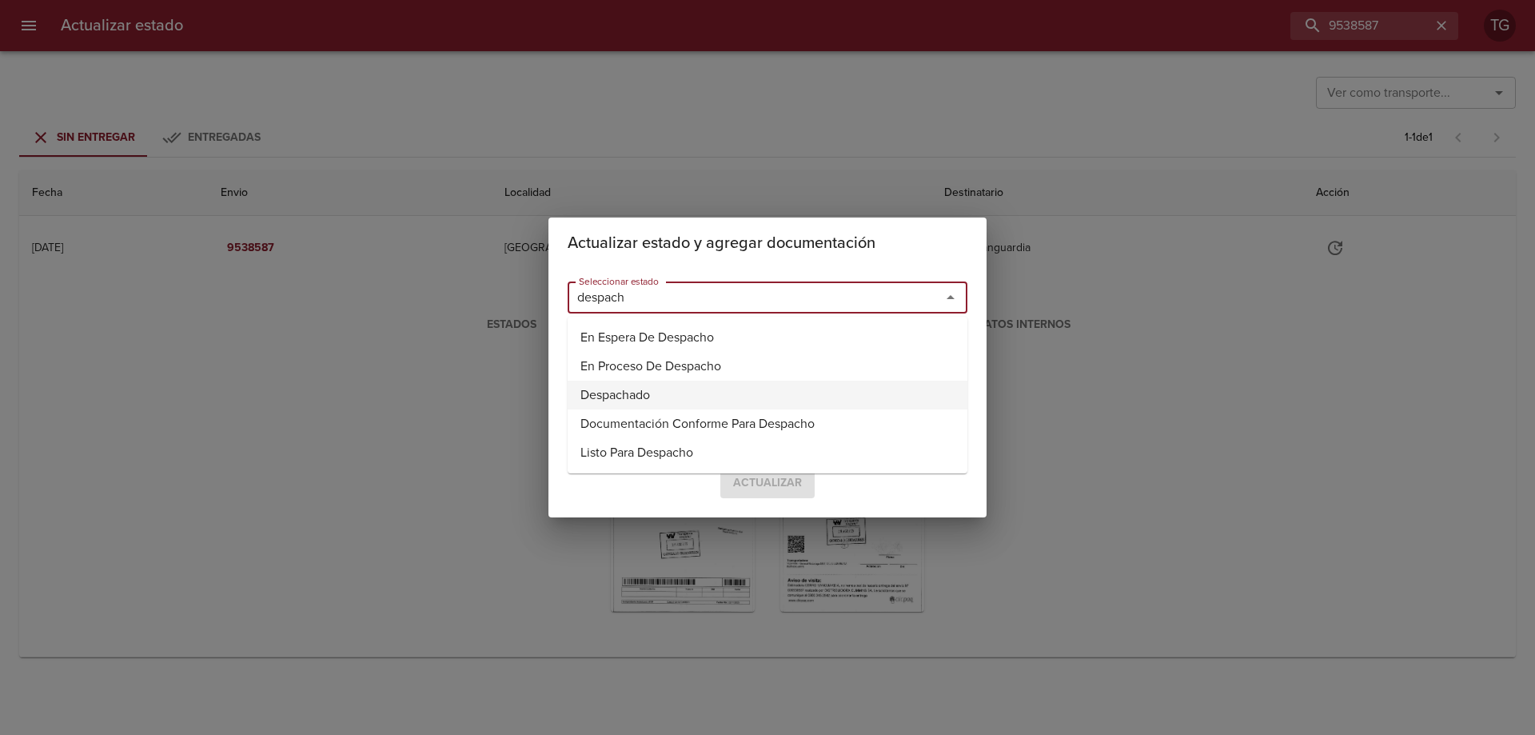
click at [596, 391] on li "Despachado" at bounding box center [768, 395] width 400 height 29
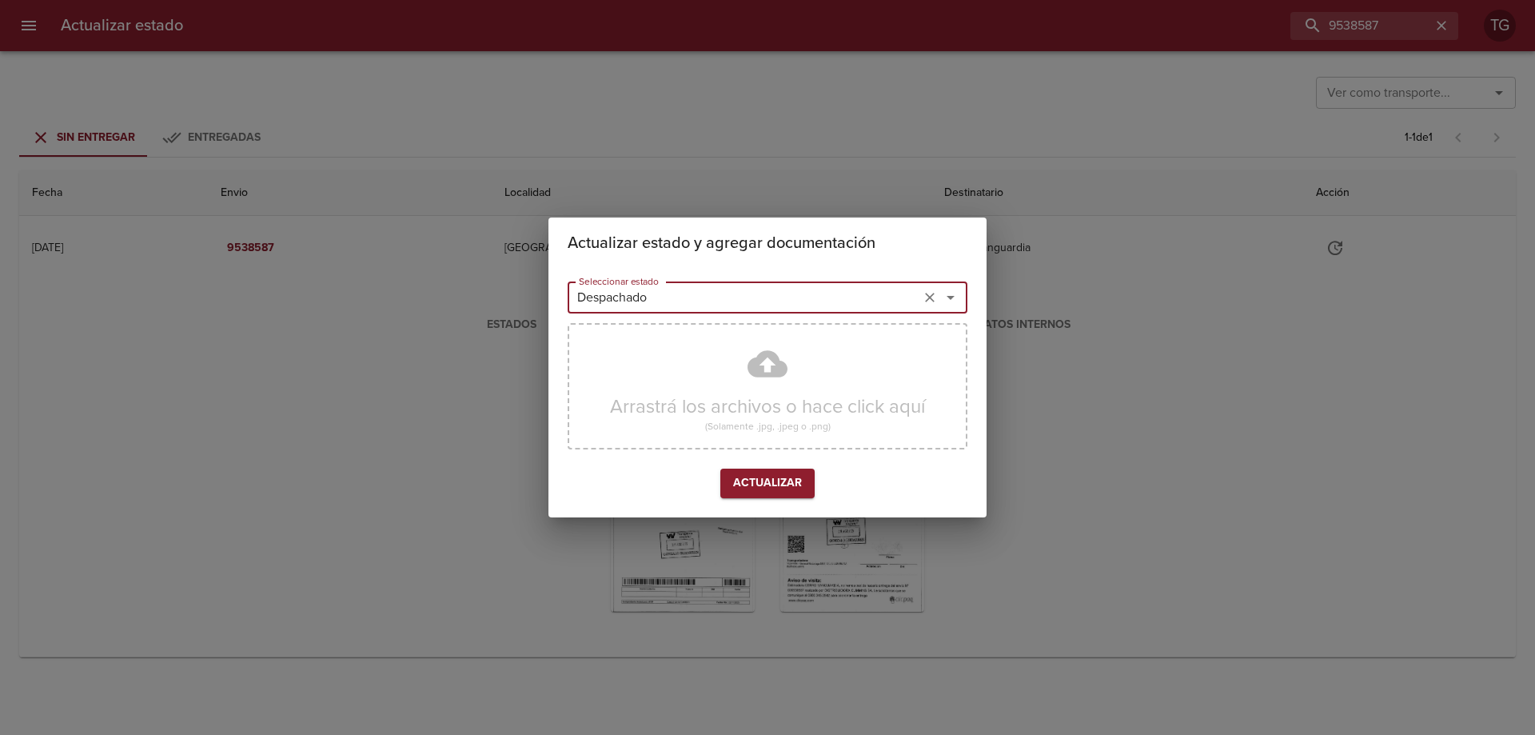
type input "Despachado"
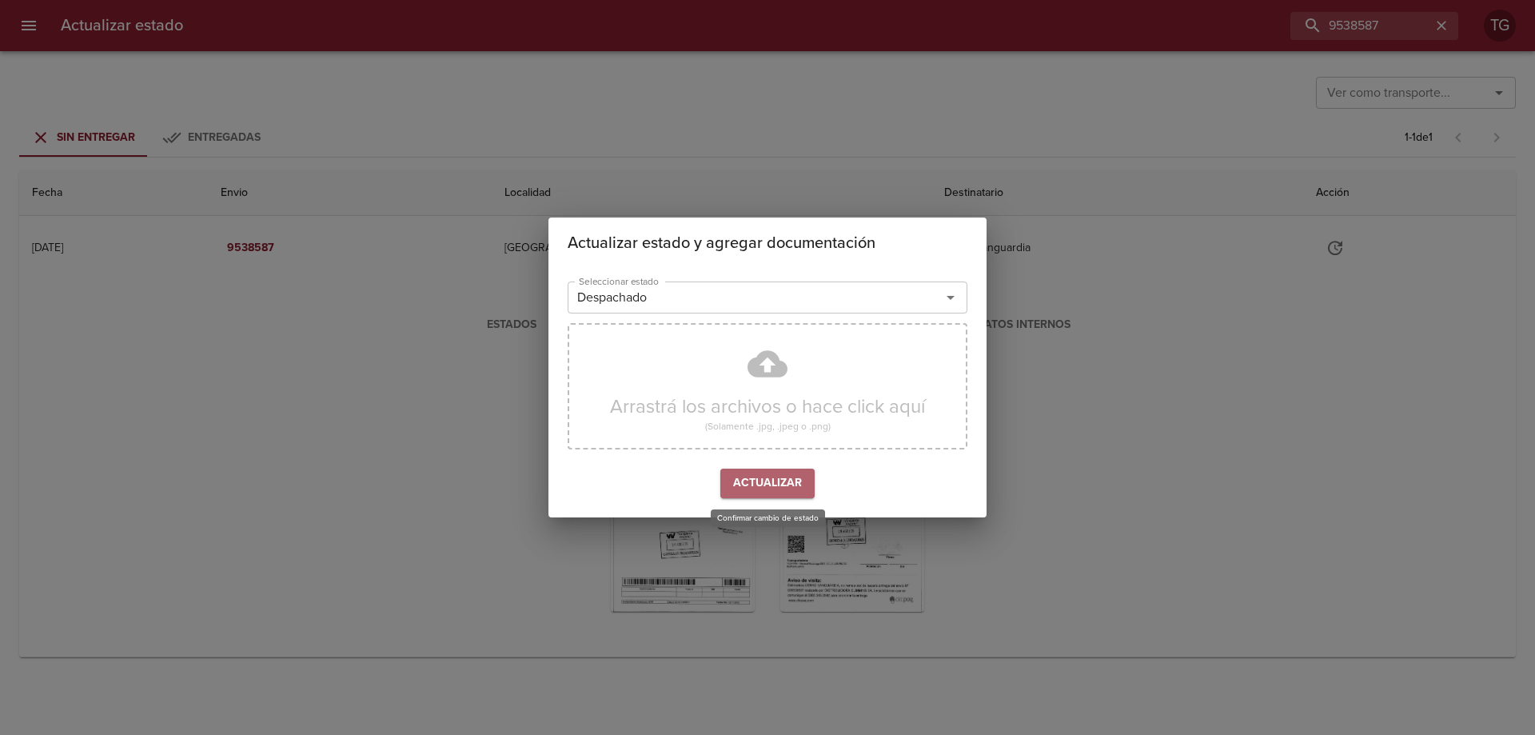
click at [772, 476] on span "Actualizar" at bounding box center [767, 483] width 69 height 20
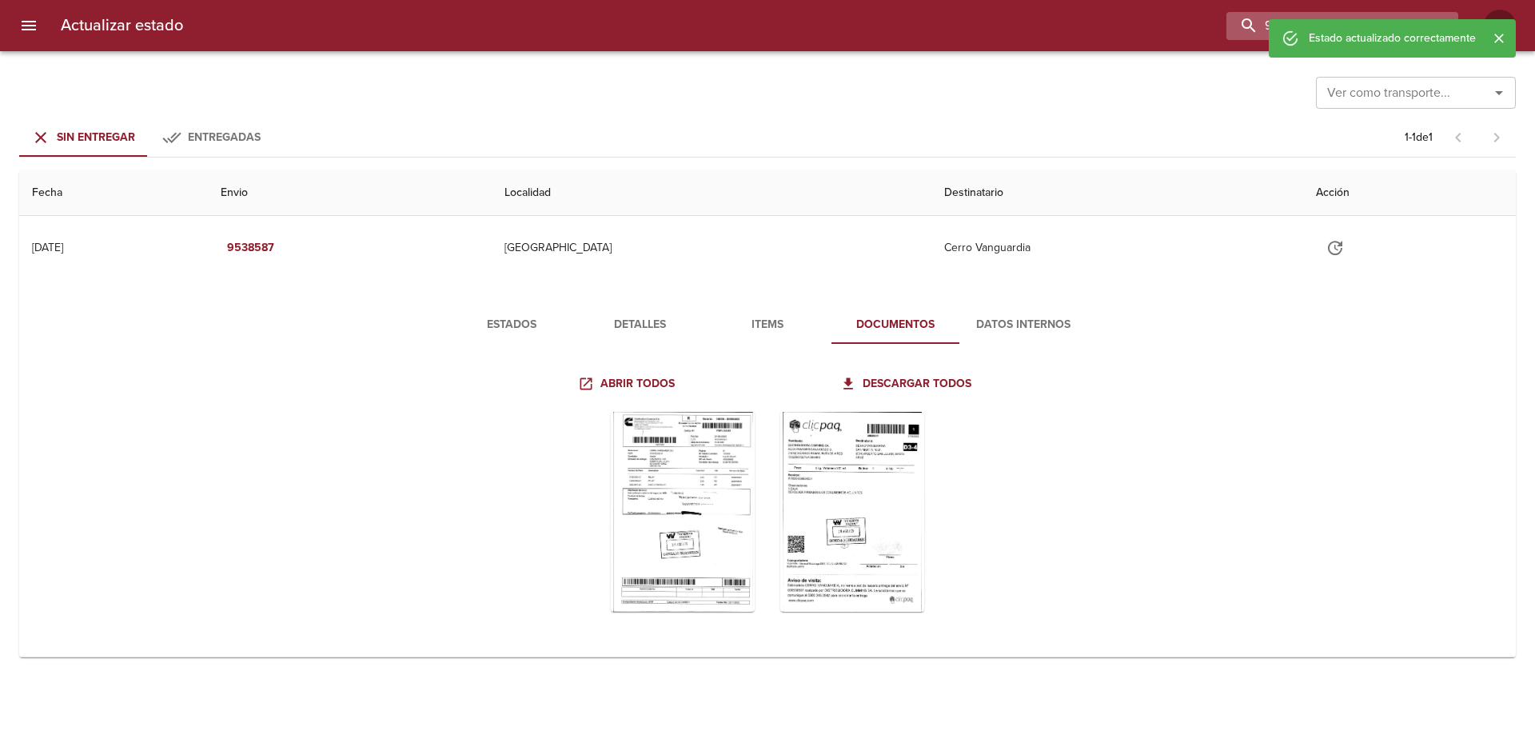
click at [1389, 14] on input "9538587" at bounding box center [1328, 26] width 205 height 28
paste input "93"
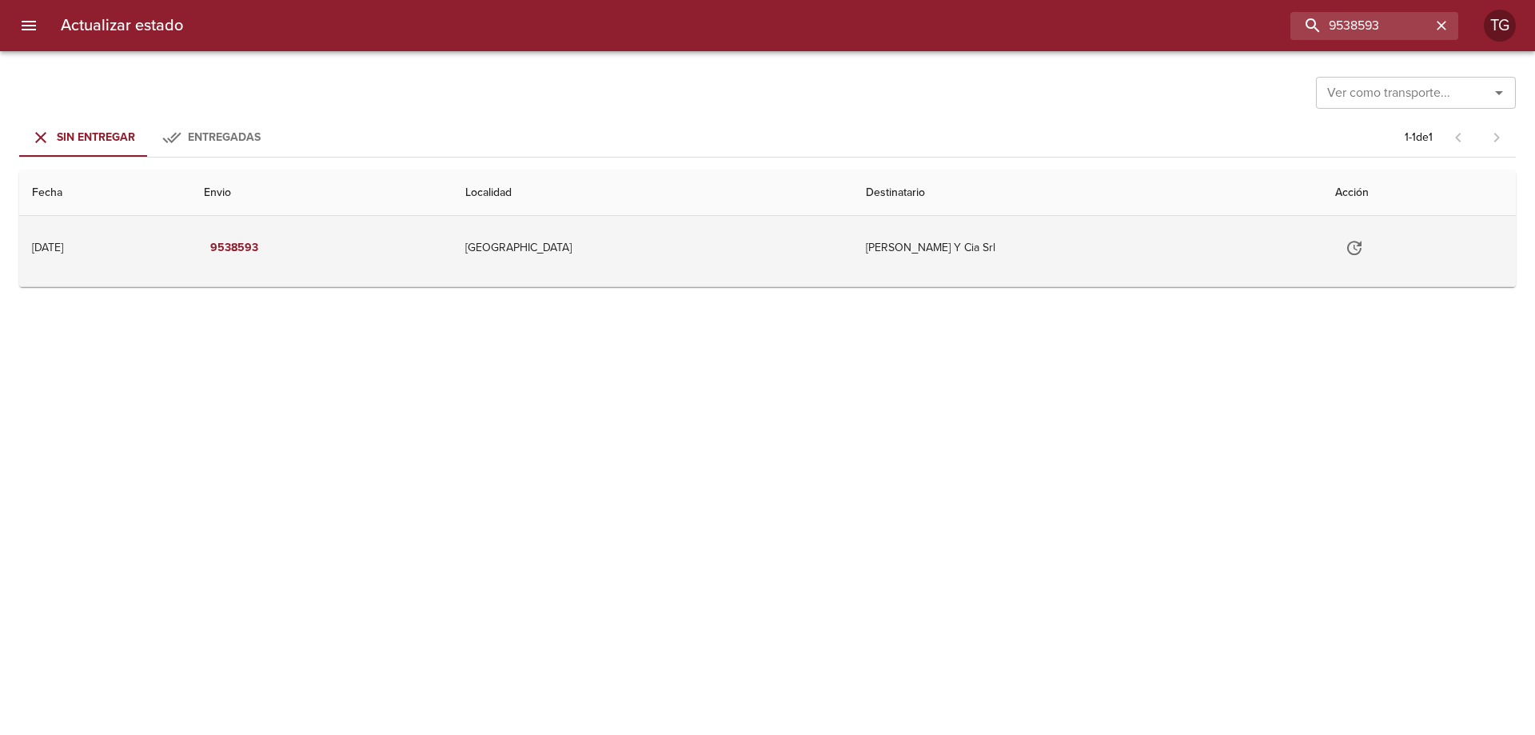
click at [675, 261] on td "[GEOGRAPHIC_DATA]" at bounding box center [652, 248] width 401 height 64
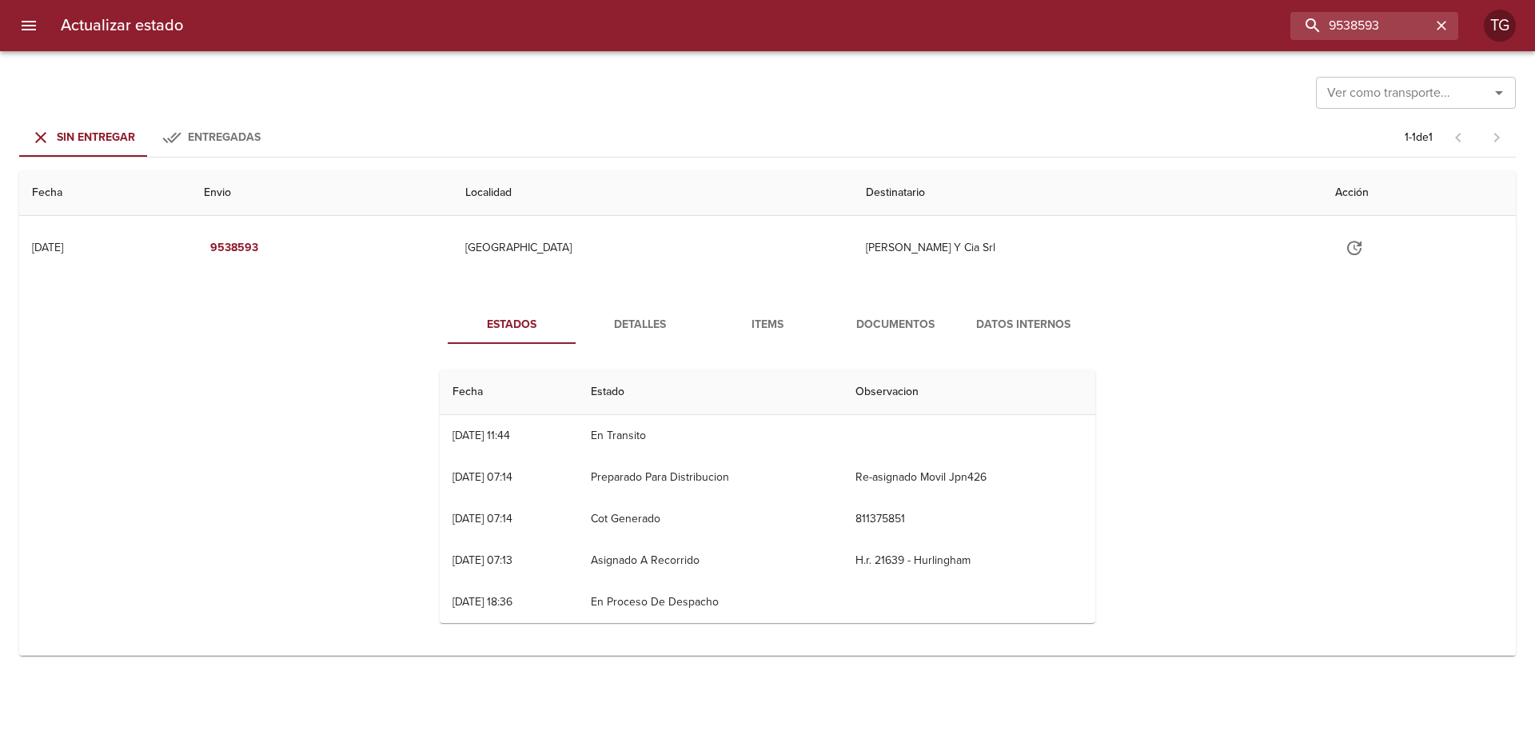
click at [899, 322] on span "Documentos" at bounding box center [895, 325] width 109 height 20
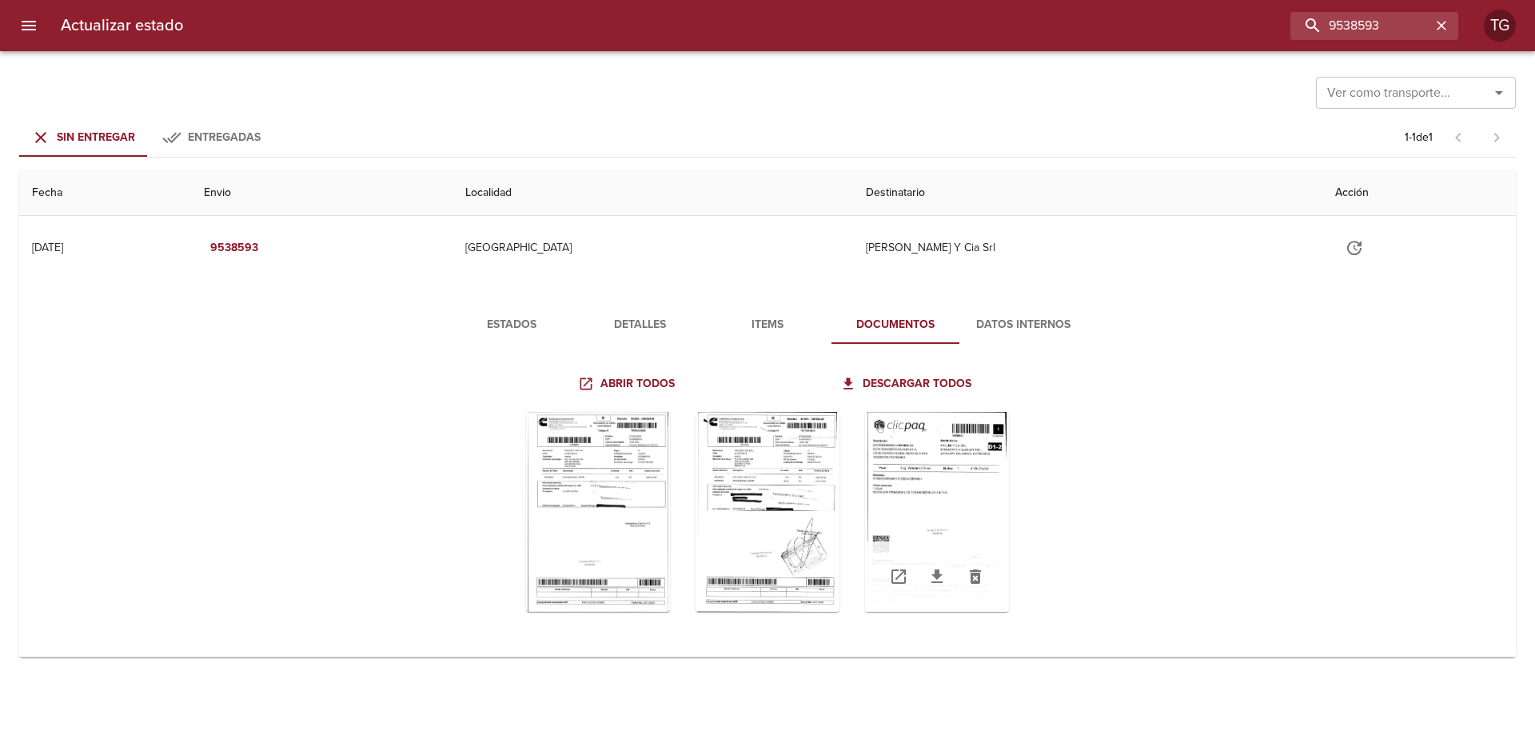
click at [982, 506] on div "Tabla de envíos del cliente" at bounding box center [937, 512] width 144 height 200
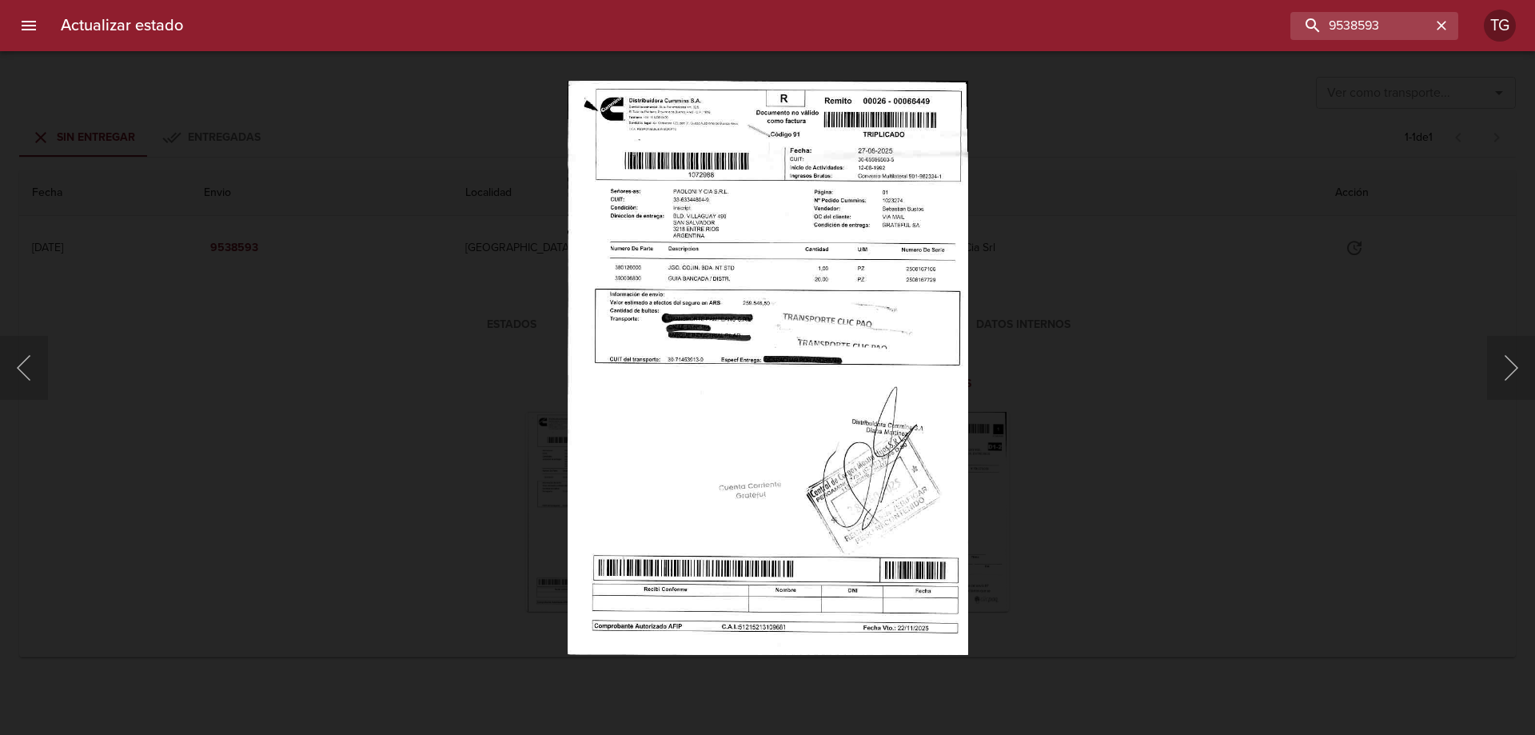
click at [1084, 476] on div "Lightbox" at bounding box center [767, 367] width 1535 height 735
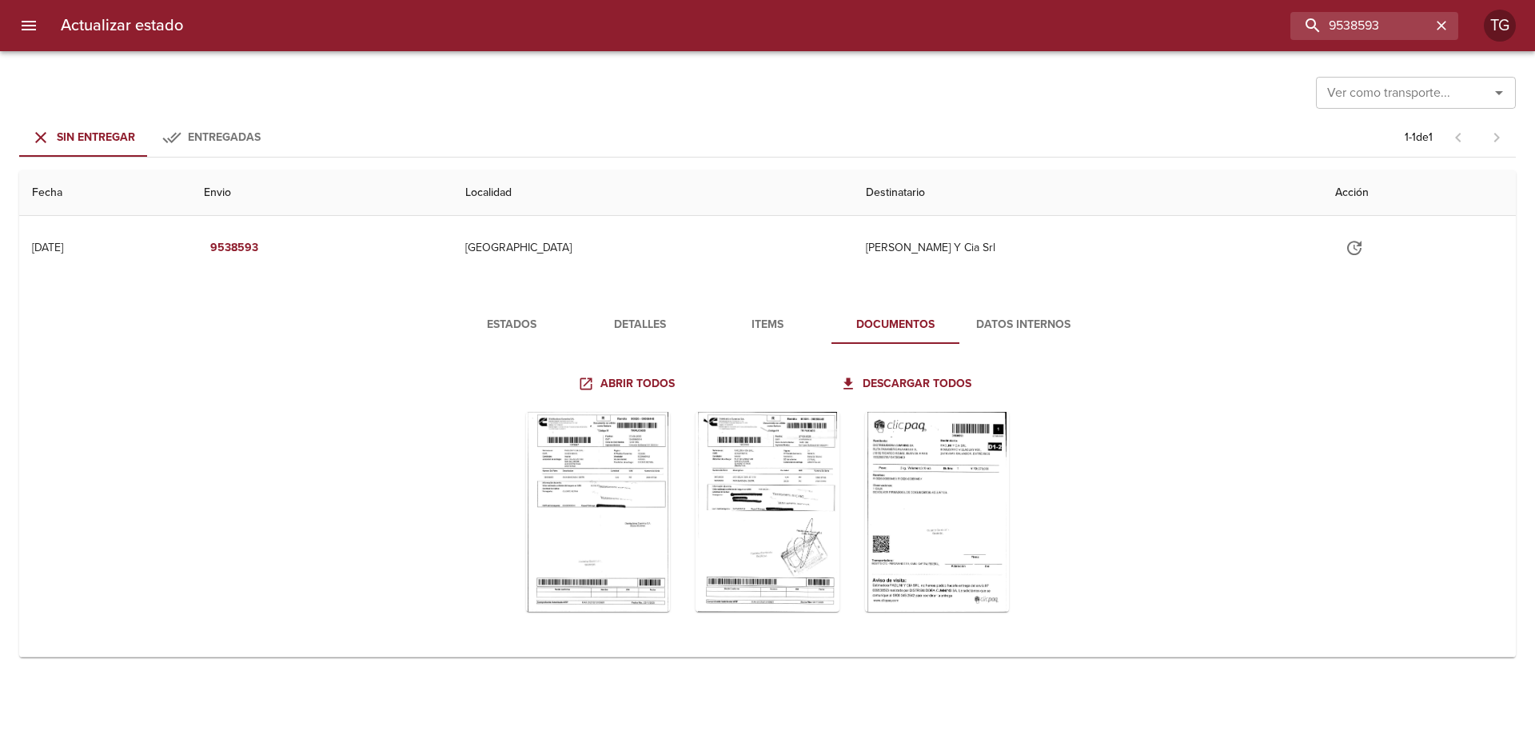
click at [520, 317] on span "Estados" at bounding box center [511, 325] width 109 height 20
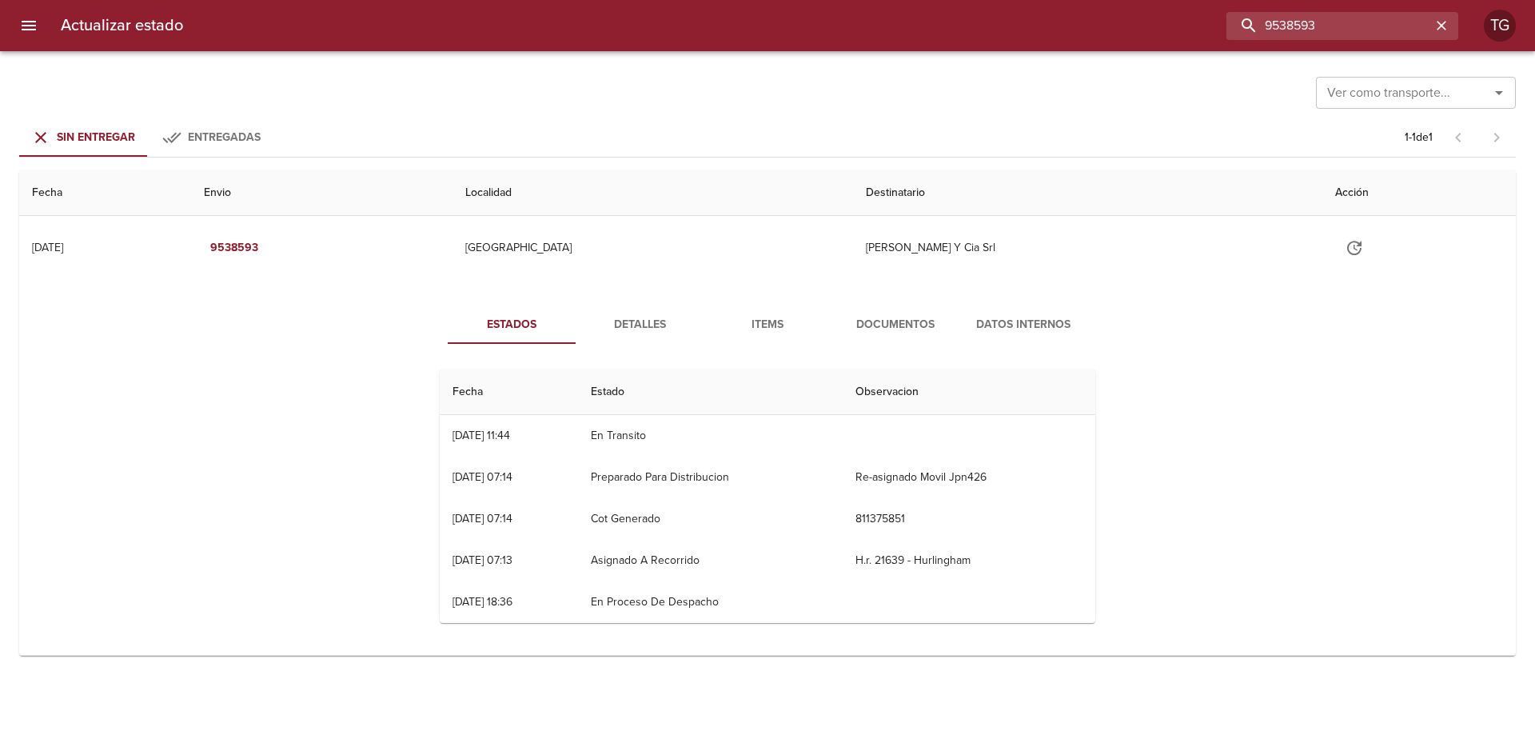
drag, startPoint x: 1381, startPoint y: 26, endPoint x: 832, endPoint y: 29, distance: 549.2
click at [832, 29] on div "9538593" at bounding box center [827, 26] width 1262 height 28
paste input "492228"
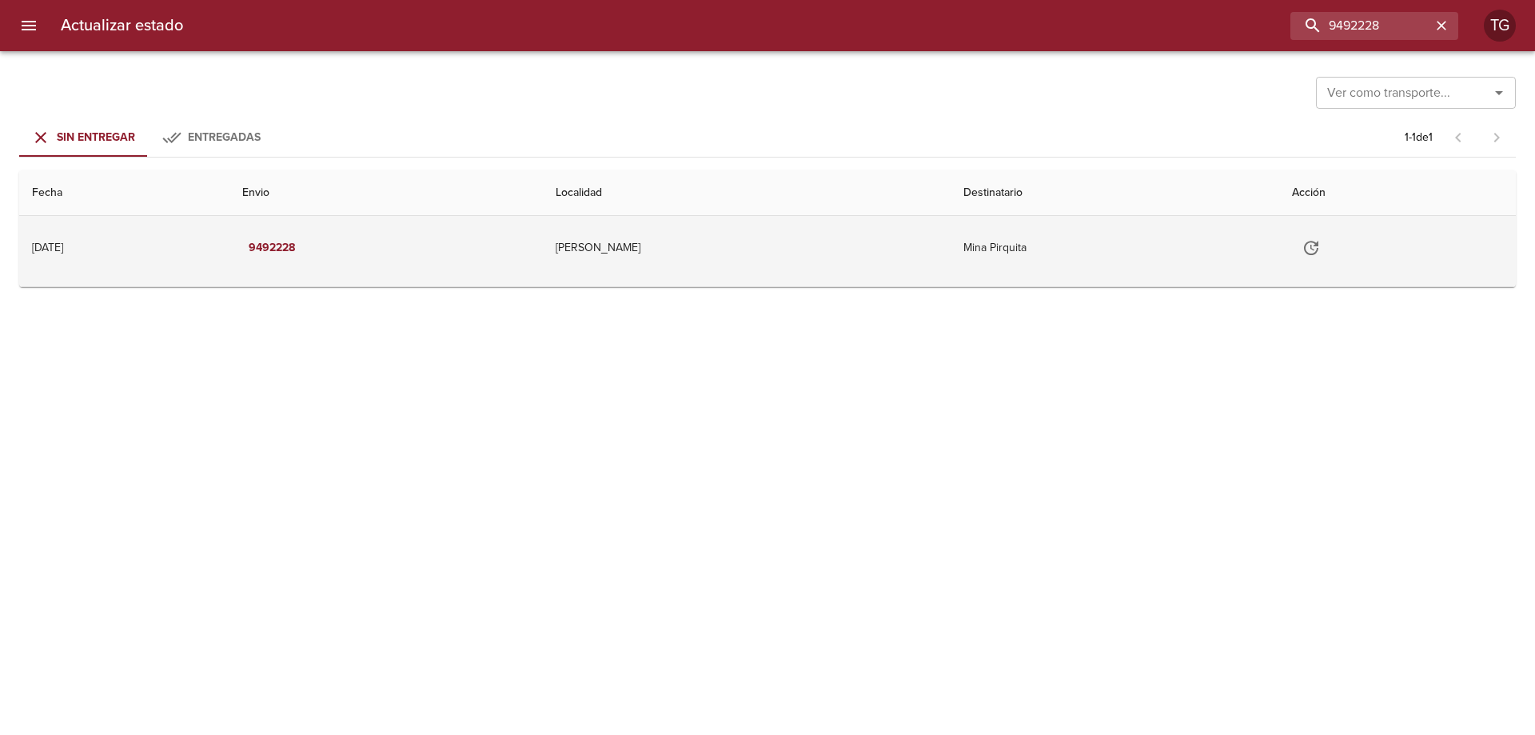
click at [1002, 265] on td "Mina Pirquita" at bounding box center [1114, 248] width 329 height 64
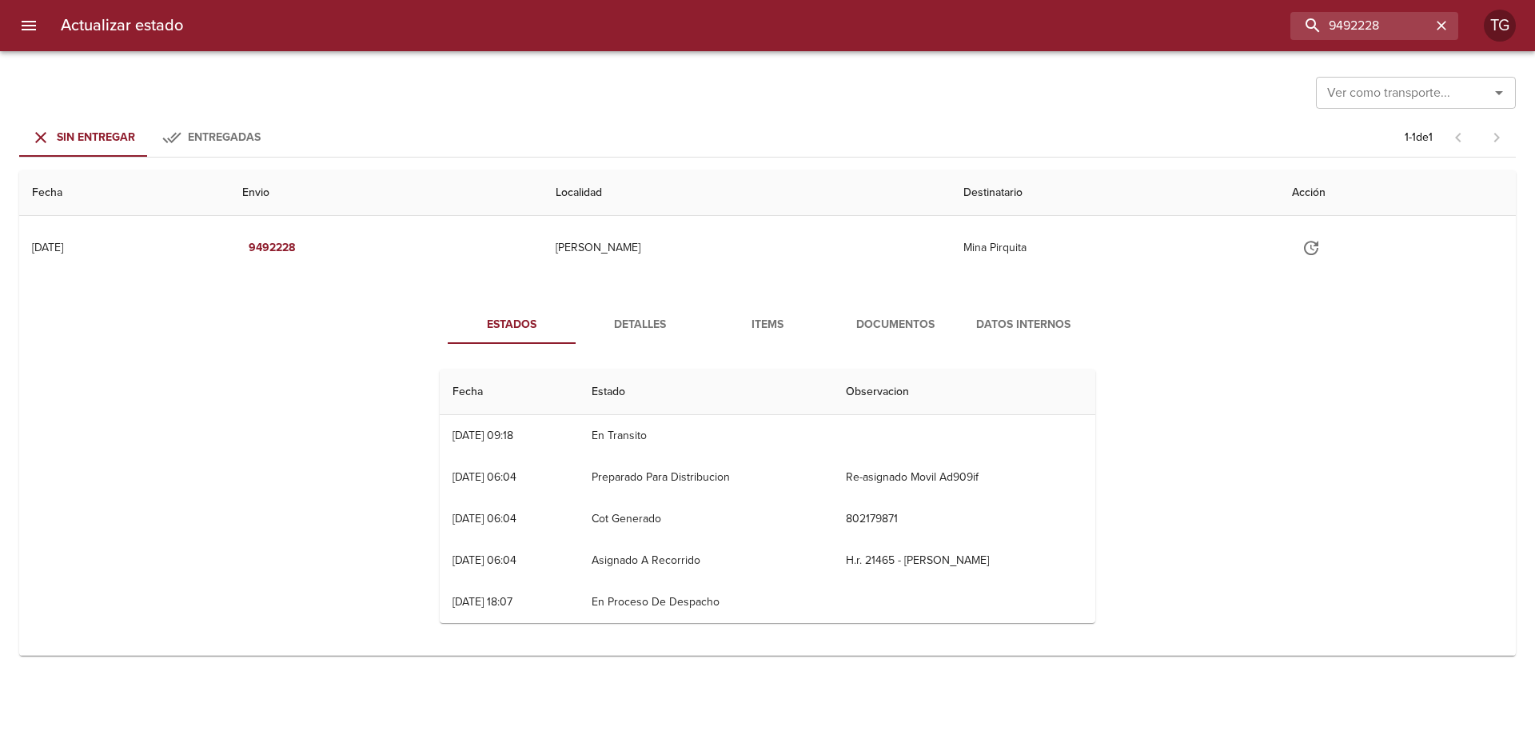
click at [877, 317] on span "Documentos" at bounding box center [895, 325] width 109 height 20
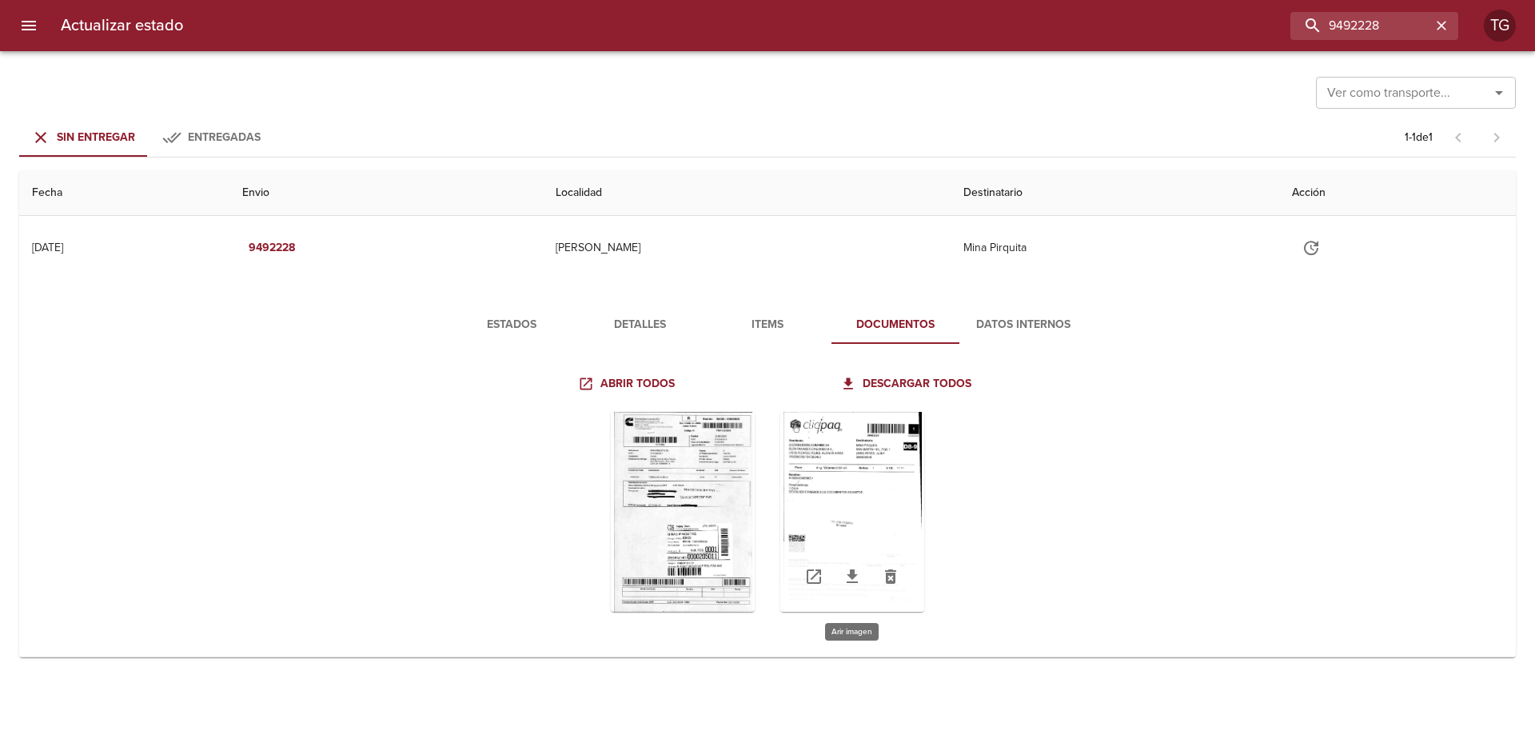
click at [827, 519] on div "Tabla de envíos del cliente" at bounding box center [852, 512] width 144 height 200
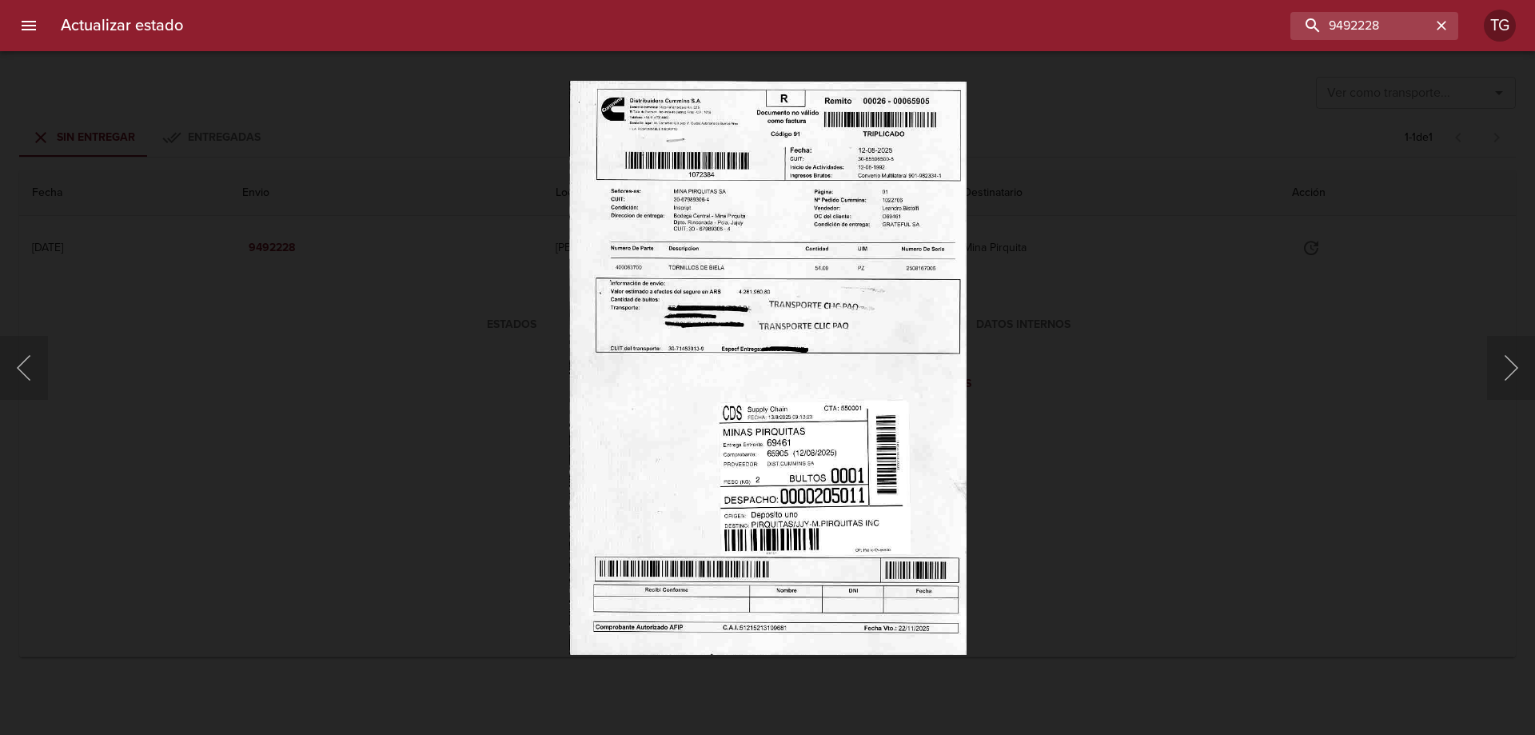
drag, startPoint x: 1106, startPoint y: 397, endPoint x: 1090, endPoint y: 390, distance: 16.8
click at [1097, 392] on div "Lightbox" at bounding box center [767, 367] width 1535 height 735
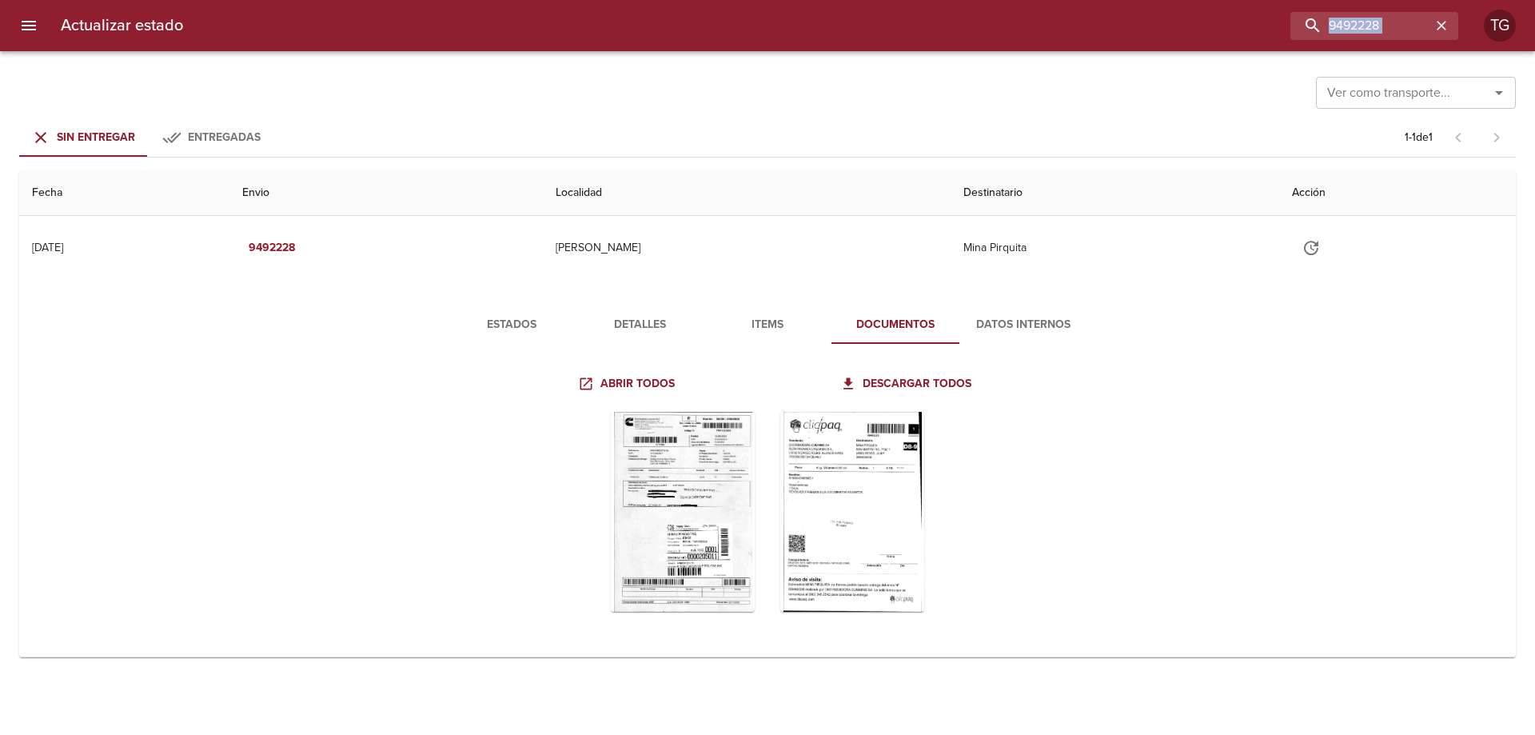
drag, startPoint x: 1232, startPoint y: 61, endPoint x: 1243, endPoint y: 63, distance: 11.4
click at [1234, 0] on div "Actualizar estado 9492228 TG Ver como transporte... Ver como transporte... Sin …" at bounding box center [767, 0] width 1535 height 0
click at [857, 45] on div "Actualizar estado 9492228 TG" at bounding box center [767, 25] width 1535 height 51
paste input "87214"
type input "9487214"
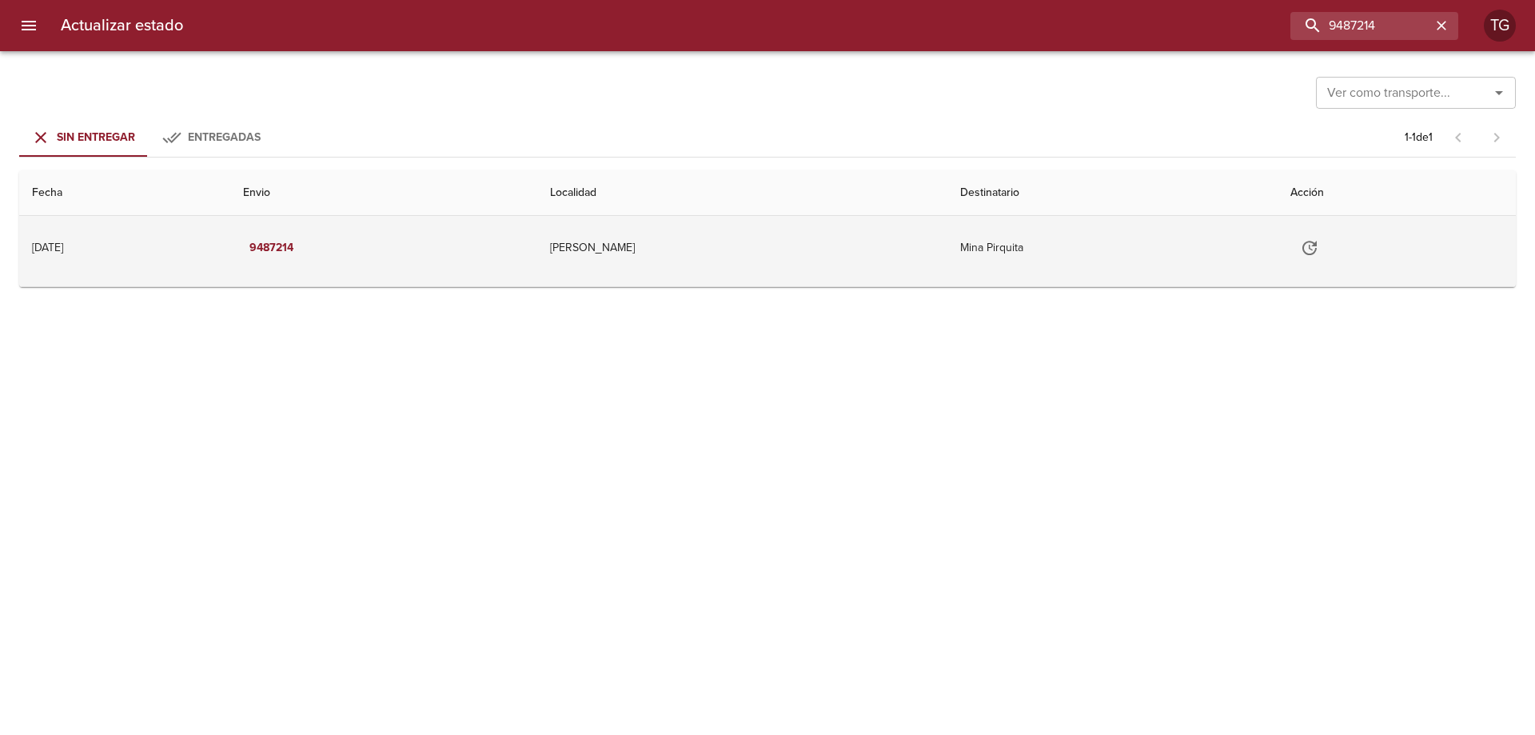
click at [1064, 248] on td "Mina Pirquita" at bounding box center [1112, 248] width 330 height 64
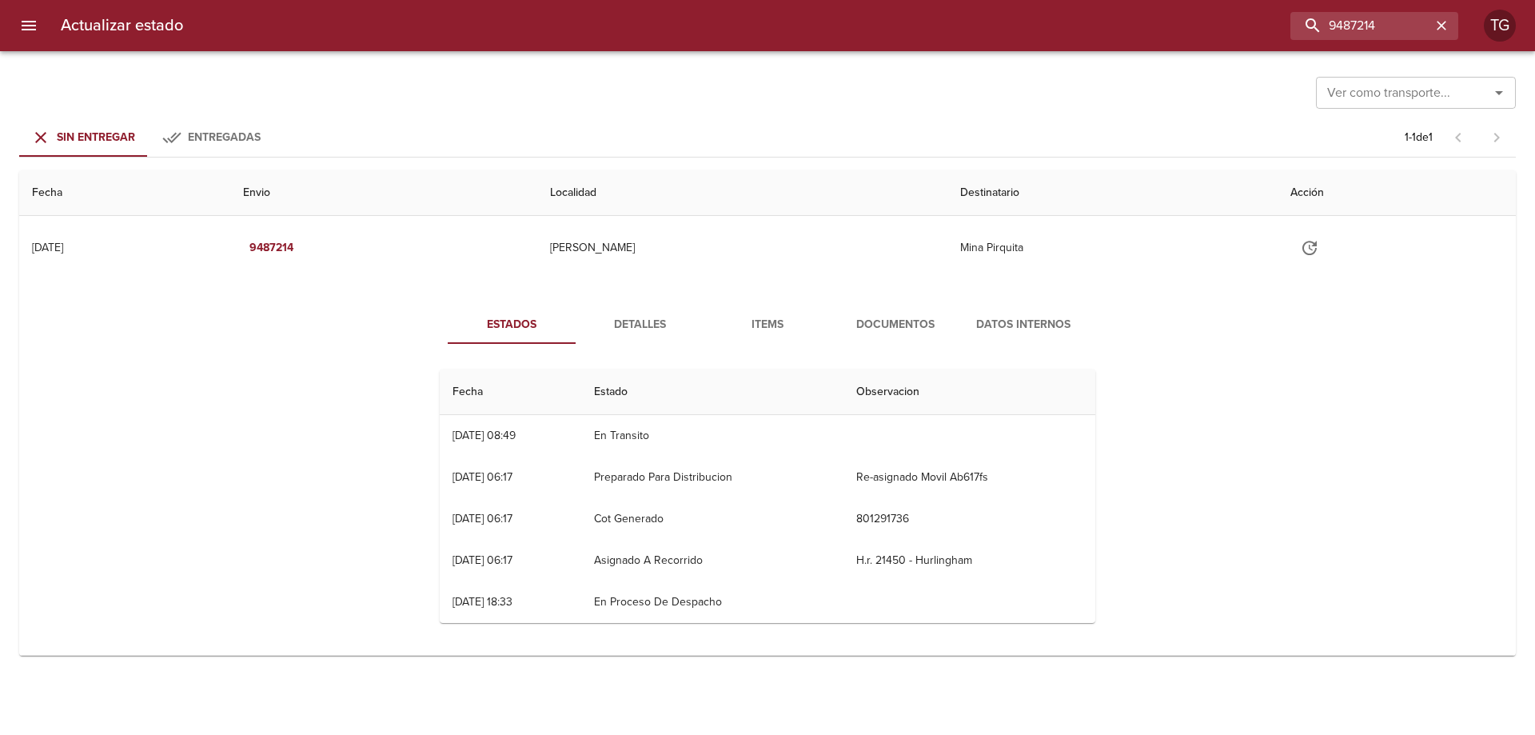
click at [892, 318] on span "Documentos" at bounding box center [895, 325] width 109 height 20
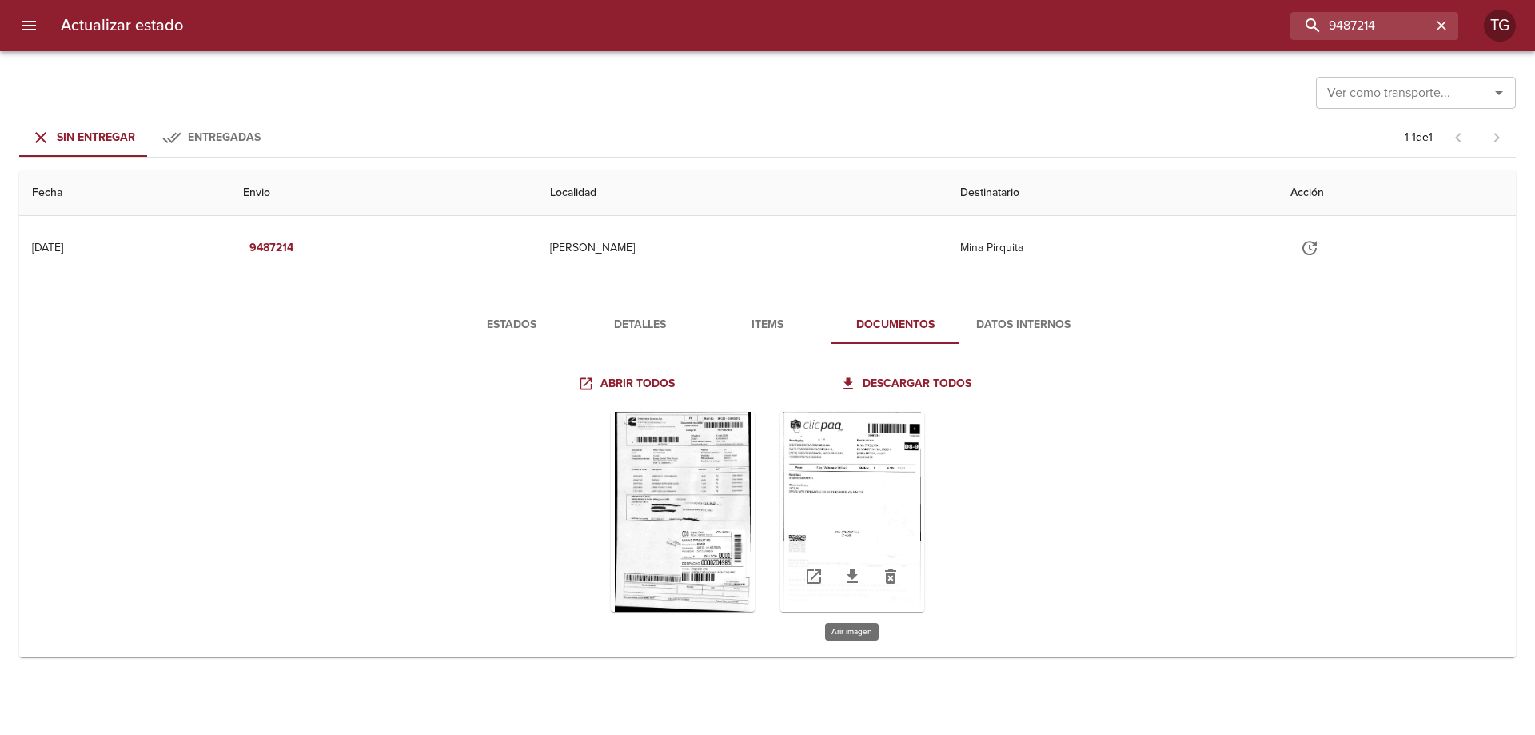
click at [862, 526] on div "Tabla de envíos del cliente" at bounding box center [852, 512] width 144 height 200
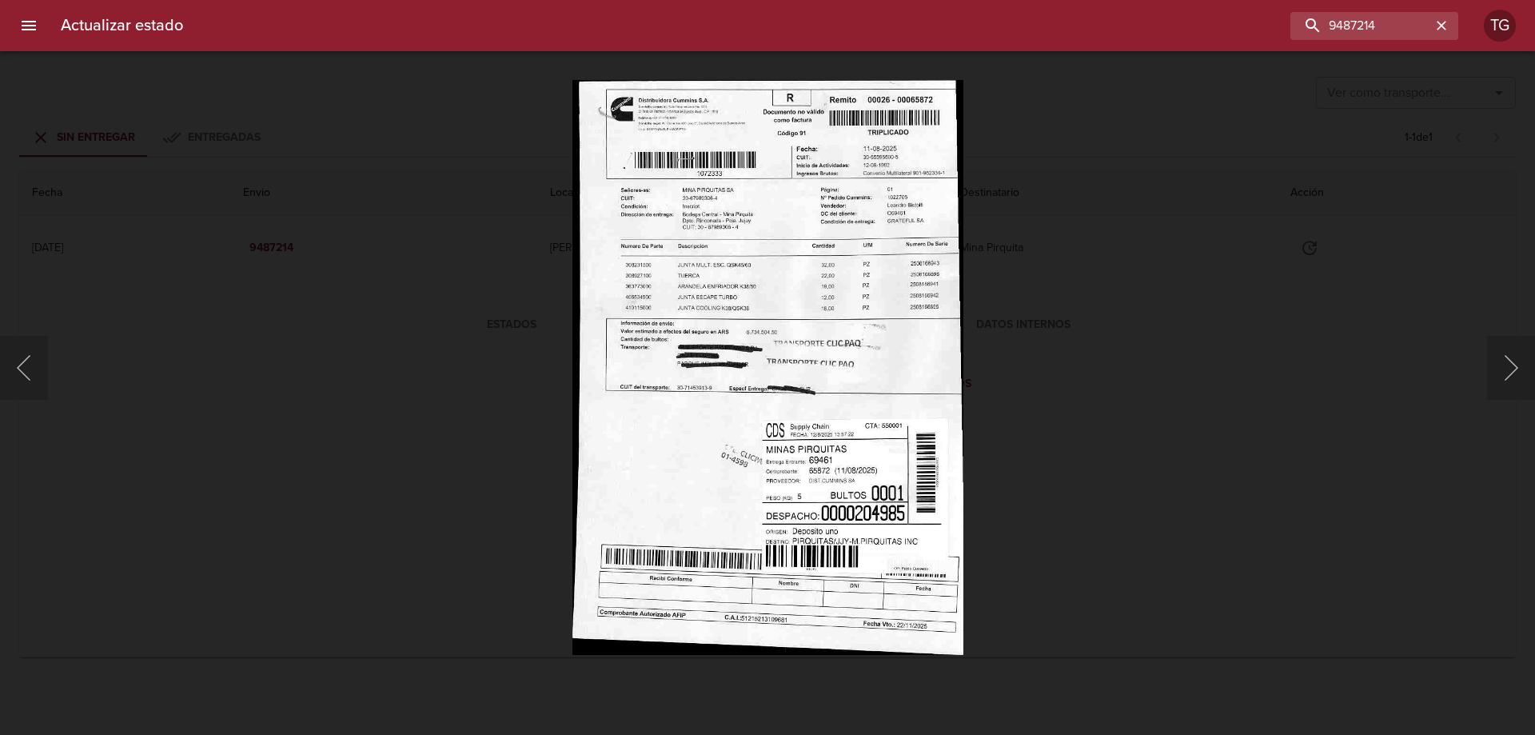
click at [1146, 448] on div "Lightbox" at bounding box center [767, 367] width 1535 height 735
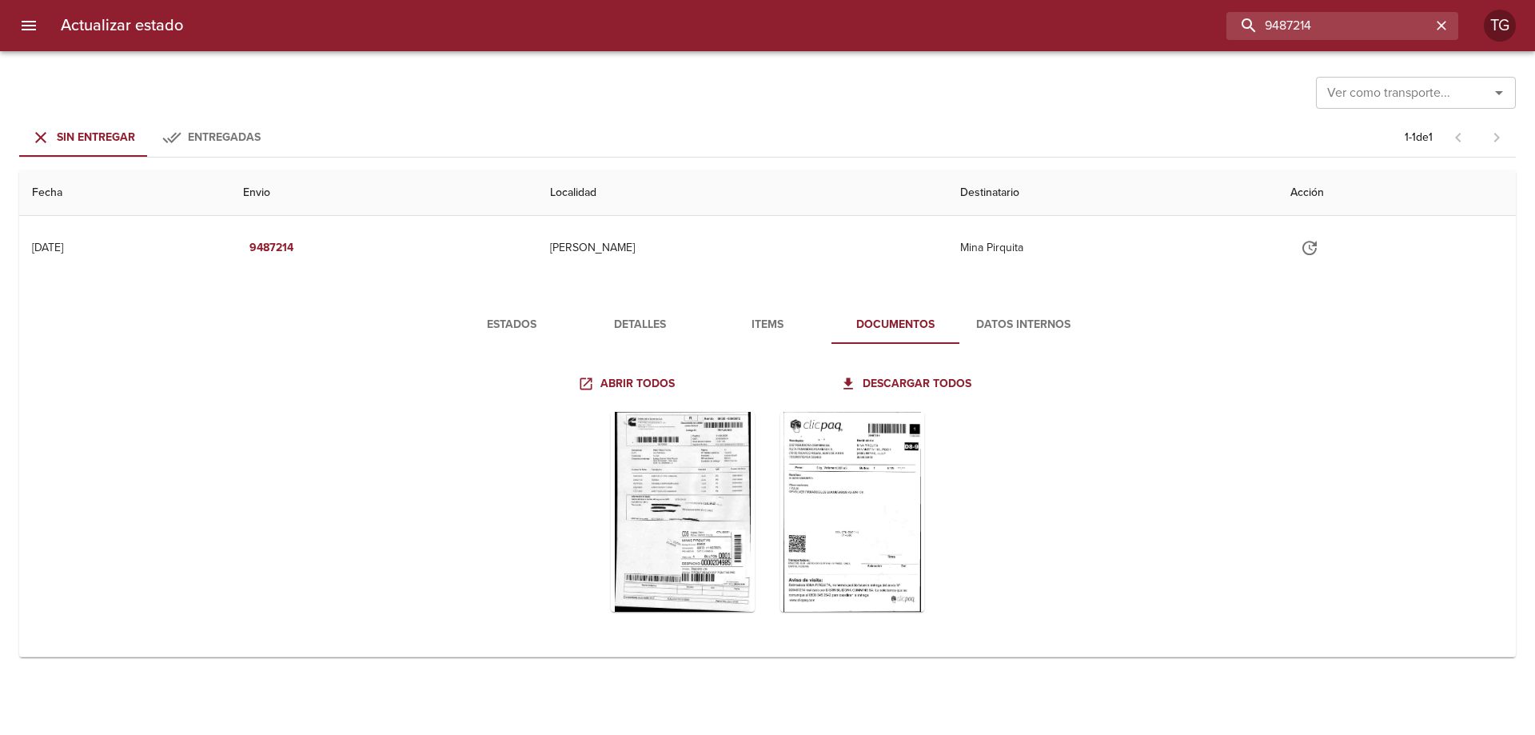
drag, startPoint x: 1307, startPoint y: 22, endPoint x: 1041, endPoint y: 35, distance: 266.5
click at [1085, 34] on div "9487214" at bounding box center [827, 26] width 1262 height 28
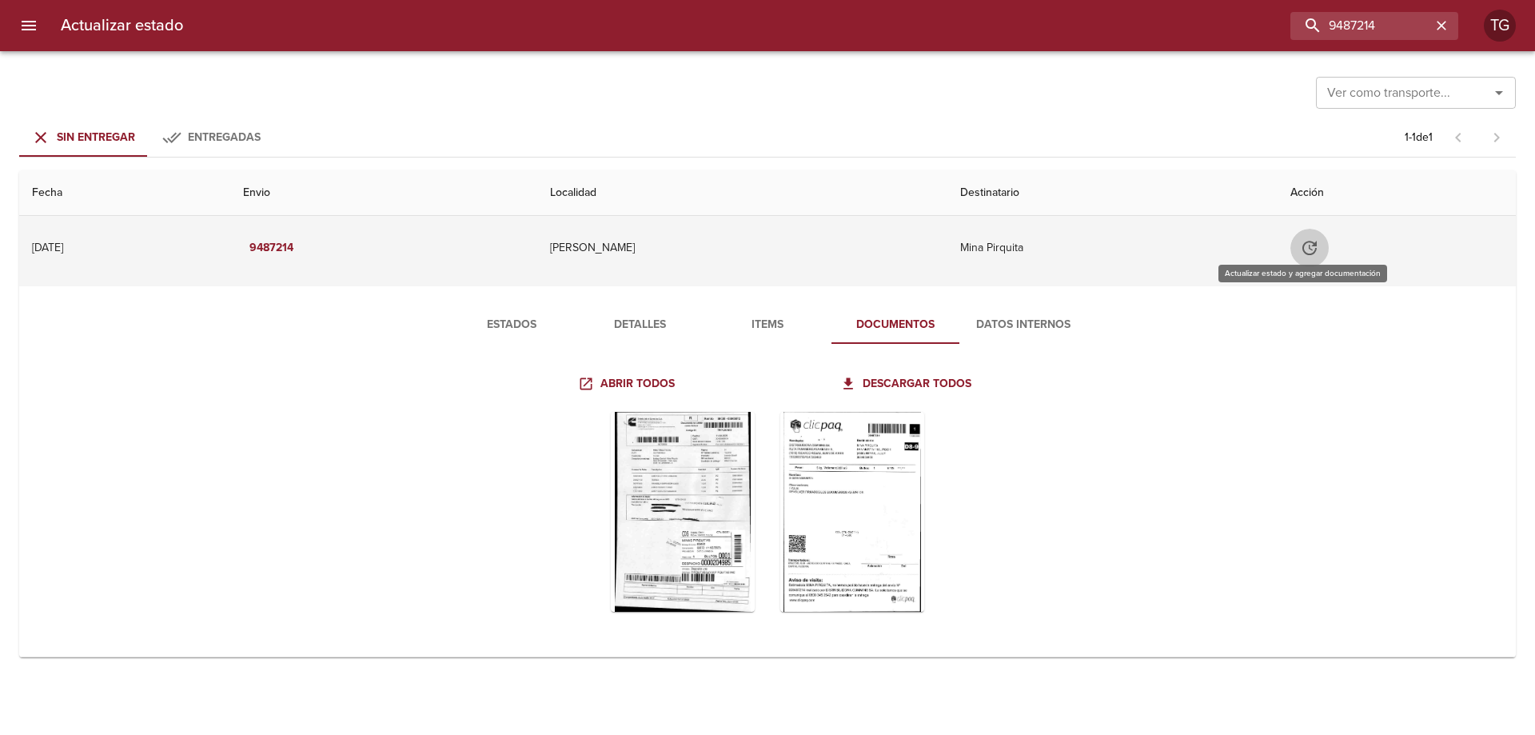
click at [1300, 245] on icon "Tabla de envíos del cliente" at bounding box center [1309, 247] width 19 height 19
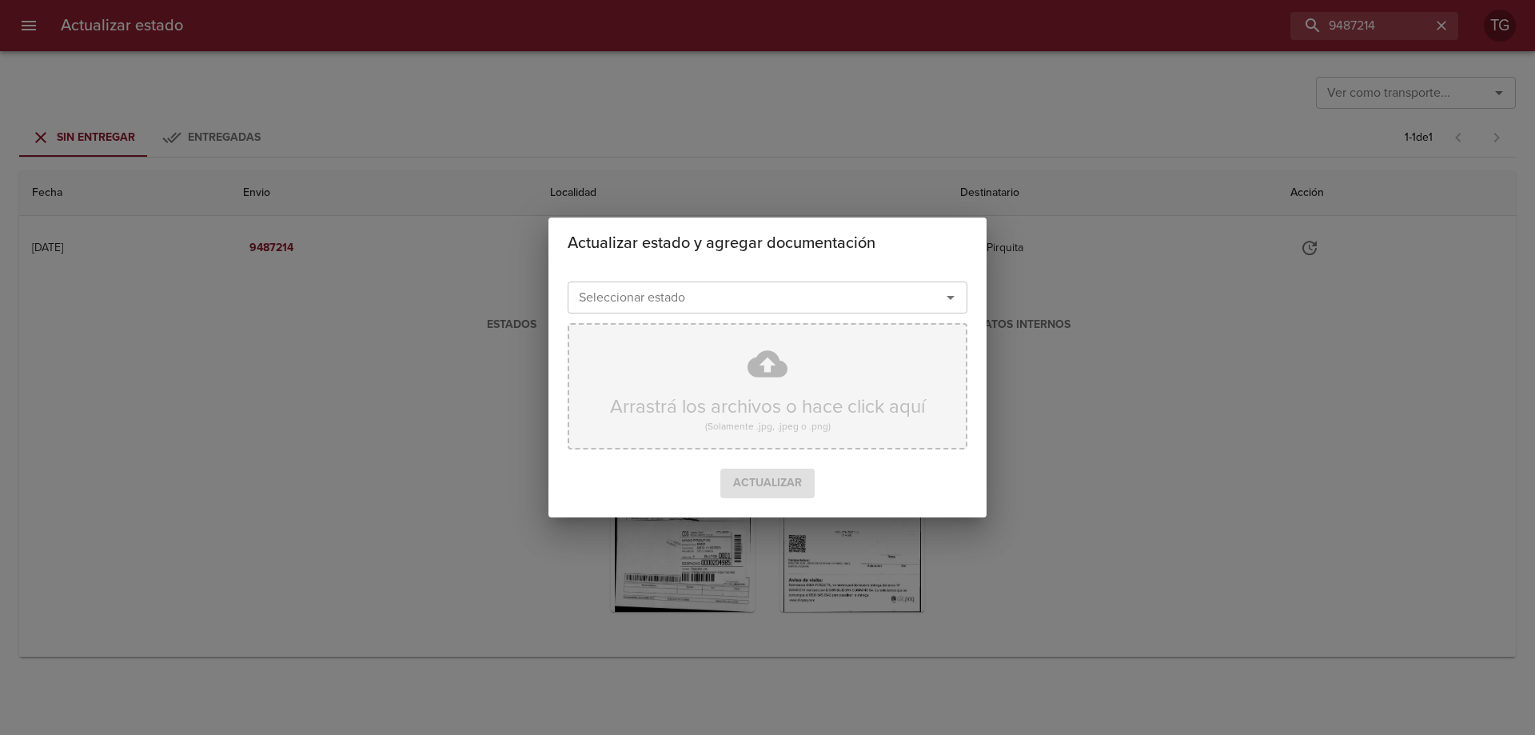
drag, startPoint x: 728, startPoint y: 285, endPoint x: 664, endPoint y: 344, distance: 86.6
click at [726, 286] on div "Seleccionar estado" at bounding box center [768, 297] width 400 height 32
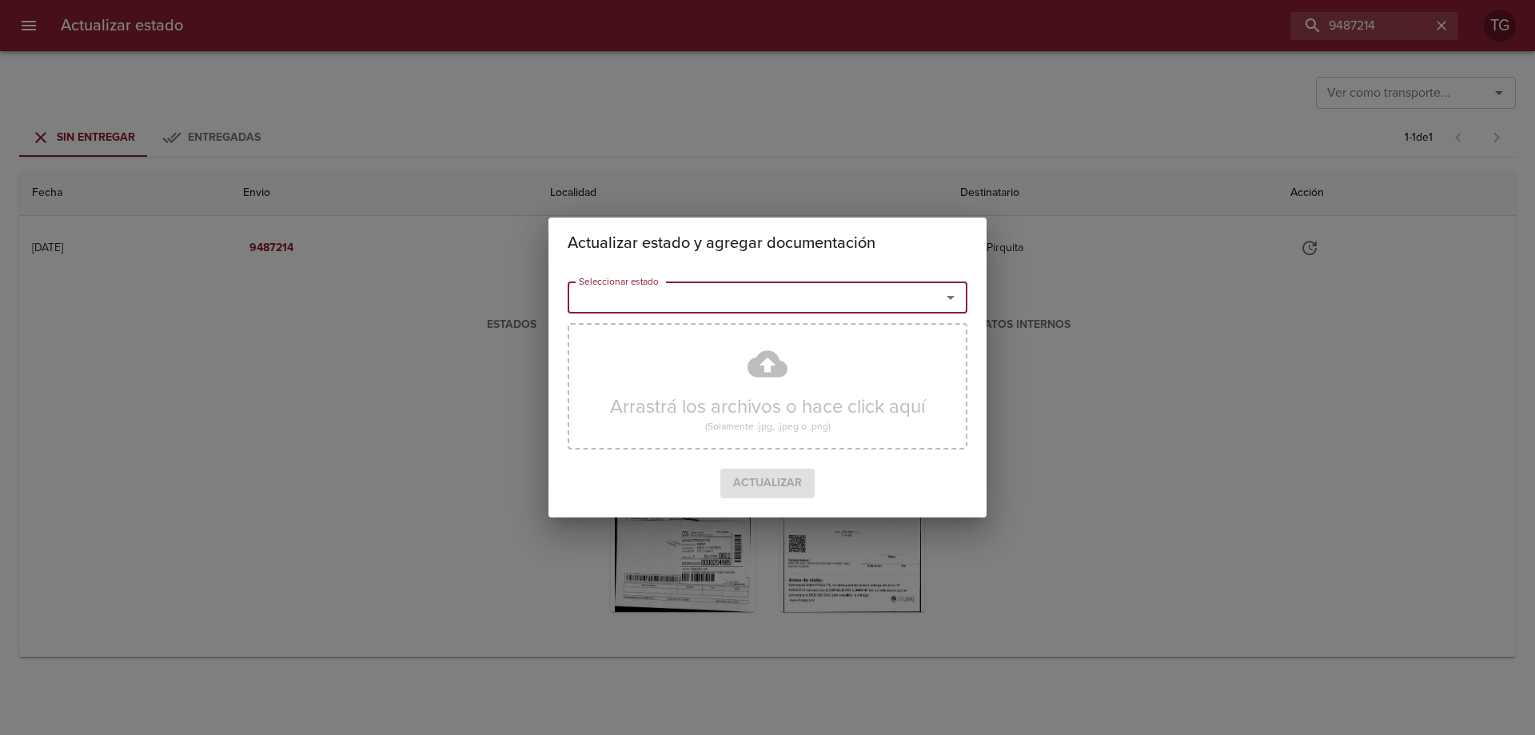
click at [673, 310] on div "Seleccionar estado" at bounding box center [768, 297] width 400 height 32
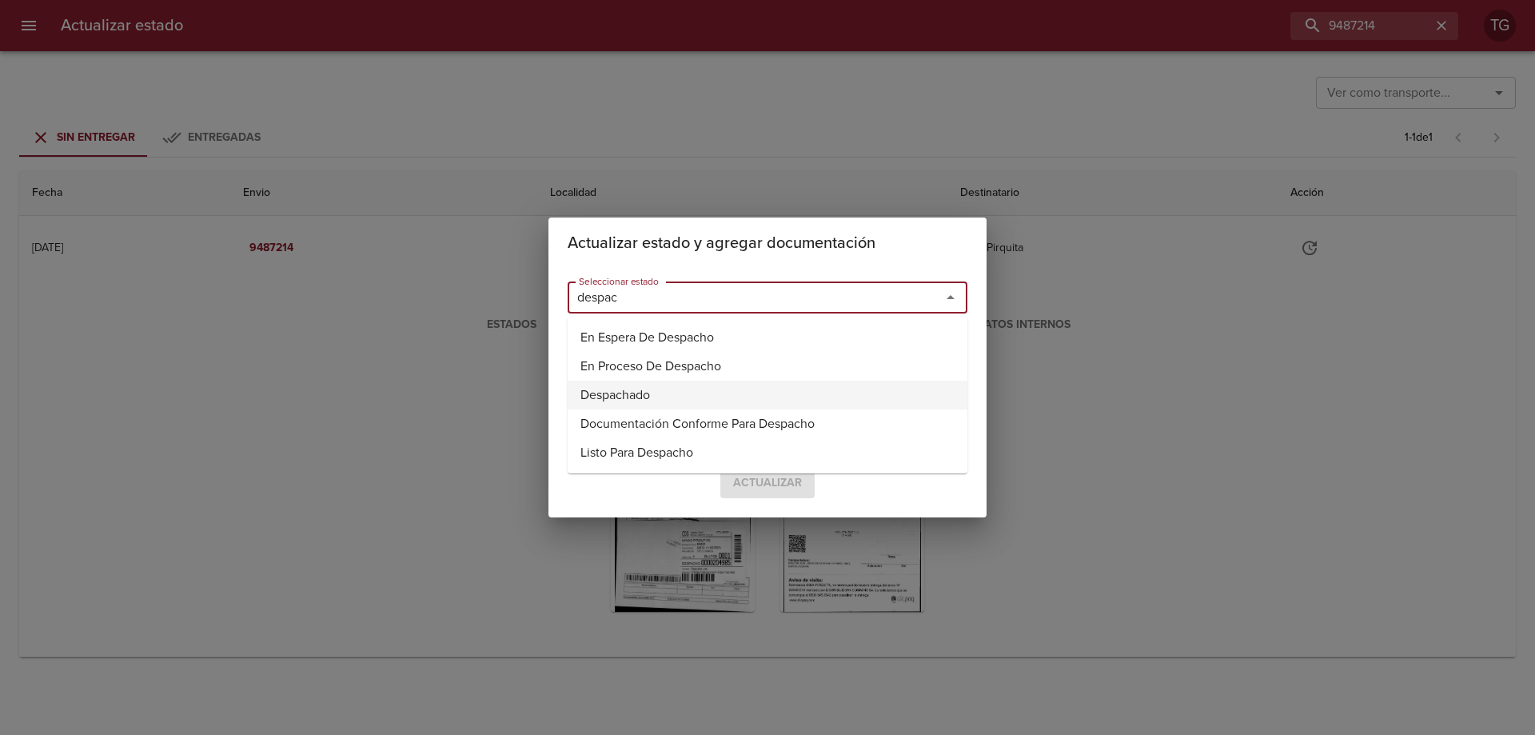
click at [675, 387] on li "Despachado" at bounding box center [768, 395] width 400 height 29
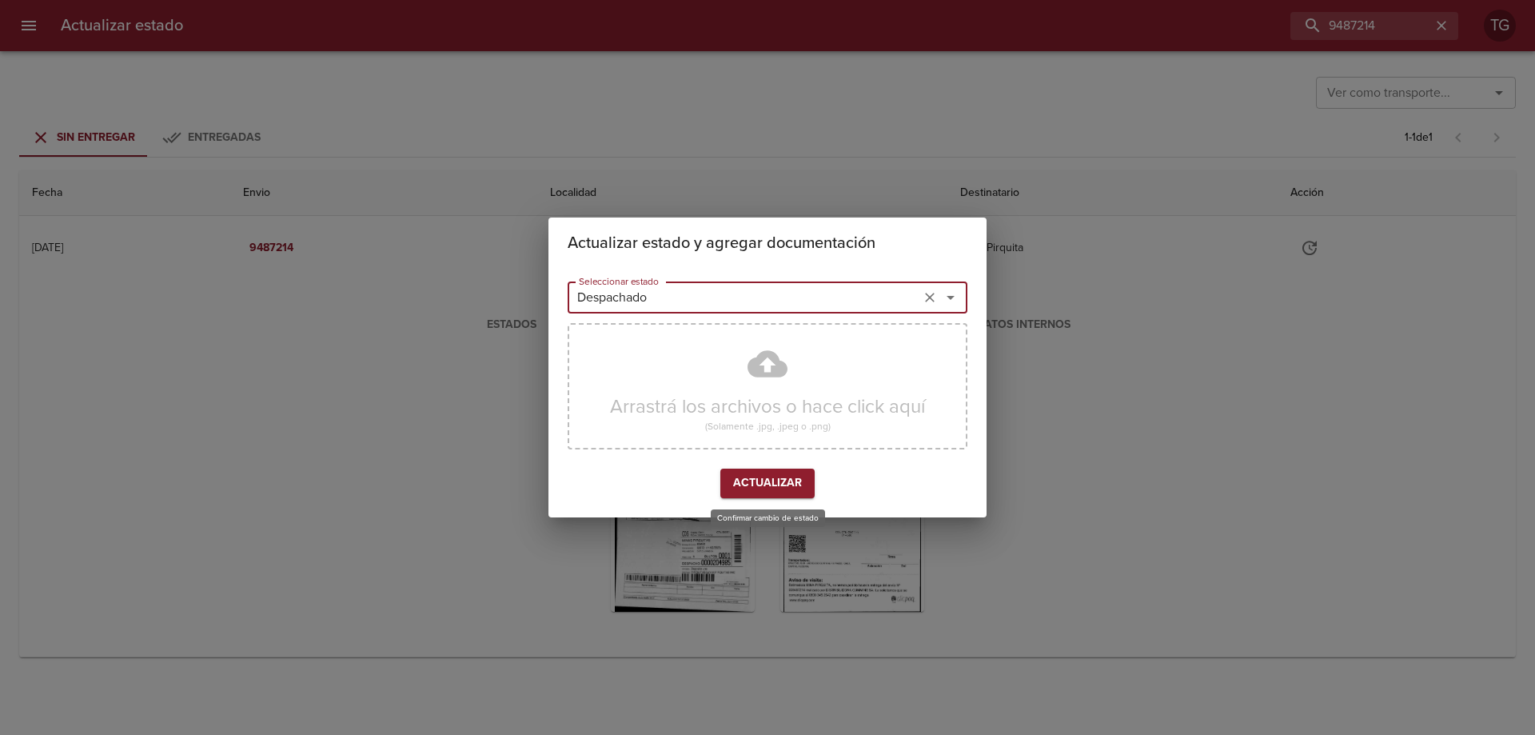
type input "Despachado"
click at [766, 478] on span "Actualizar" at bounding box center [767, 483] width 69 height 20
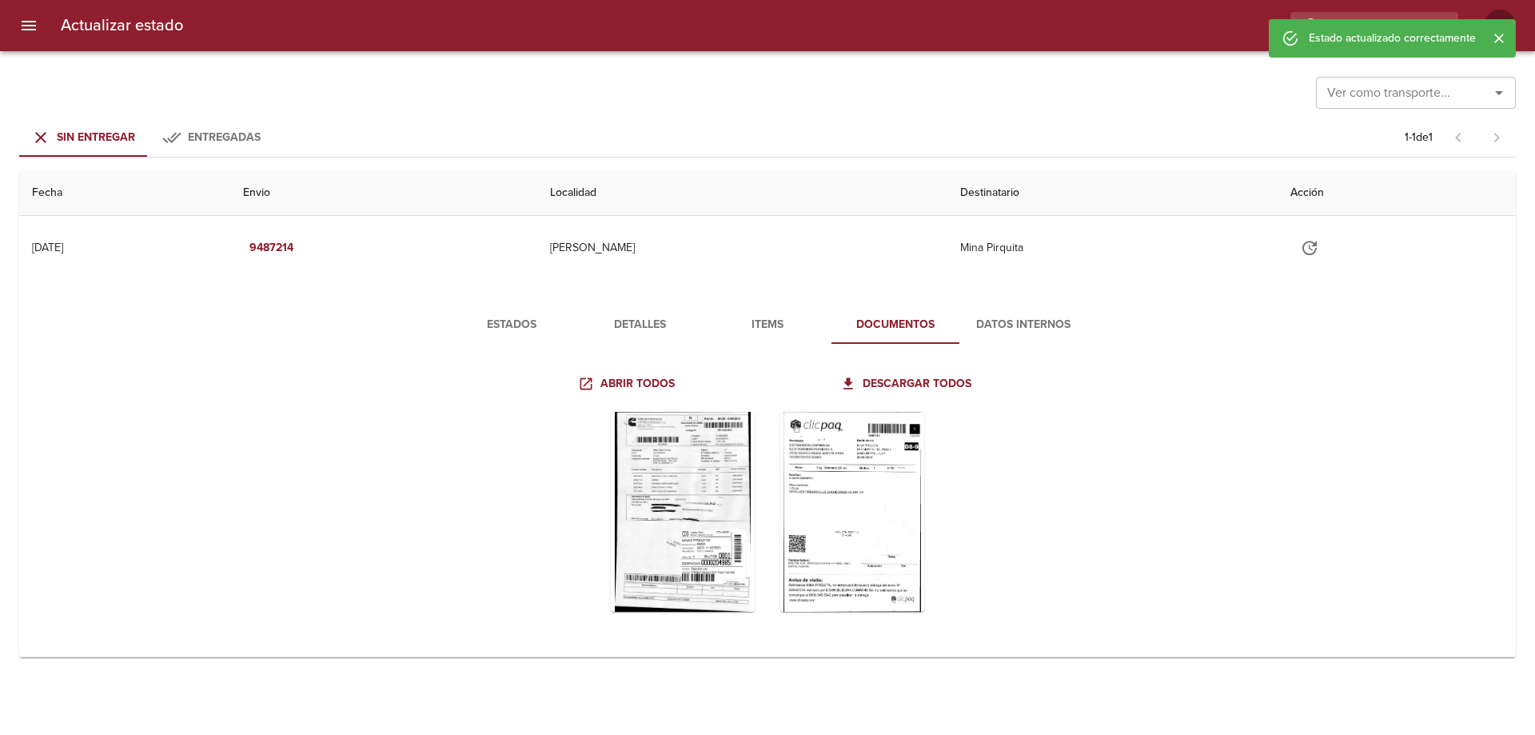
click at [1359, 19] on div "Estado actualizado correctamente" at bounding box center [1392, 38] width 247 height 38
click at [1359, 16] on input "9487214" at bounding box center [1328, 26] width 205 height 28
paste input "92228"
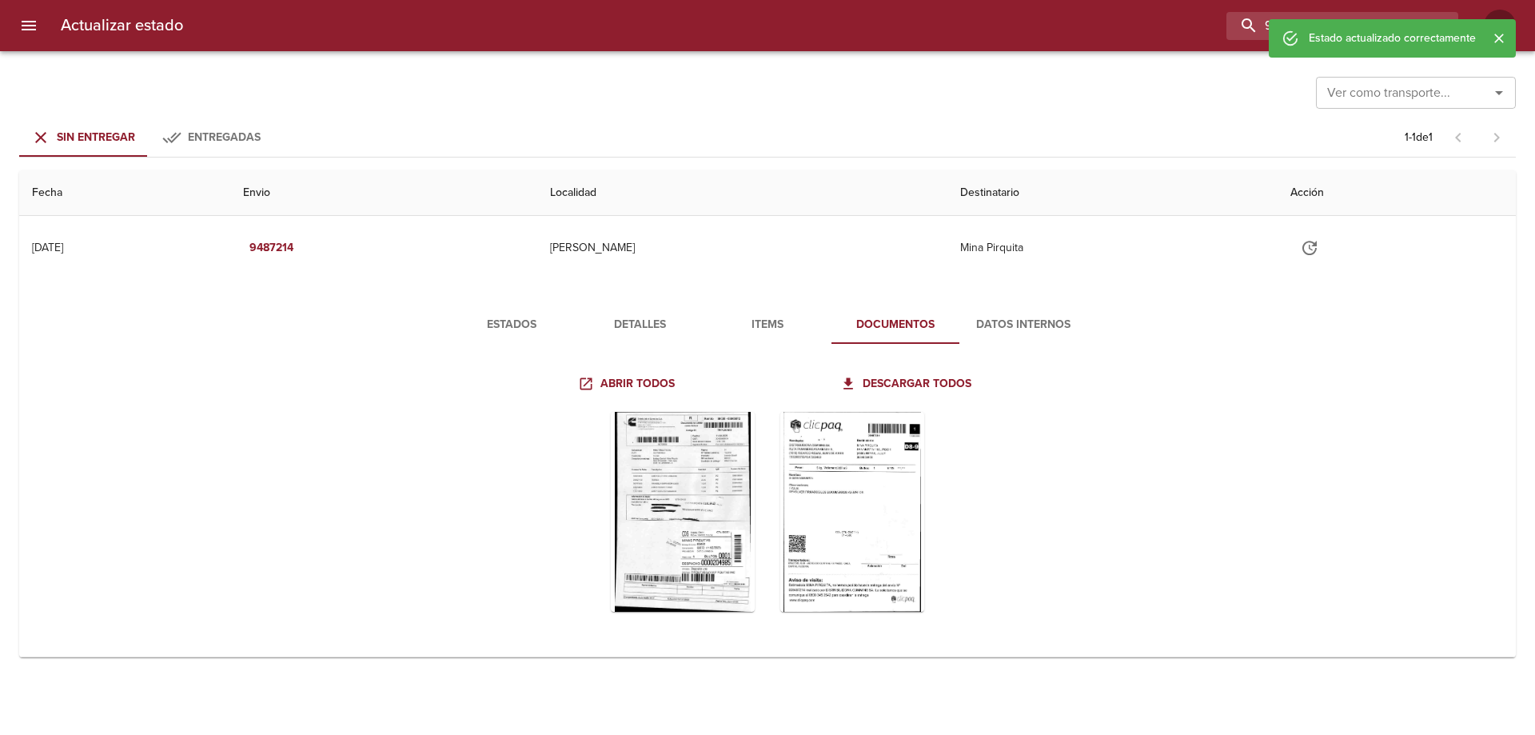
type input "9492228"
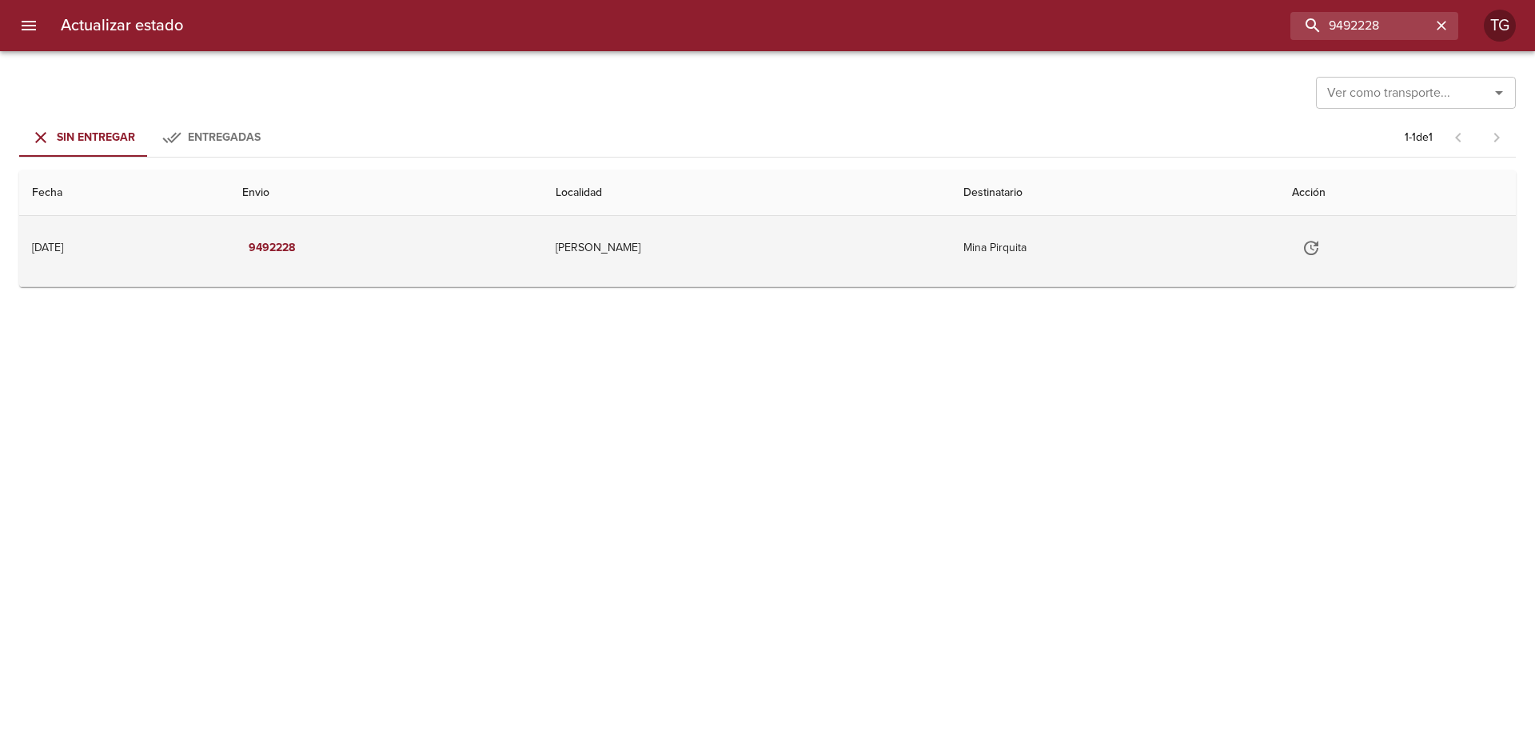
click at [1122, 271] on td "Mina Pirquita" at bounding box center [1114, 248] width 329 height 64
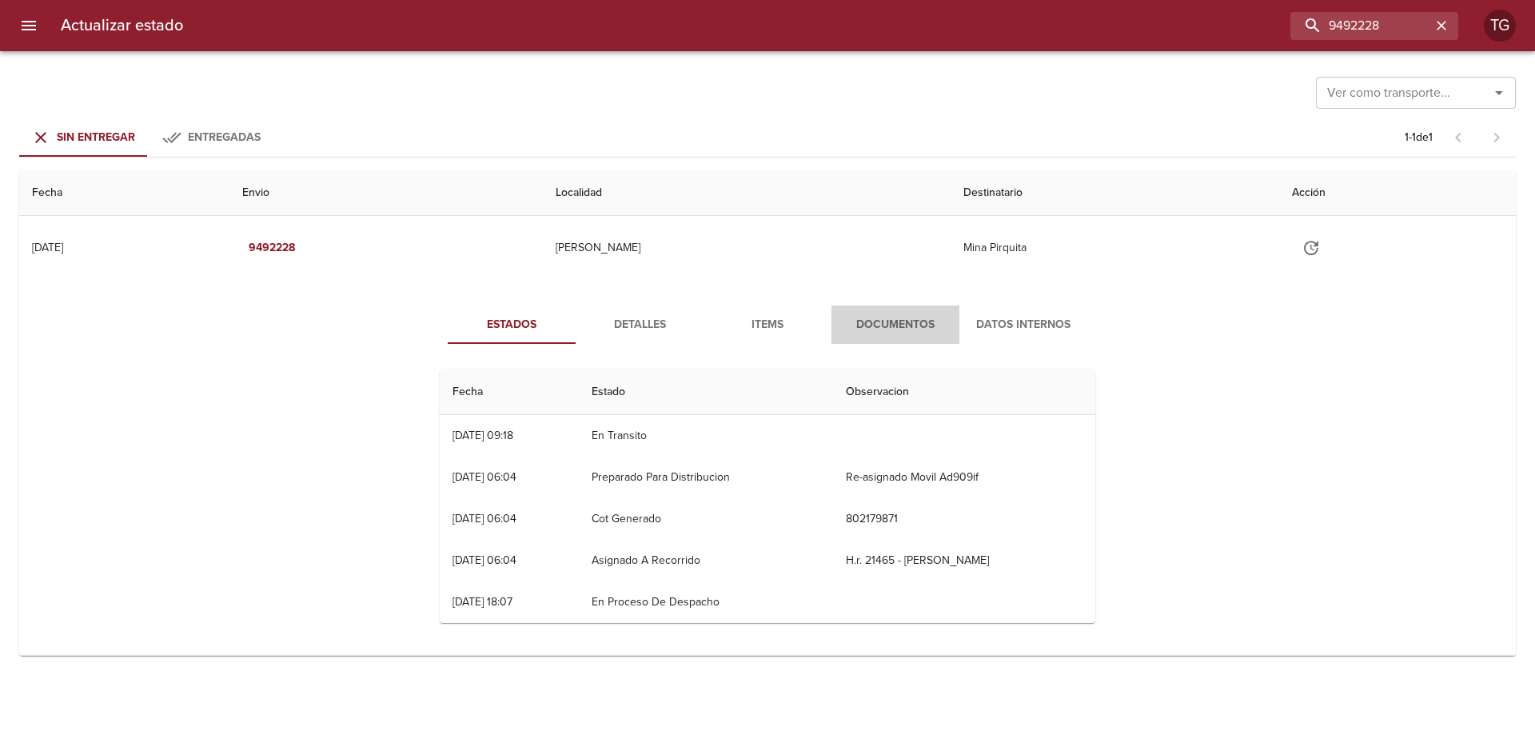
click at [891, 329] on span "Documentos" at bounding box center [895, 325] width 109 height 20
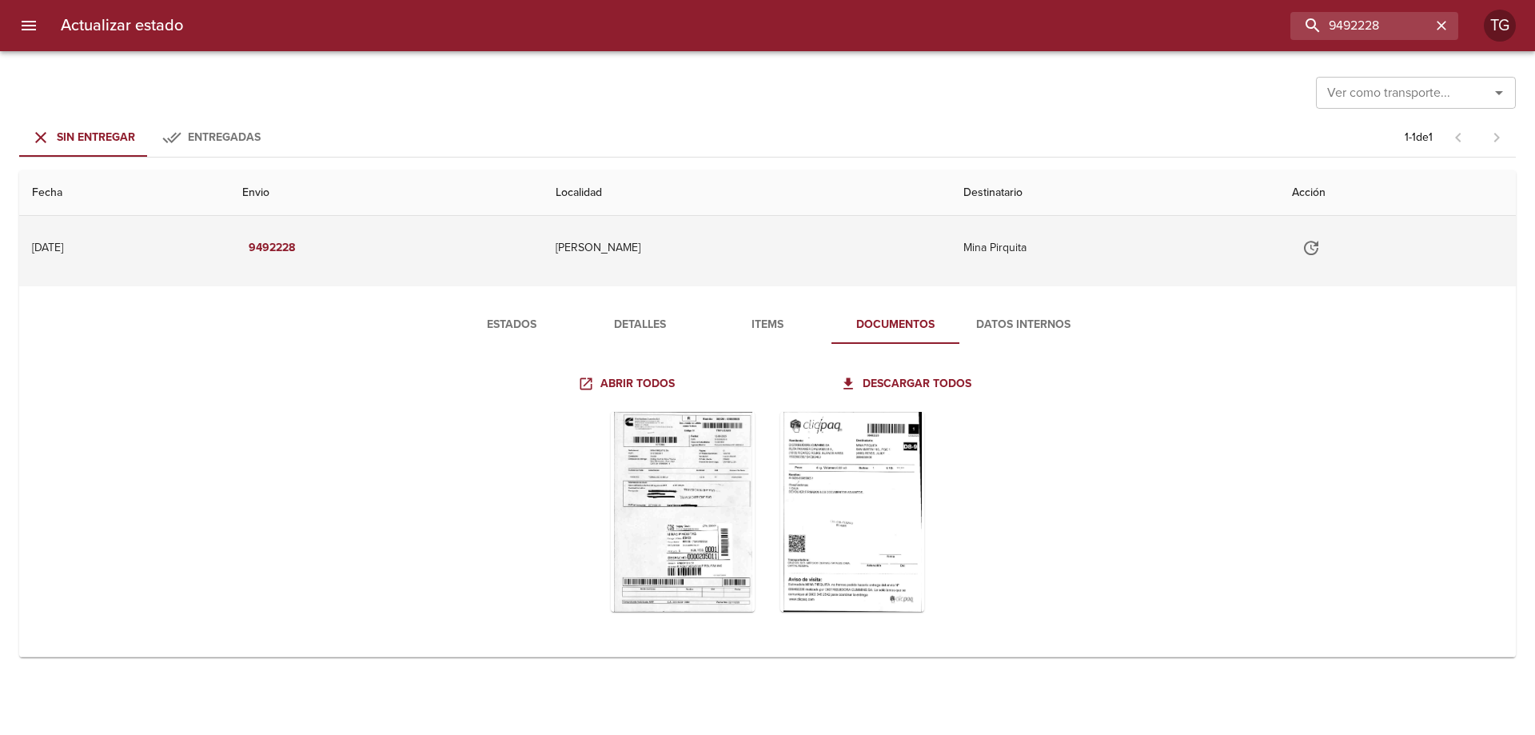
click at [1304, 252] on icon "Tabla de envíos del cliente" at bounding box center [1310, 247] width 19 height 19
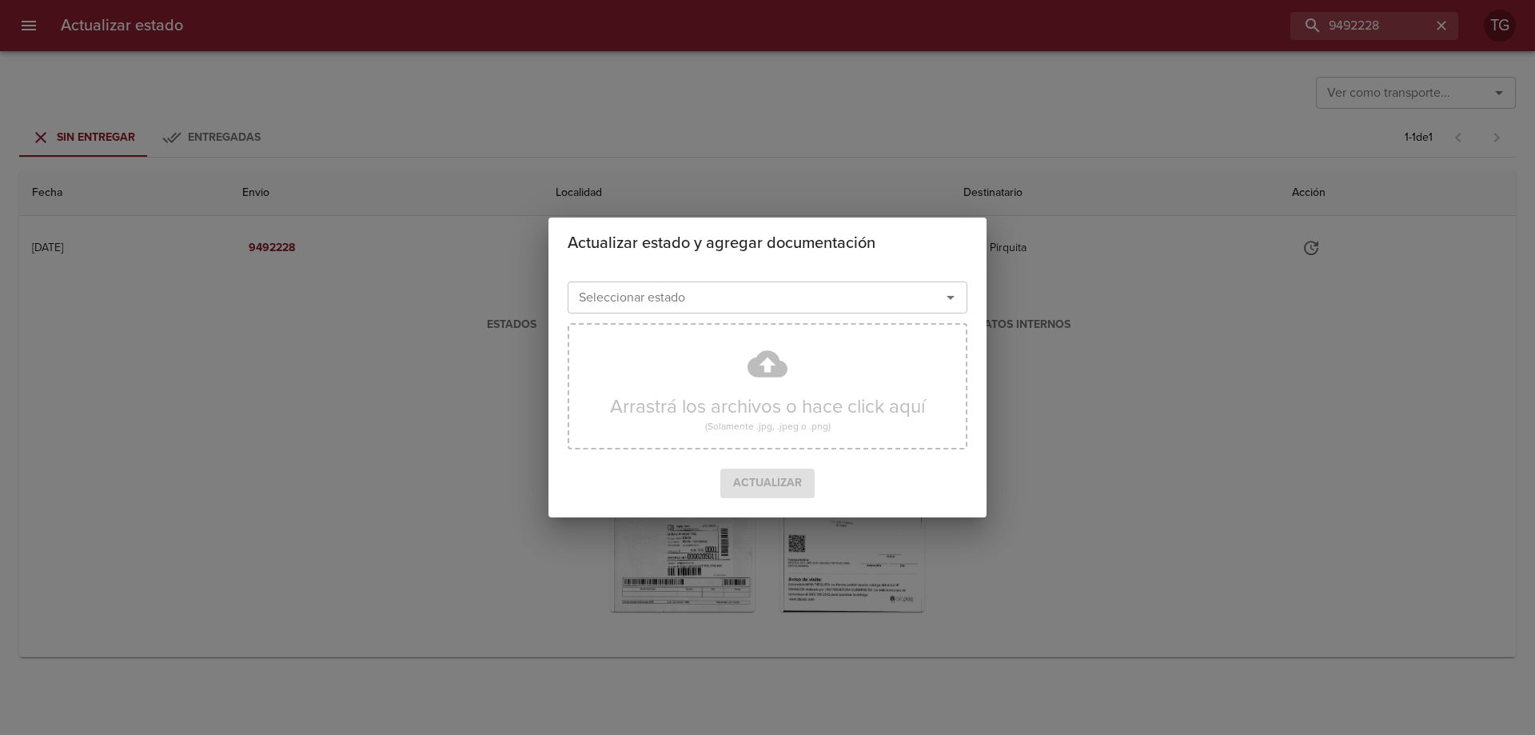
click at [770, 305] on input "Seleccionar estado" at bounding box center [743, 297] width 343 height 22
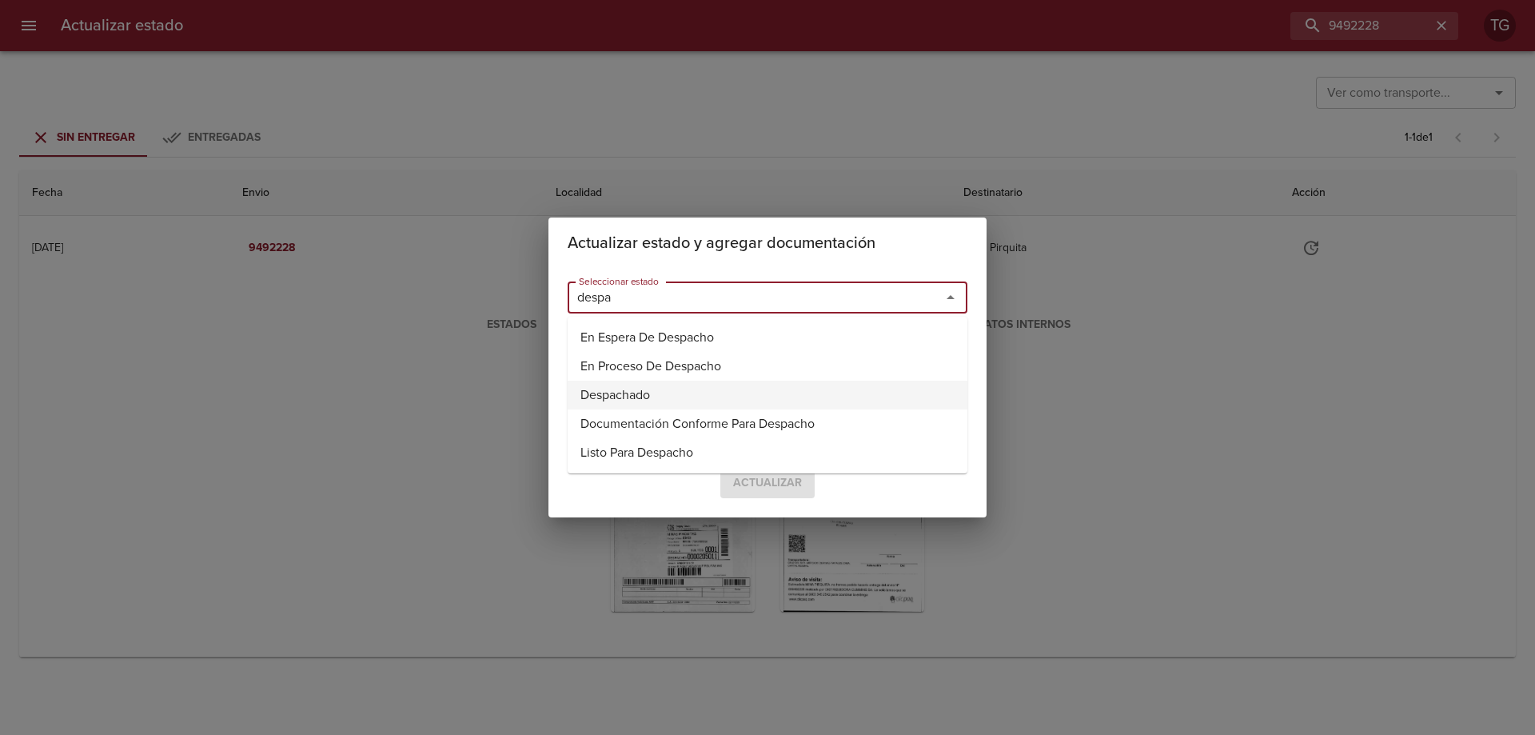
click at [640, 393] on li "Despachado" at bounding box center [768, 395] width 400 height 29
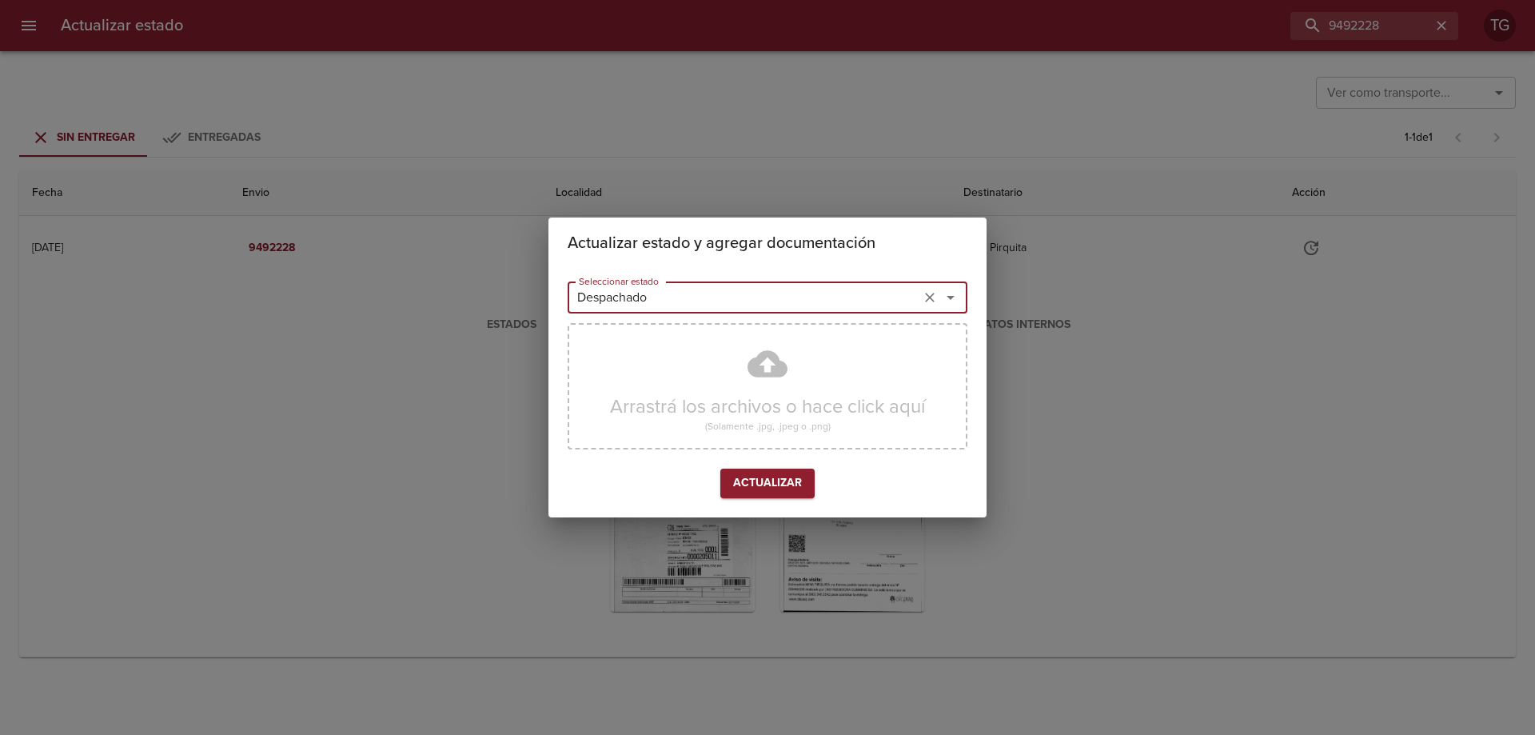
type input "Despachado"
click at [741, 469] on button "Actualizar" at bounding box center [767, 483] width 94 height 30
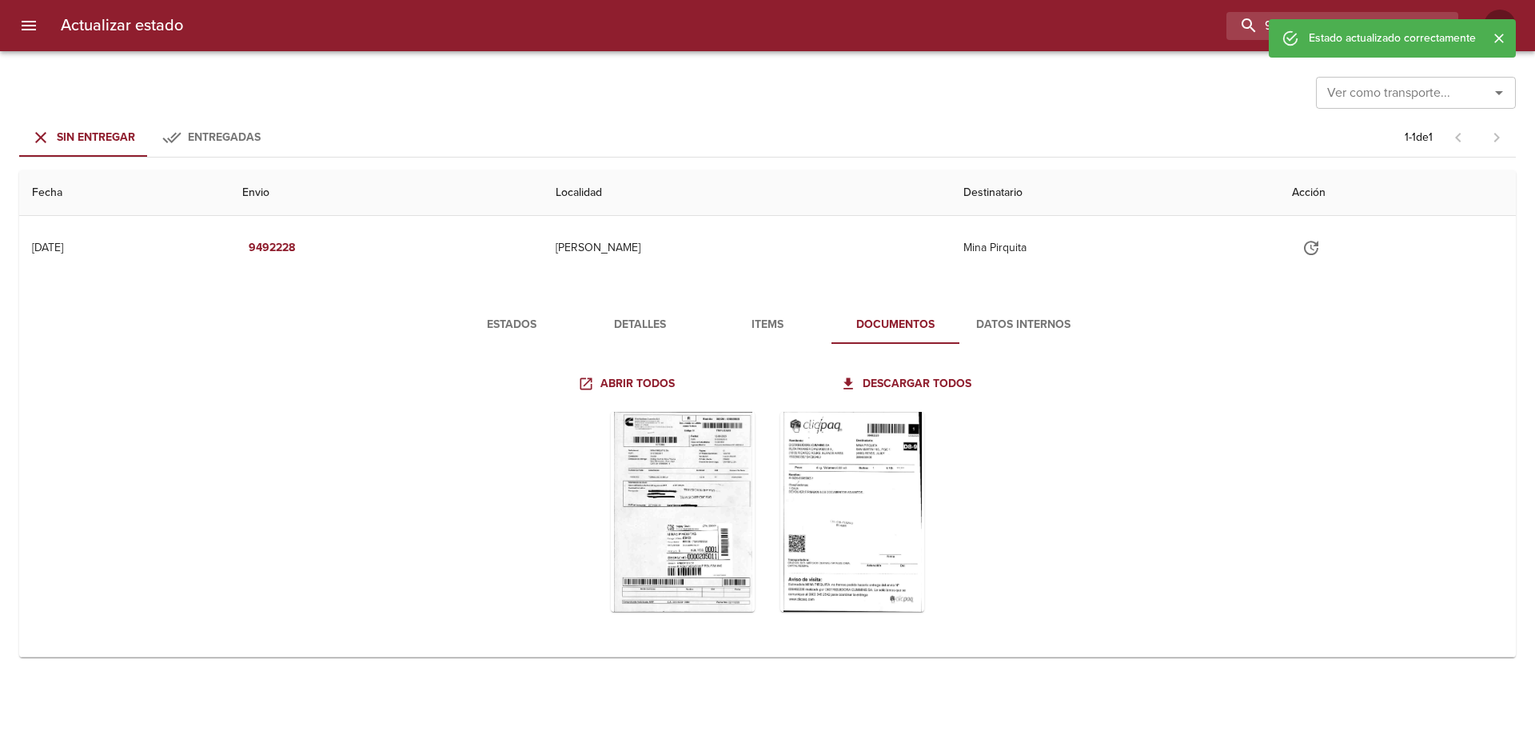
drag, startPoint x: 1424, startPoint y: 15, endPoint x: 619, endPoint y: 21, distance: 805.8
click at [608, 25] on div "9492228" at bounding box center [827, 26] width 1262 height 28
paste input "399326"
type input "9399326"
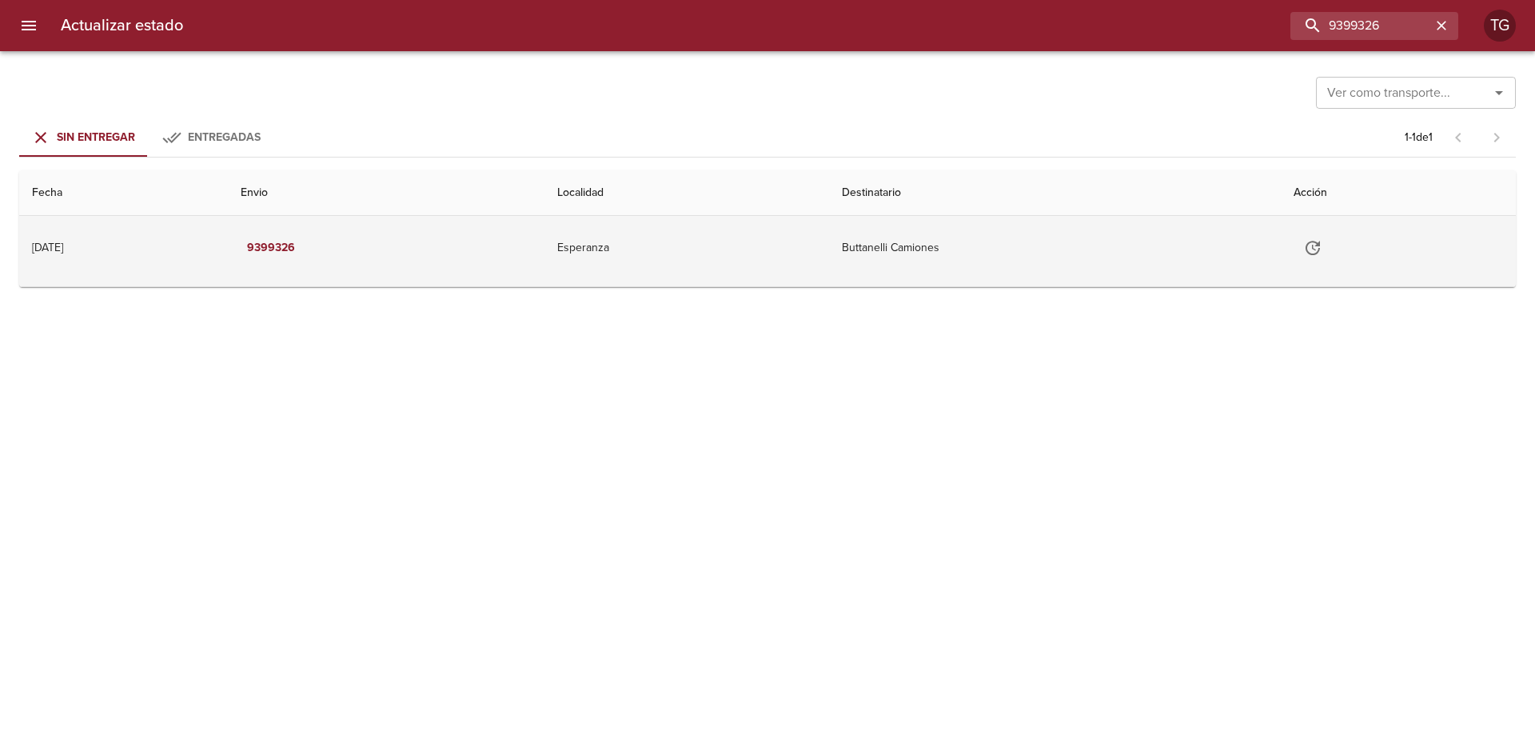
click at [1322, 246] on icon "Tabla de envíos del cliente" at bounding box center [1312, 247] width 19 height 19
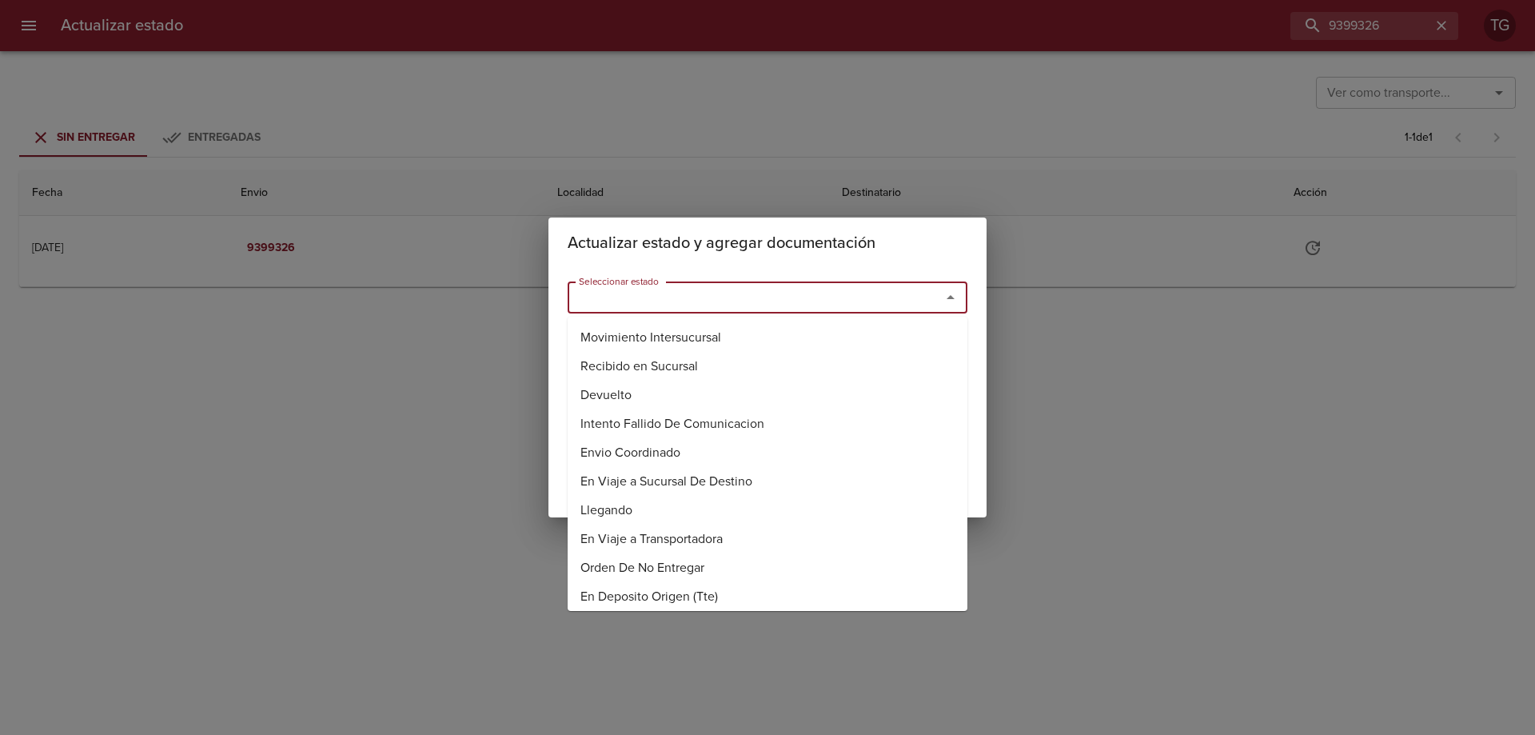
click at [756, 299] on input "Seleccionar estado" at bounding box center [743, 297] width 343 height 22
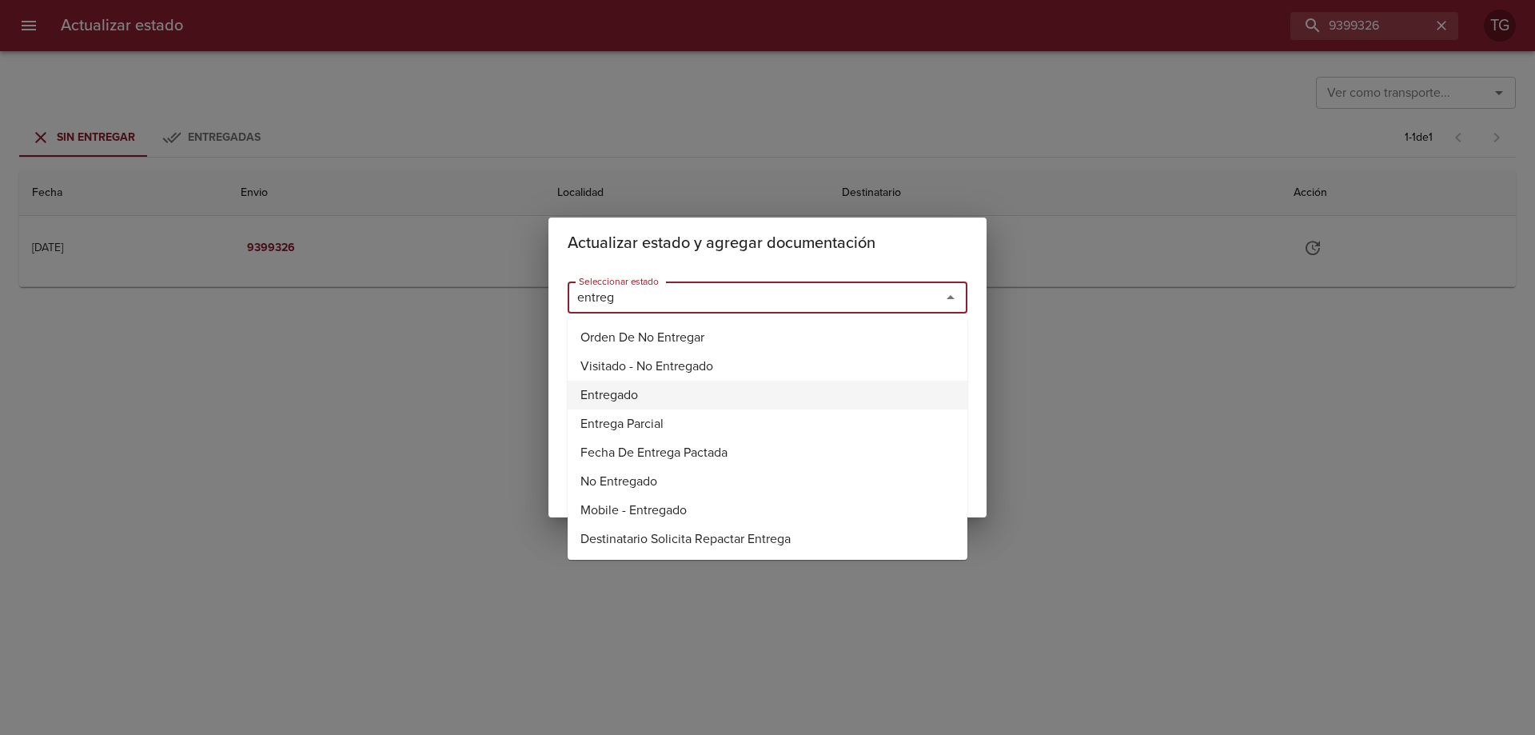
click at [675, 404] on li "Entregado" at bounding box center [768, 395] width 400 height 29
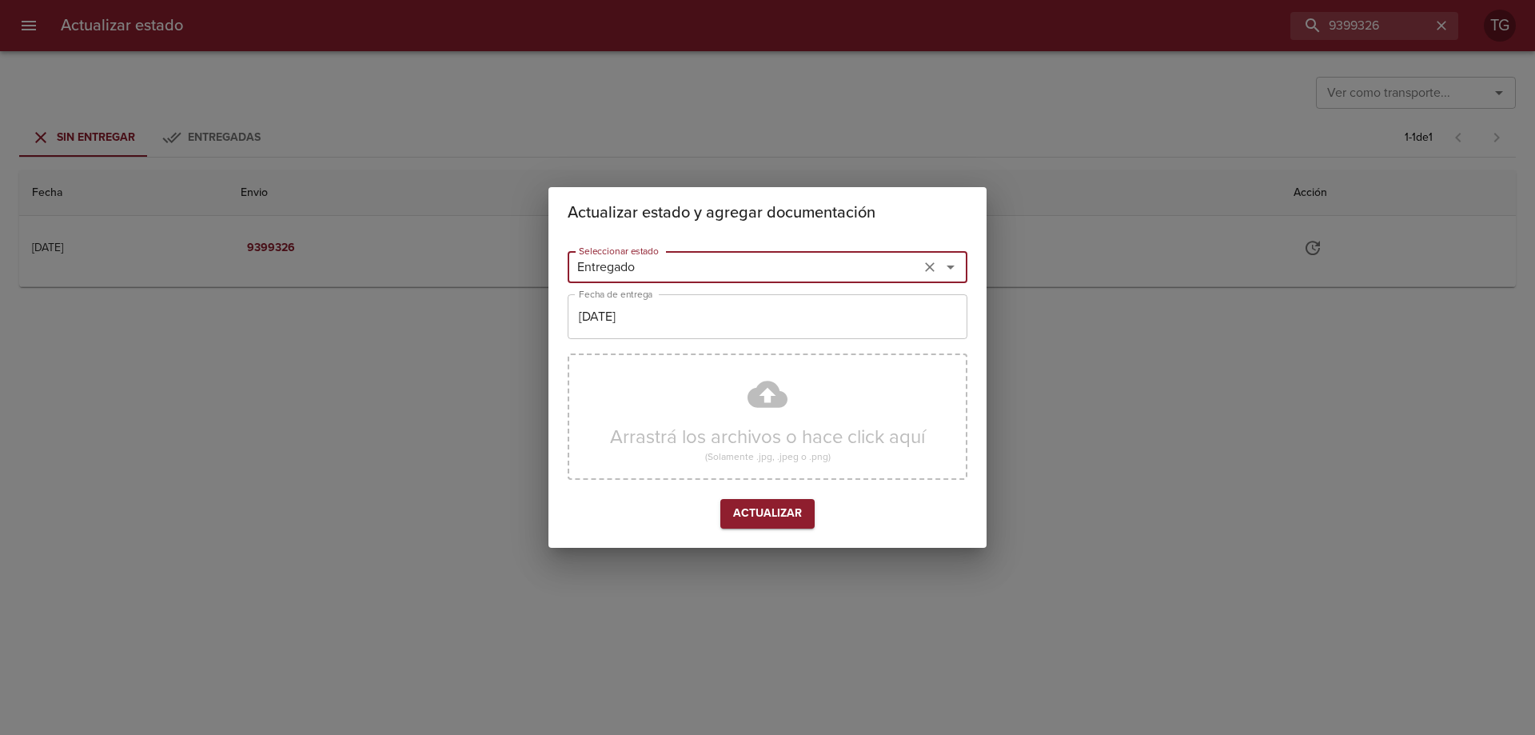
type input "Entregado"
click at [681, 311] on input "[DATE]" at bounding box center [768, 316] width 400 height 45
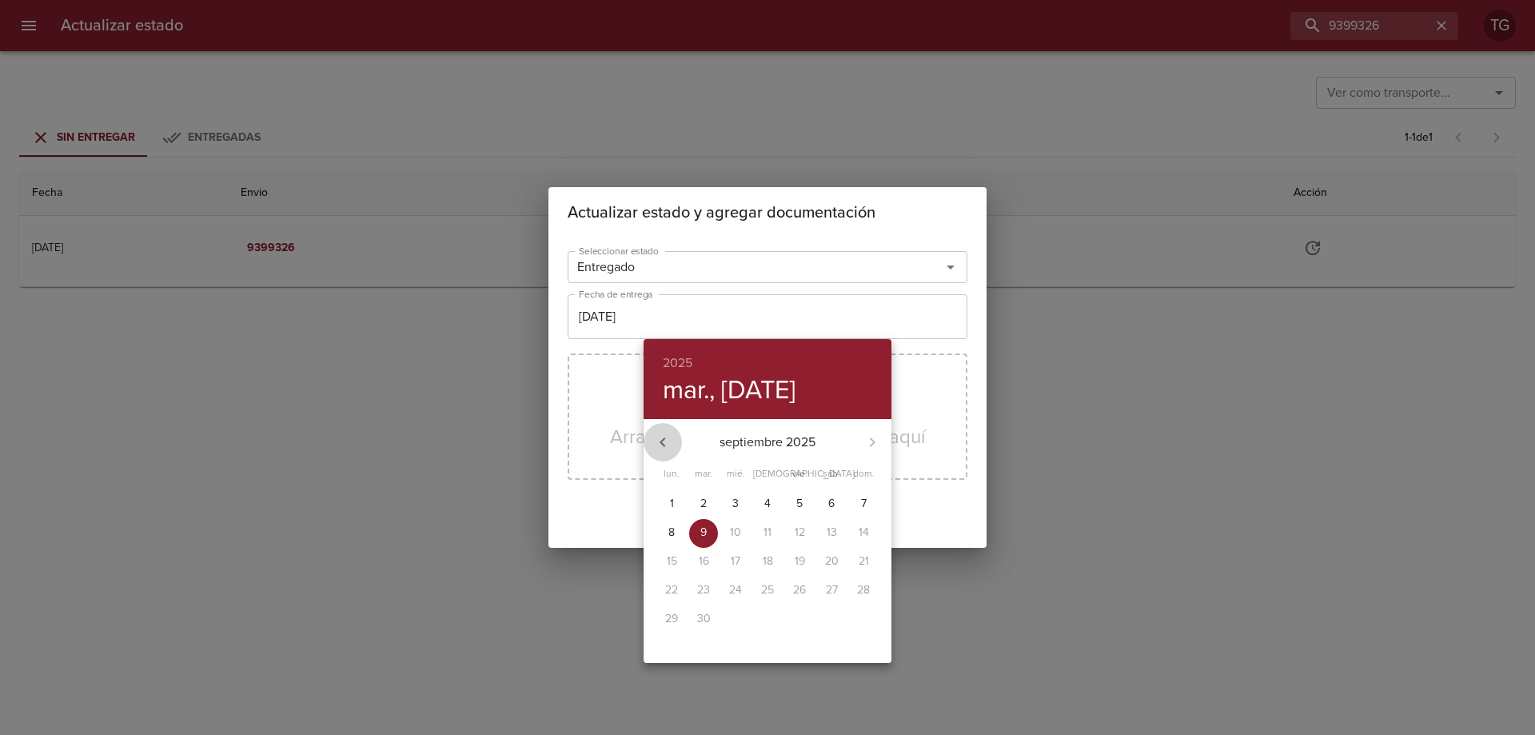
click at [669, 444] on icon "button" at bounding box center [662, 441] width 19 height 19
click at [705, 591] on p "22" at bounding box center [703, 590] width 13 height 16
type input "22/07/2025"
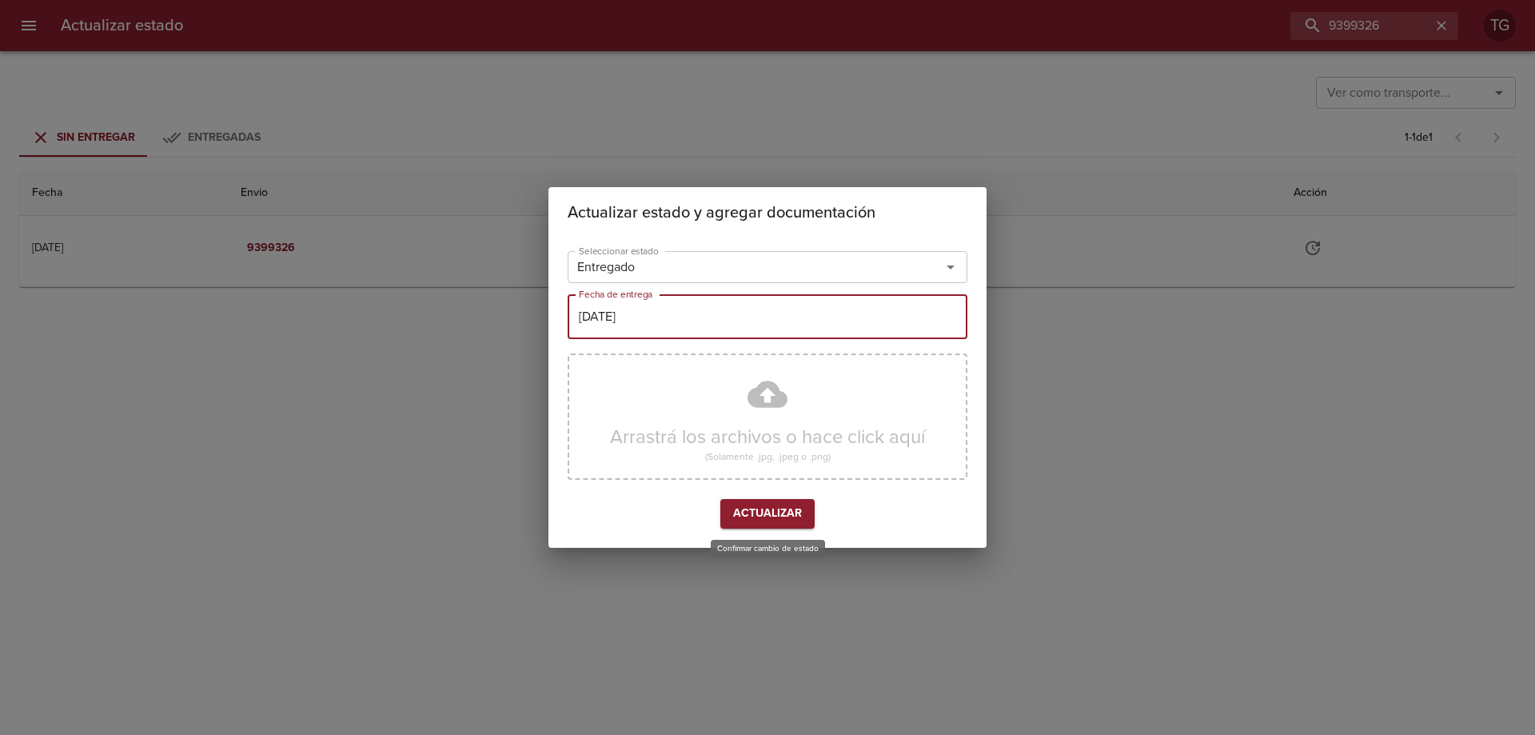
click at [774, 516] on span "Actualizar" at bounding box center [767, 514] width 69 height 20
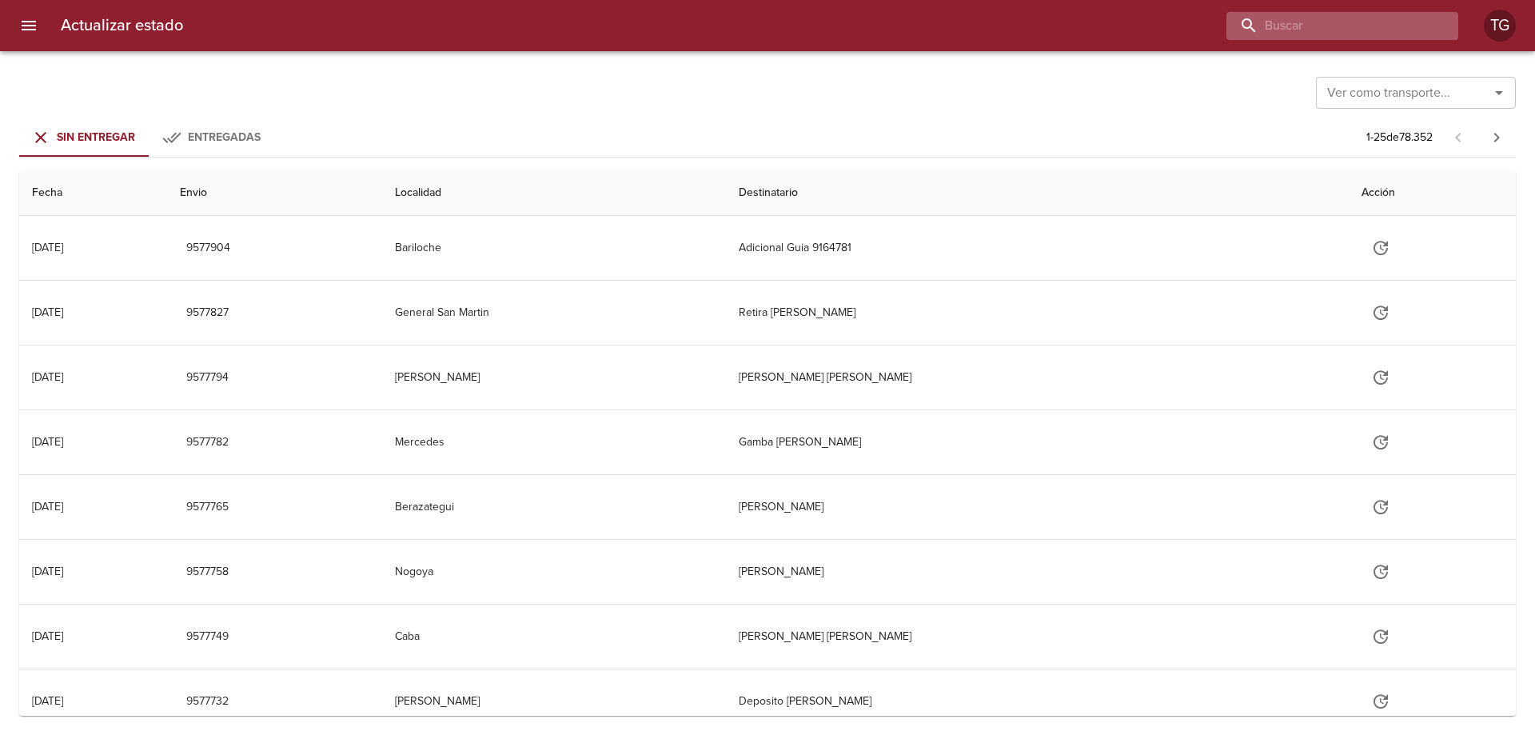
click at [1407, 16] on input "buscar" at bounding box center [1328, 26] width 205 height 28
click at [1311, 21] on input "buscar" at bounding box center [1328, 26] width 205 height 28
paste input "9441821"
type input "9441821"
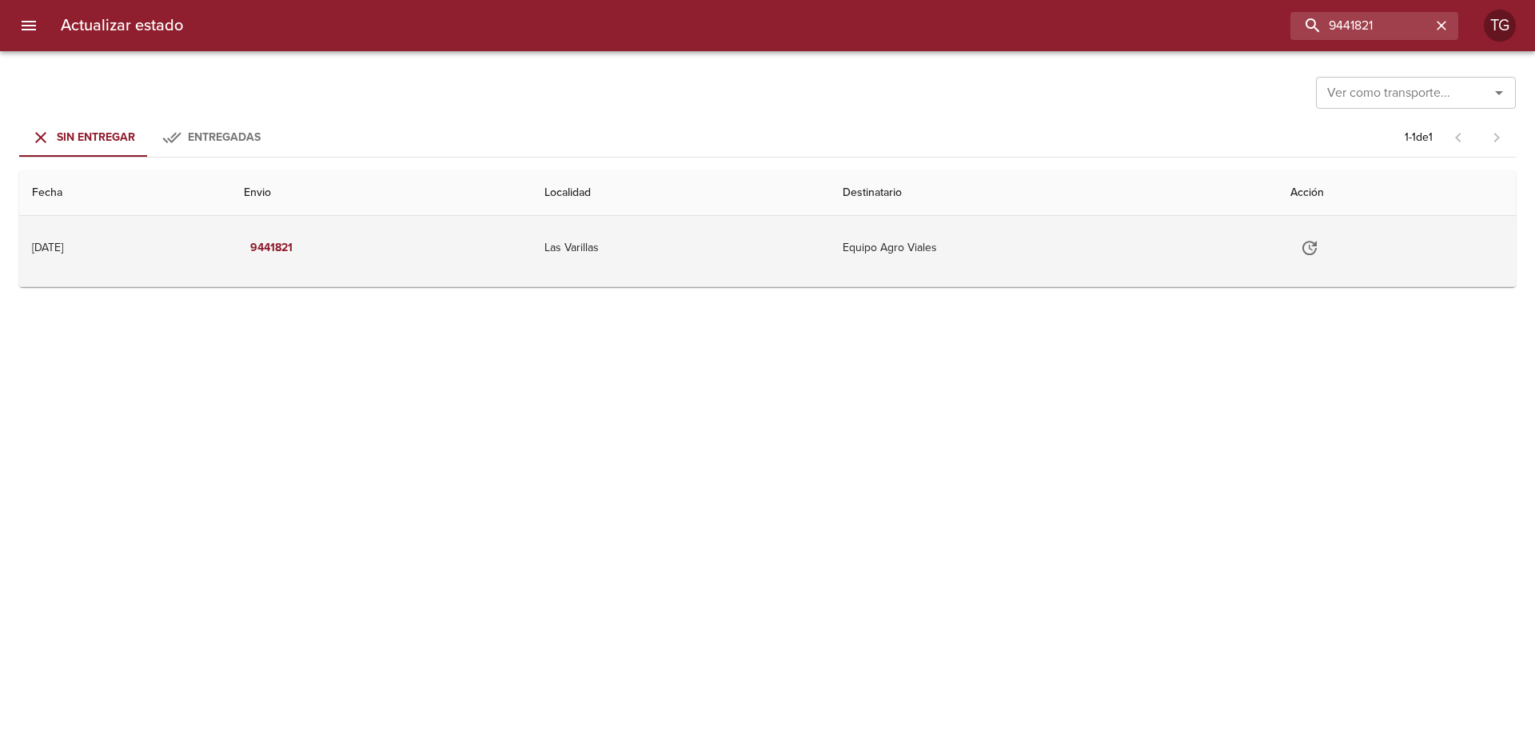
drag, startPoint x: 1069, startPoint y: 264, endPoint x: 1042, endPoint y: 283, distance: 33.3
click at [1069, 262] on td "Equipo Agro Viales" at bounding box center [1053, 248] width 447 height 64
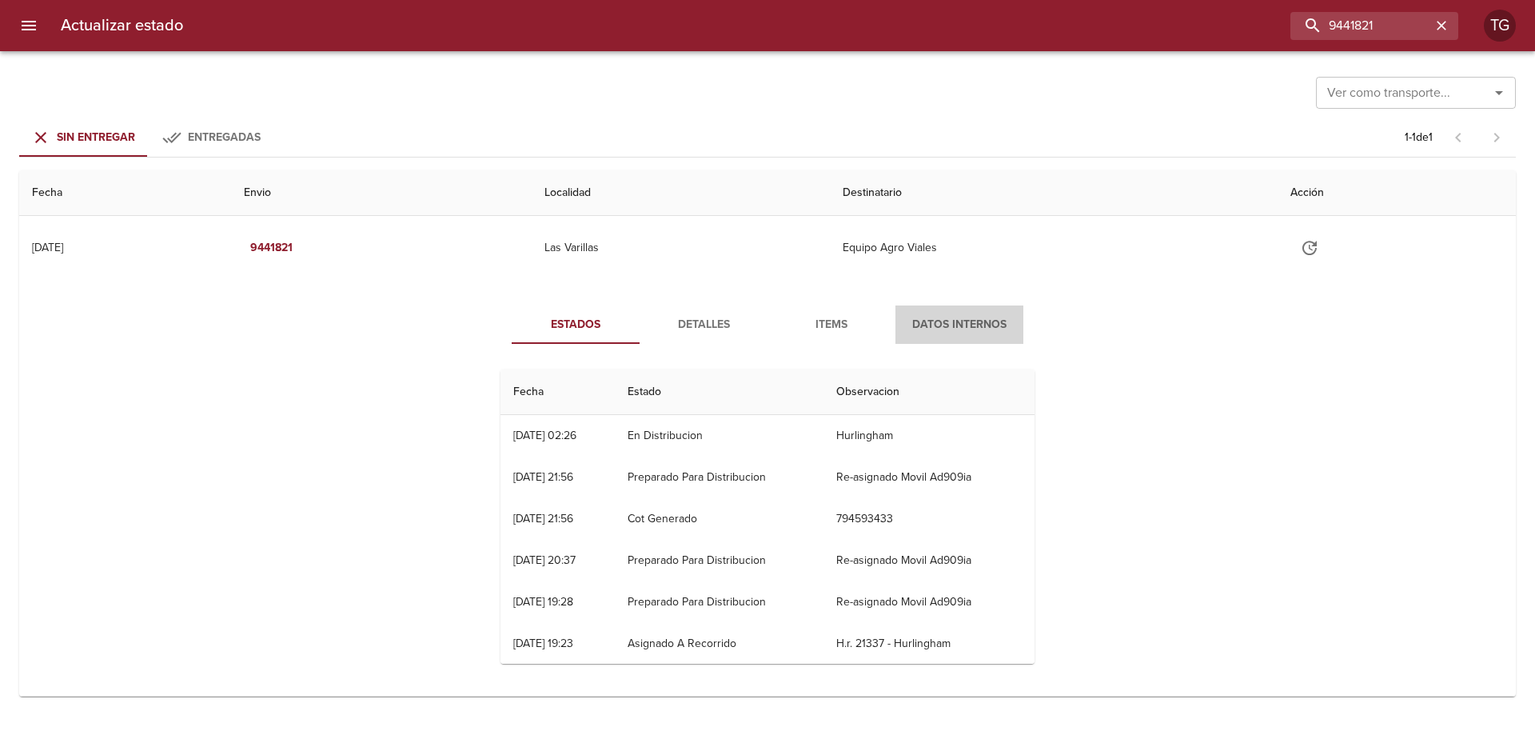
drag, startPoint x: 970, startPoint y: 313, endPoint x: 848, endPoint y: 335, distance: 124.3
click at [967, 314] on button "Datos Internos" at bounding box center [959, 324] width 128 height 38
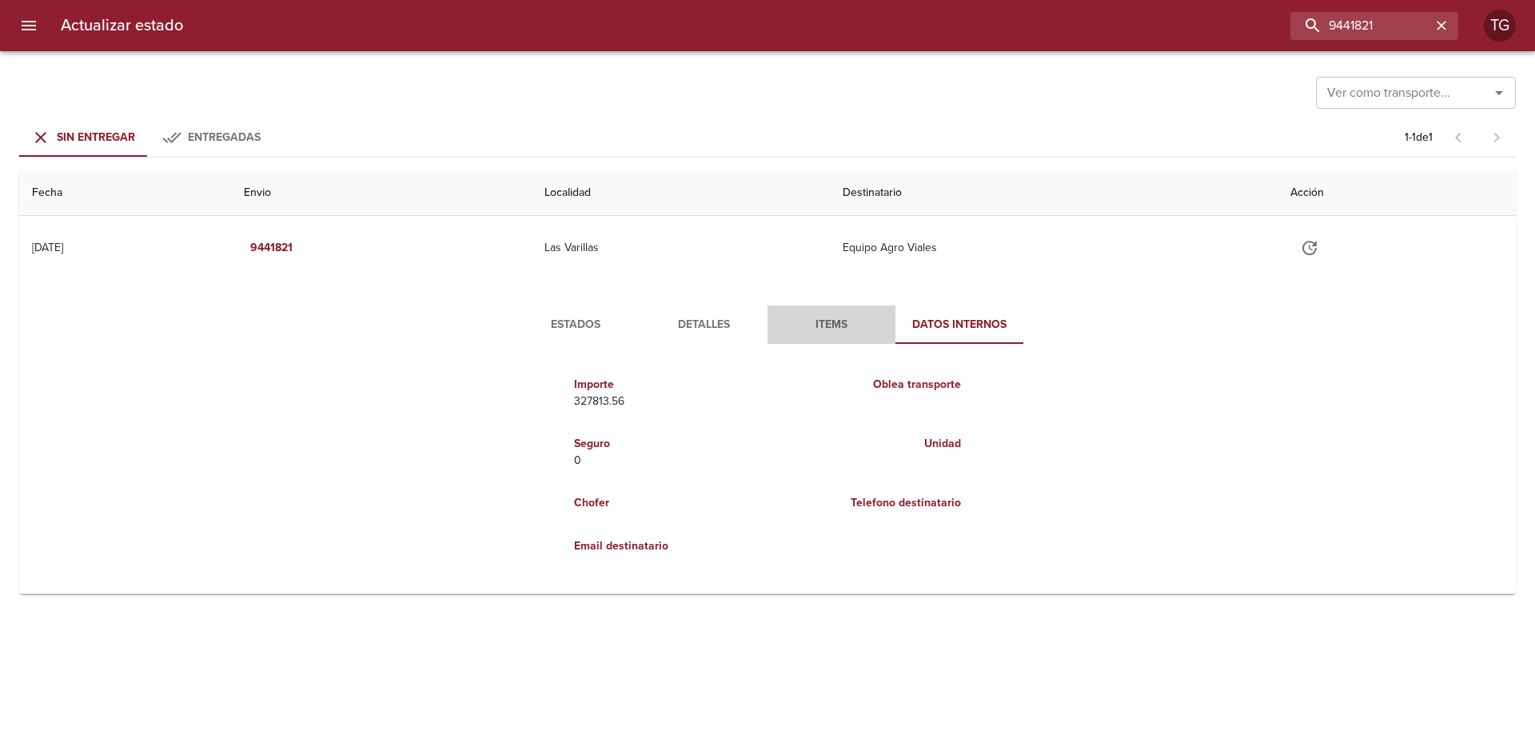
click at [847, 334] on span "Items" at bounding box center [831, 325] width 109 height 20
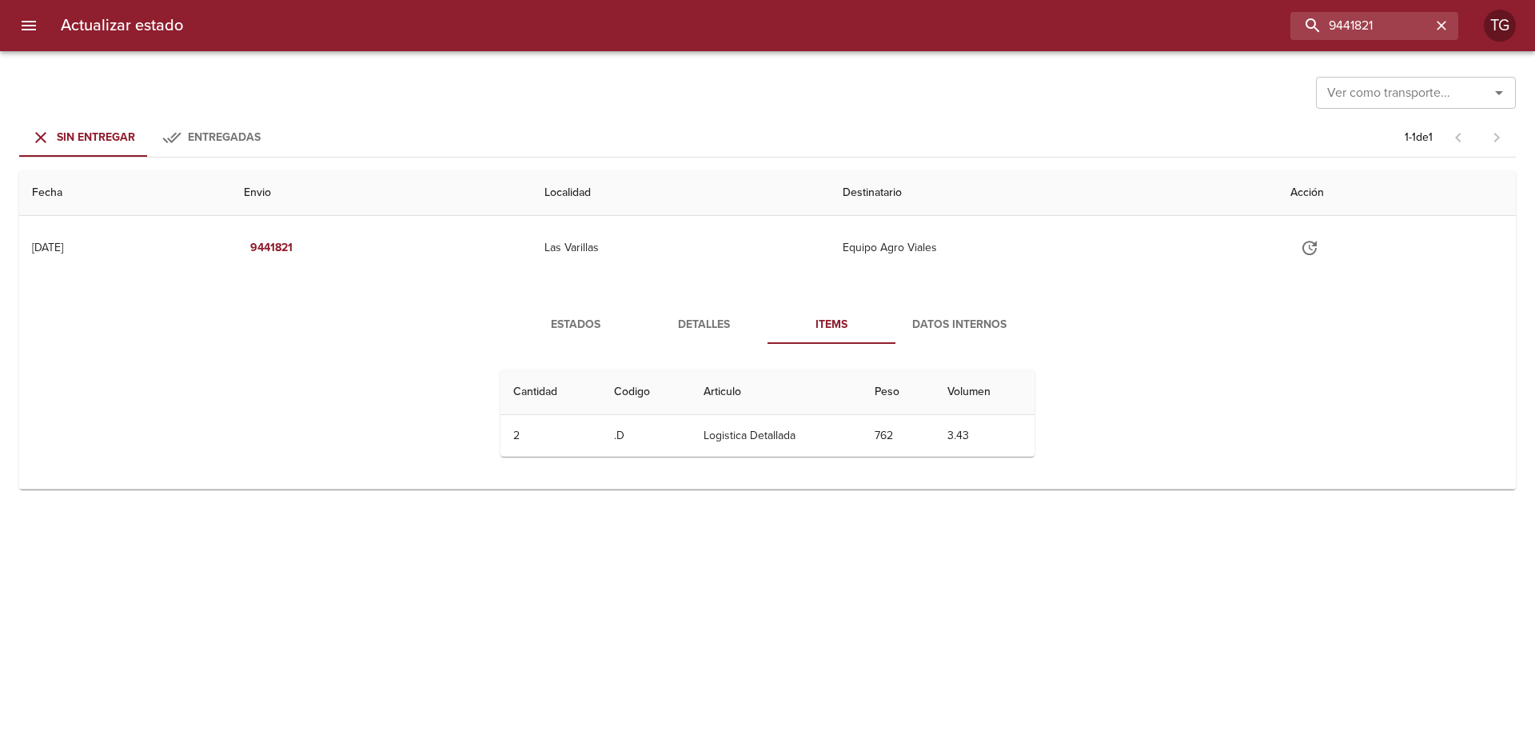
click at [709, 343] on button "Detalles" at bounding box center [703, 324] width 128 height 38
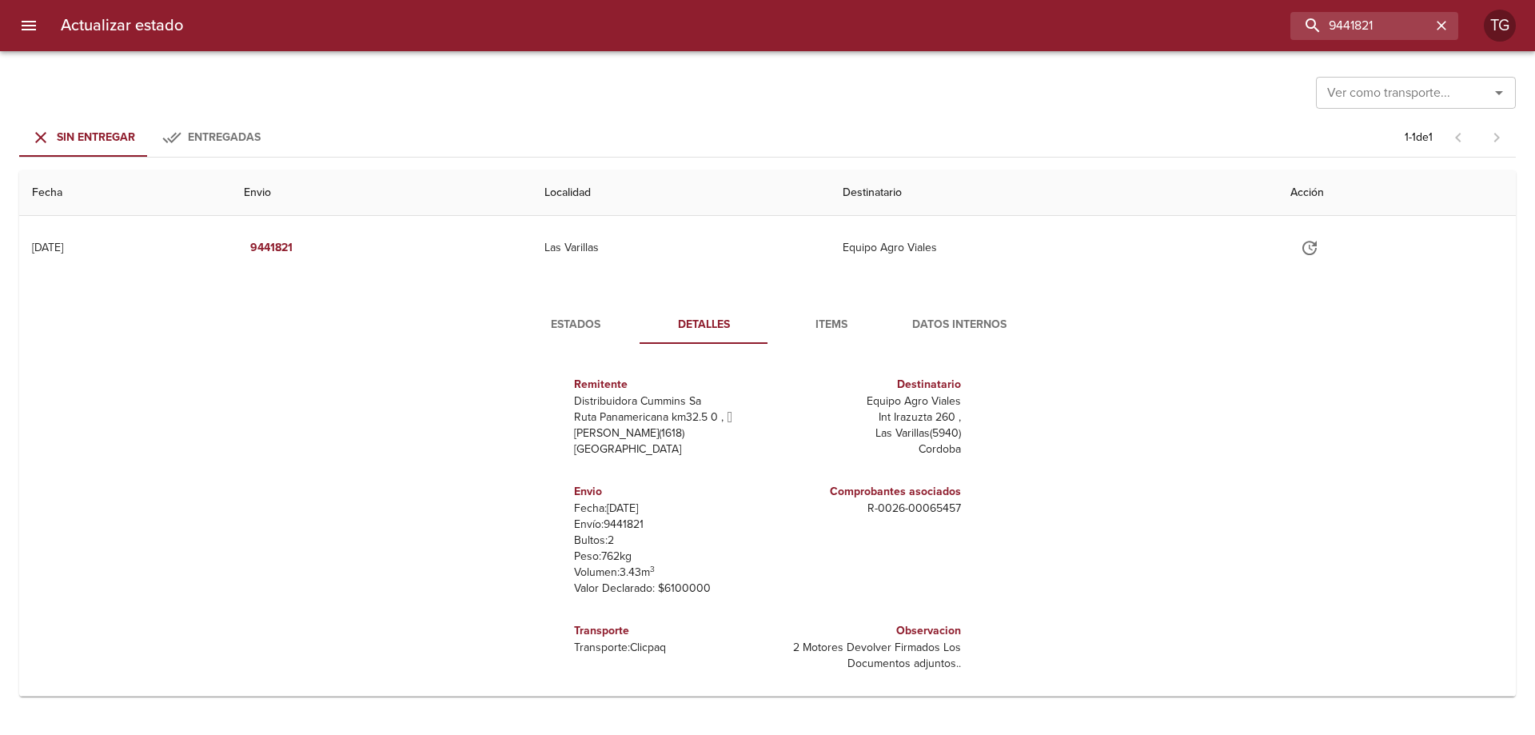
click at [596, 337] on button "Estados" at bounding box center [576, 324] width 128 height 38
